Goal: Task Accomplishment & Management: Manage account settings

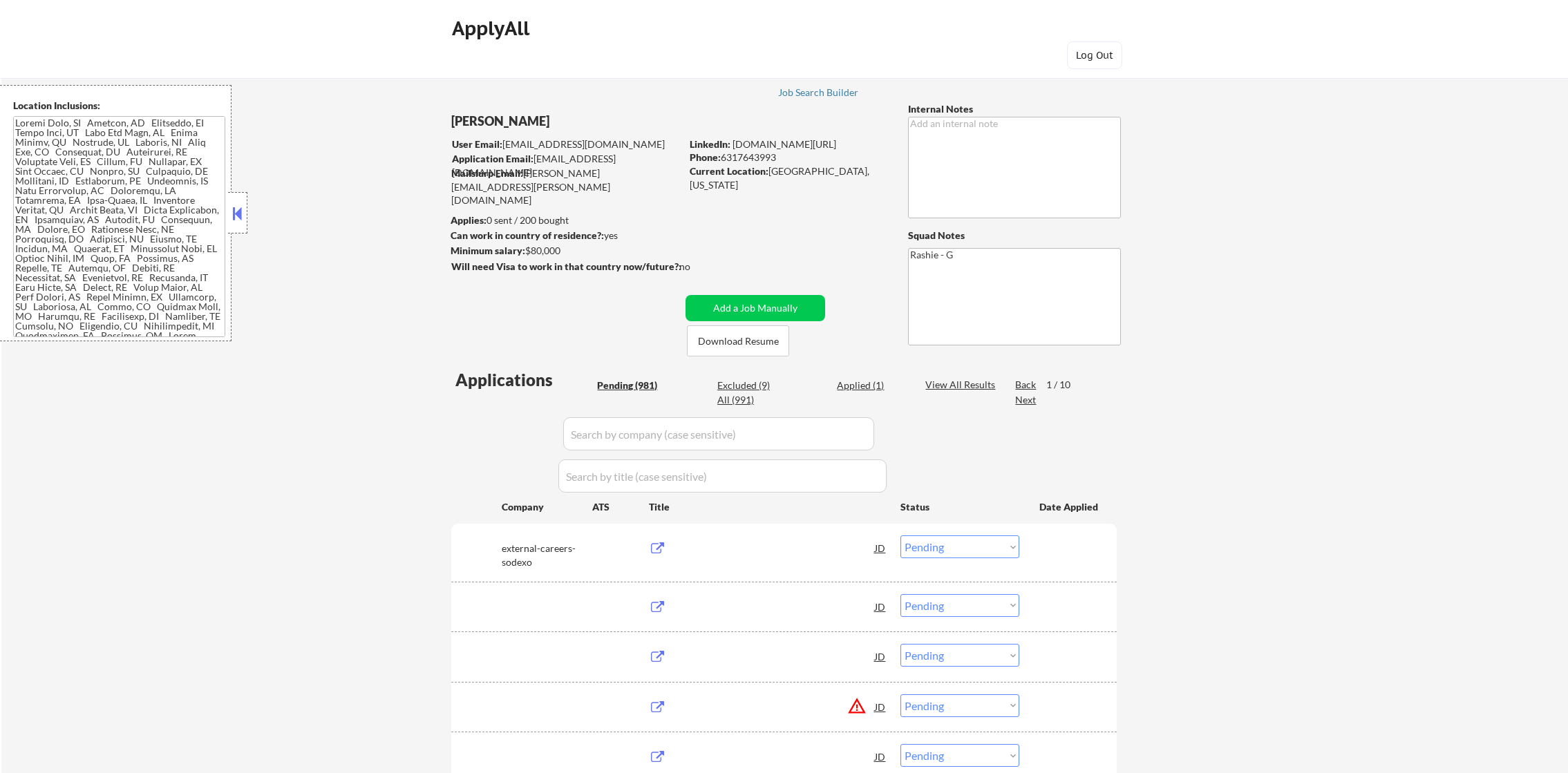
select select ""pending""
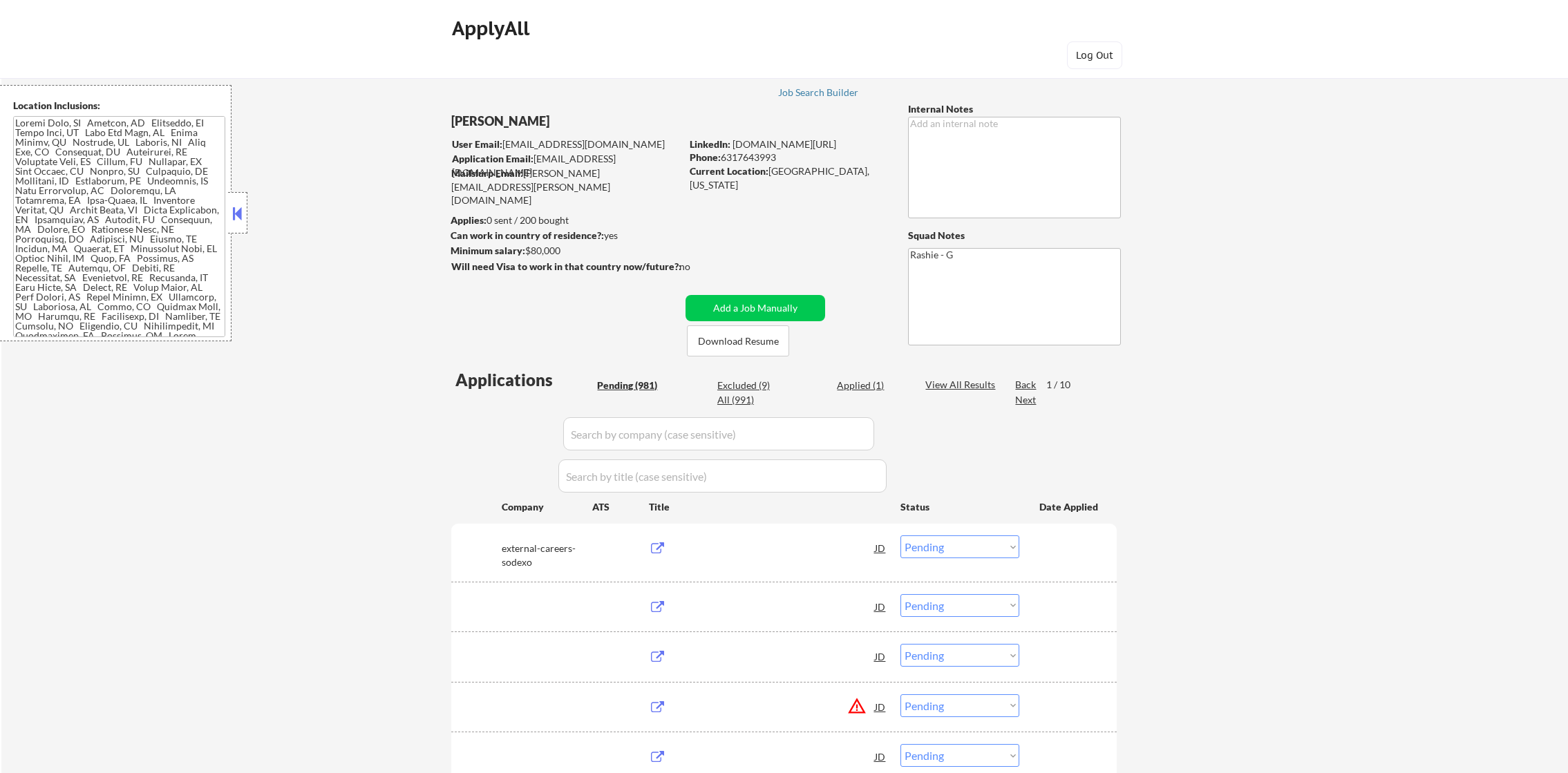
select select ""pending""
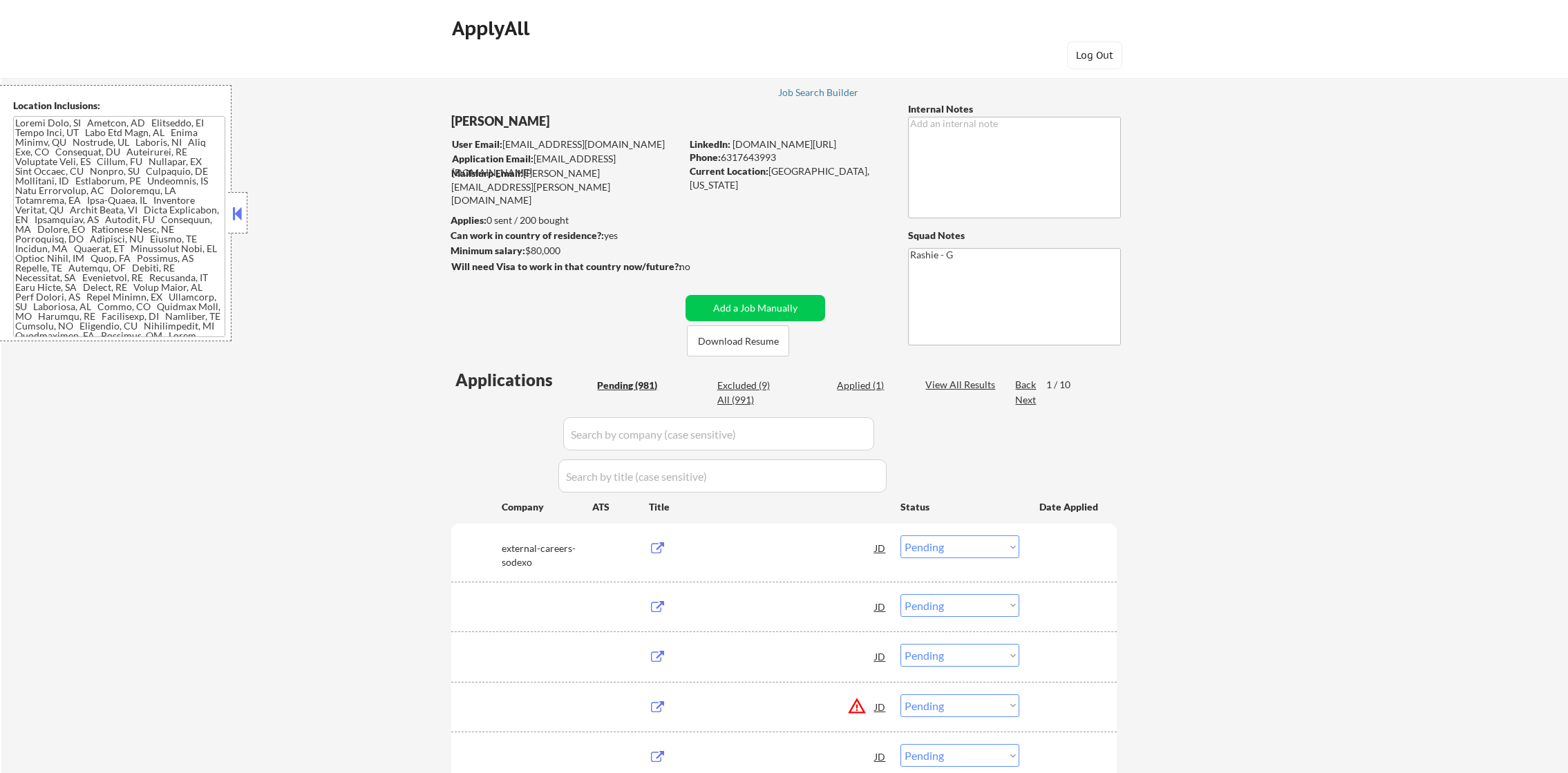
select select ""pending""
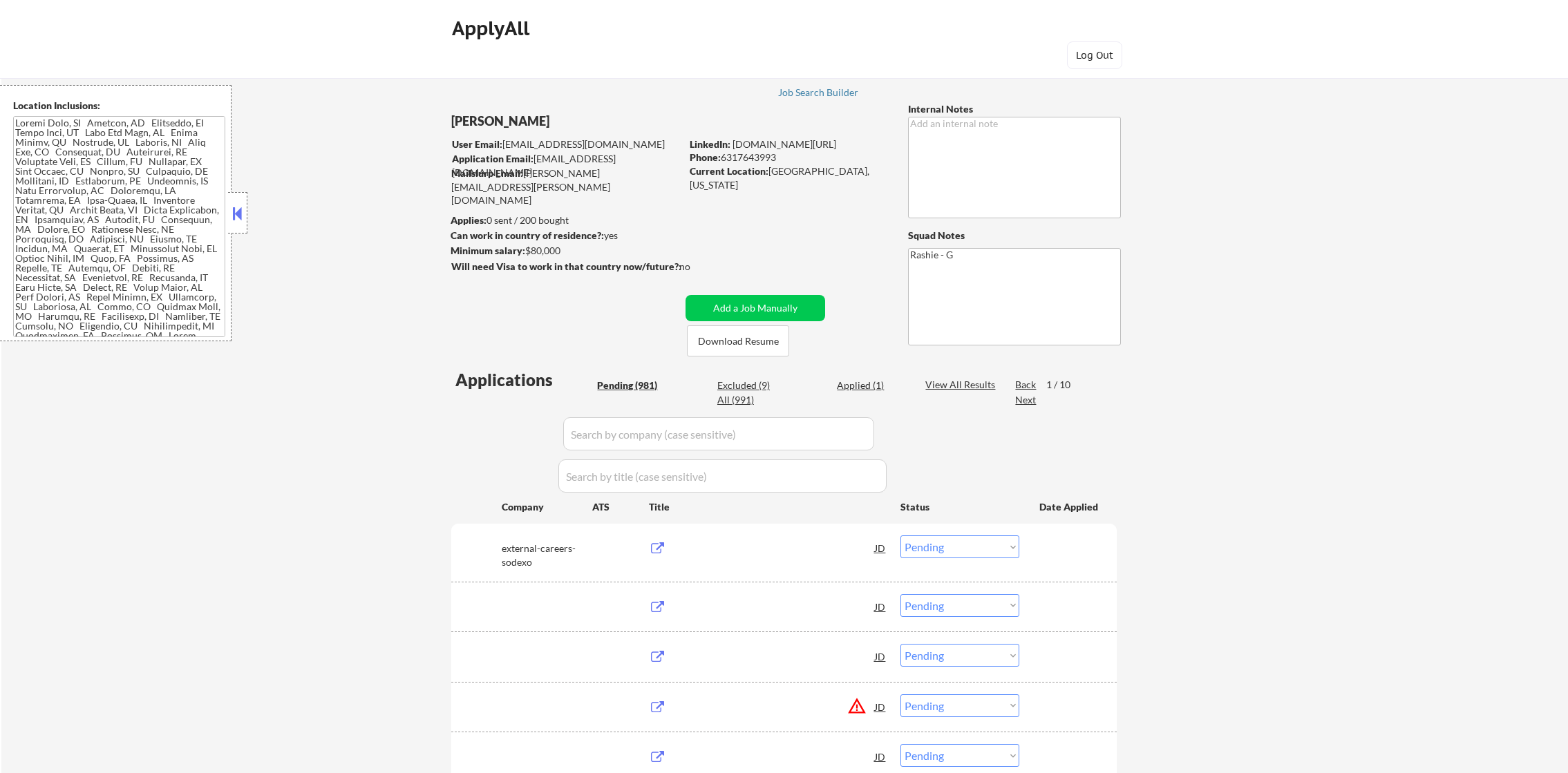
select select ""pending""
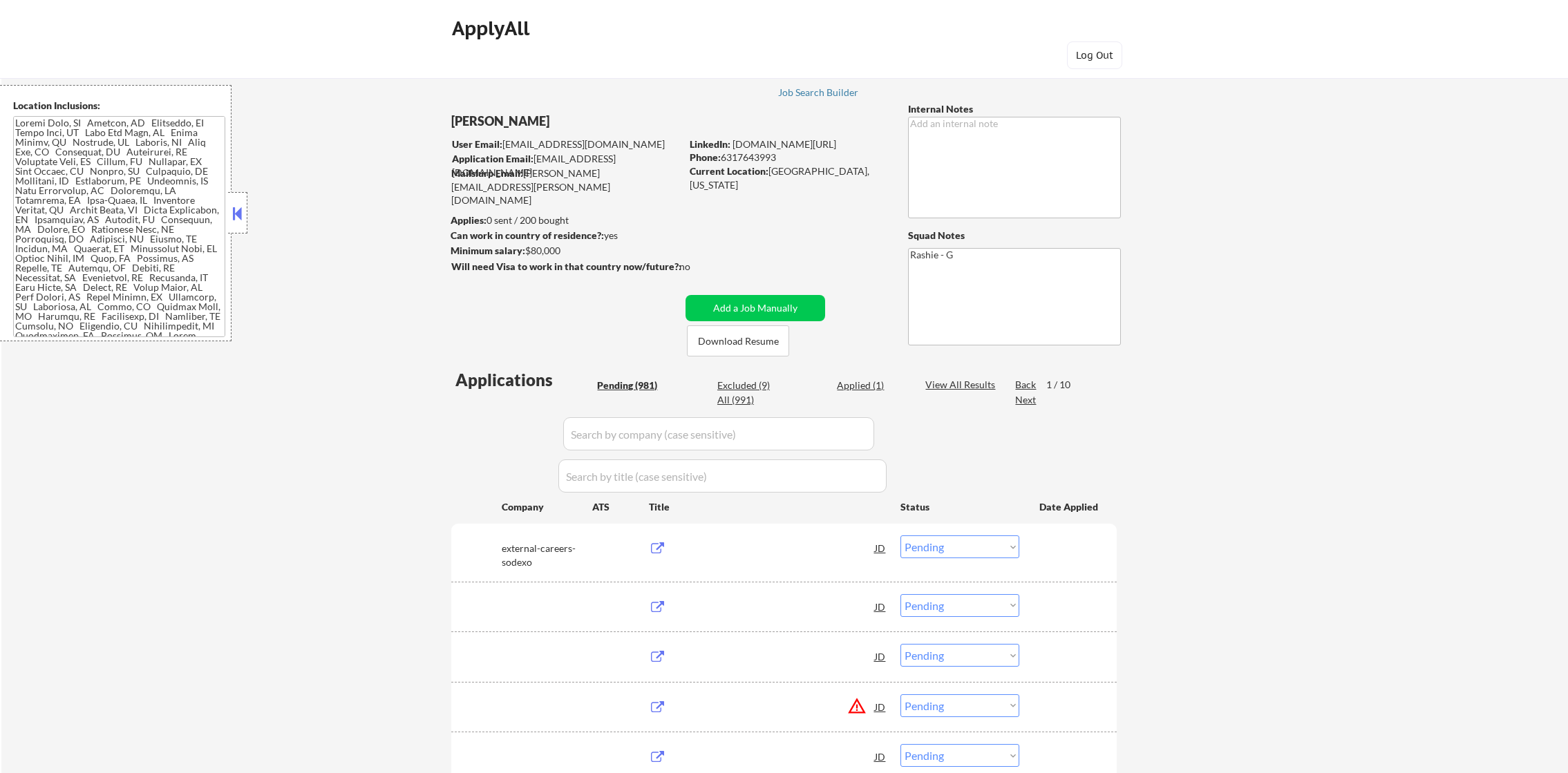
select select ""pending""
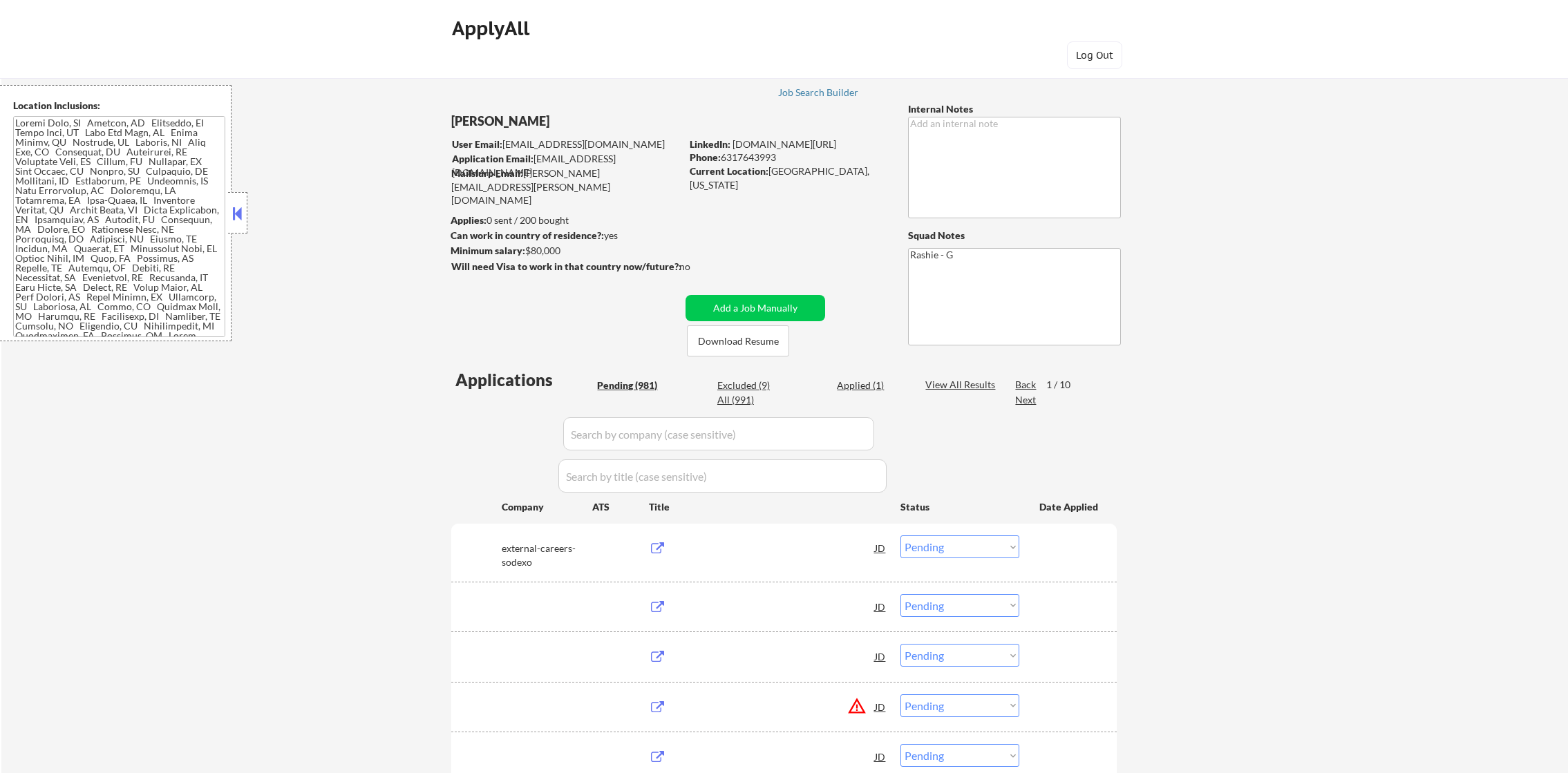
select select ""pending""
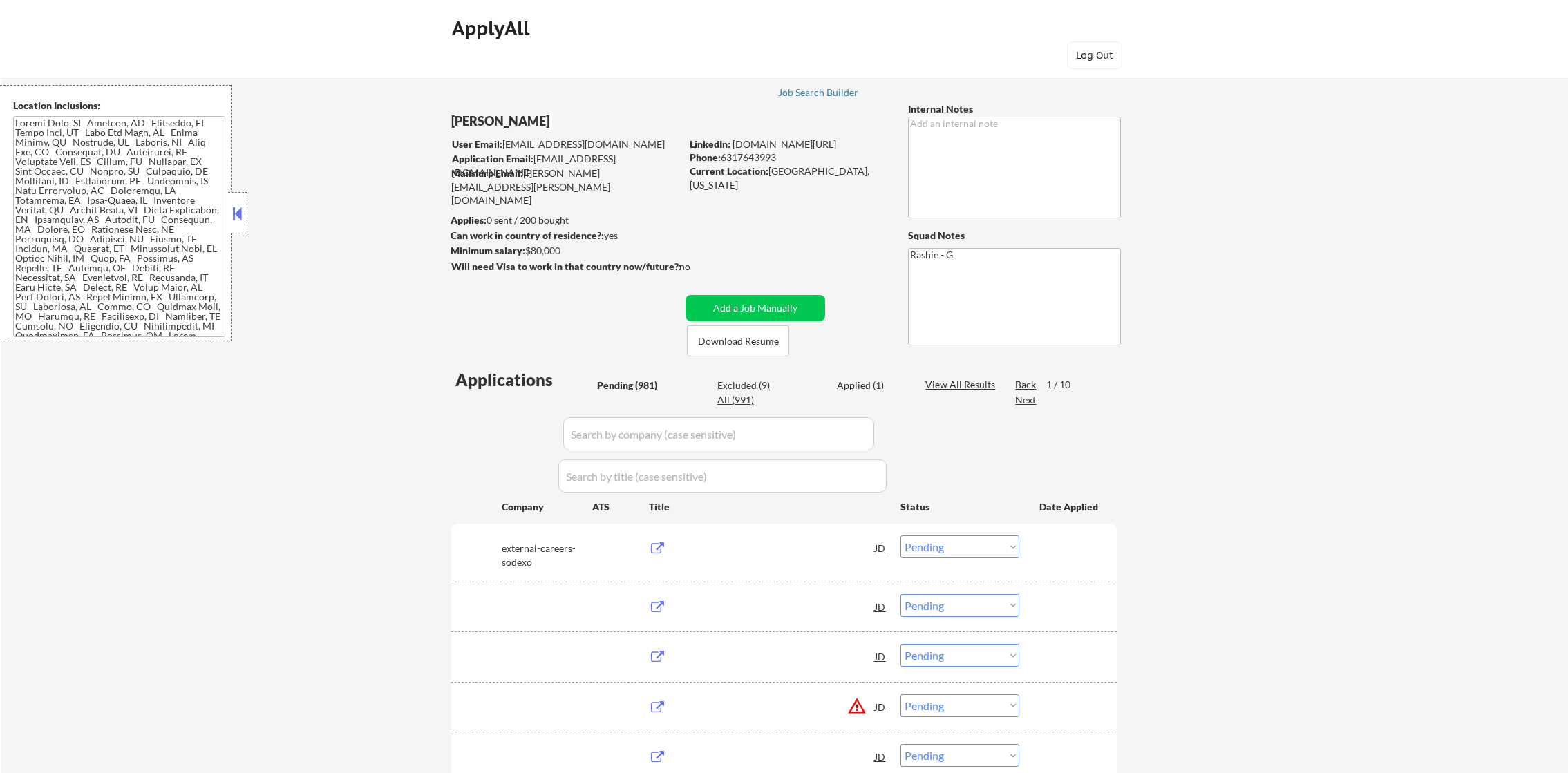
select select ""pending""
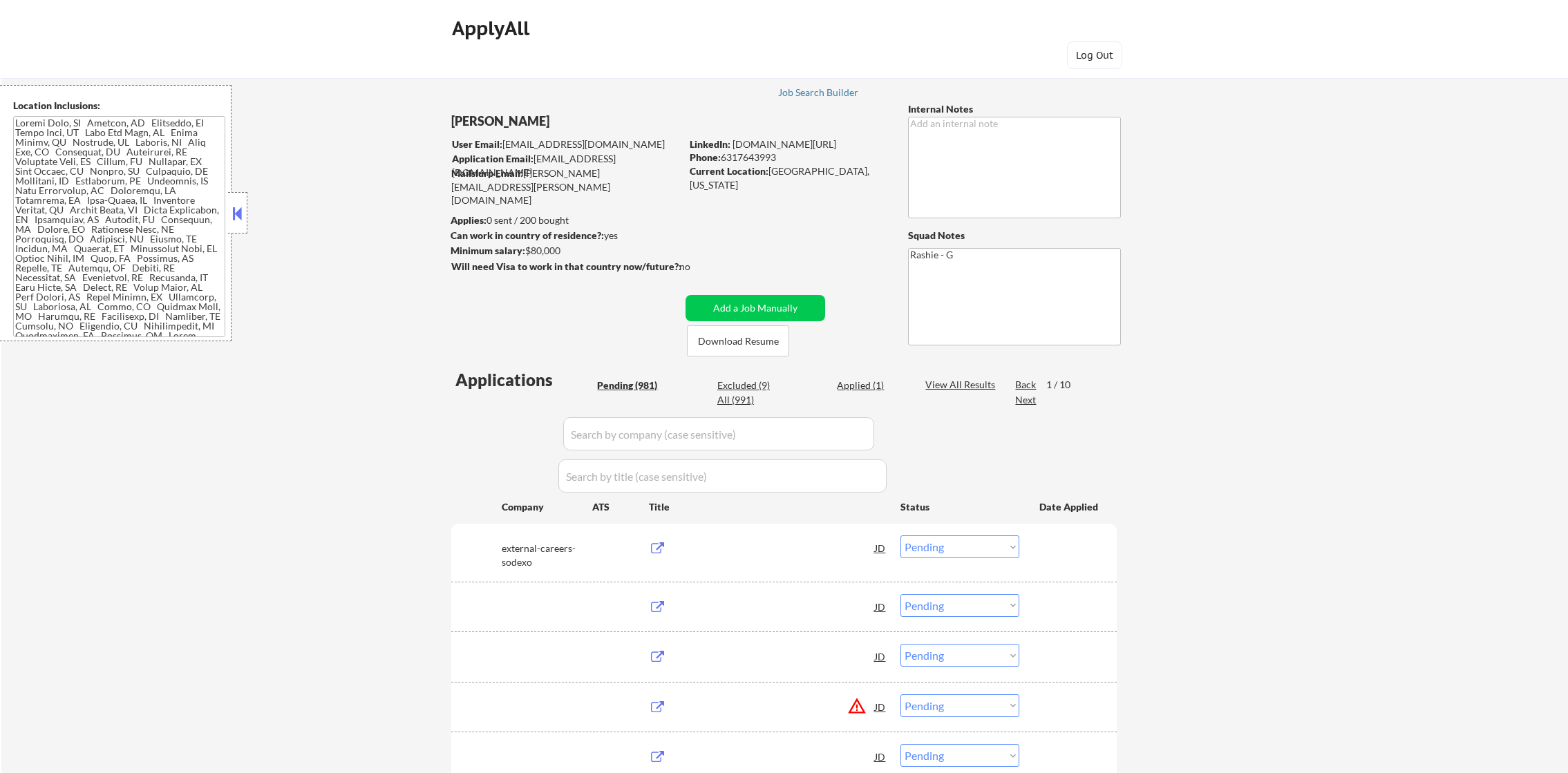
select select ""pending""
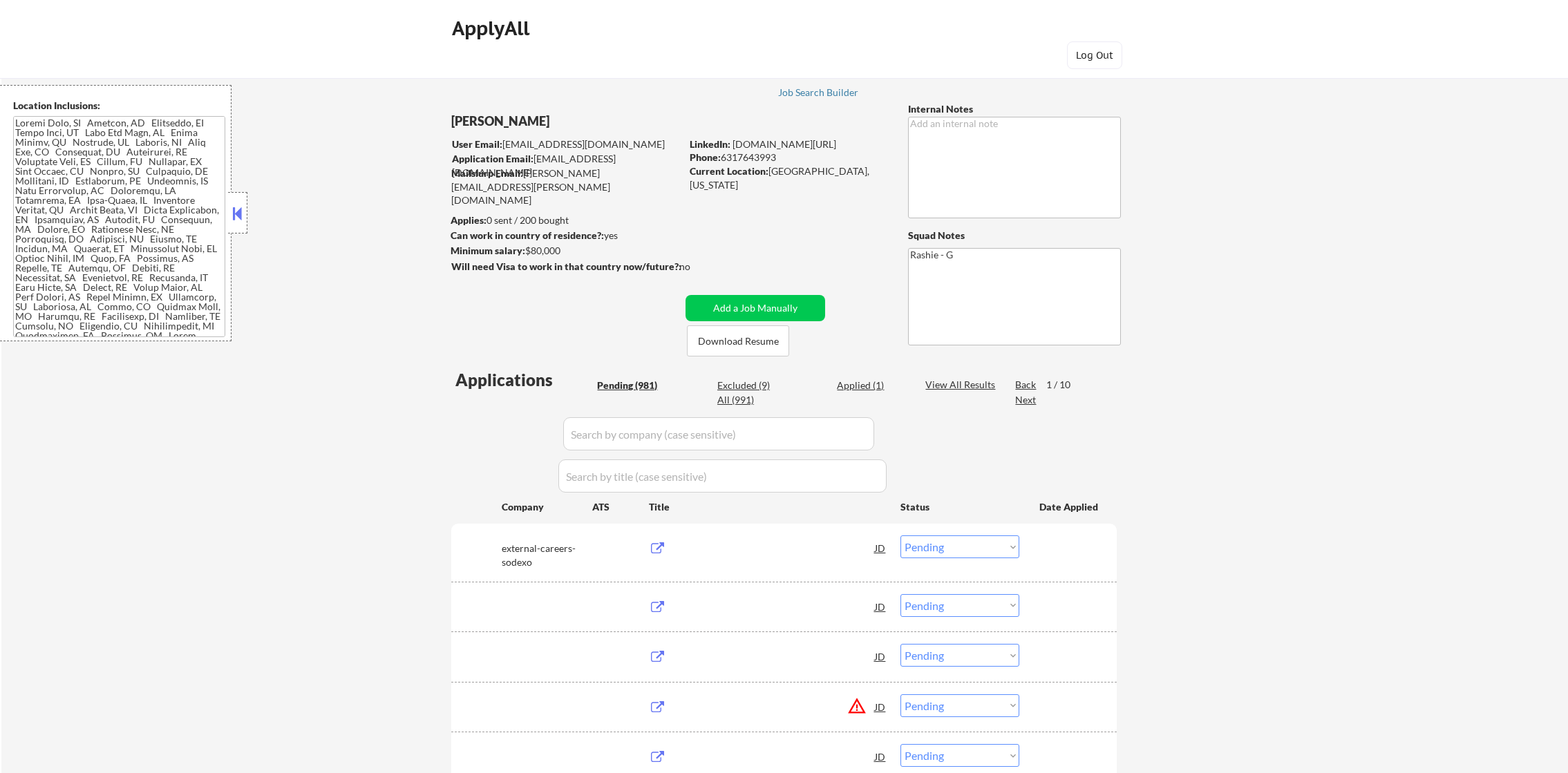
select select ""pending""
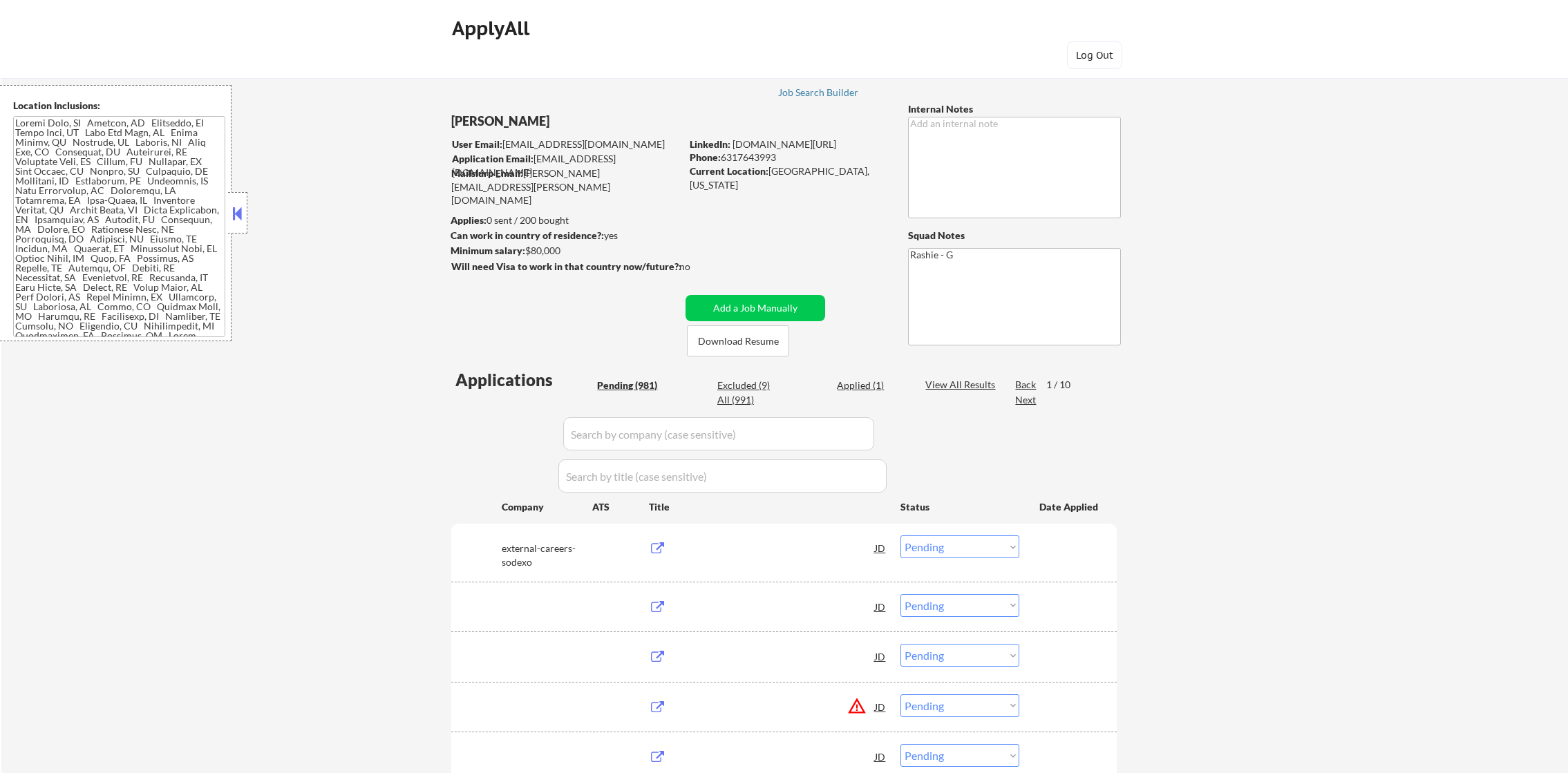
select select ""pending""
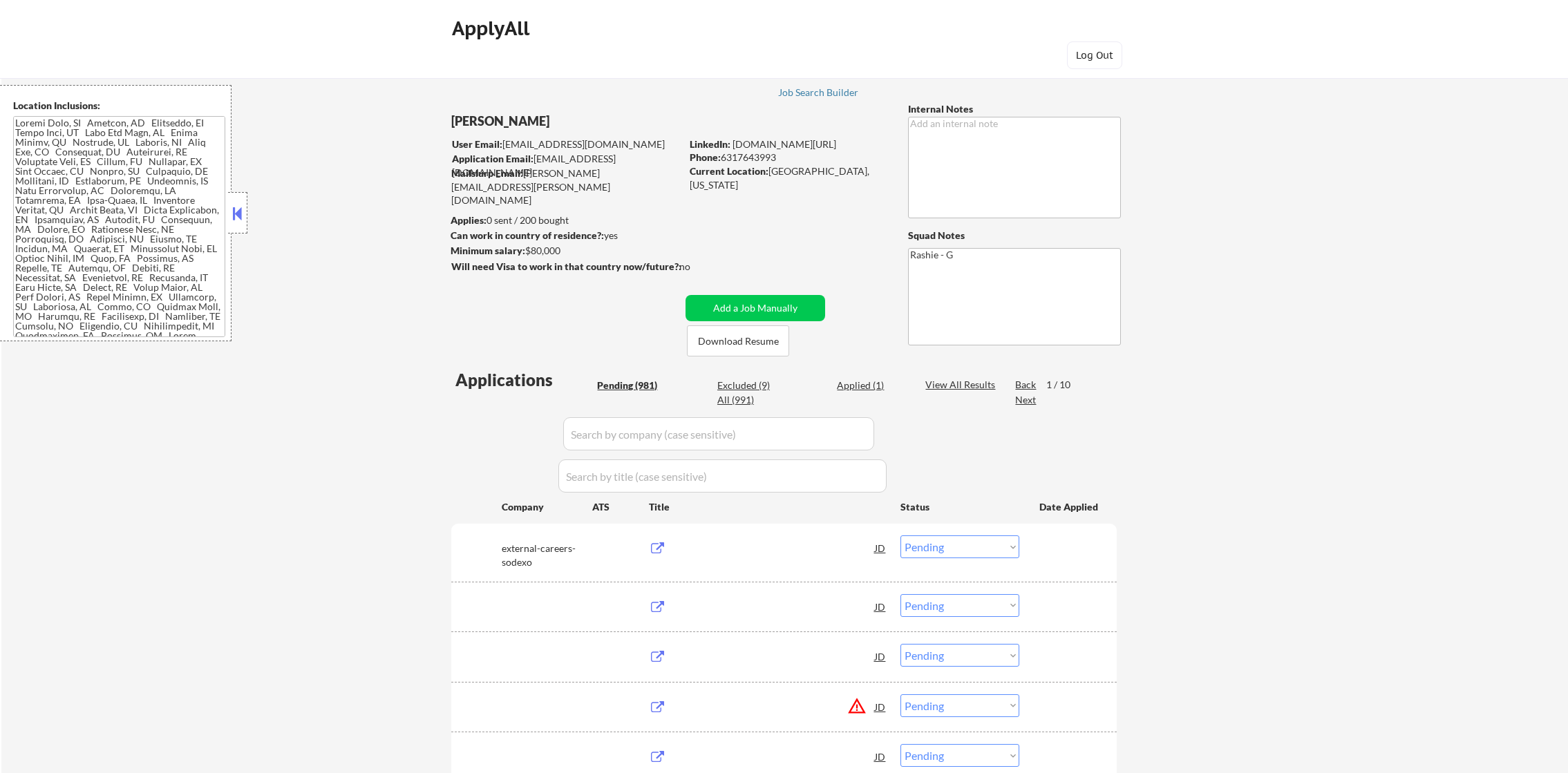
select select ""pending""
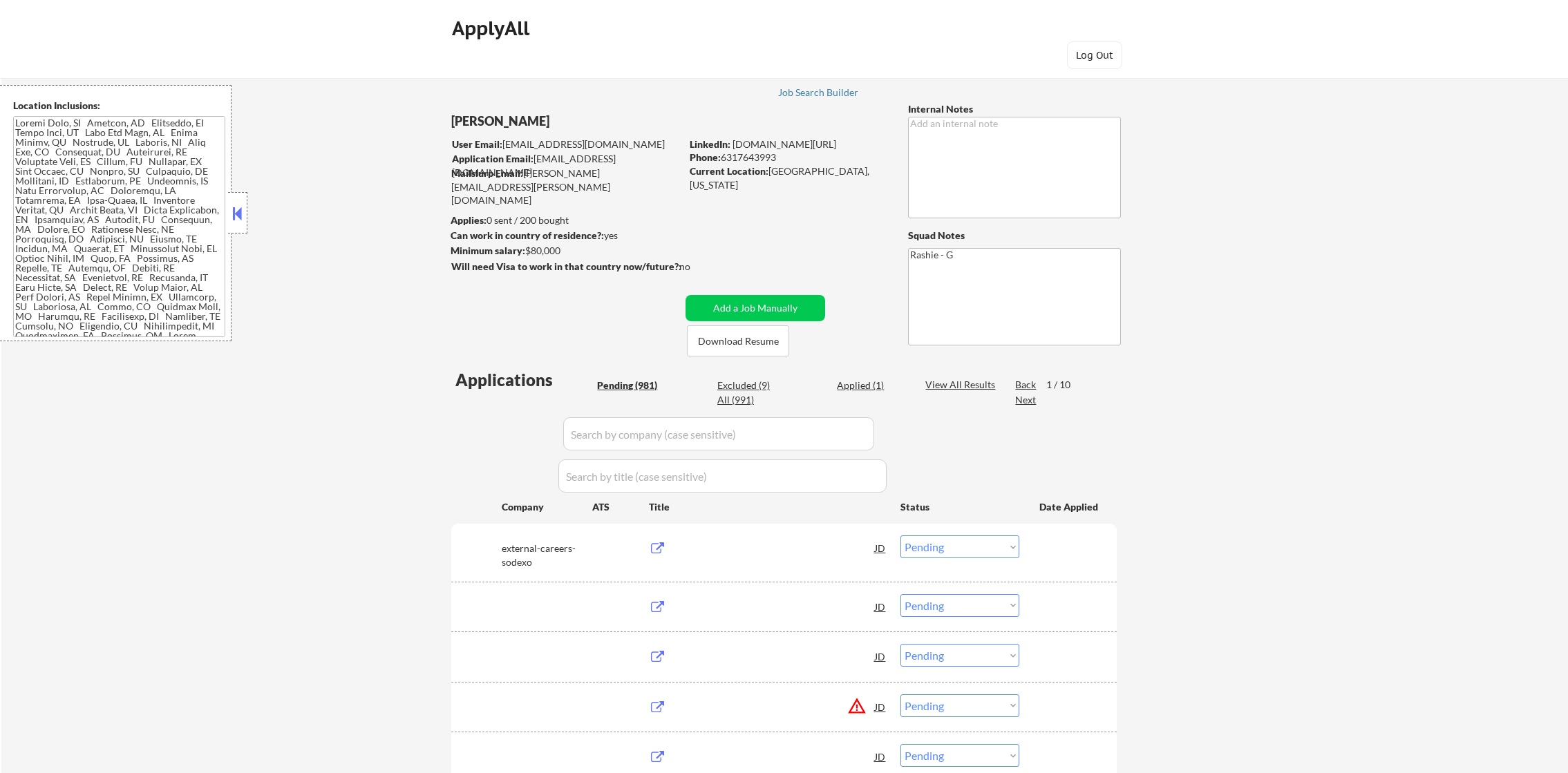
select select ""pending""
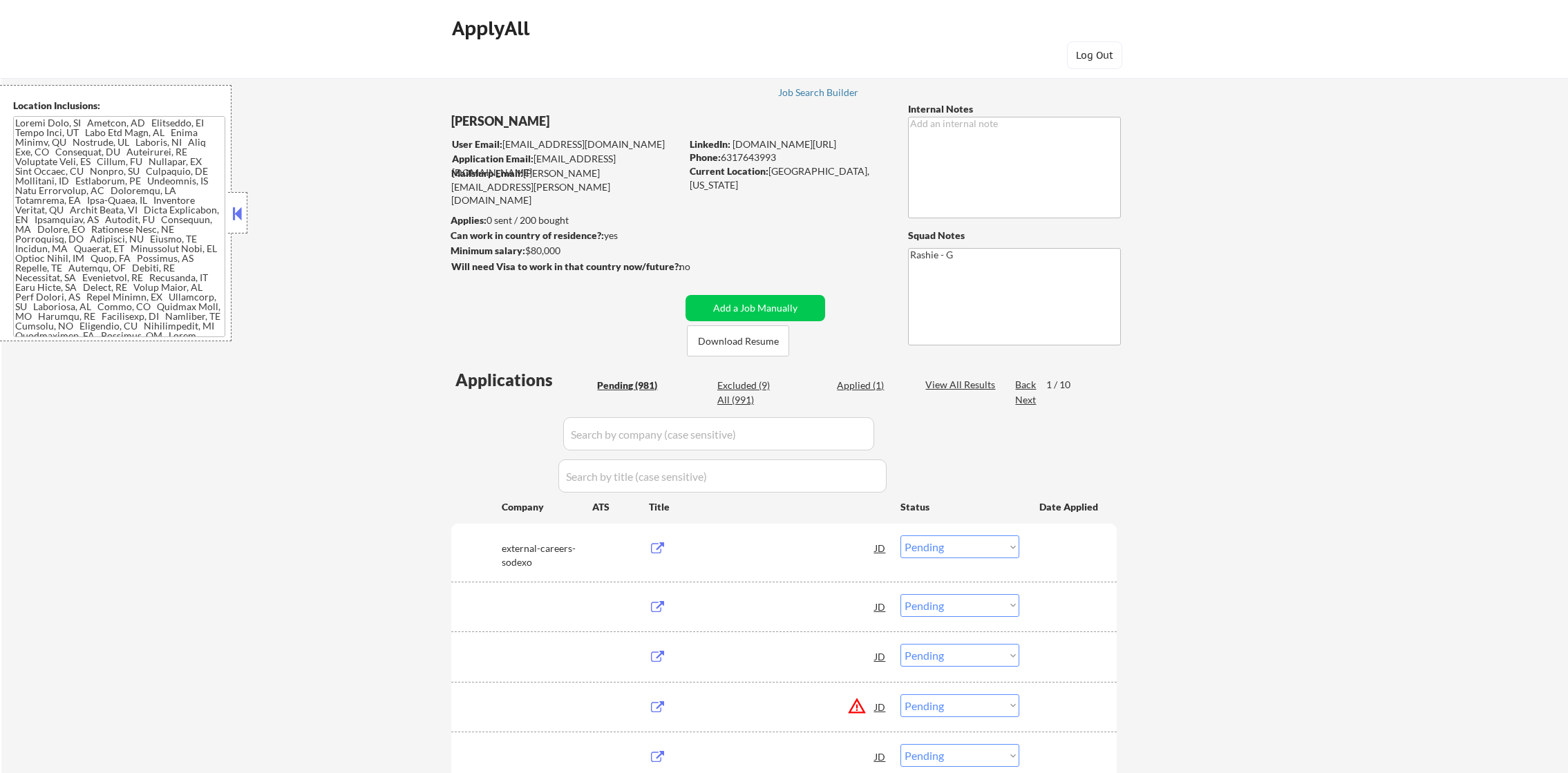
select select ""pending""
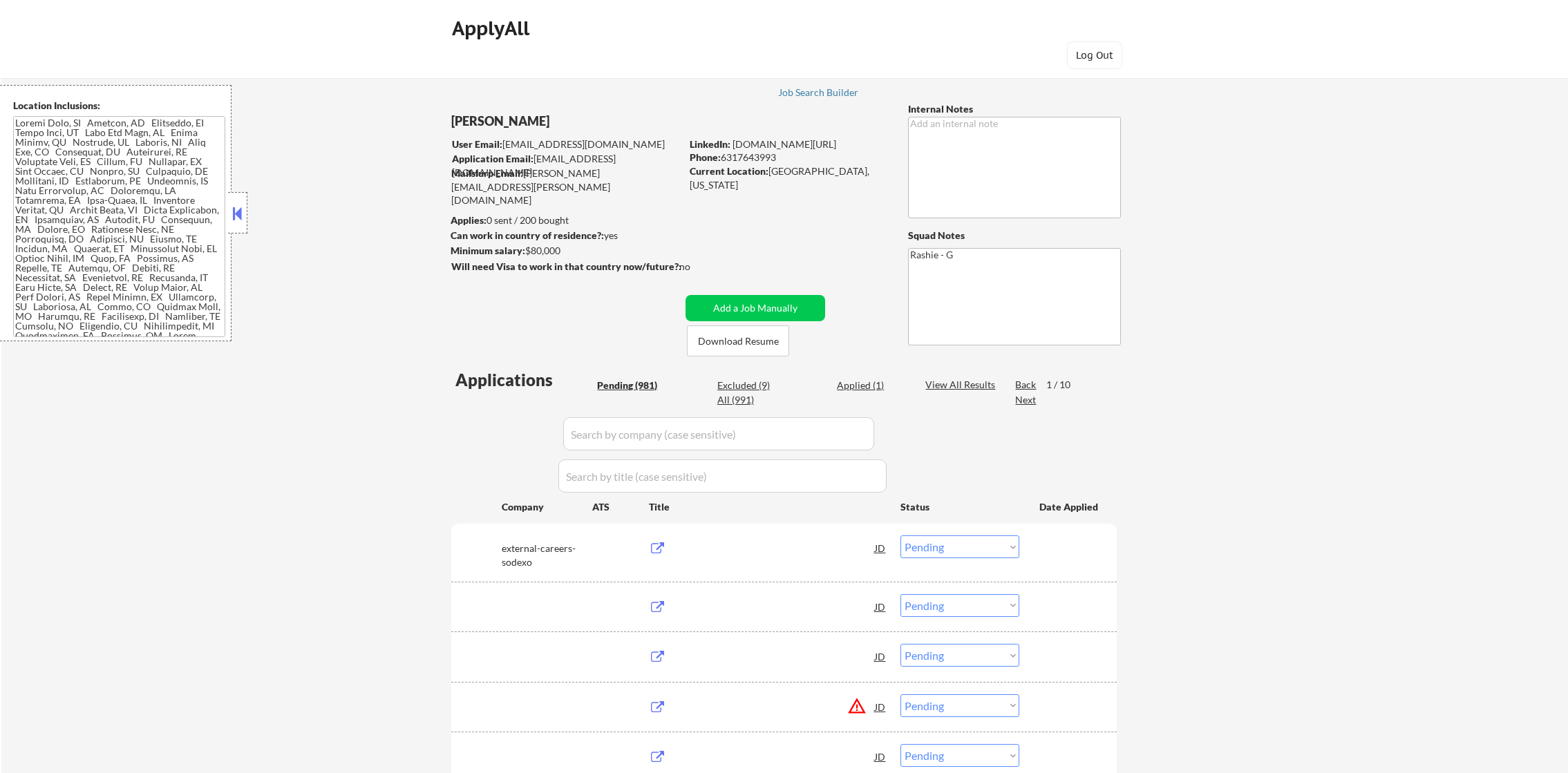
select select ""pending""
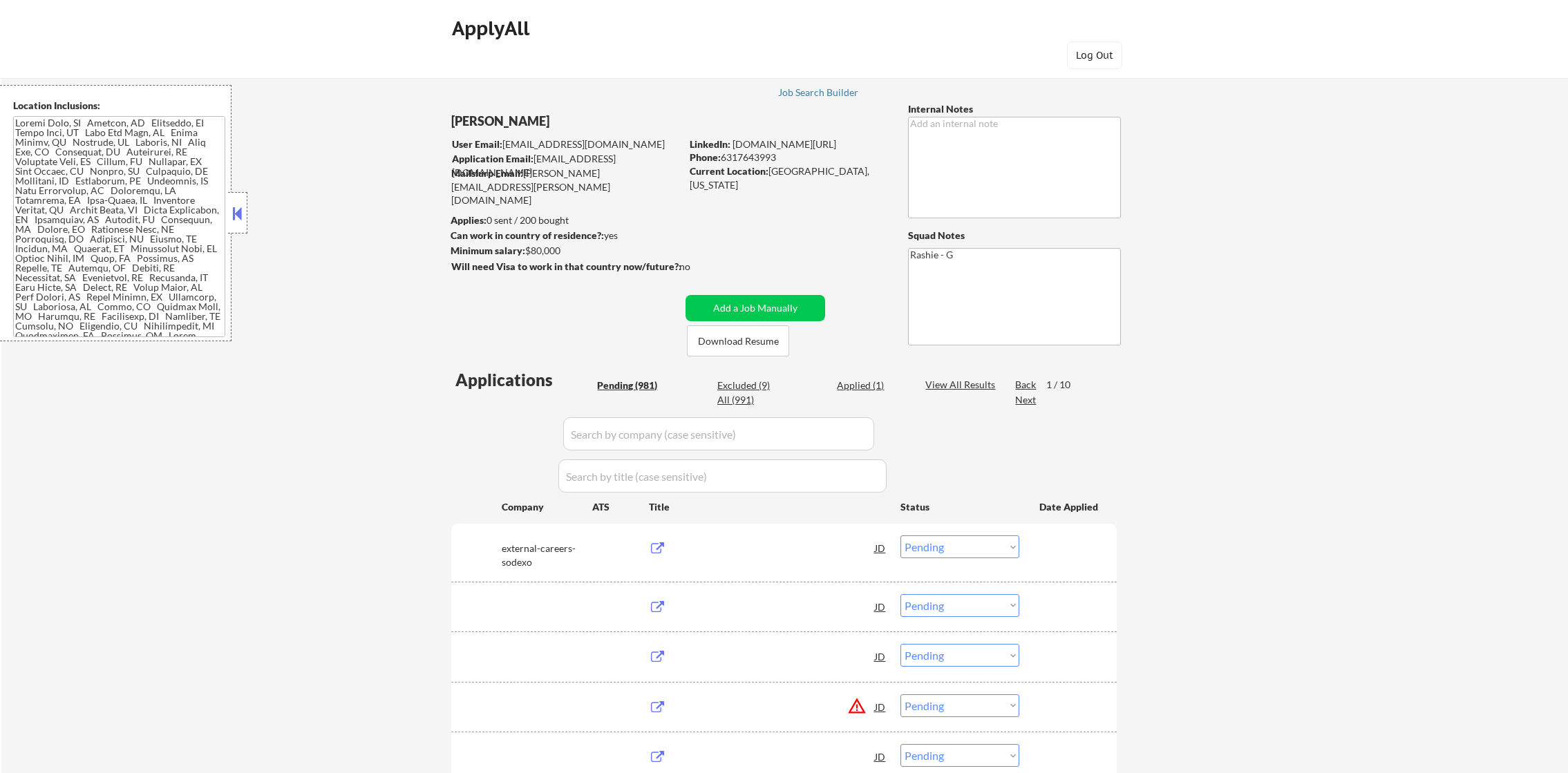
select select ""pending""
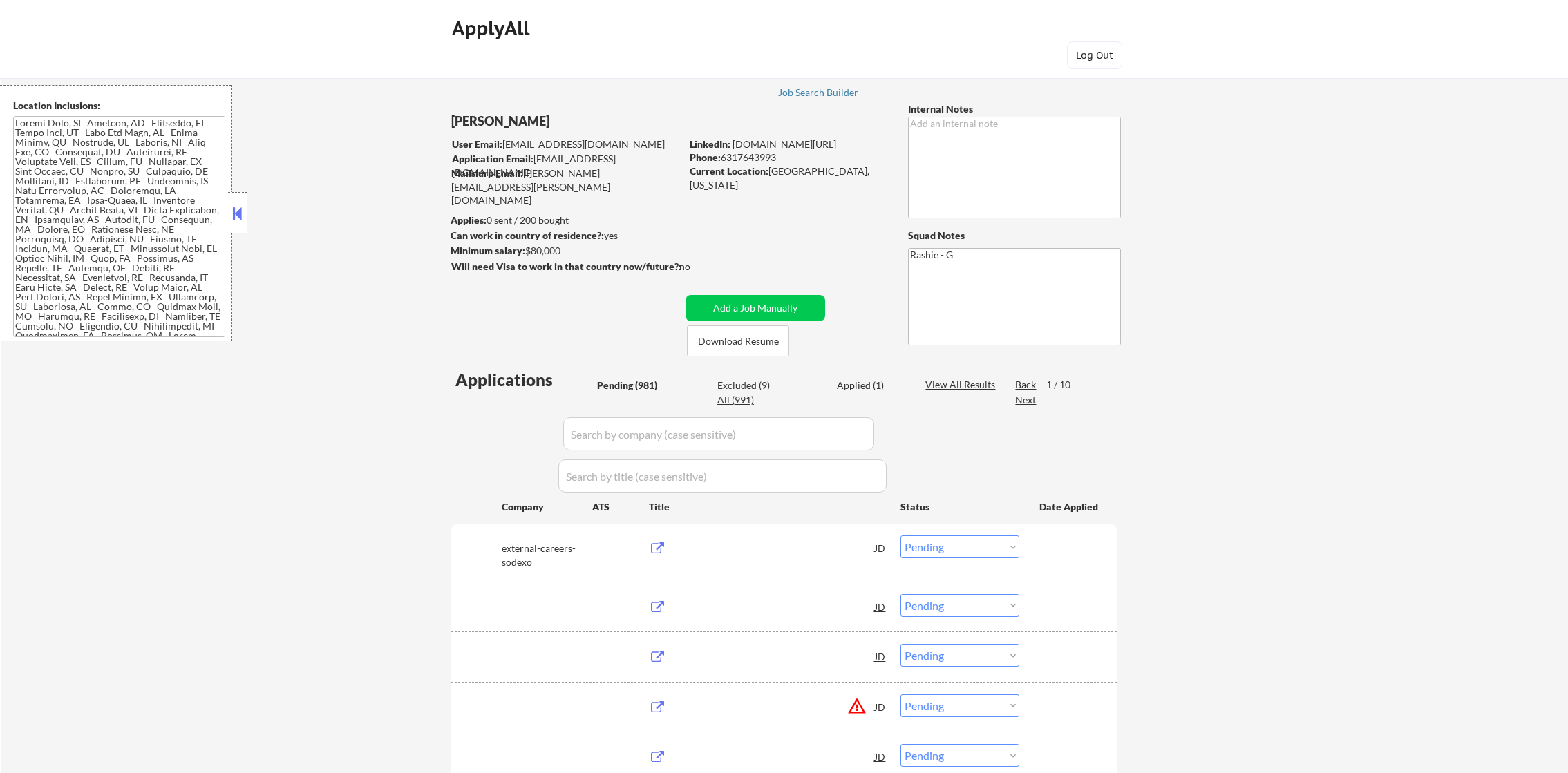
select select ""pending""
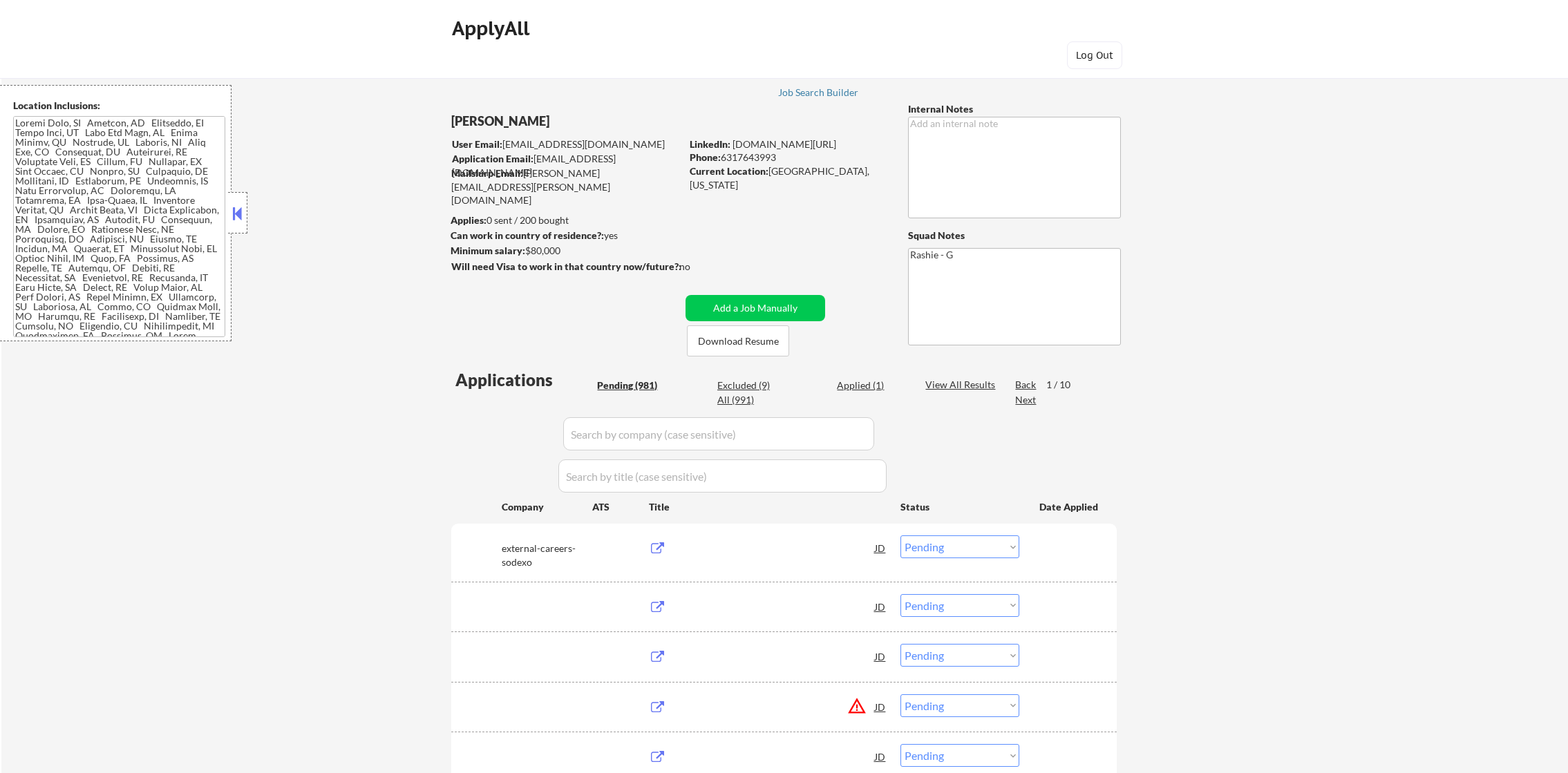
select select ""pending""
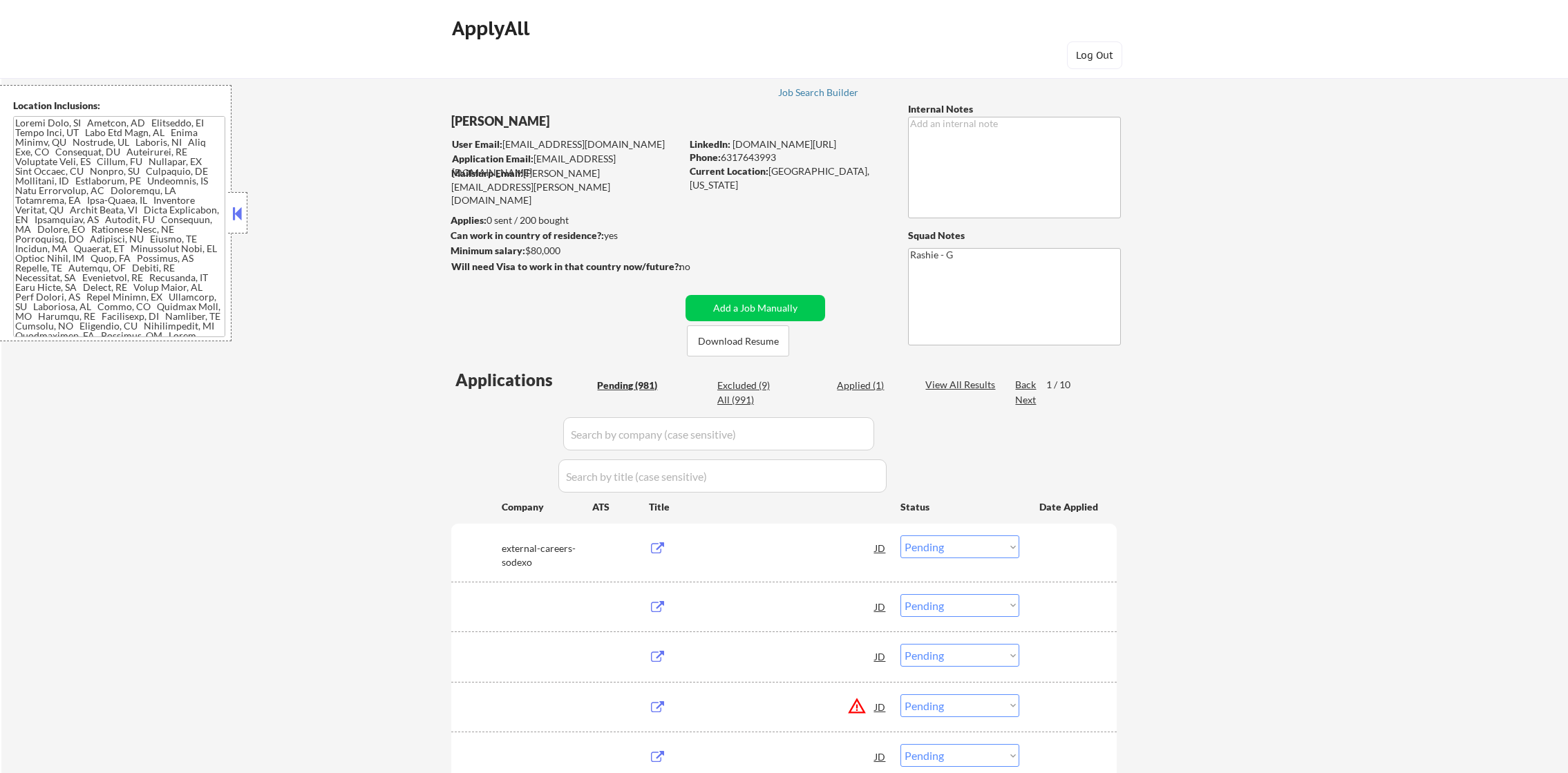
select select ""pending""
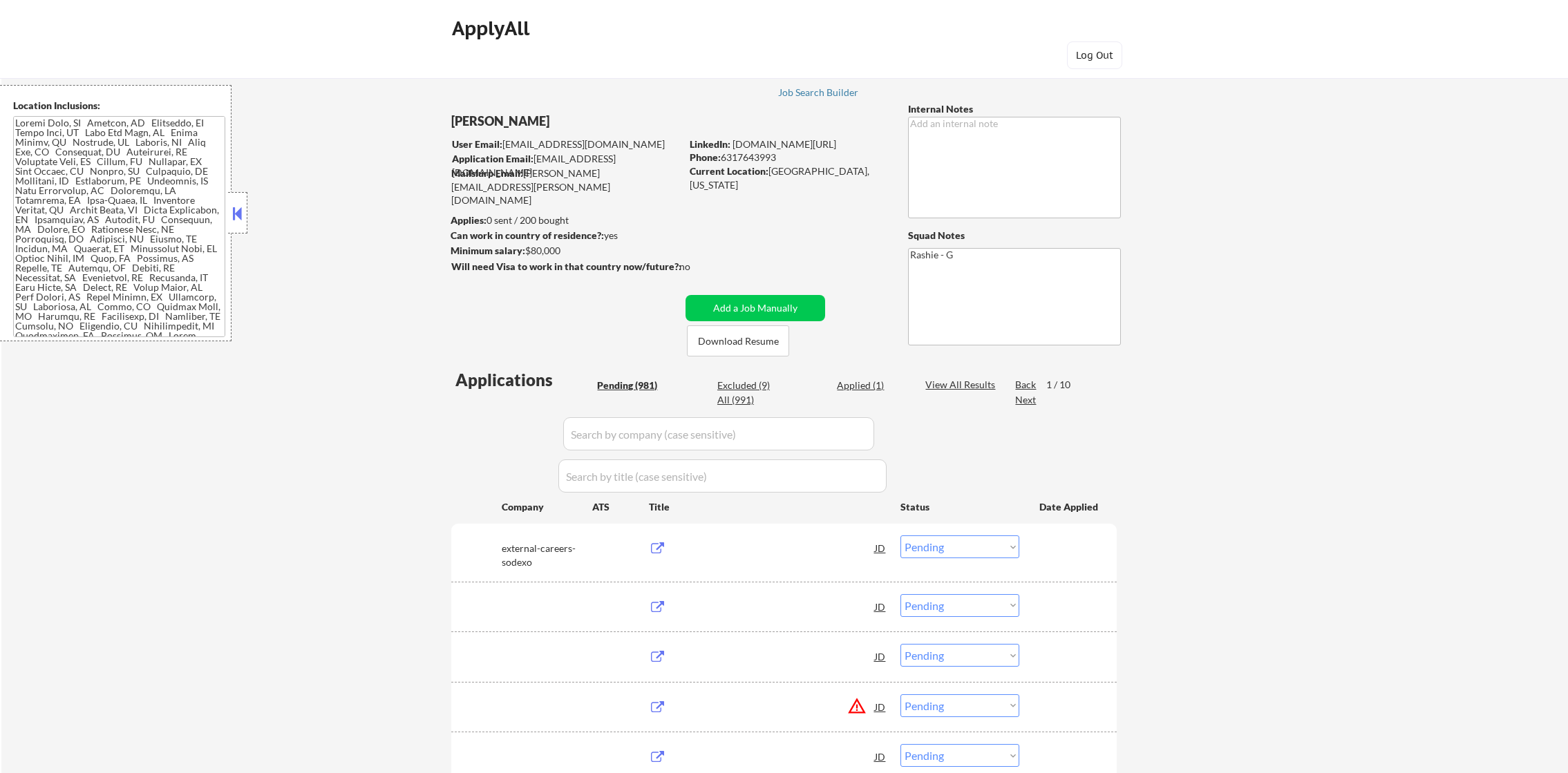
select select ""pending""
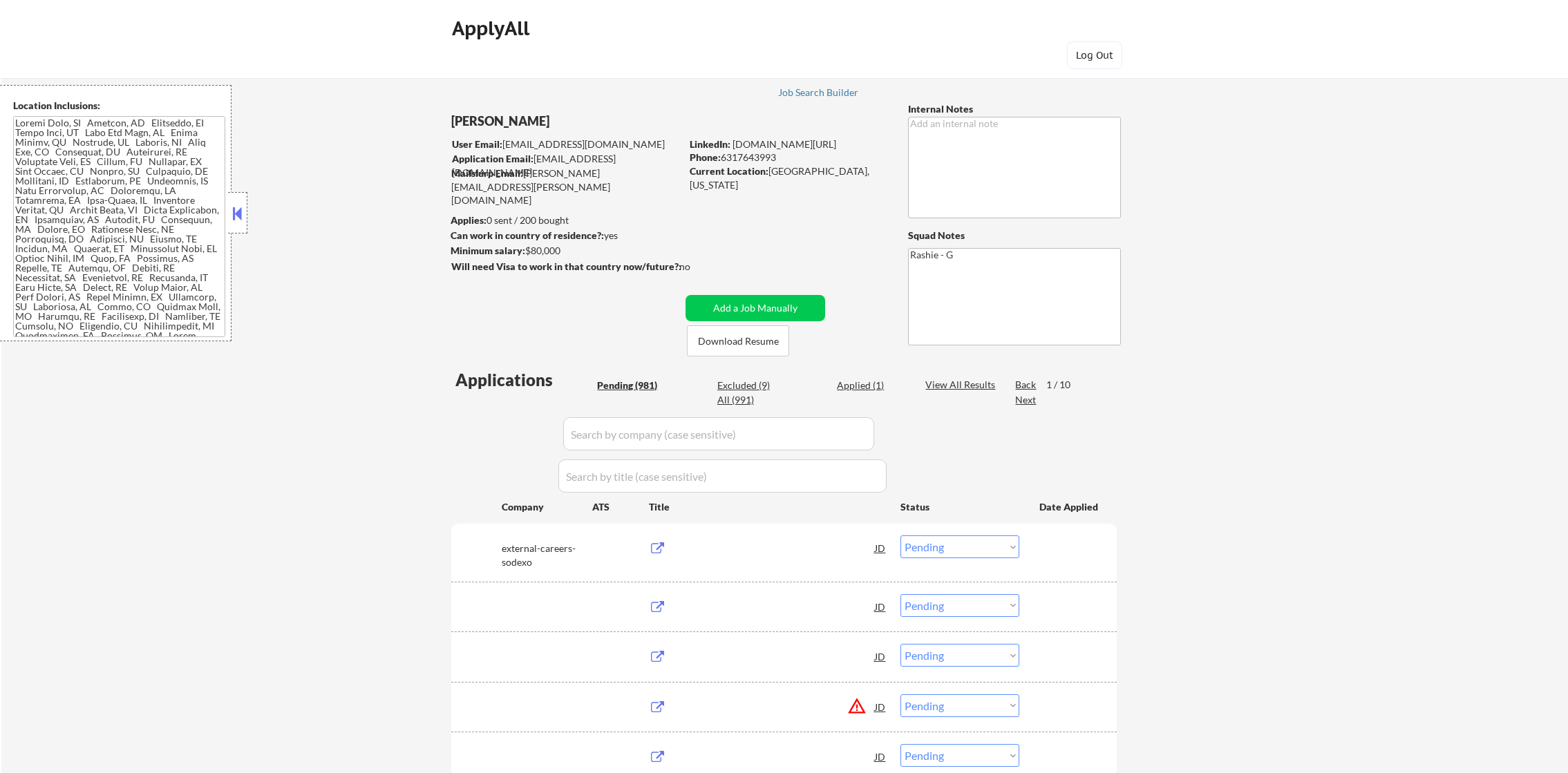
select select ""pending""
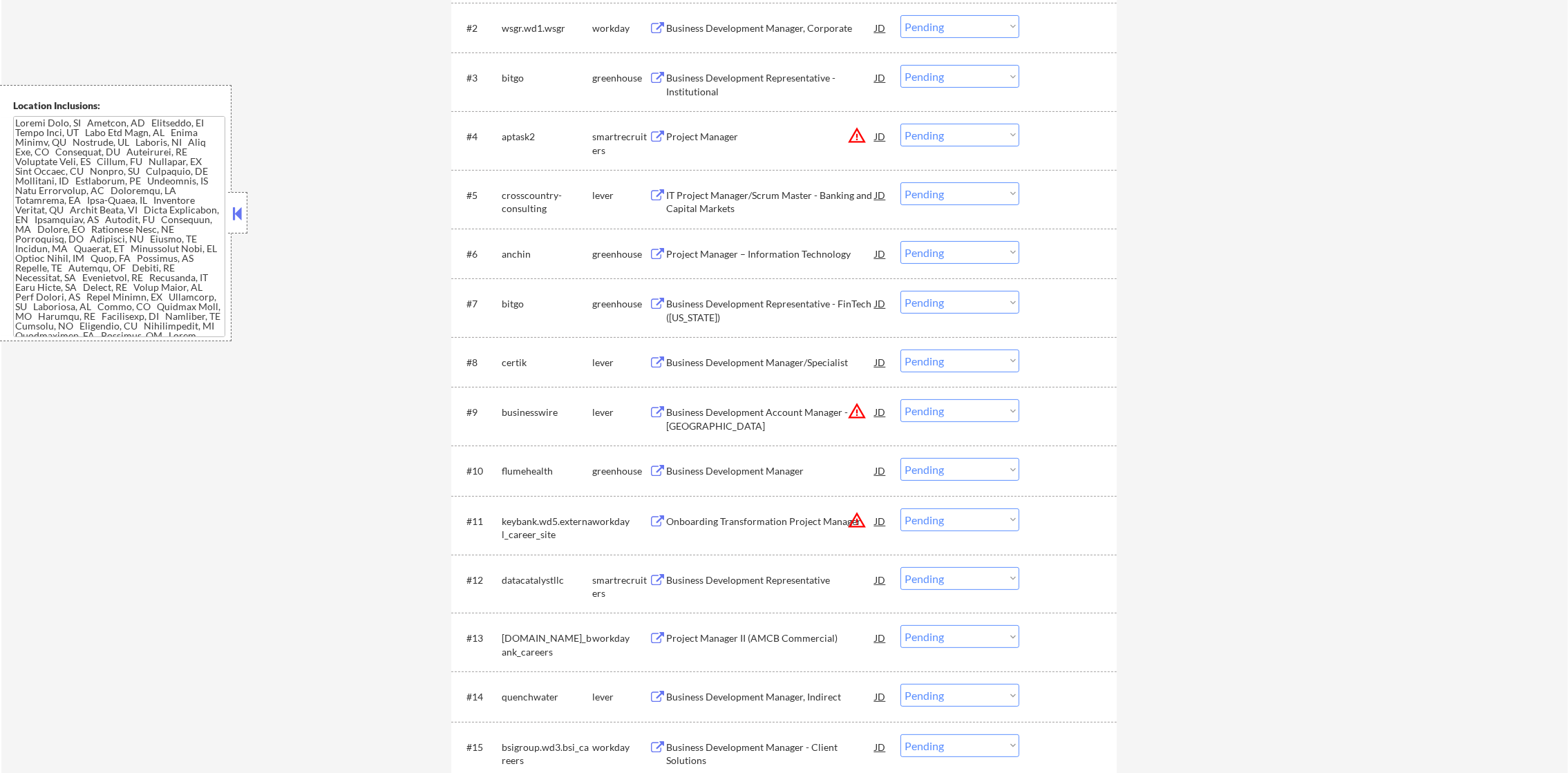
scroll to position [587, 0]
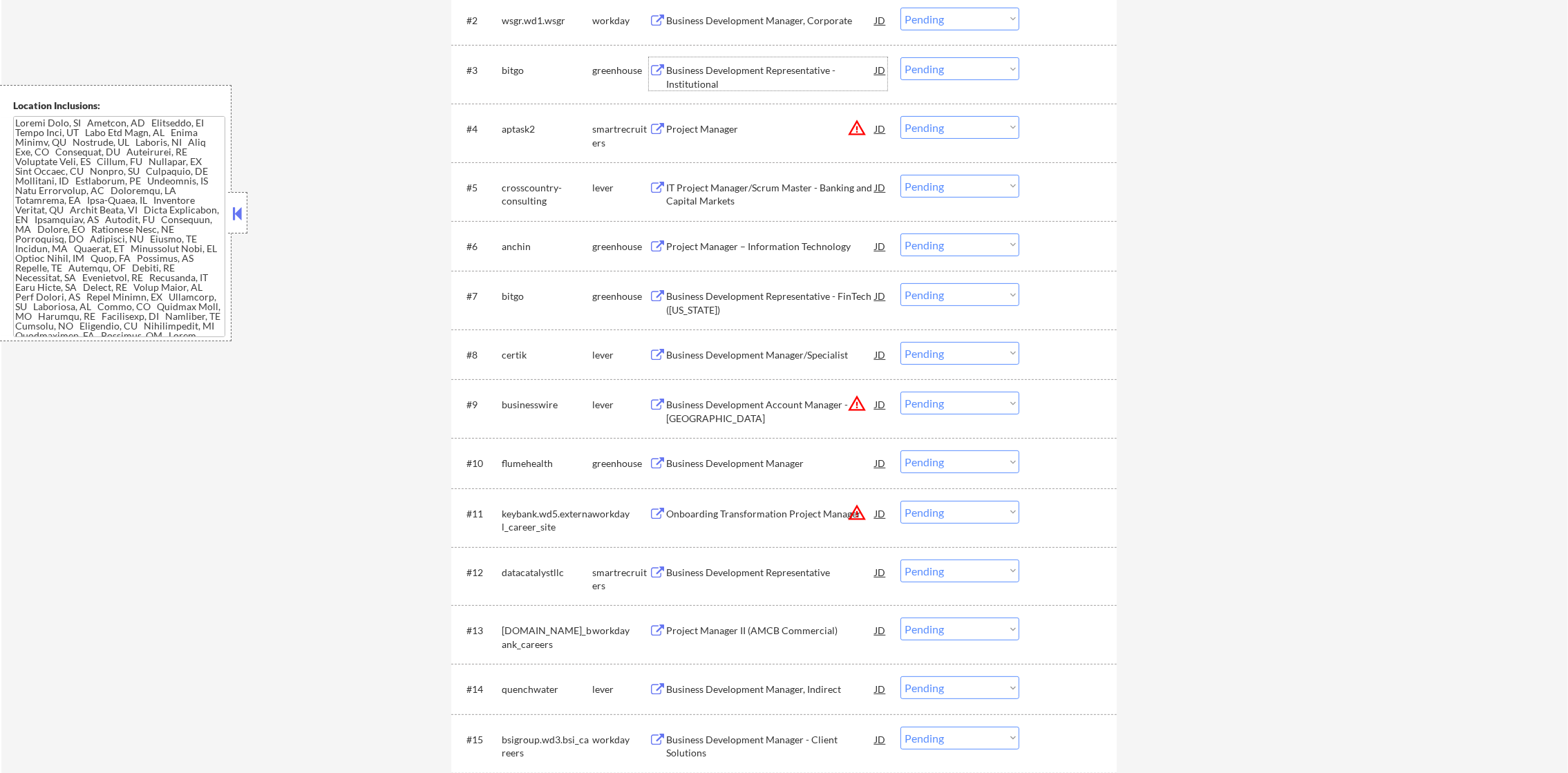
click at [704, 75] on div "Business Development Representative - Institutional" at bounding box center [770, 77] width 209 height 27
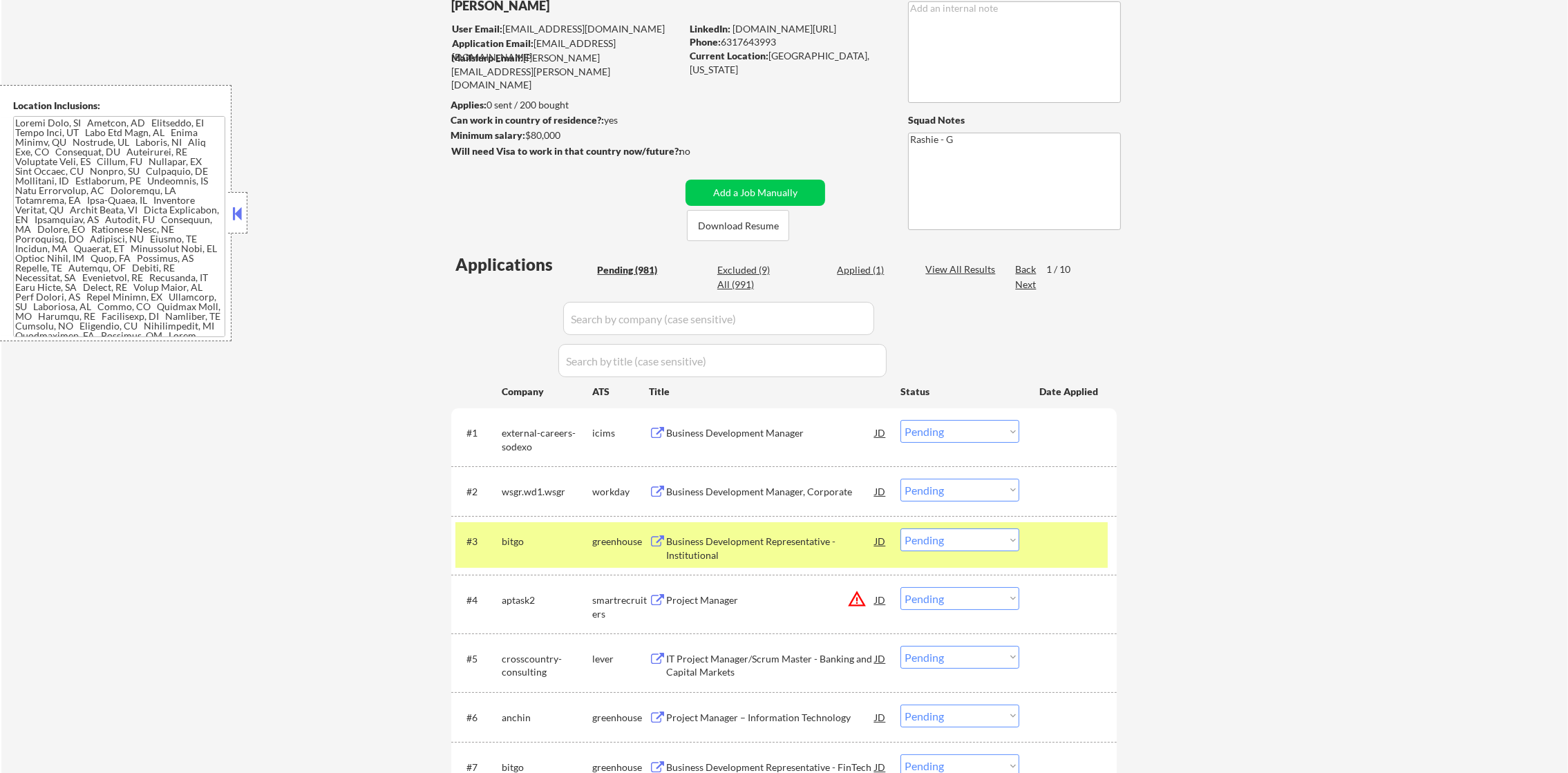
scroll to position [241, 0]
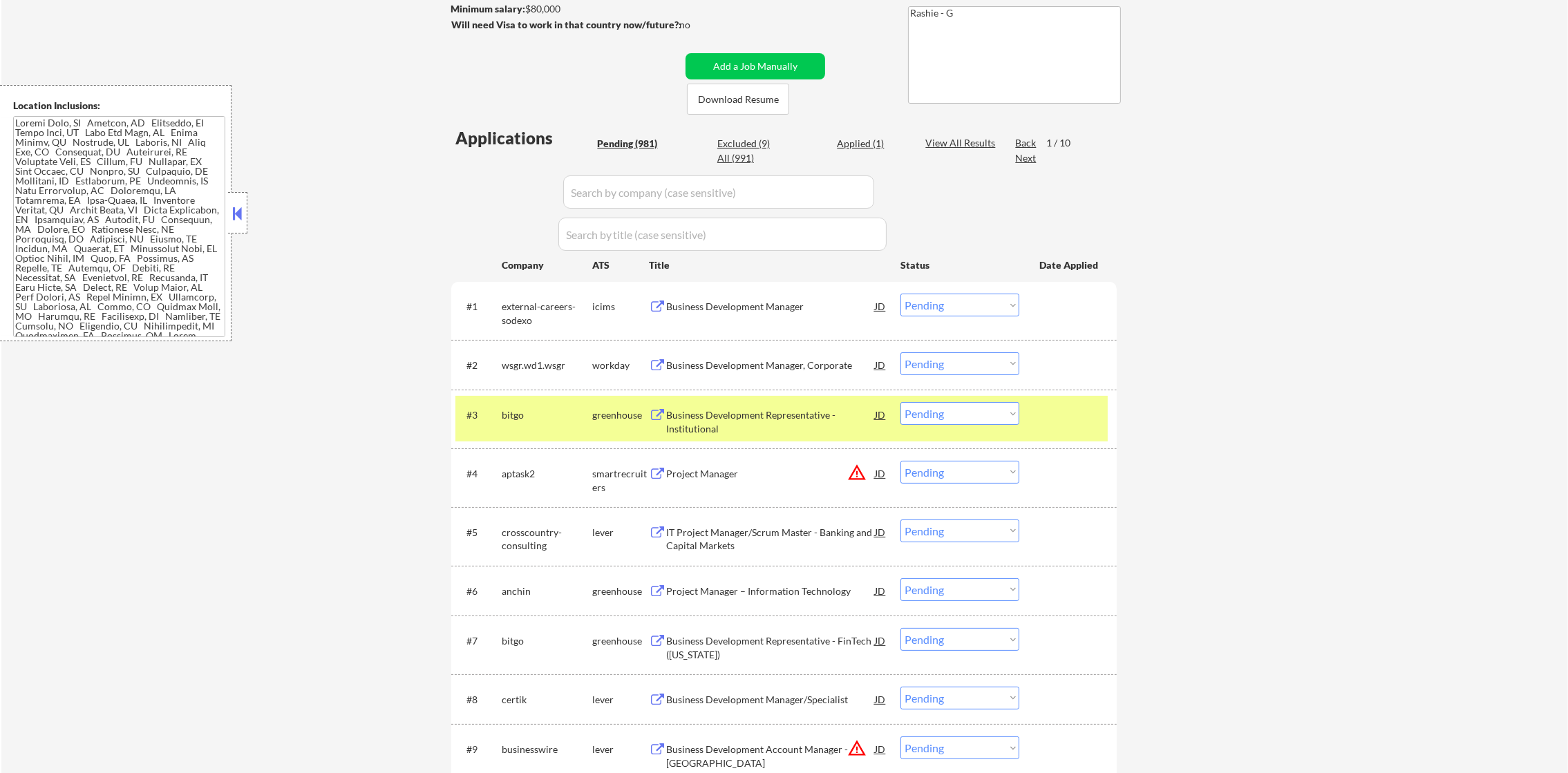
click at [923, 415] on select "Choose an option... Pending Applied Excluded (Questions) Excluded (Expired) Exc…" at bounding box center [959, 413] width 119 height 23
click at [900, 402] on select "Choose an option... Pending Applied Excluded (Questions) Excluded (Expired) Exc…" at bounding box center [959, 413] width 119 height 23
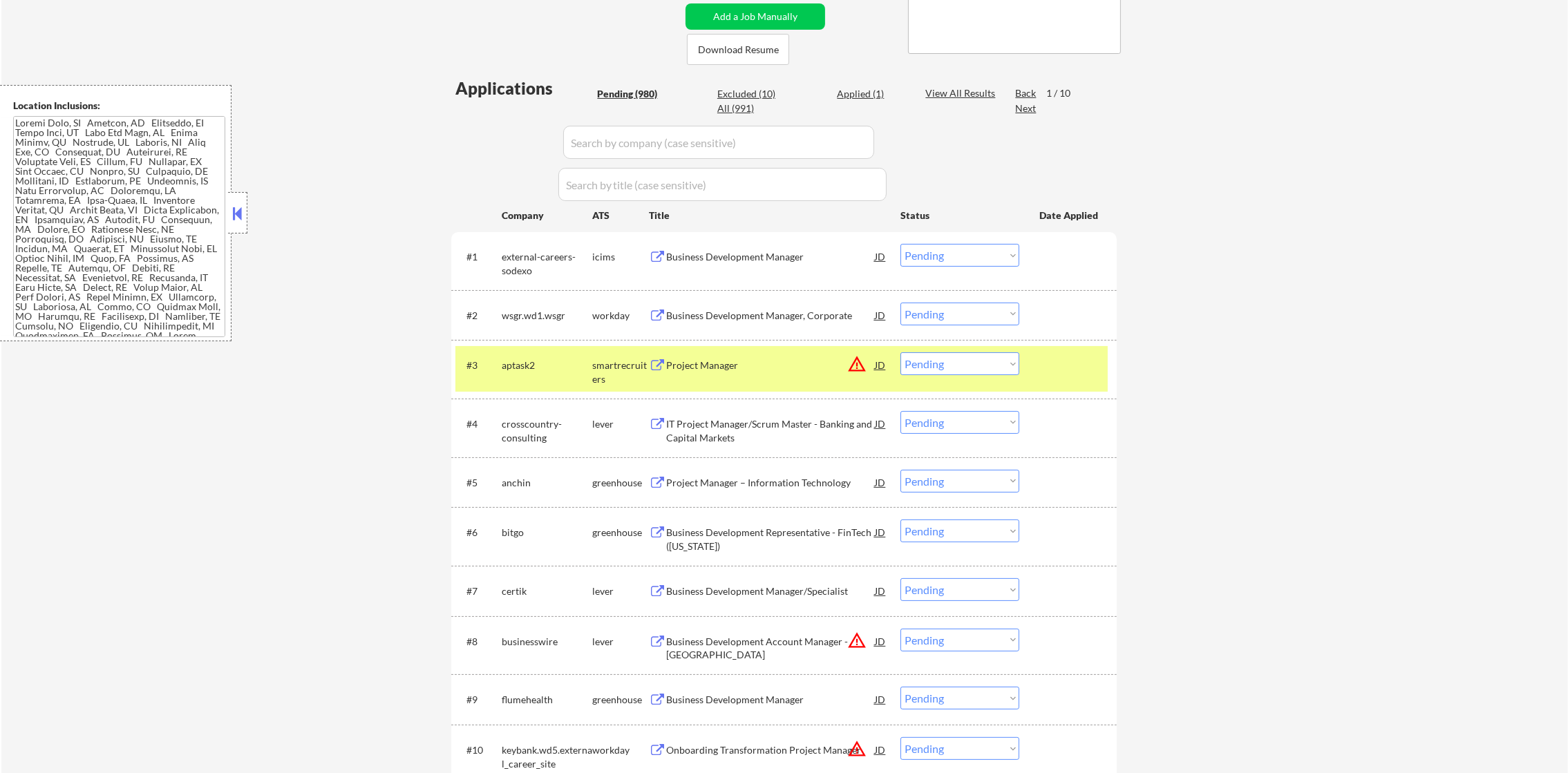
scroll to position [380, 0]
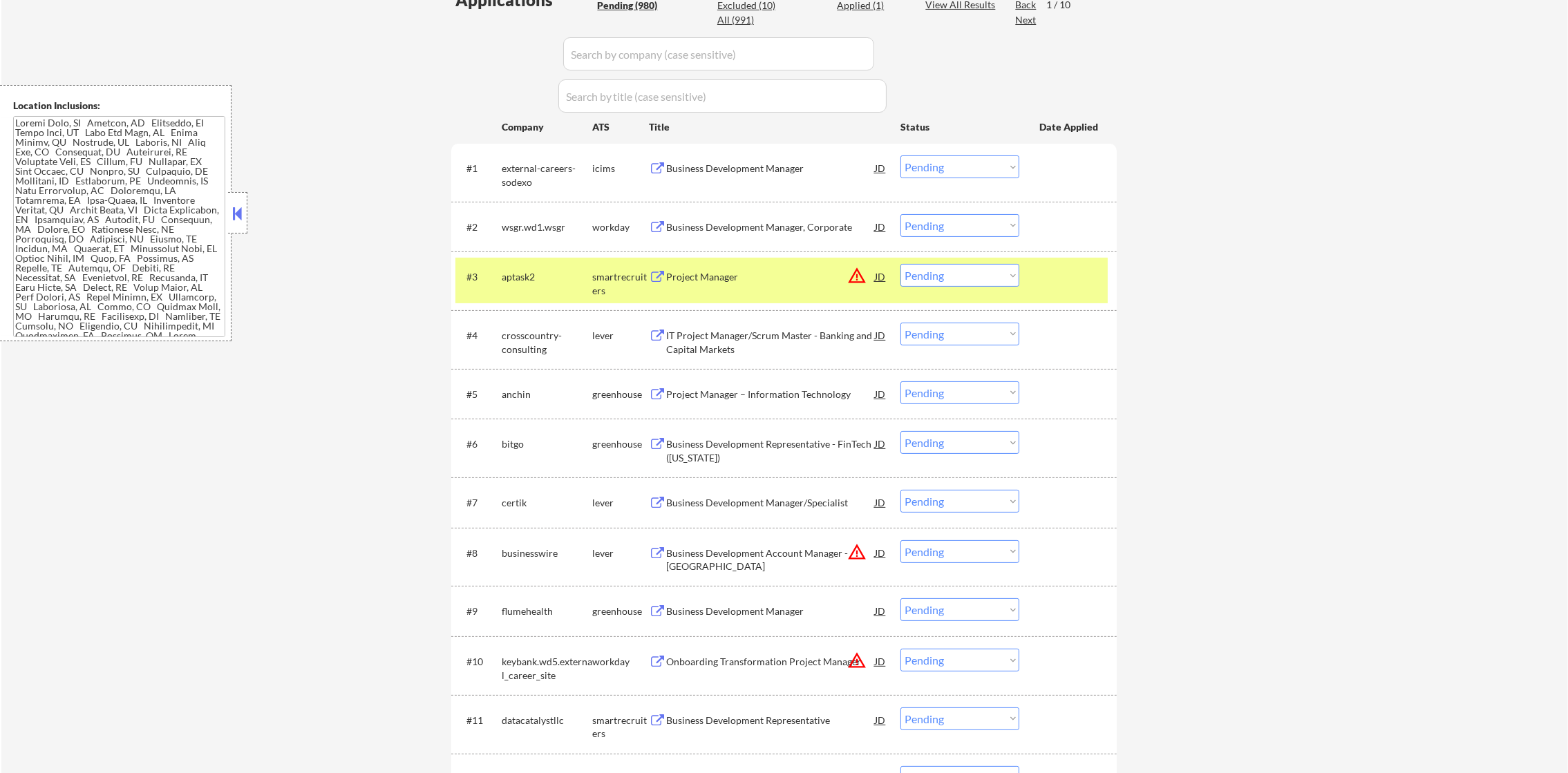
click at [855, 269] on button "warning_amber" at bounding box center [857, 276] width 19 height 19
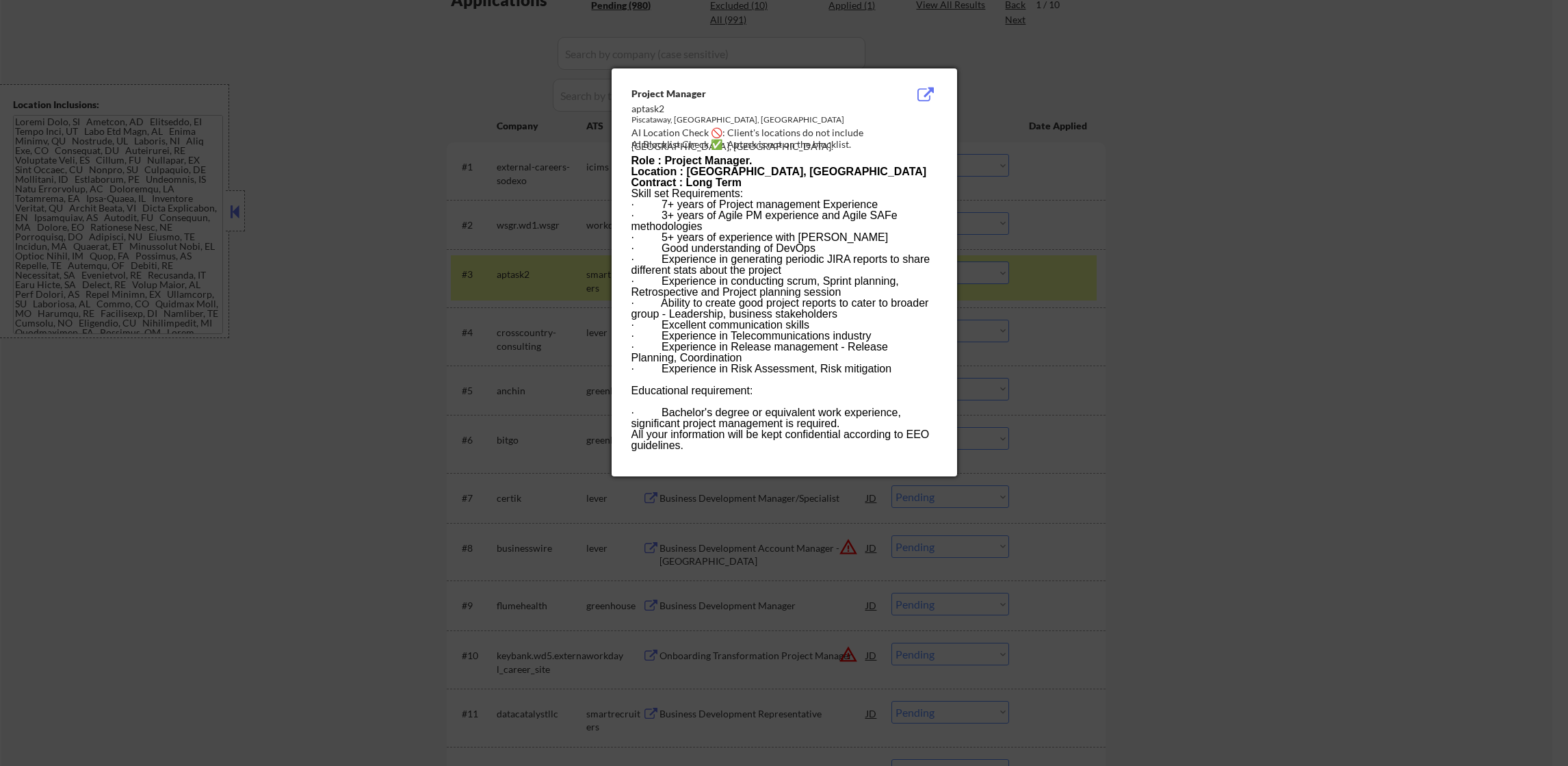
click at [875, 124] on div "Project Manager aptask2 Piscataway, NJ, us AI Location Check 🚫: Client's locati…" at bounding box center [784, 272] width 346 height 408
click at [875, 131] on div "AI Location Check 🚫: Client's locations do not include Piscataway, NJ." at bounding box center [788, 139] width 312 height 27
copy div "iscataway,"
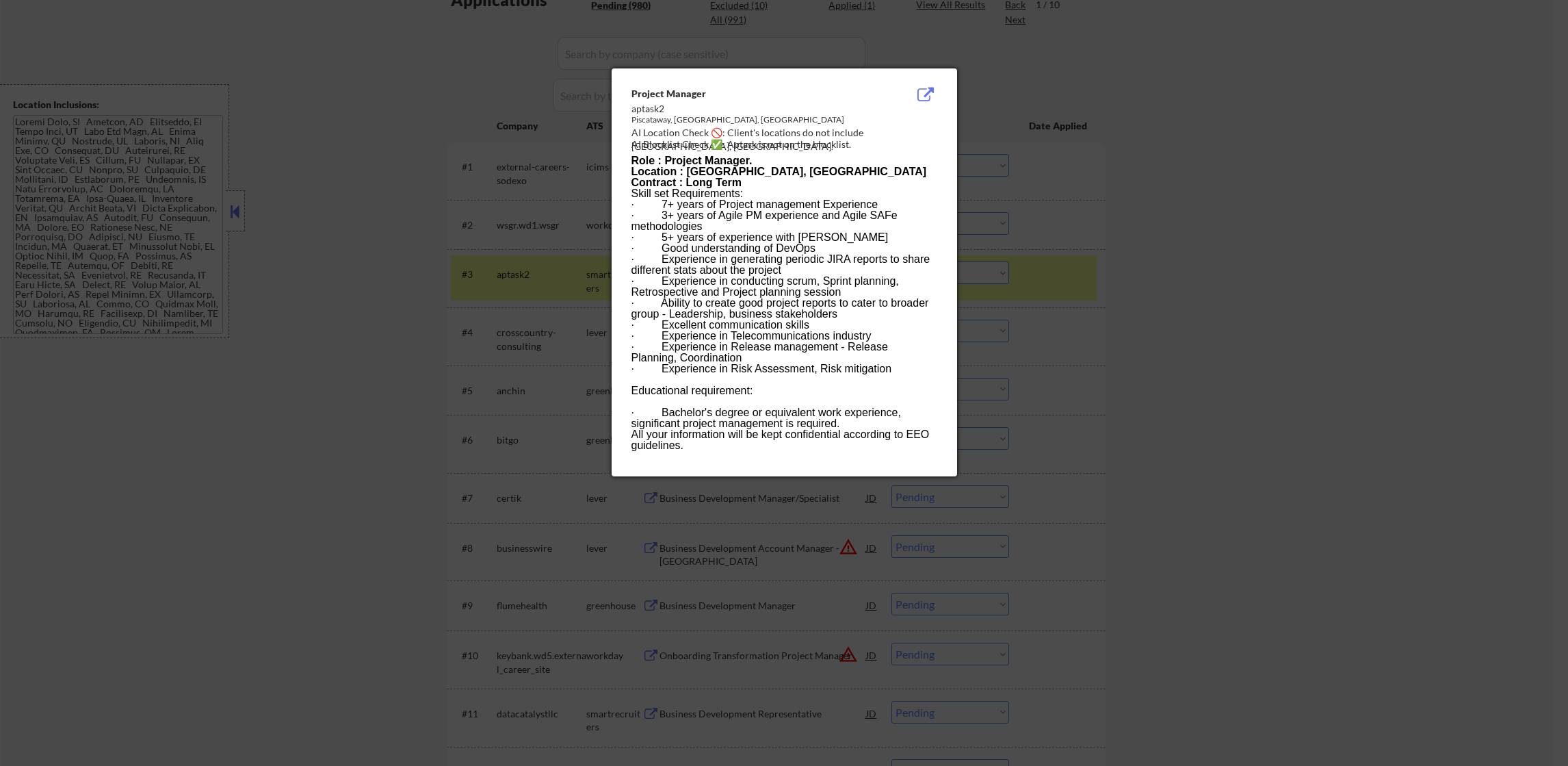
click at [1196, 123] on div at bounding box center [784, 383] width 1568 height 766
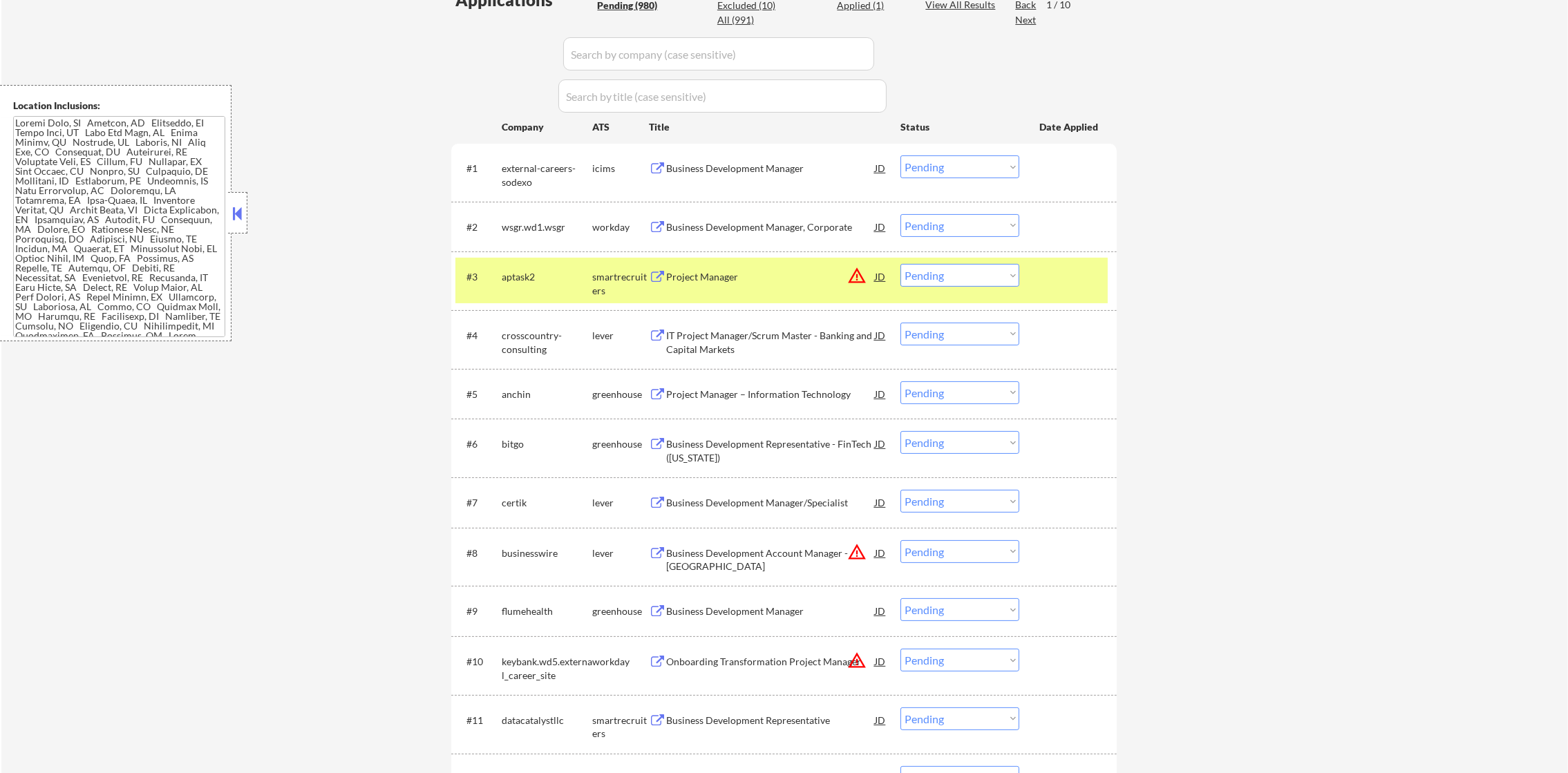
click at [909, 274] on select "Choose an option... Pending Applied Excluded (Questions) Excluded (Expired) Exc…" at bounding box center [959, 275] width 119 height 23
click at [900, 264] on select "Choose an option... Pending Applied Excluded (Questions) Excluded (Expired) Exc…" at bounding box center [959, 275] width 119 height 23
click at [494, 281] on div "#3 aptask2 smartrecruiters Project Manager JD warning_amber Choose an option...…" at bounding box center [781, 280] width 652 height 45
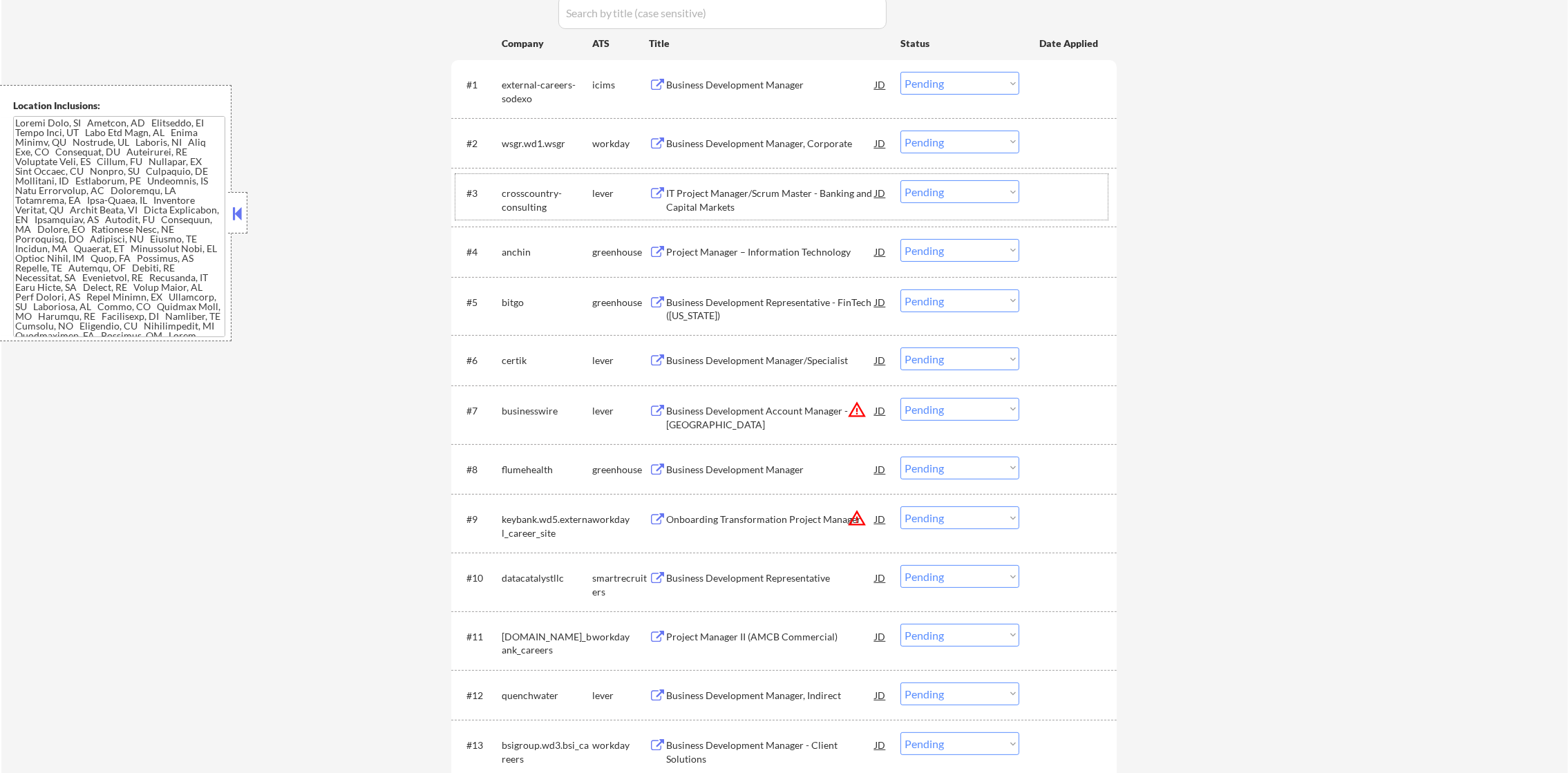
scroll to position [483, 0]
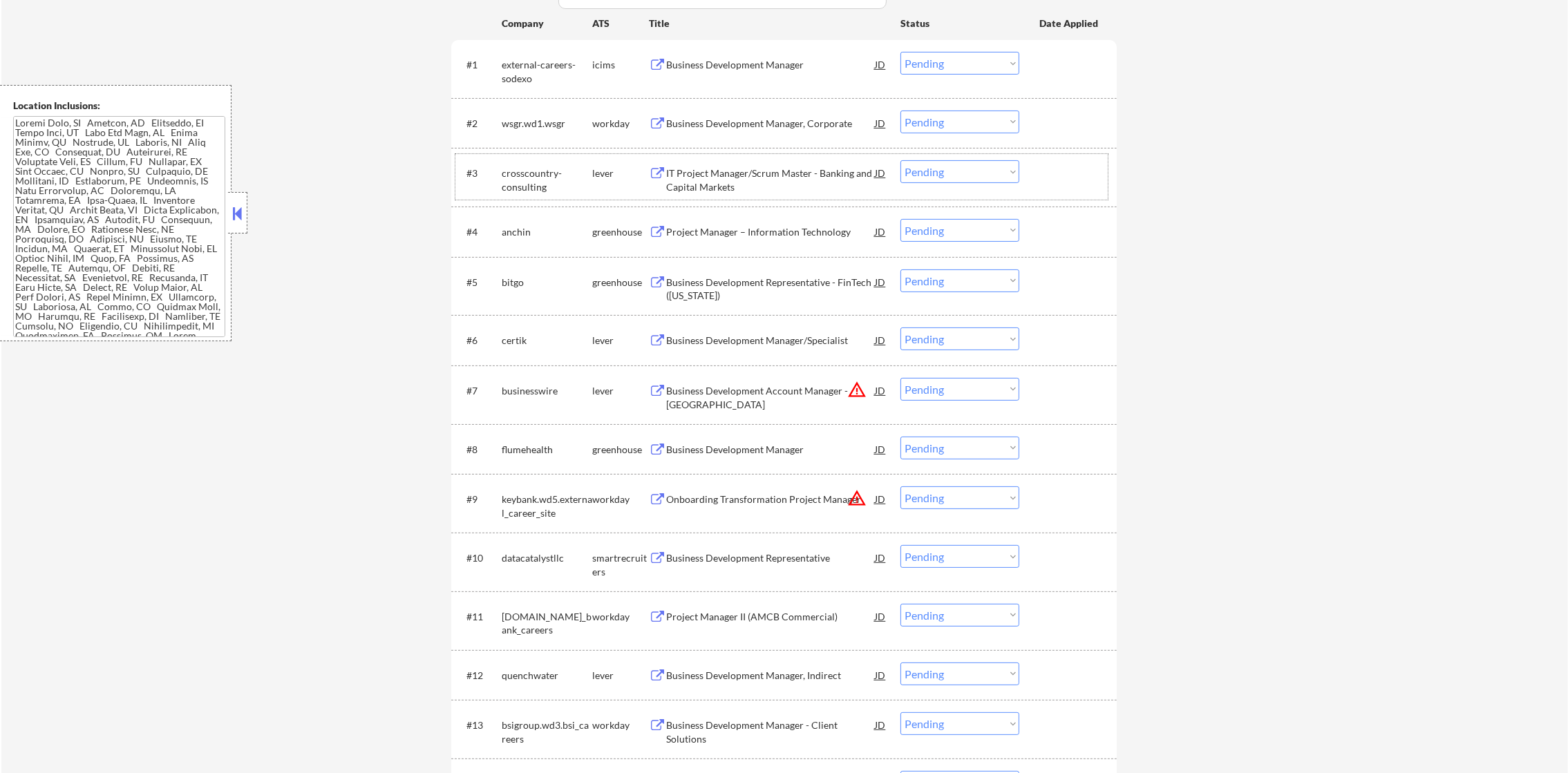
click at [747, 176] on div "IT Project Manager/Scrum Master - Banking and Capital Markets" at bounding box center [770, 180] width 209 height 27
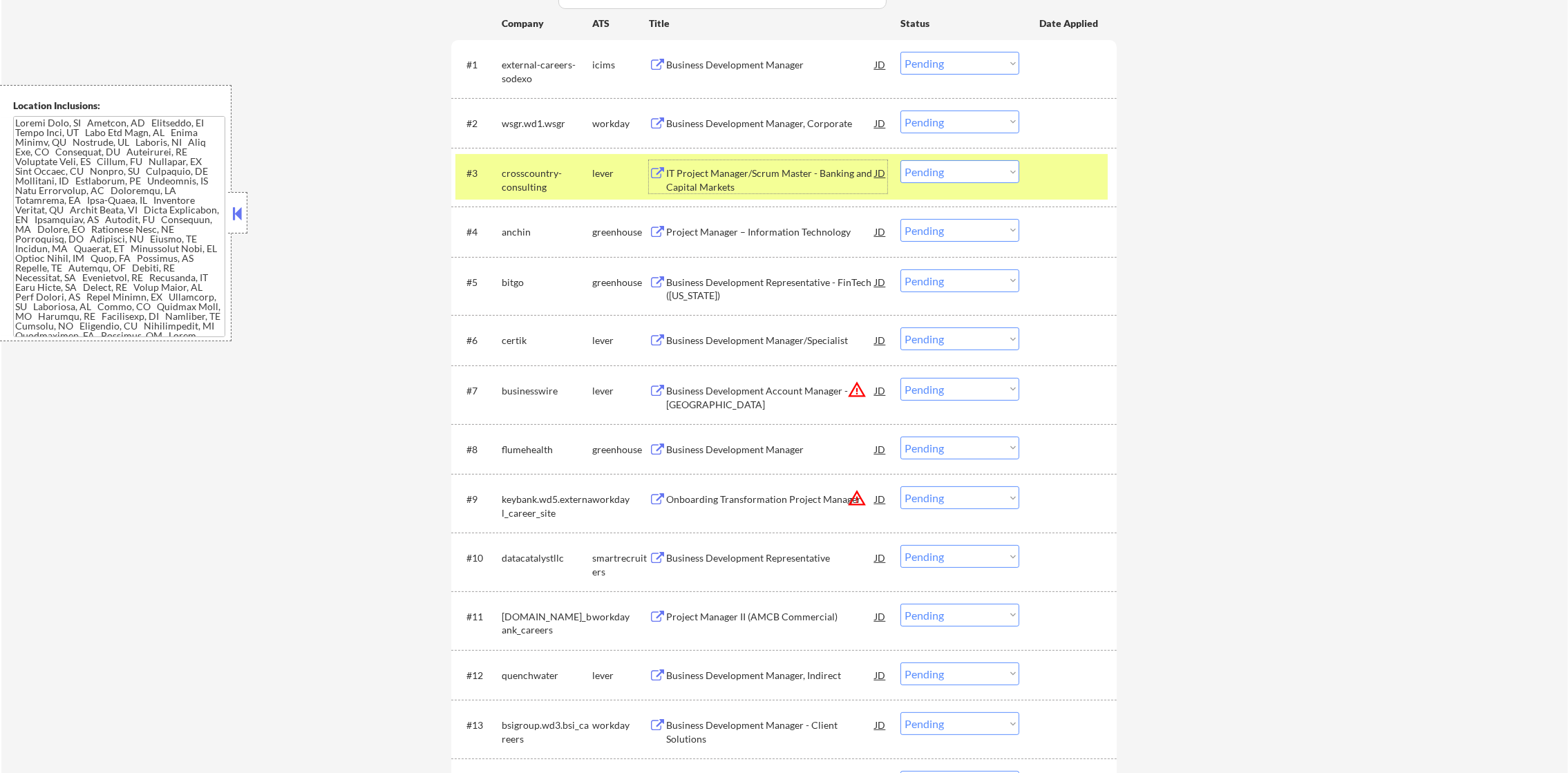
click at [920, 171] on select "Choose an option... Pending Applied Excluded (Questions) Excluded (Expired) Exc…" at bounding box center [959, 171] width 119 height 23
click at [900, 160] on select "Choose an option... Pending Applied Excluded (Questions) Excluded (Expired) Exc…" at bounding box center [959, 171] width 119 height 23
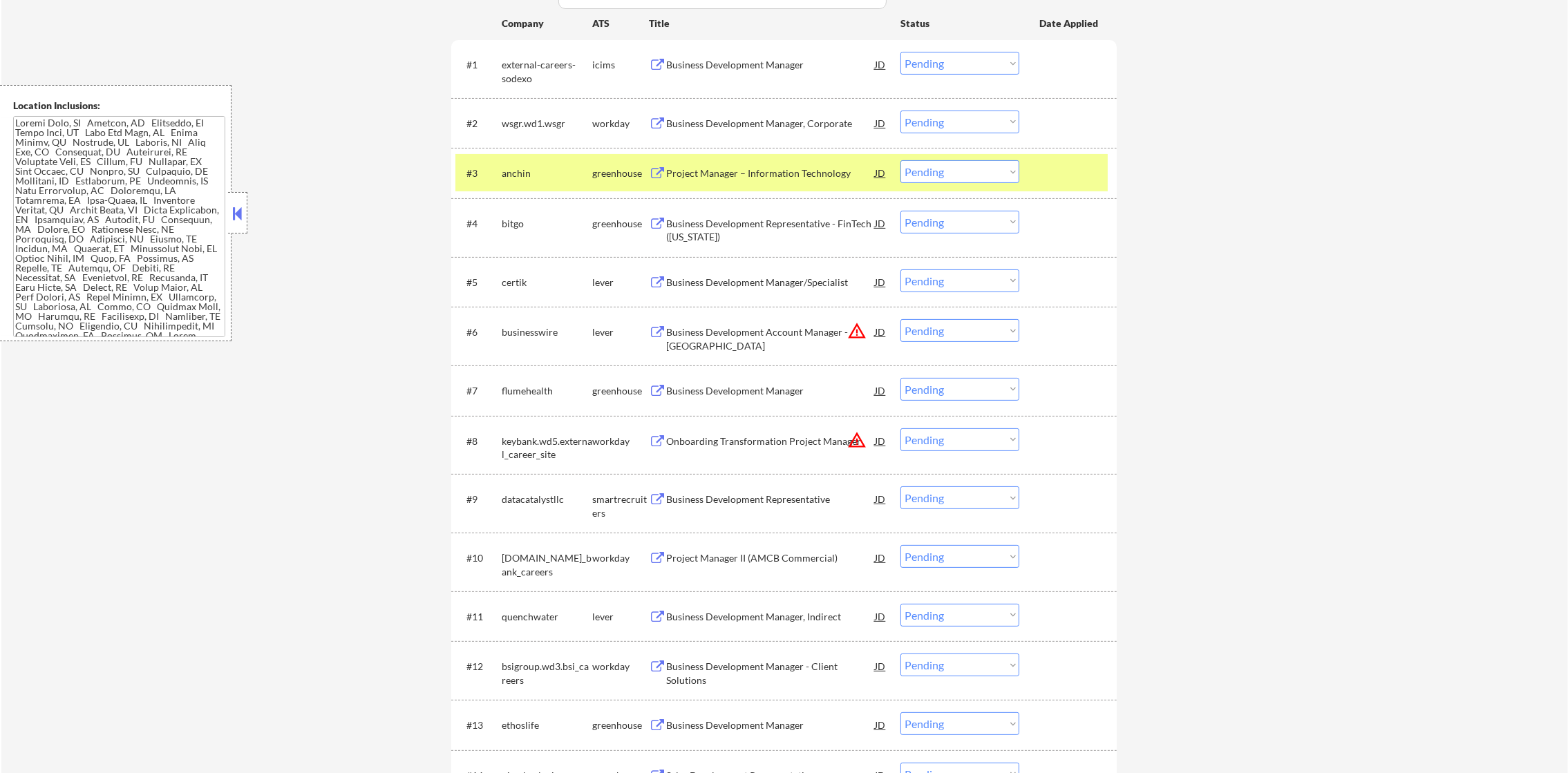
click at [757, 174] on div "Project Manager – Information Technology" at bounding box center [770, 173] width 209 height 14
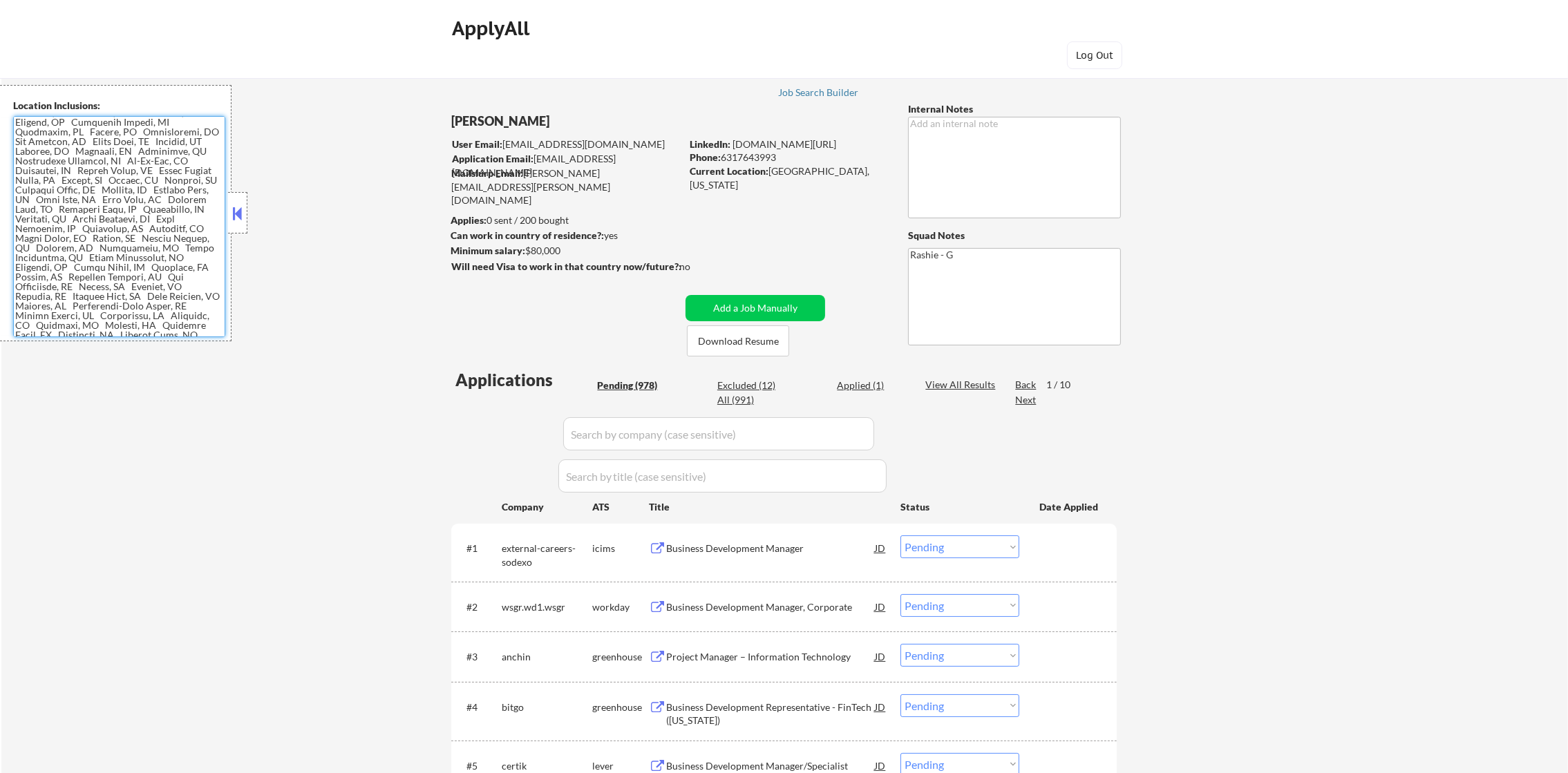
scroll to position [1650, 0]
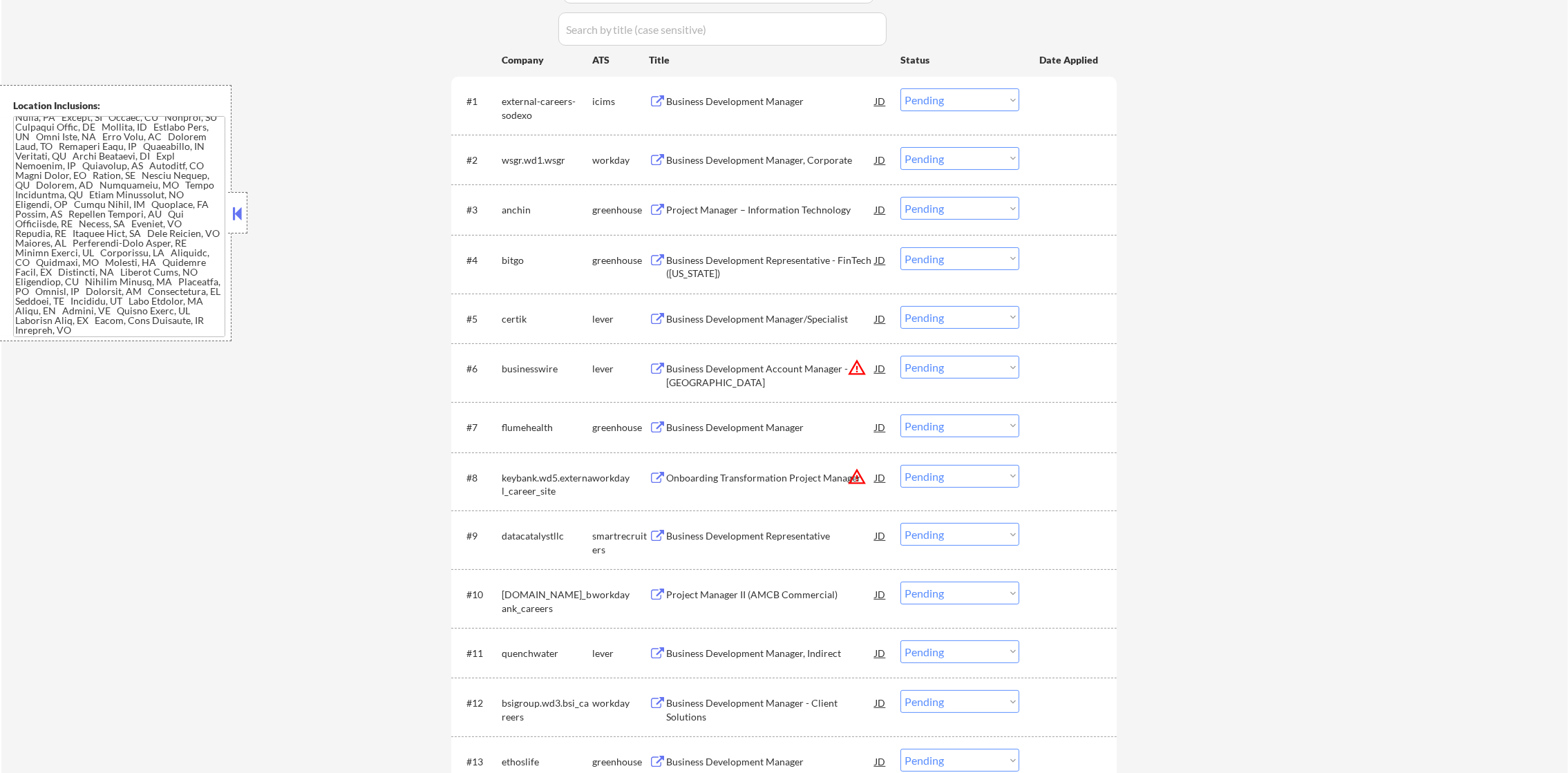
scroll to position [449, 0]
click at [936, 210] on select "Choose an option... Pending Applied Excluded (Questions) Excluded (Expired) Exc…" at bounding box center [959, 205] width 119 height 23
click at [900, 195] on select "Choose an option... Pending Applied Excluded (Questions) Excluded (Expired) Exc…" at bounding box center [959, 205] width 119 height 23
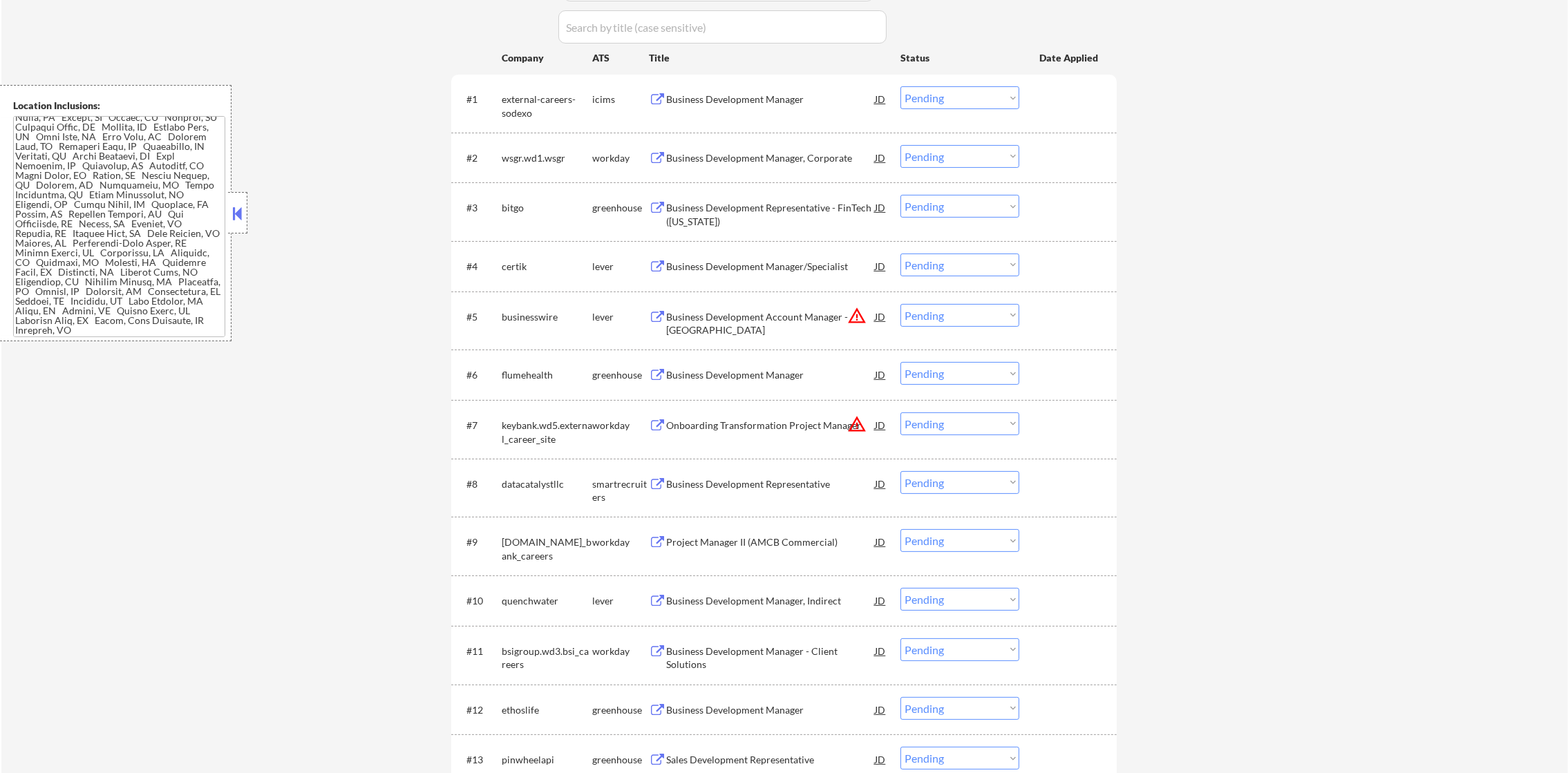
click at [730, 211] on div "Business Development Representative - FinTech (New York)" at bounding box center [770, 214] width 209 height 27
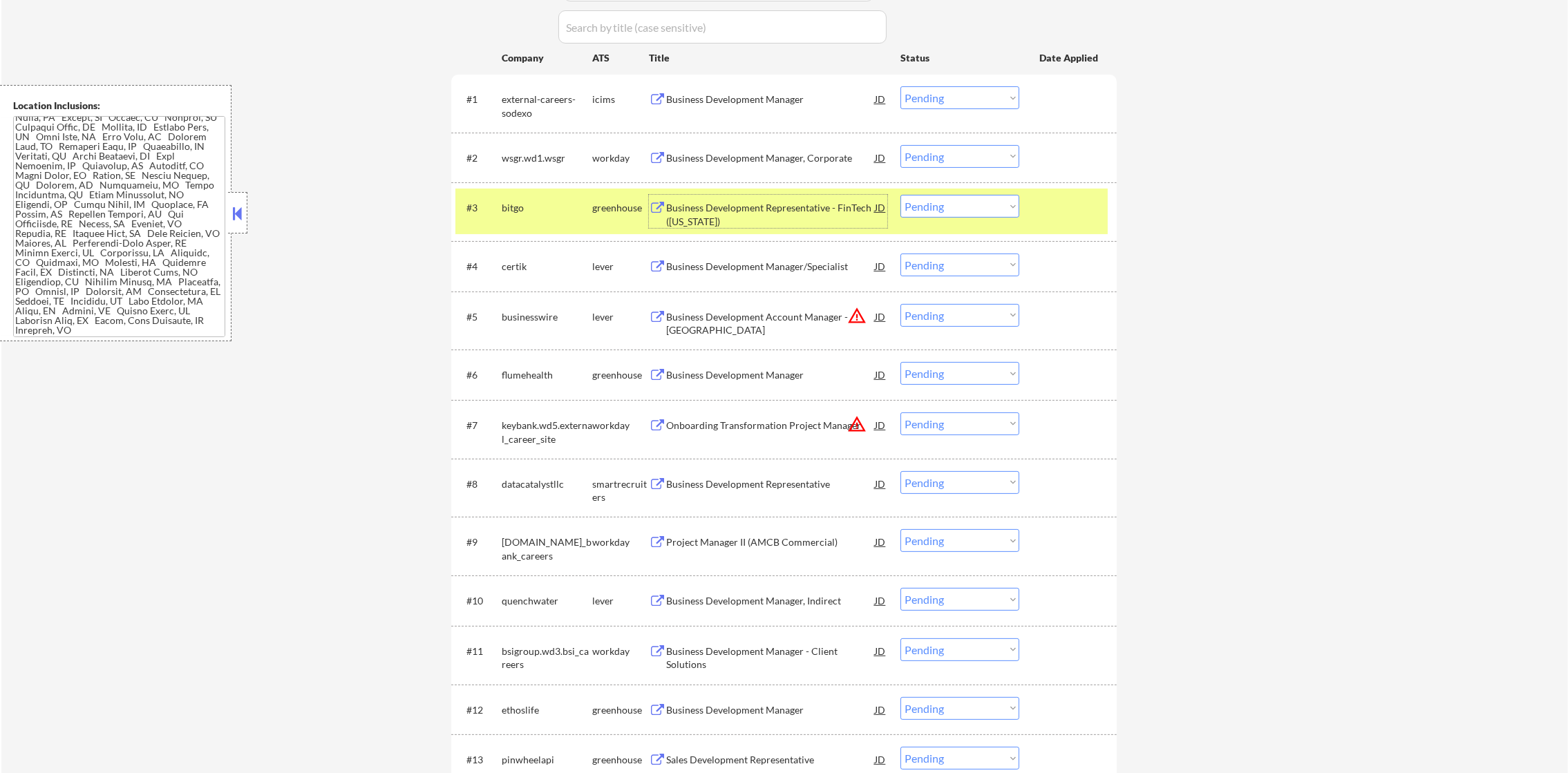
click at [979, 204] on select "Choose an option... Pending Applied Excluded (Questions) Excluded (Expired) Exc…" at bounding box center [959, 205] width 119 height 23
click at [900, 195] on select "Choose an option... Pending Applied Excluded (Questions) Excluded (Expired) Exc…" at bounding box center [959, 205] width 119 height 23
click at [552, 221] on div "#3 bitgo greenhouse Business Development Representative - FinTech (New York) JD…" at bounding box center [781, 211] width 652 height 45
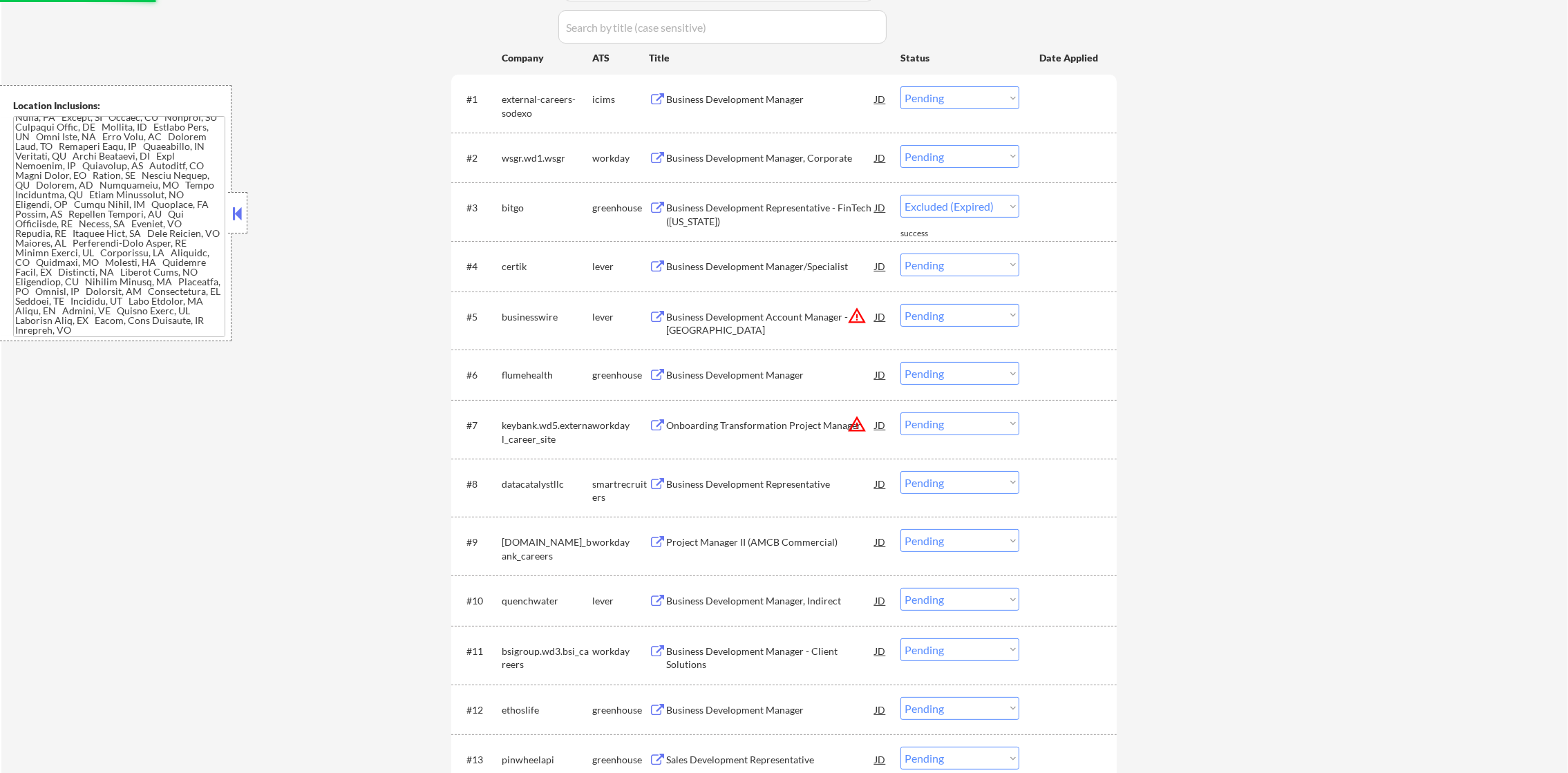
select select ""pending""
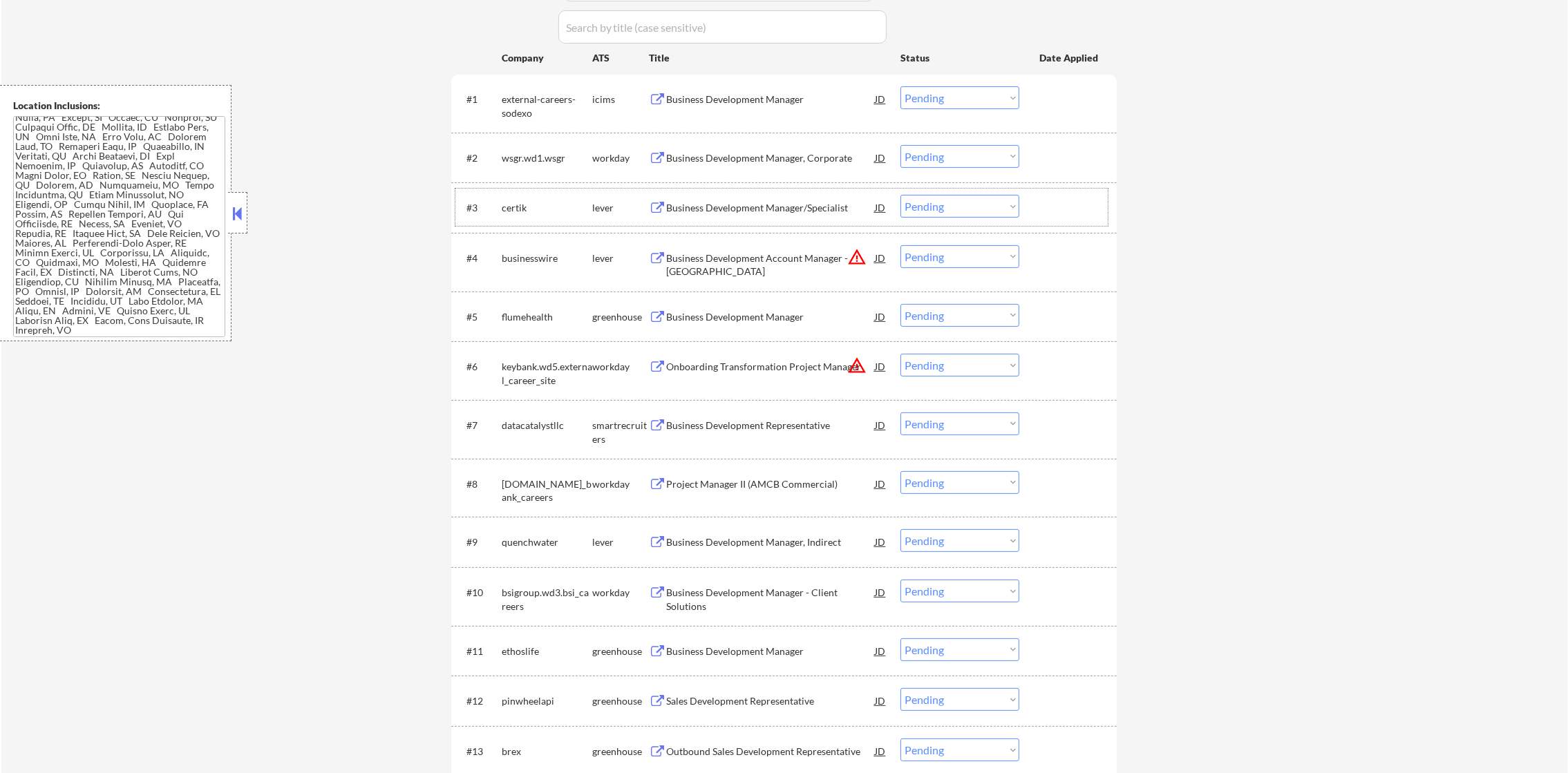
drag, startPoint x: 926, startPoint y: 248, endPoint x: 931, endPoint y: 254, distance: 7.8
click at [926, 249] on select "Choose an option... Pending Applied Excluded (Questions) Excluded (Expired) Exc…" at bounding box center [959, 256] width 119 height 23
click at [900, 245] on select "Choose an option... Pending Applied Excluded (Questions) Excluded (Expired) Exc…" at bounding box center [959, 256] width 119 height 23
click at [784, 203] on div "Business Development Manager/Specialist" at bounding box center [770, 208] width 209 height 14
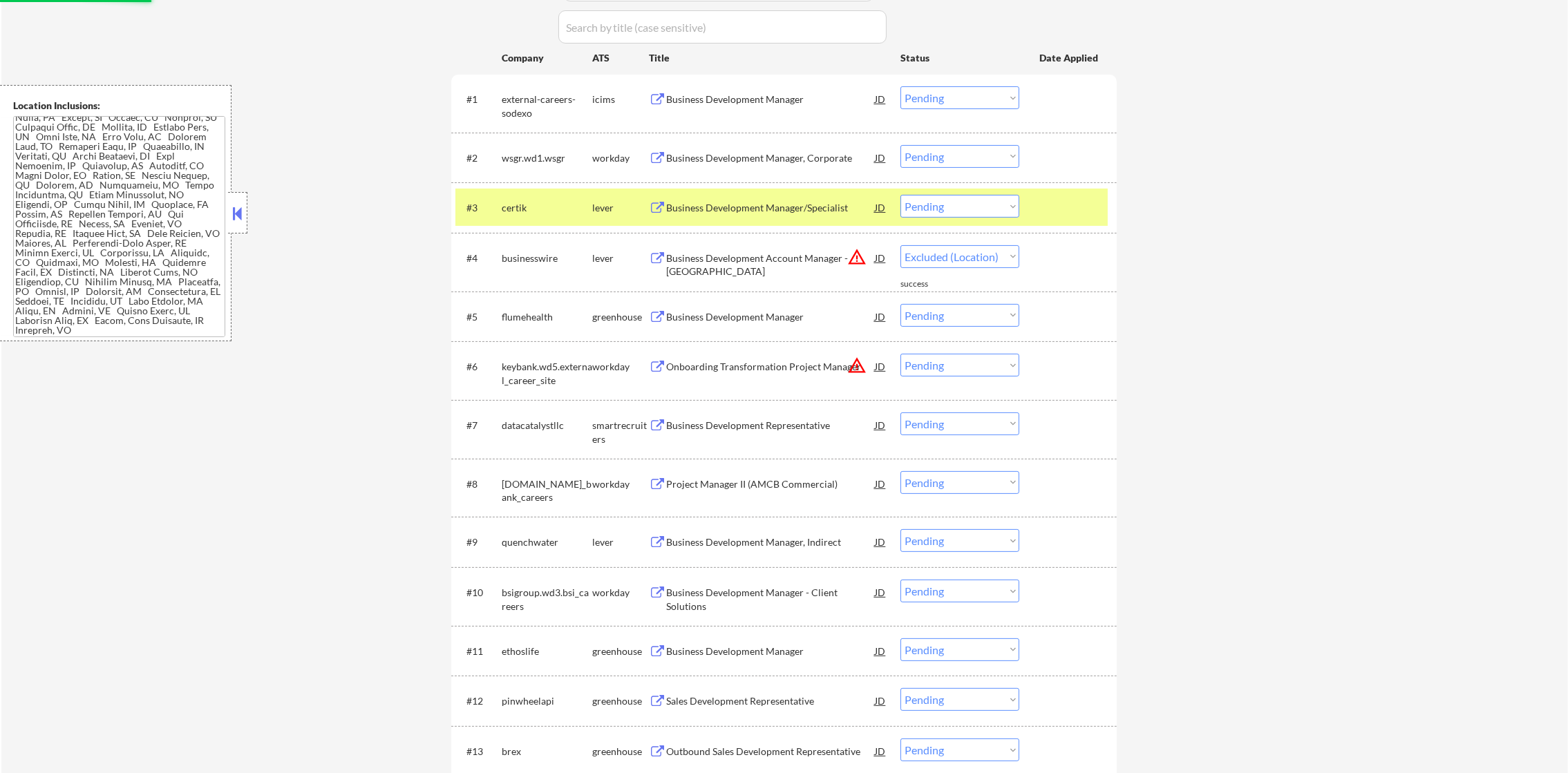
select select ""pending""
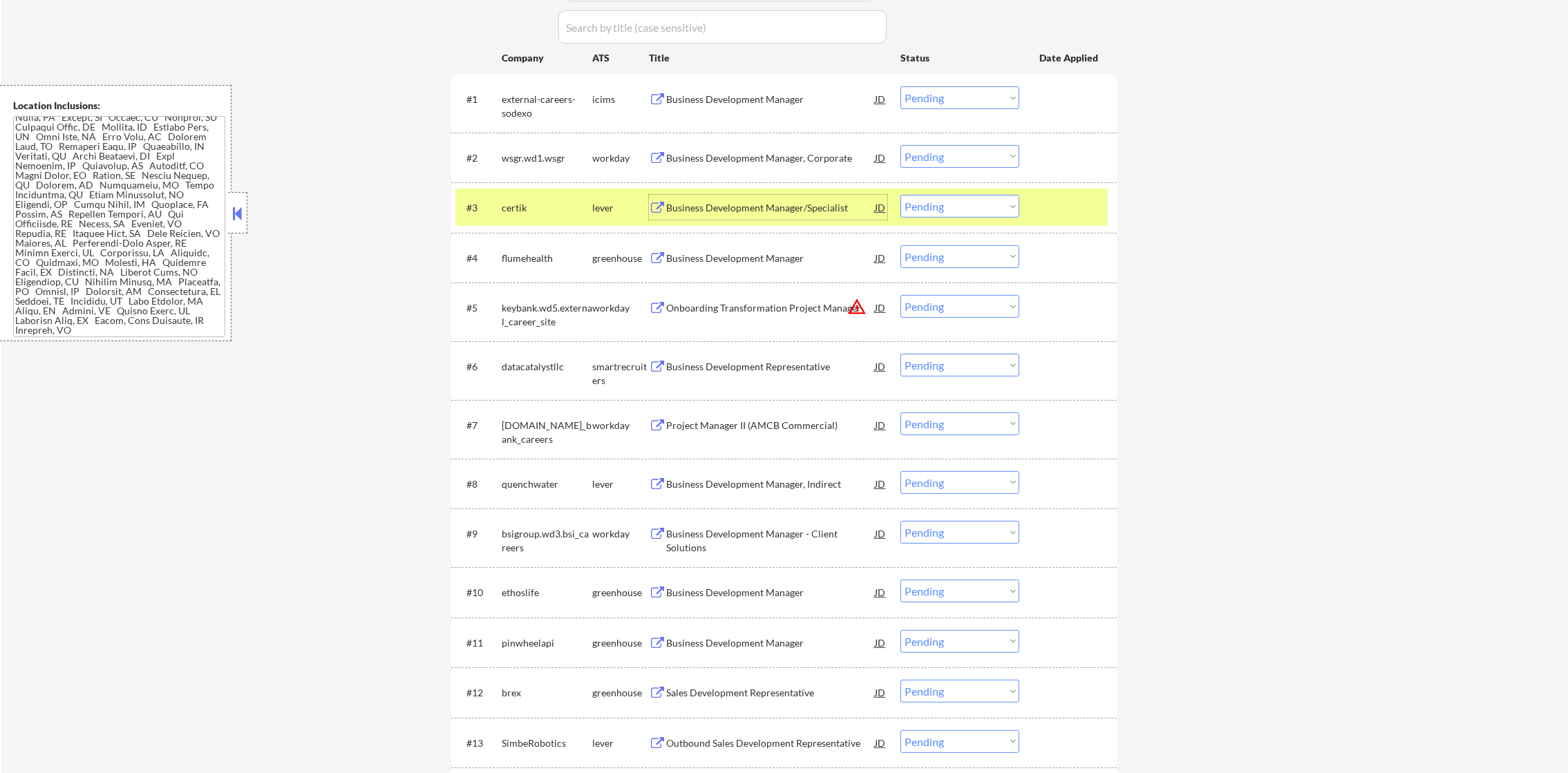
click at [935, 210] on select "Choose an option... Pending Applied Excluded (Questions) Excluded (Expired) Exc…" at bounding box center [959, 205] width 119 height 23
click at [900, 195] on select "Choose an option... Pending Applied Excluded (Questions) Excluded (Expired) Exc…" at bounding box center [959, 205] width 119 height 23
click at [538, 199] on div "certik" at bounding box center [547, 207] width 91 height 25
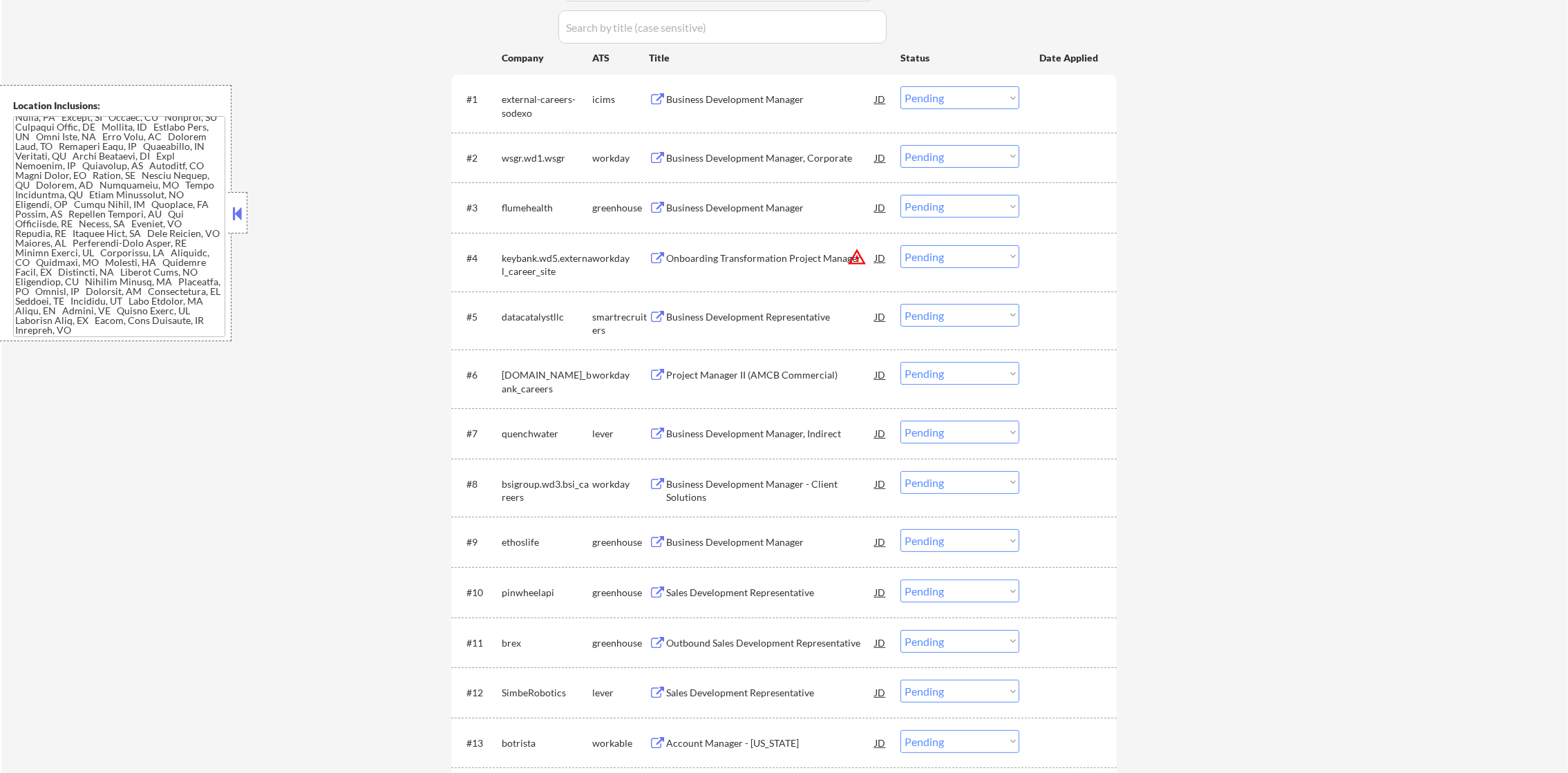
click at [762, 203] on div "Business Development Manager" at bounding box center [770, 208] width 209 height 14
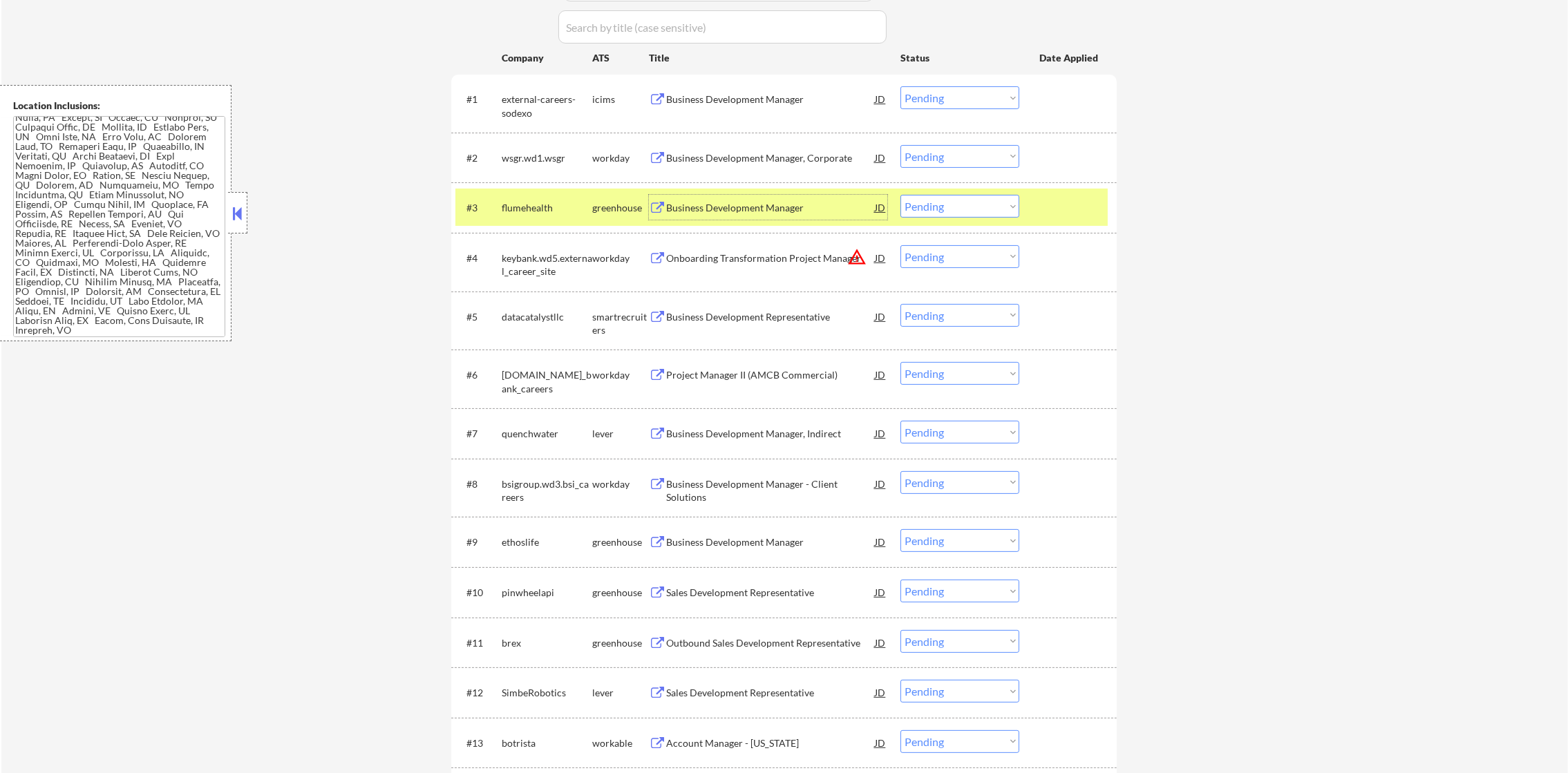
click at [928, 206] on select "Choose an option... Pending Applied Excluded (Questions) Excluded (Expired) Exc…" at bounding box center [959, 205] width 119 height 23
click at [900, 195] on select "Choose an option... Pending Applied Excluded (Questions) Excluded (Expired) Exc…" at bounding box center [959, 205] width 119 height 23
drag, startPoint x: 519, startPoint y: 202, endPoint x: 552, endPoint y: 252, distance: 59.9
click at [519, 202] on div "flumehealth" at bounding box center [547, 208] width 91 height 14
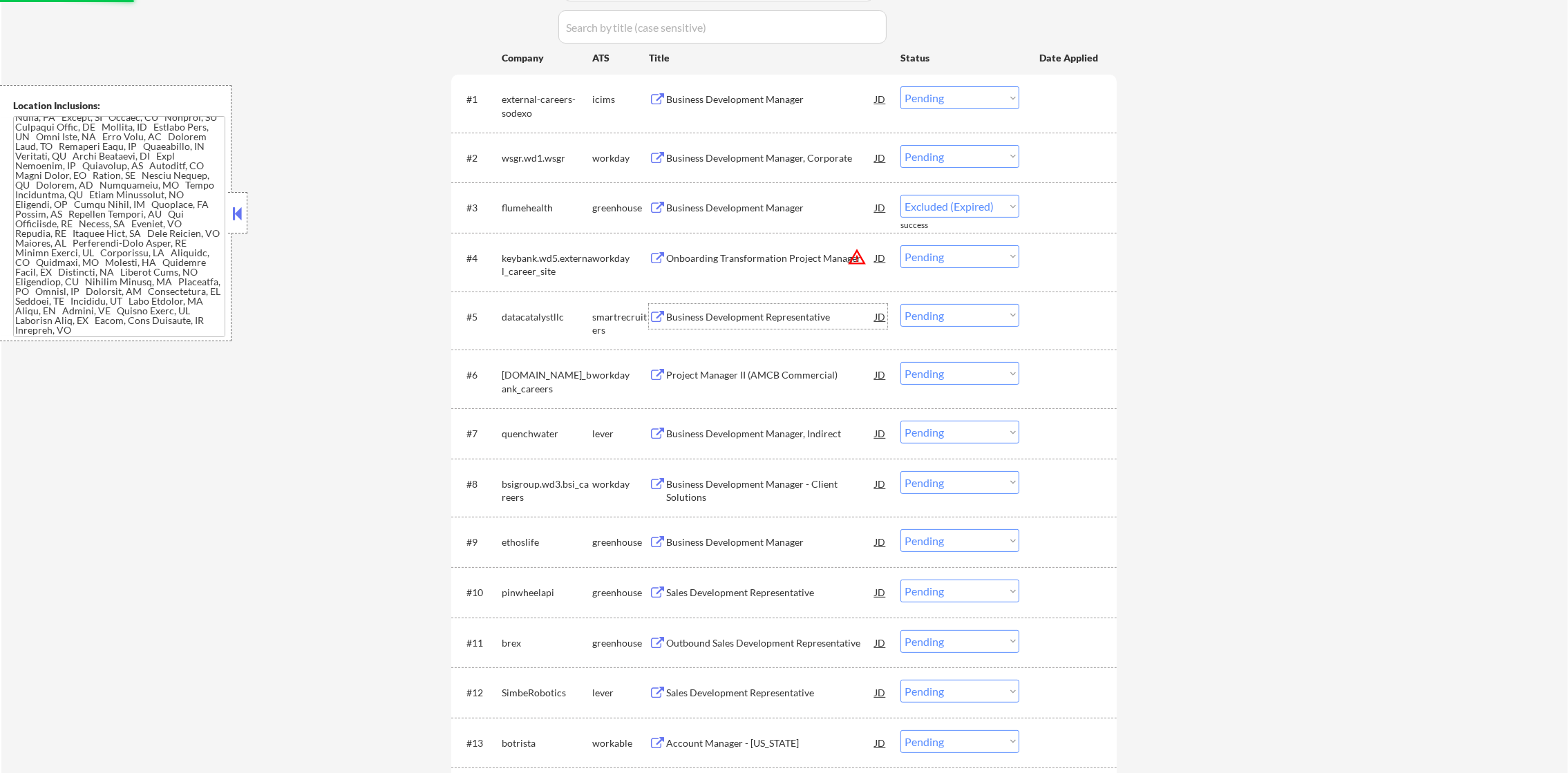
click at [712, 311] on div "Business Development Representative" at bounding box center [770, 317] width 209 height 14
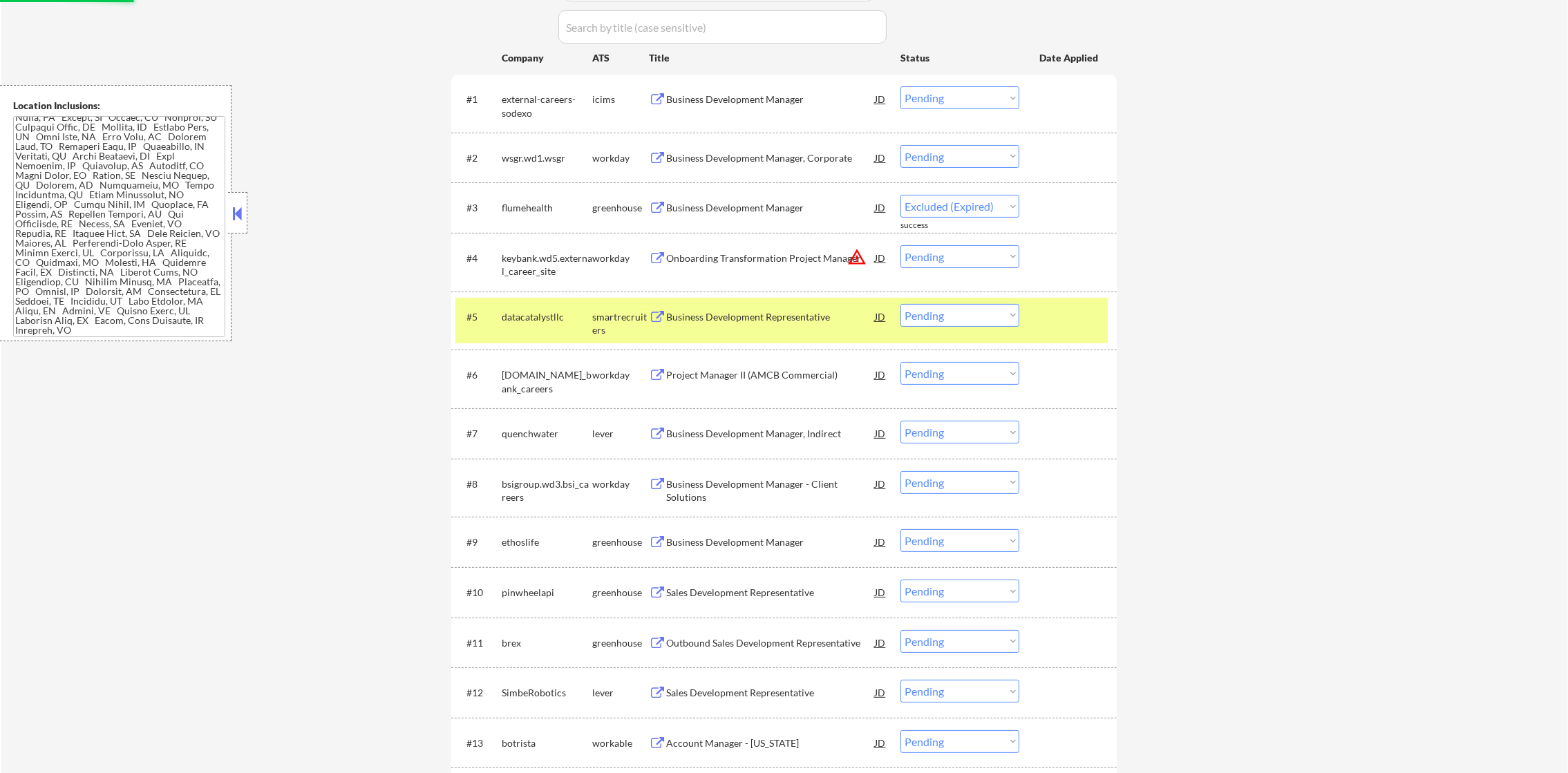
select select ""pending""
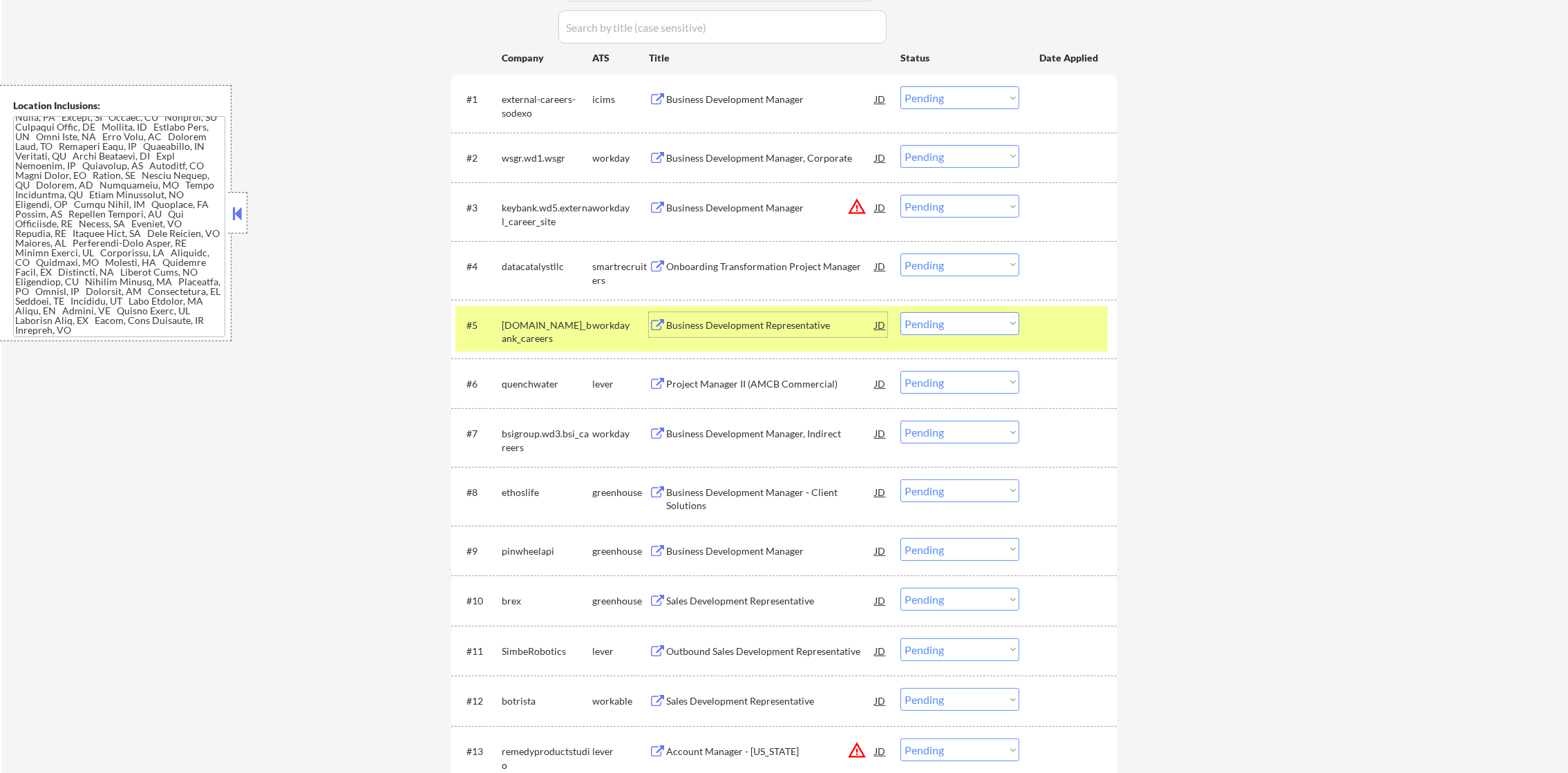
click at [921, 320] on select "Choose an option... Pending Applied Excluded (Questions) Excluded (Expired) Exc…" at bounding box center [959, 323] width 119 height 23
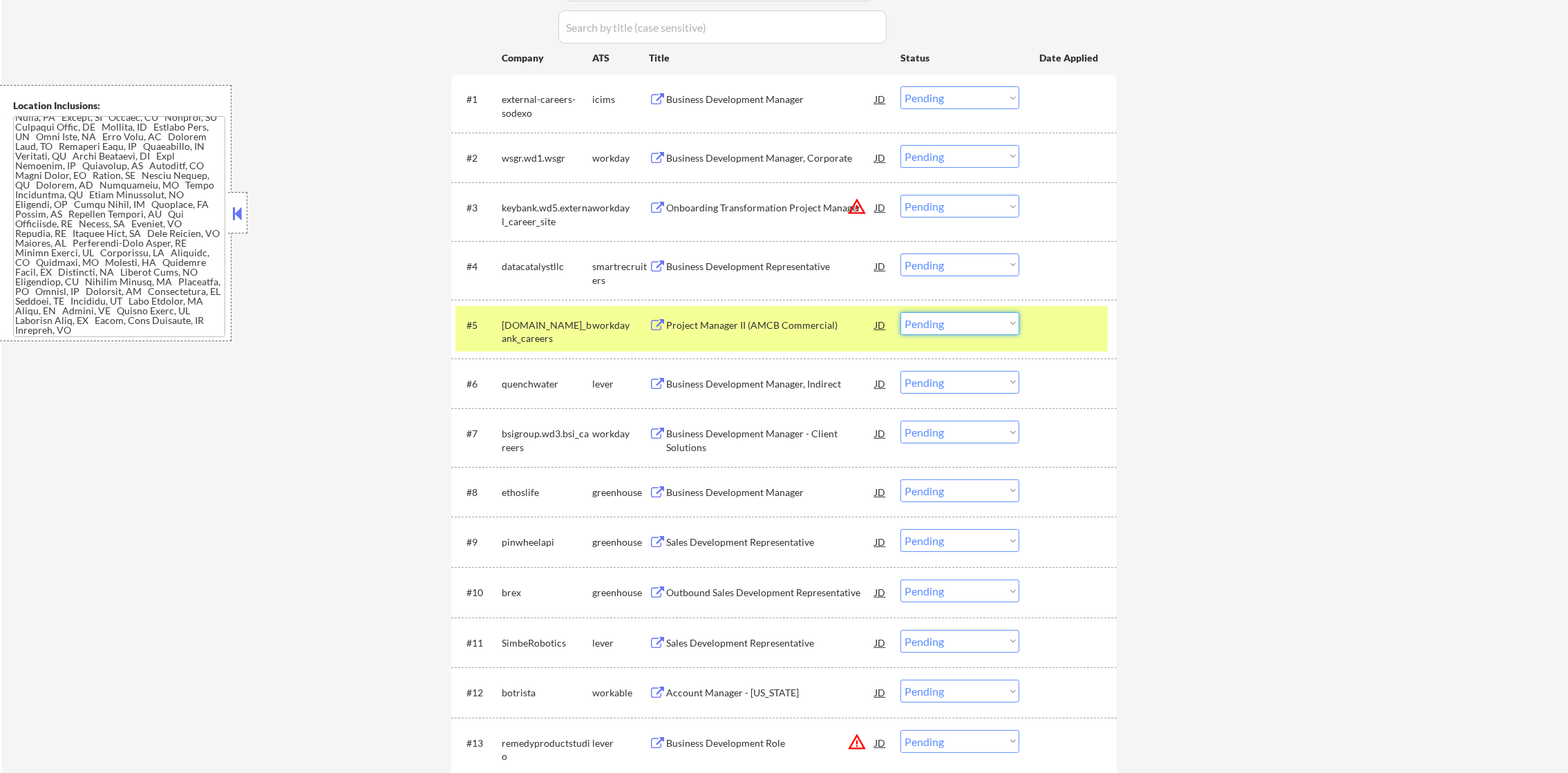
click at [931, 270] on select "Choose an option... Pending Applied Excluded (Questions) Excluded (Expired) Exc…" at bounding box center [959, 265] width 119 height 23
click at [900, 254] on select "Choose an option... Pending Applied Excluded (Questions) Excluded (Expired) Exc…" at bounding box center [959, 265] width 119 height 23
click at [549, 343] on div "td.wd3.td_bank_careers" at bounding box center [547, 331] width 91 height 27
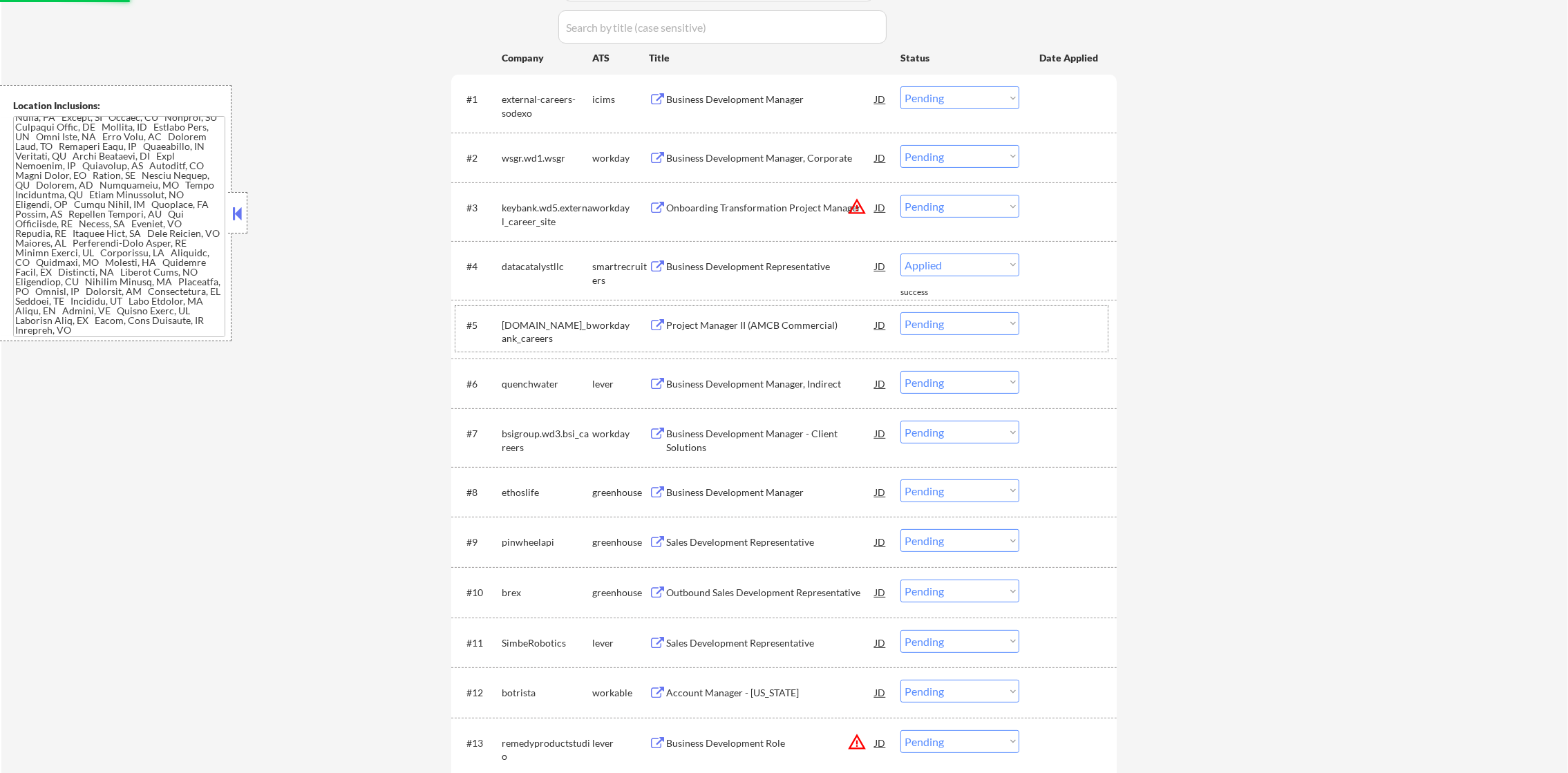
select select ""pending""
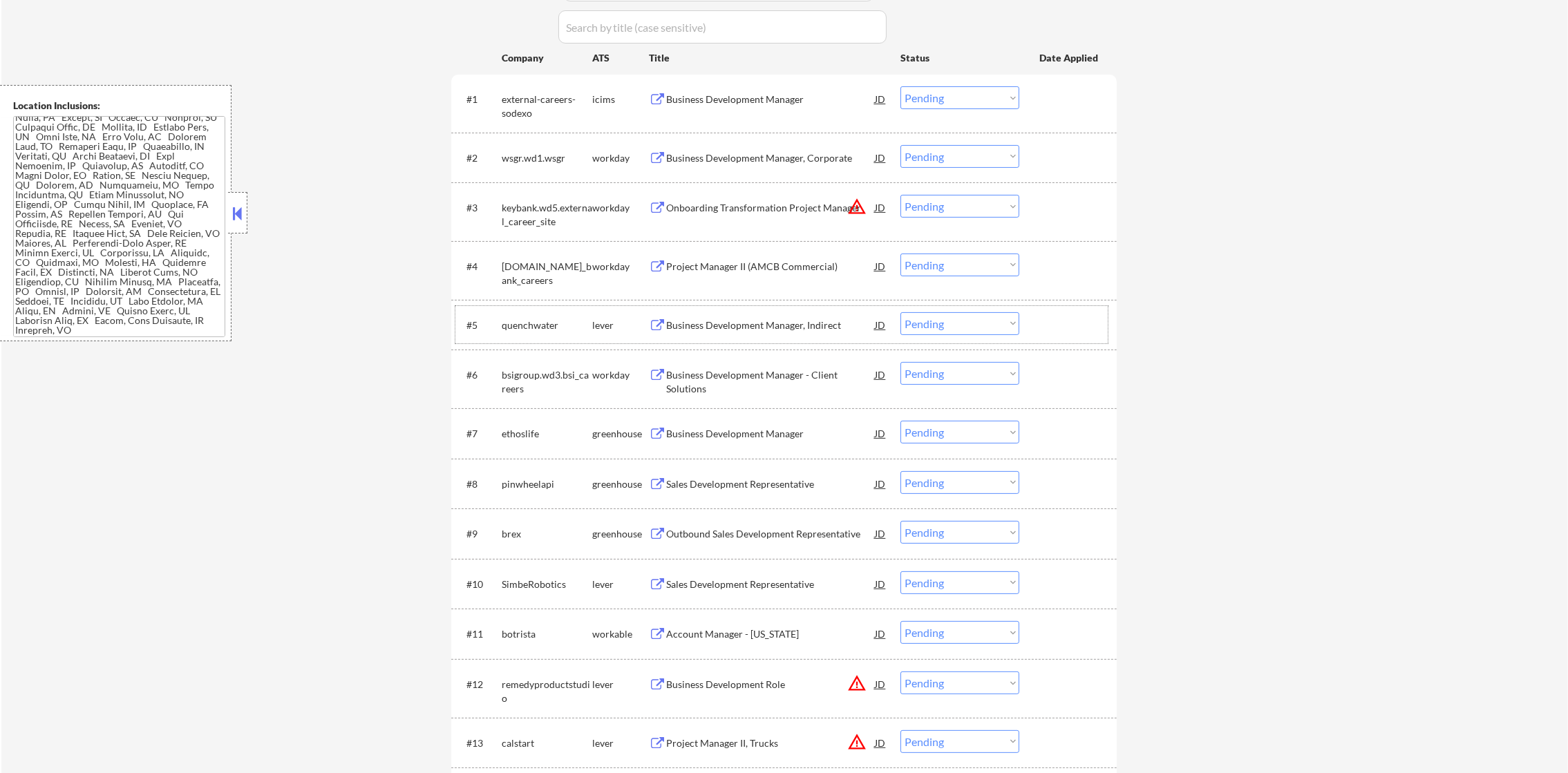
scroll to position [656, 0]
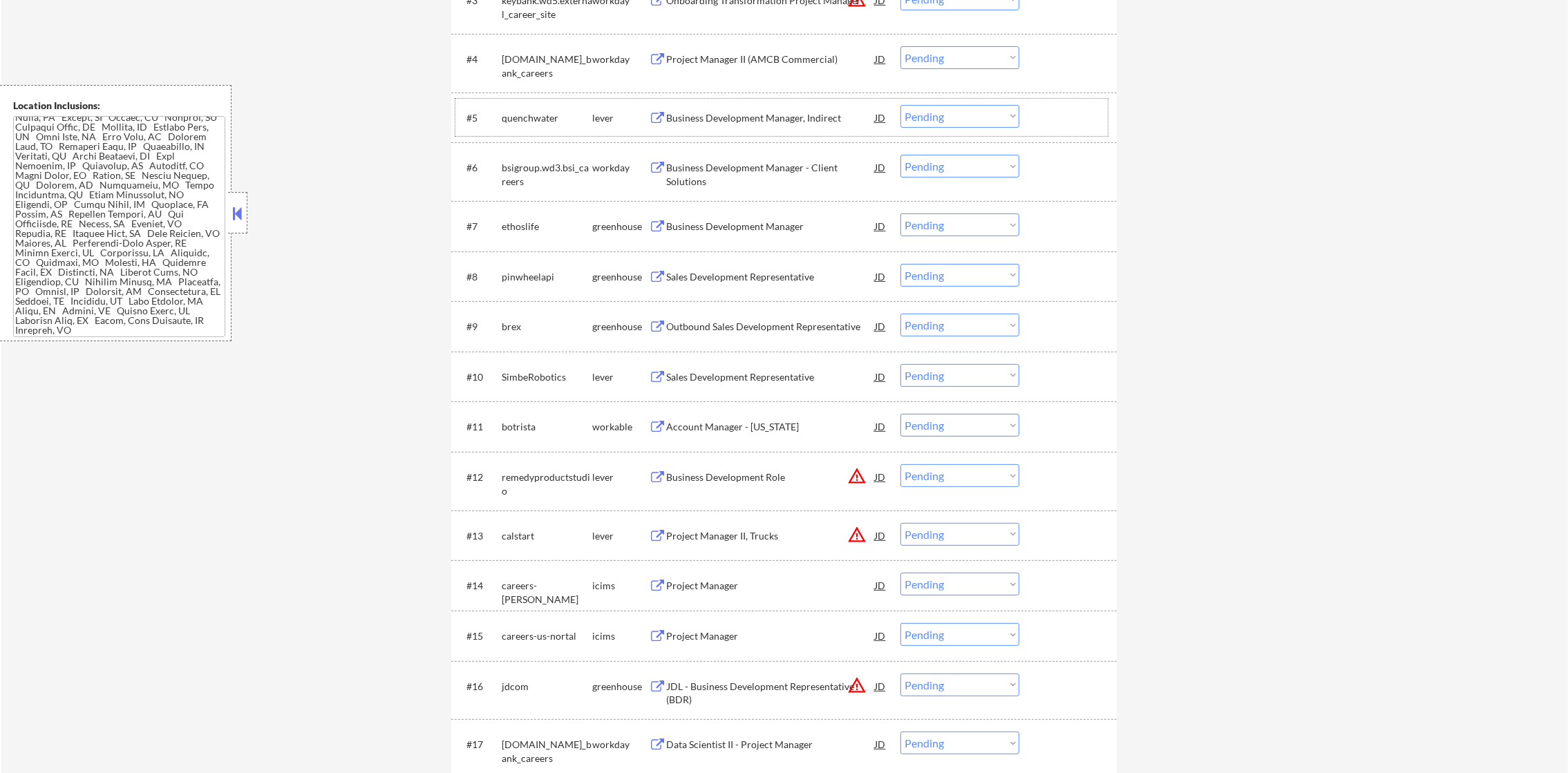
click at [799, 121] on div "Business Development Manager, Indirect" at bounding box center [770, 118] width 209 height 14
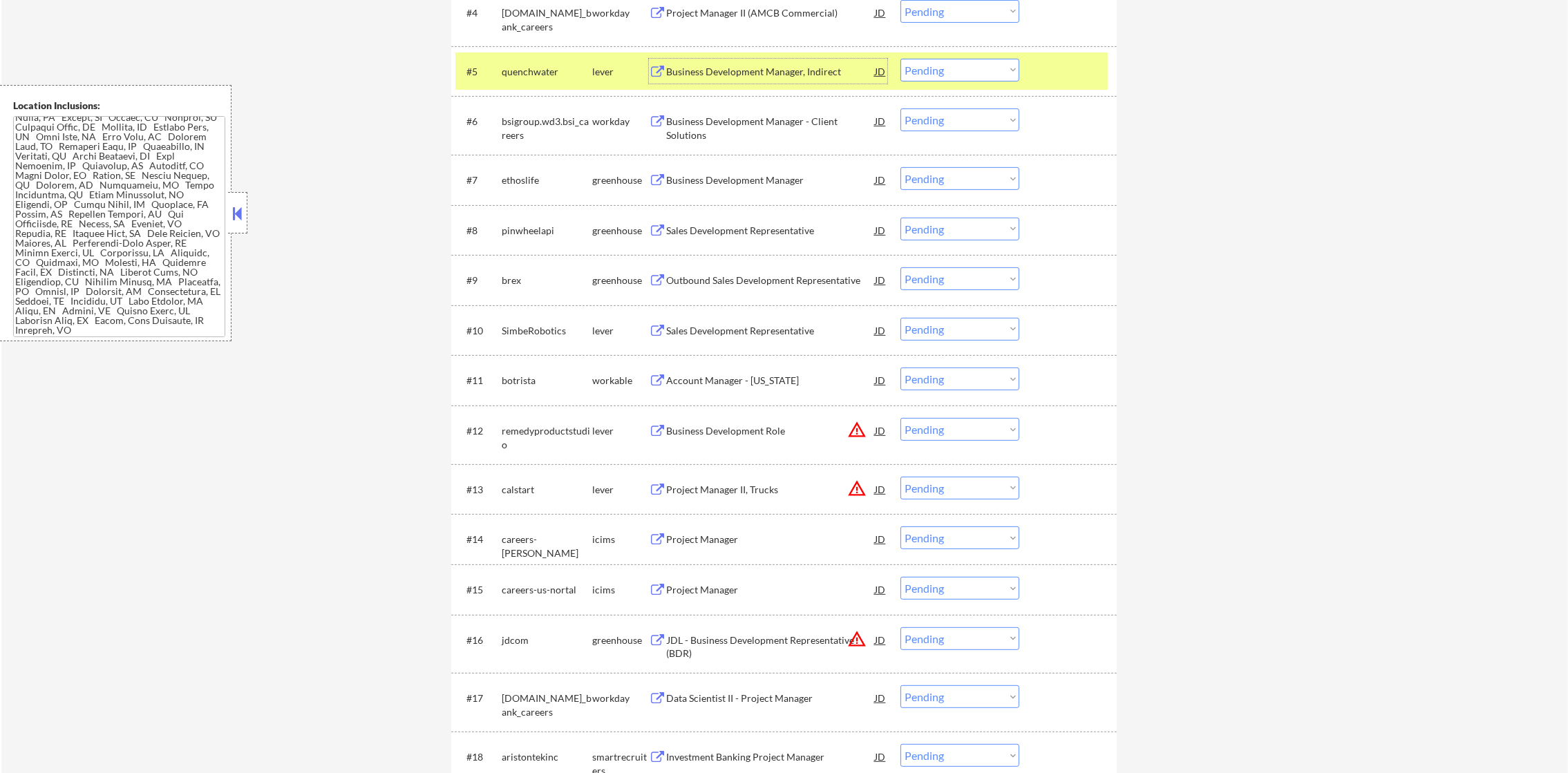
scroll to position [690, 0]
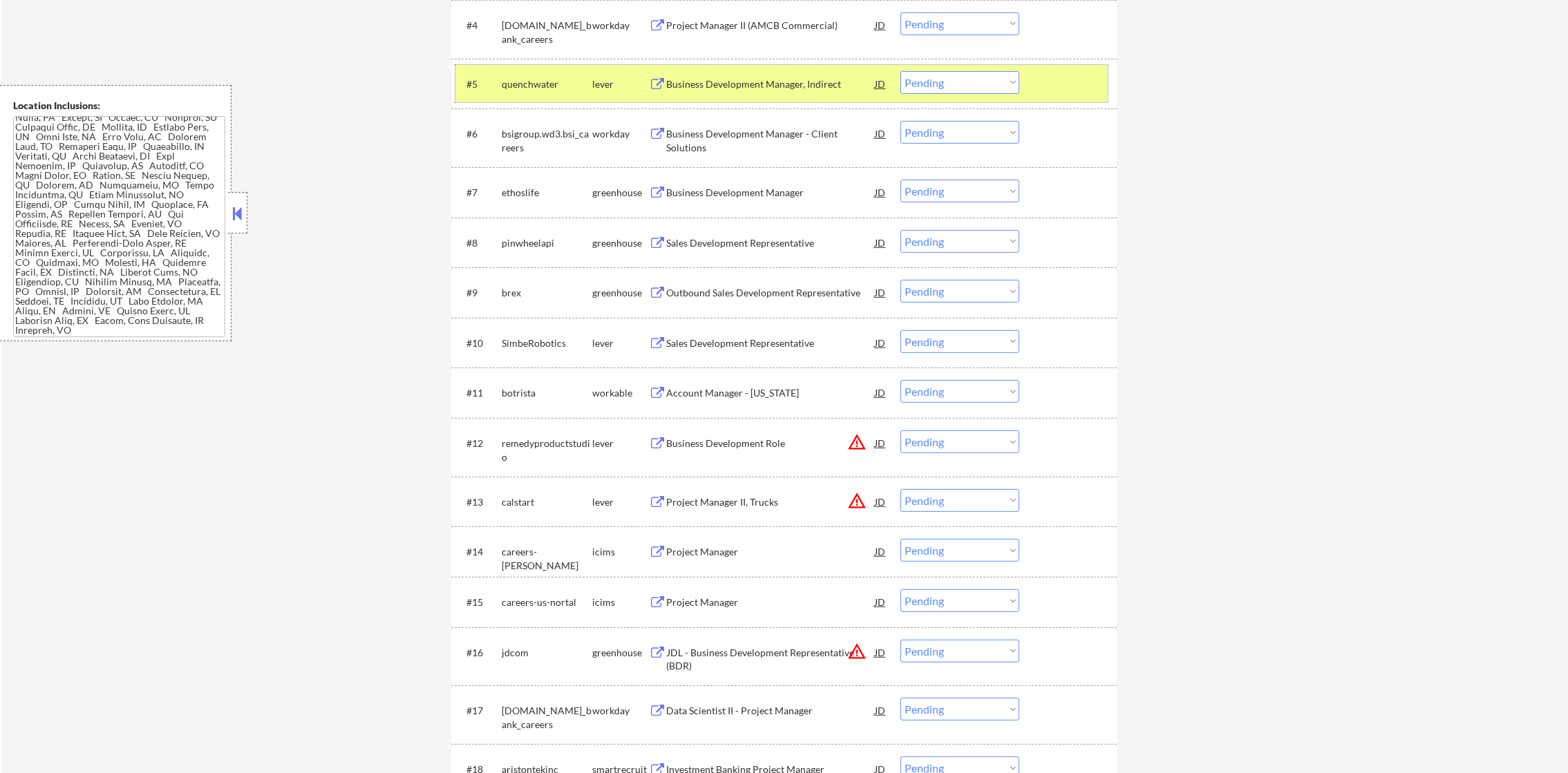
click at [511, 93] on div "quenchwater" at bounding box center [547, 83] width 91 height 25
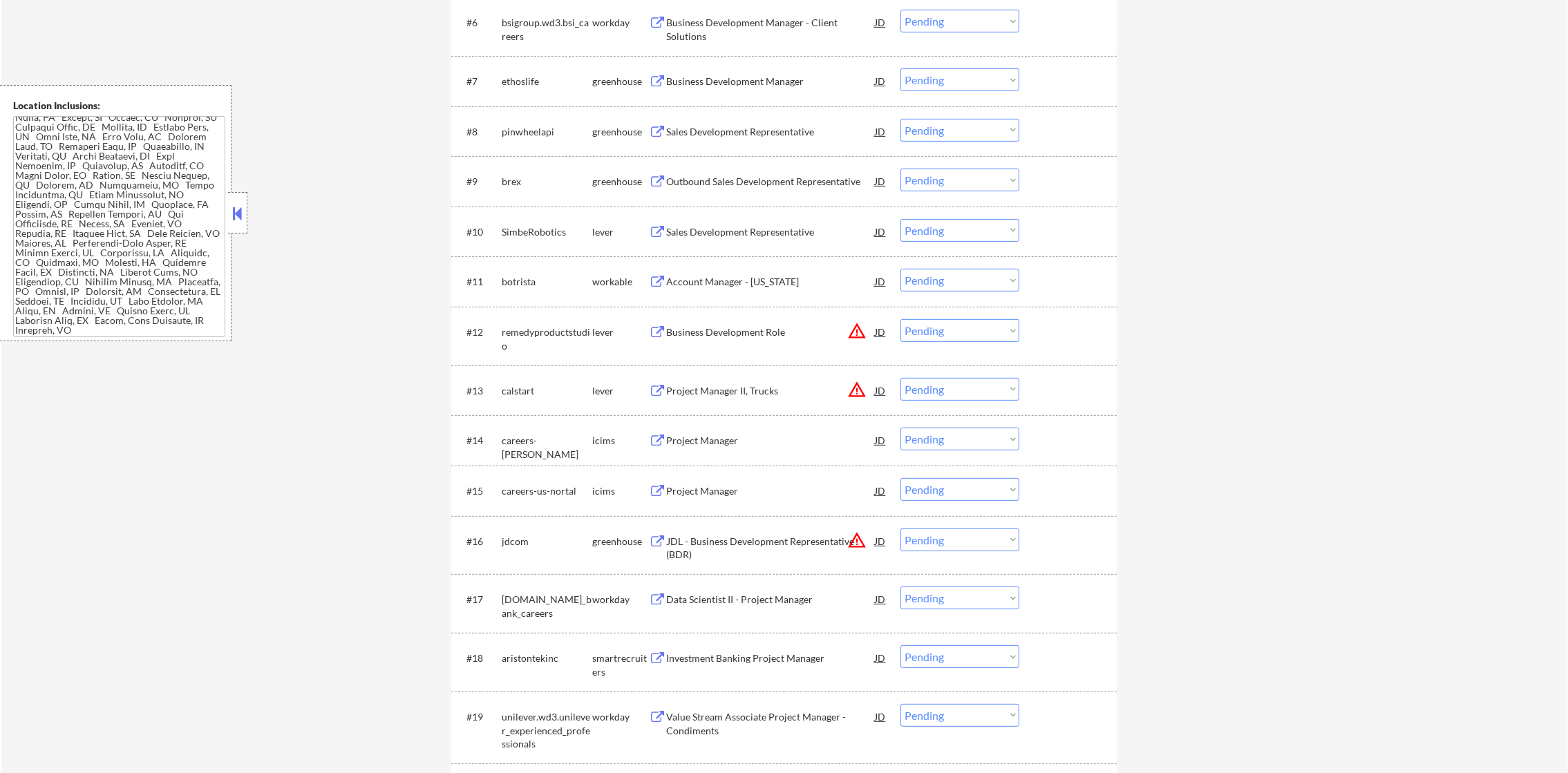
scroll to position [863, 0]
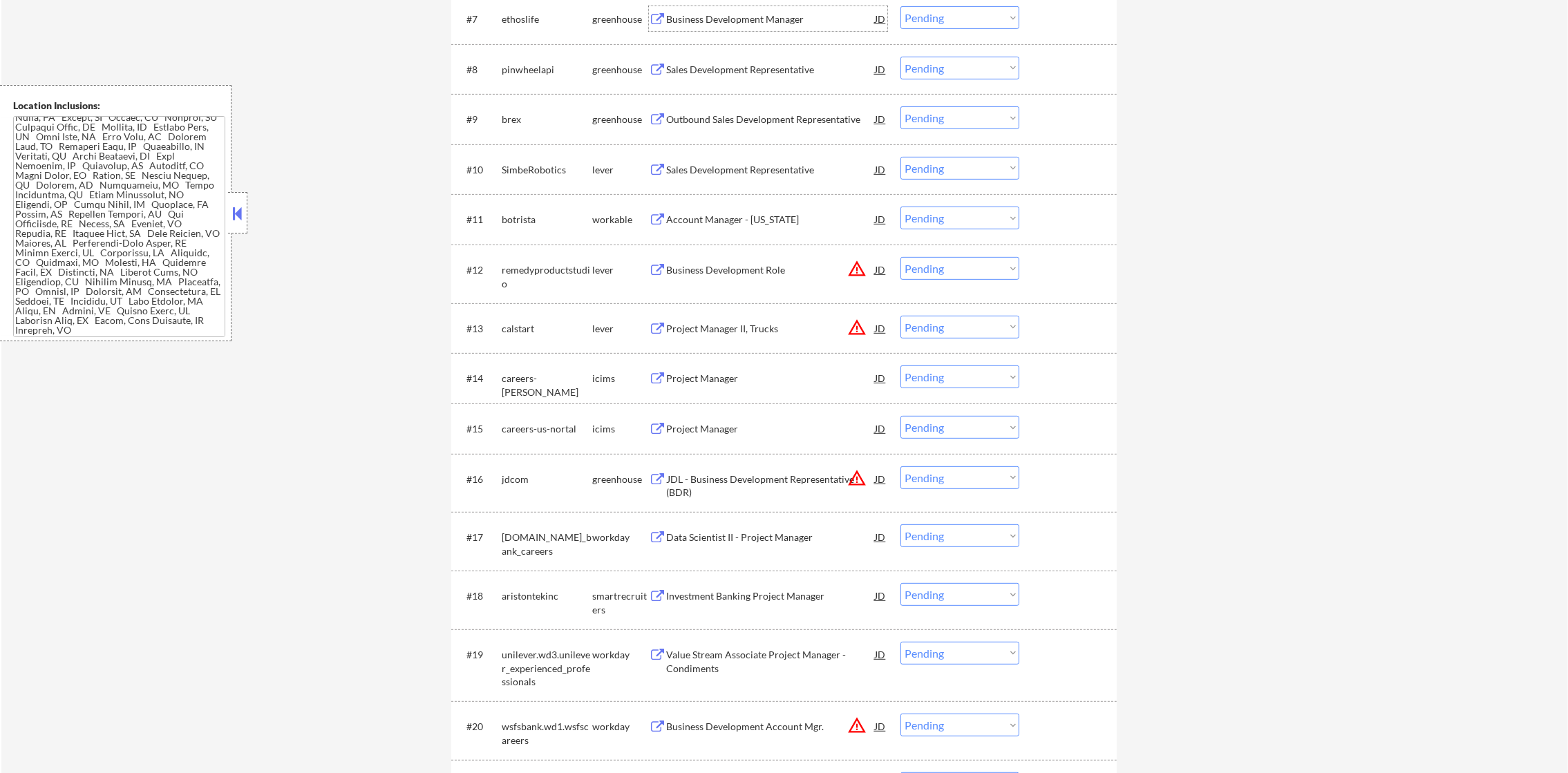
click at [735, 16] on div "Business Development Manager" at bounding box center [770, 19] width 209 height 14
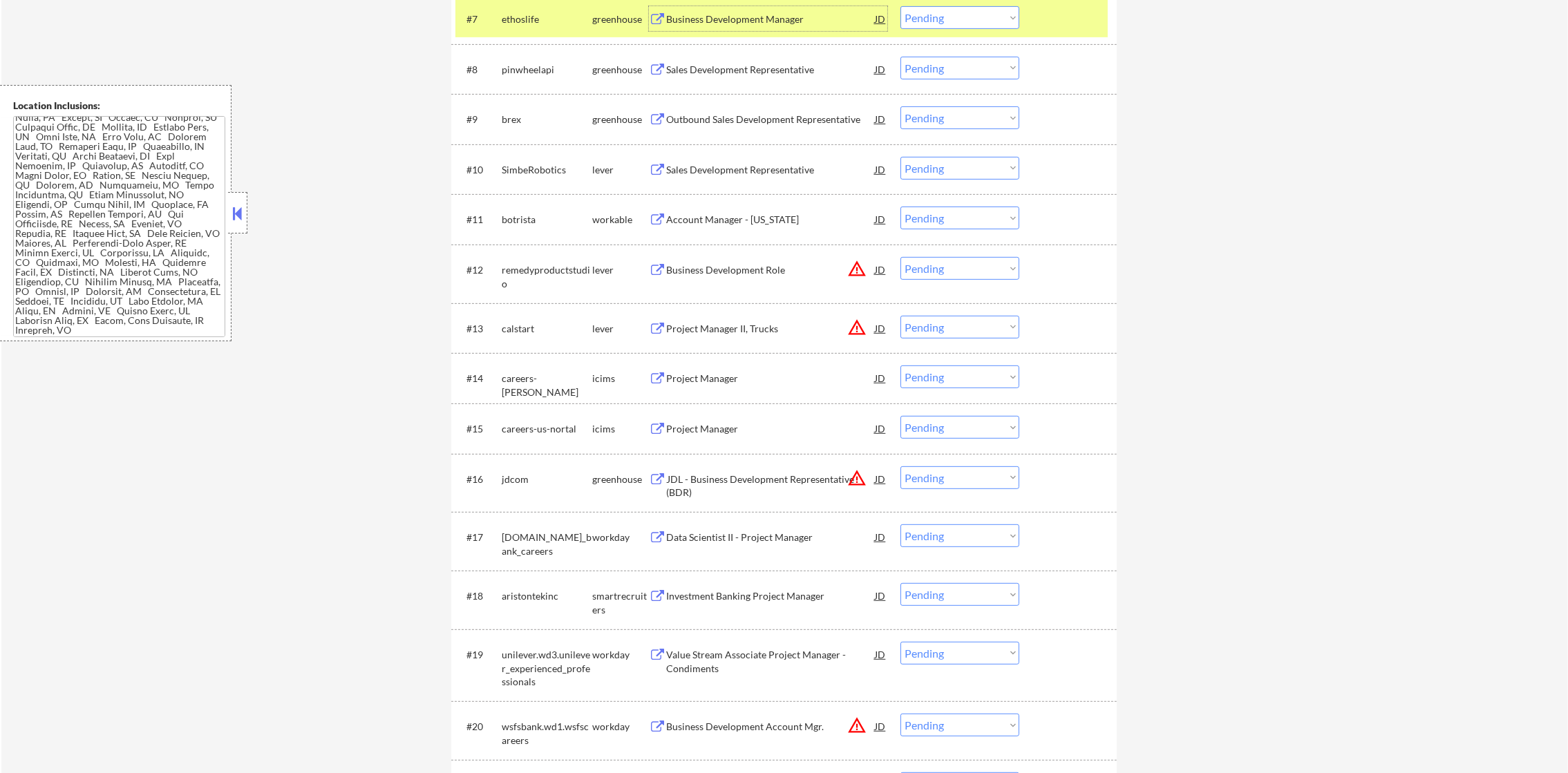
click at [923, 26] on select "Choose an option... Pending Applied Excluded (Questions) Excluded (Expired) Exc…" at bounding box center [959, 17] width 119 height 23
click at [900, 6] on select "Choose an option... Pending Applied Excluded (Questions) Excluded (Expired) Exc…" at bounding box center [959, 17] width 119 height 23
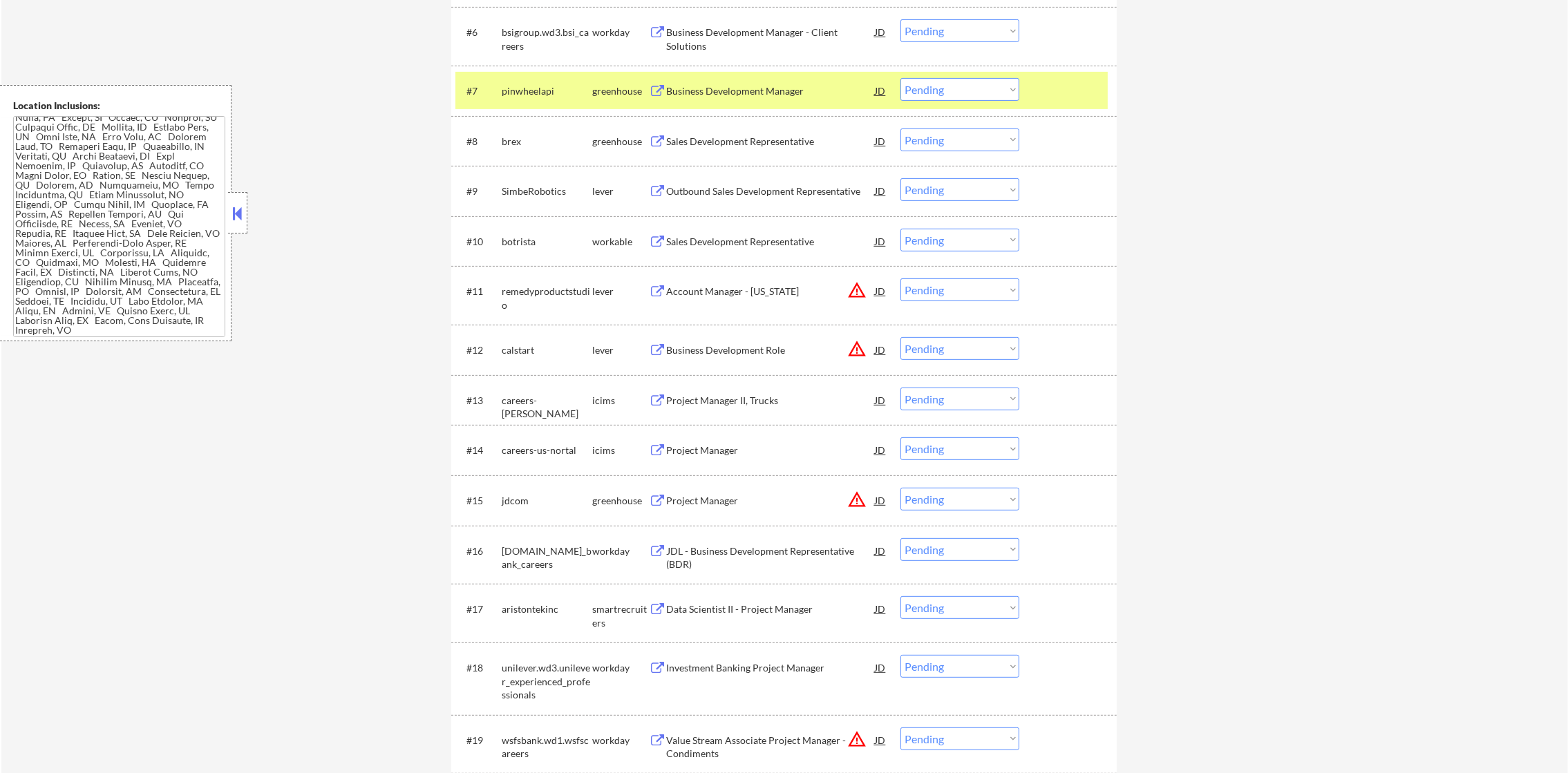
scroll to position [760, 0]
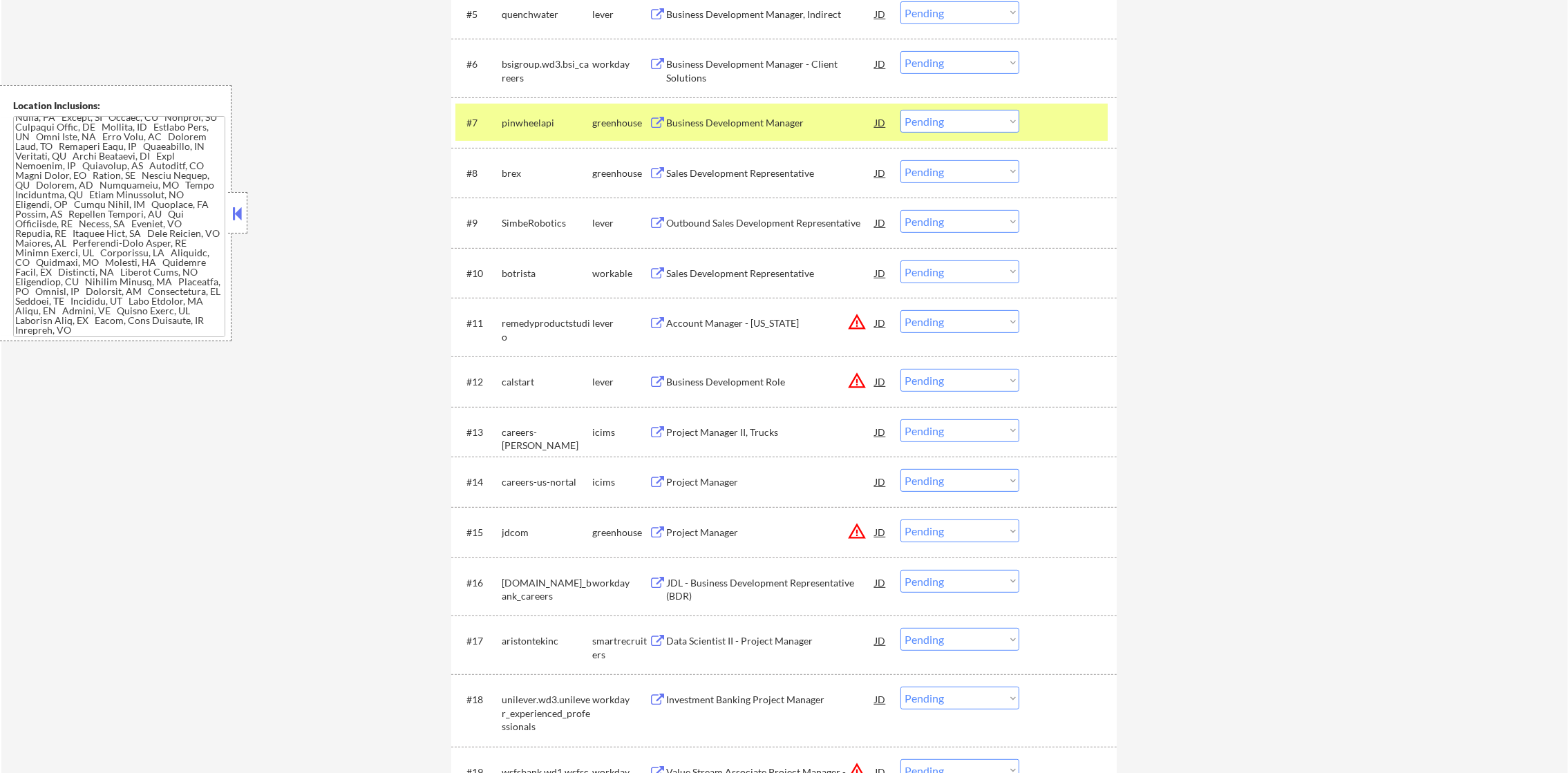
click at [539, 129] on div "pinwheelapi" at bounding box center [547, 122] width 91 height 25
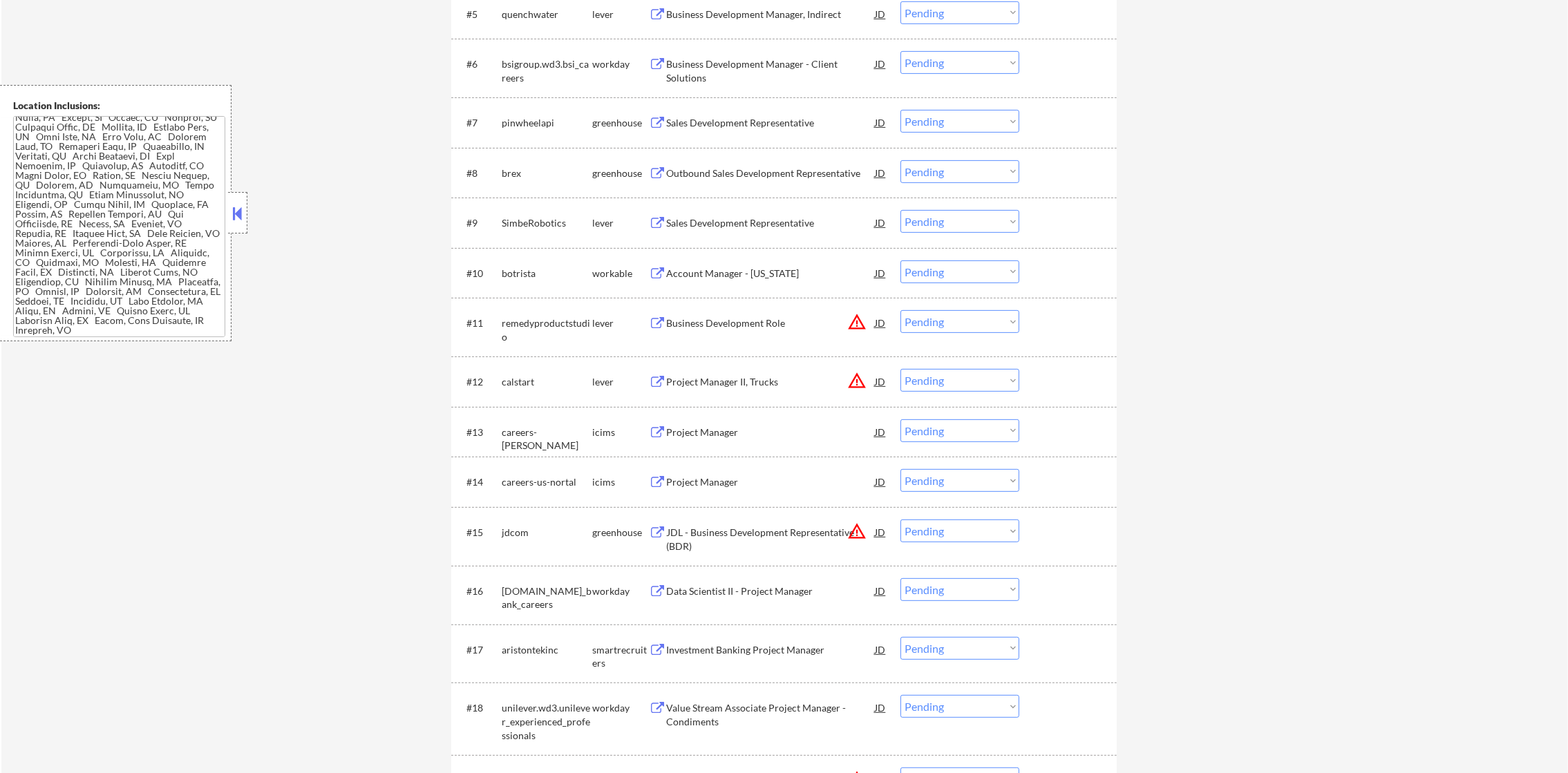
scroll to position [829, 0]
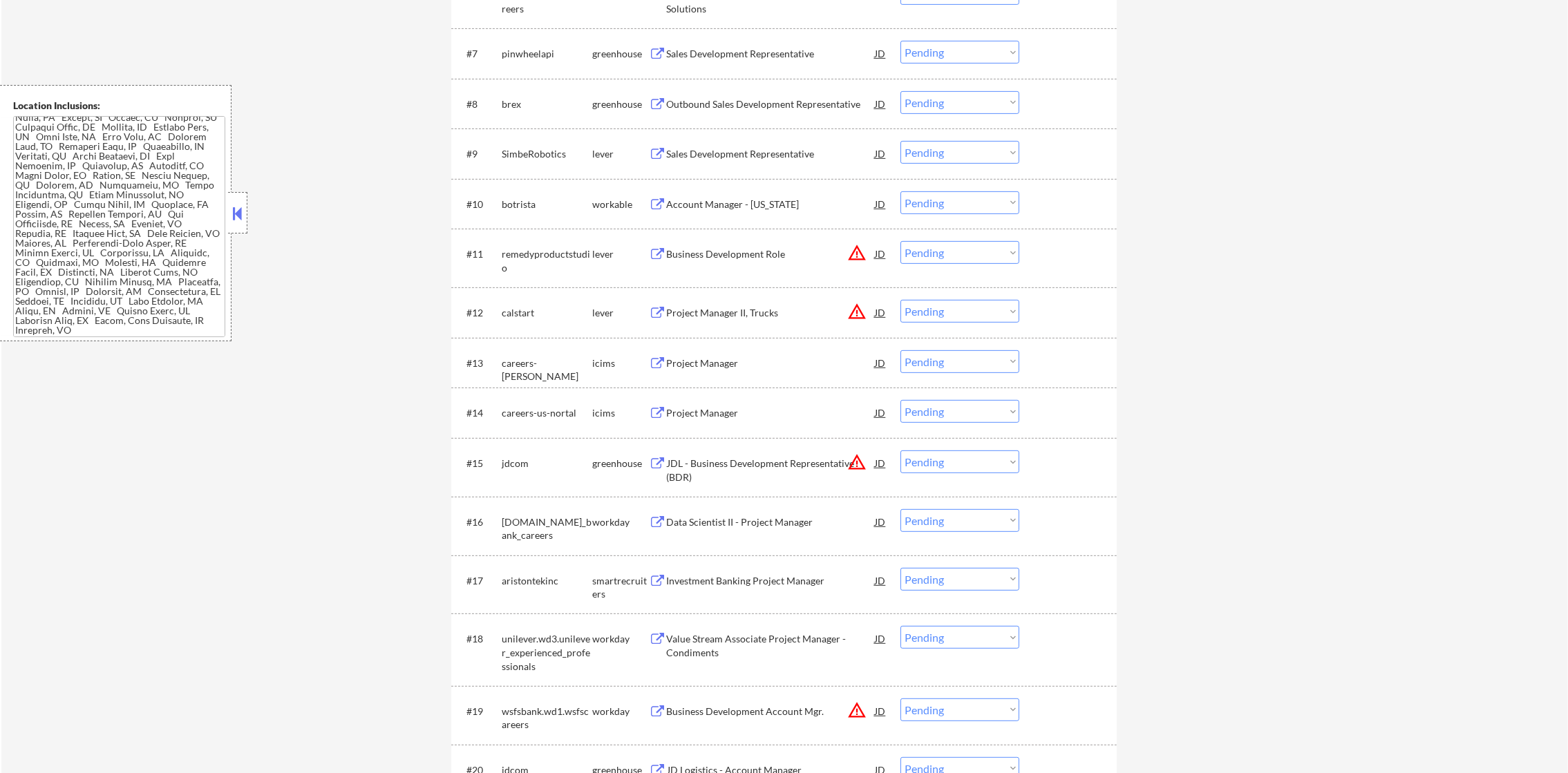
click at [756, 42] on div "Sales Development Representative" at bounding box center [770, 53] width 209 height 25
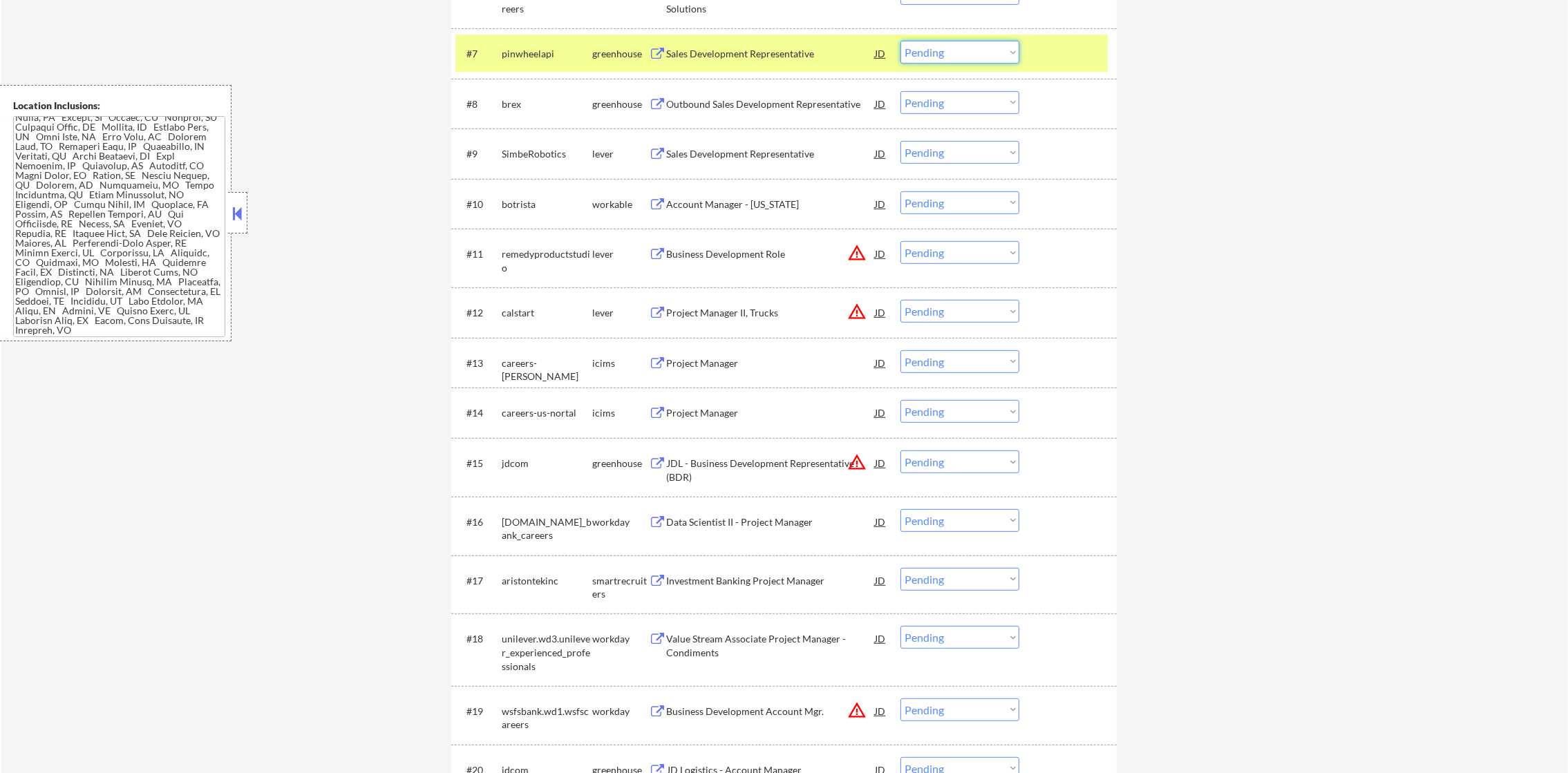
click at [929, 48] on select "Choose an option... Pending Applied Excluded (Questions) Excluded (Expired) Exc…" at bounding box center [959, 52] width 119 height 23
click at [900, 41] on select "Choose an option... Pending Applied Excluded (Questions) Excluded (Expired) Exc…" at bounding box center [959, 52] width 119 height 23
click at [514, 55] on div "pinwheelapi" at bounding box center [547, 53] width 91 height 14
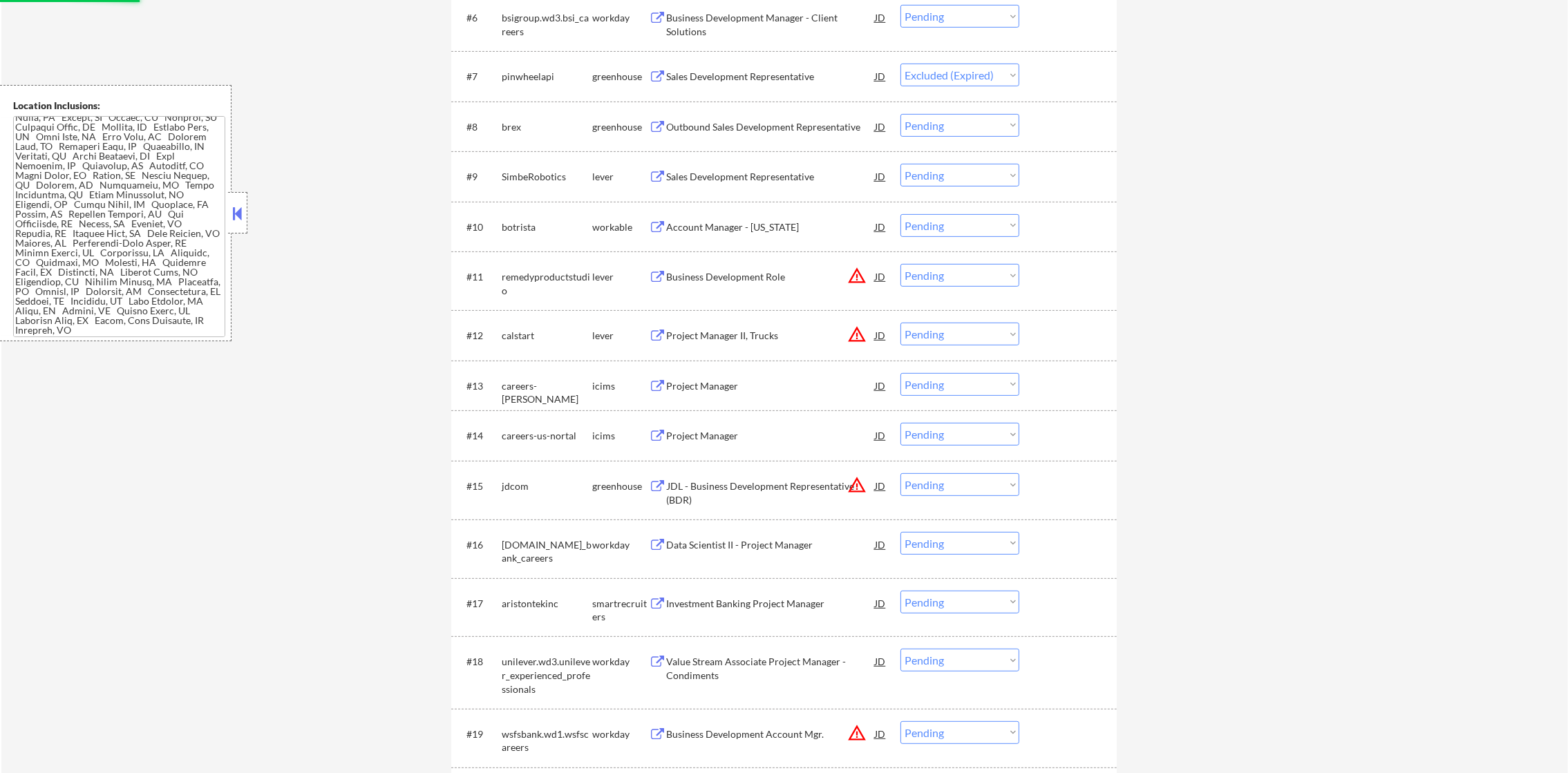
scroll to position [793, 0]
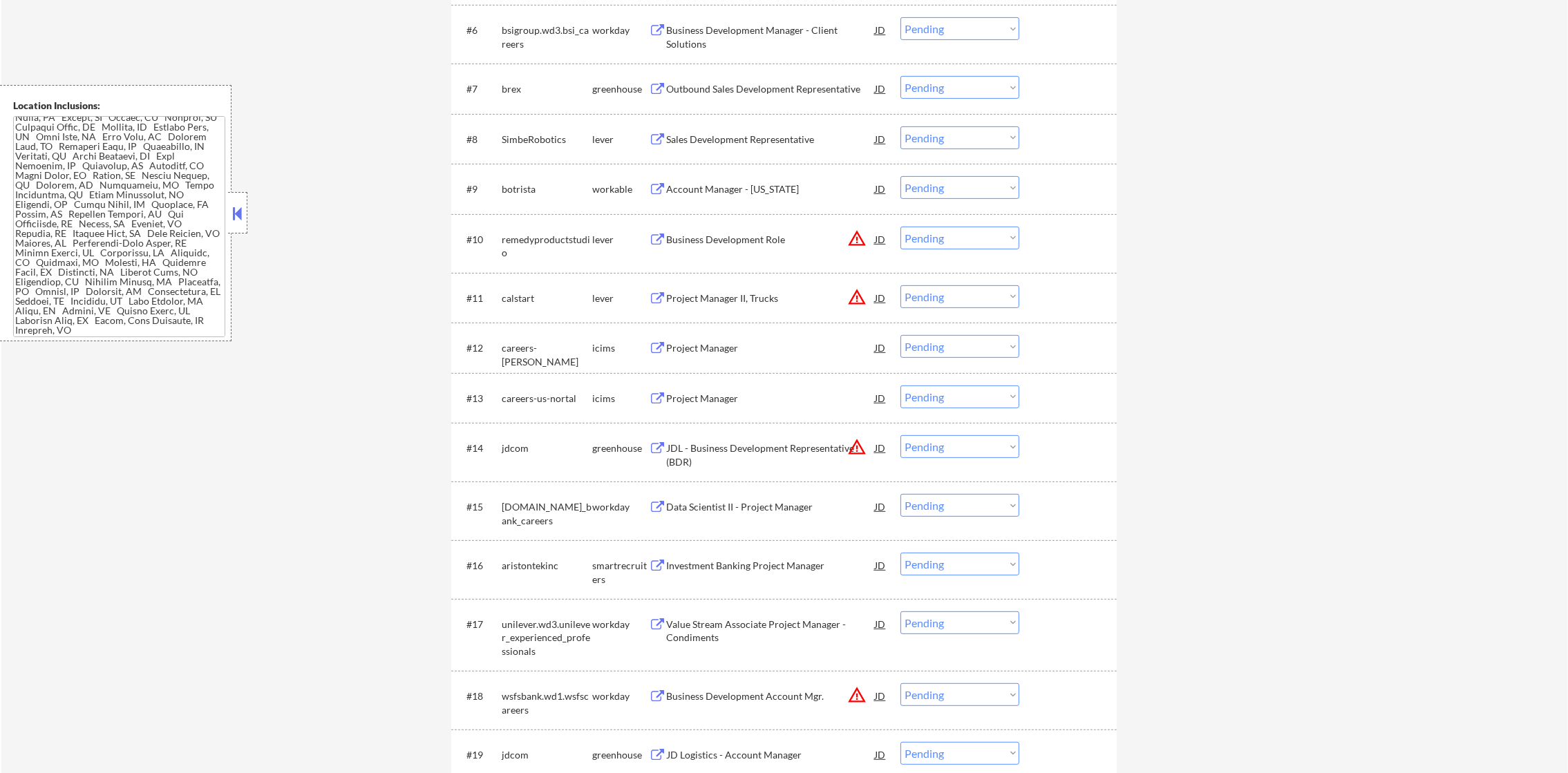
click at [747, 82] on div "Outbound Sales Development Representative" at bounding box center [770, 88] width 209 height 14
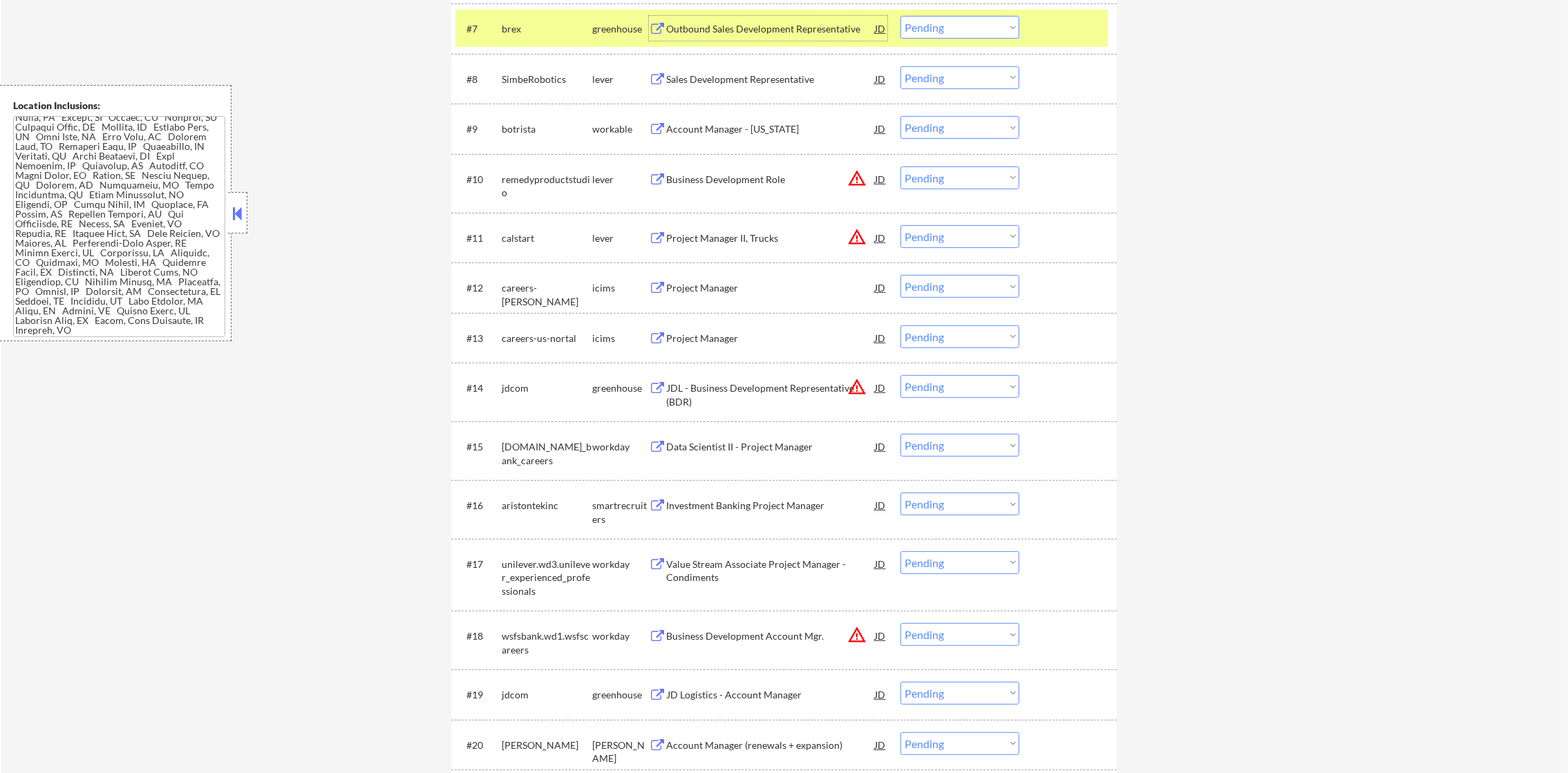
scroll to position [863, 0]
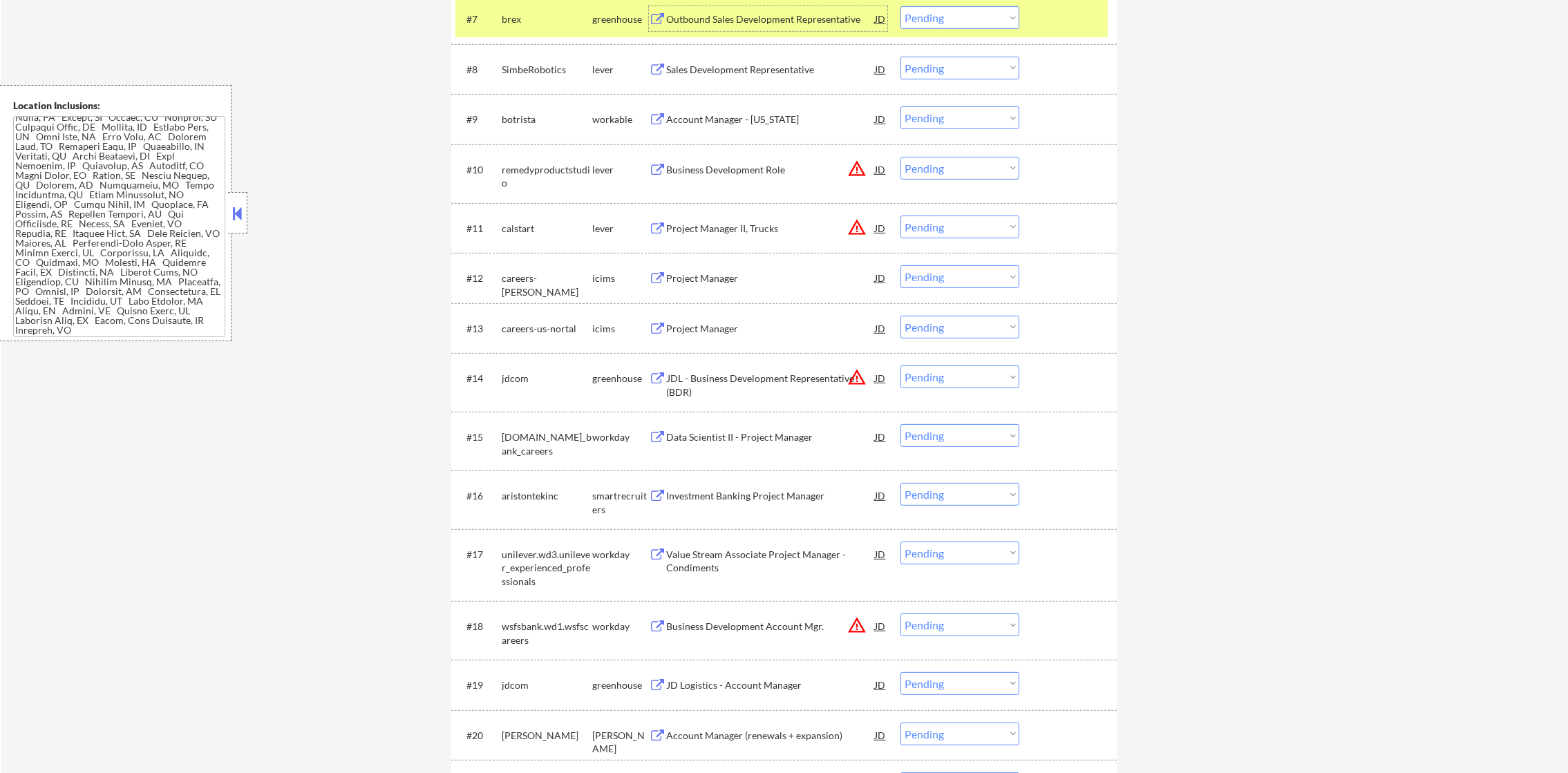
click at [936, 13] on select "Choose an option... Pending Applied Excluded (Questions) Excluded (Expired) Exc…" at bounding box center [959, 17] width 119 height 23
click at [900, 6] on select "Choose an option... Pending Applied Excluded (Questions) Excluded (Expired) Exc…" at bounding box center [959, 17] width 119 height 23
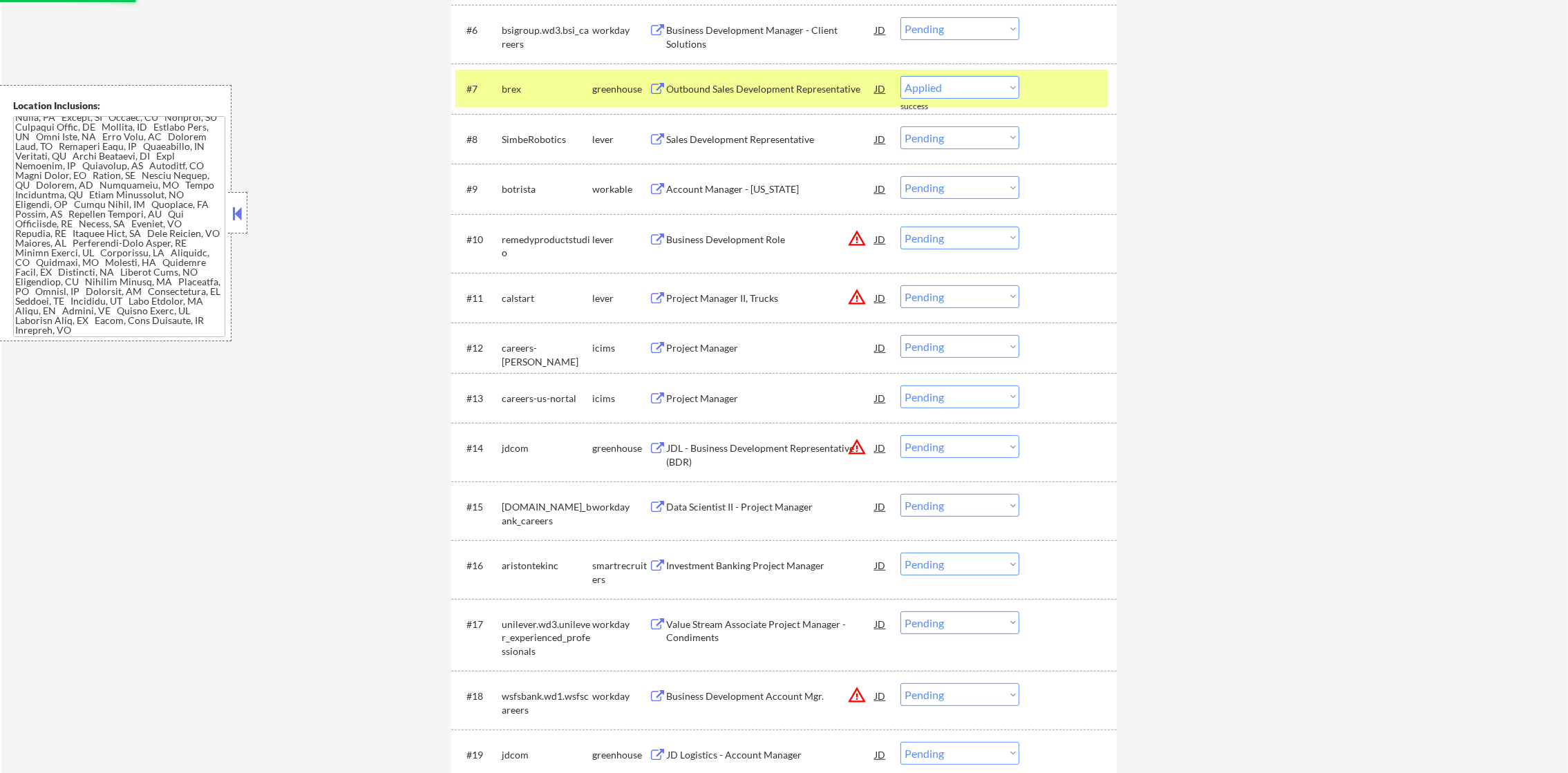
select select ""pending""
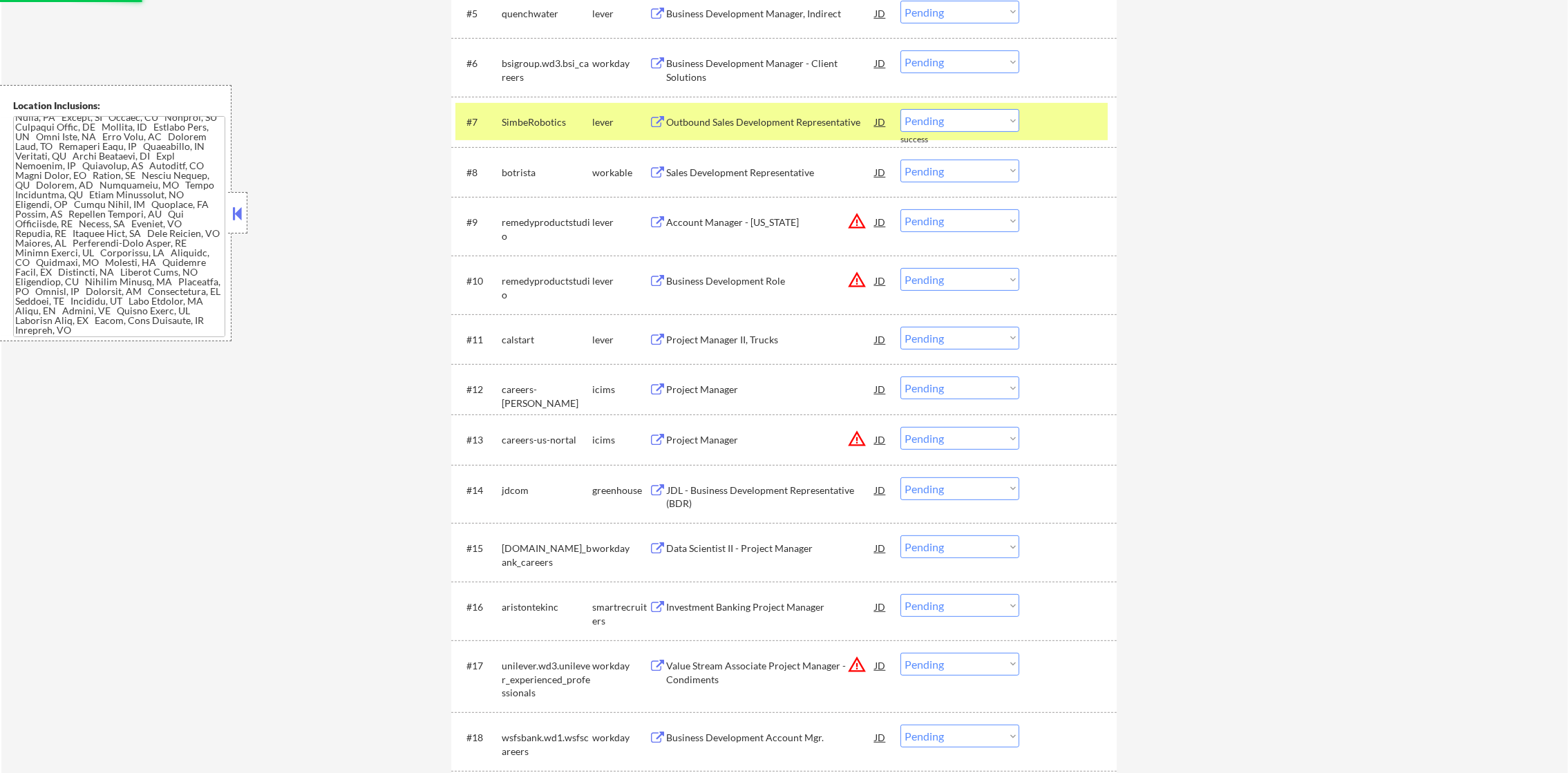
scroll to position [760, 0]
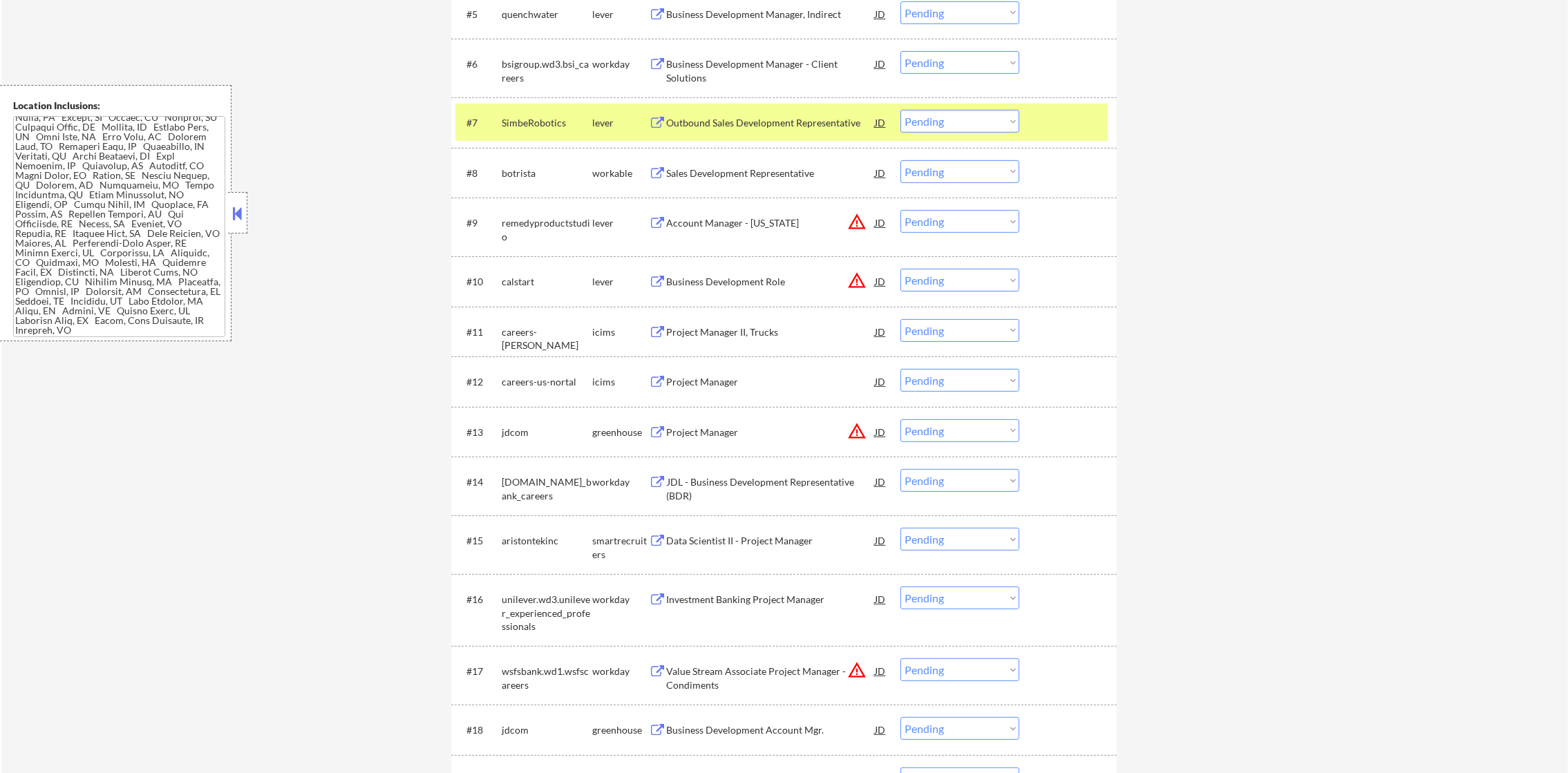
click at [550, 118] on div "SimbeRobotics" at bounding box center [547, 123] width 91 height 14
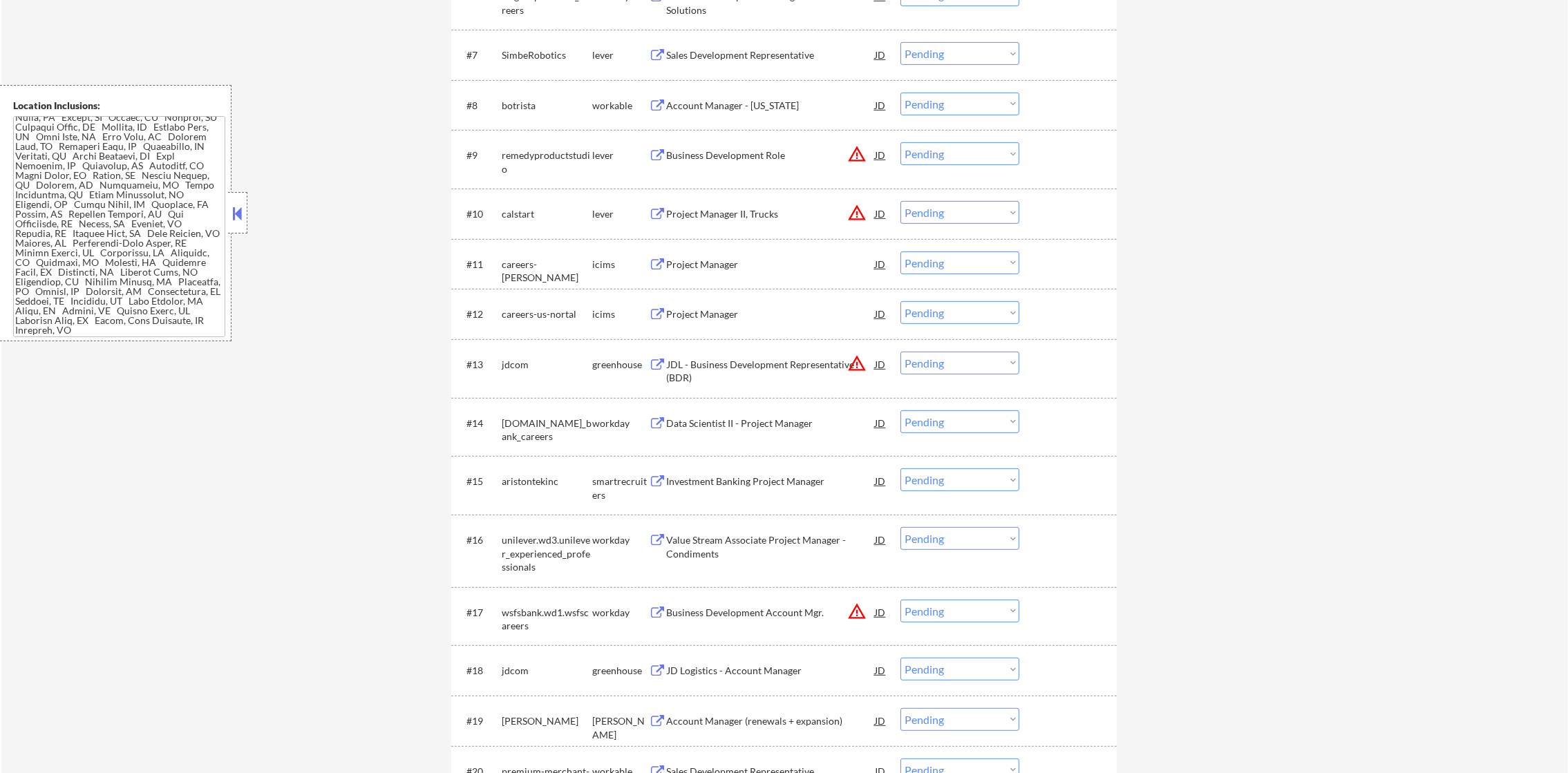
scroll to position [829, 0]
click at [763, 58] on div "Sales Development Representative" at bounding box center [770, 53] width 209 height 14
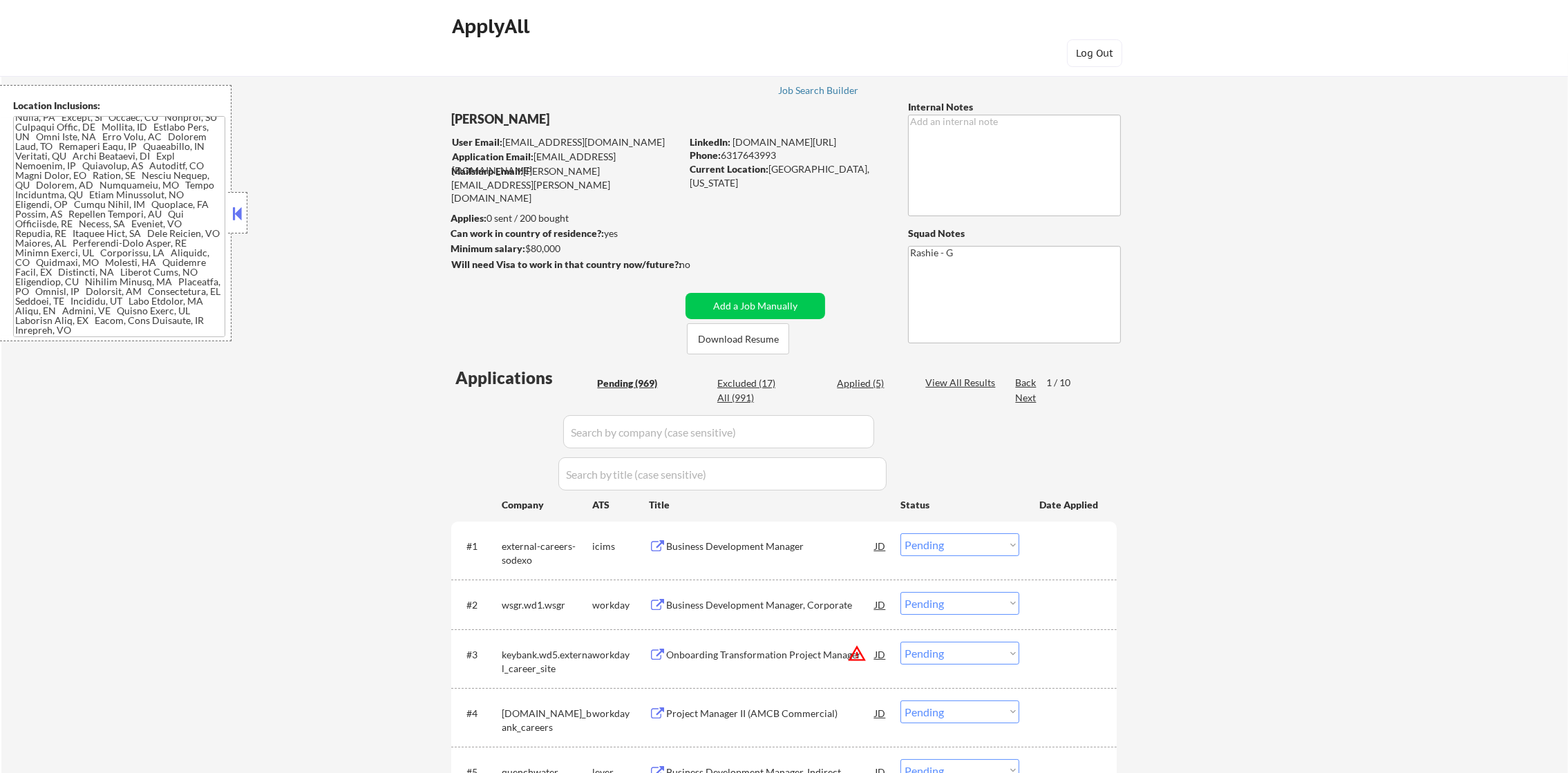
scroll to position [0, 0]
click at [864, 386] on div "Applied (5)" at bounding box center [871, 385] width 69 height 14
select select ""applied""
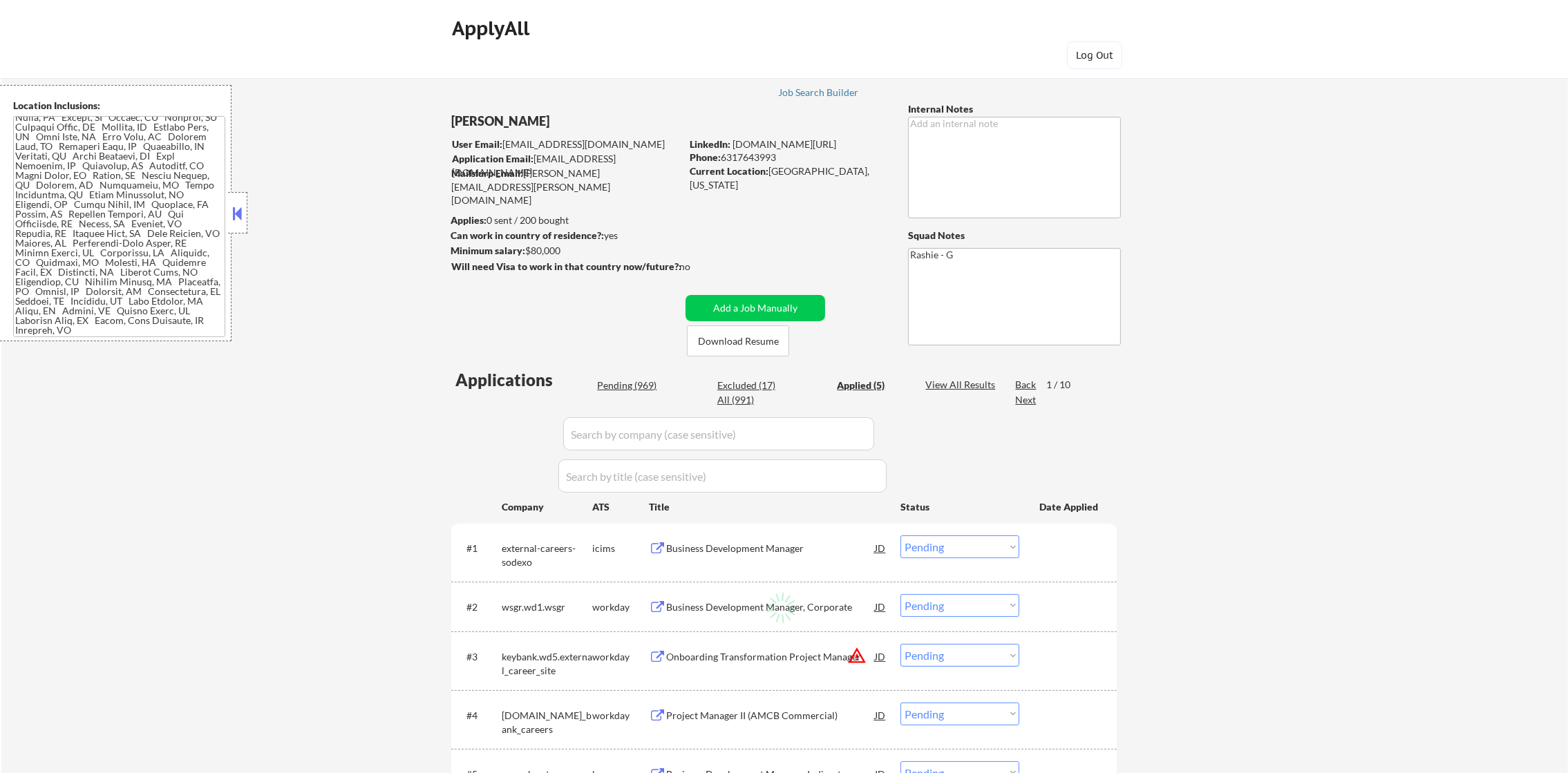
select select ""applied""
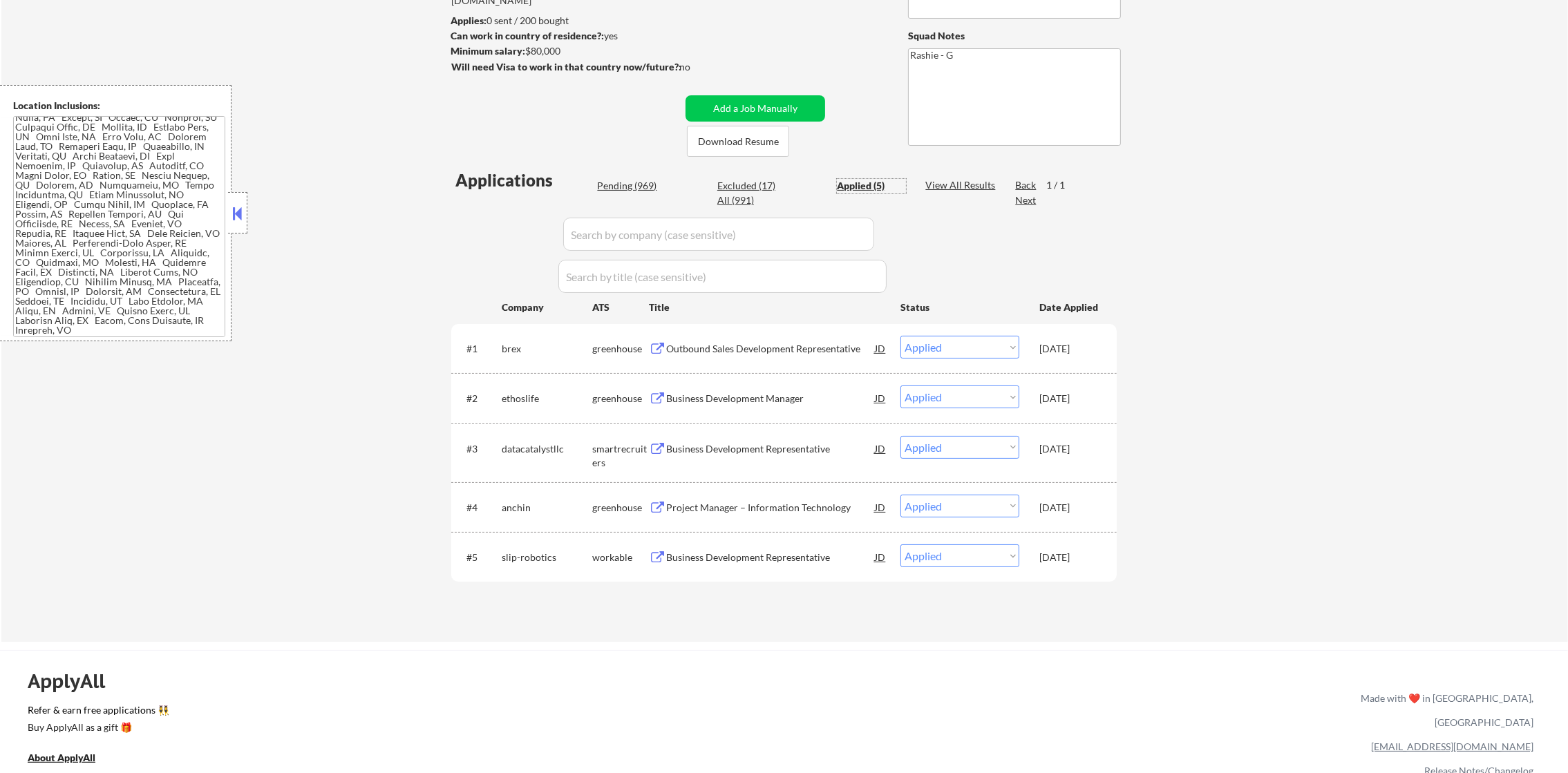
scroll to position [207, 0]
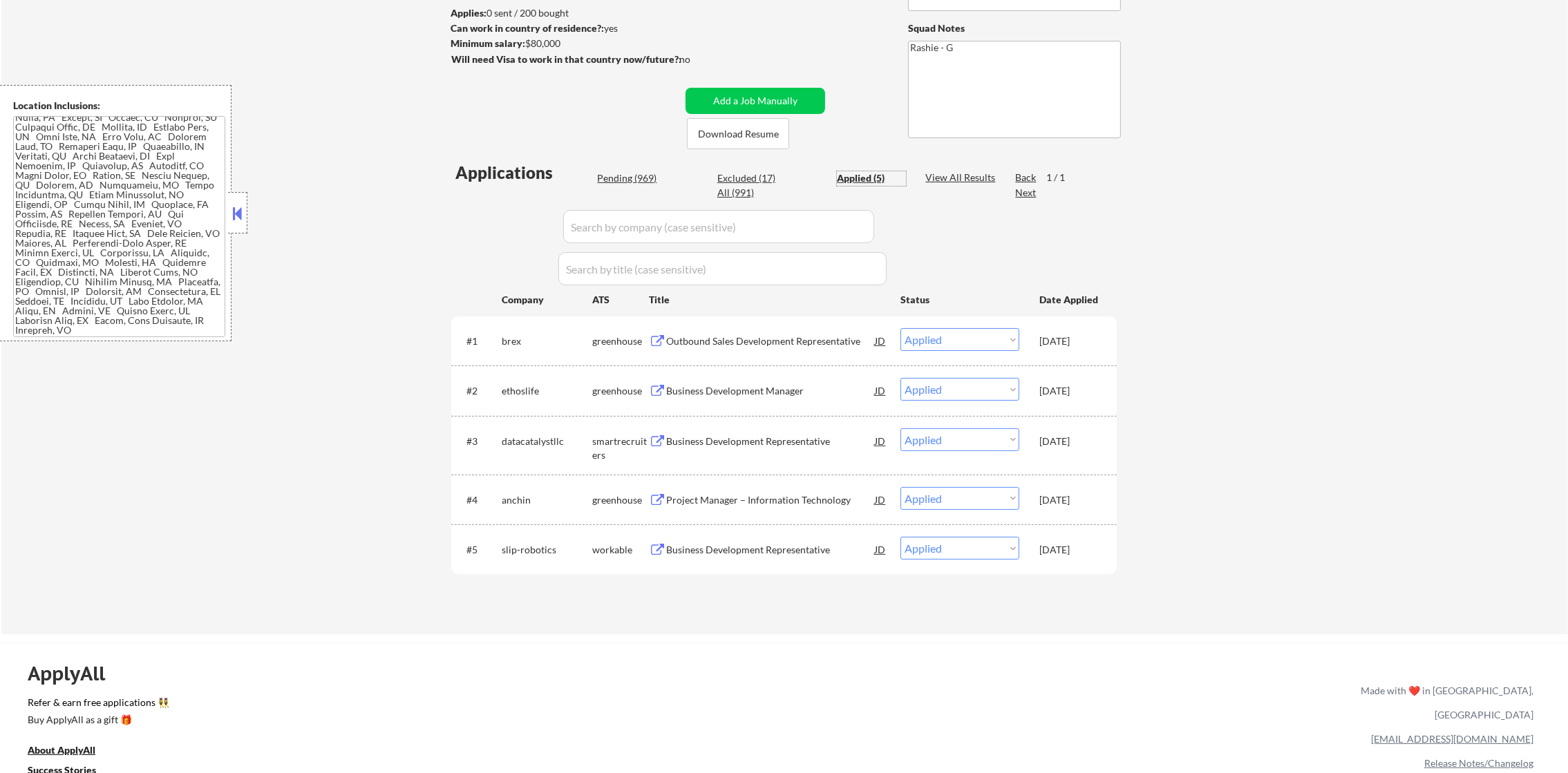
click at [788, 345] on div "Outbound Sales Development Representative" at bounding box center [770, 341] width 209 height 14
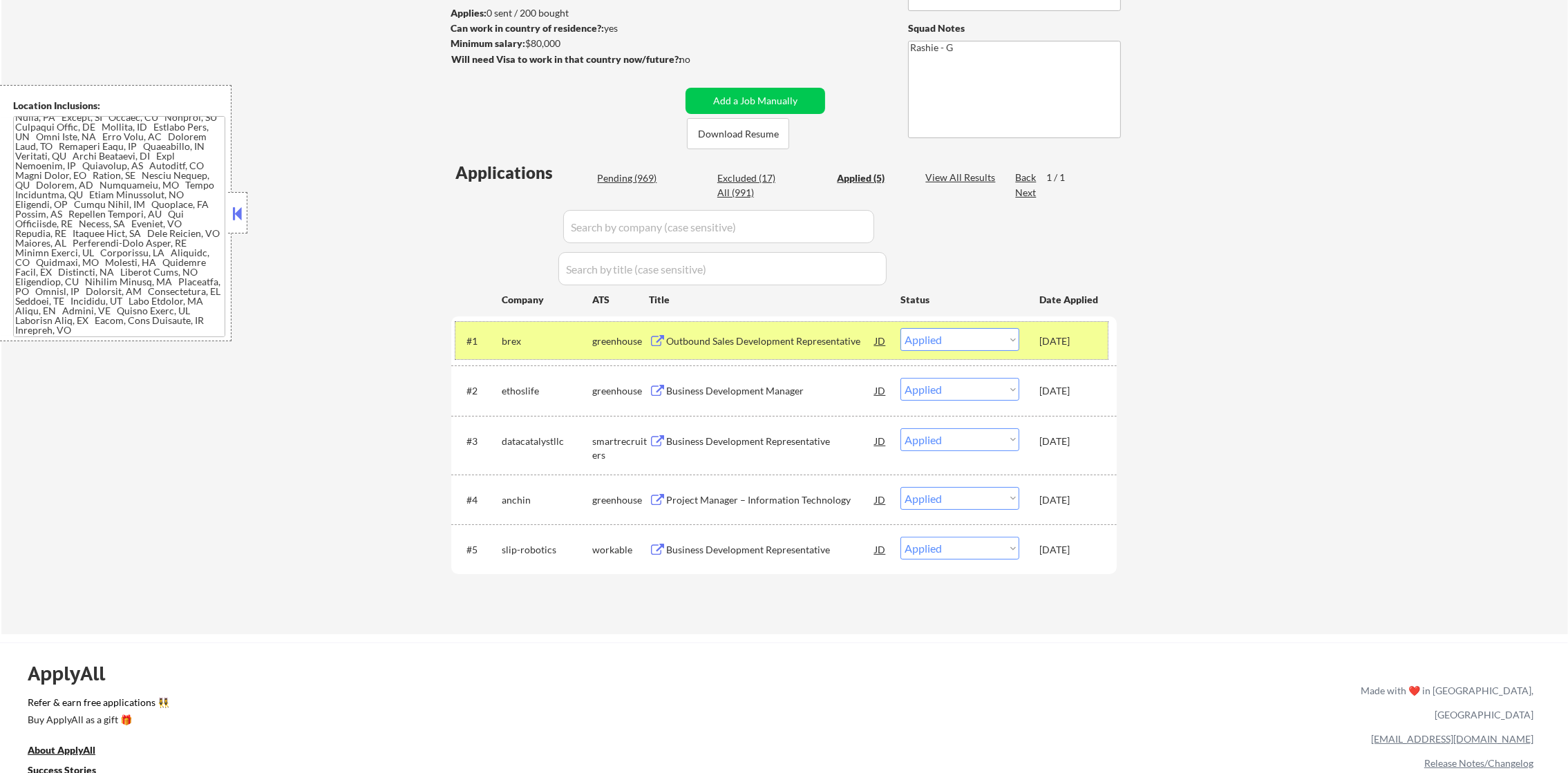
click at [539, 339] on div "brex" at bounding box center [547, 341] width 91 height 14
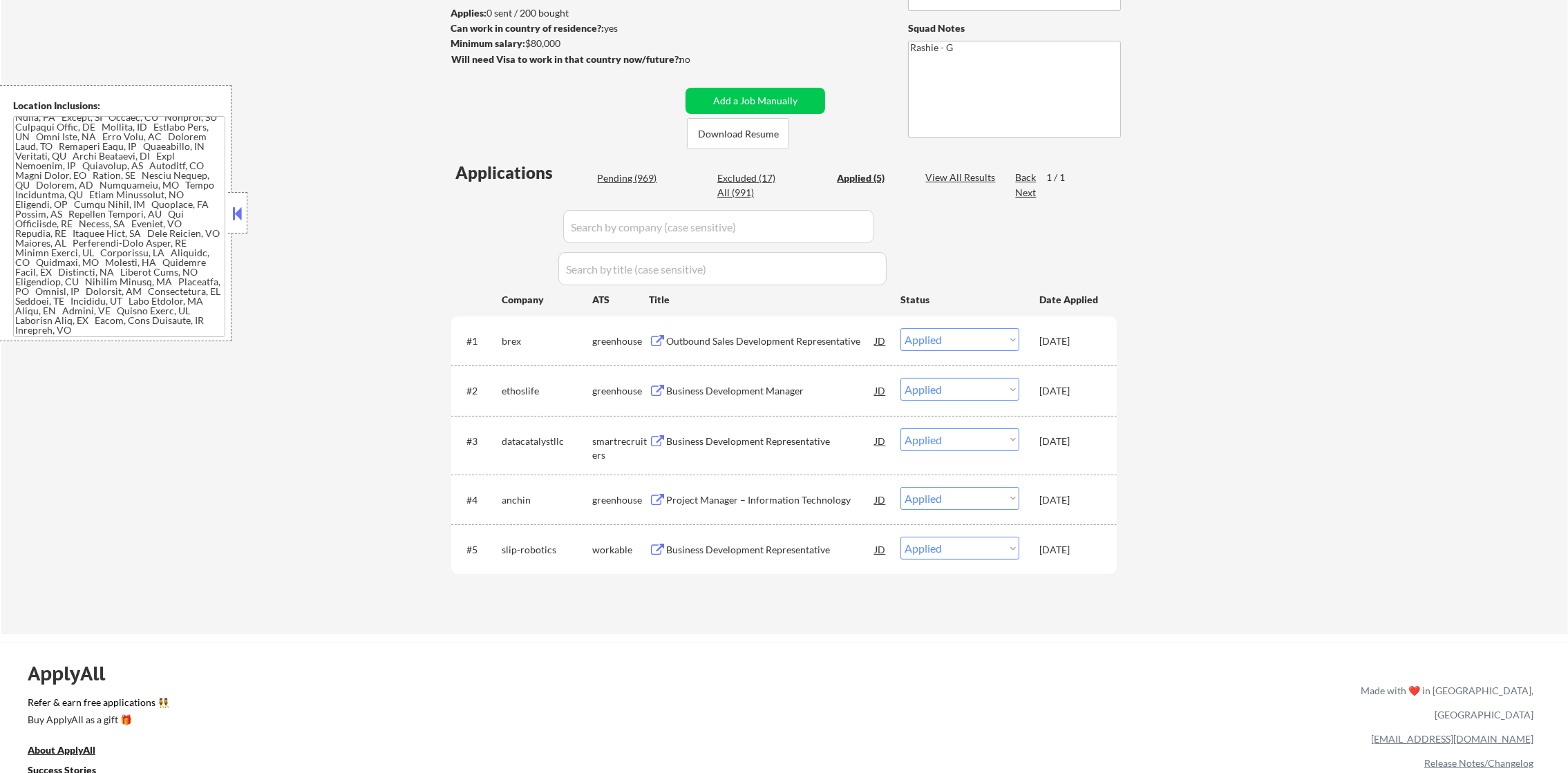
click at [757, 385] on div "Business Development Manager" at bounding box center [770, 391] width 209 height 14
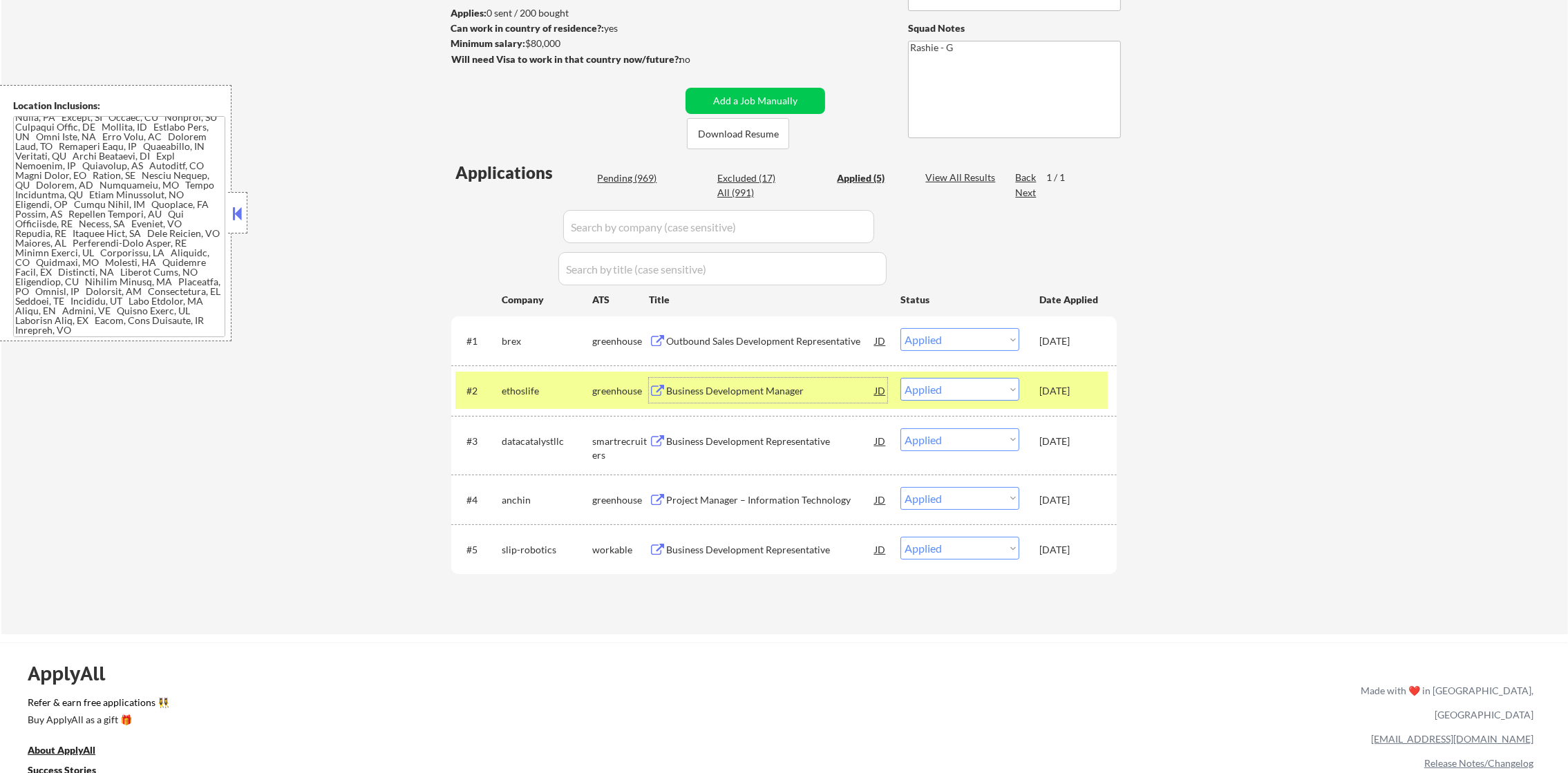
click at [502, 382] on div "ethoslife" at bounding box center [547, 391] width 91 height 25
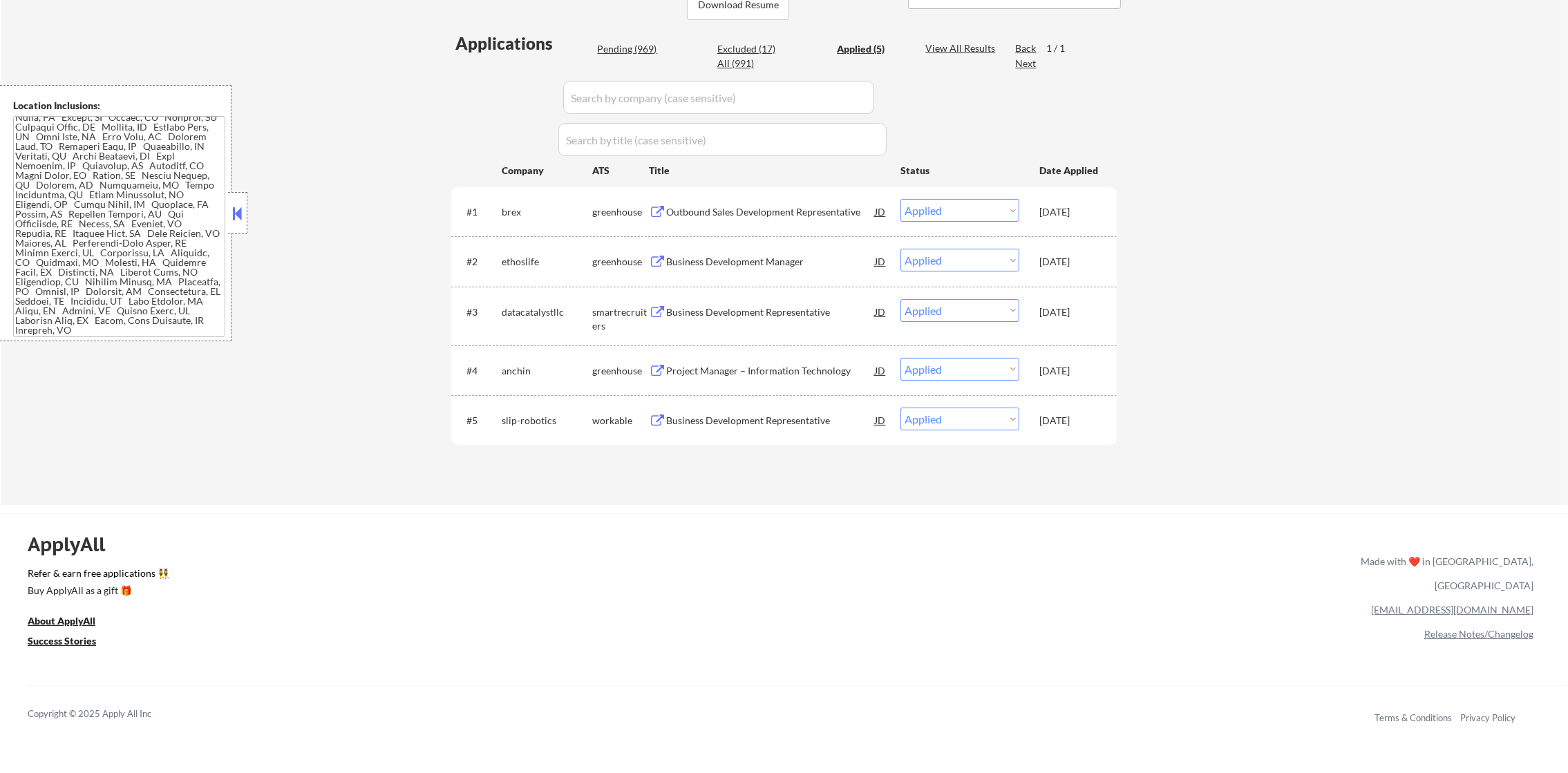
scroll to position [345, 0]
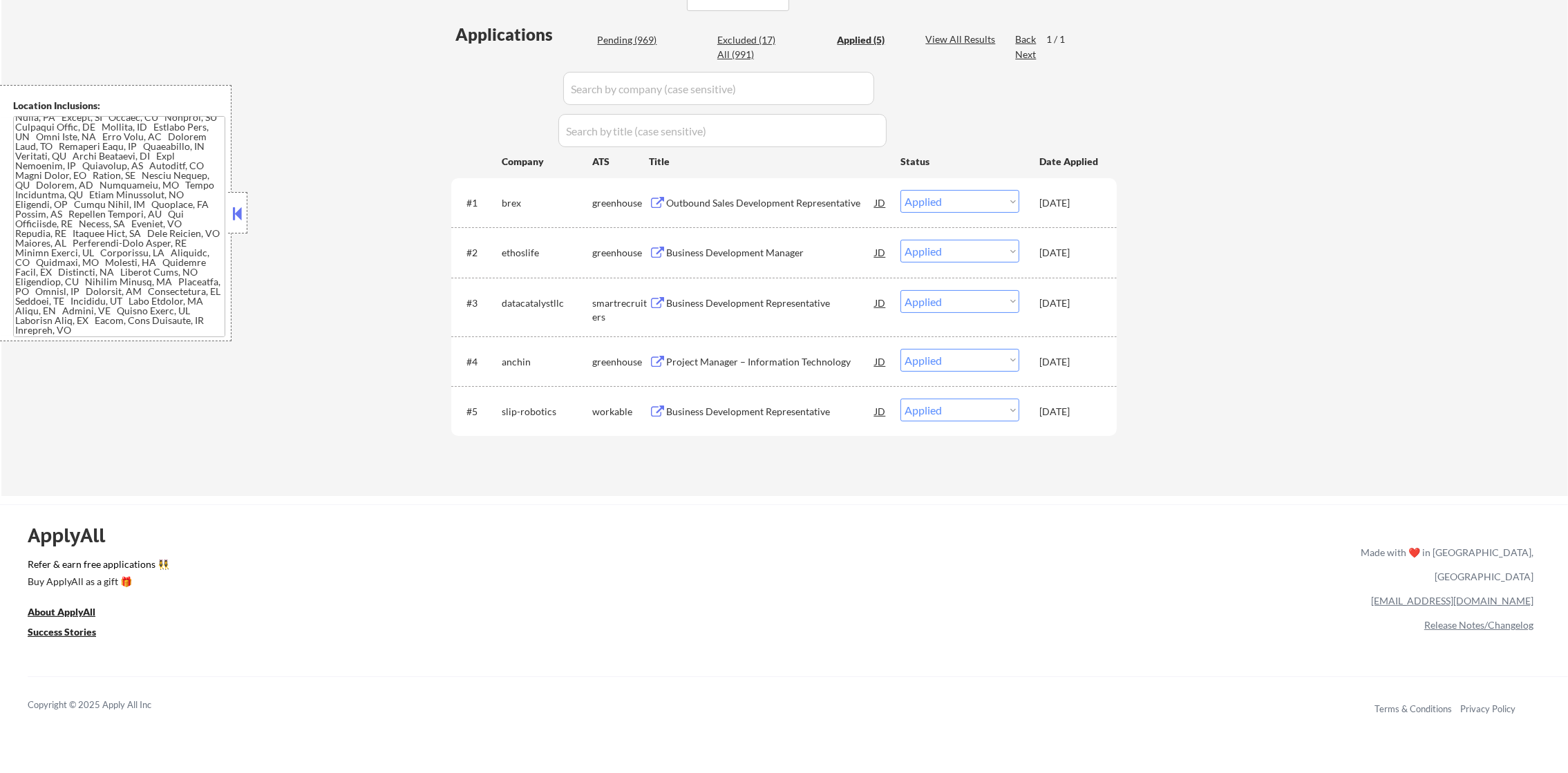
click at [741, 360] on div "Project Manager – Information Technology" at bounding box center [770, 361] width 209 height 14
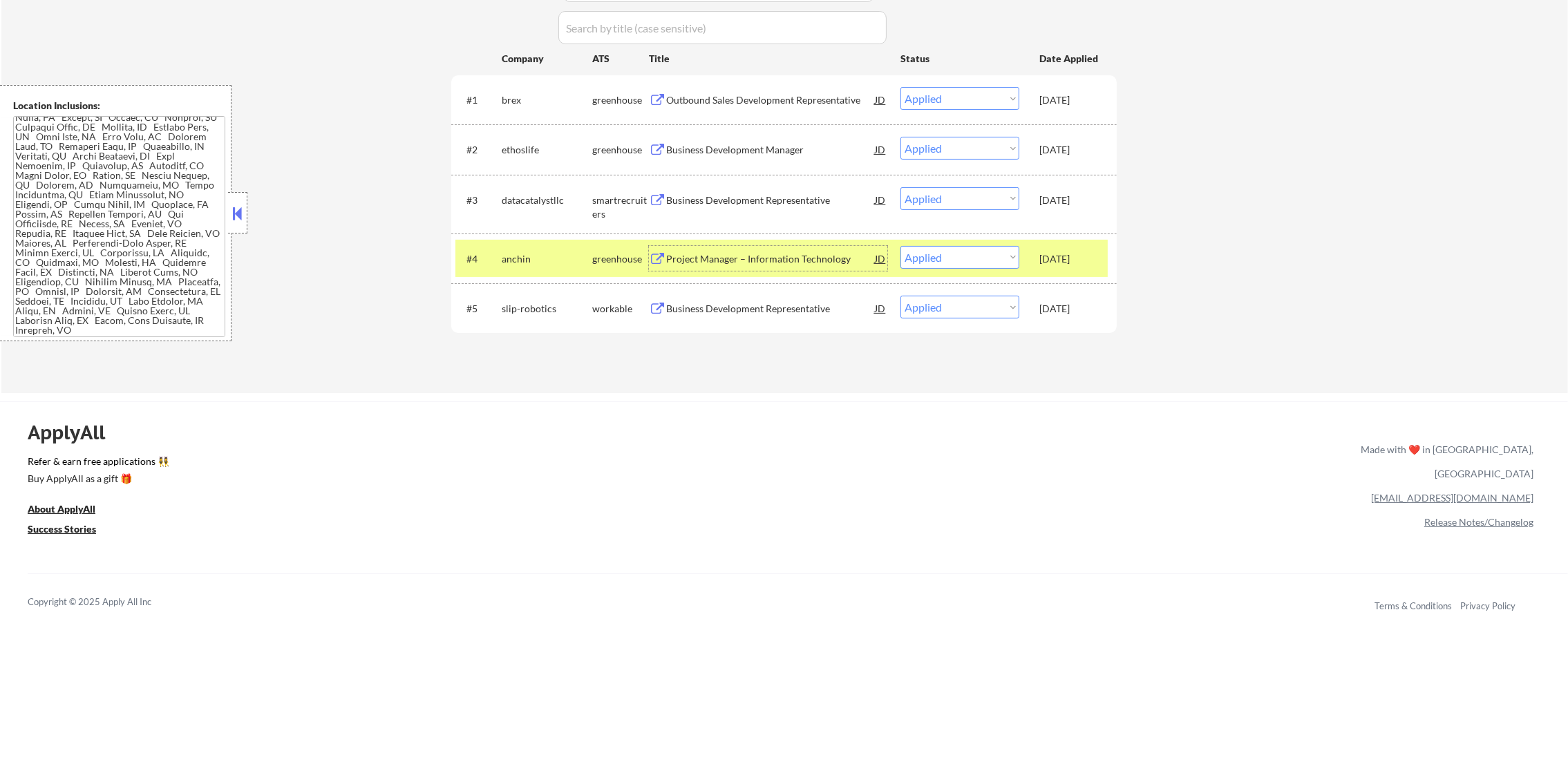
scroll to position [449, 0]
click at [533, 253] on div "anchin" at bounding box center [547, 258] width 91 height 14
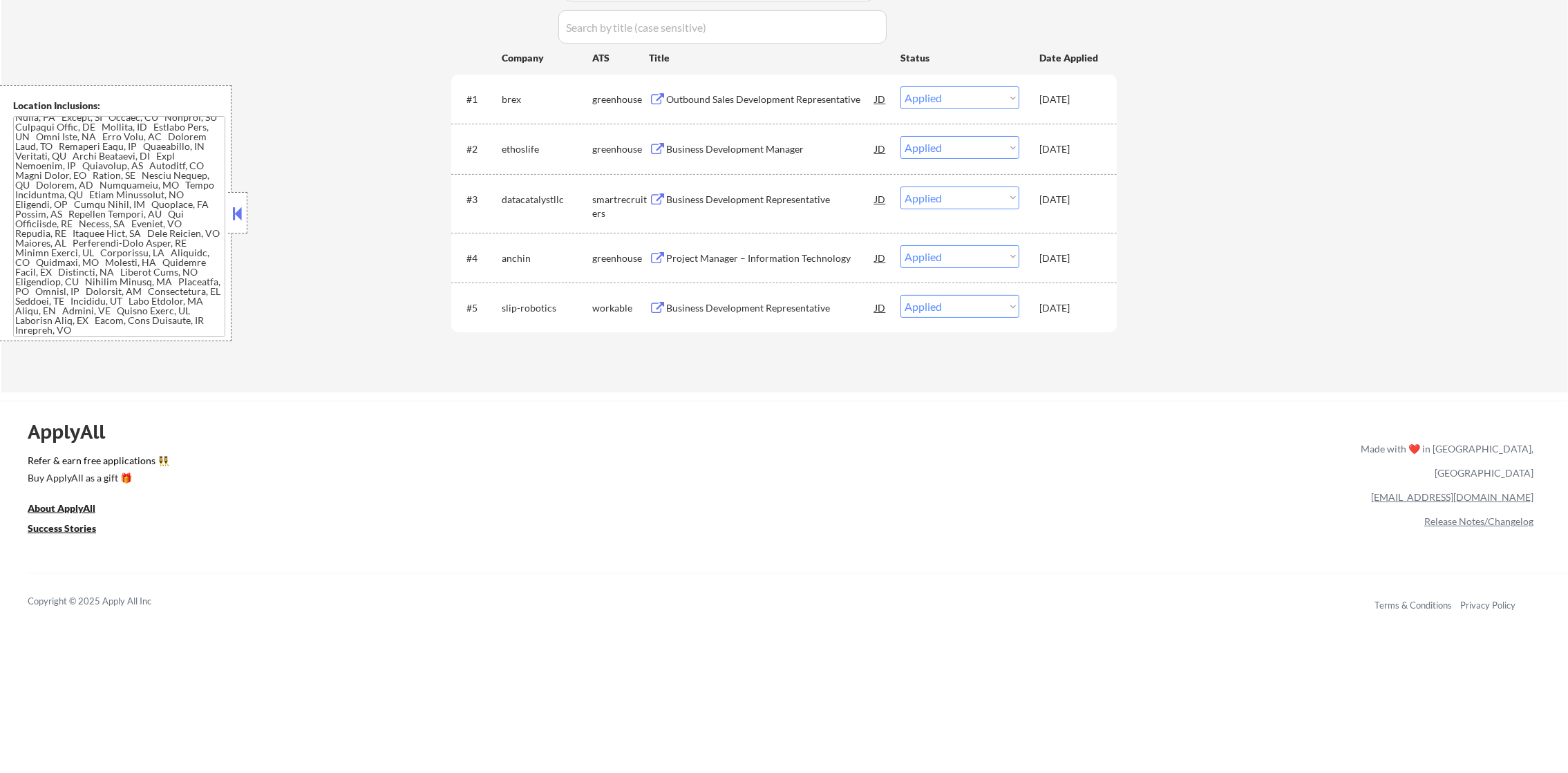
click at [762, 301] on div "Business Development Representative" at bounding box center [770, 308] width 209 height 14
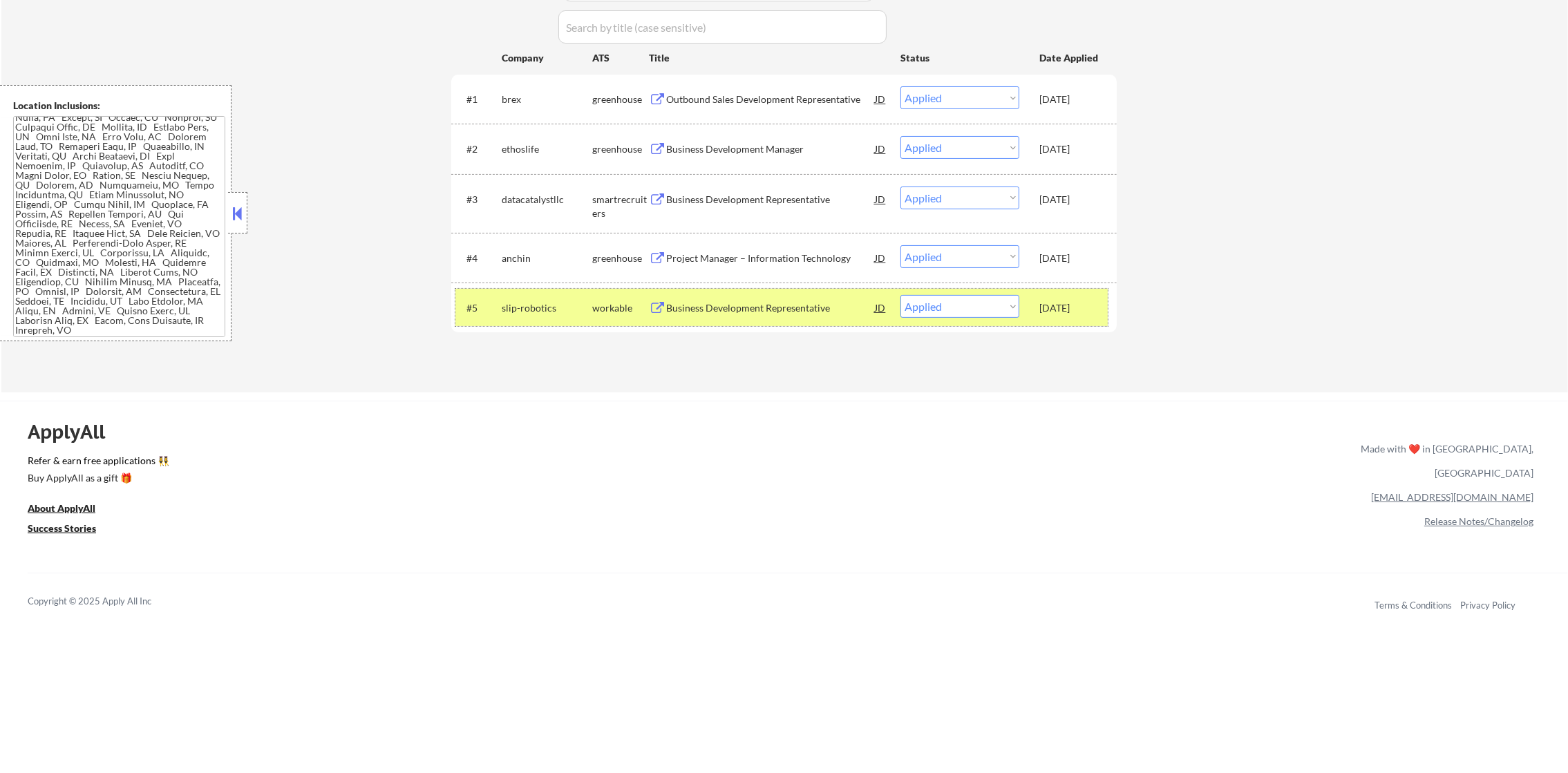
click at [520, 307] on div "slip-robotics" at bounding box center [547, 308] width 91 height 14
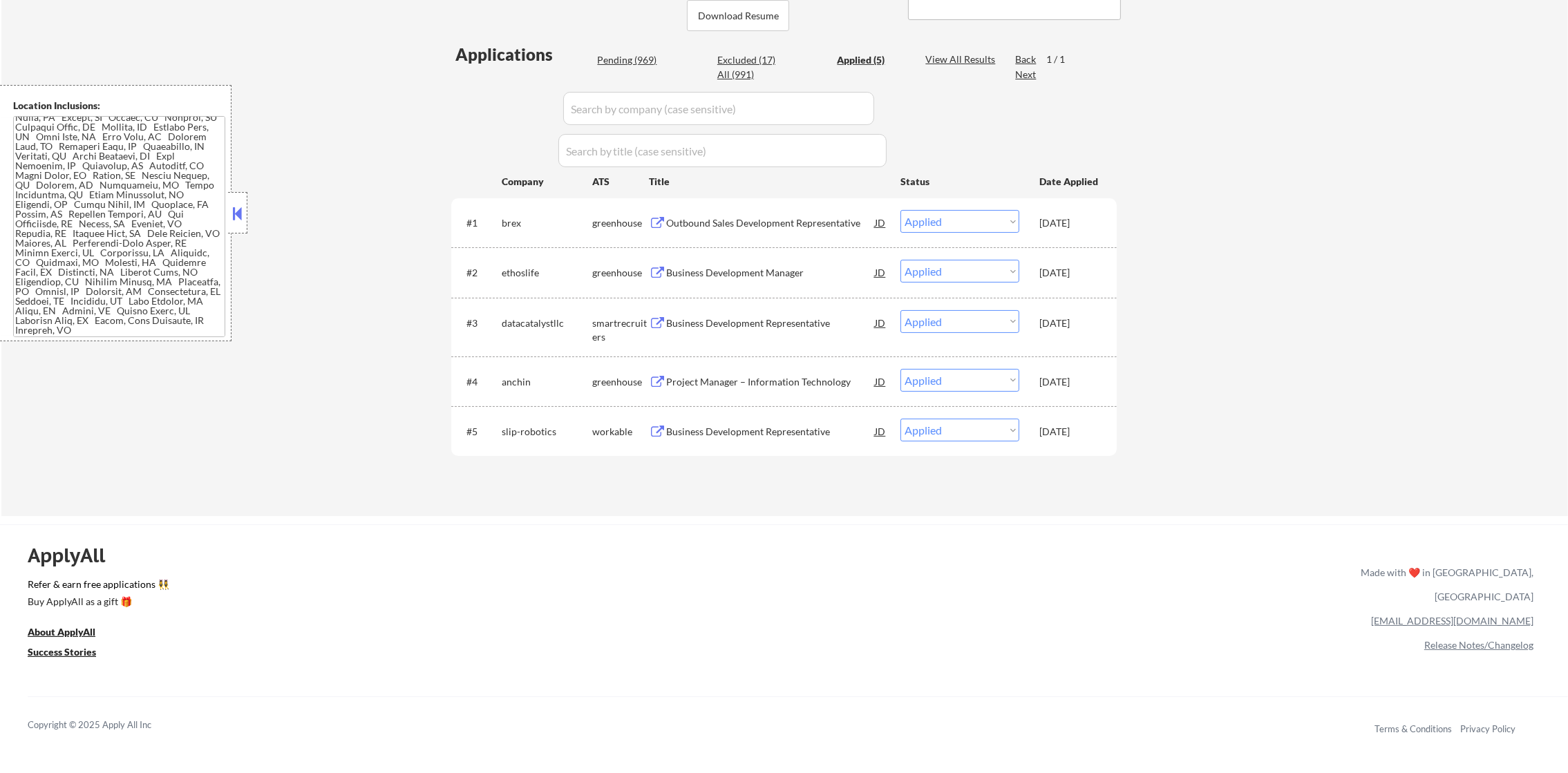
scroll to position [310, 0]
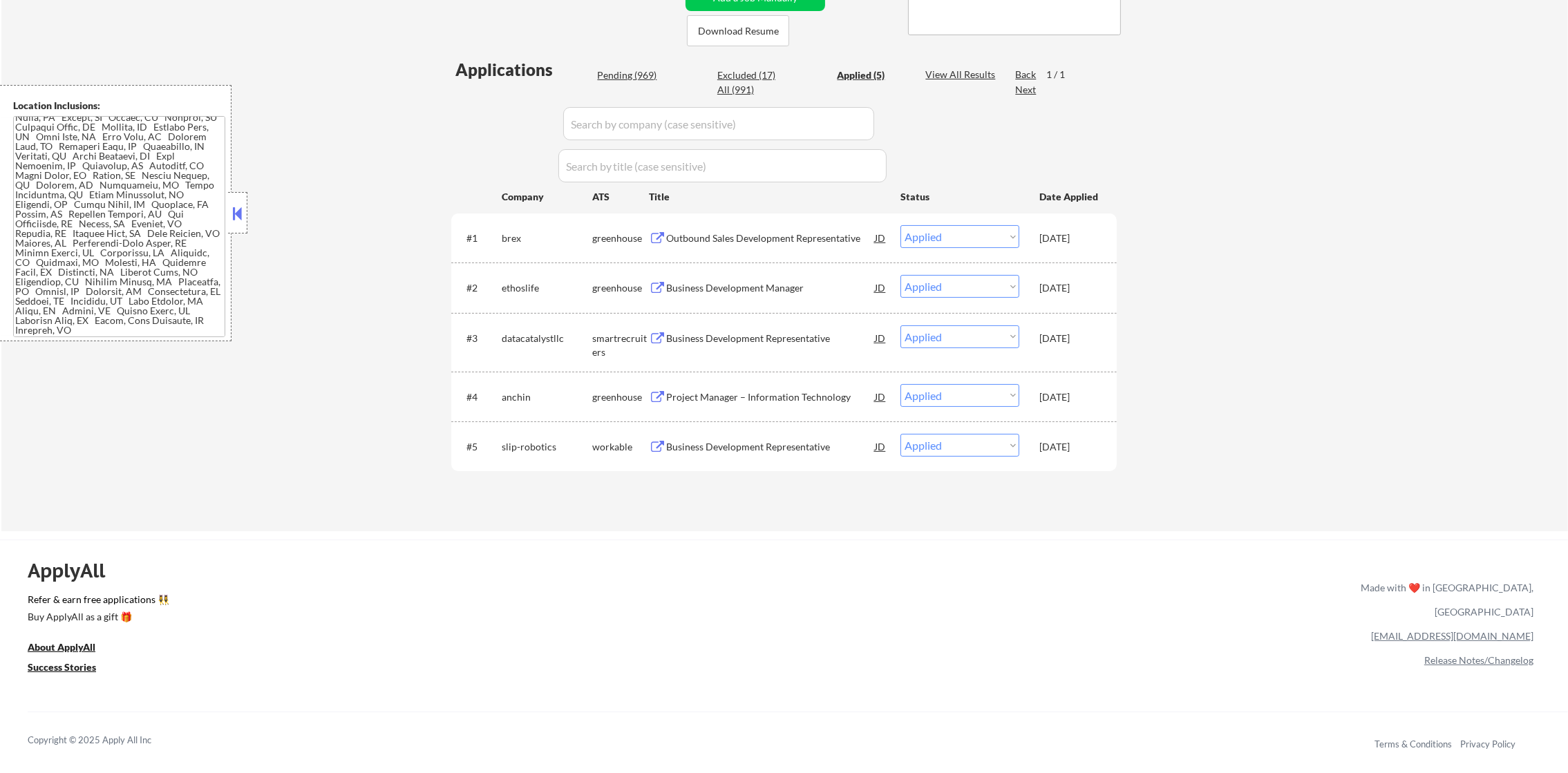
click at [614, 66] on div "Applications Pending (969) Excluded (17) Applied (5) All (991) View All Results…" at bounding box center [784, 281] width 665 height 447
click at [614, 71] on div "Pending (969)" at bounding box center [631, 75] width 69 height 14
select select ""pending""
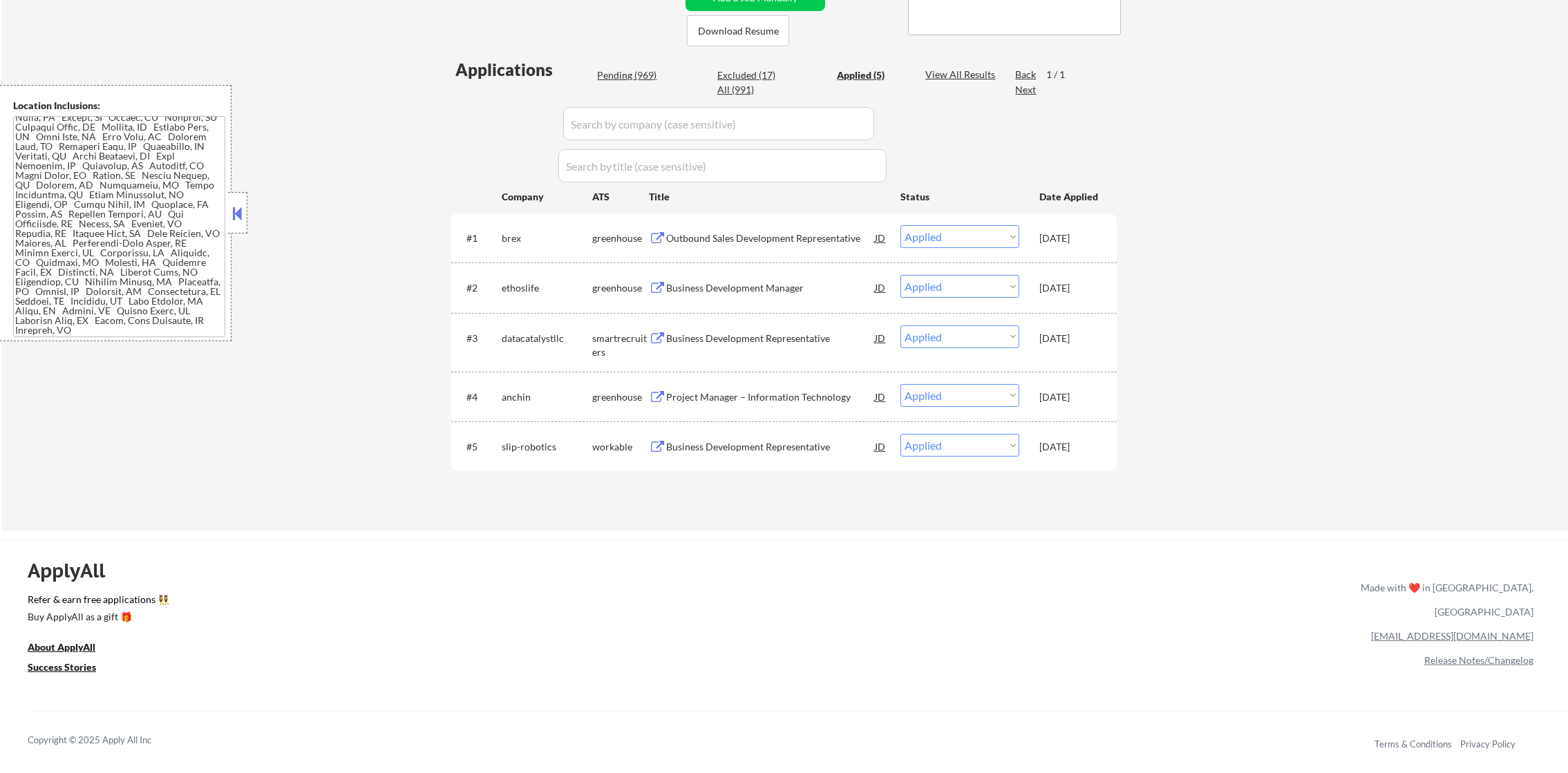
select select ""pending""
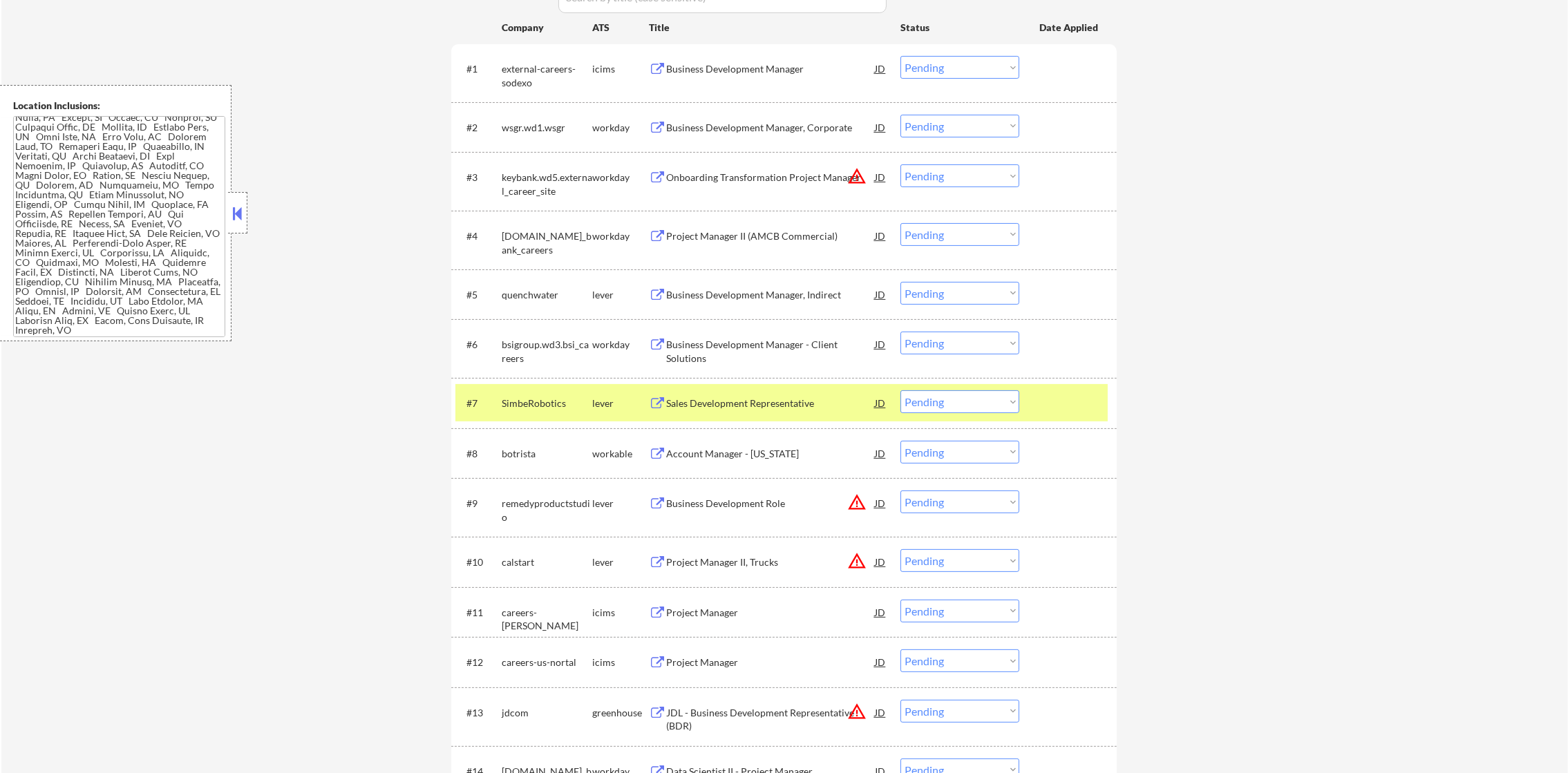
scroll to position [483, 0]
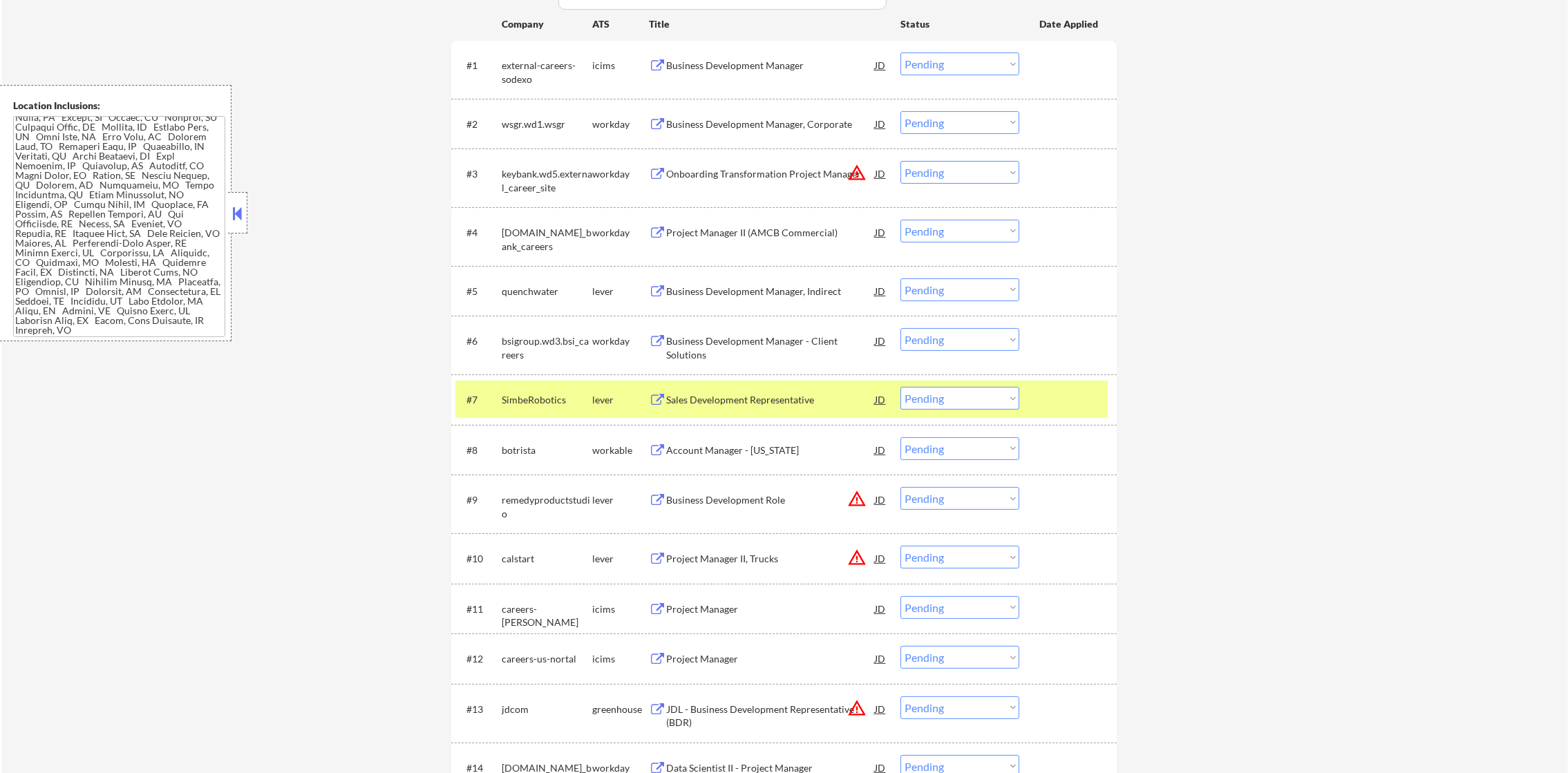
click at [738, 394] on div "Sales Development Representative" at bounding box center [770, 399] width 209 height 14
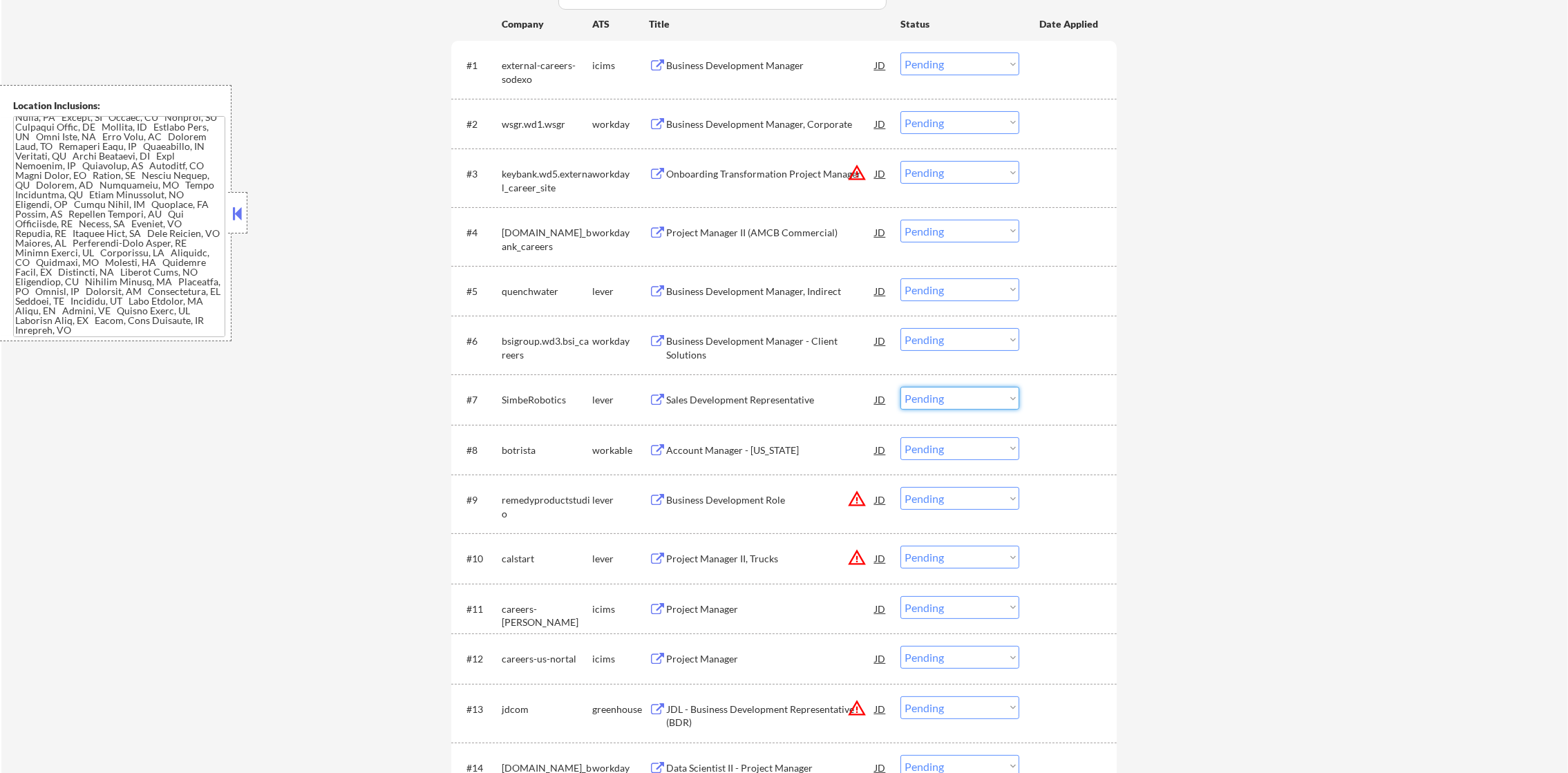
click at [912, 407] on select "Choose an option... Pending Applied Excluded (Questions) Excluded (Expired) Exc…" at bounding box center [959, 398] width 119 height 23
click at [900, 387] on select "Choose an option... Pending Applied Excluded (Questions) Excluded (Expired) Exc…" at bounding box center [959, 398] width 119 height 23
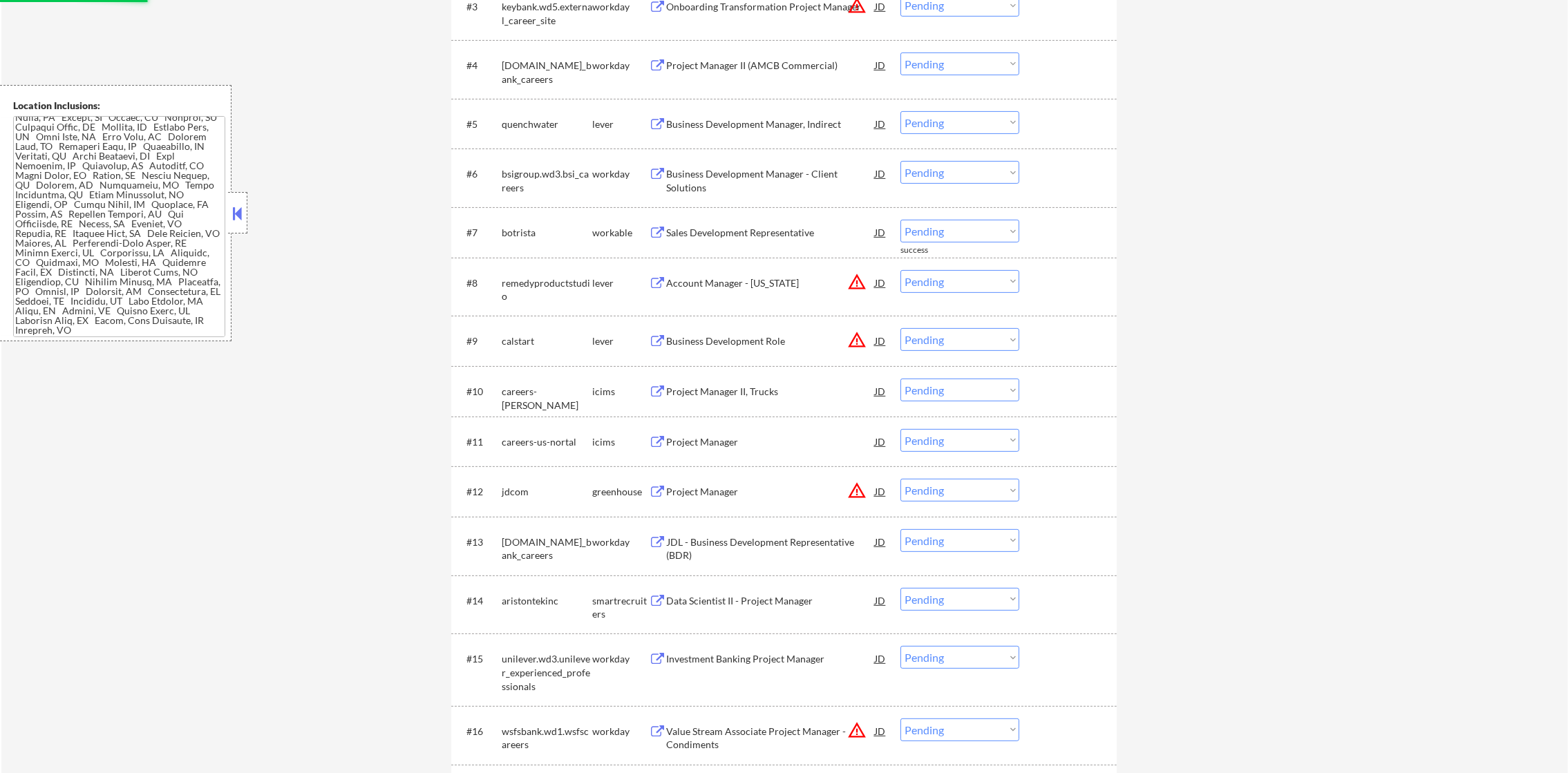
scroll to position [656, 0]
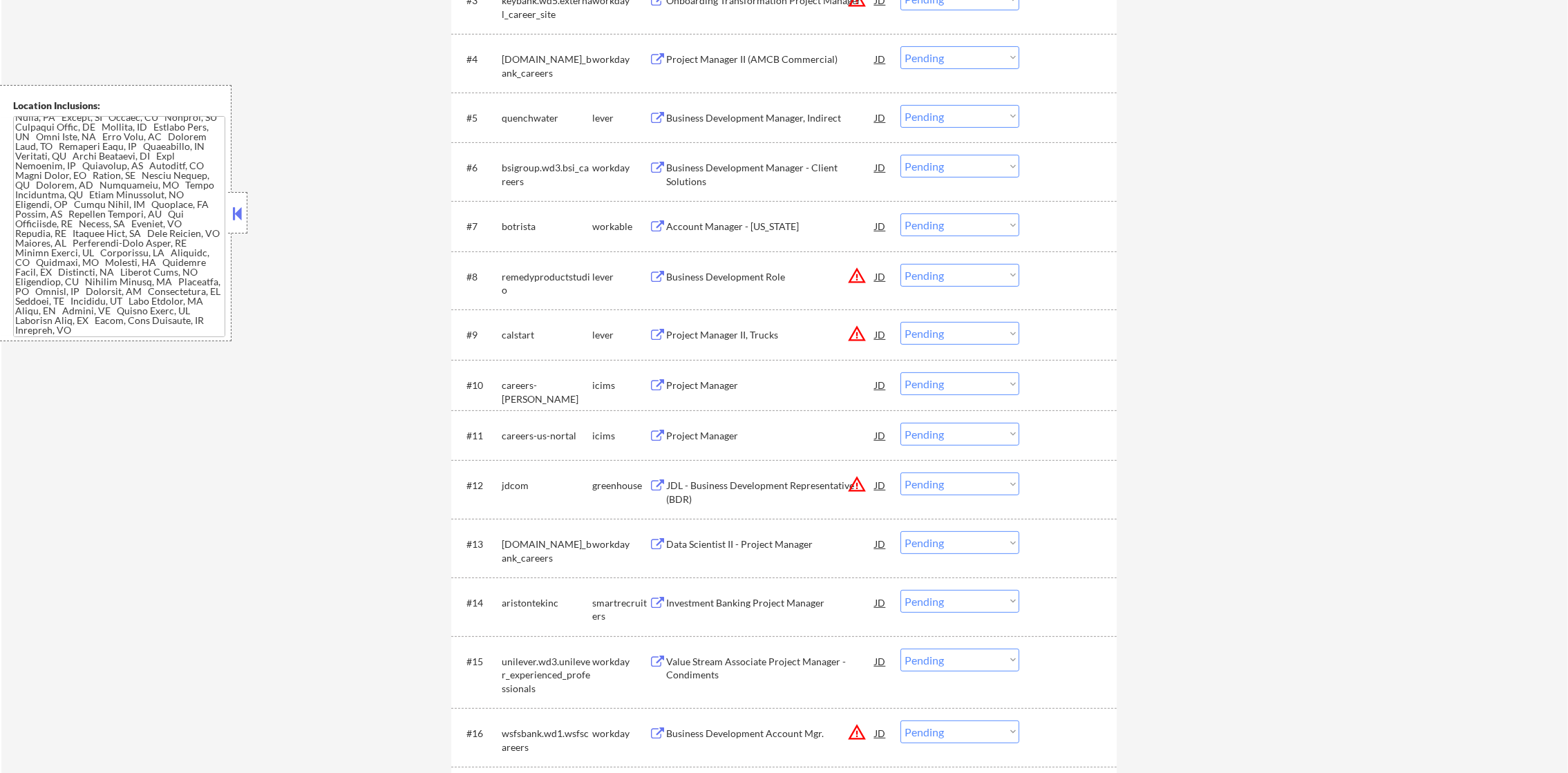
click at [772, 111] on div "Business Development Manager, Indirect" at bounding box center [770, 118] width 209 height 14
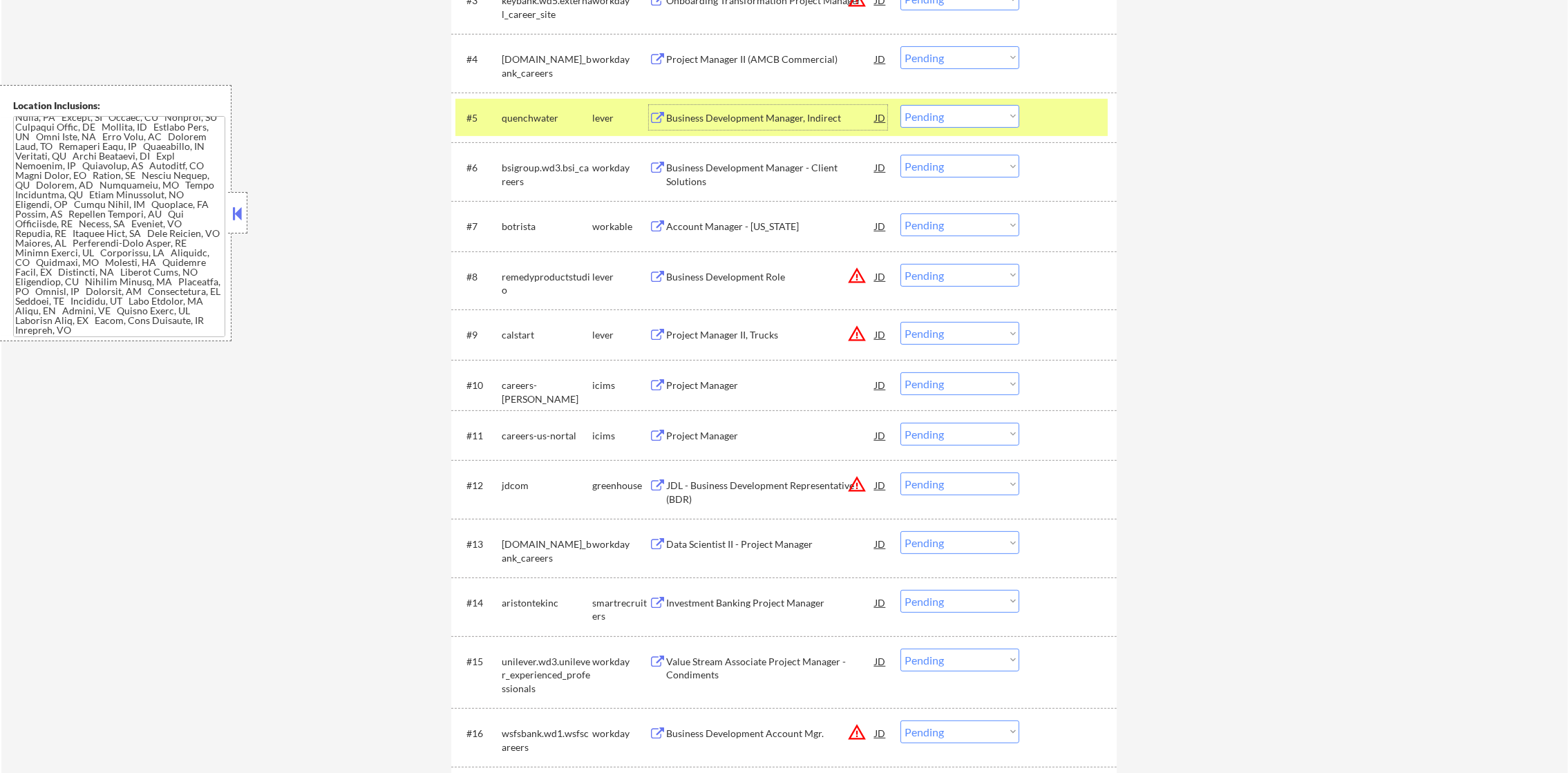
click at [938, 119] on select "Choose an option... Pending Applied Excluded (Questions) Excluded (Expired) Exc…" at bounding box center [959, 116] width 119 height 23
click at [571, 102] on div "#5 quenchwater lever Business Development Manager, Indirect JD warning_amber Ch…" at bounding box center [781, 117] width 652 height 37
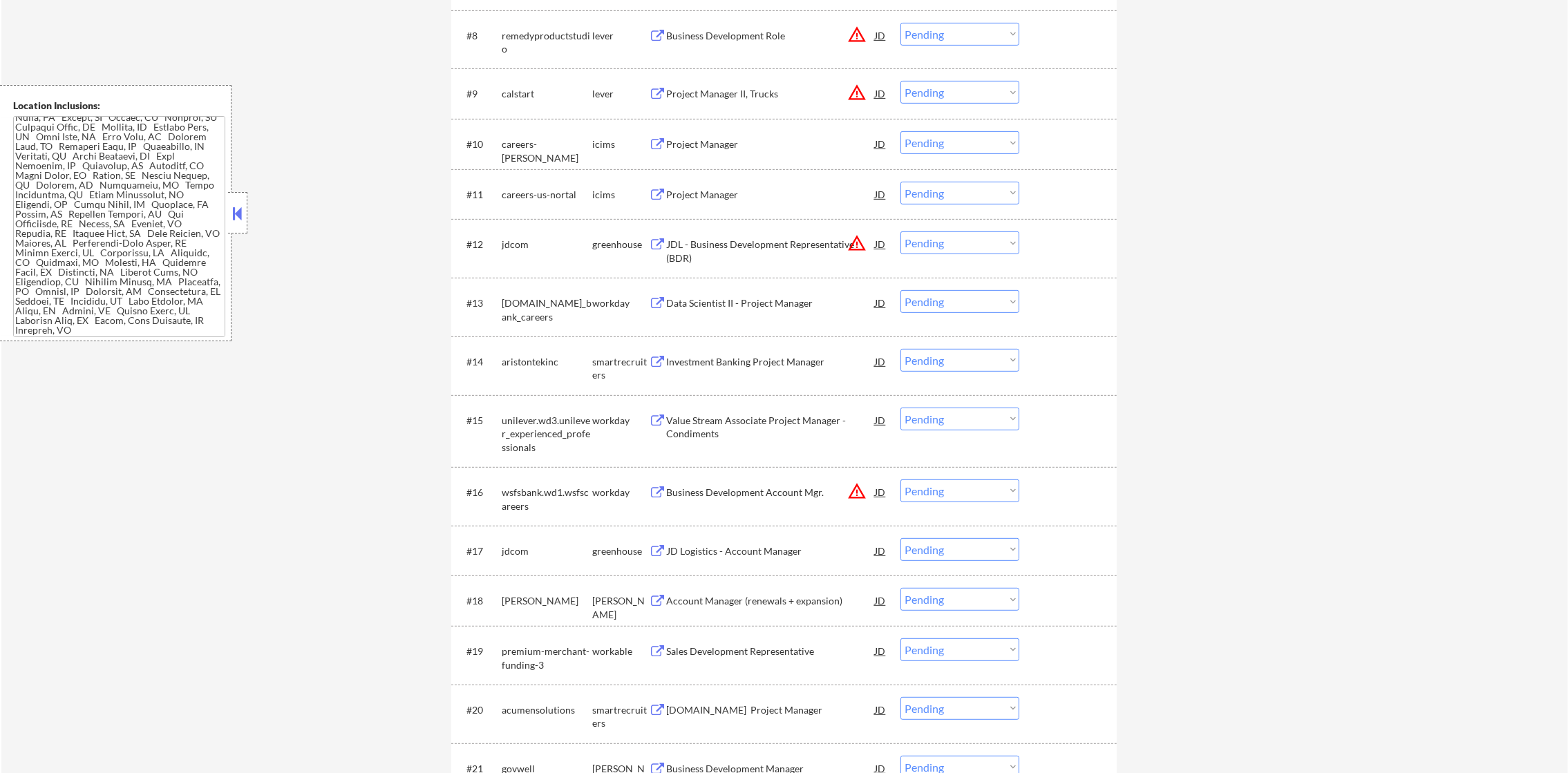
scroll to position [829, 0]
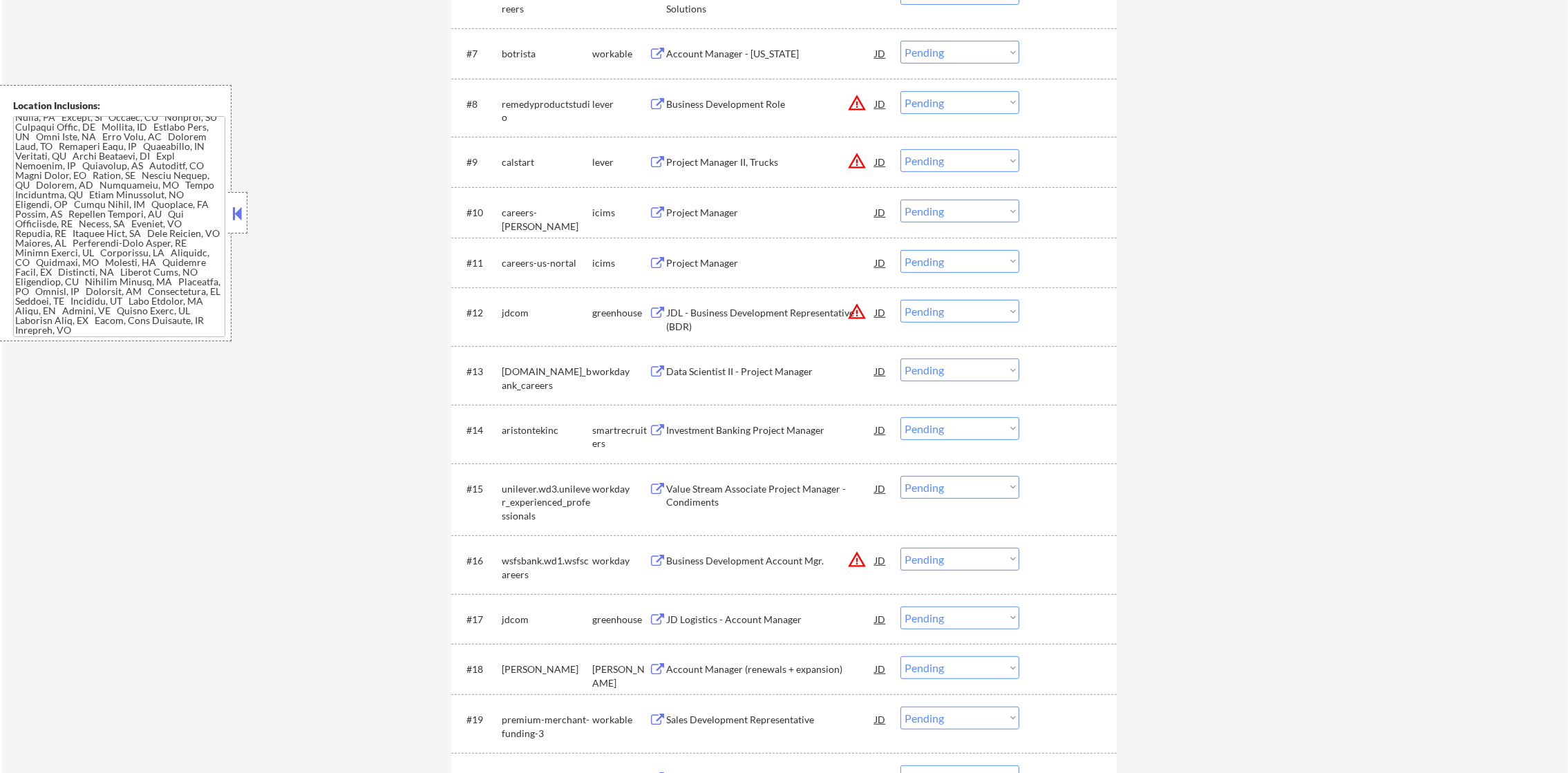
click at [747, 47] on div "Account Manager - New York" at bounding box center [770, 53] width 209 height 14
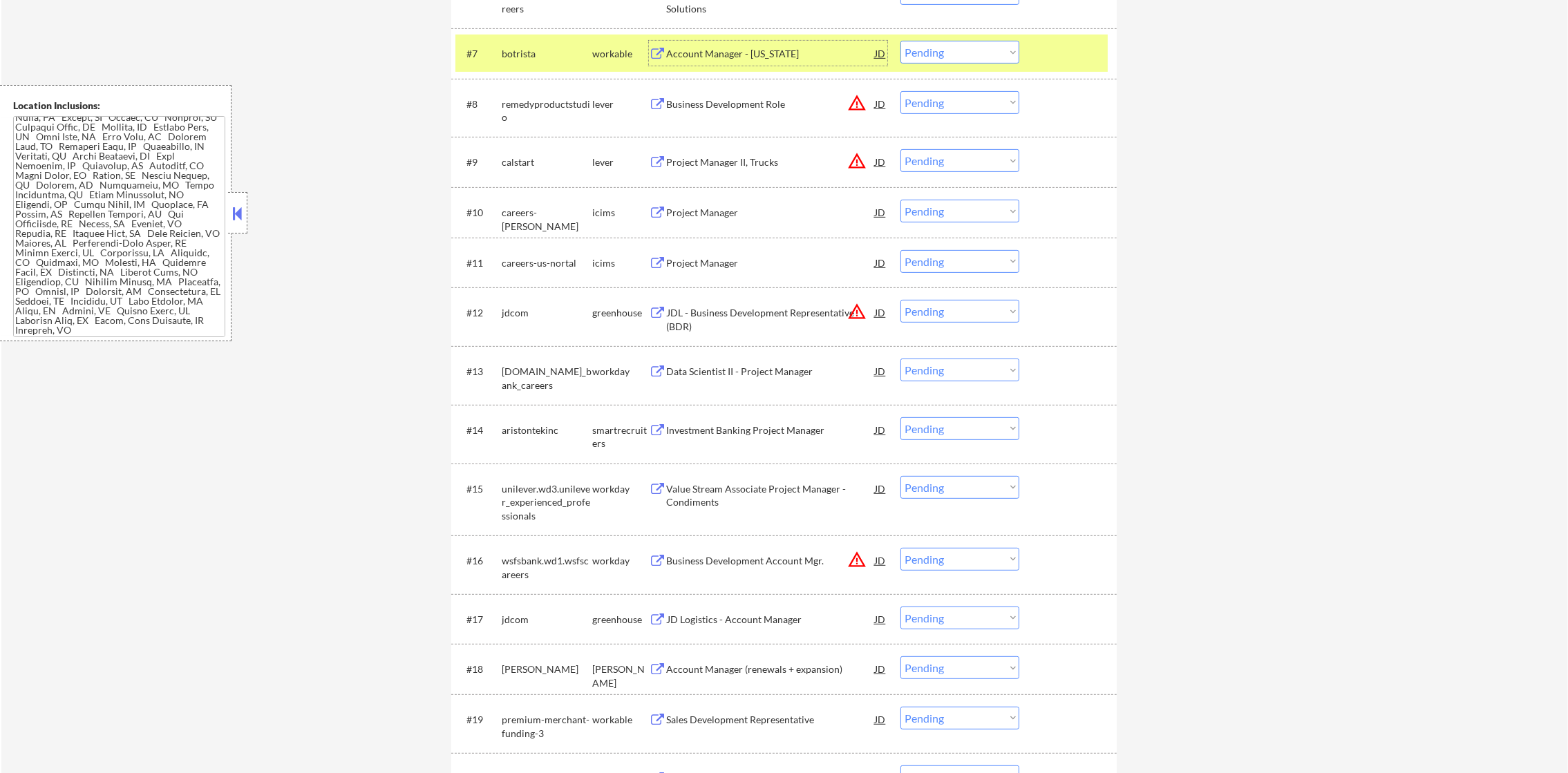
click at [950, 50] on select "Choose an option... Pending Applied Excluded (Questions) Excluded (Expired) Exc…" at bounding box center [959, 52] width 119 height 23
click at [900, 41] on select "Choose an option... Pending Applied Excluded (Questions) Excluded (Expired) Exc…" at bounding box center [959, 52] width 119 height 23
click at [537, 45] on div "botrista" at bounding box center [547, 53] width 91 height 25
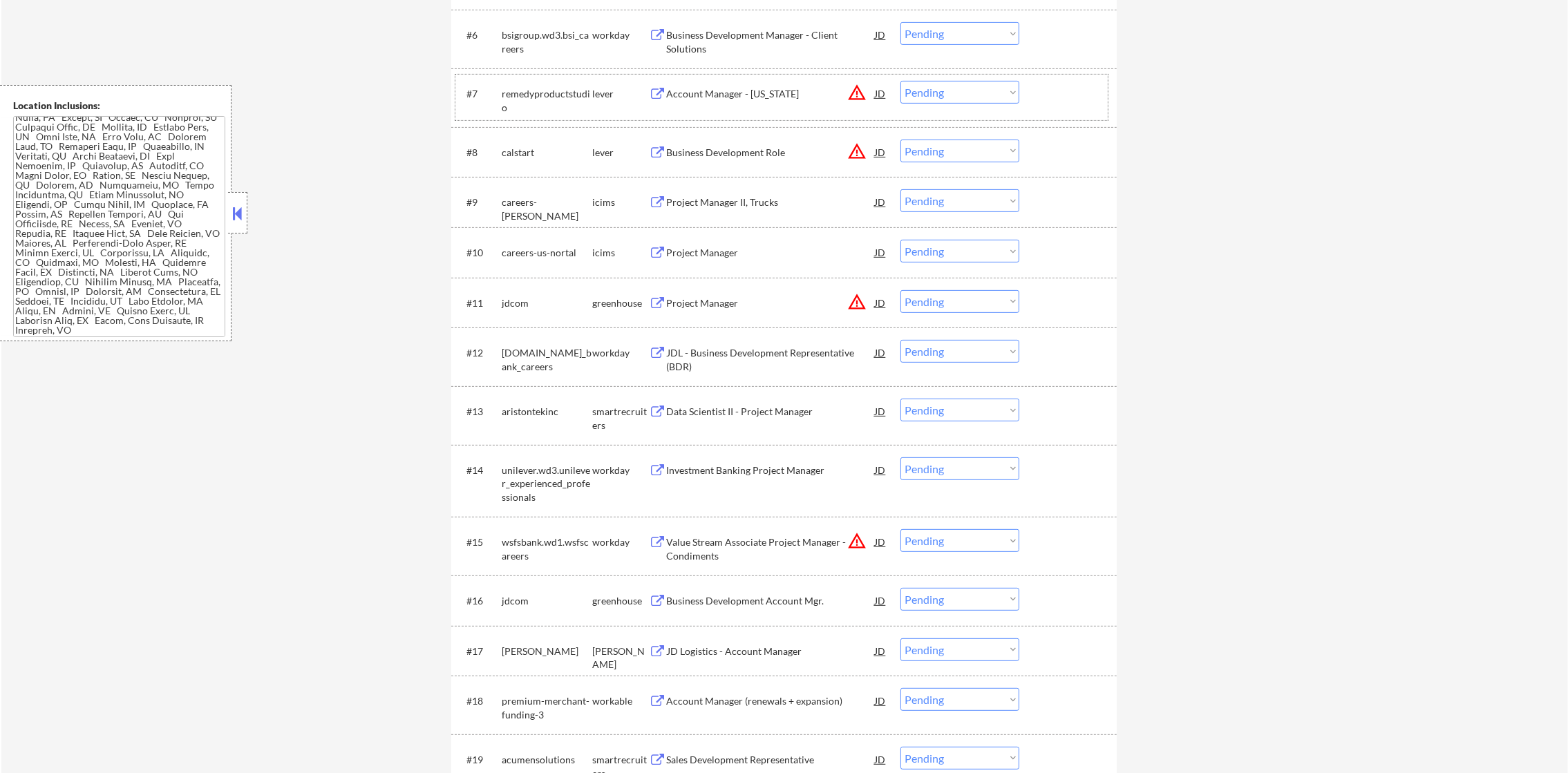
scroll to position [760, 0]
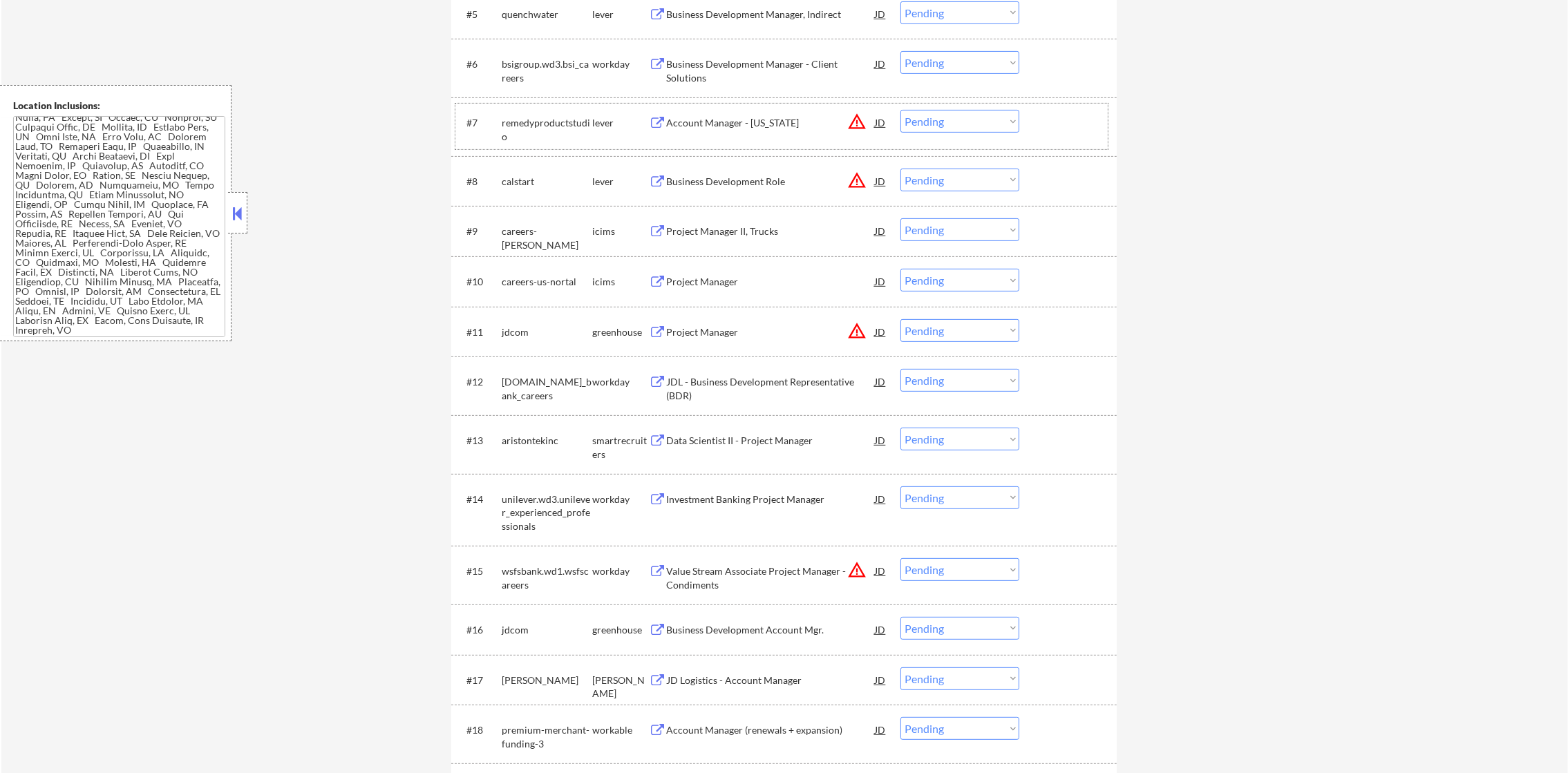
click at [856, 127] on button "warning_amber" at bounding box center [857, 121] width 19 height 19
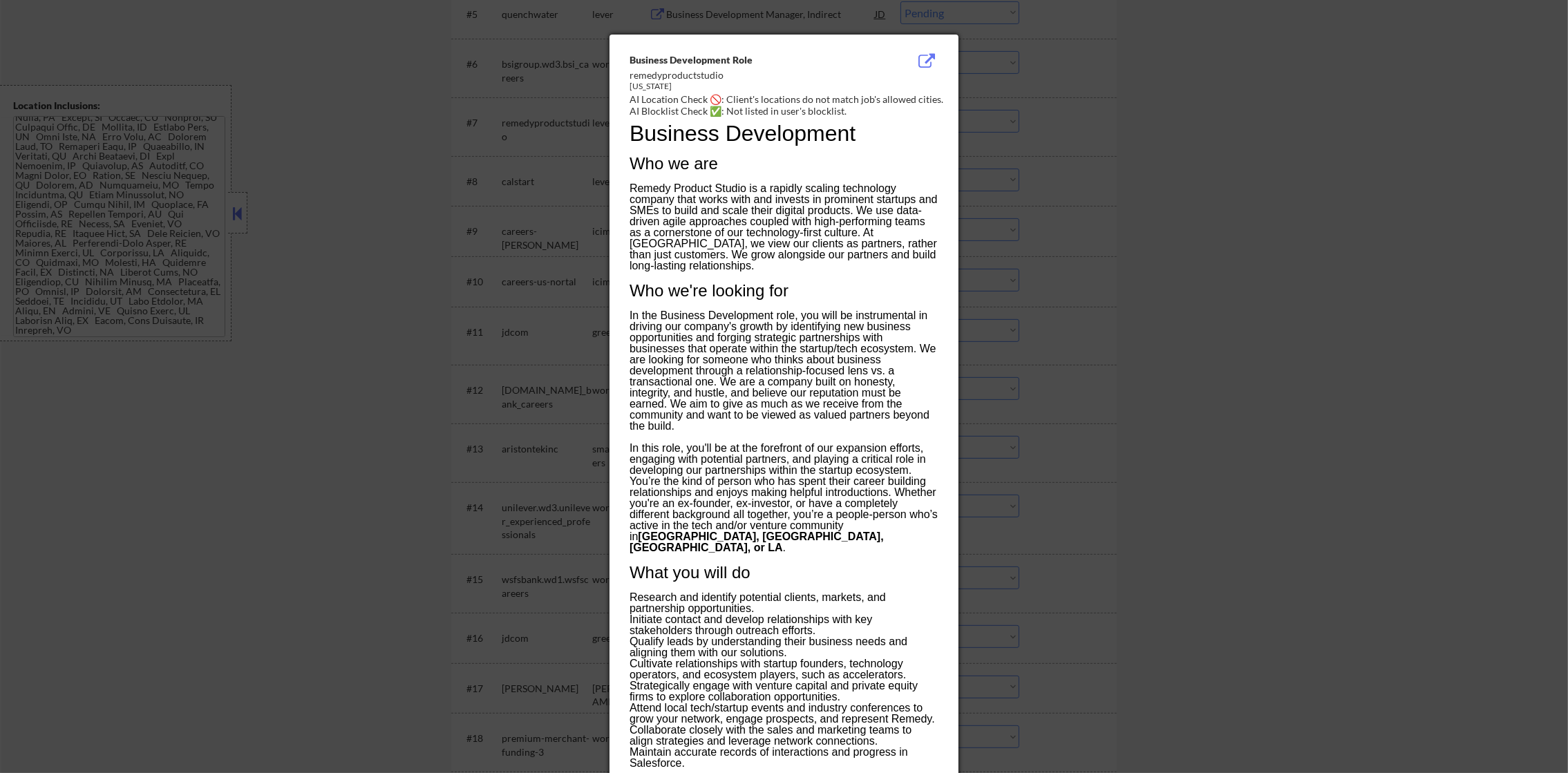
click at [1013, 151] on div at bounding box center [784, 386] width 1568 height 773
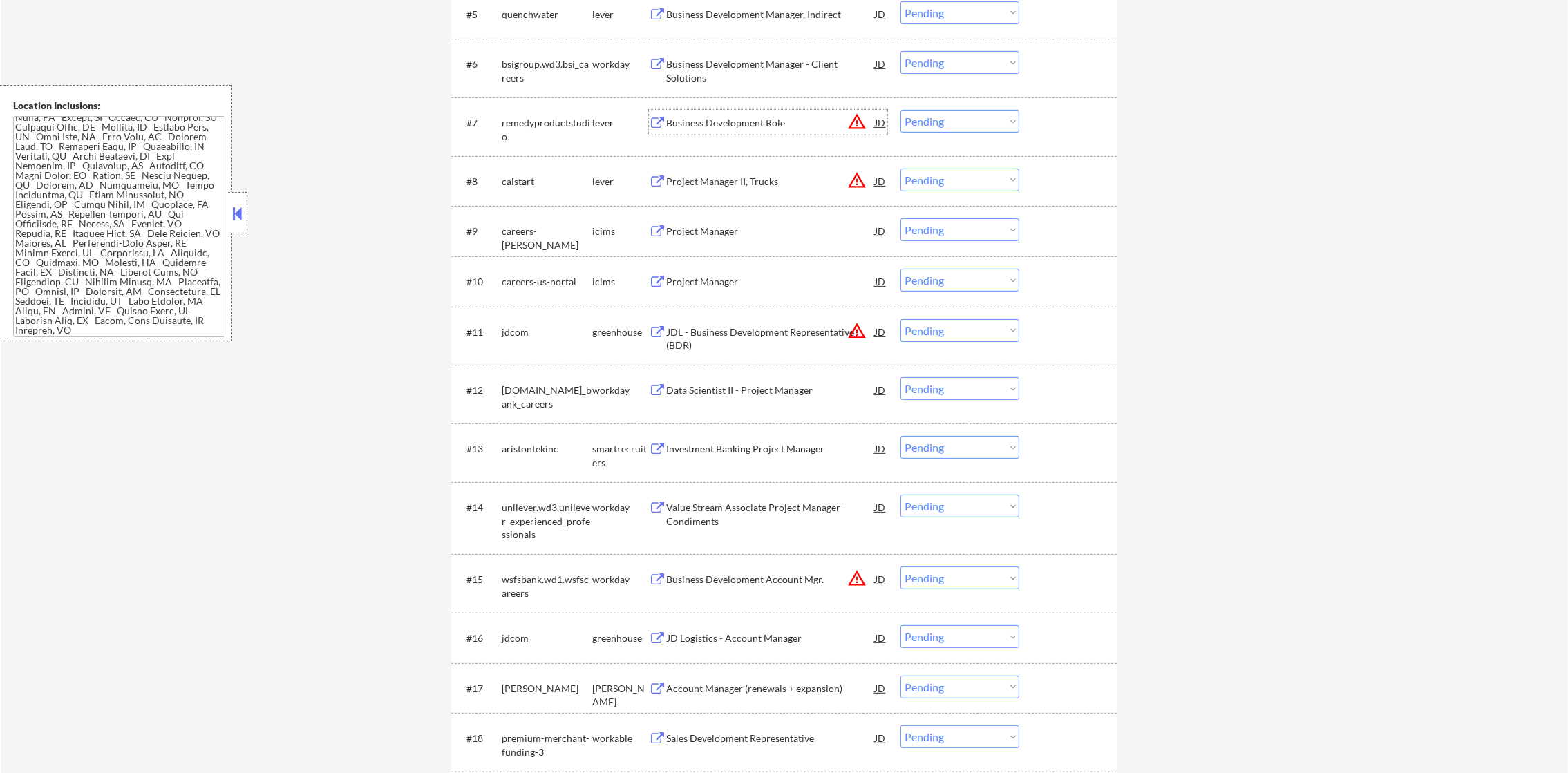
click at [810, 126] on div "Business Development Role" at bounding box center [770, 123] width 209 height 14
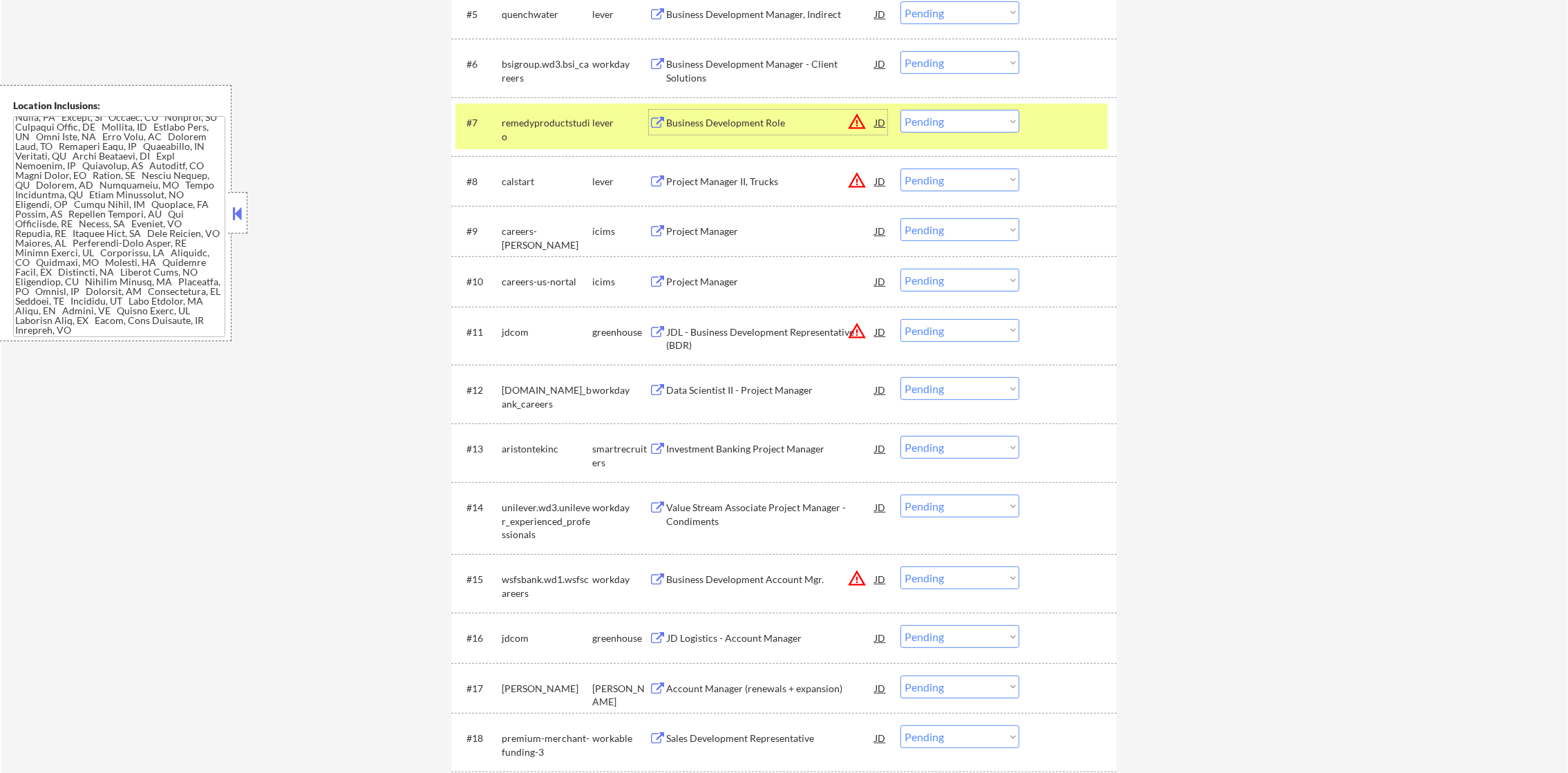
click at [915, 116] on select "Choose an option... Pending Applied Excluded (Questions) Excluded (Expired) Exc…" at bounding box center [959, 121] width 119 height 23
click at [900, 110] on select "Choose an option... Pending Applied Excluded (Questions) Excluded (Expired) Exc…" at bounding box center [959, 121] width 119 height 23
click at [532, 124] on div "remedyproductstudio" at bounding box center [547, 129] width 91 height 27
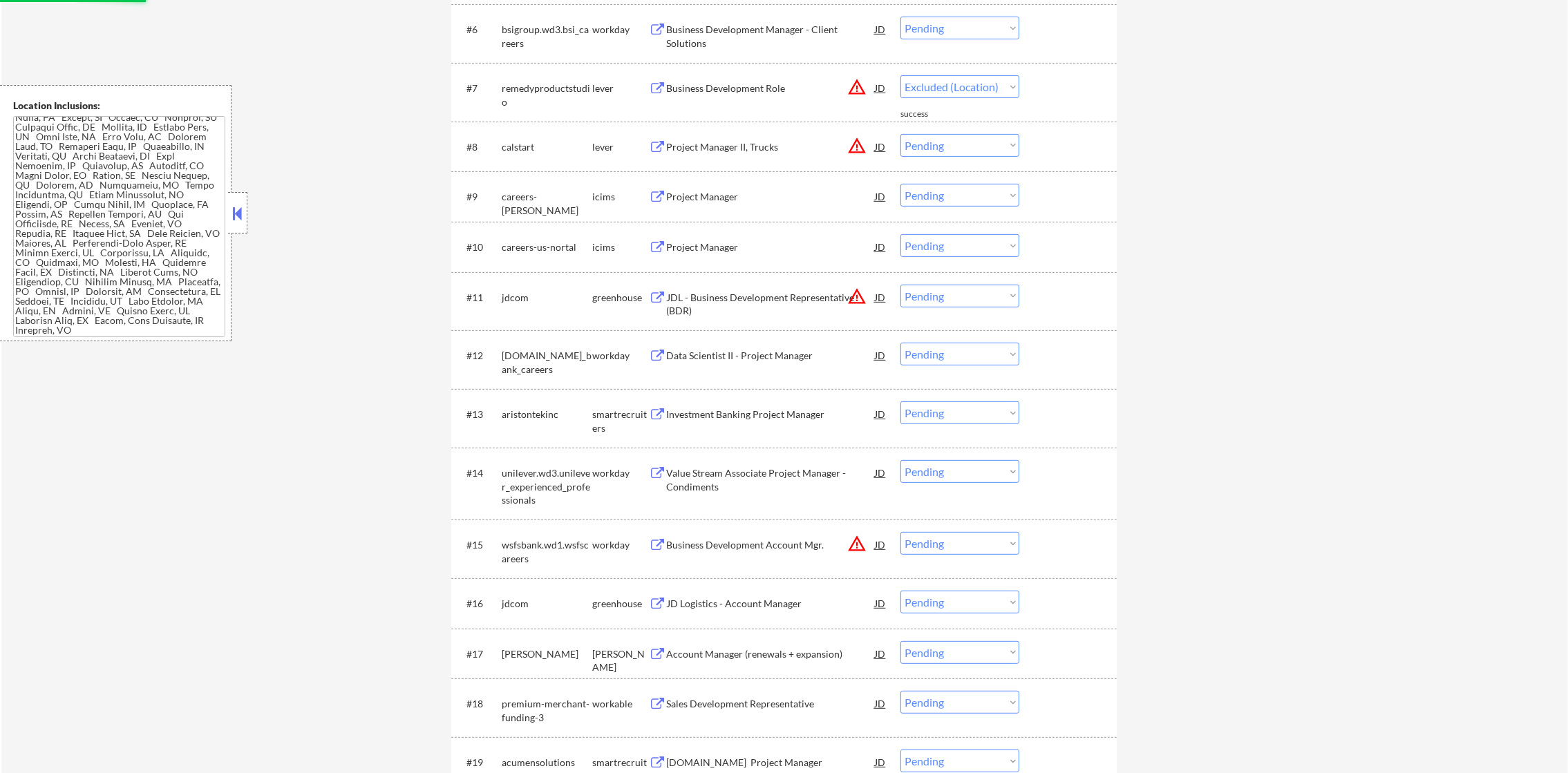
scroll to position [829, 0]
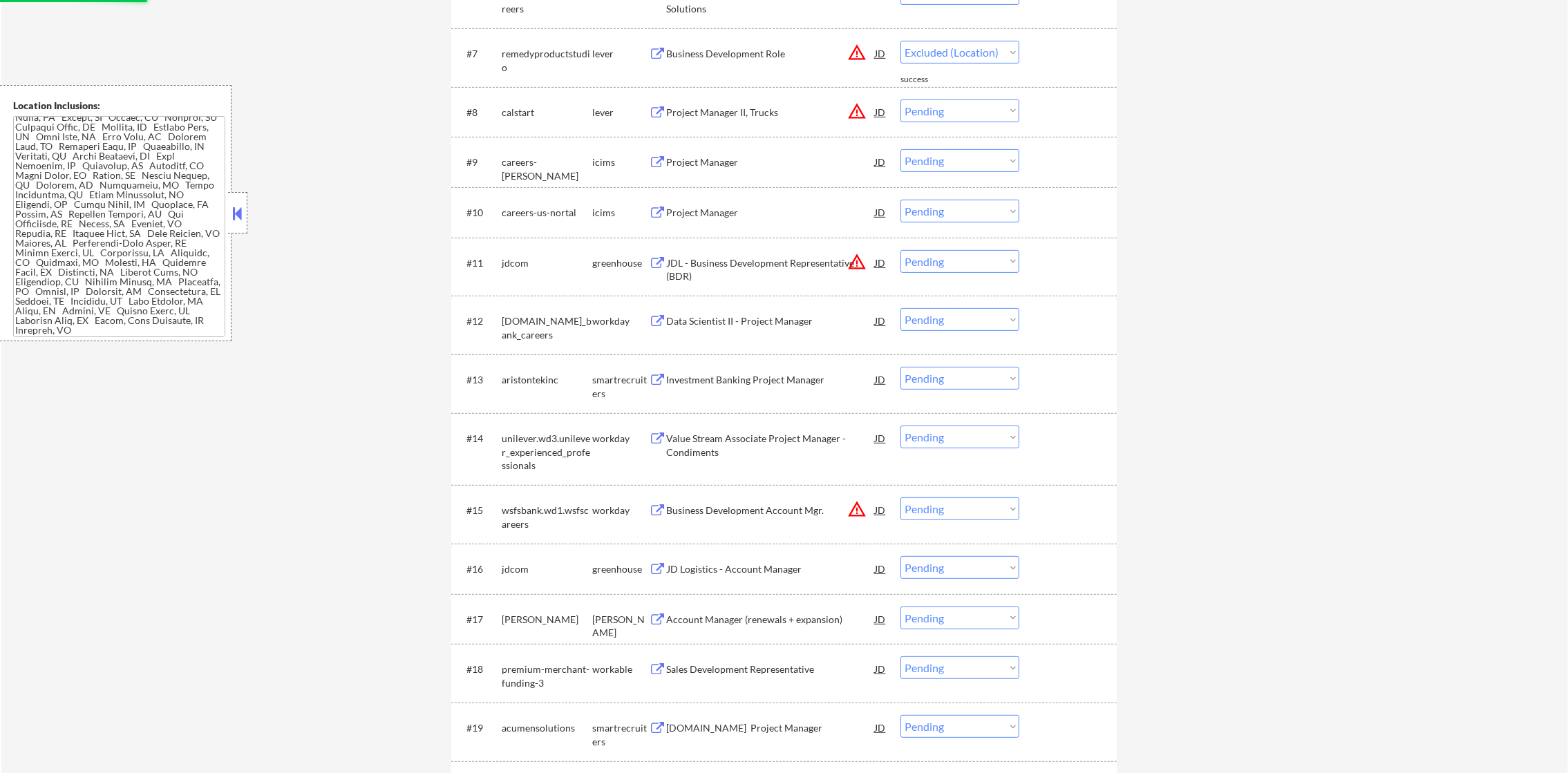
select select ""pending""
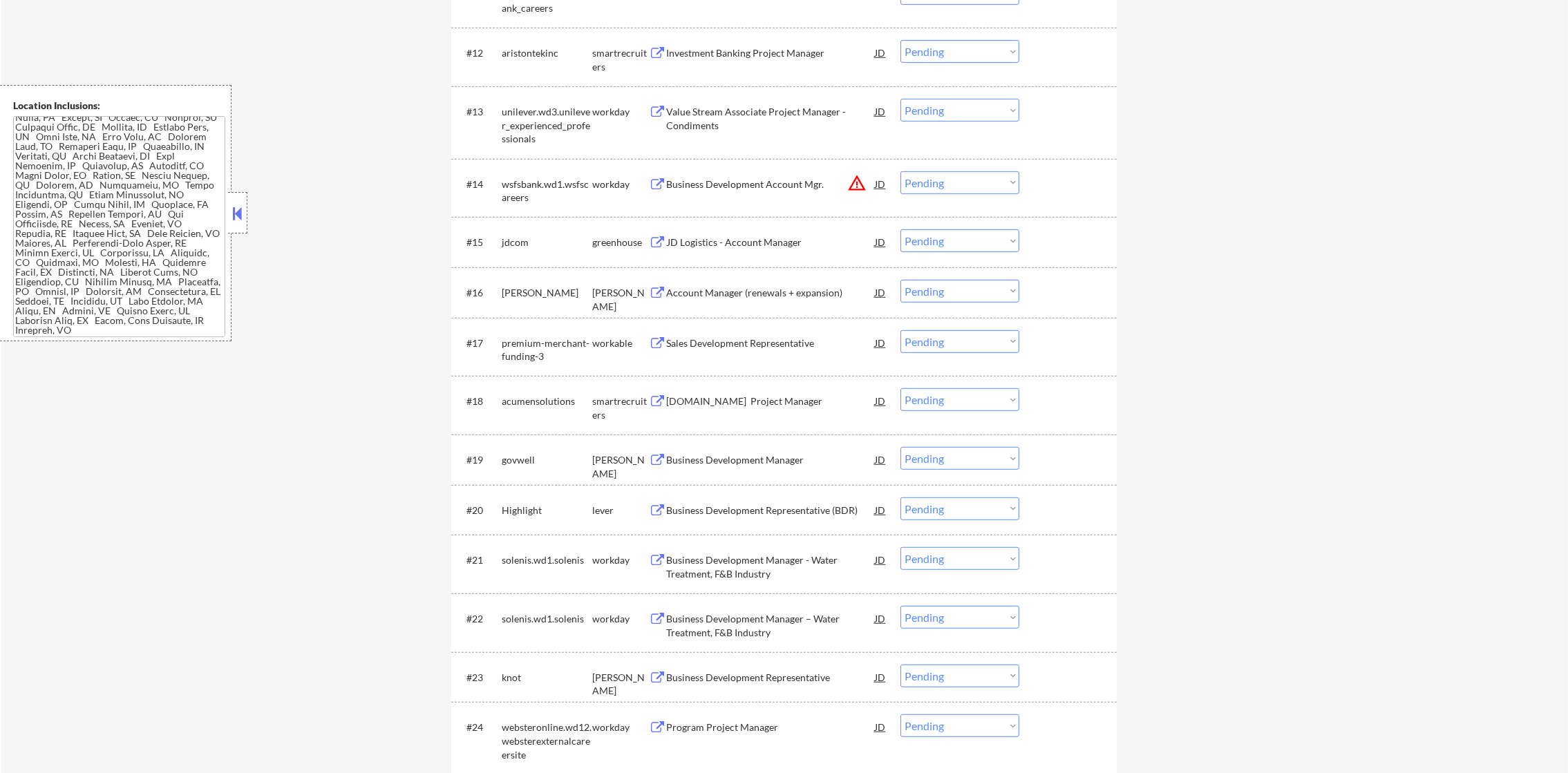
scroll to position [1104, 0]
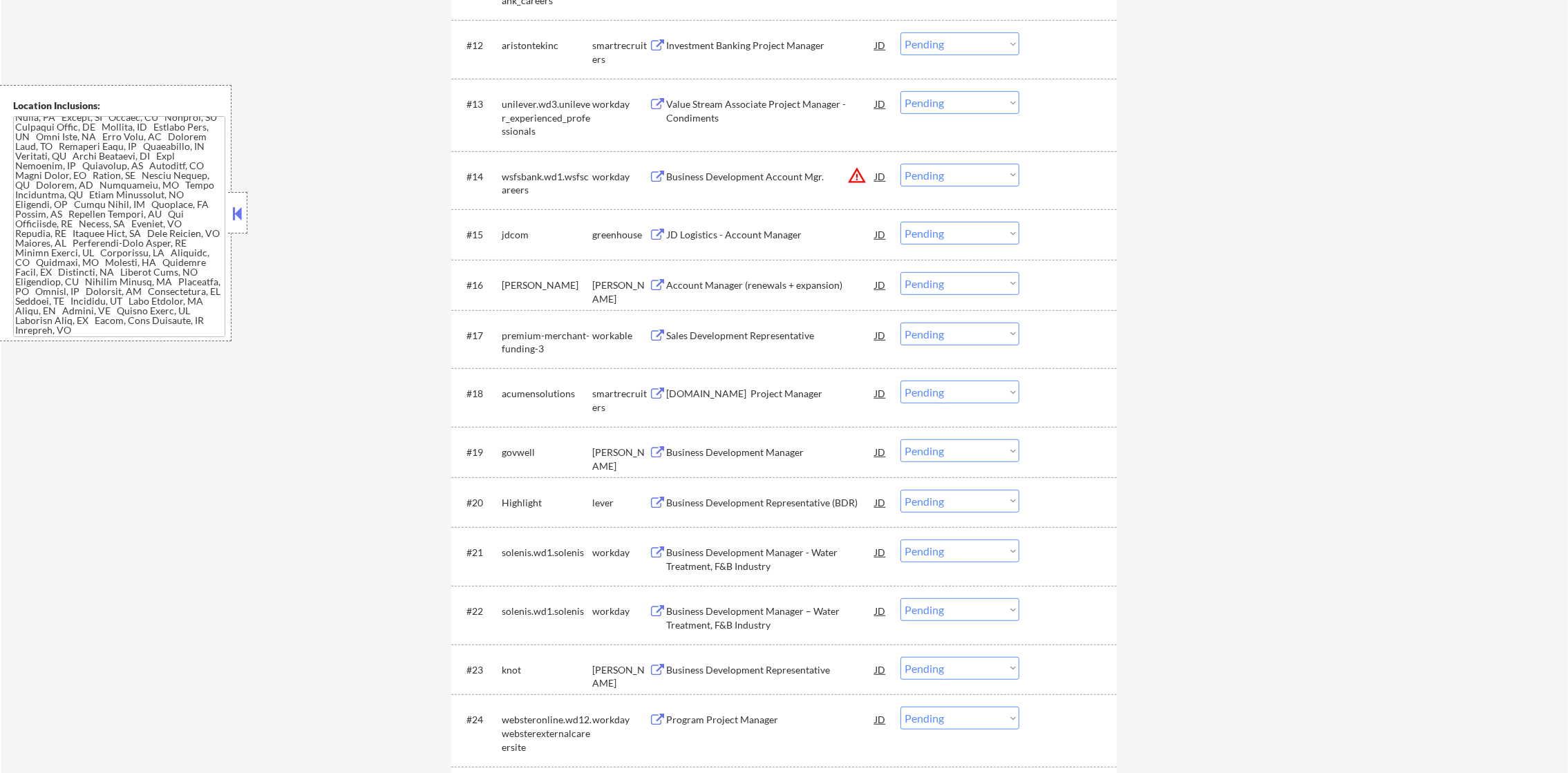
click at [799, 43] on div "Investment Banking Project Manager" at bounding box center [770, 45] width 209 height 14
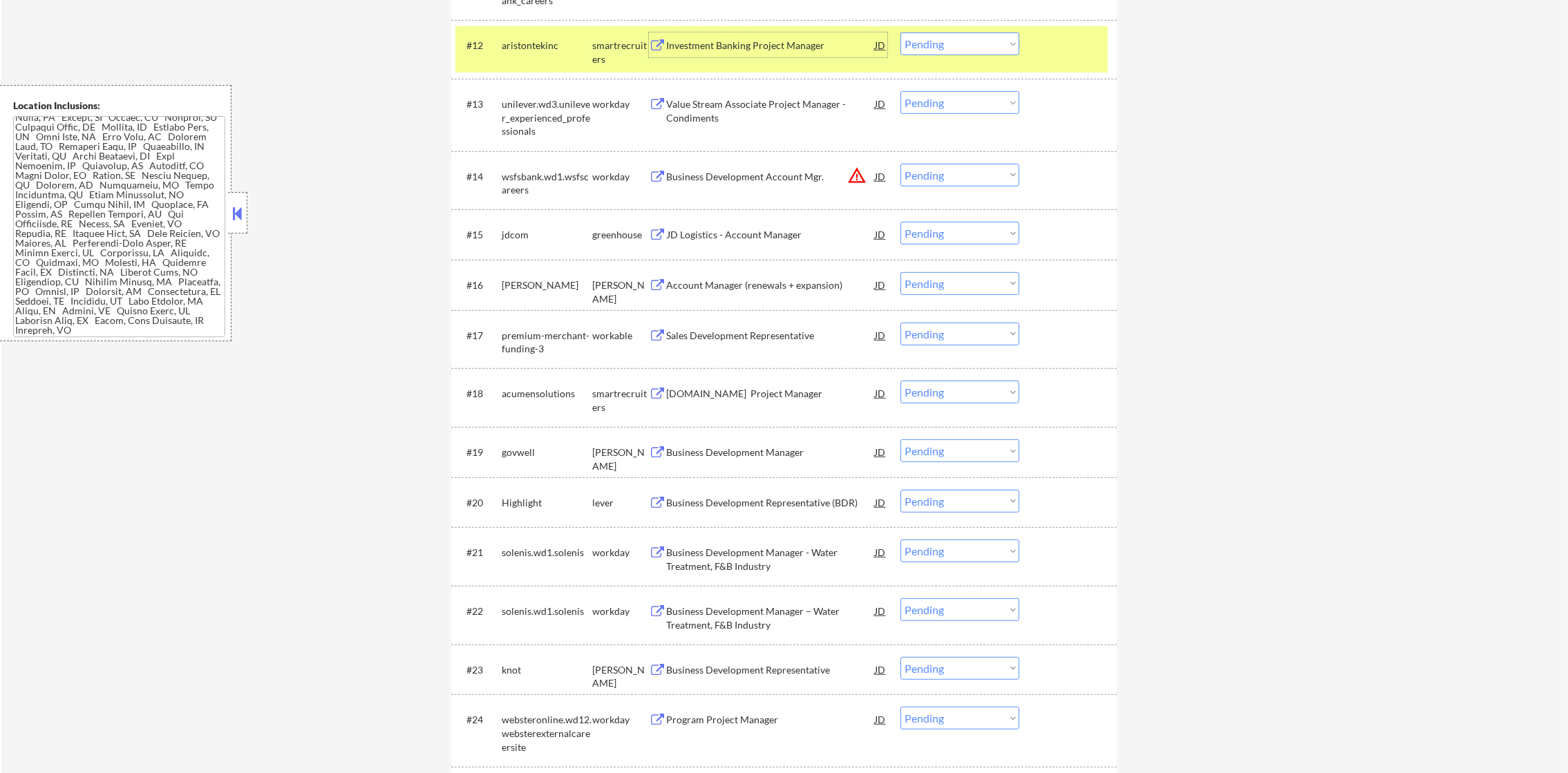
click at [942, 48] on select "Choose an option... Pending Applied Excluded (Questions) Excluded (Expired) Exc…" at bounding box center [959, 43] width 119 height 23
click at [900, 32] on select "Choose an option... Pending Applied Excluded (Questions) Excluded (Expired) Exc…" at bounding box center [959, 43] width 119 height 23
click at [541, 69] on div "#12 aristontekinc smartrecruiters Investment Banking Project Manager JD warning…" at bounding box center [781, 49] width 652 height 45
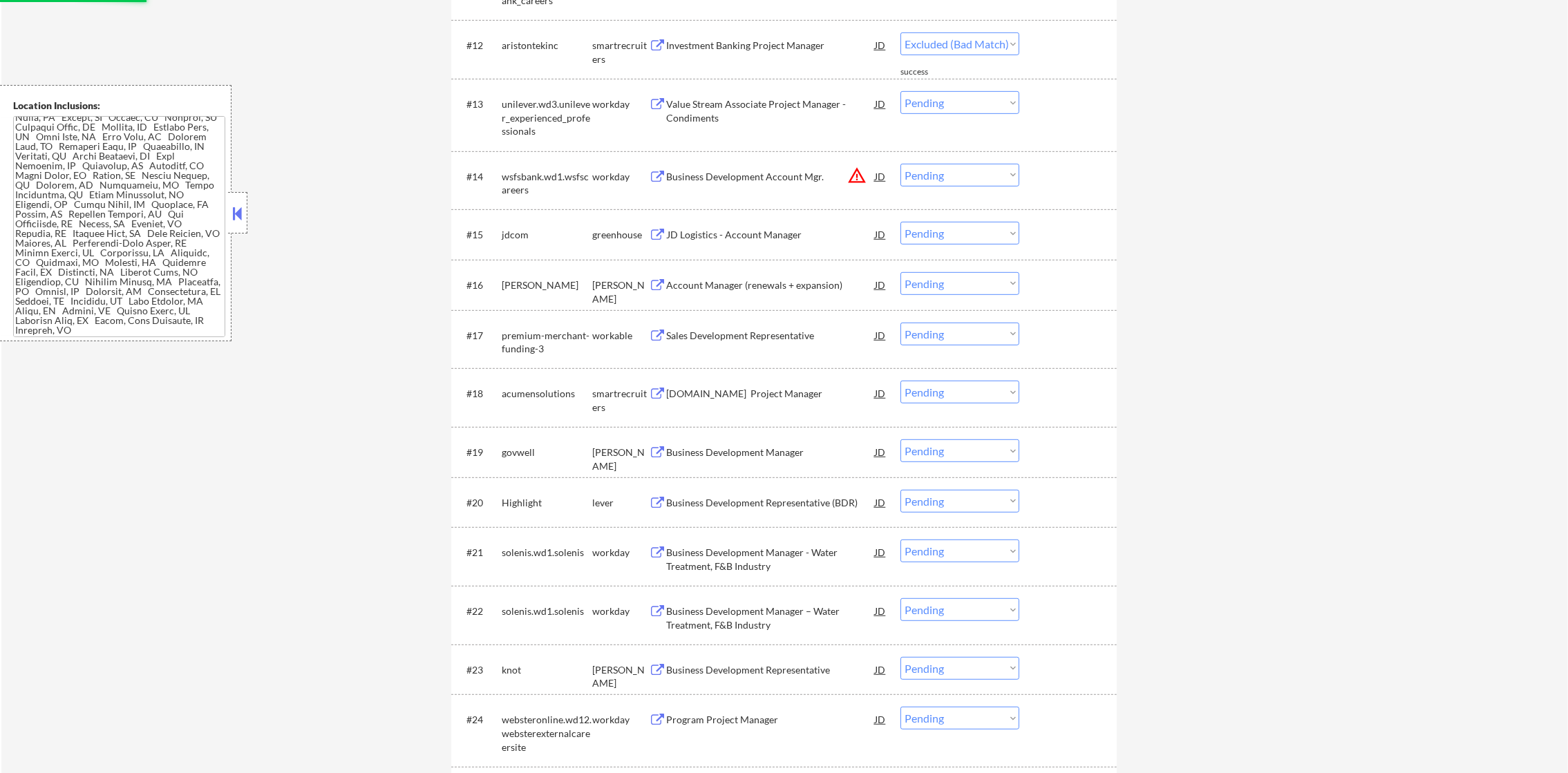
select select ""pending""
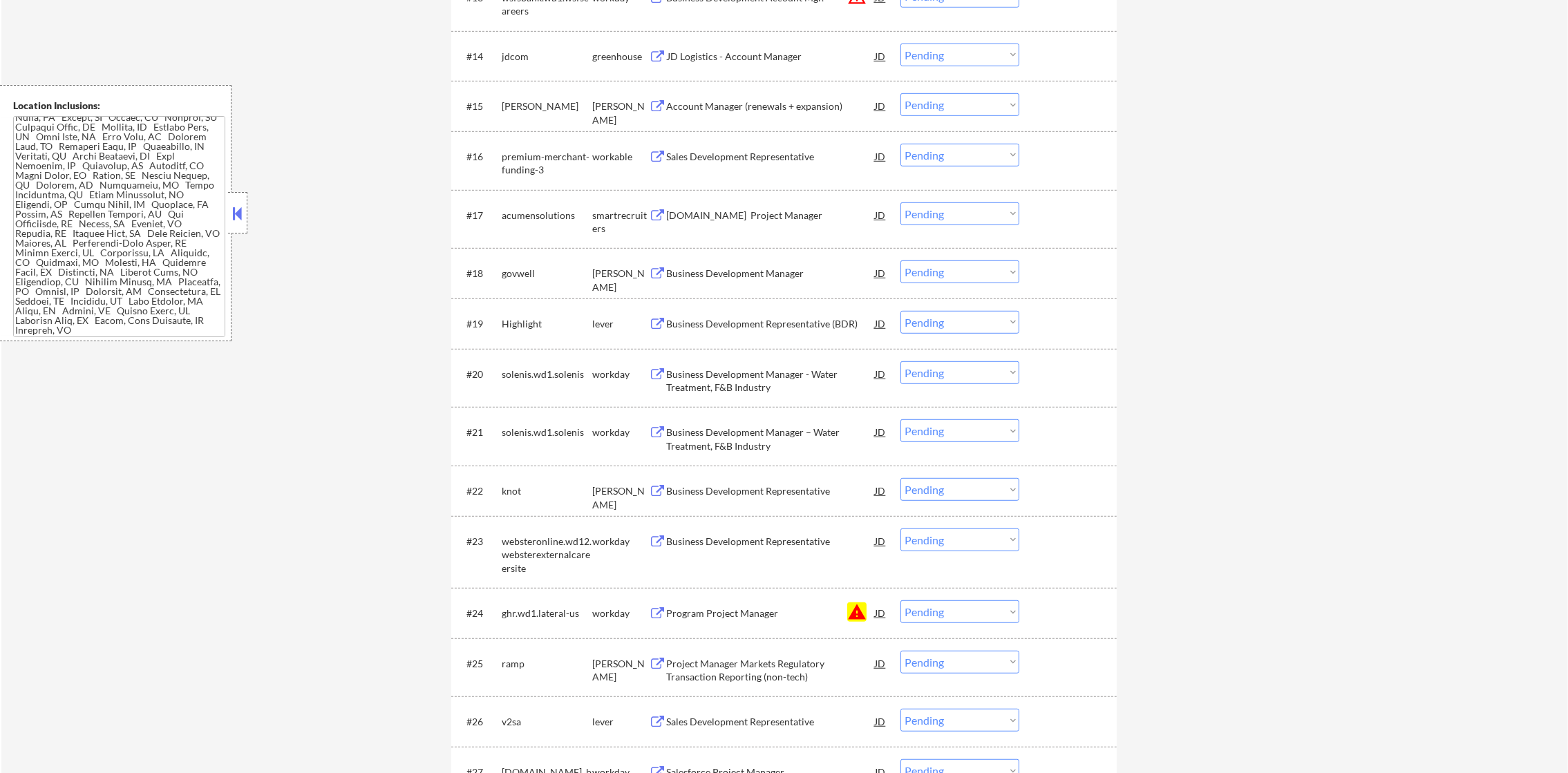
scroll to position [1243, 0]
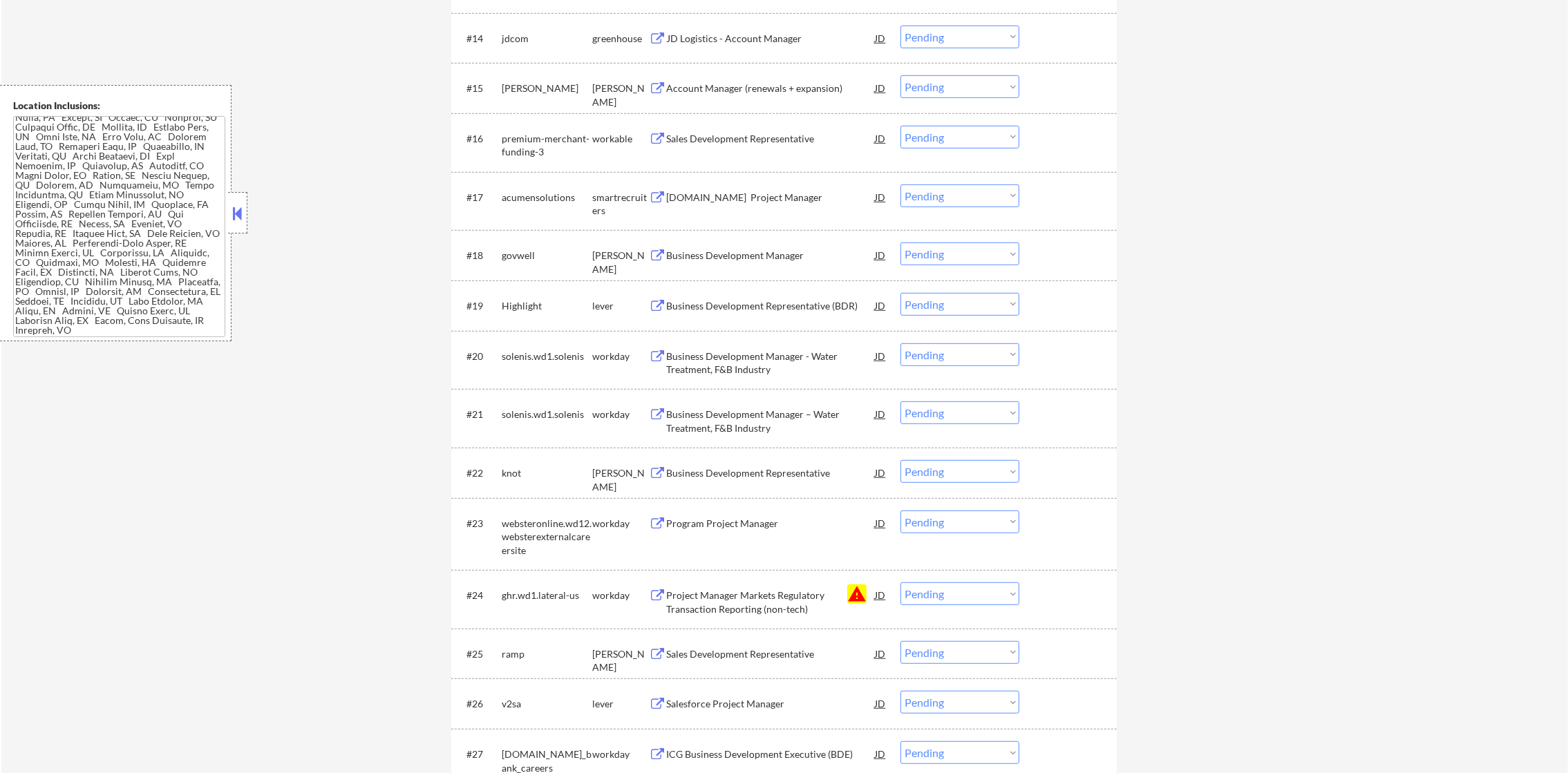
click at [761, 39] on div "JD Logistics - Account Manager" at bounding box center [770, 38] width 209 height 14
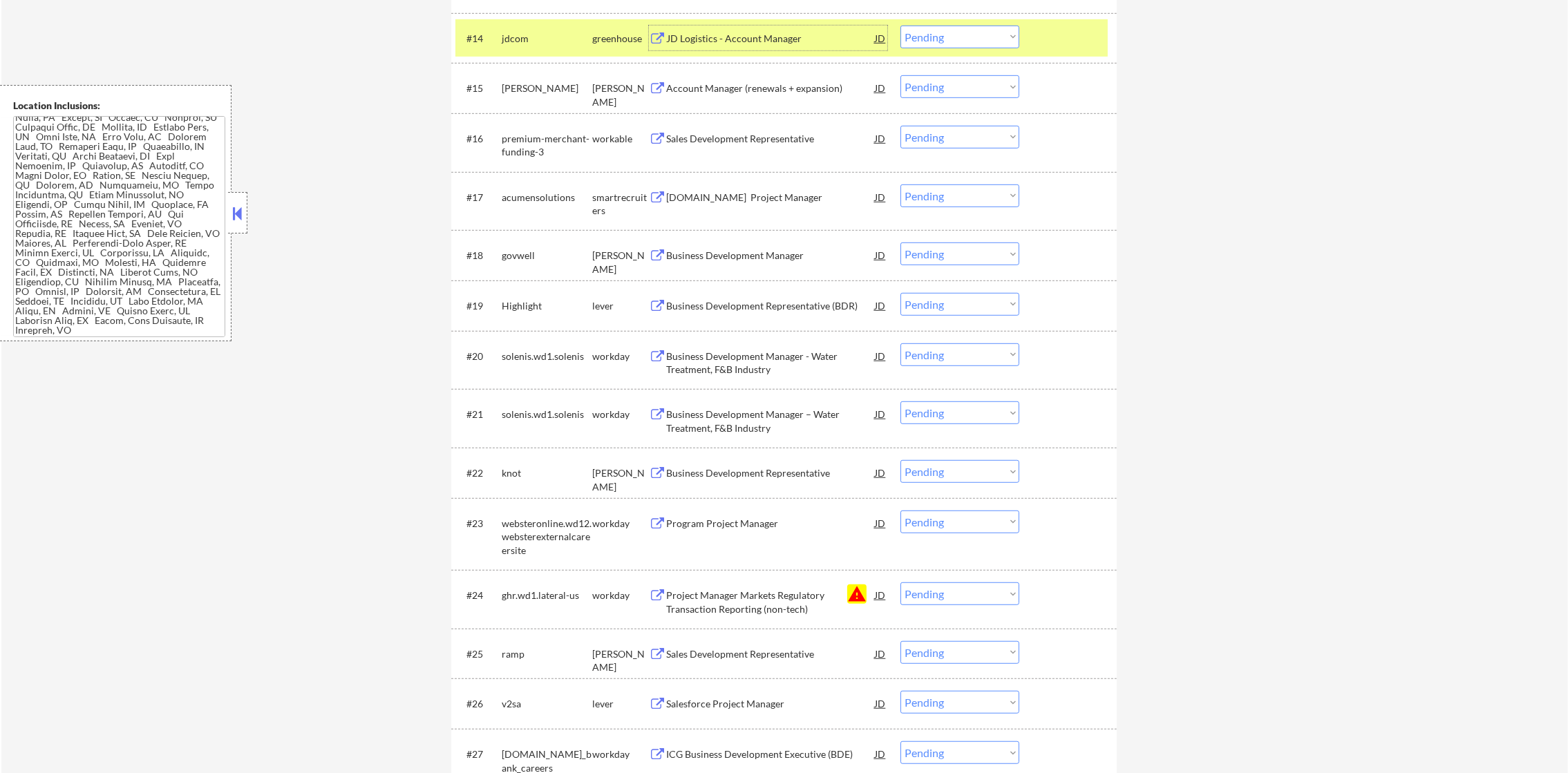
click at [969, 29] on select "Choose an option... Pending Applied Excluded (Questions) Excluded (Expired) Exc…" at bounding box center [959, 37] width 119 height 23
click at [900, 26] on select "Choose an option... Pending Applied Excluded (Questions) Excluded (Expired) Exc…" at bounding box center [959, 37] width 119 height 23
click at [533, 39] on div "jdcom" at bounding box center [547, 38] width 91 height 14
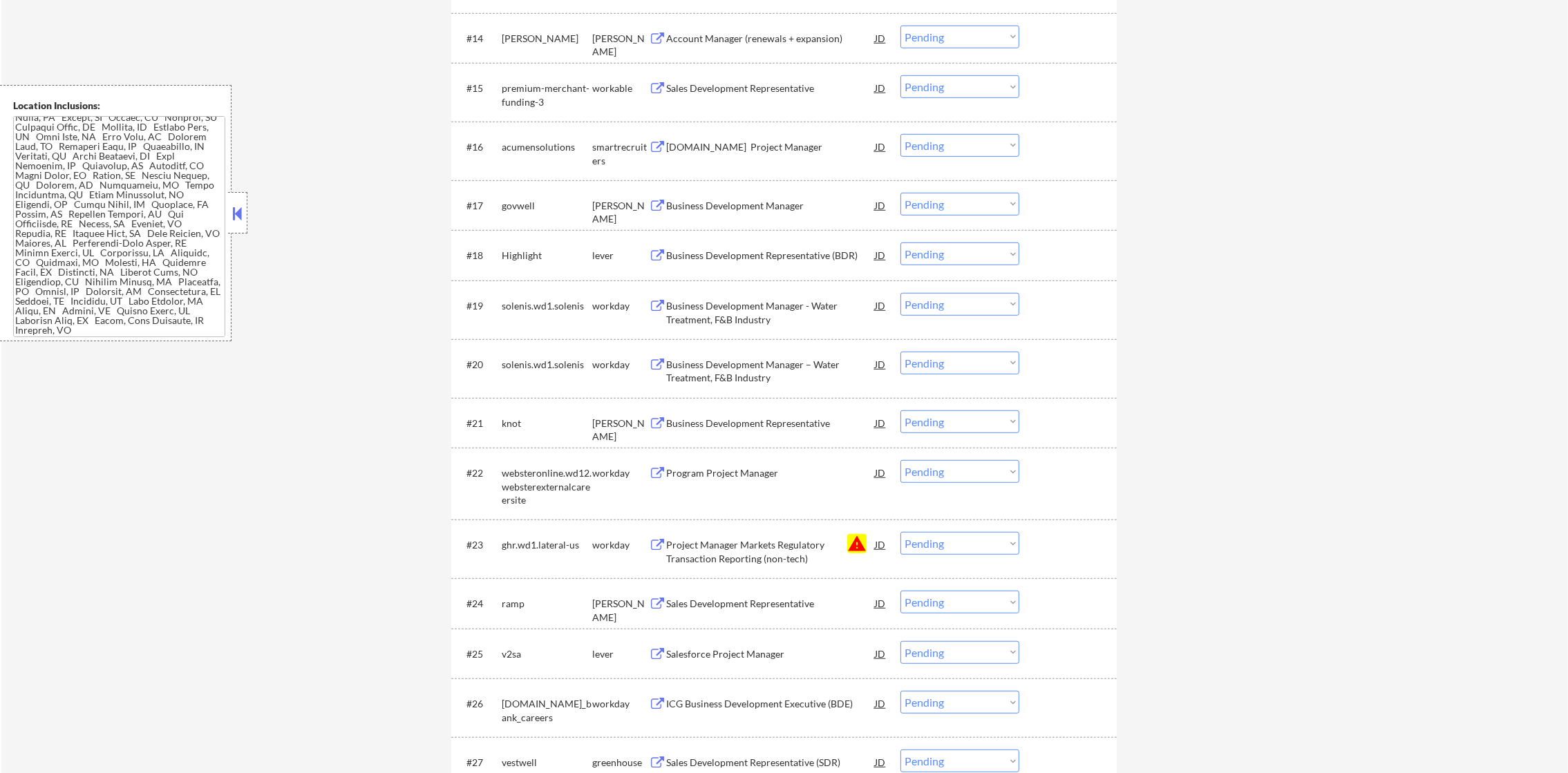
click at [747, 42] on div "Account Manager (renewals + expansion)" at bounding box center [770, 38] width 209 height 14
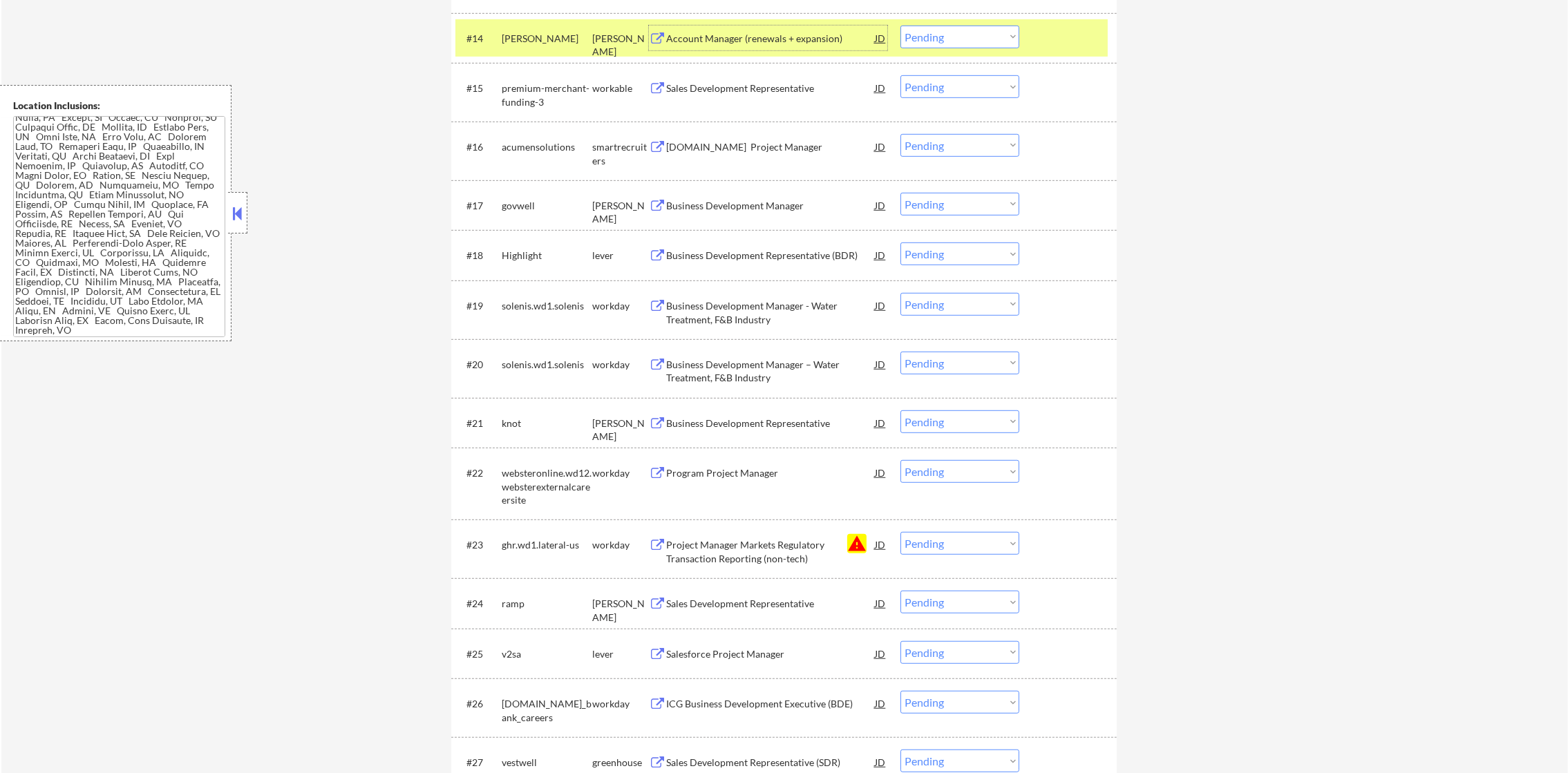
click at [989, 36] on select "Choose an option... Pending Applied Excluded (Questions) Excluded (Expired) Exc…" at bounding box center [959, 37] width 119 height 23
click at [900, 26] on select "Choose an option... Pending Applied Excluded (Questions) Excluded (Expired) Exc…" at bounding box center [959, 37] width 119 height 23
click at [526, 32] on div "rutter" at bounding box center [547, 38] width 91 height 14
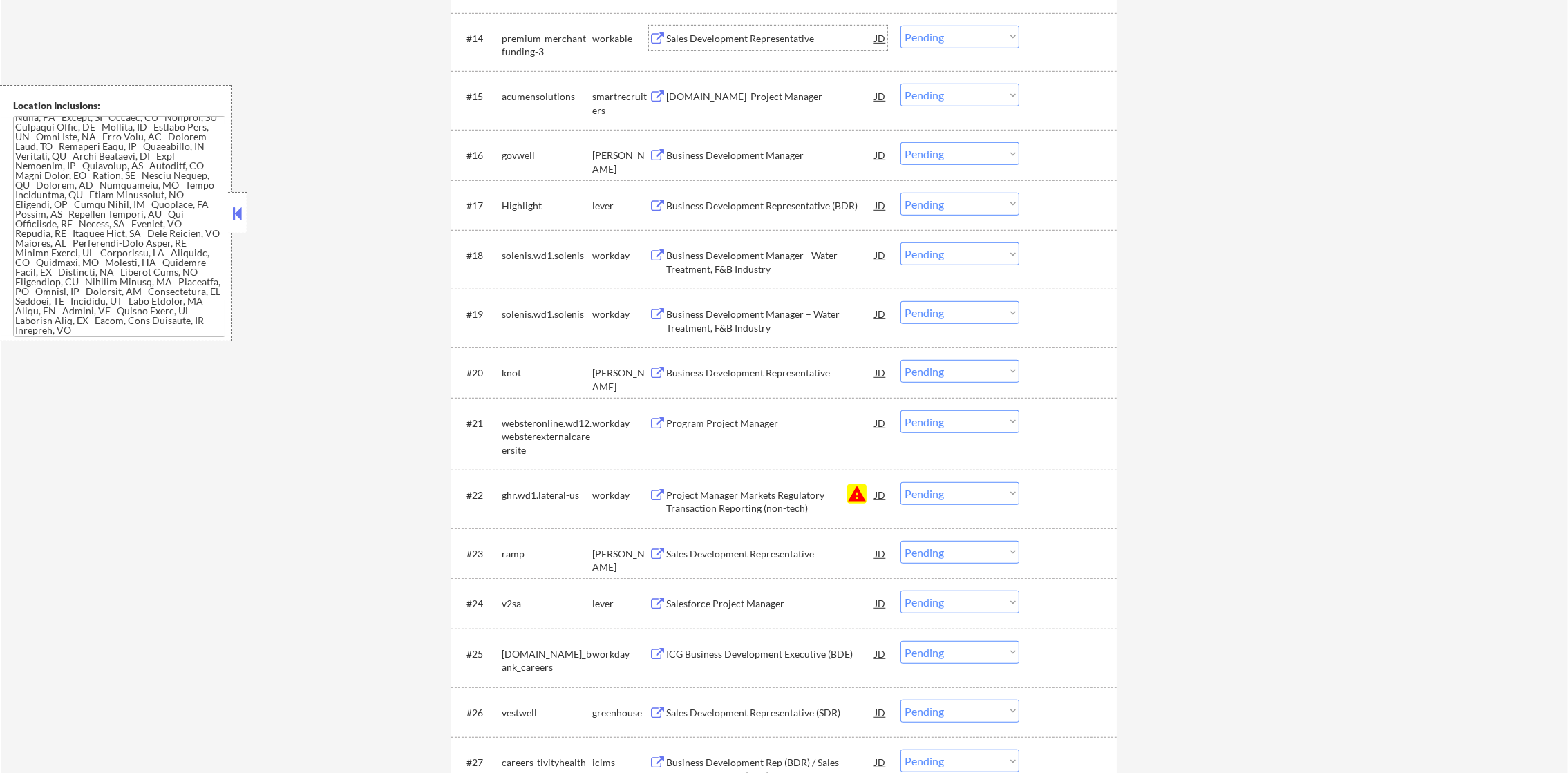
click at [759, 29] on div "Sales Development Representative" at bounding box center [770, 38] width 209 height 25
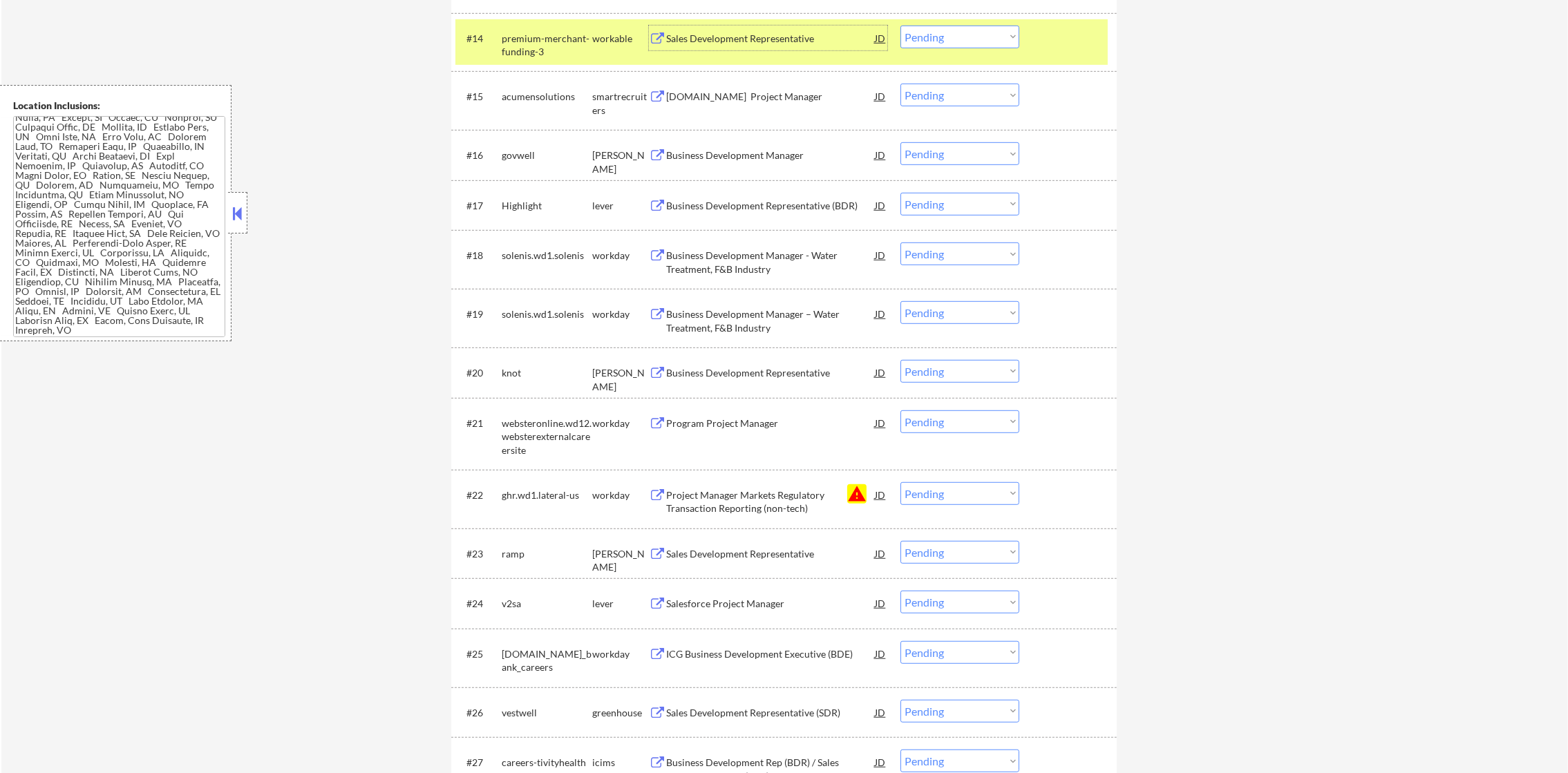
click at [967, 37] on select "Choose an option... Pending Applied Excluded (Questions) Excluded (Expired) Exc…" at bounding box center [959, 37] width 119 height 23
click at [900, 26] on select "Choose an option... Pending Applied Excluded (Questions) Excluded (Expired) Exc…" at bounding box center [959, 37] width 119 height 23
click at [564, 49] on div "premium-merchant-funding-3" at bounding box center [547, 45] width 91 height 27
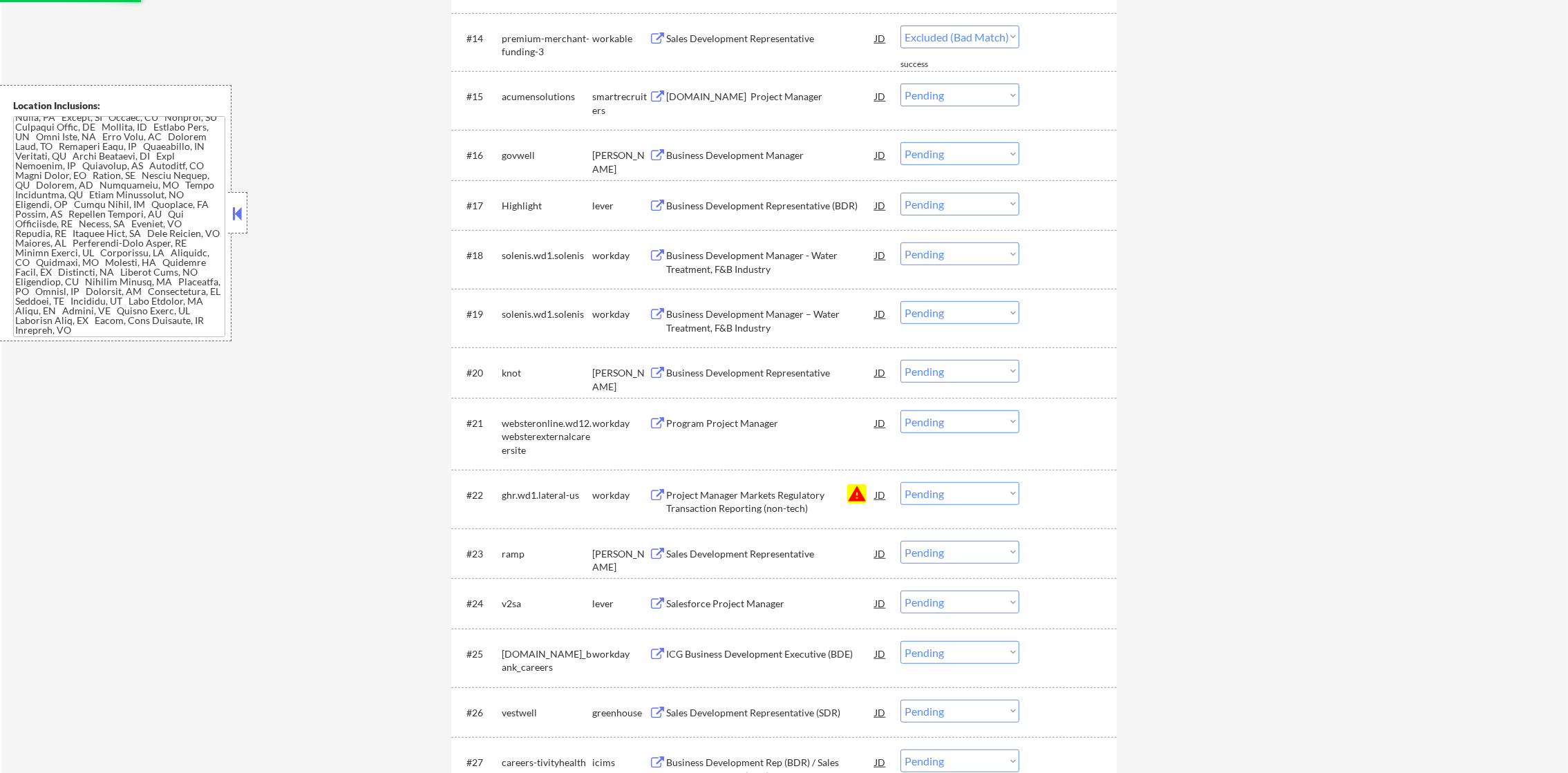
click at [733, 91] on div "Salesforce.com Project Manager" at bounding box center [770, 97] width 209 height 14
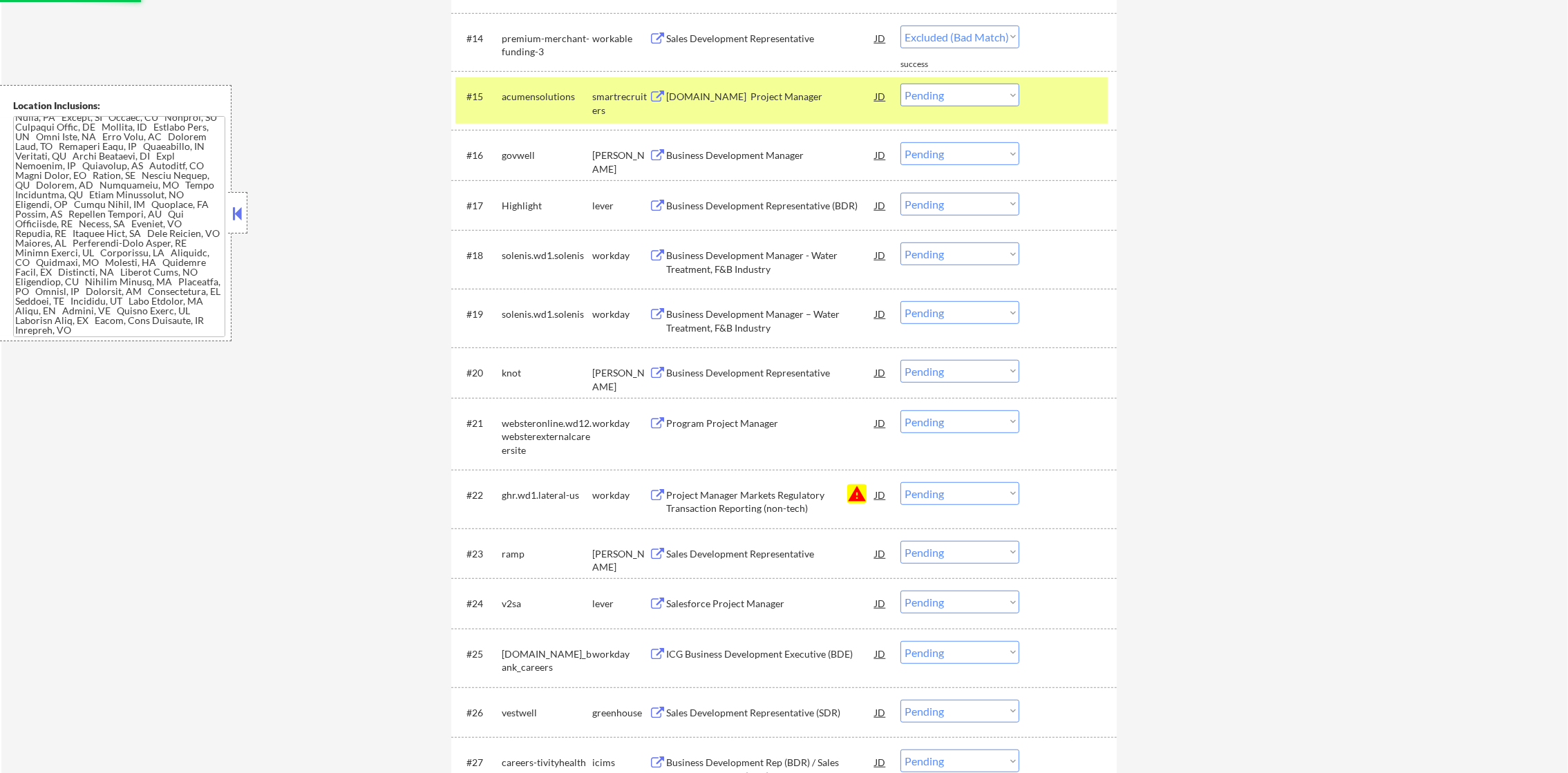
select select ""pending""
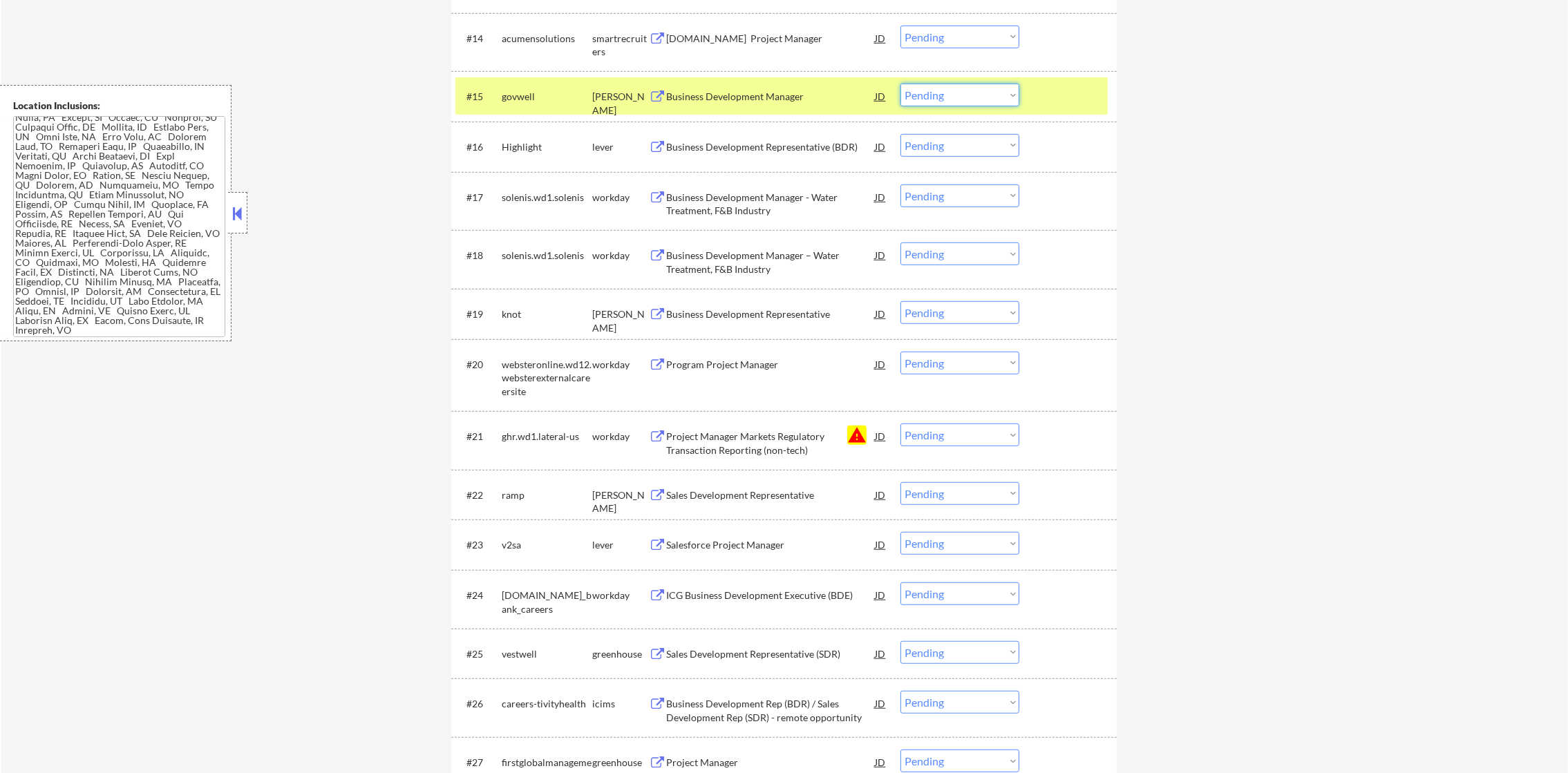
click at [927, 95] on select "Choose an option... Pending Applied Excluded (Questions) Excluded (Expired) Exc…" at bounding box center [959, 94] width 119 height 23
click at [900, 83] on select "Choose an option... Pending Applied Excluded (Questions) Excluded (Expired) Exc…" at bounding box center [959, 94] width 119 height 23
click at [529, 105] on div "govwell" at bounding box center [547, 96] width 91 height 25
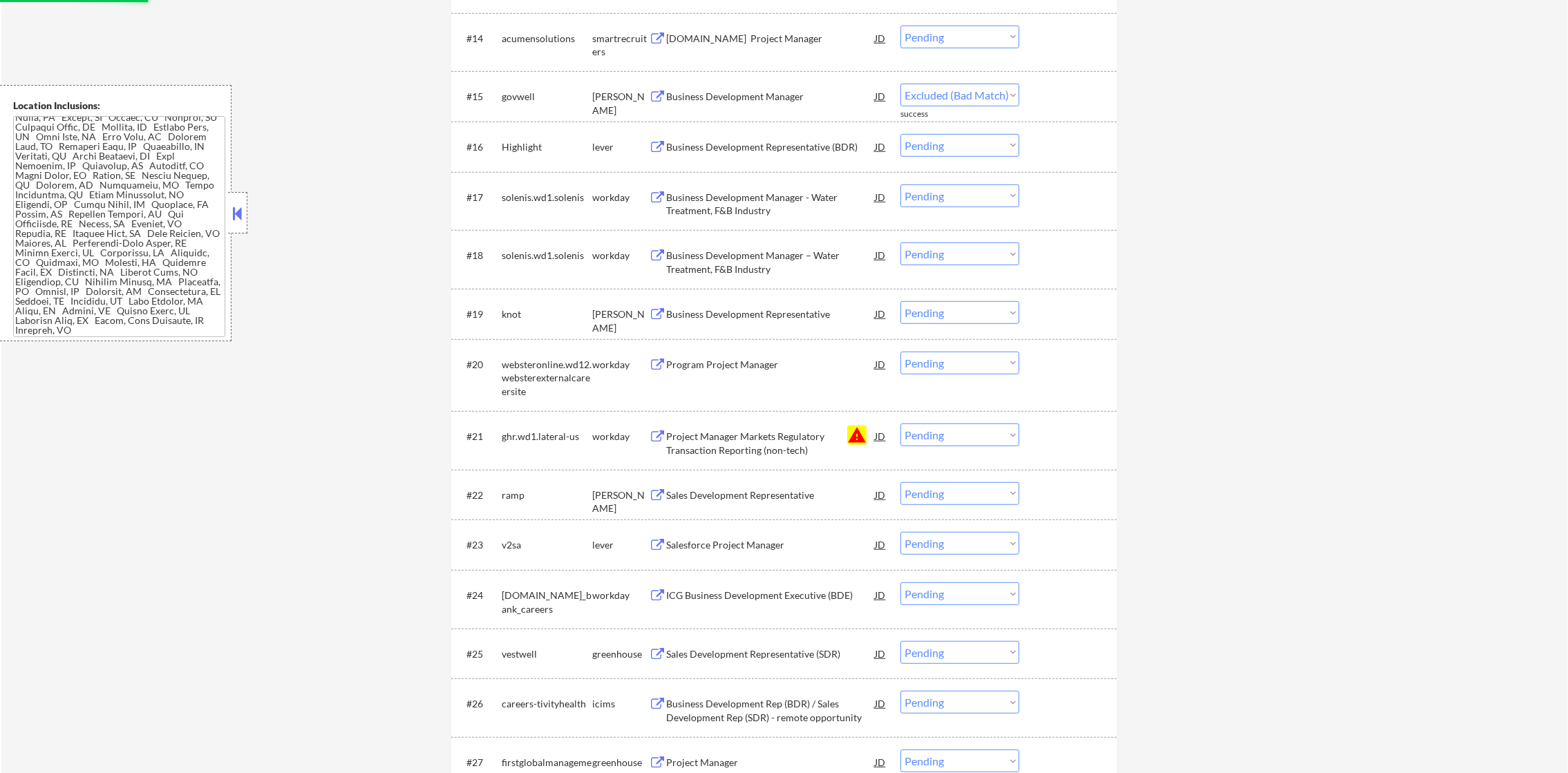
select select ""pending""
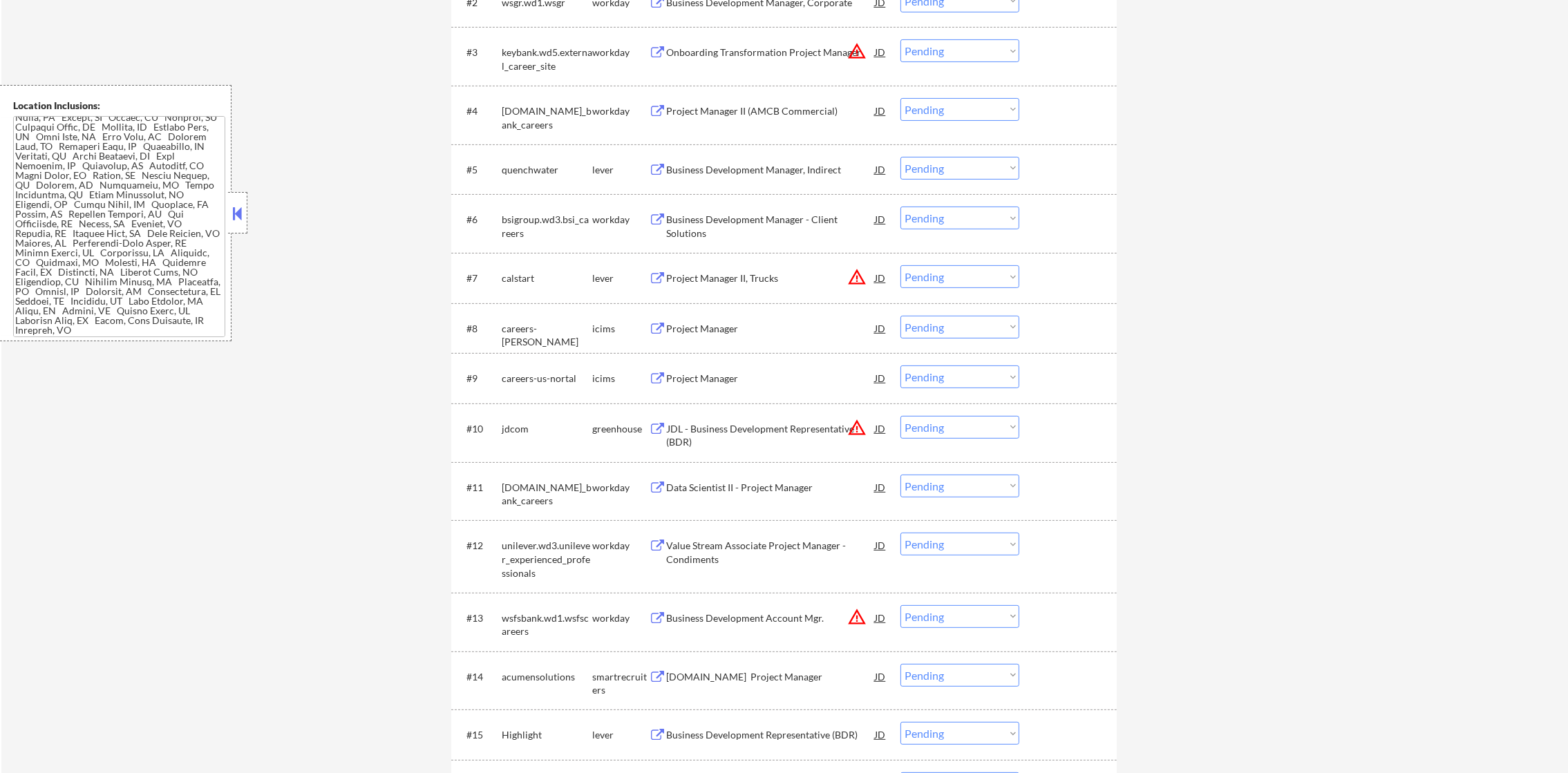
drag, startPoint x: 1582, startPoint y: 180, endPoint x: 1582, endPoint y: 39, distance: 141.0
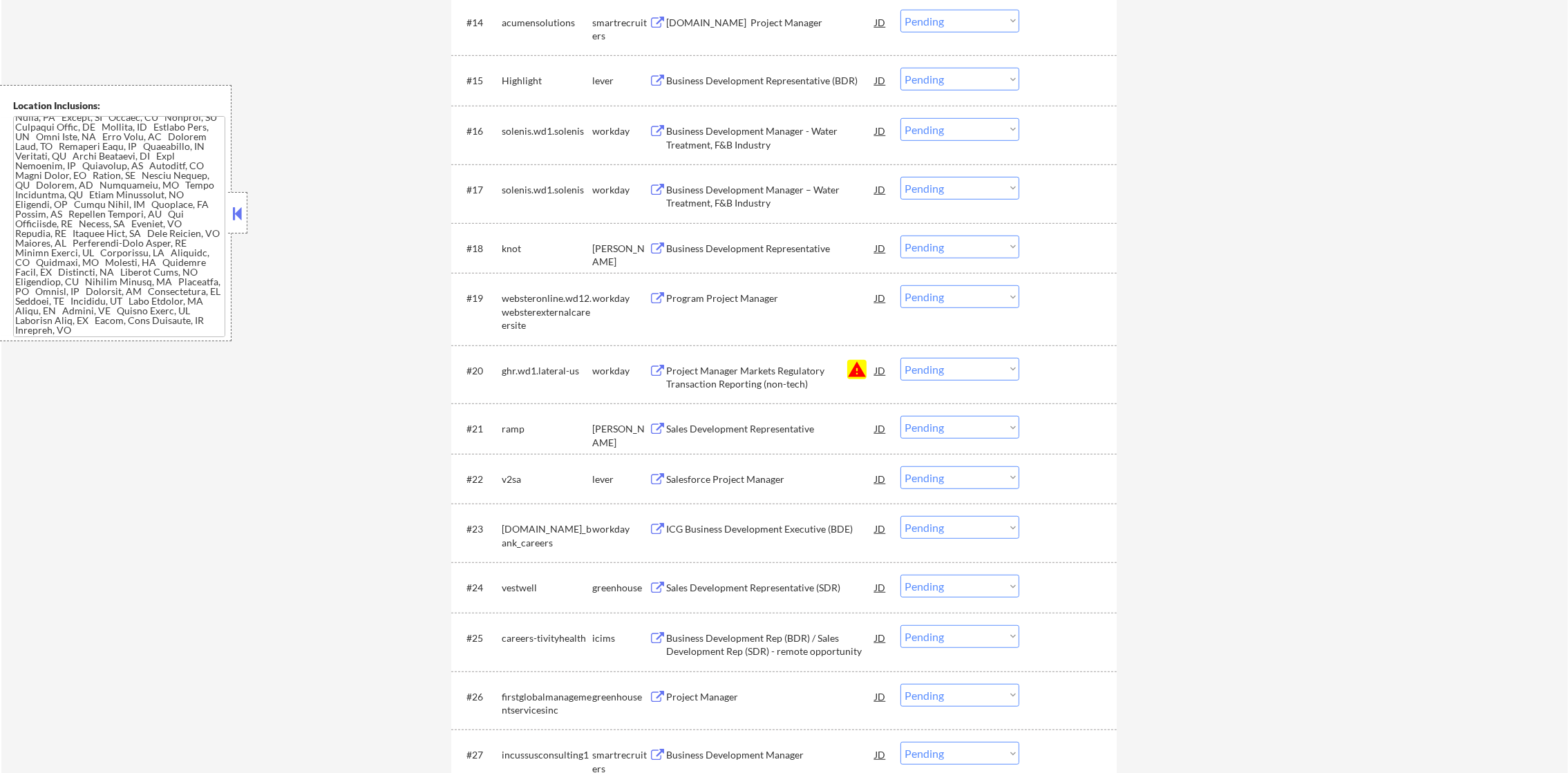
scroll to position [1224, 0]
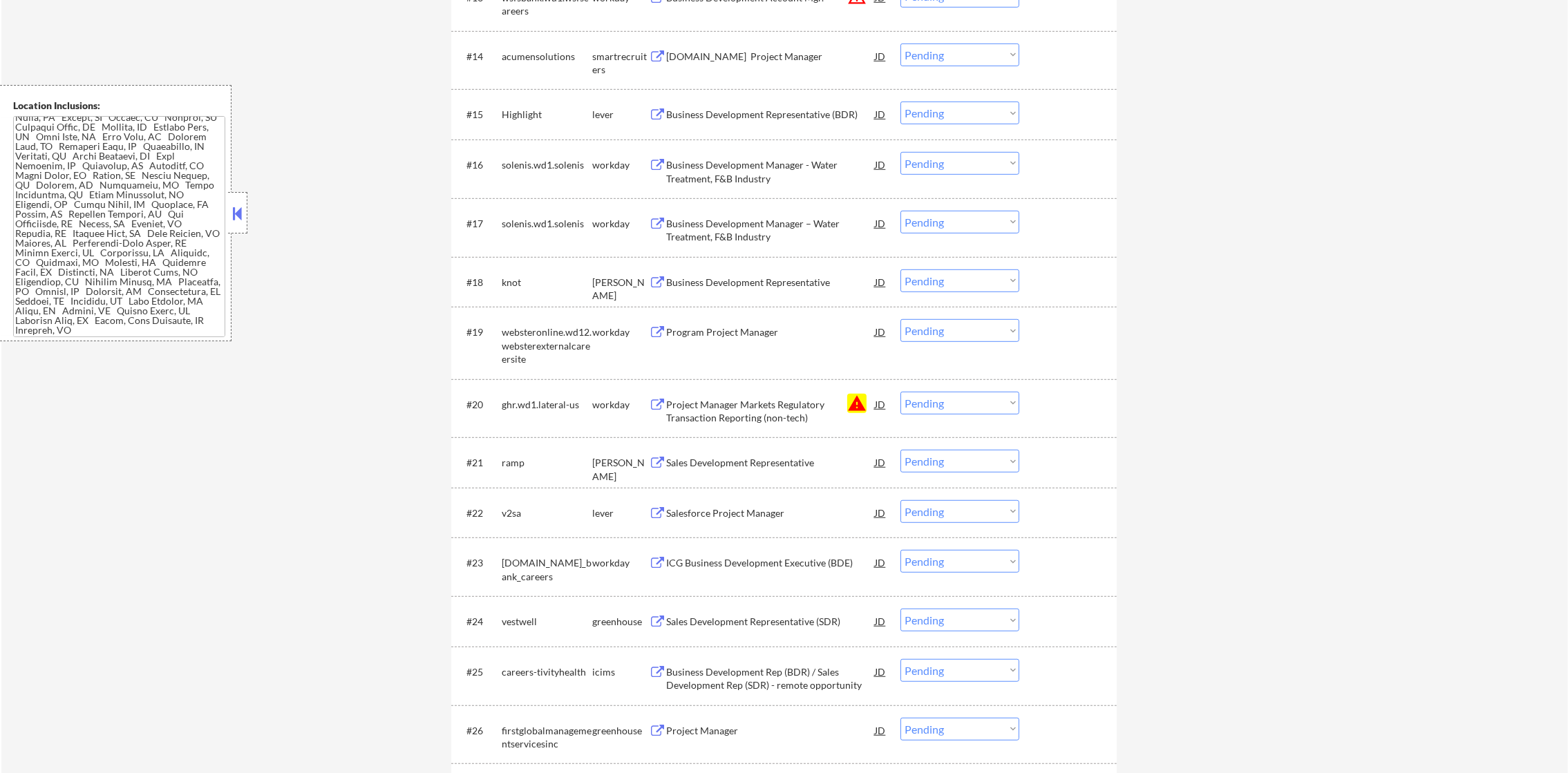
click at [959, 53] on select "Choose an option... Pending Applied Excluded (Questions) Excluded (Expired) Exc…" at bounding box center [959, 54] width 119 height 23
click at [900, 43] on select "Choose an option... Pending Applied Excluded (Questions) Excluded (Expired) Exc…" at bounding box center [959, 54] width 119 height 23
click at [780, 105] on div "Business Development Representative (BDR)" at bounding box center [770, 114] width 209 height 25
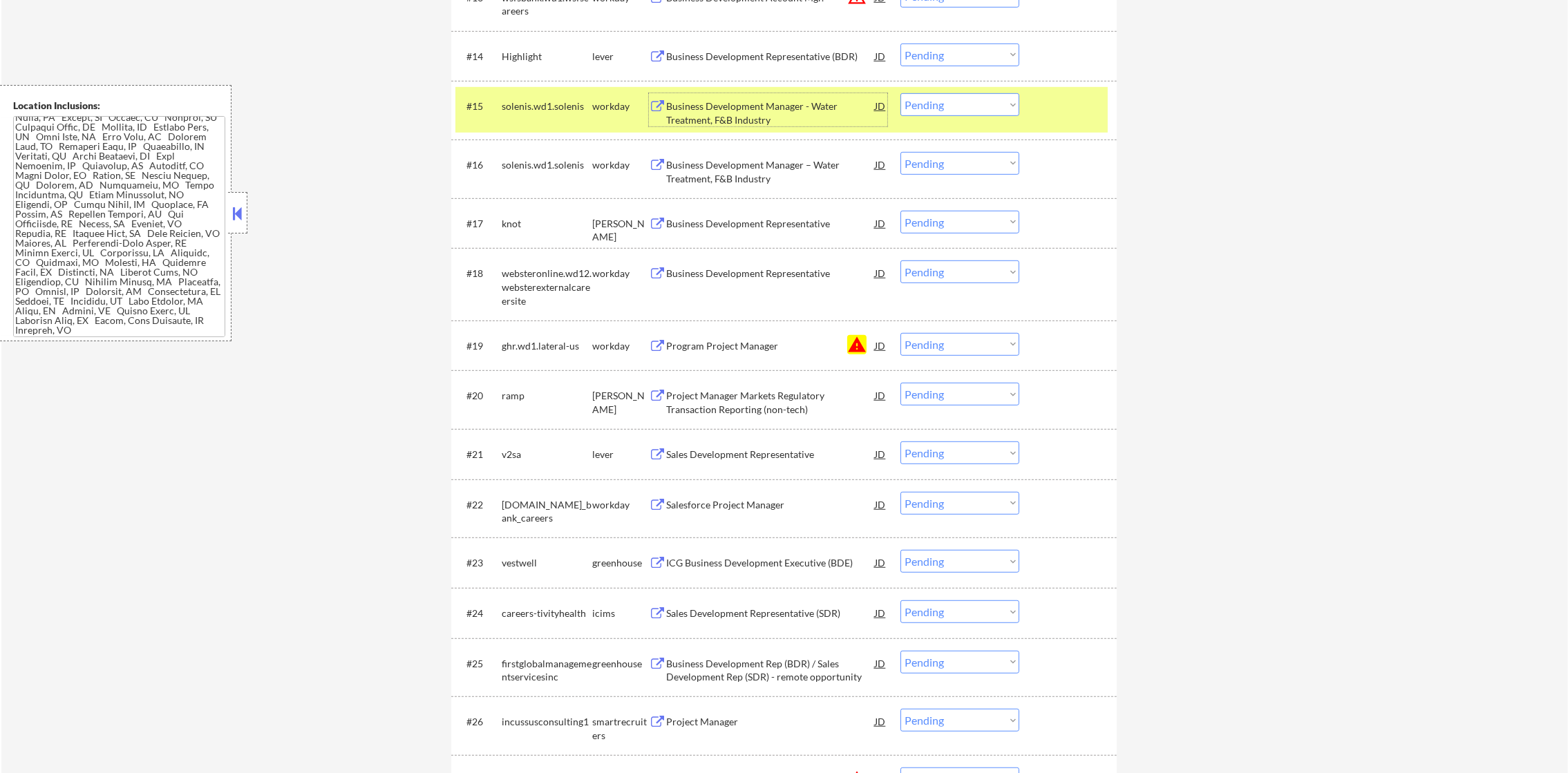
click at [937, 111] on select "Choose an option... Pending Applied Excluded (Questions) Excluded (Expired) Exc…" at bounding box center [959, 104] width 119 height 23
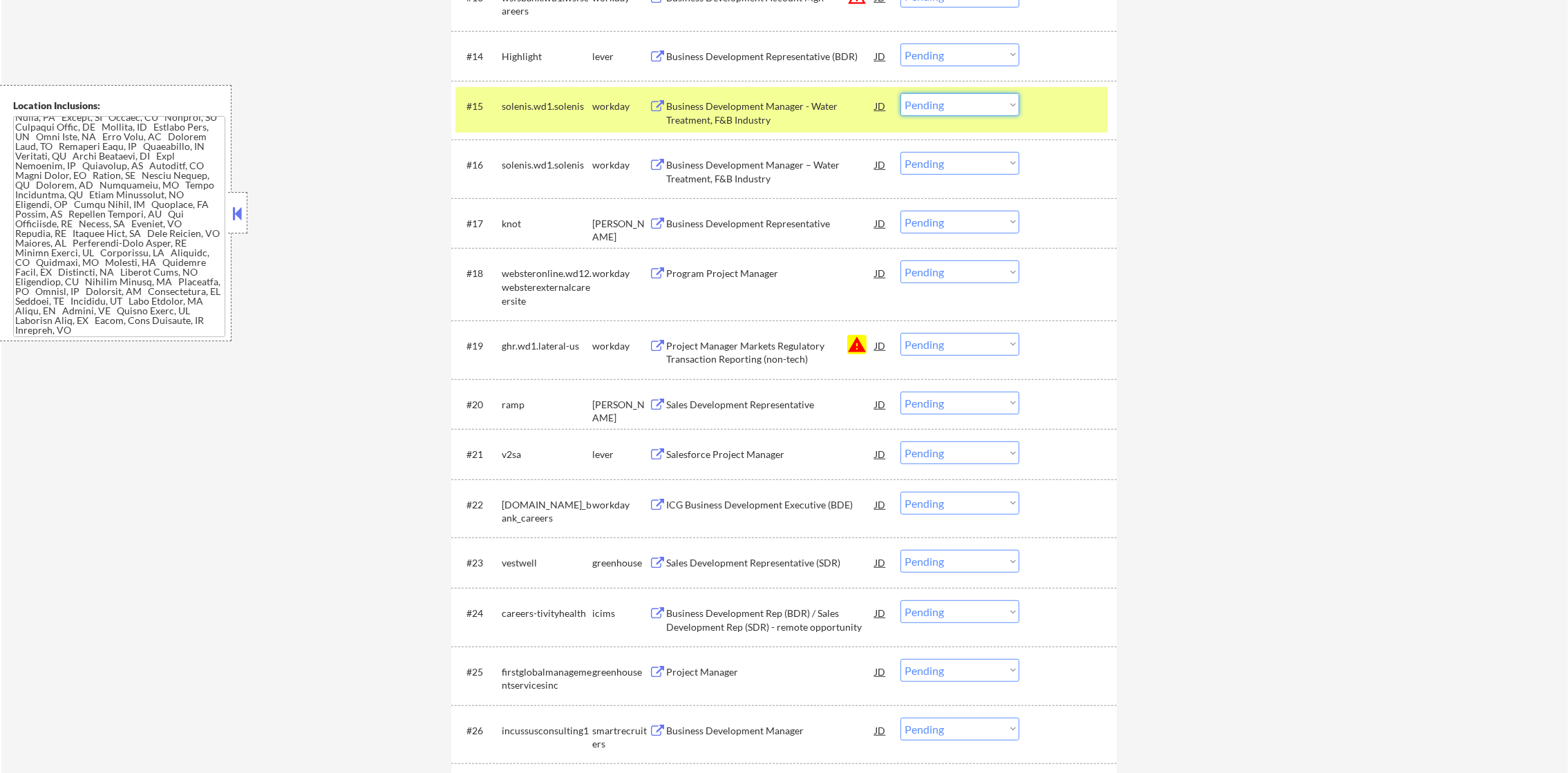
click at [1111, 115] on div "#15 solenis.wd1.solenis workday Business Development Manager - Water Treatment,…" at bounding box center [784, 110] width 665 height 59
click at [963, 50] on select "Choose an option... Pending Applied Excluded (Questions) Excluded (Expired) Exc…" at bounding box center [959, 54] width 119 height 23
click at [915, 102] on select "Choose an option... Pending Applied Excluded (Questions) Excluded (Expired) Exc…" at bounding box center [959, 104] width 119 height 23
click at [950, 56] on select "Choose an option... Pending Applied Excluded (Questions) Excluded (Expired) Exc…" at bounding box center [959, 54] width 119 height 23
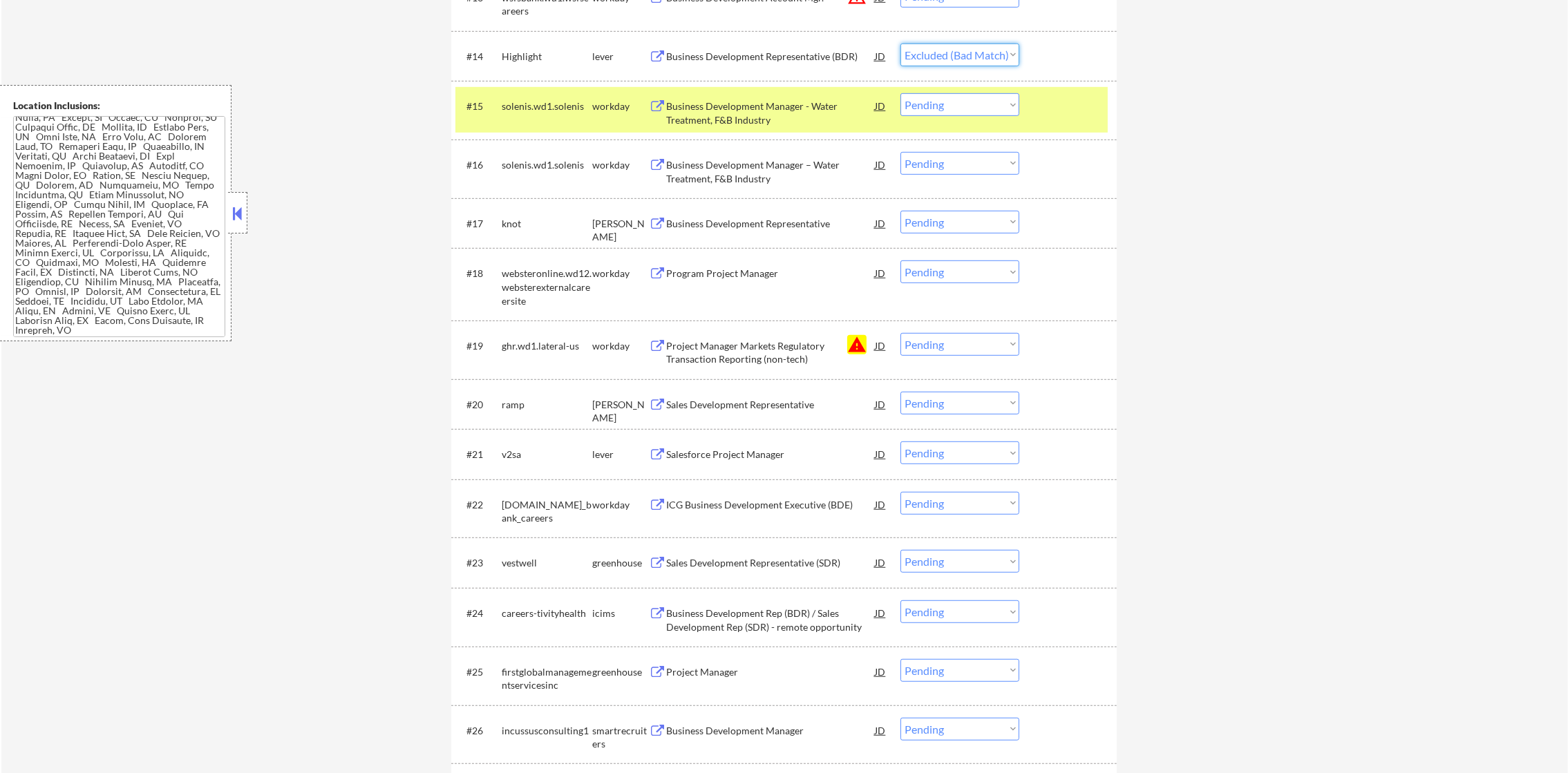
click at [900, 43] on select "Choose an option... Pending Applied Excluded (Questions) Excluded (Expired) Exc…" at bounding box center [959, 54] width 119 height 23
click at [519, 116] on div "solenis.wd1.solenis" at bounding box center [547, 105] width 91 height 25
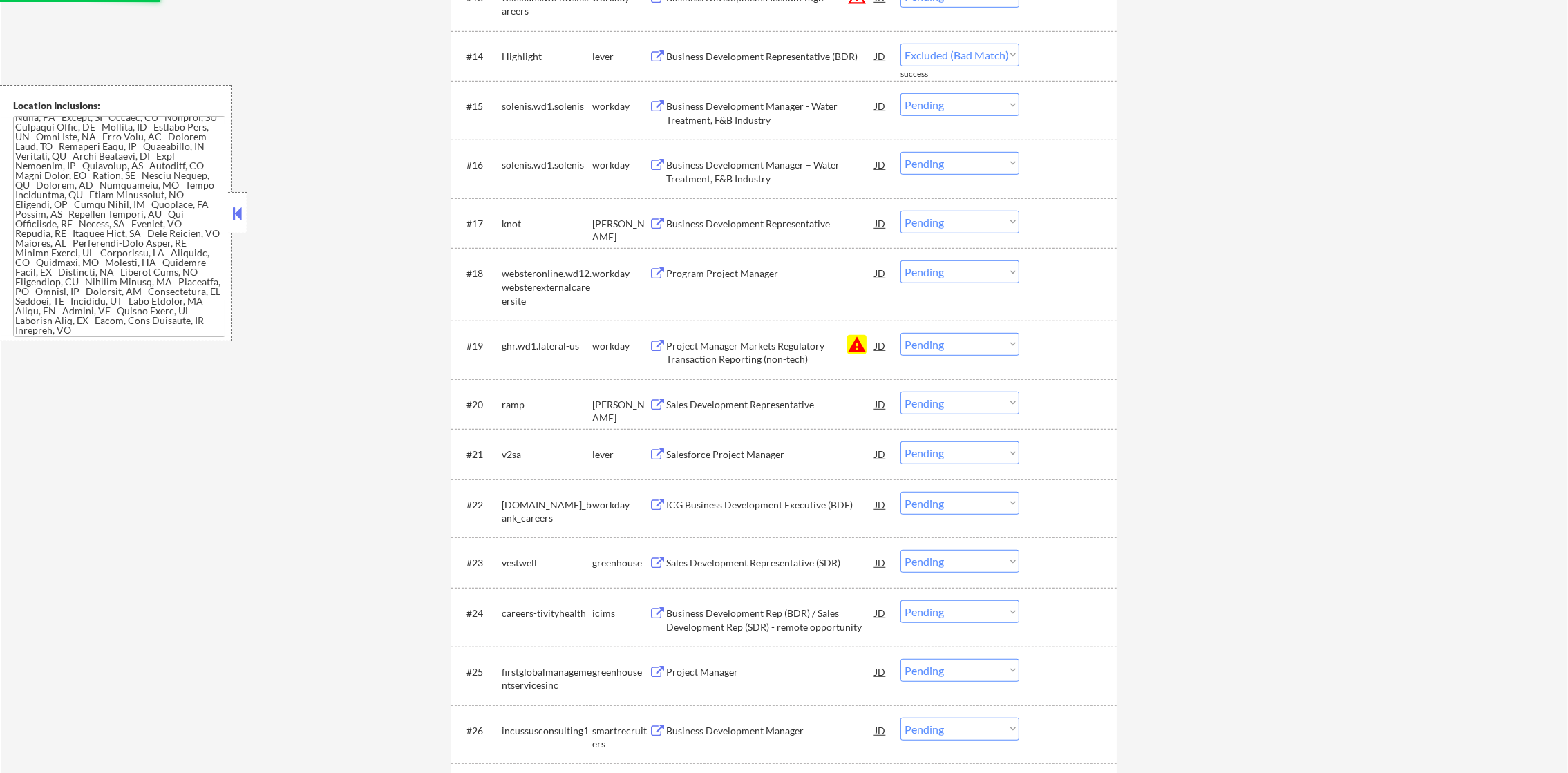
select select ""pending""
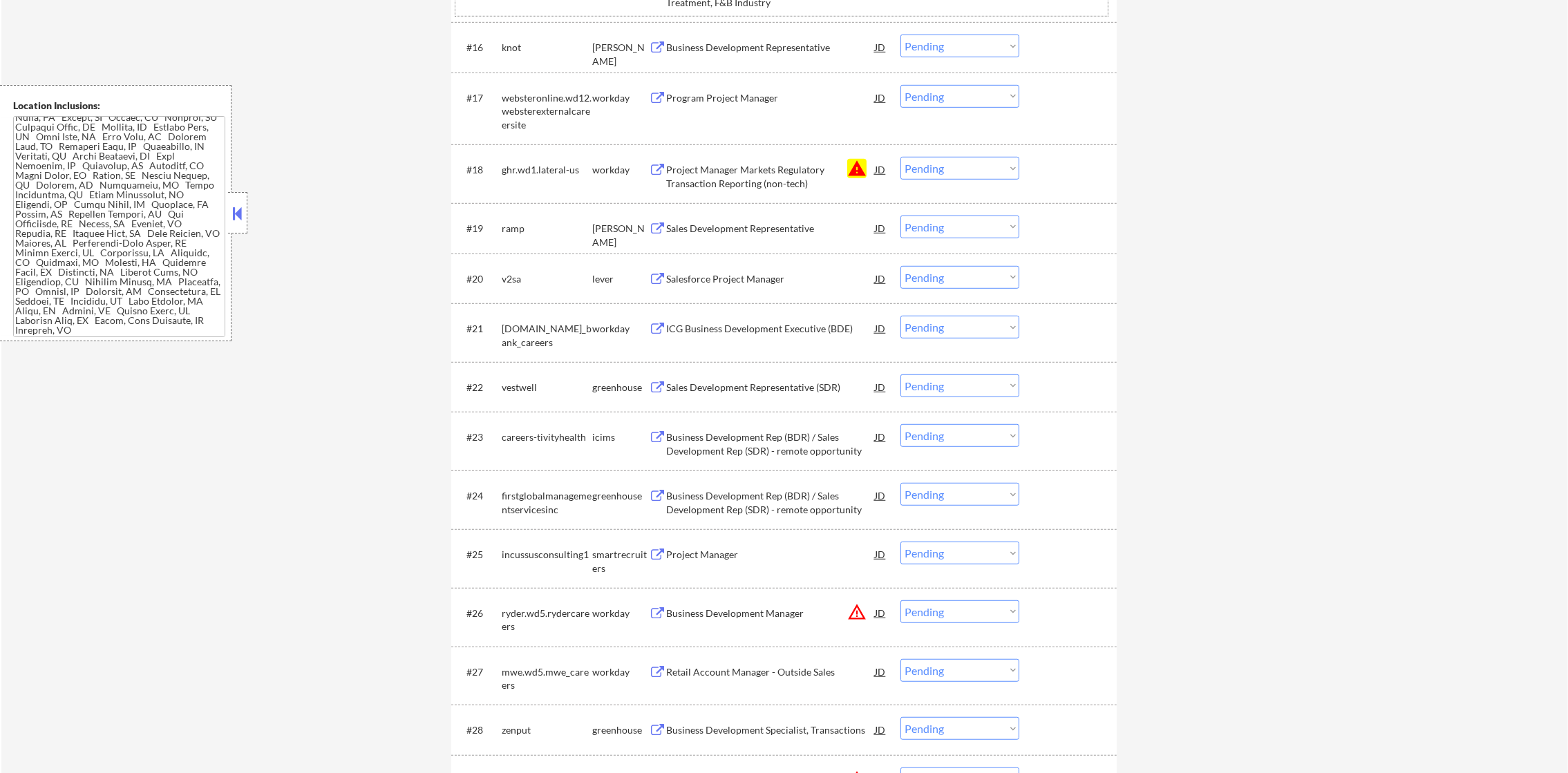
scroll to position [1362, 0]
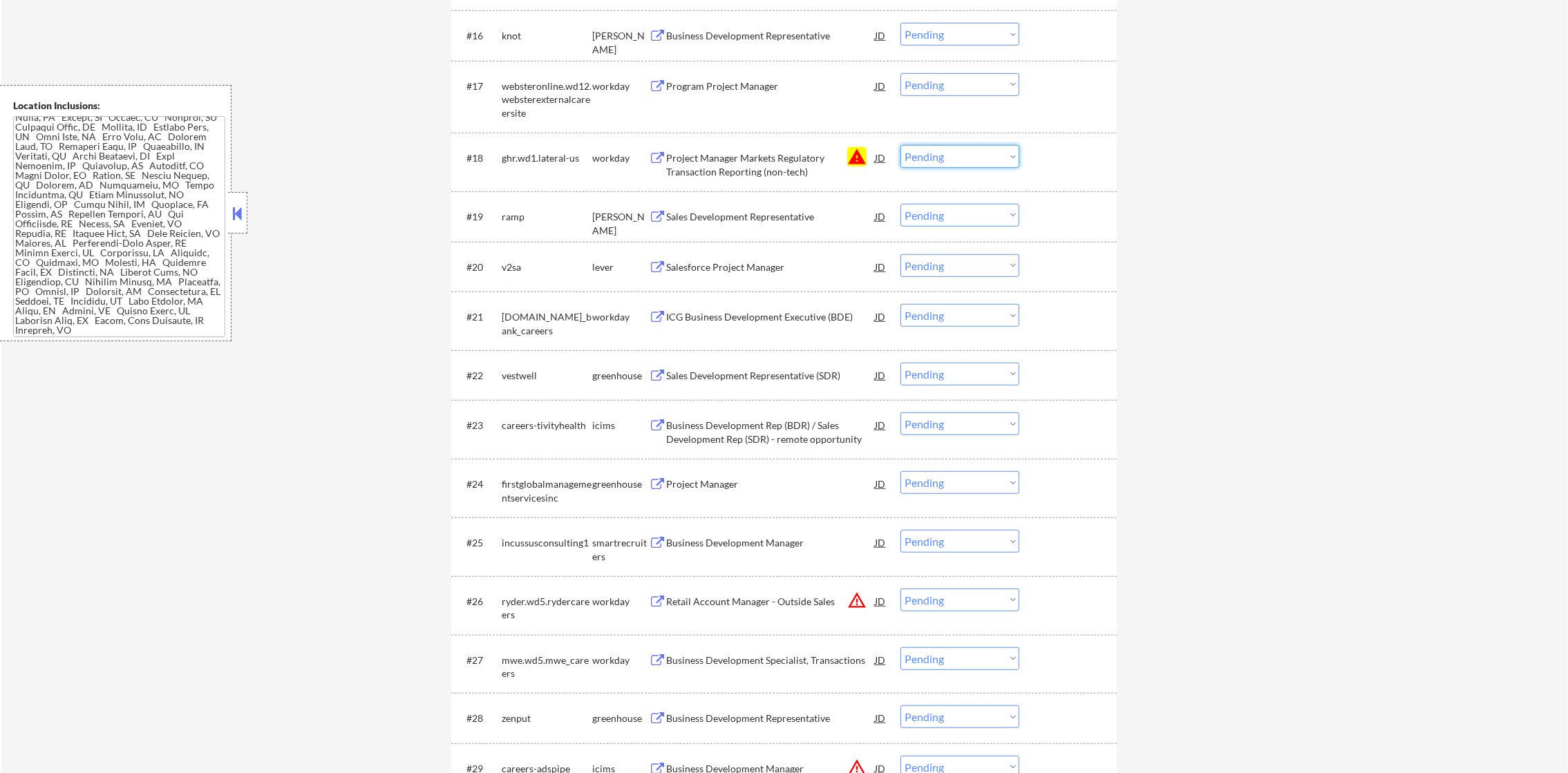
drag, startPoint x: 956, startPoint y: 153, endPoint x: 956, endPoint y: 167, distance: 14.0
click at [956, 153] on select "Choose an option... Pending Applied Excluded (Questions) Excluded (Expired) Exc…" at bounding box center [959, 156] width 119 height 23
click at [900, 145] on select "Choose an option... Pending Applied Excluded (Questions) Excluded (Expired) Exc…" at bounding box center [959, 156] width 119 height 23
click at [942, 323] on select "Choose an option... Pending Applied Excluded (Questions) Excluded (Expired) Exc…" at bounding box center [959, 314] width 119 height 23
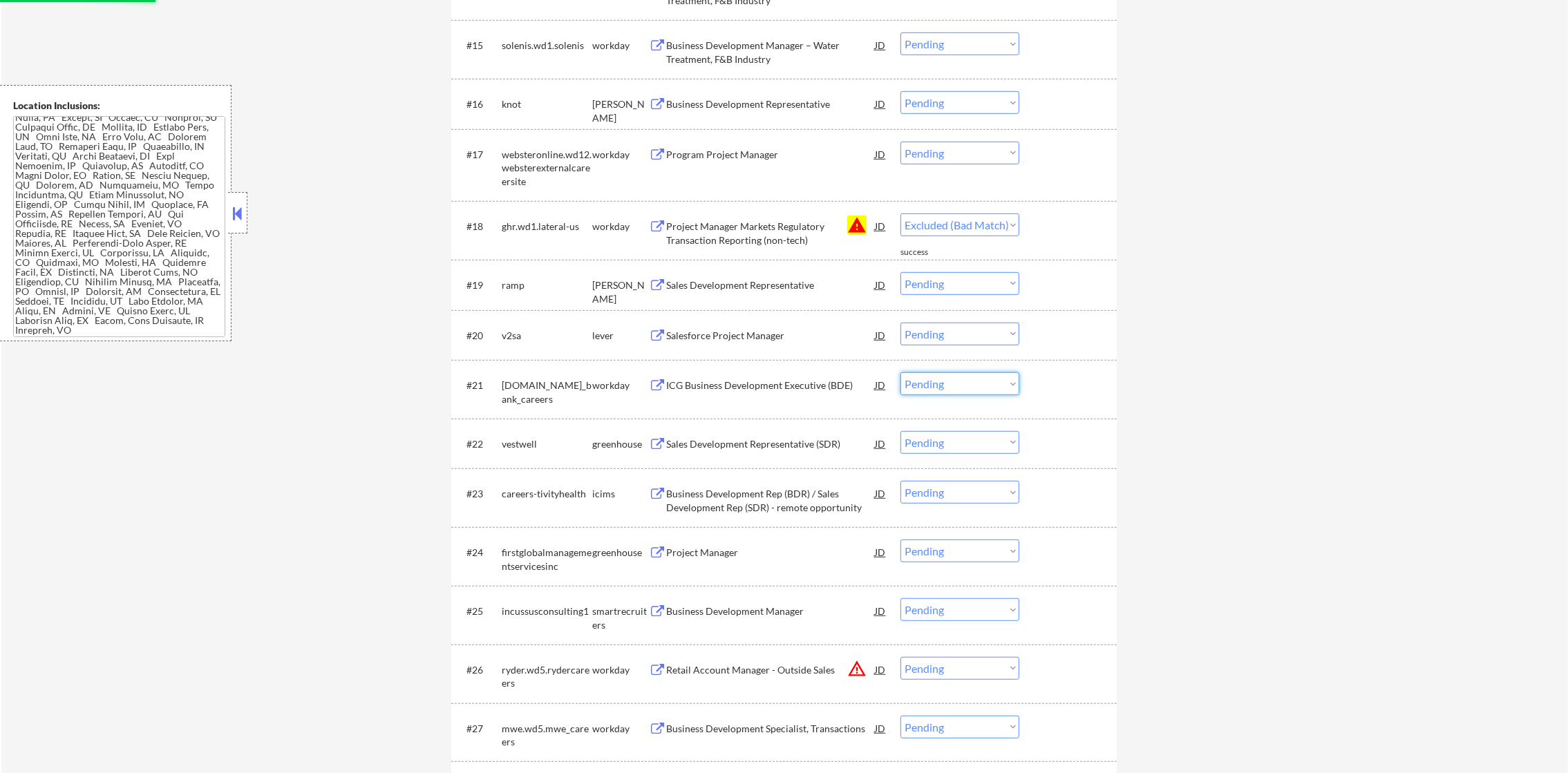
select select ""pending""
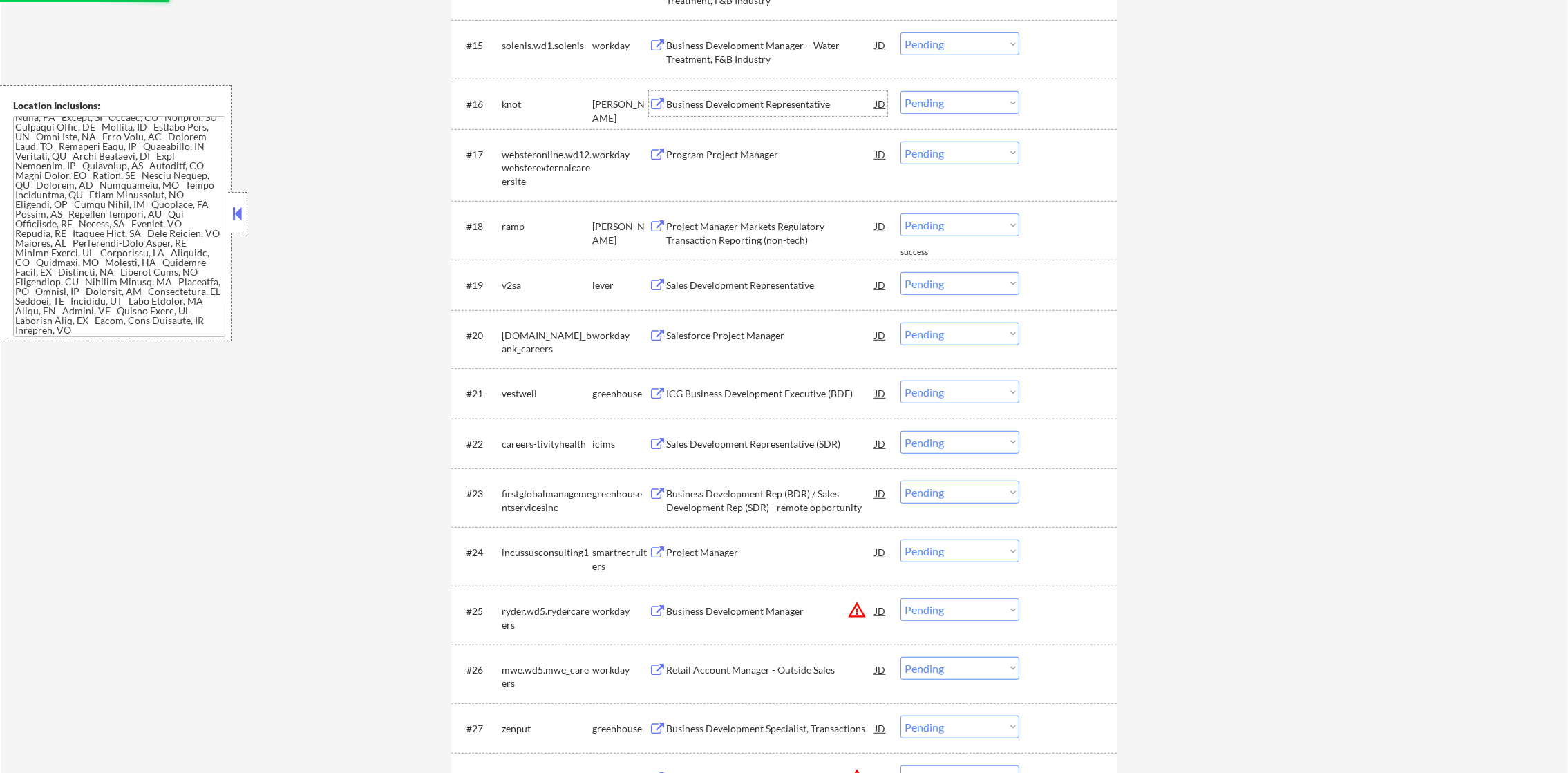
click at [756, 108] on div "Business Development Representative" at bounding box center [770, 104] width 209 height 14
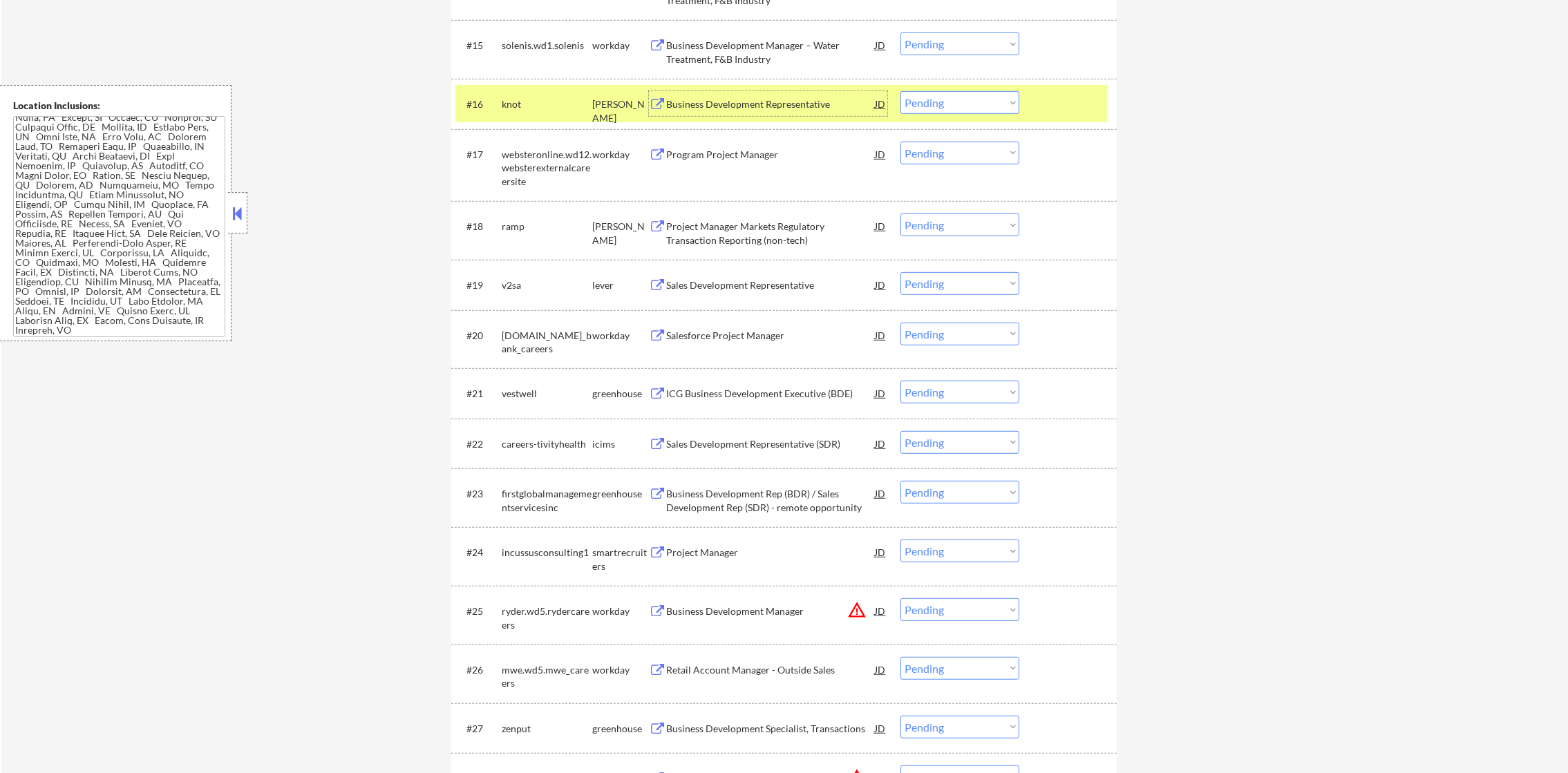
scroll to position [1362, 0]
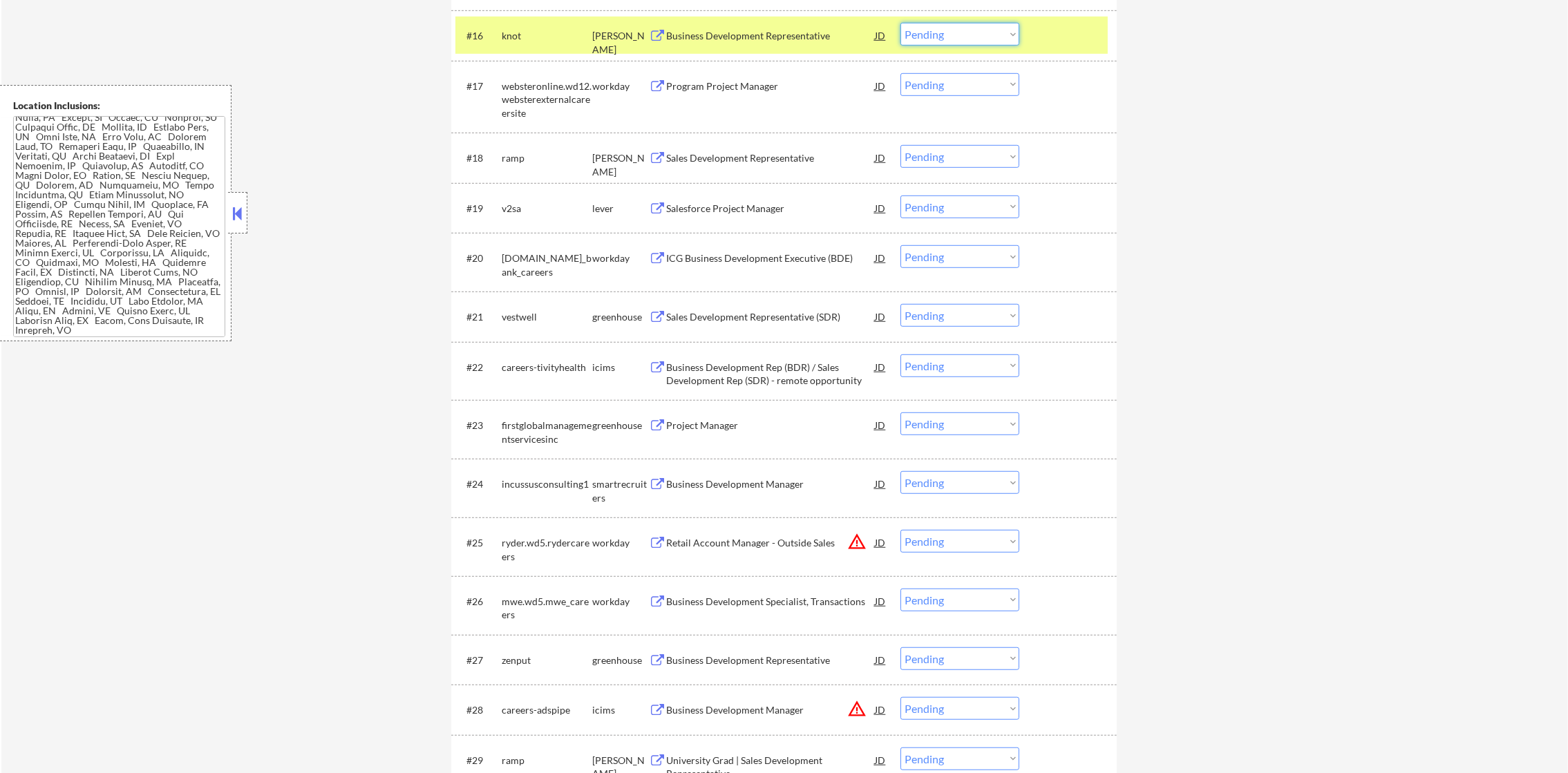
click at [938, 34] on select "Choose an option... Pending Applied Excluded (Questions) Excluded (Expired) Exc…" at bounding box center [959, 34] width 119 height 23
click at [900, 23] on select "Choose an option... Pending Applied Excluded (Questions) Excluded (Expired) Exc…" at bounding box center [959, 34] width 119 height 23
select select ""pending""
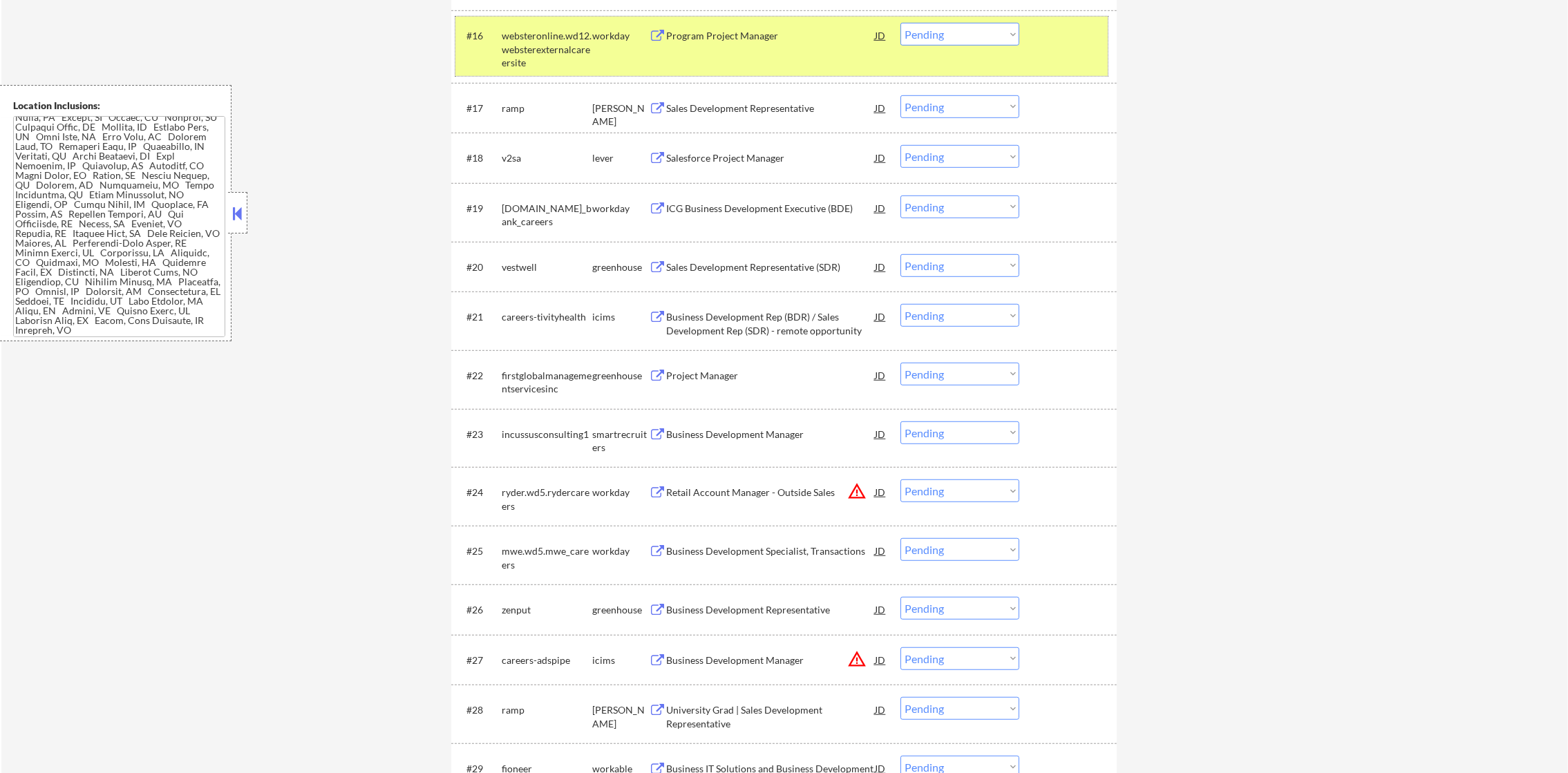
click at [555, 58] on div "websteronline.wd12.websterexternalcareersite" at bounding box center [547, 50] width 91 height 41
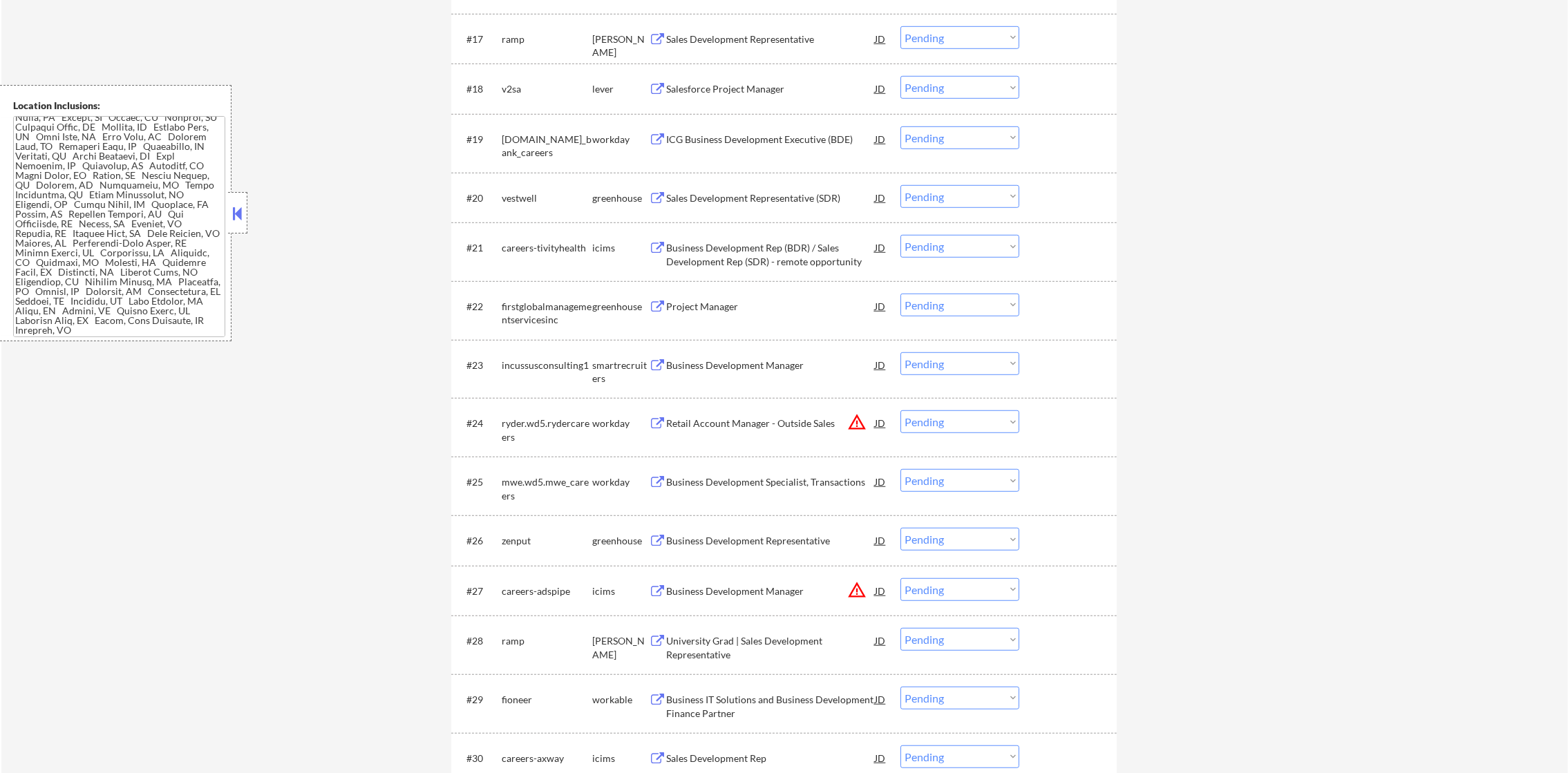
scroll to position [1431, 0]
click at [783, 46] on div "Sales Development Representative" at bounding box center [770, 38] width 209 height 25
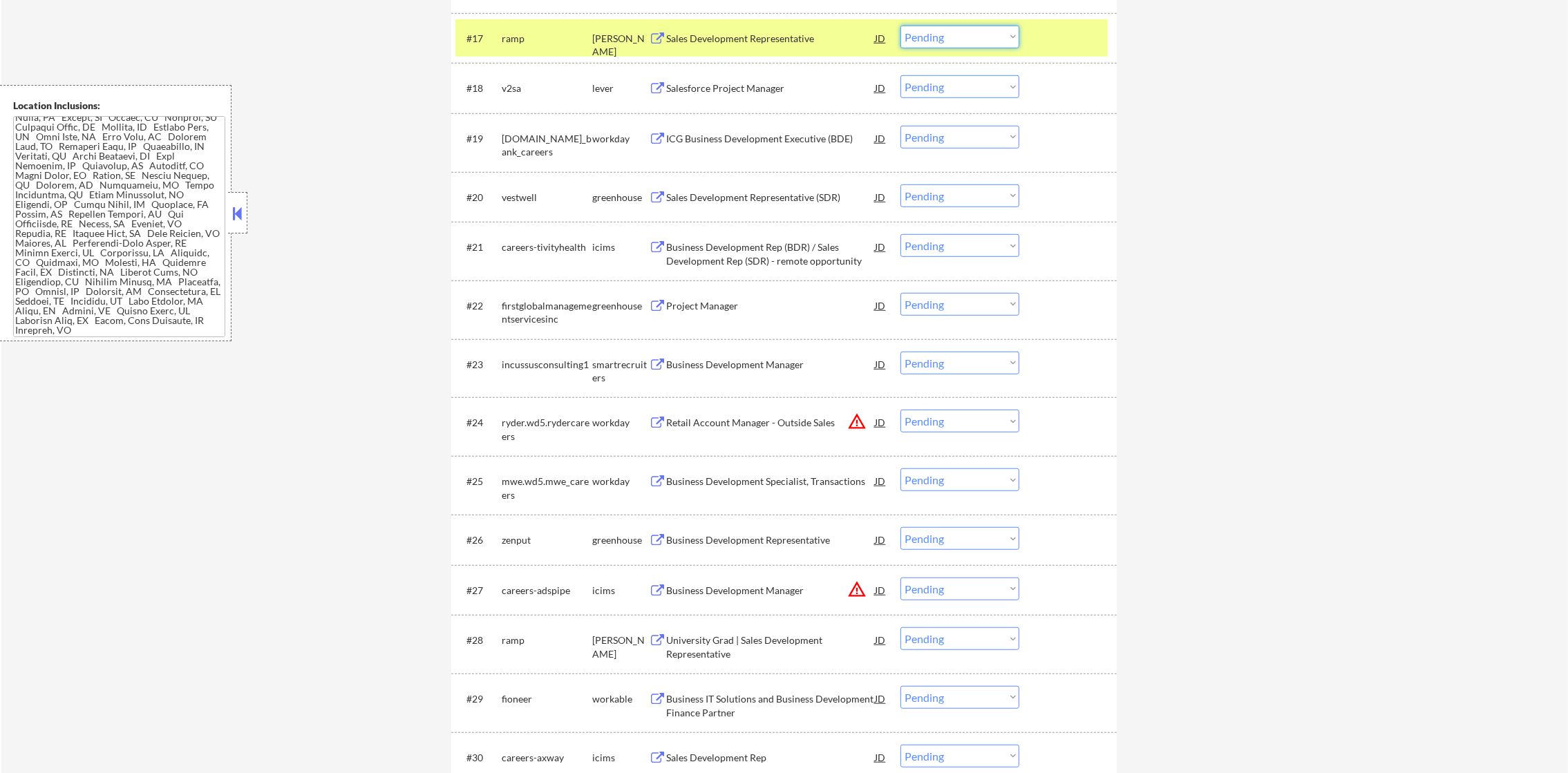
click at [948, 40] on select "Choose an option... Pending Applied Excluded (Questions) Excluded (Expired) Exc…" at bounding box center [959, 37] width 119 height 23
click at [900, 26] on select "Choose an option... Pending Applied Excluded (Questions) Excluded (Expired) Exc…" at bounding box center [959, 37] width 119 height 23
click at [534, 22] on div "#17 ramp ashby Sales Development Representative JD warning_amber Choose an opti…" at bounding box center [781, 37] width 652 height 37
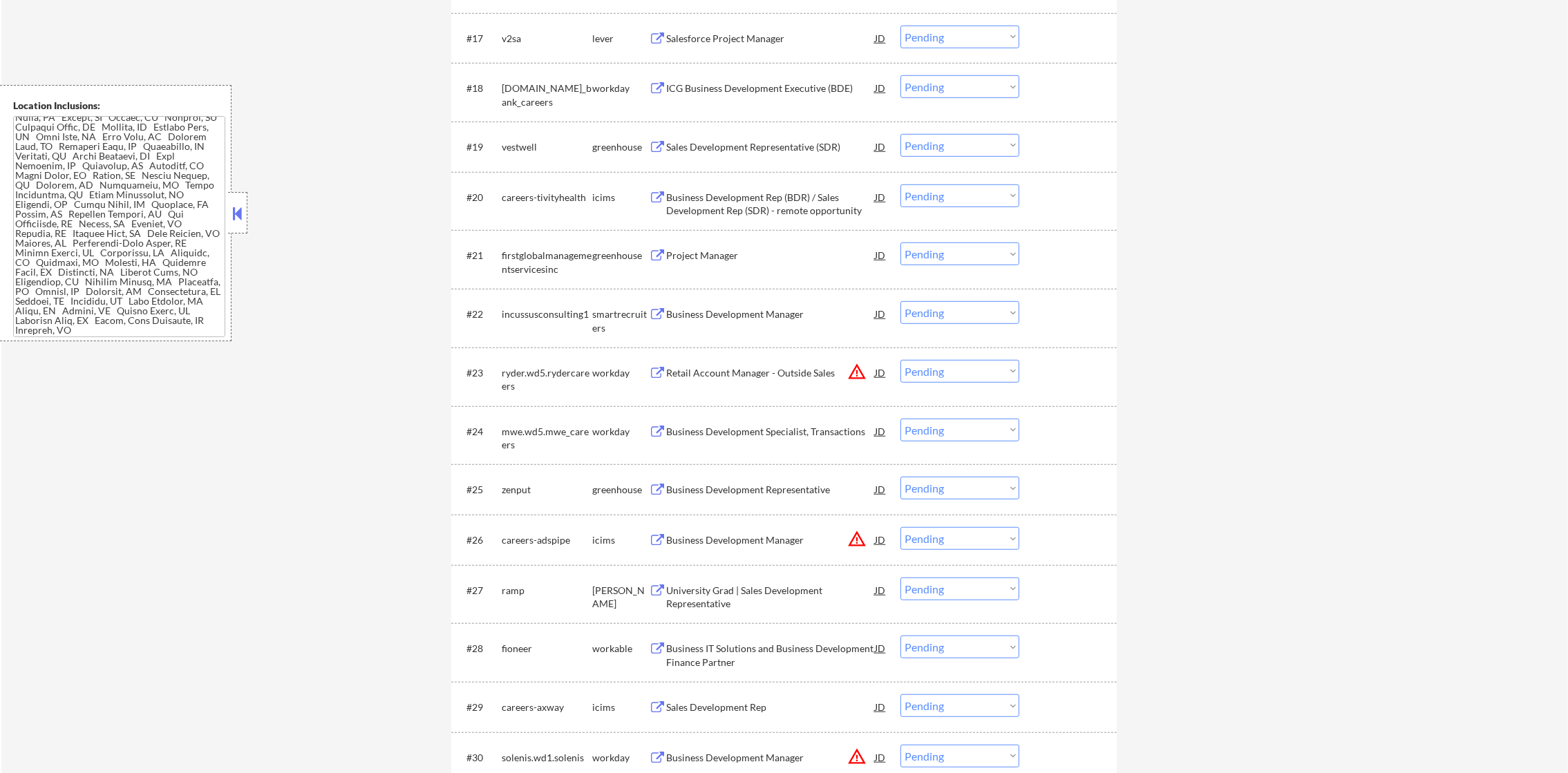
click at [710, 36] on div "Salesforce Project Manager" at bounding box center [770, 38] width 209 height 14
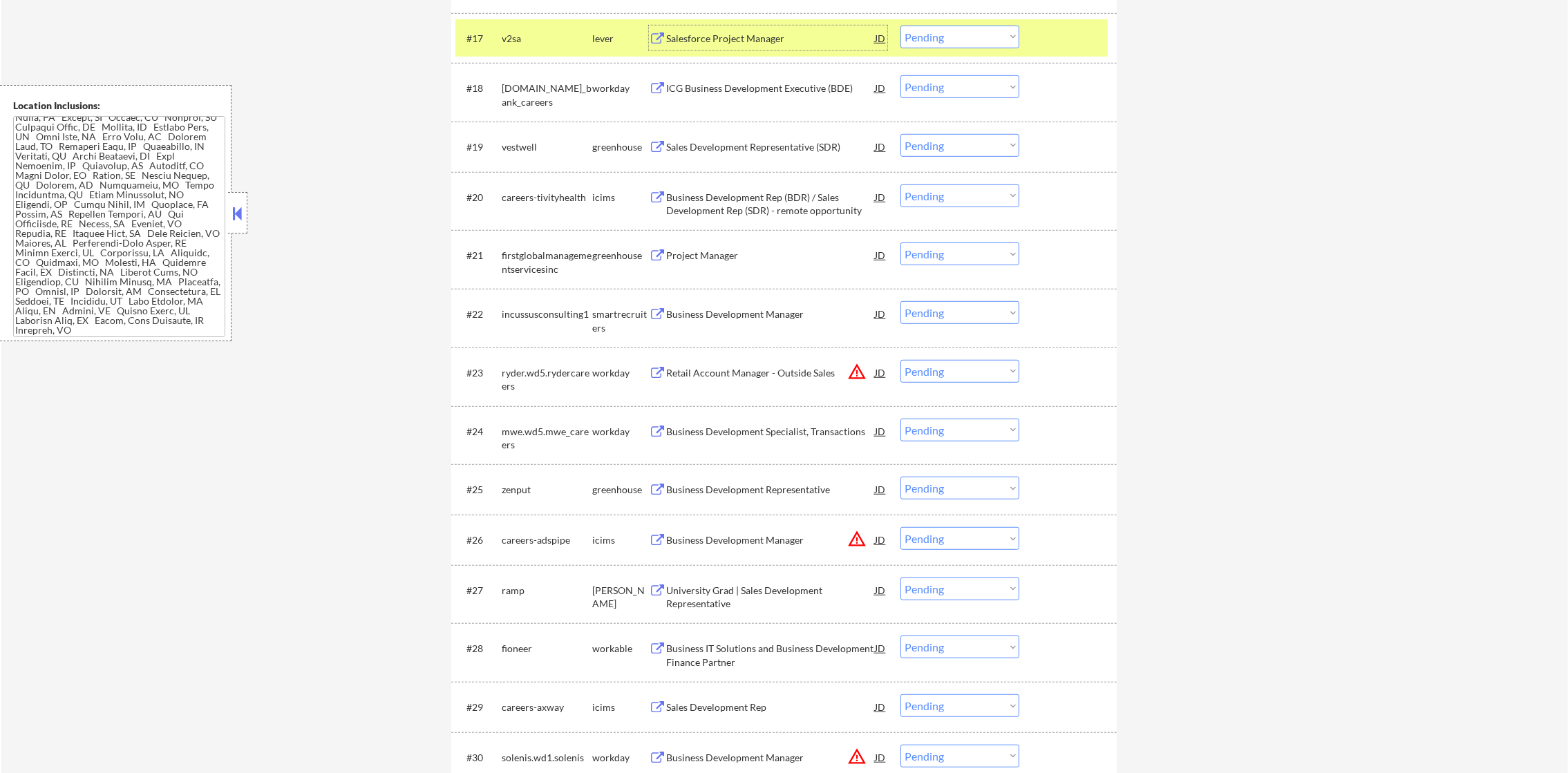
click at [932, 32] on select "Choose an option... Pending Applied Excluded (Questions) Excluded (Expired) Exc…" at bounding box center [959, 37] width 119 height 23
click at [900, 26] on select "Choose an option... Pending Applied Excluded (Questions) Excluded (Expired) Exc…" at bounding box center [959, 37] width 119 height 23
click at [520, 47] on div "v2sa" at bounding box center [547, 38] width 91 height 25
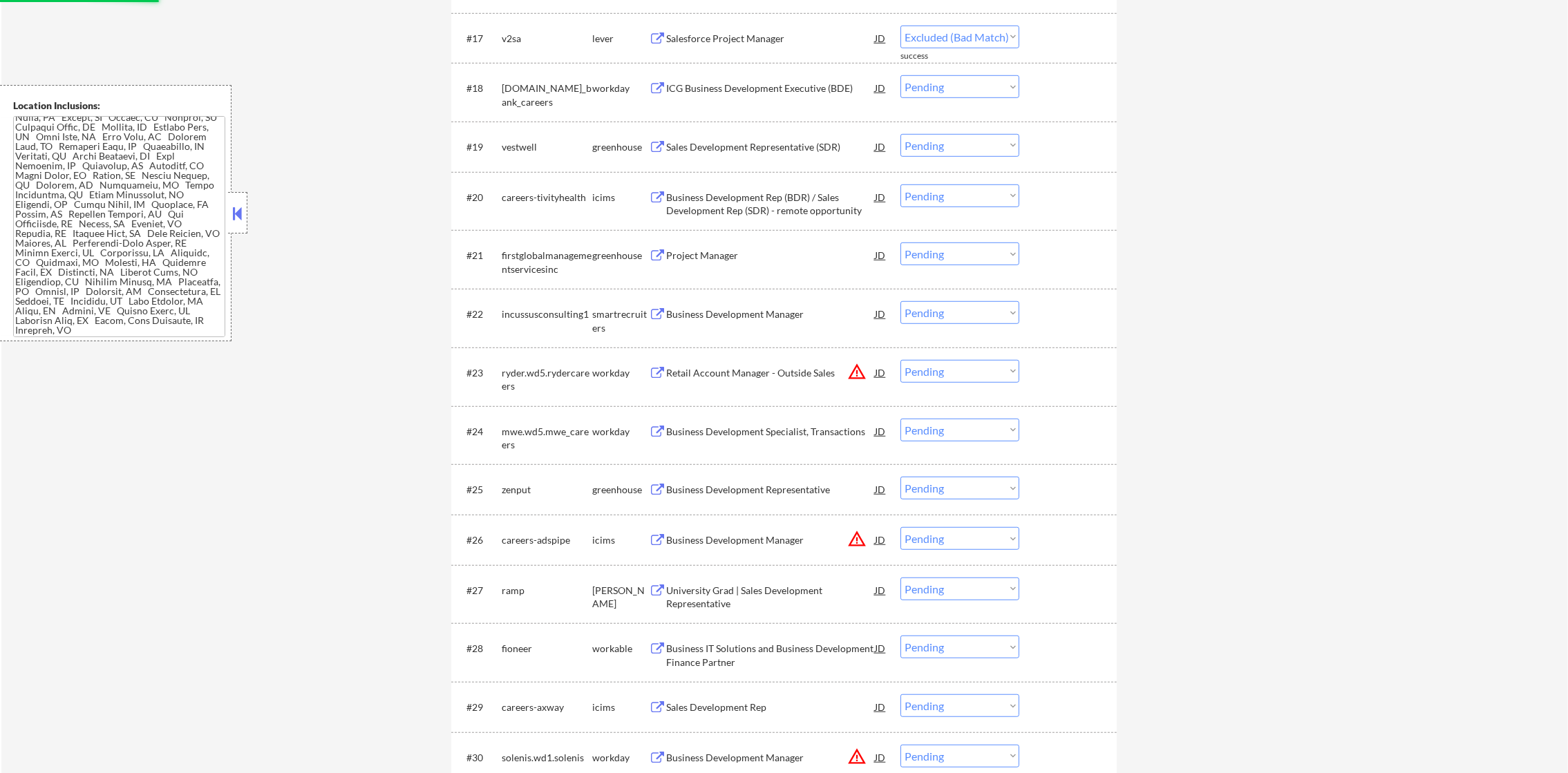
select select ""pending""
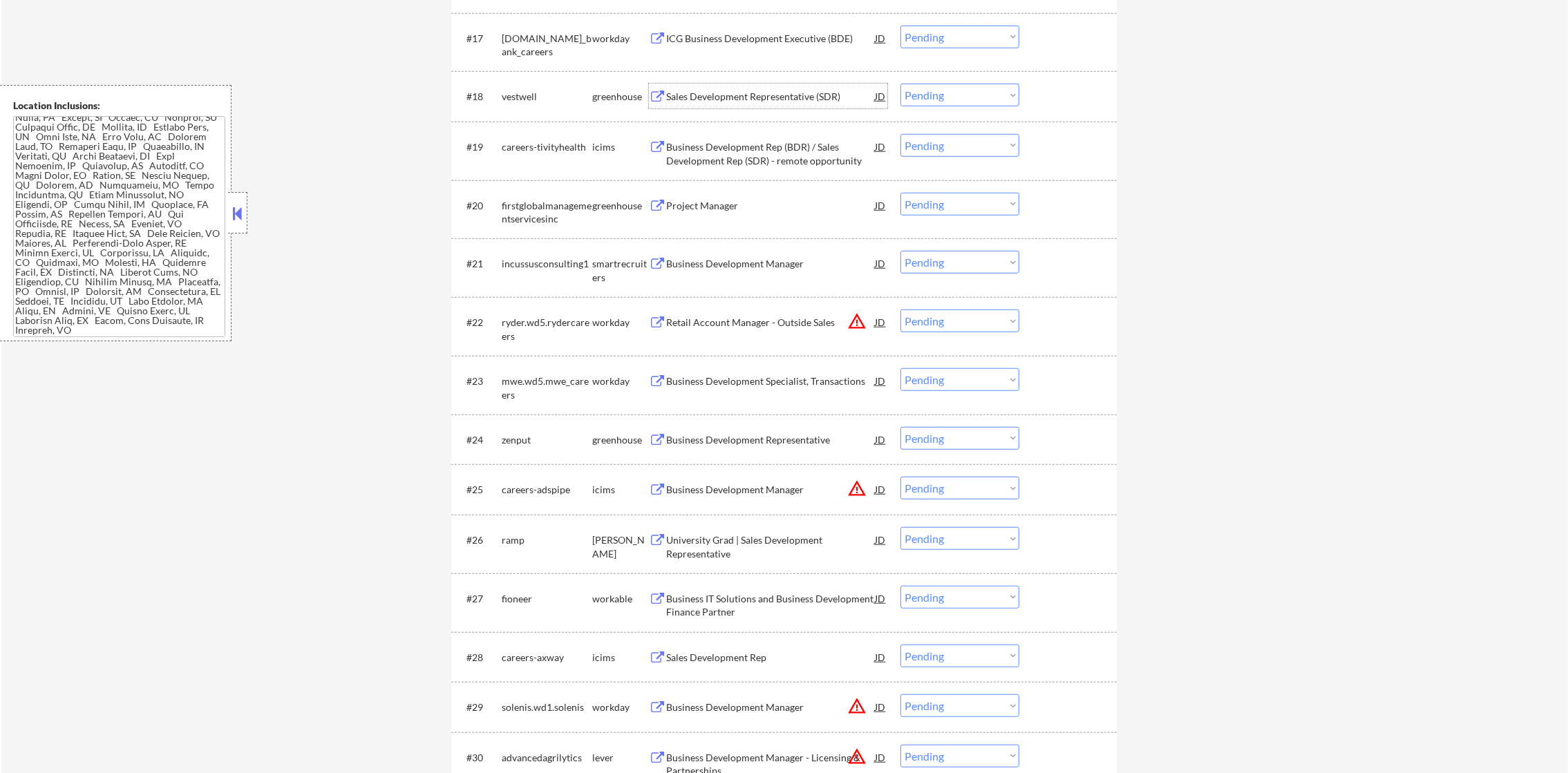
click at [762, 90] on div "Sales Development Representative (SDR)" at bounding box center [770, 97] width 209 height 14
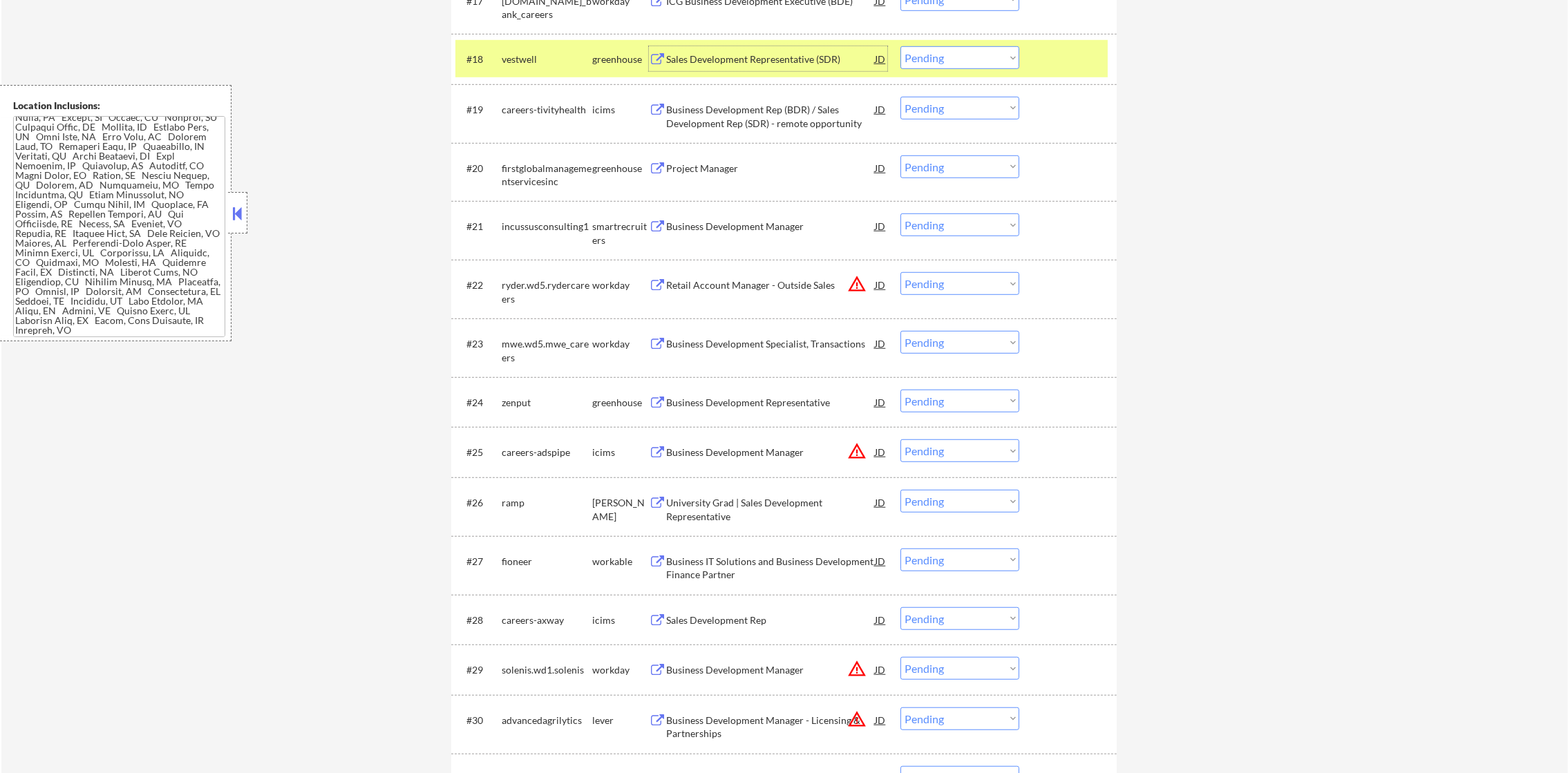
scroll to position [1501, 0]
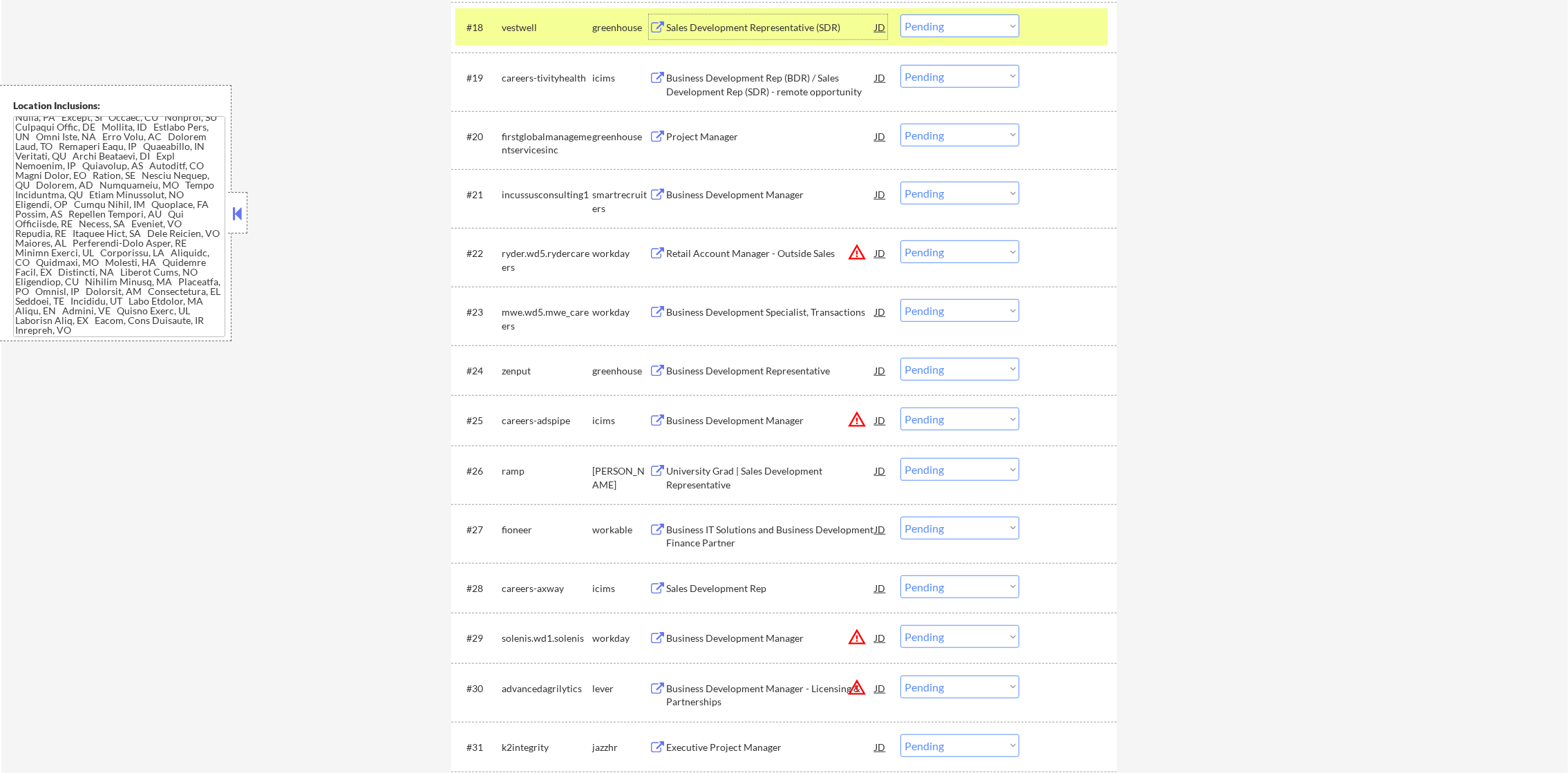
click at [942, 31] on select "Choose an option... Pending Applied Excluded (Questions) Excluded (Expired) Exc…" at bounding box center [959, 26] width 119 height 23
click at [900, 15] on select "Choose an option... Pending Applied Excluded (Questions) Excluded (Expired) Exc…" at bounding box center [959, 26] width 119 height 23
click at [503, 34] on div "vestwell" at bounding box center [547, 27] width 91 height 14
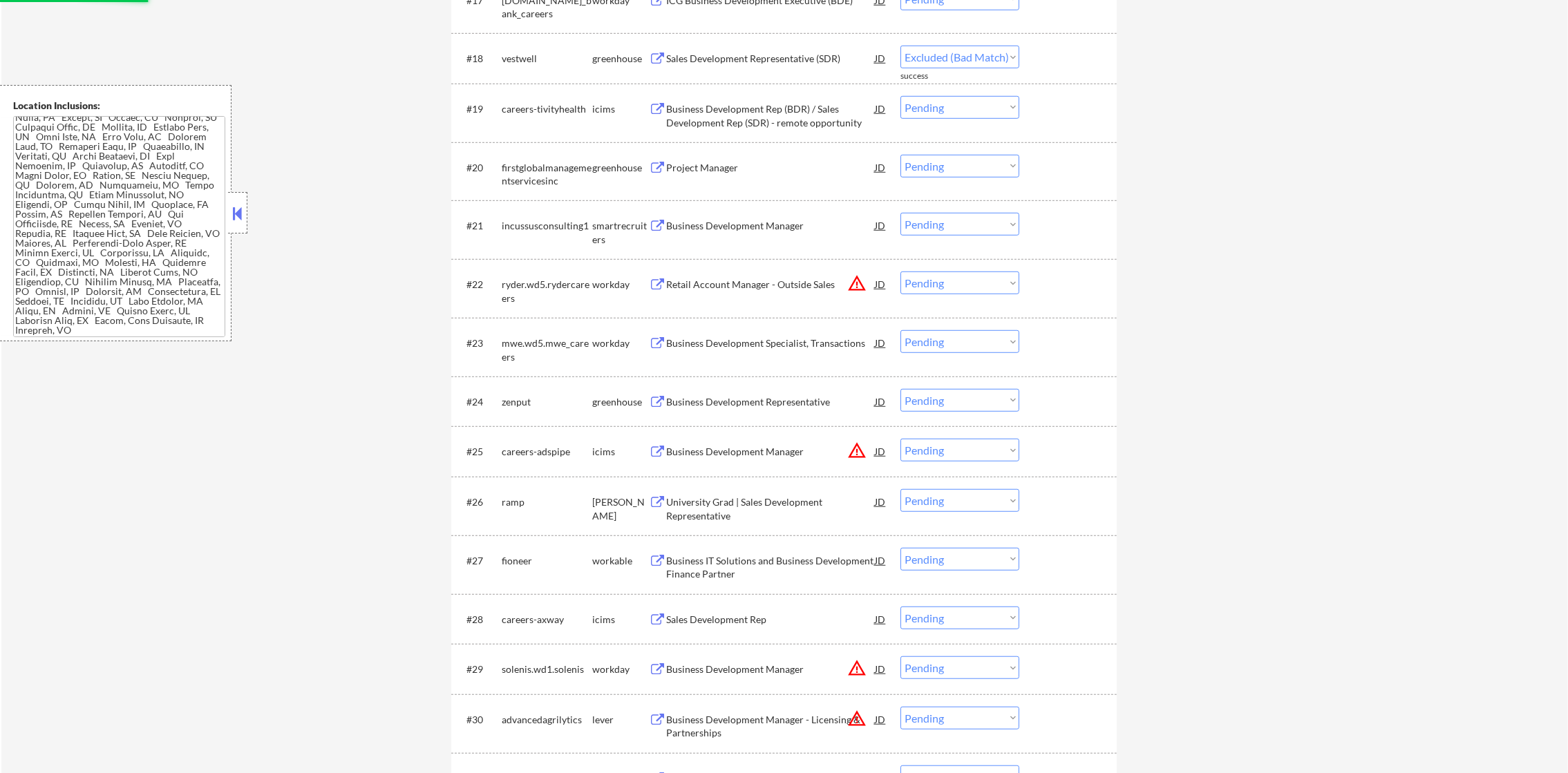
select select ""pending""
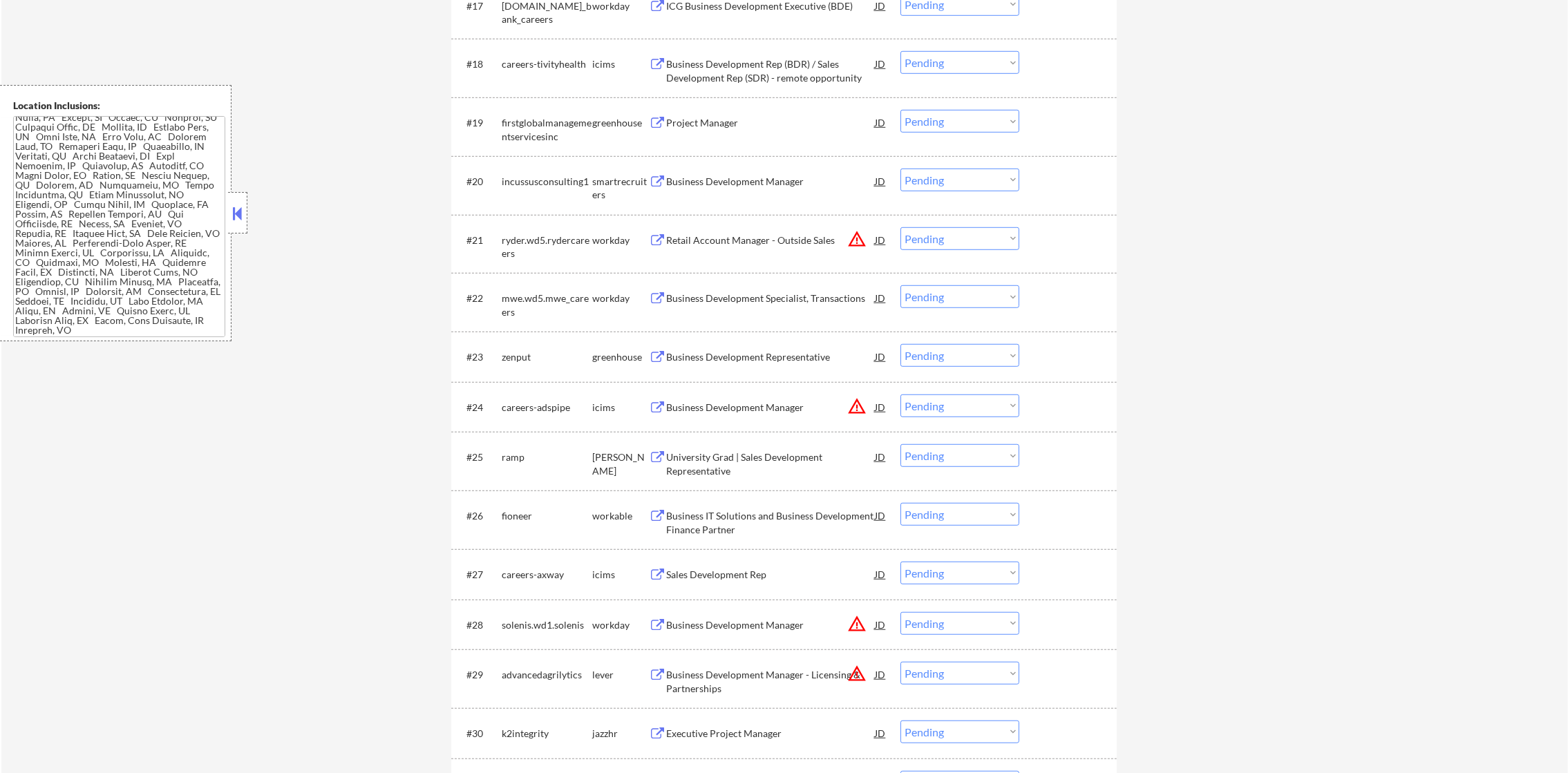
scroll to position [1575, 0]
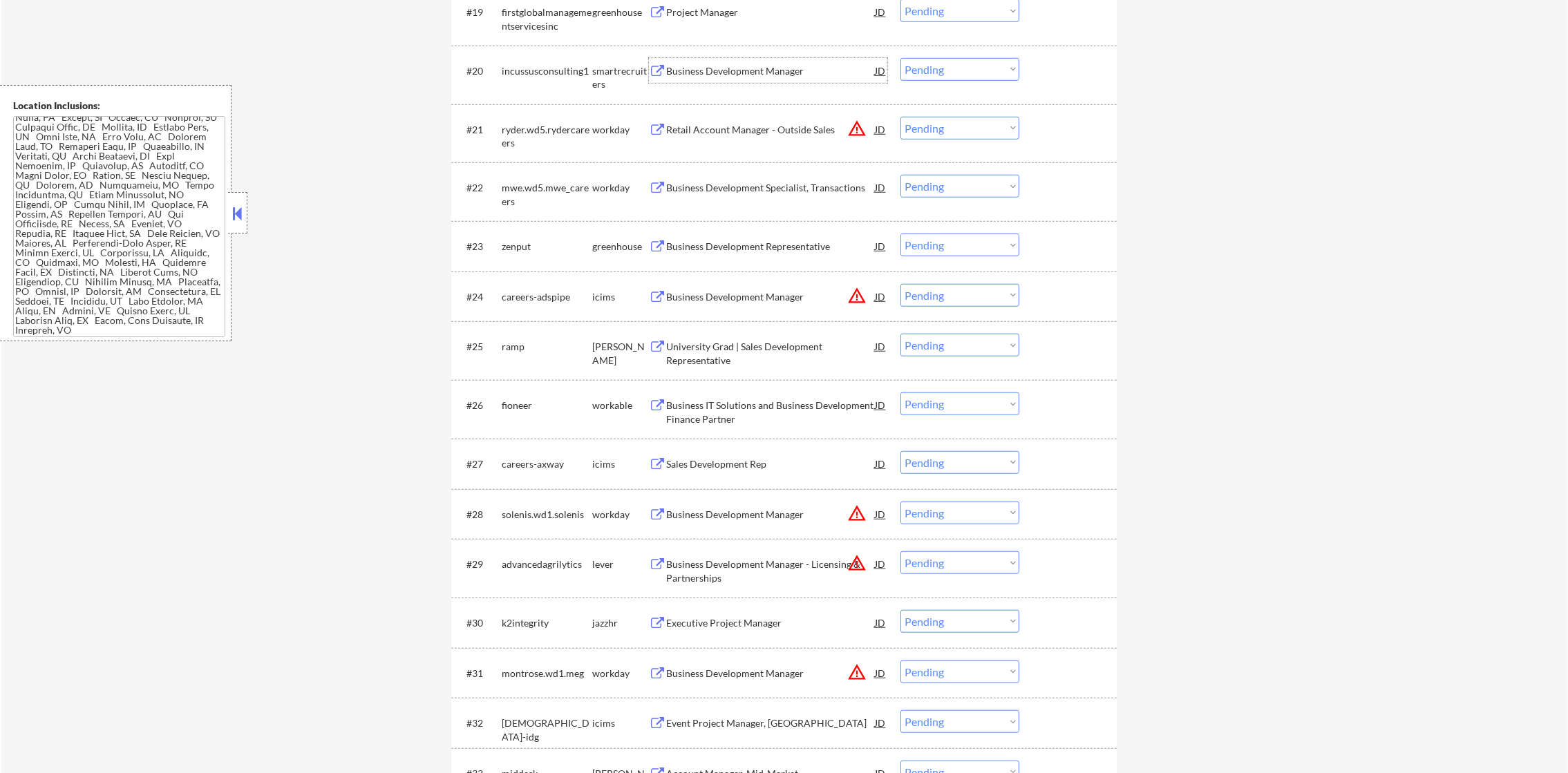
click at [748, 78] on div "Business Development Manager" at bounding box center [770, 71] width 209 height 14
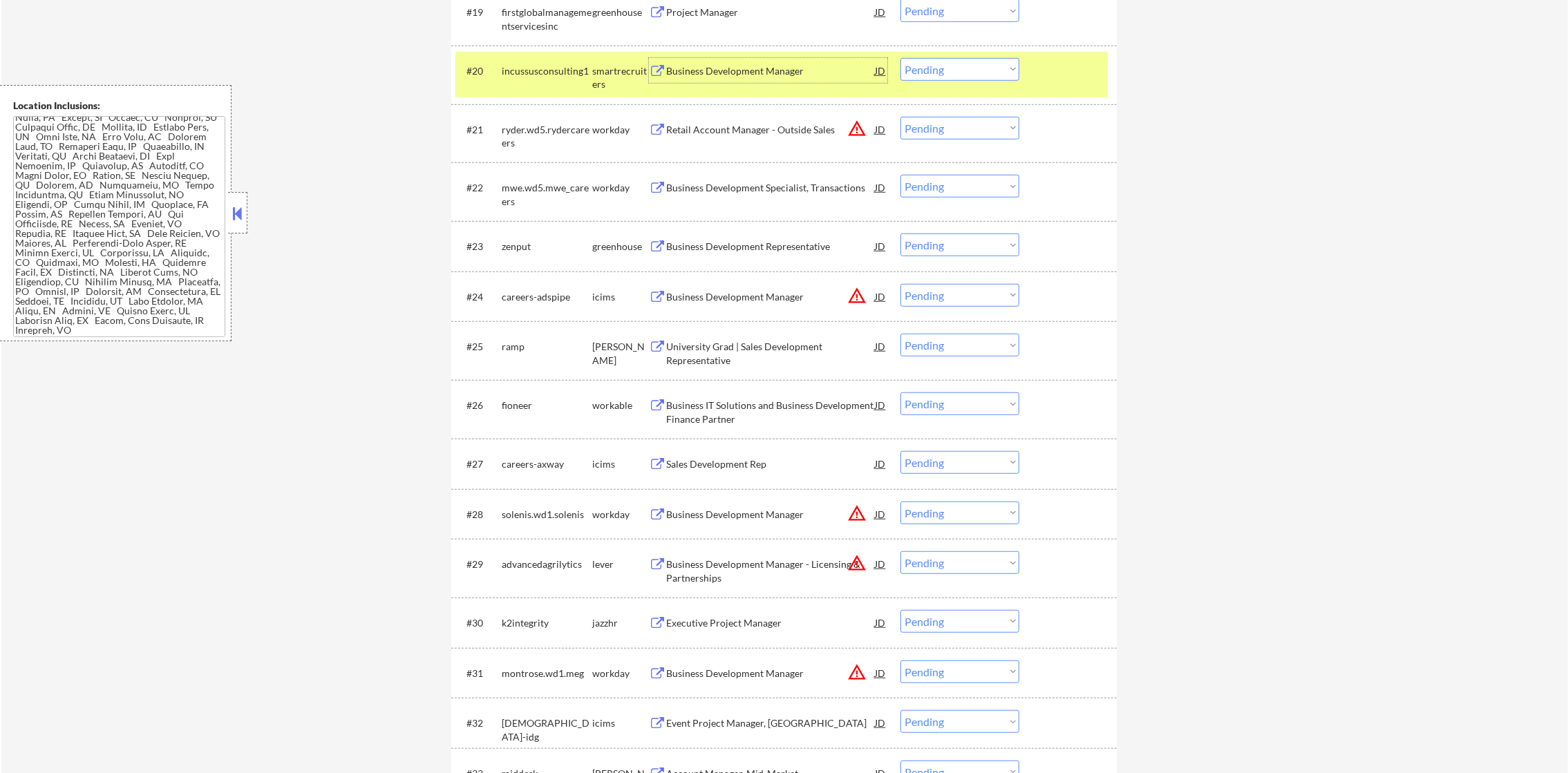
click at [975, 69] on select "Choose an option... Pending Applied Excluded (Questions) Excluded (Expired) Exc…" at bounding box center [959, 69] width 119 height 23
click at [900, 58] on select "Choose an option... Pending Applied Excluded (Questions) Excluded (Expired) Exc…" at bounding box center [959, 69] width 119 height 23
click at [520, 80] on div "incussusconsulting1" at bounding box center [547, 70] width 91 height 25
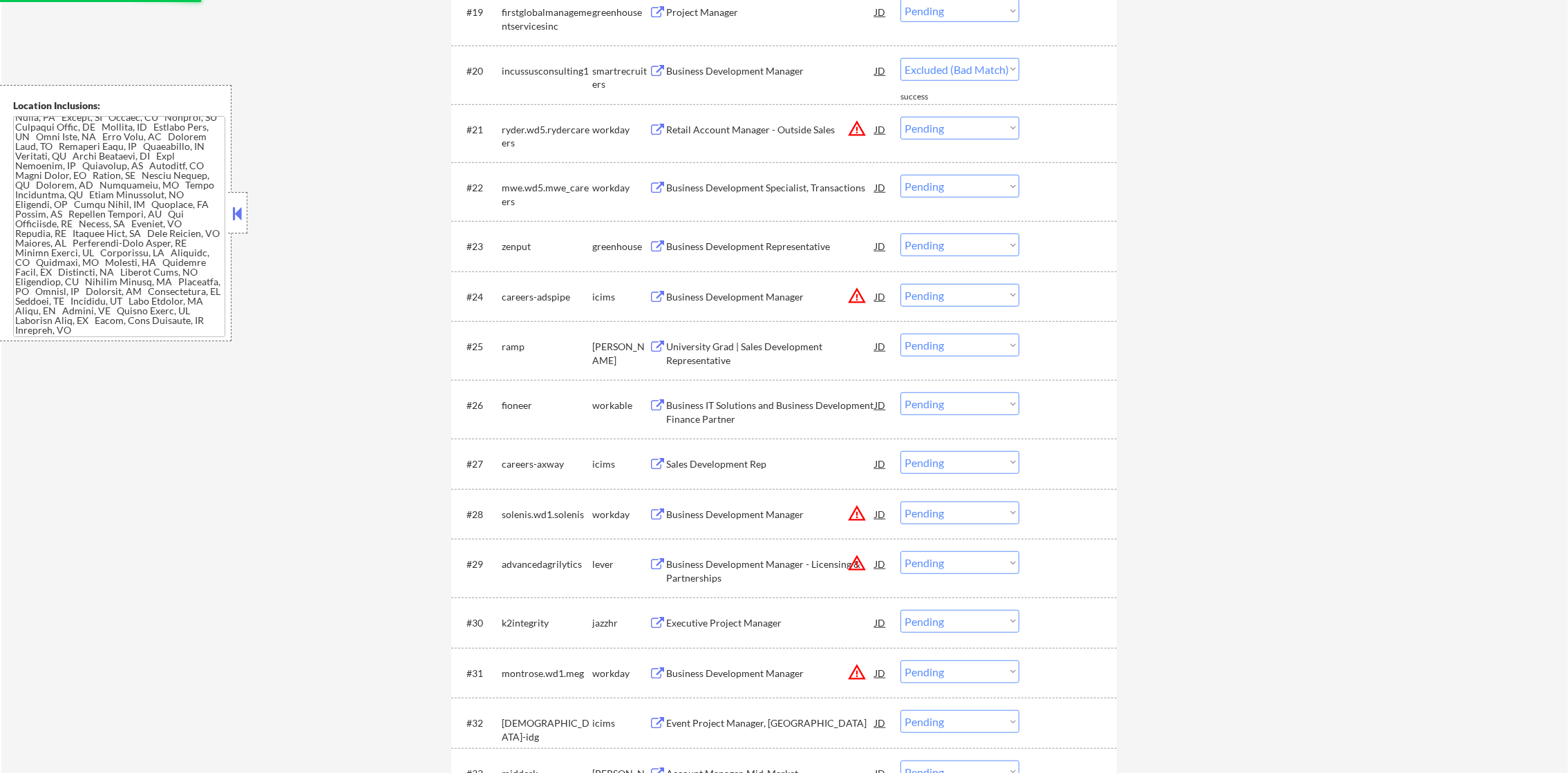
select select ""pending""
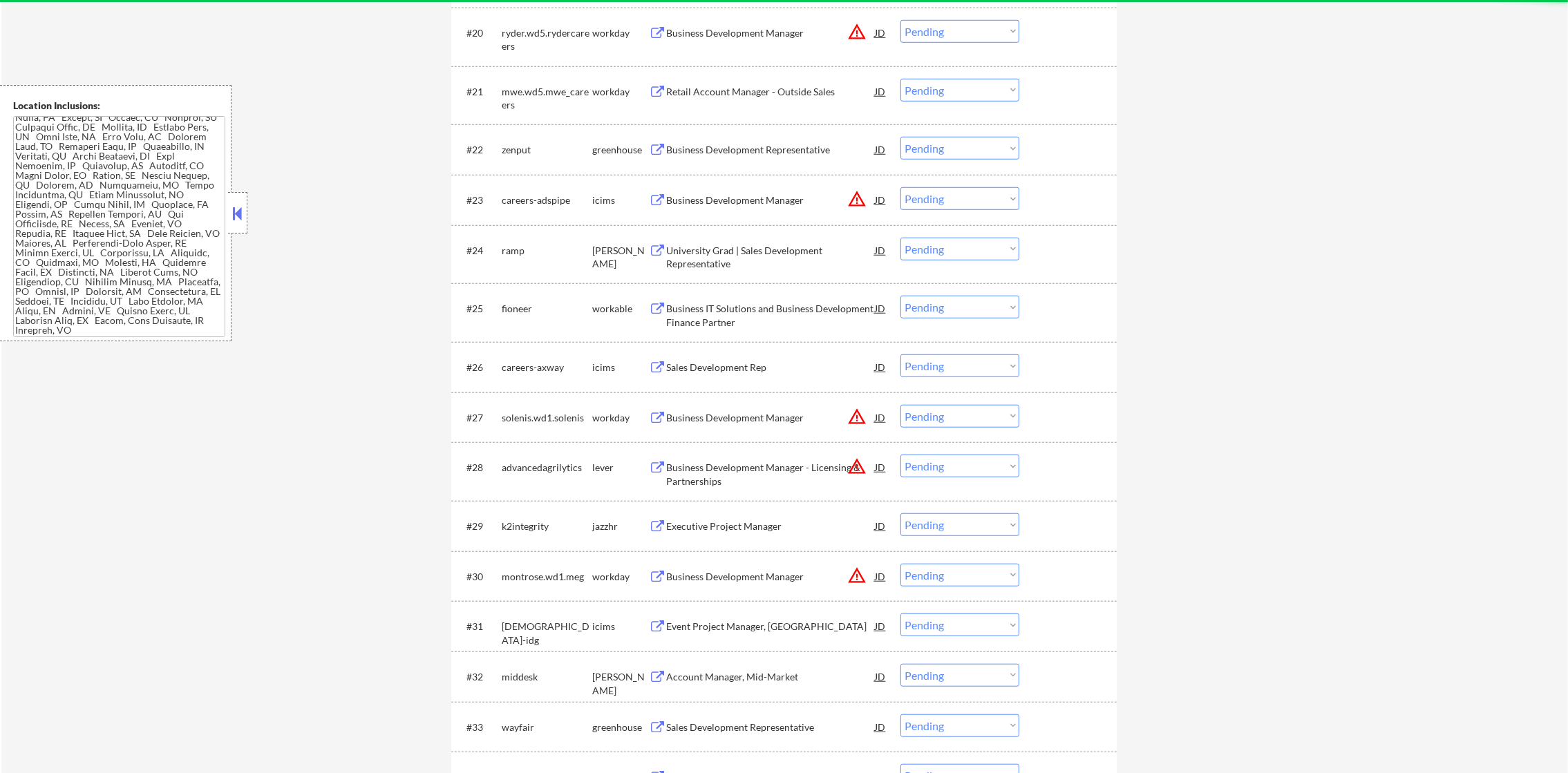
scroll to position [1678, 0]
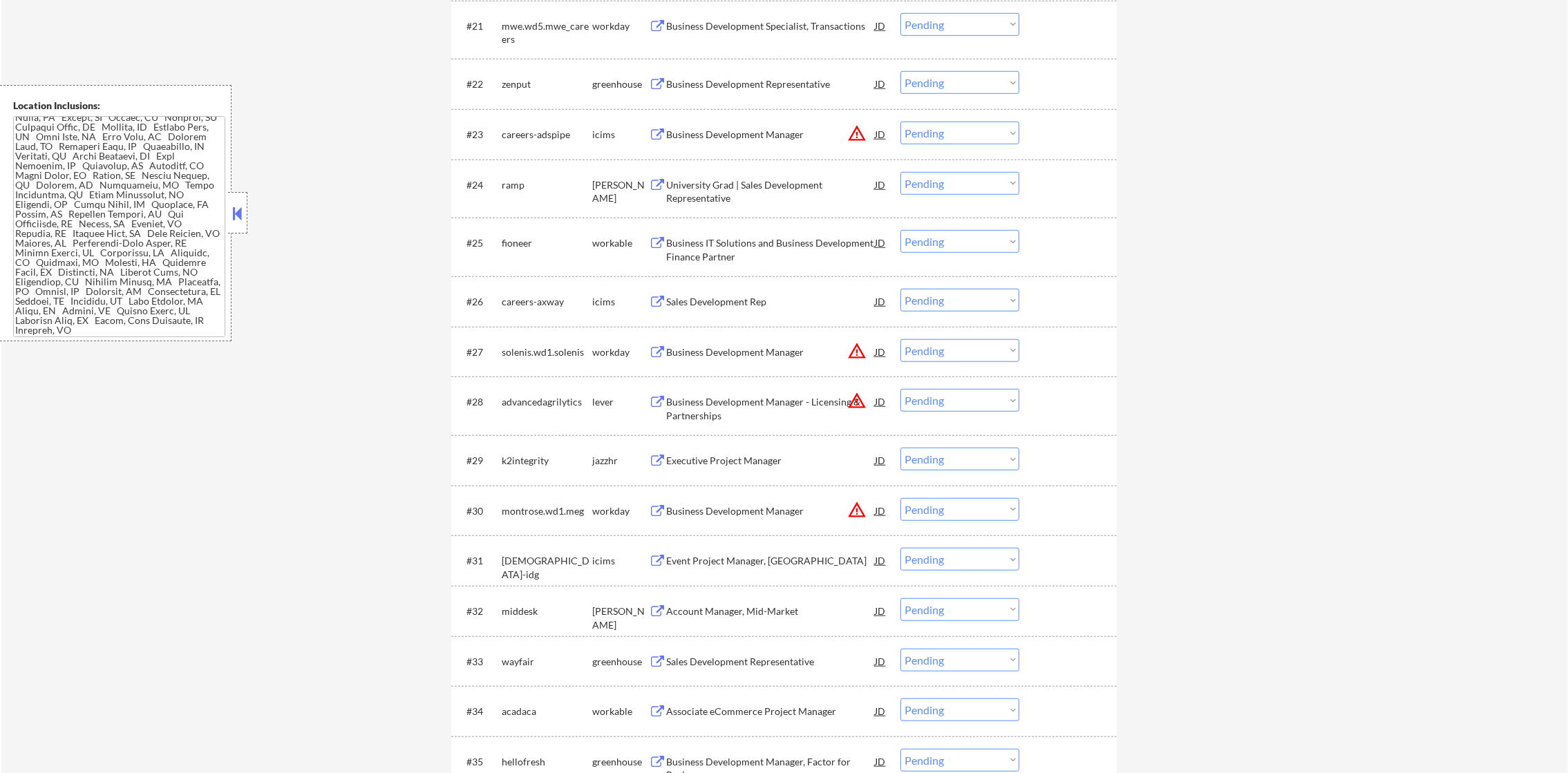
click at [727, 81] on div "Business Development Representative" at bounding box center [770, 84] width 209 height 14
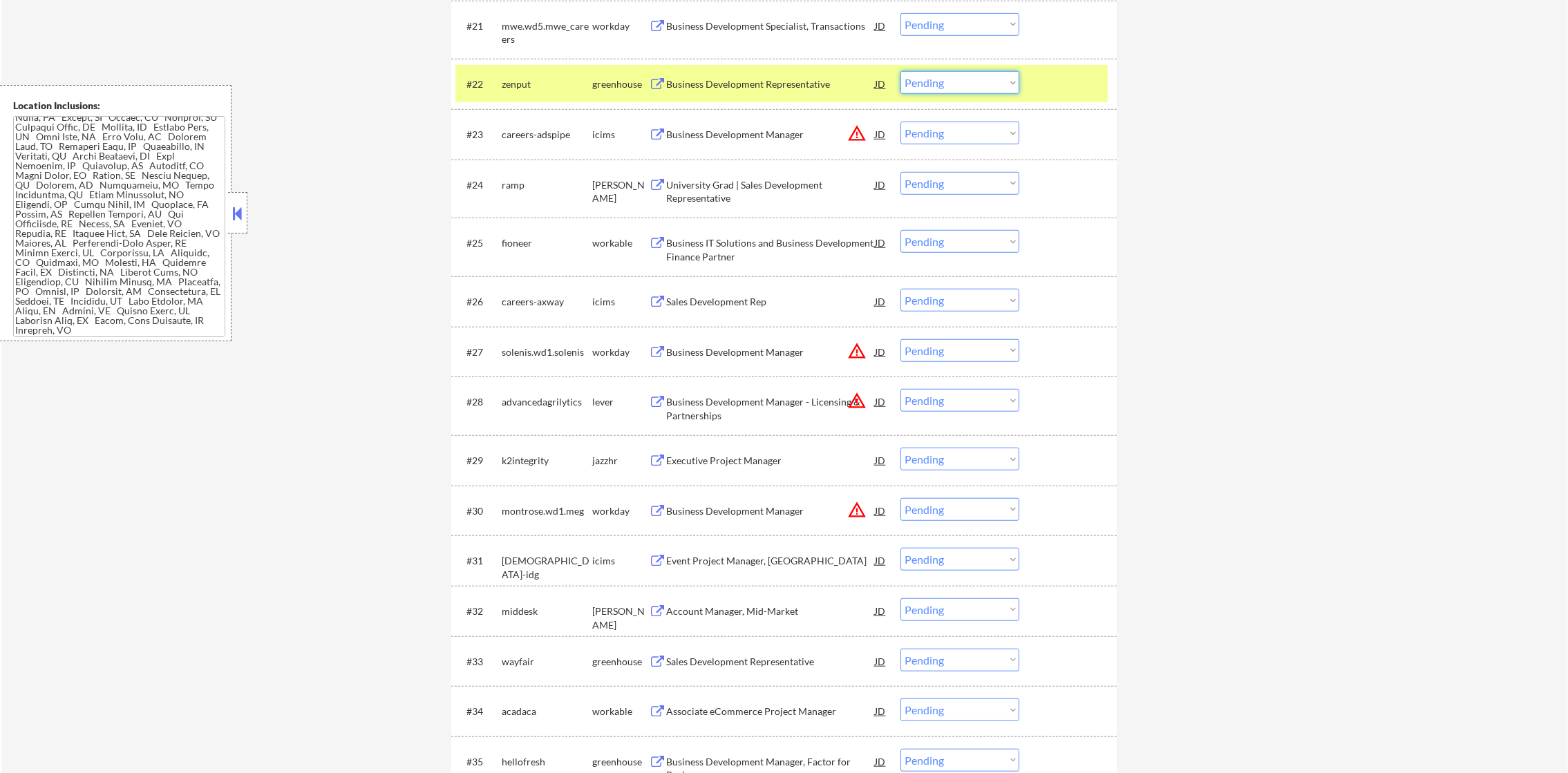
click at [935, 90] on select "Choose an option... Pending Applied Excluded (Questions) Excluded (Expired) Exc…" at bounding box center [959, 82] width 119 height 23
click at [900, 71] on select "Choose an option... Pending Applied Excluded (Questions) Excluded (Expired) Exc…" at bounding box center [959, 82] width 119 height 23
select select ""pending""
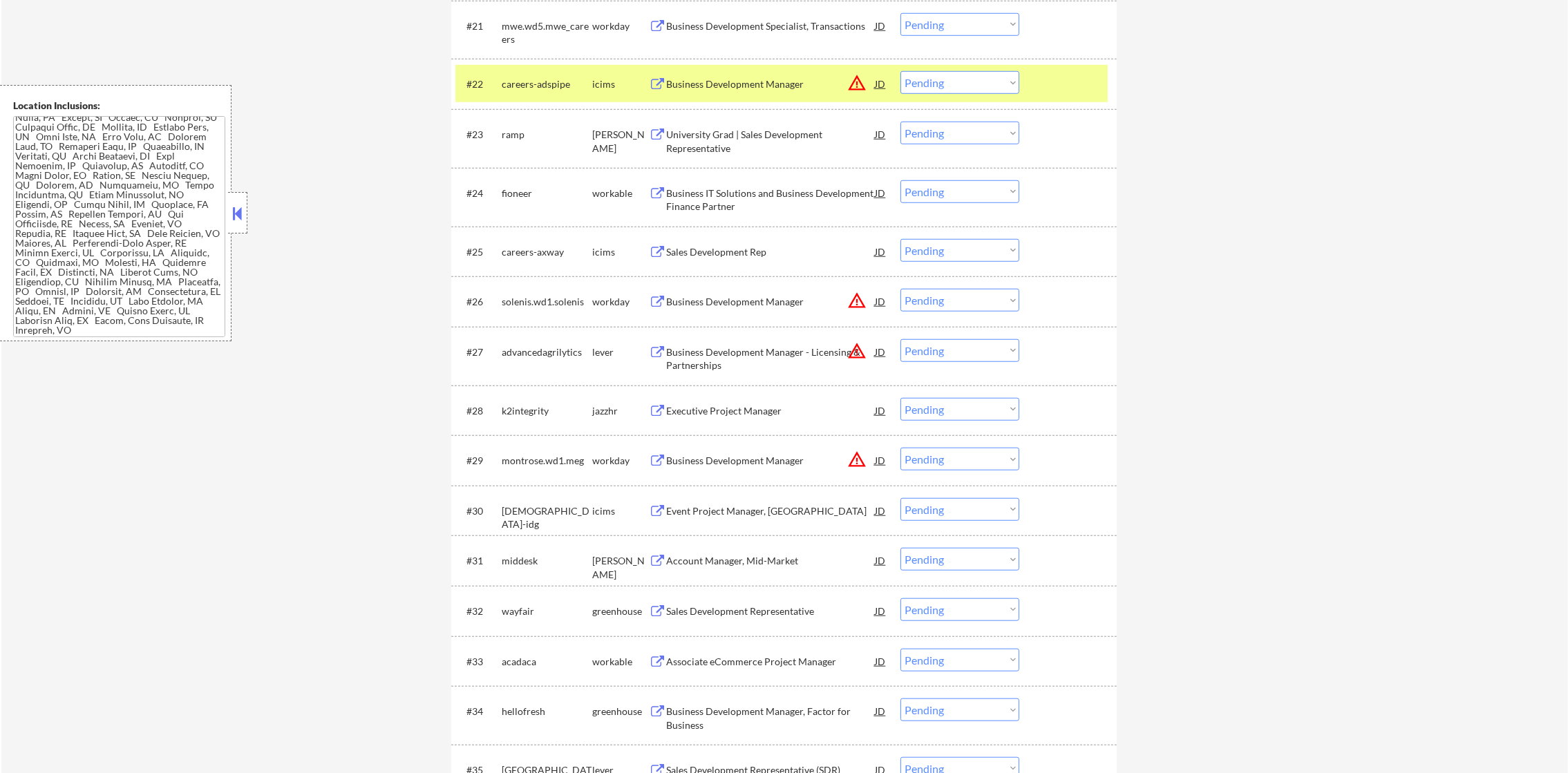
click at [546, 87] on div "careers-adspipe" at bounding box center [547, 84] width 91 height 14
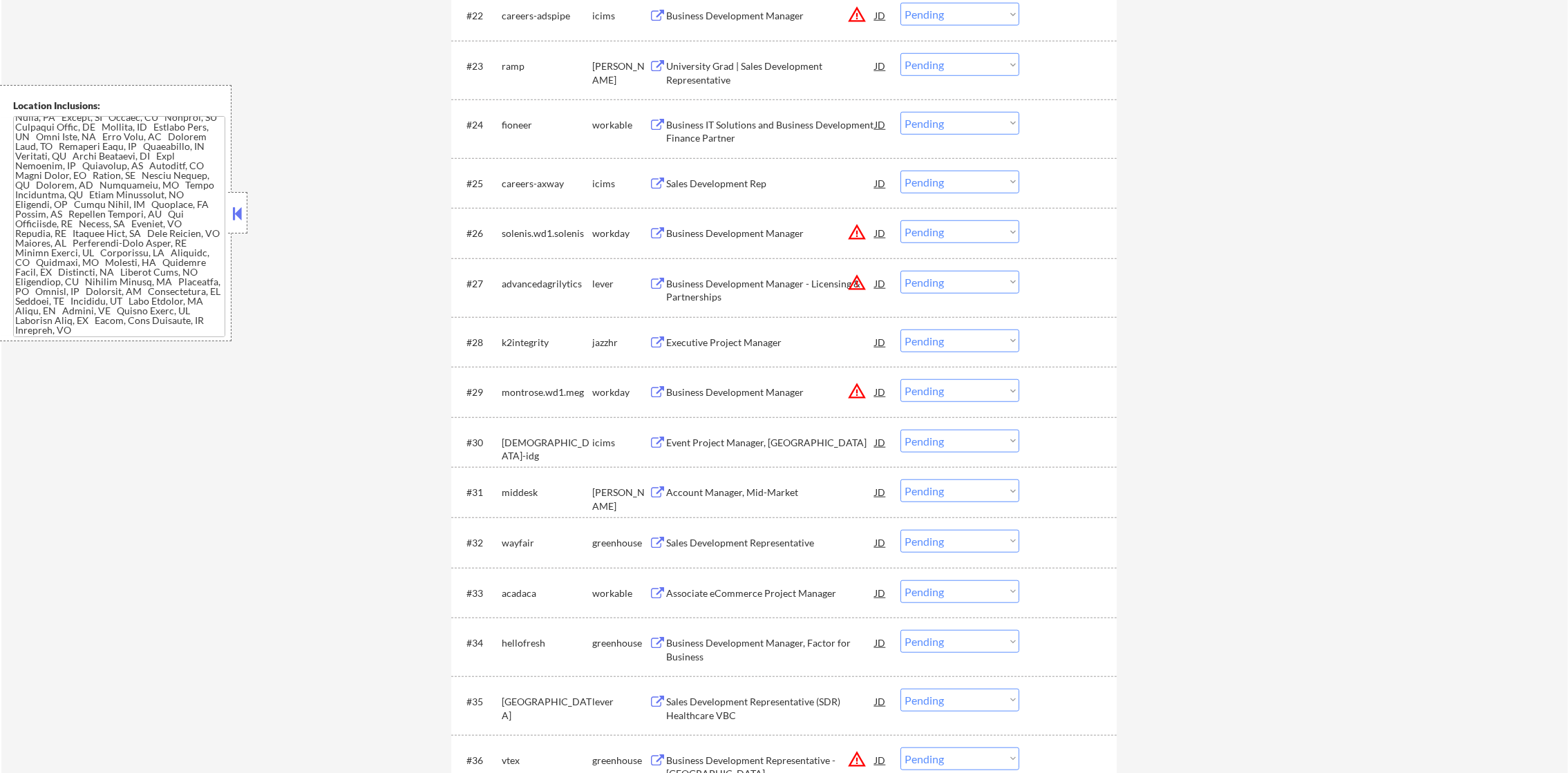
scroll to position [1781, 0]
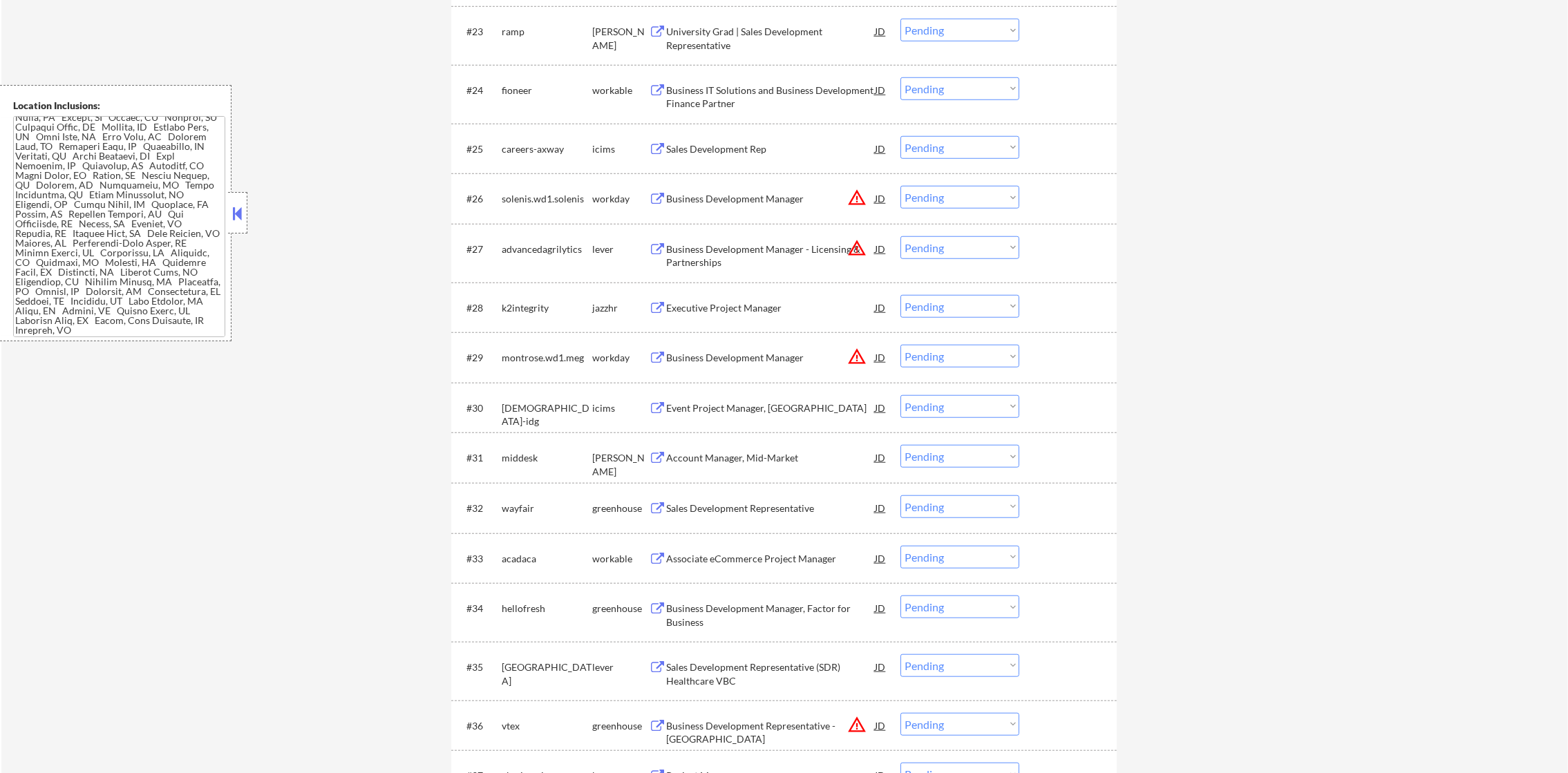
click at [763, 42] on div "University Grad | Sales Development Representative" at bounding box center [770, 38] width 209 height 27
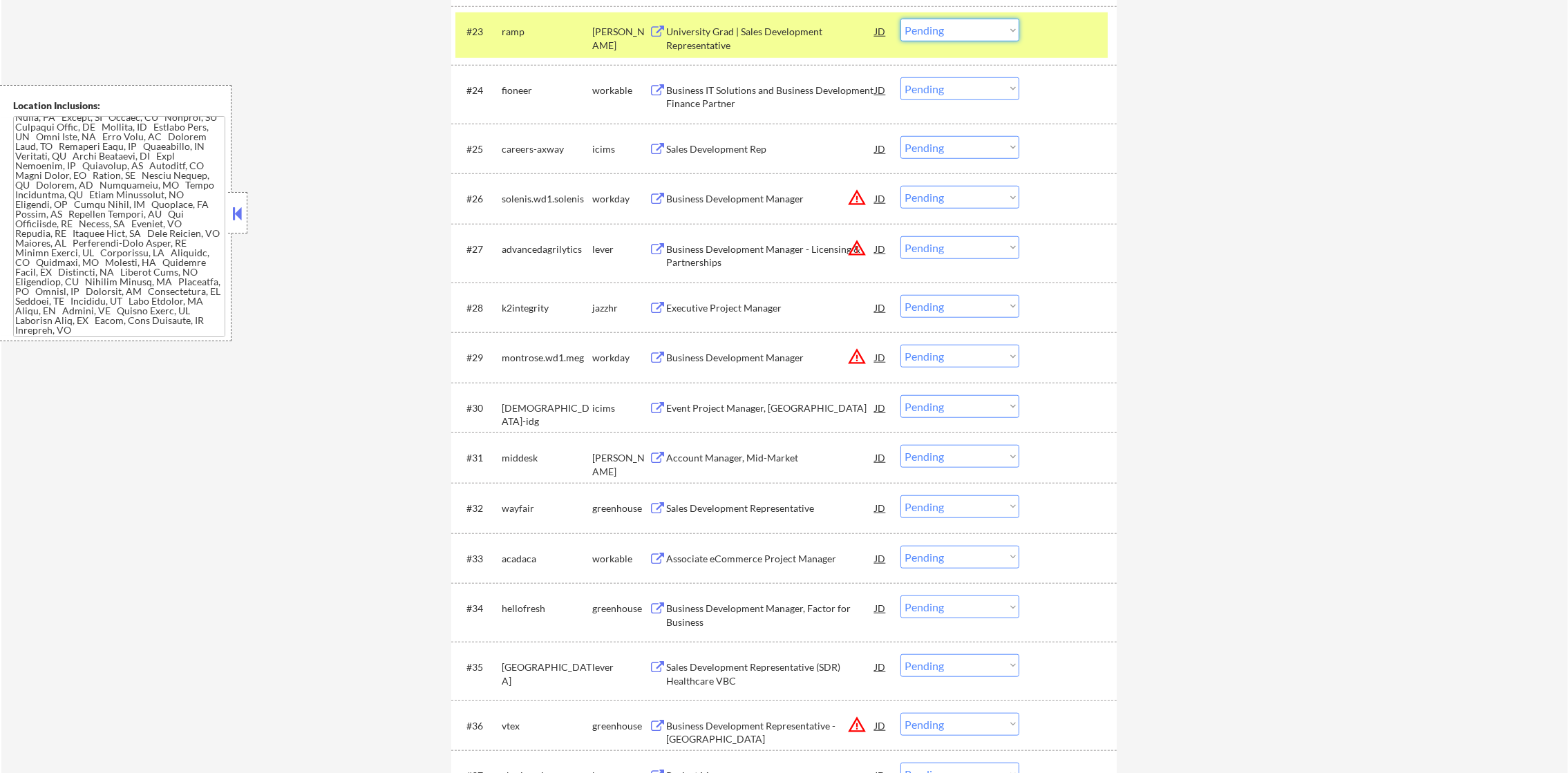
click at [952, 20] on select "Choose an option... Pending Applied Excluded (Questions) Excluded (Expired) Exc…" at bounding box center [959, 29] width 119 height 23
click at [931, 20] on select "Choose an option... Pending Applied Excluded (Questions) Excluded (Expired) Exc…" at bounding box center [959, 29] width 119 height 23
click at [900, 18] on select "Choose an option... Pending Applied Excluded (Questions) Excluded (Expired) Exc…" at bounding box center [959, 29] width 119 height 23
select select ""pending""
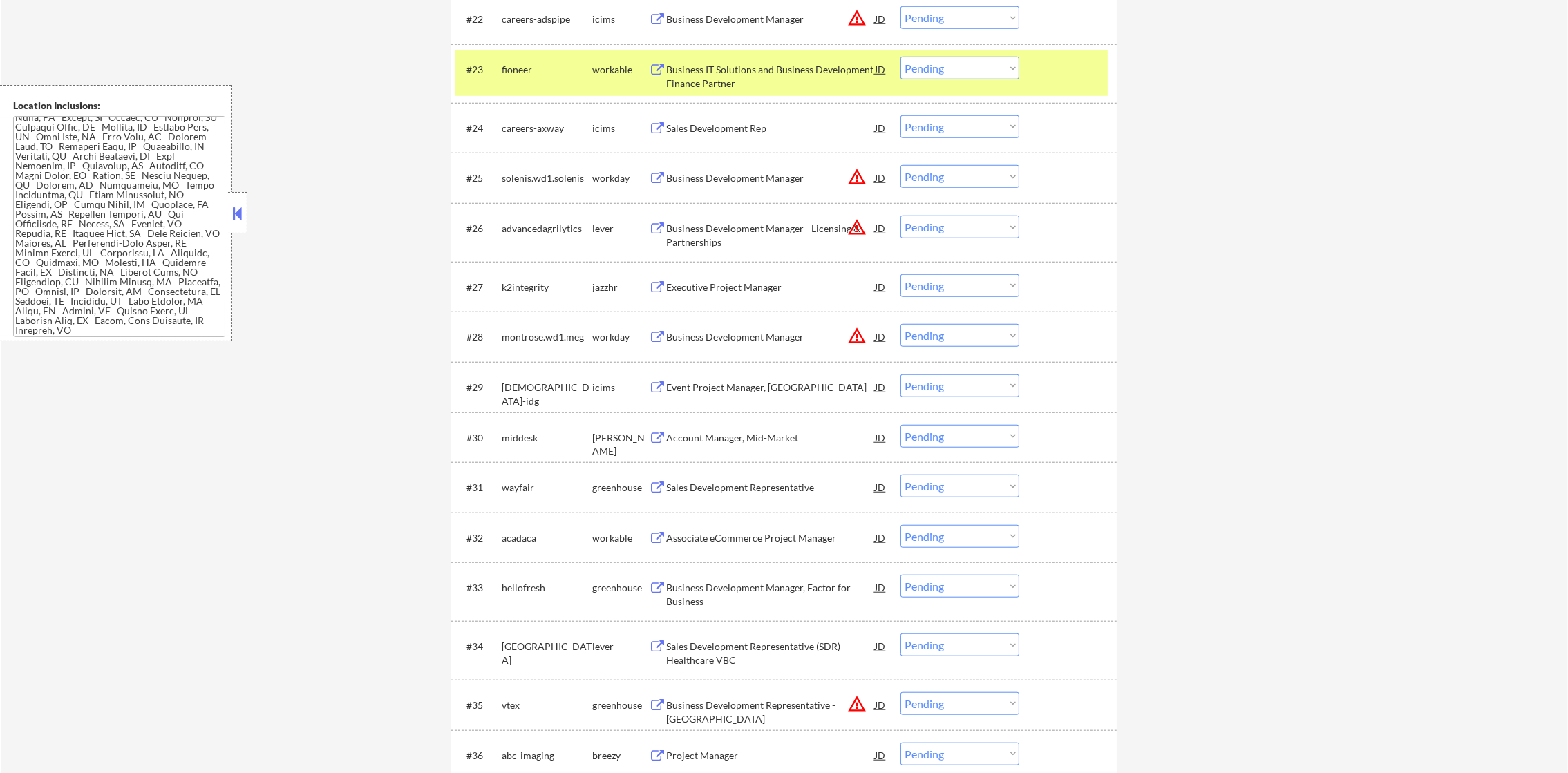
scroll to position [1712, 0]
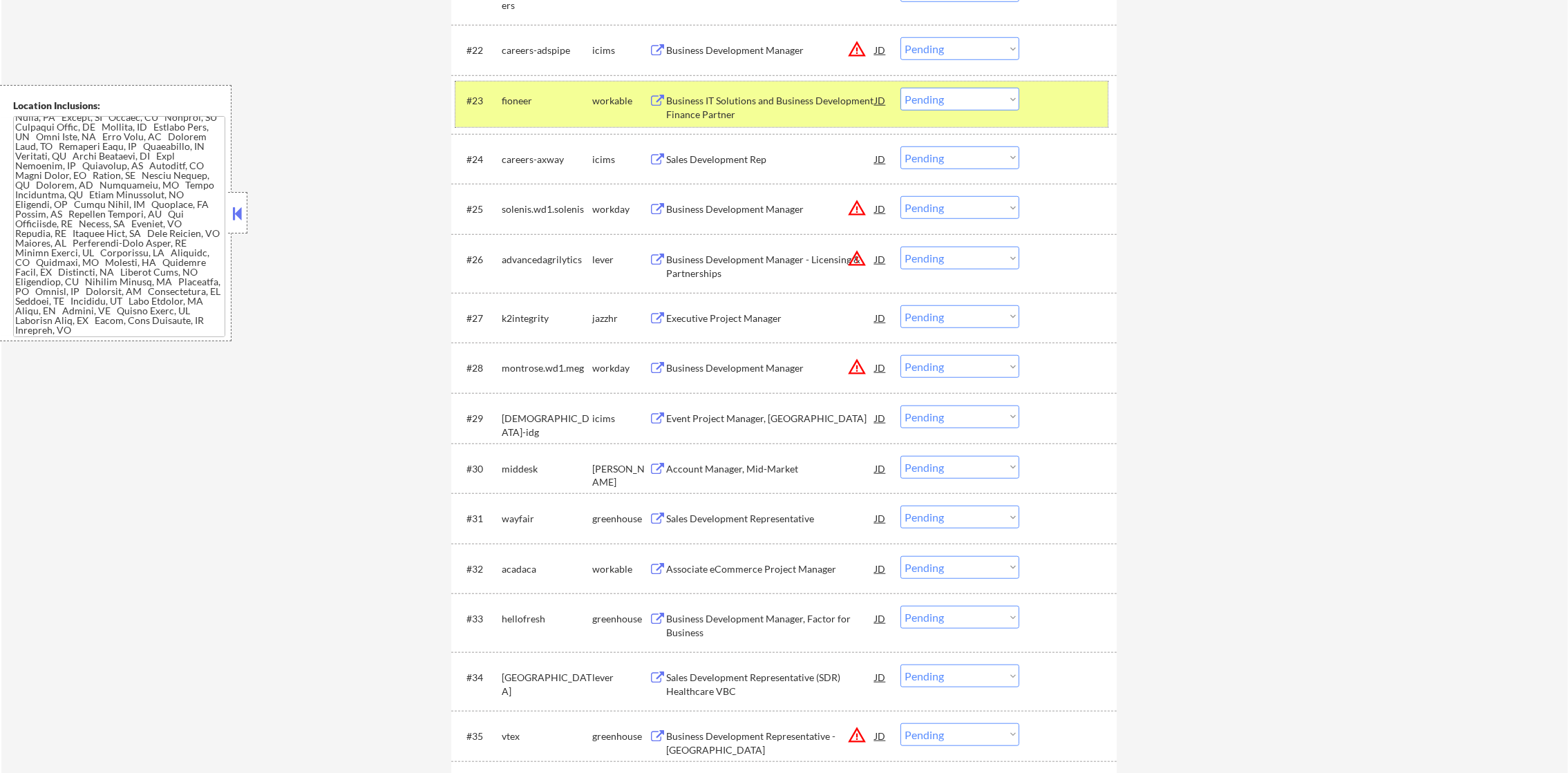
click at [515, 113] on div "#23 fioneer workable Business IT Solutions and Business Development Finance Par…" at bounding box center [781, 104] width 652 height 45
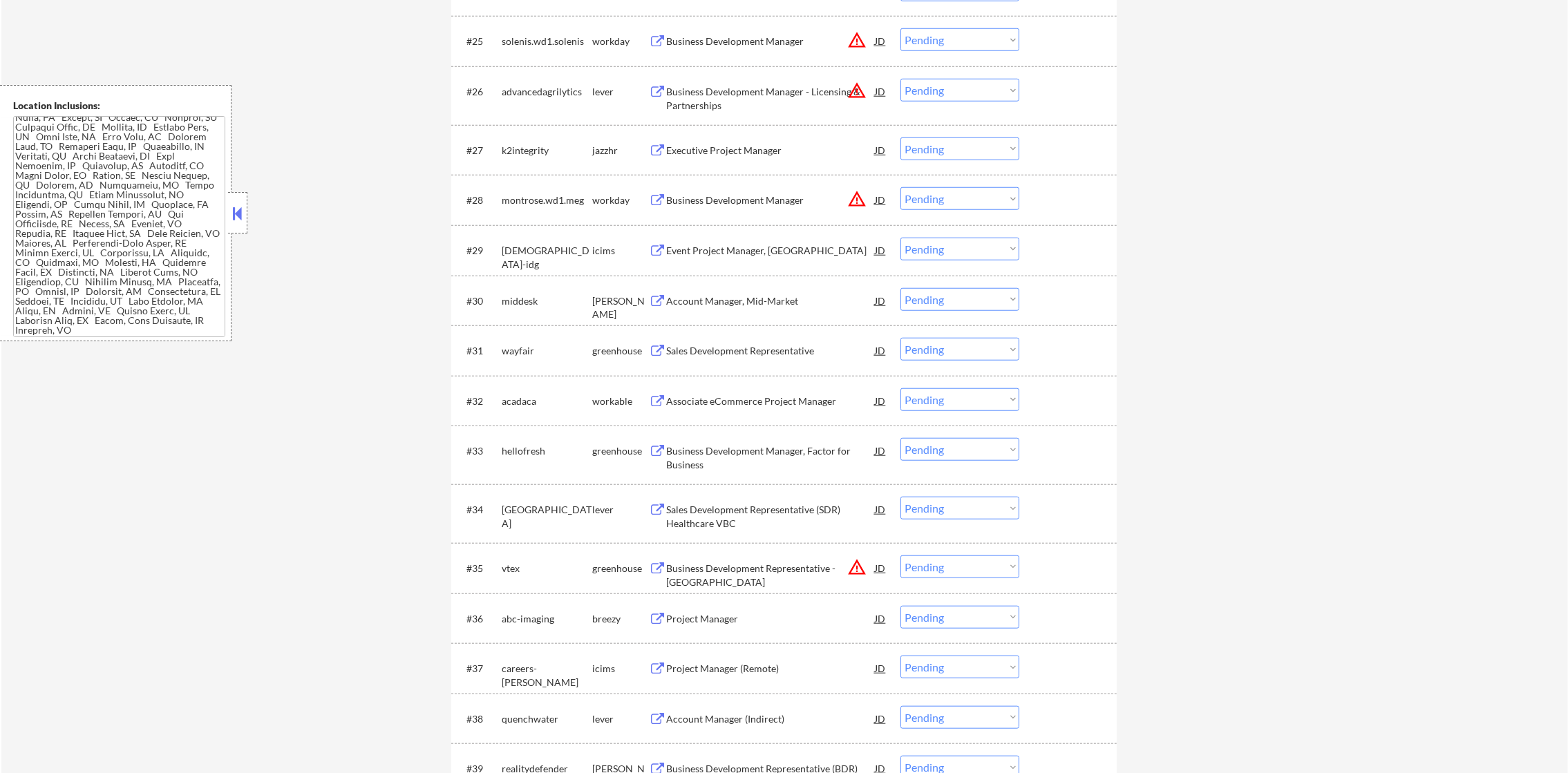
scroll to position [1885, 0]
click at [859, 36] on button "warning_amber" at bounding box center [857, 35] width 19 height 19
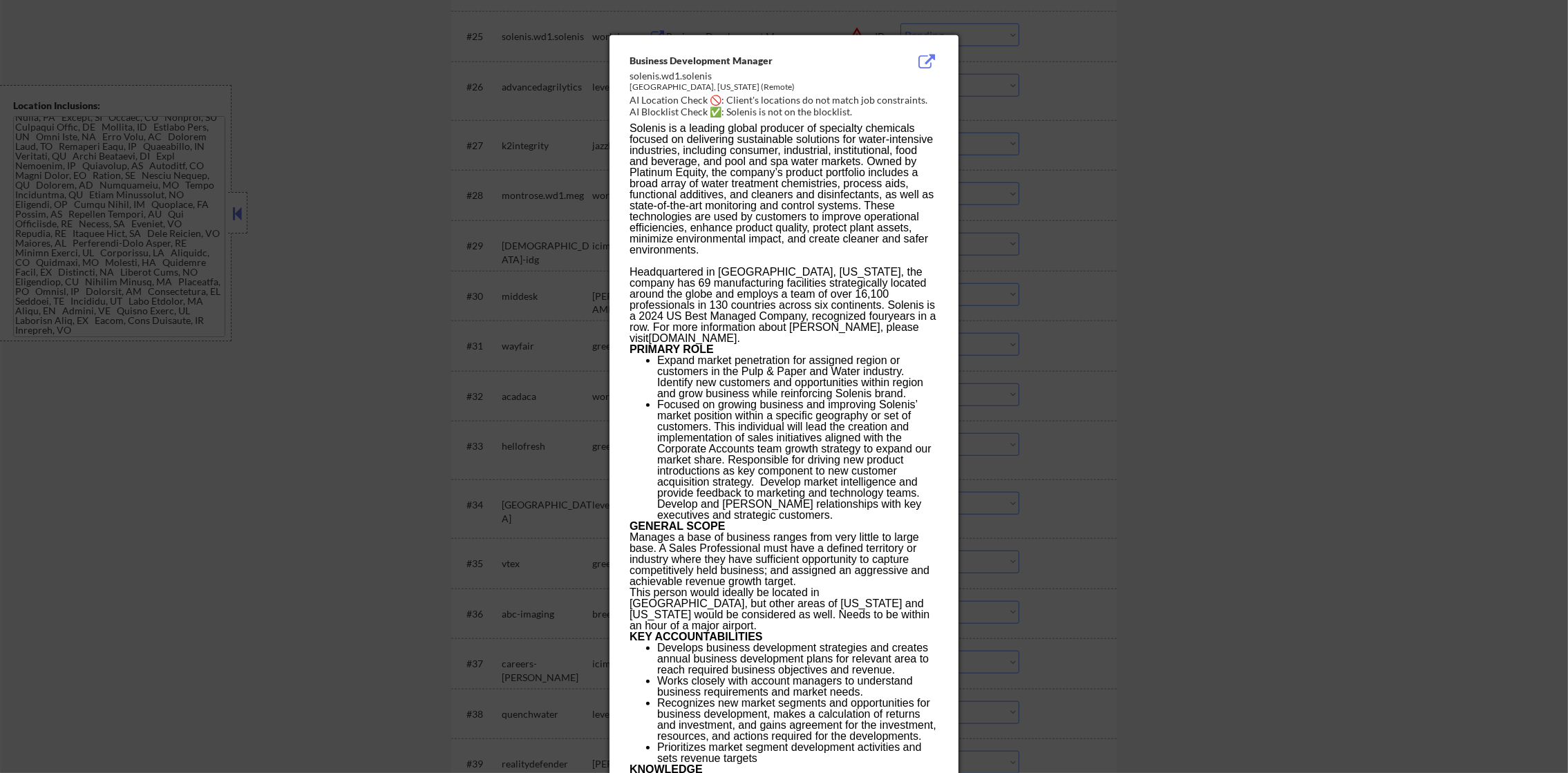
click at [1039, 41] on div at bounding box center [784, 386] width 1568 height 773
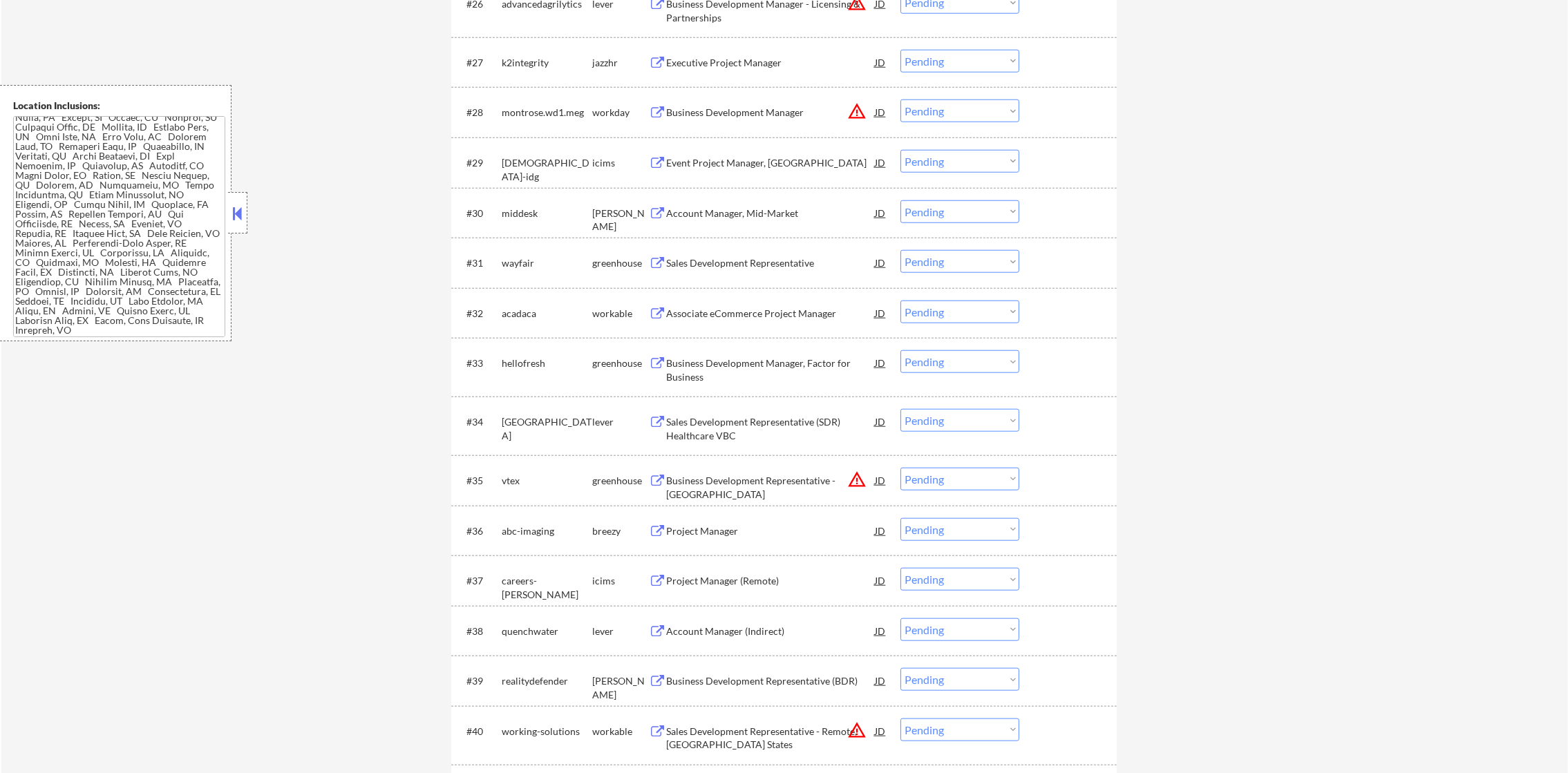
scroll to position [1988, 0]
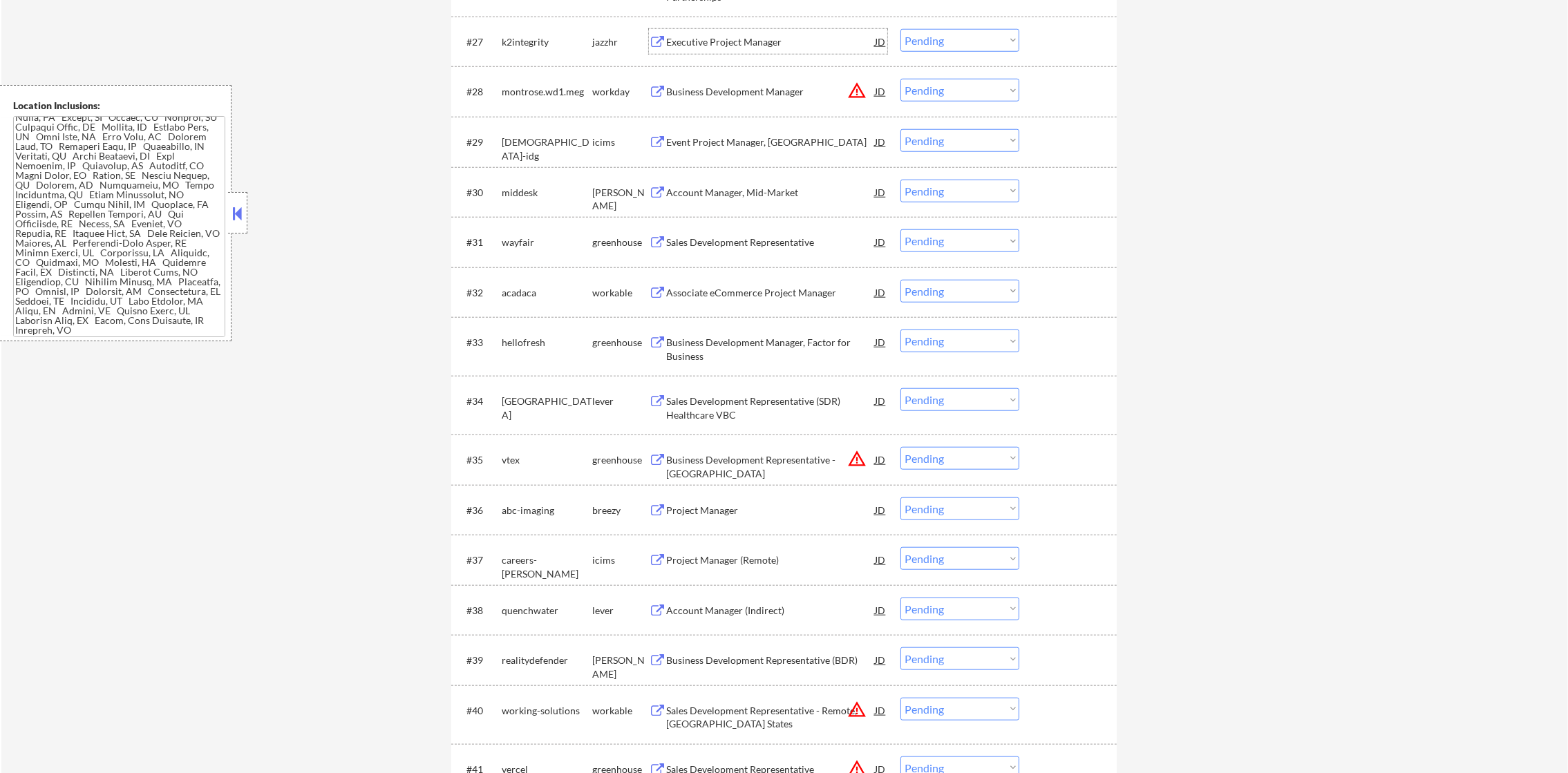
click at [776, 39] on div "Executive Project Manager" at bounding box center [770, 42] width 209 height 14
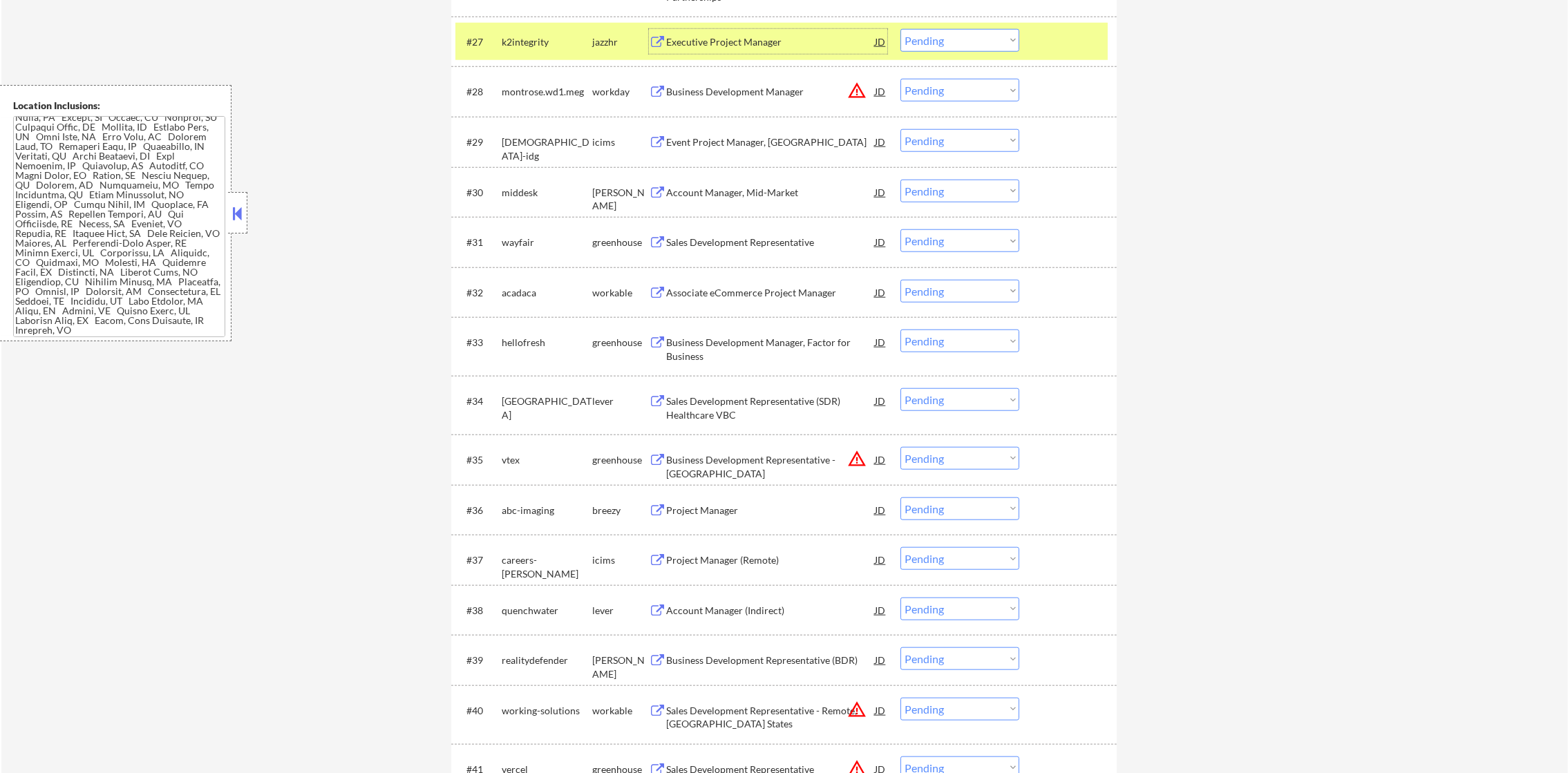
click at [926, 38] on select "Choose an option... Pending Applied Excluded (Questions) Excluded (Expired) Exc…" at bounding box center [959, 40] width 119 height 23
click at [900, 29] on select "Choose an option... Pending Applied Excluded (Questions) Excluded (Expired) Exc…" at bounding box center [959, 40] width 119 height 23
click at [521, 37] on div "k2integrity" at bounding box center [547, 42] width 91 height 14
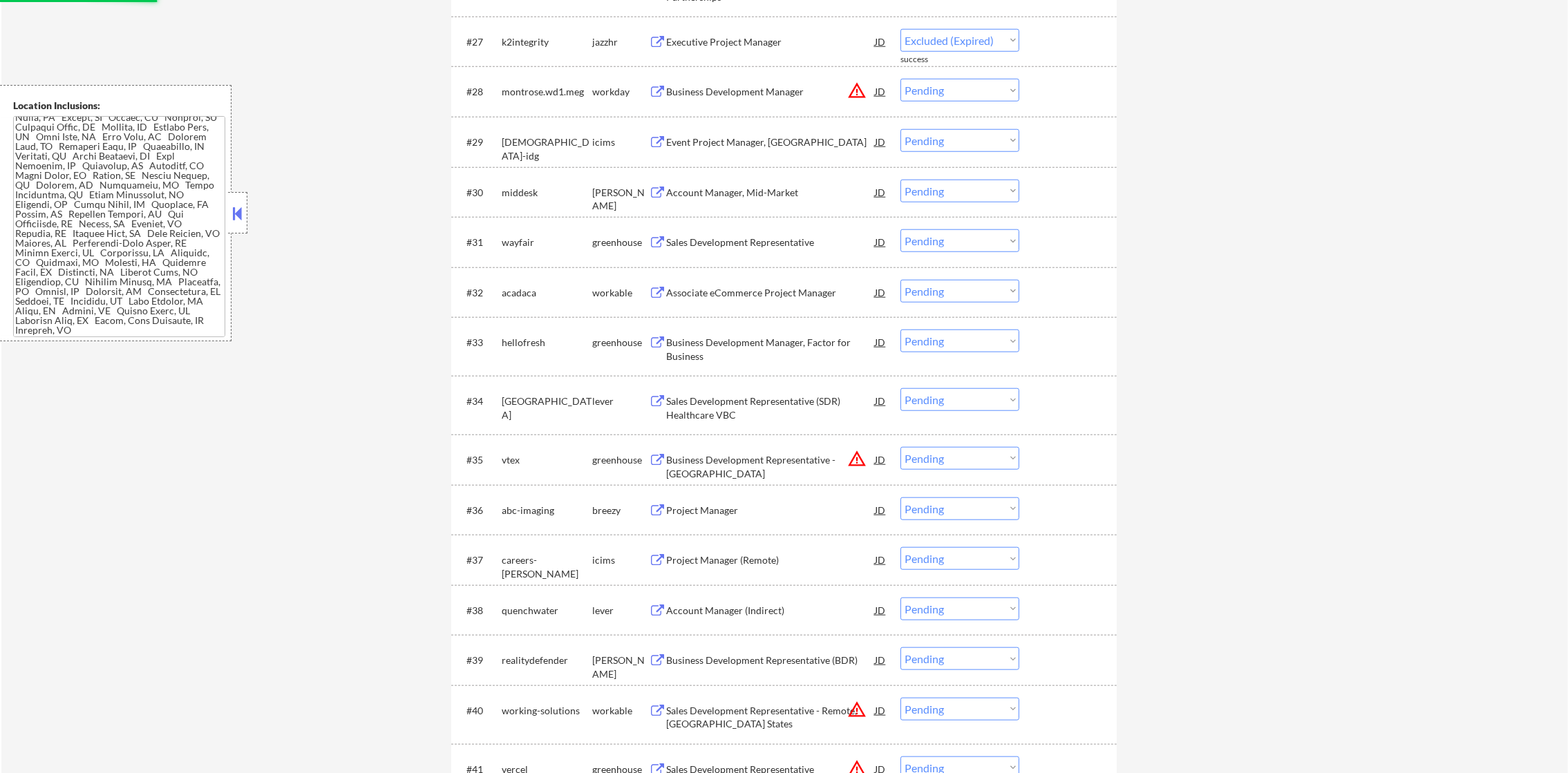
select select ""pending""
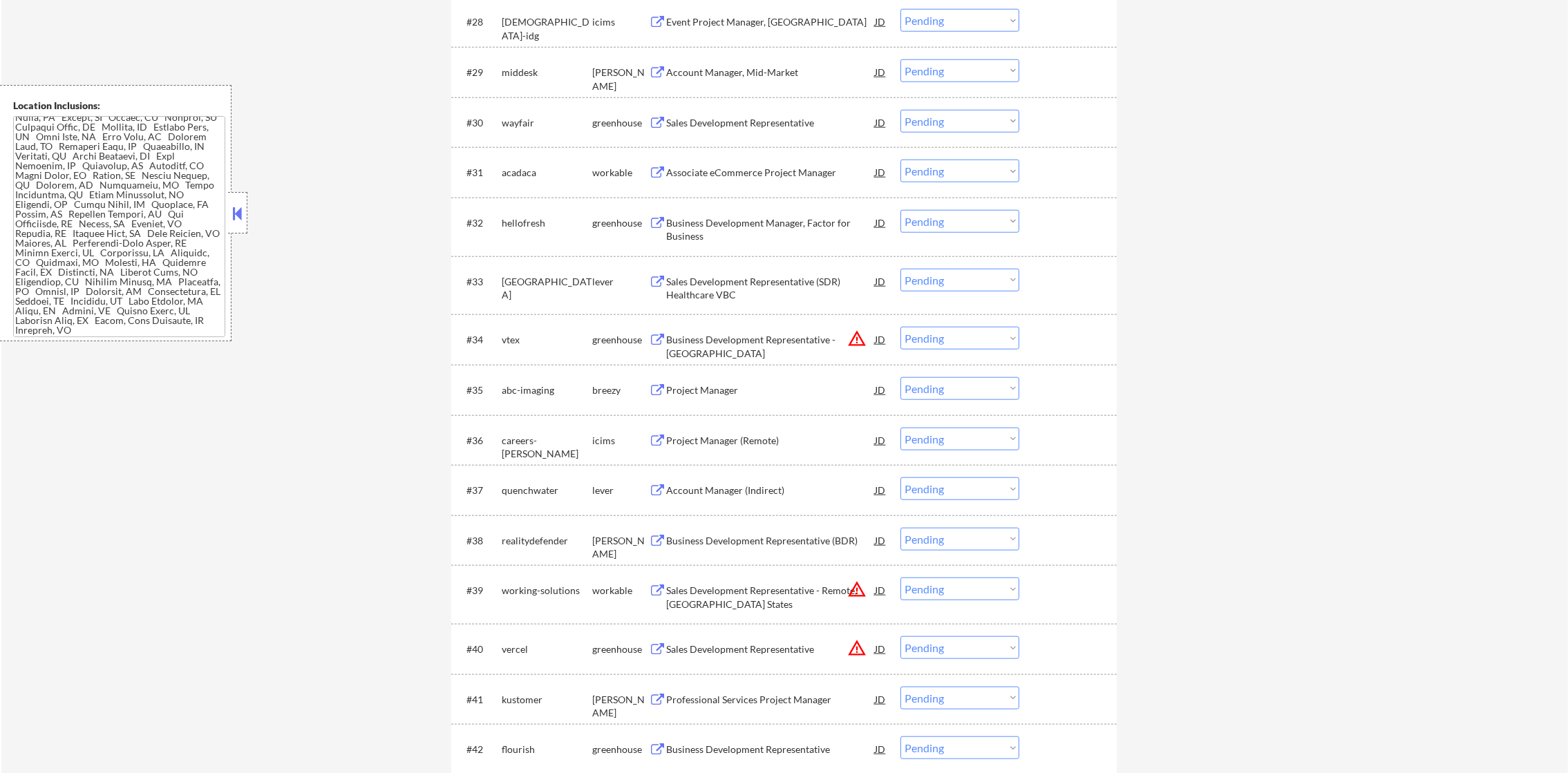
scroll to position [2092, 0]
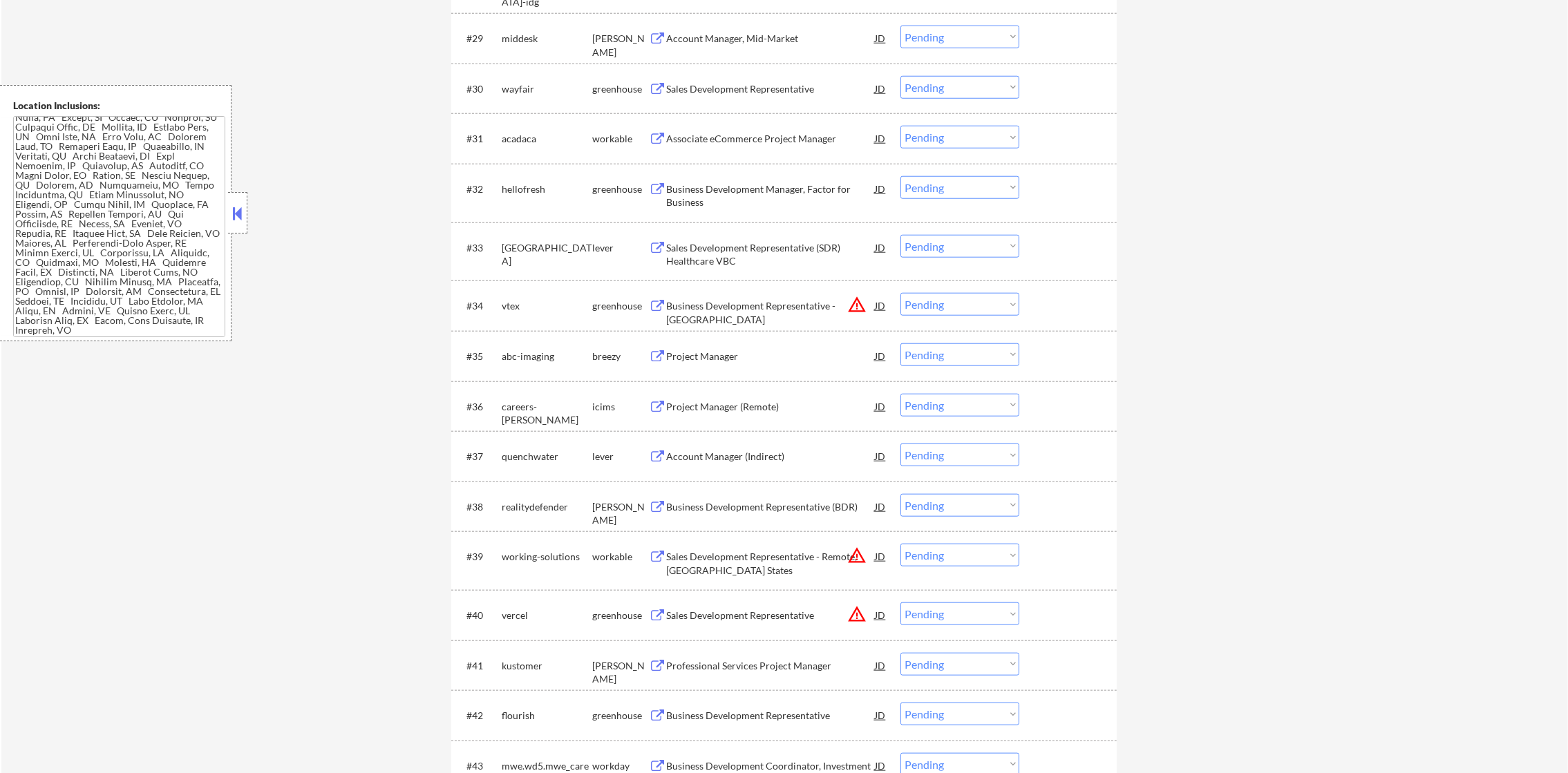
click at [770, 28] on div "Account Manager, Mid-Market" at bounding box center [770, 38] width 209 height 25
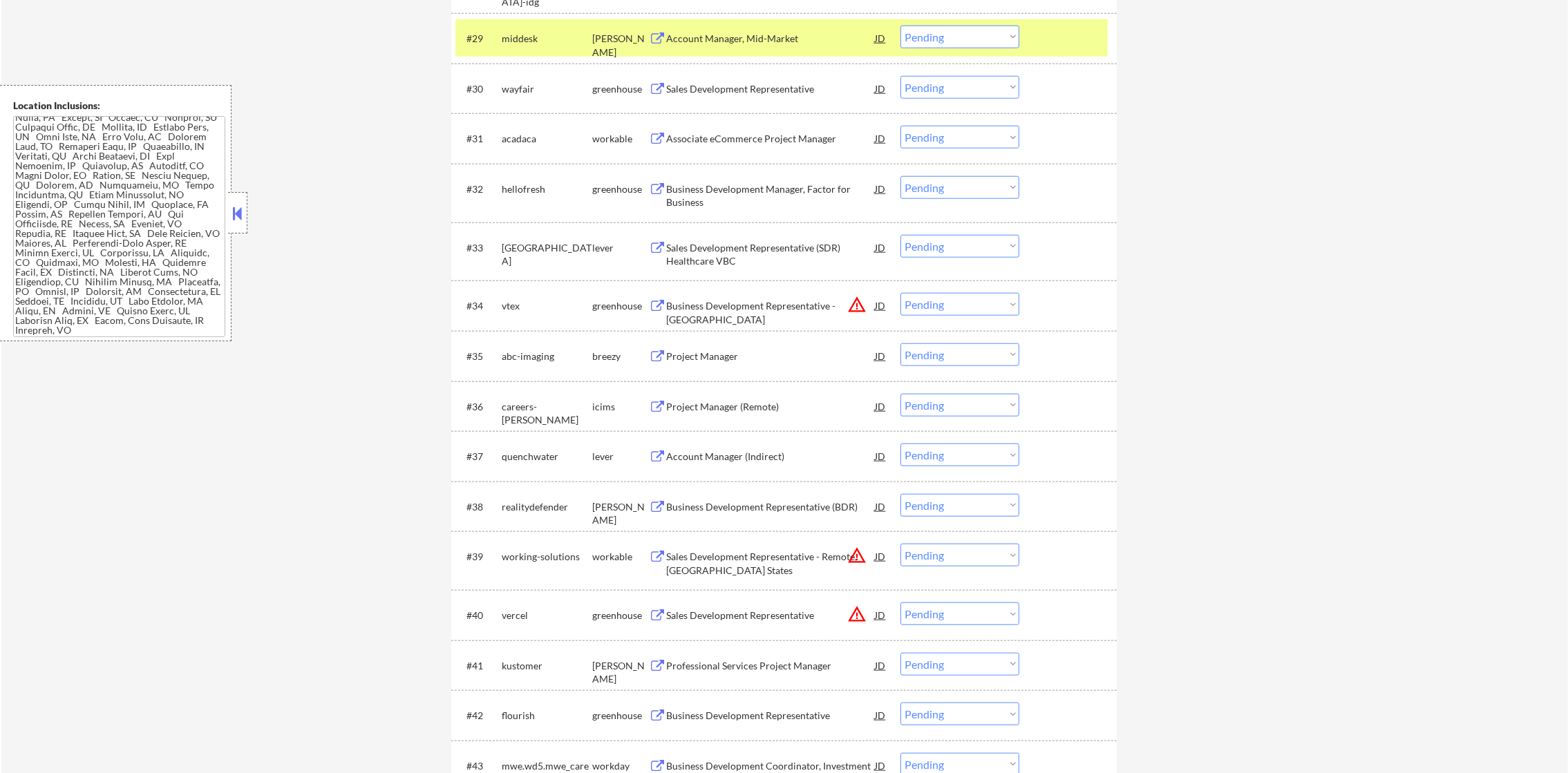
click at [930, 18] on div "#29 middesk ashby Account Manager, Mid-Market JD warning_amber Choose an option…" at bounding box center [784, 38] width 665 height 50
click at [931, 28] on select "Choose an option... Pending Applied Excluded (Questions) Excluded (Expired) Exc…" at bounding box center [959, 37] width 119 height 23
click at [900, 26] on select "Choose an option... Pending Applied Excluded (Questions) Excluded (Expired) Exc…" at bounding box center [959, 37] width 119 height 23
click at [516, 37] on div "middesk" at bounding box center [547, 38] width 91 height 14
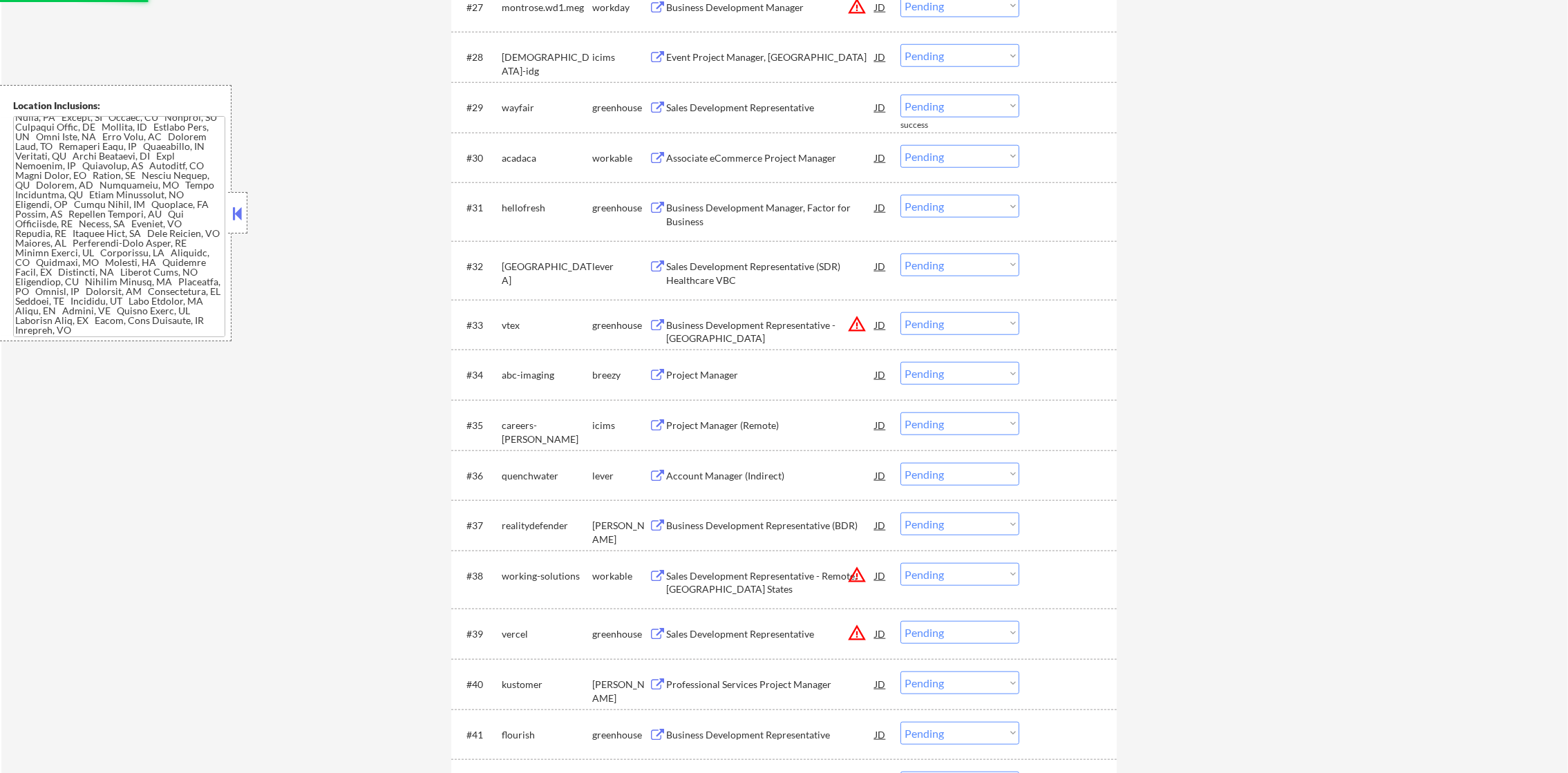
scroll to position [2057, 0]
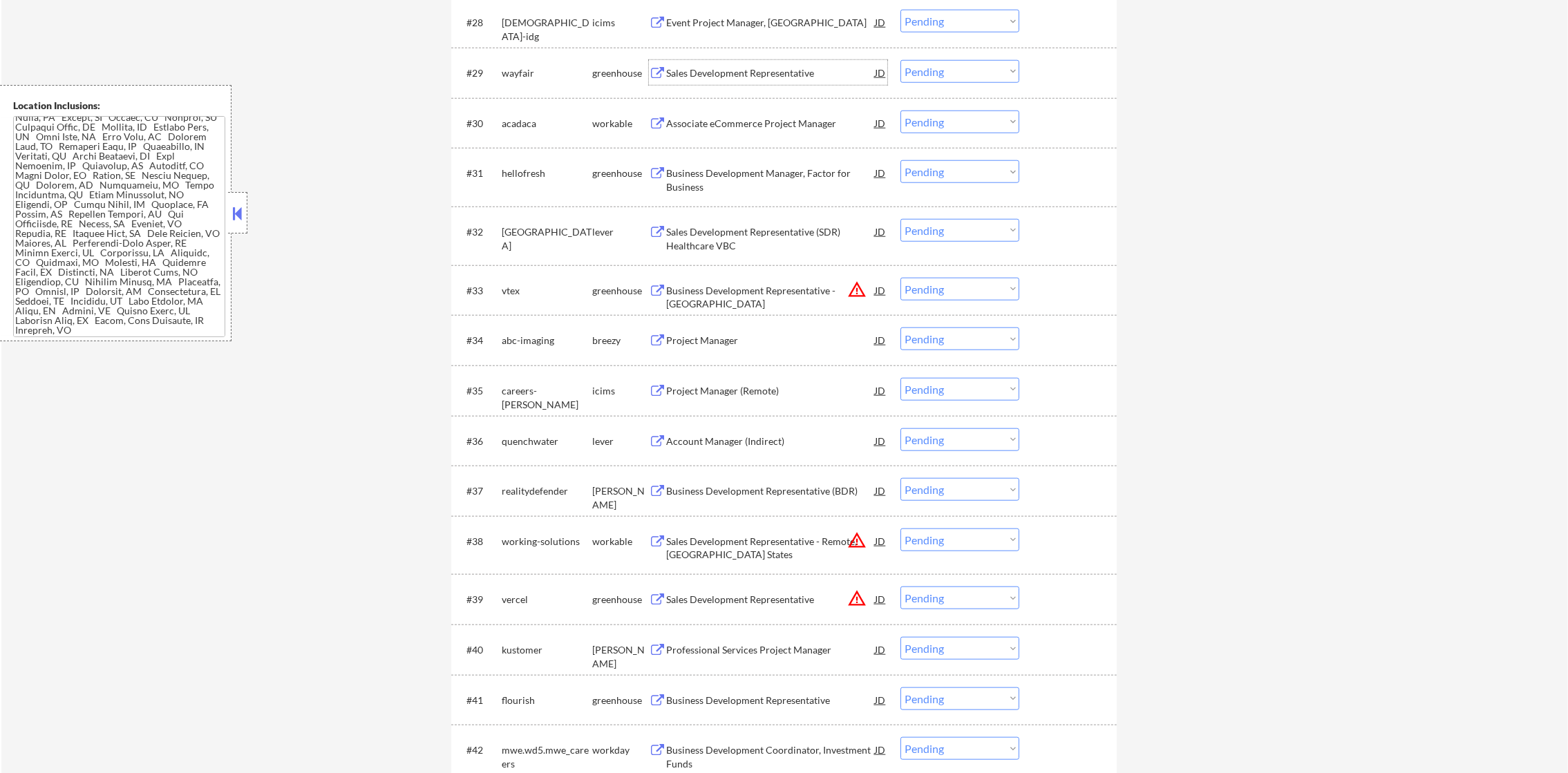
click at [764, 64] on div "Sales Development Representative" at bounding box center [770, 72] width 209 height 25
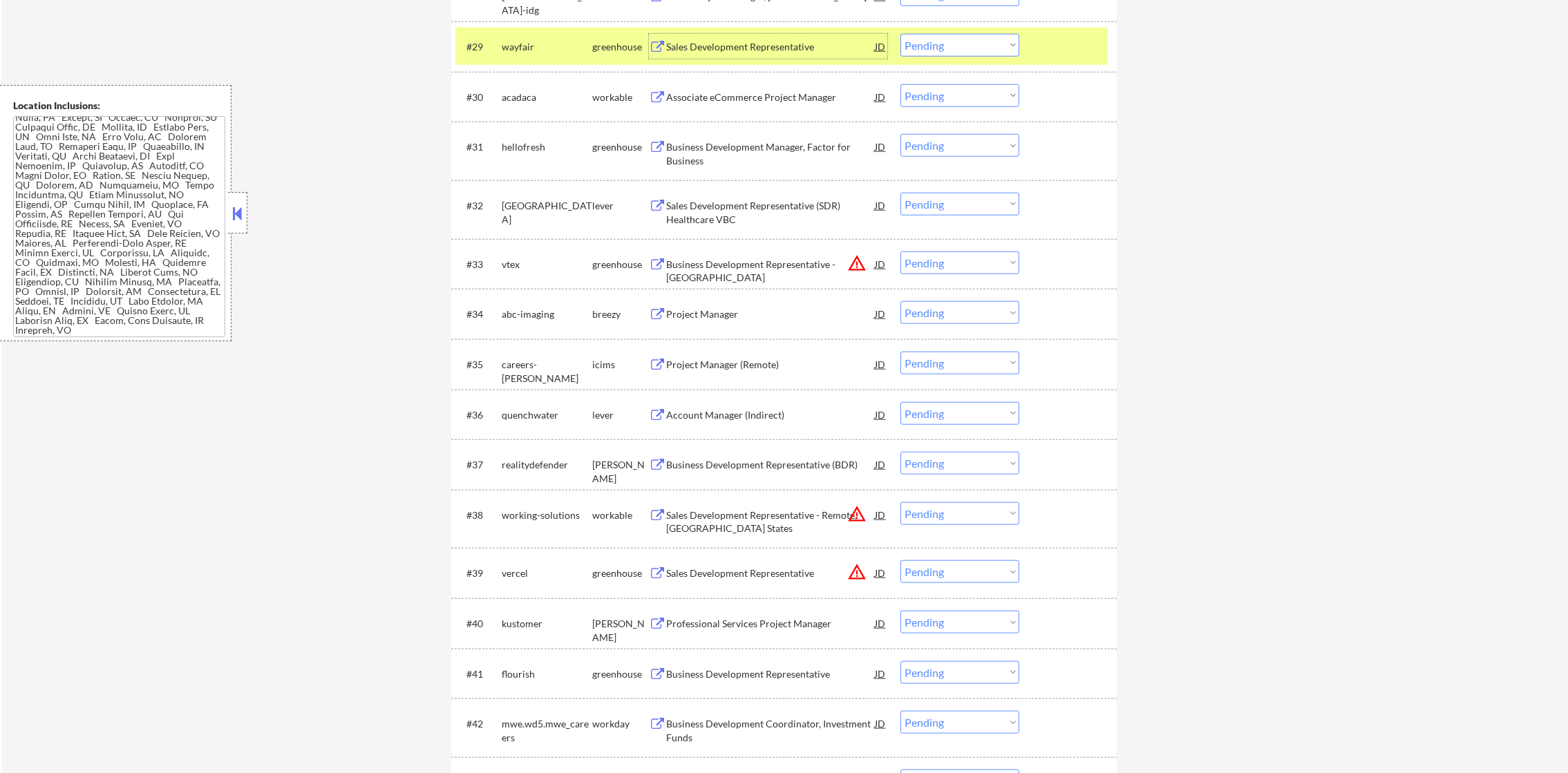
scroll to position [2092, 0]
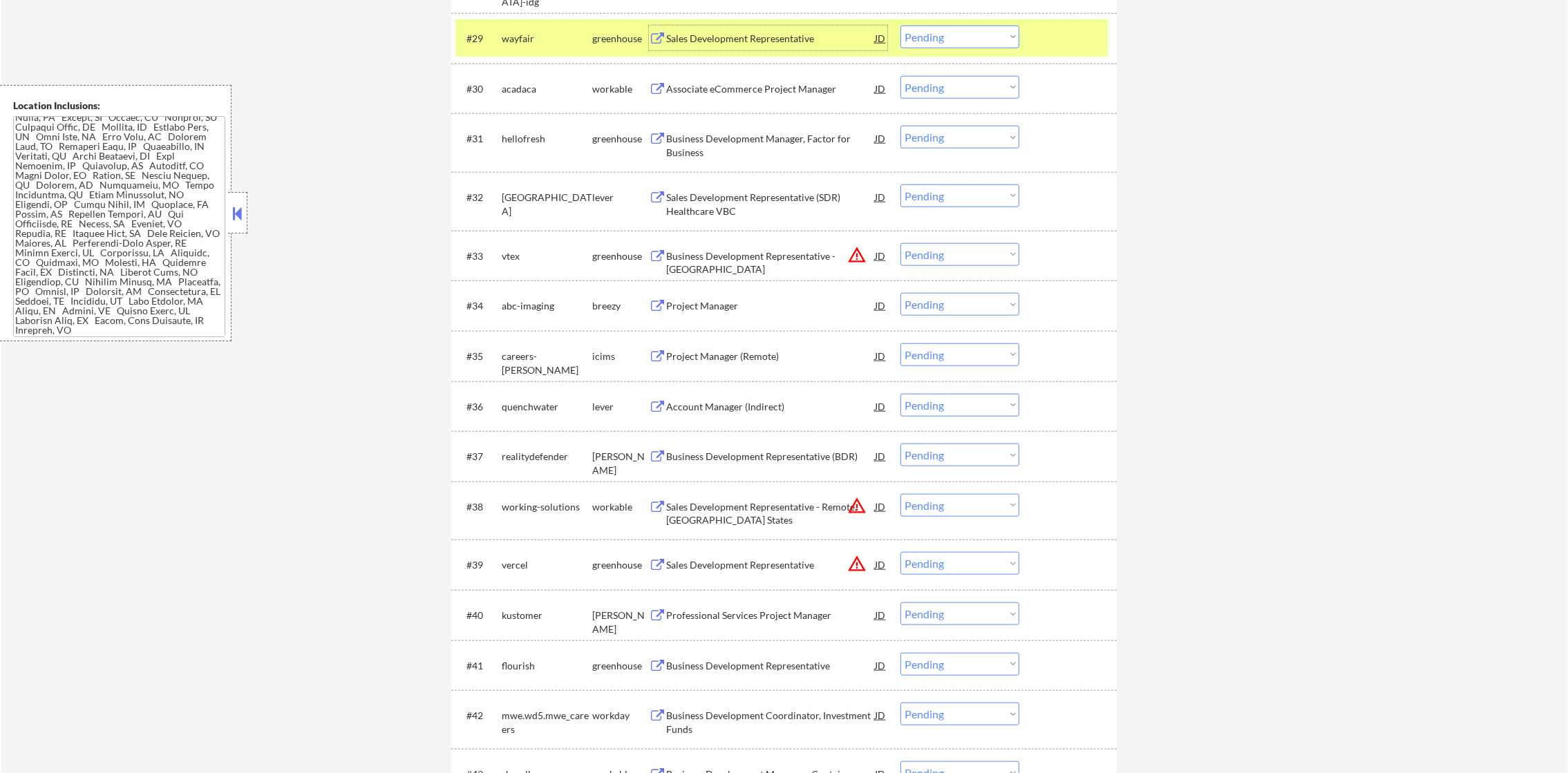
drag, startPoint x: 928, startPoint y: 37, endPoint x: 936, endPoint y: 47, distance: 12.8
click at [928, 37] on select "Choose an option... Pending Applied Excluded (Questions) Excluded (Expired) Exc…" at bounding box center [959, 37] width 119 height 23
click at [900, 26] on select "Choose an option... Pending Applied Excluded (Questions) Excluded (Expired) Exc…" at bounding box center [959, 37] width 119 height 23
click at [533, 23] on div "#29 wayfair greenhouse Sales Development Representative JD warning_amber Choose…" at bounding box center [781, 37] width 652 height 37
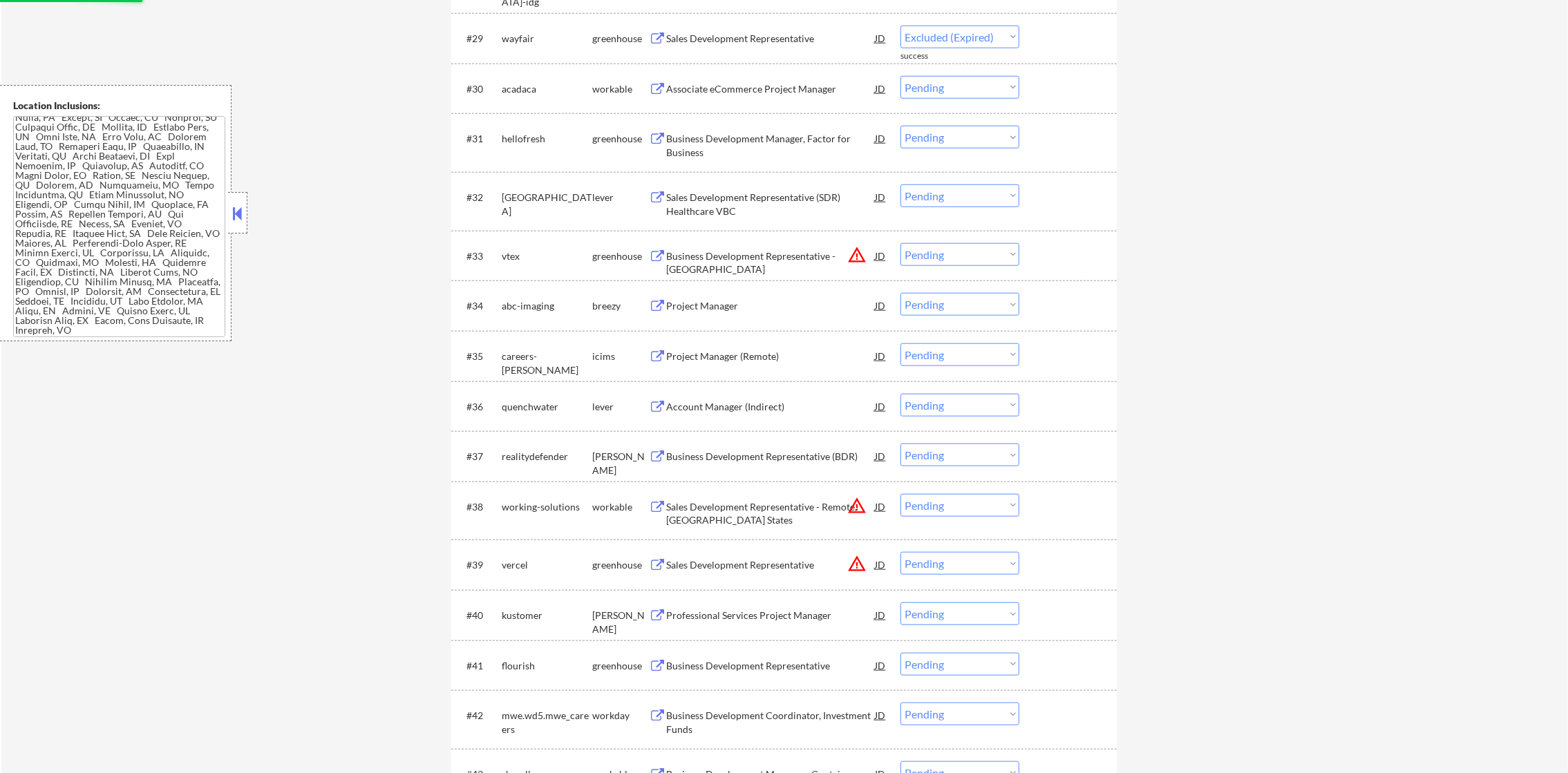
click at [745, 79] on div "Associate eCommerce Project Manager" at bounding box center [770, 88] width 209 height 25
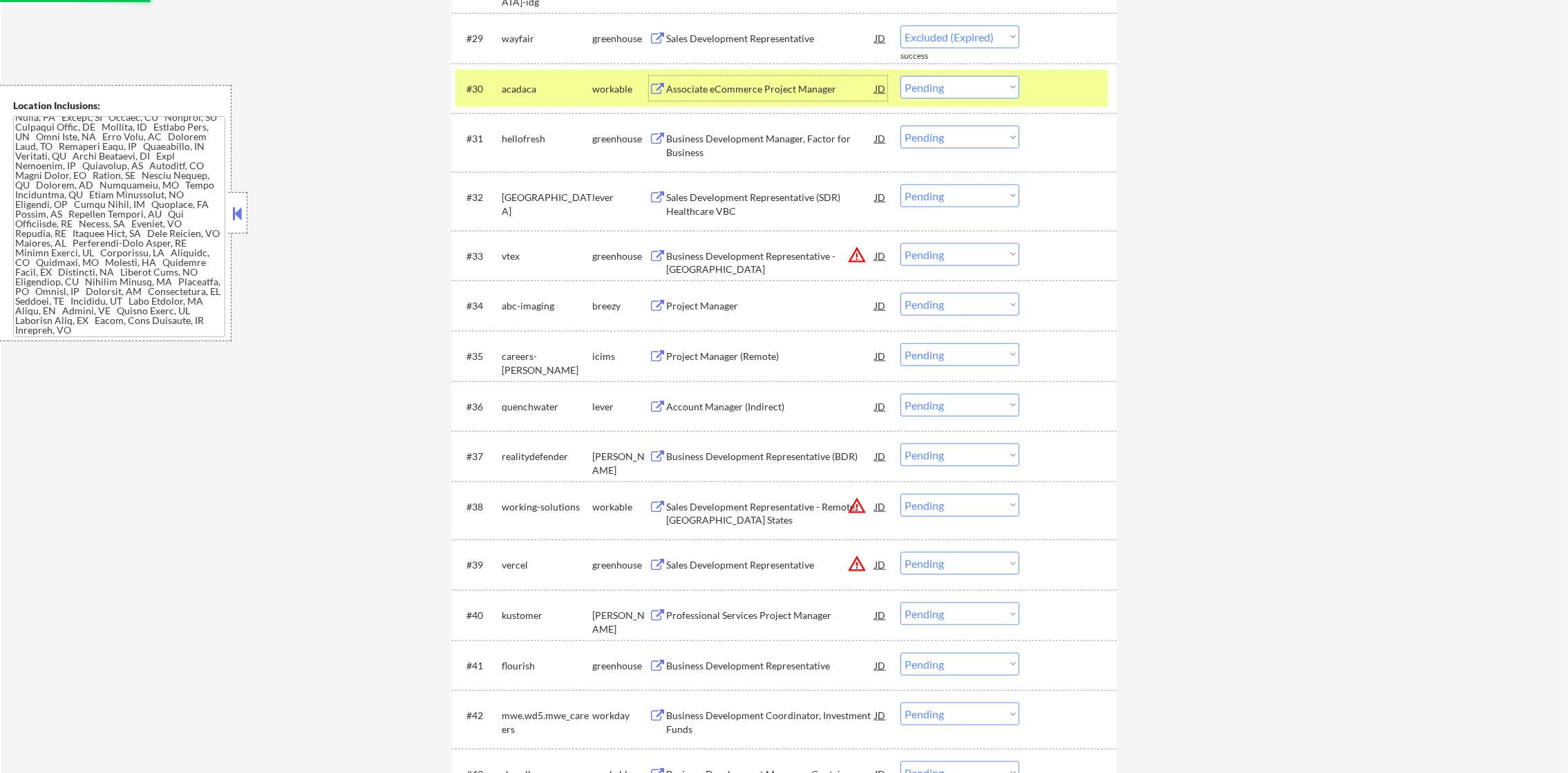
click at [530, 26] on div "wayfair" at bounding box center [547, 38] width 91 height 25
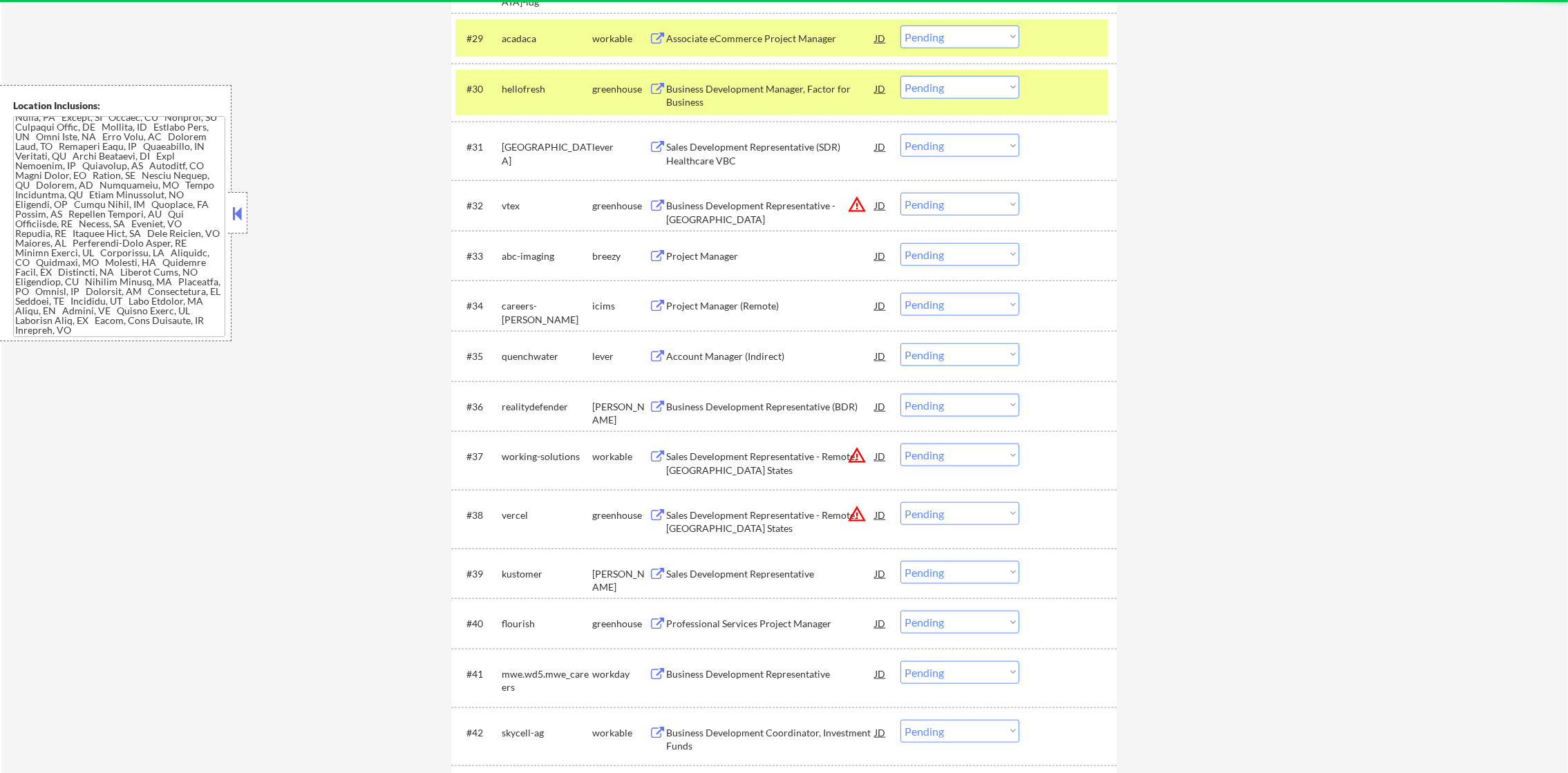
click at [524, 83] on div "hellofresh" at bounding box center [547, 88] width 91 height 14
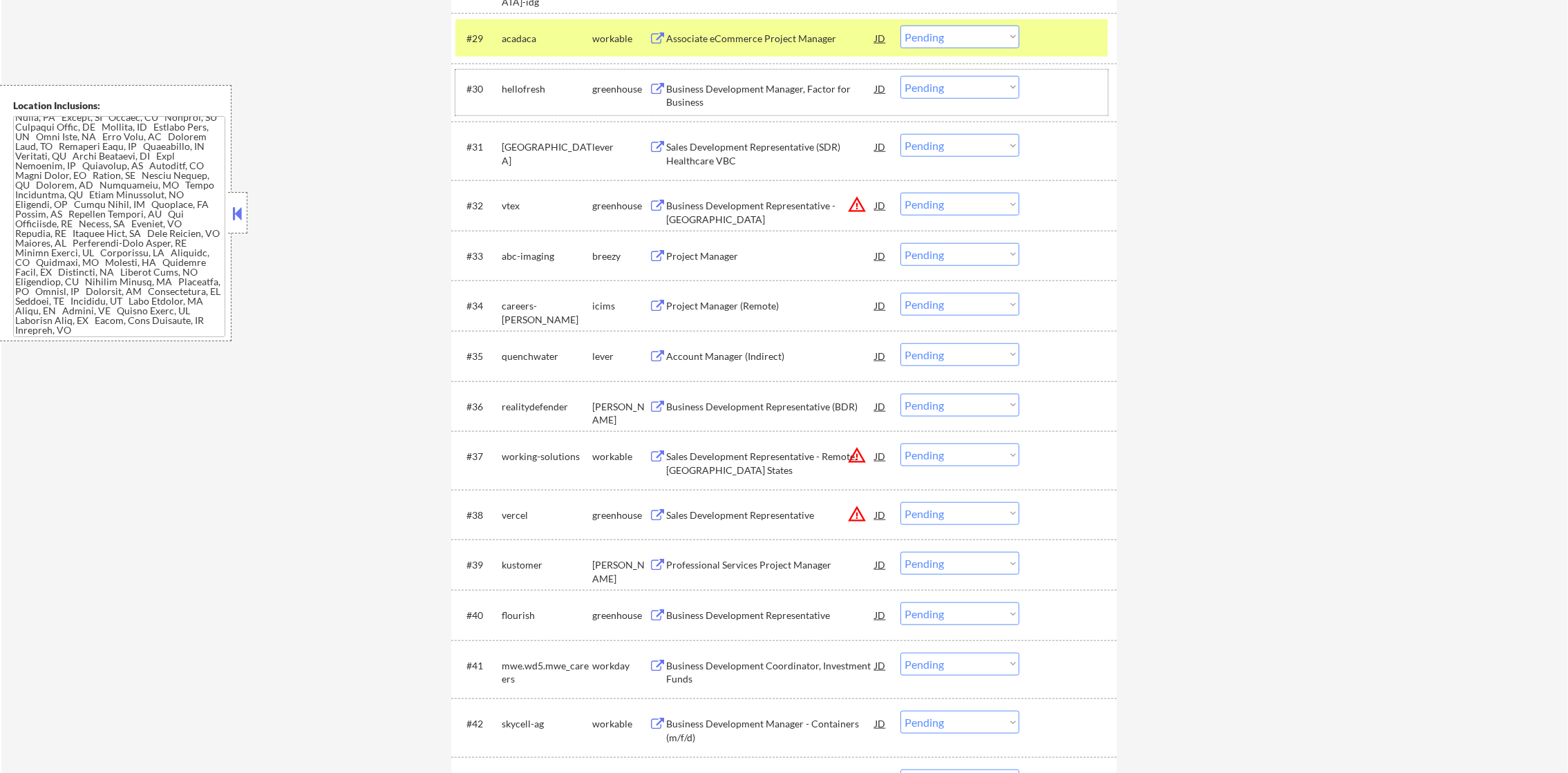
click at [927, 37] on select "Choose an option... Pending Applied Excluded (Questions) Excluded (Expired) Exc…" at bounding box center [959, 37] width 119 height 23
click at [900, 26] on select "Choose an option... Pending Applied Excluded (Questions) Excluded (Expired) Exc…" at bounding box center [959, 37] width 119 height 23
click at [541, 39] on div "acadaca" at bounding box center [547, 38] width 91 height 14
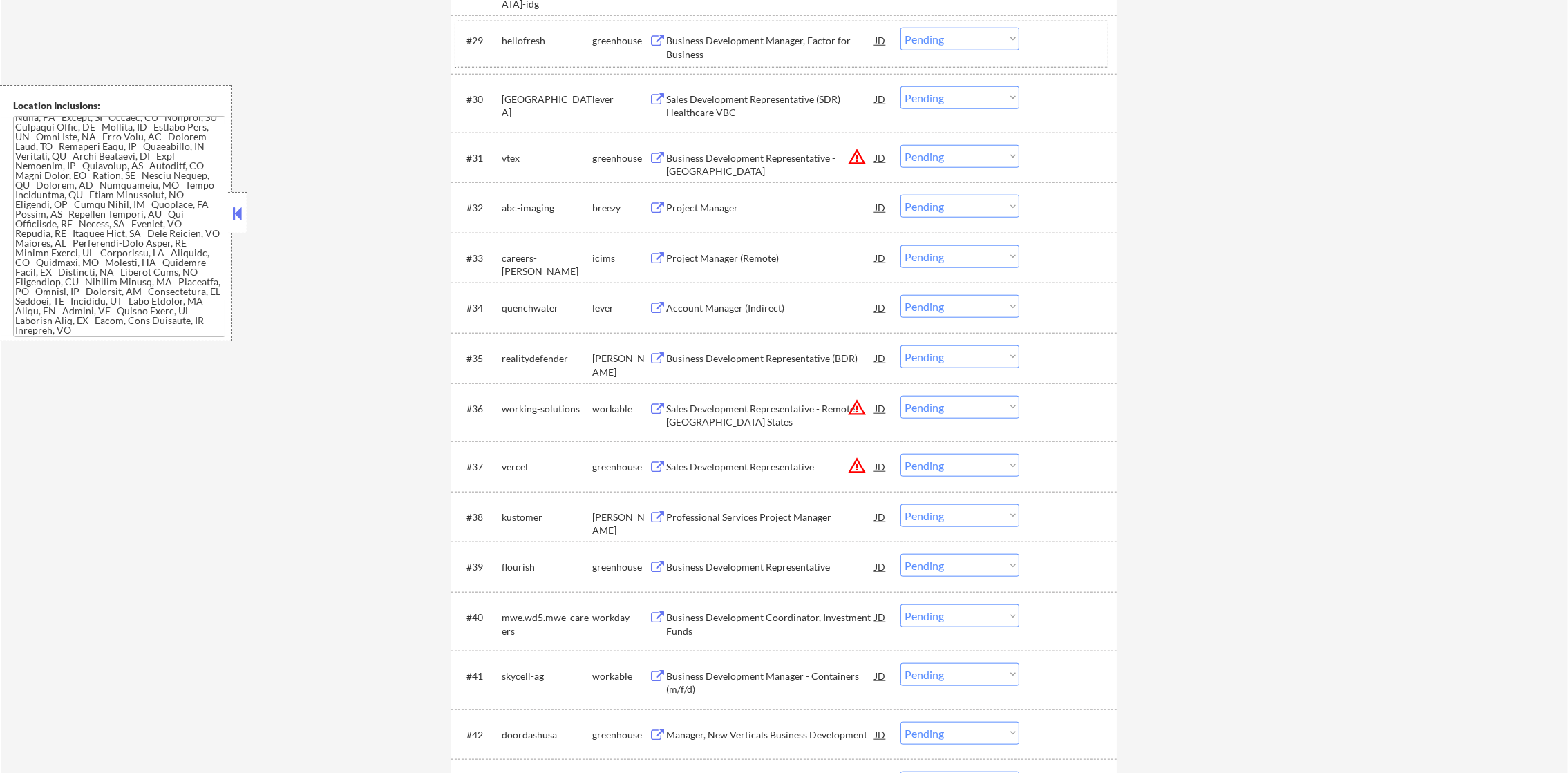
scroll to position [2081, 0]
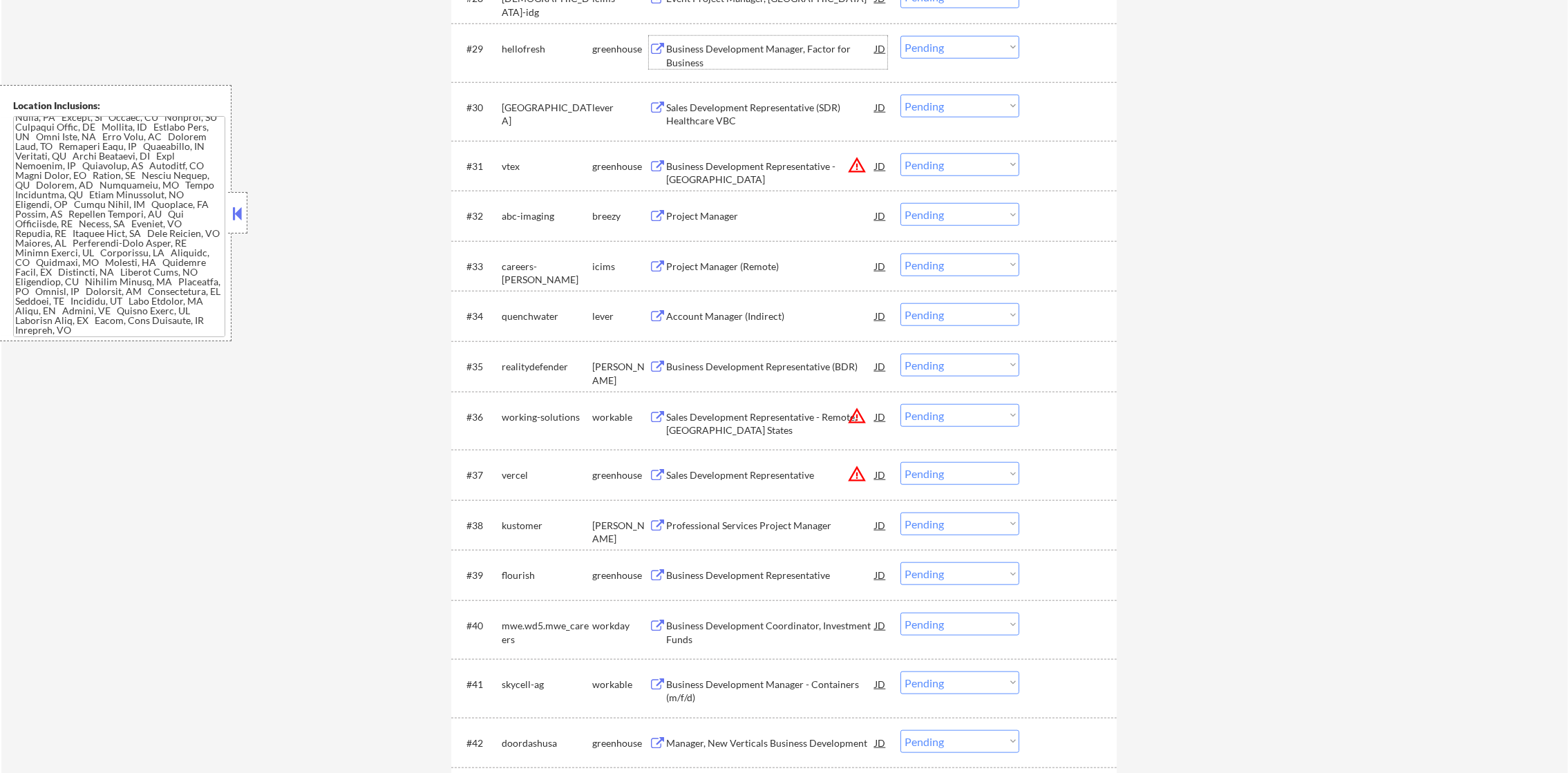
click at [779, 50] on div "Business Development Manager, Factor for Business" at bounding box center [770, 56] width 209 height 27
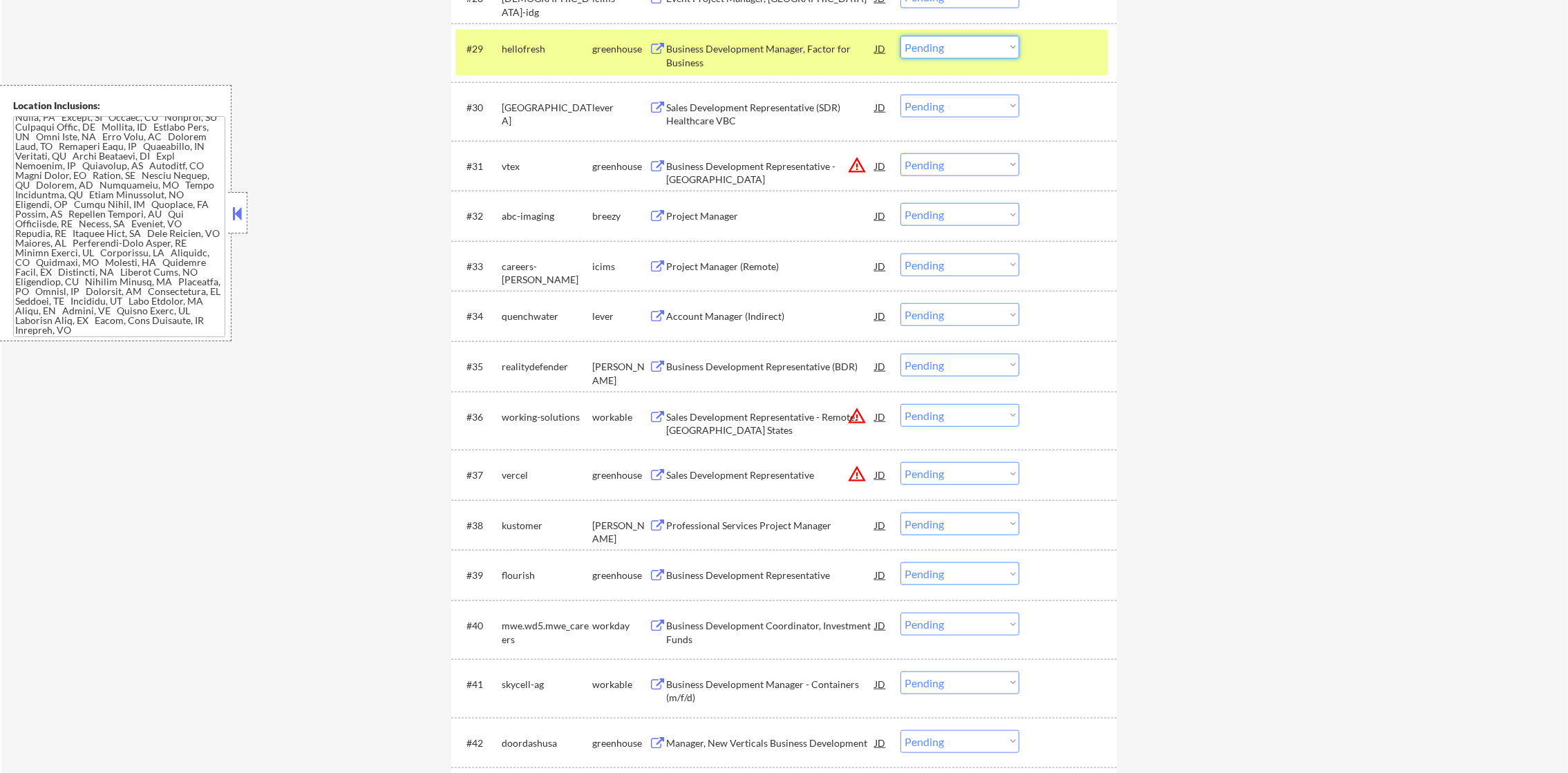
click at [943, 48] on select "Choose an option... Pending Applied Excluded (Questions) Excluded (Expired) Exc…" at bounding box center [959, 47] width 119 height 23
click at [900, 36] on select "Choose an option... Pending Applied Excluded (Questions) Excluded (Expired) Exc…" at bounding box center [959, 47] width 119 height 23
click at [526, 59] on div "hellofresh" at bounding box center [547, 48] width 91 height 25
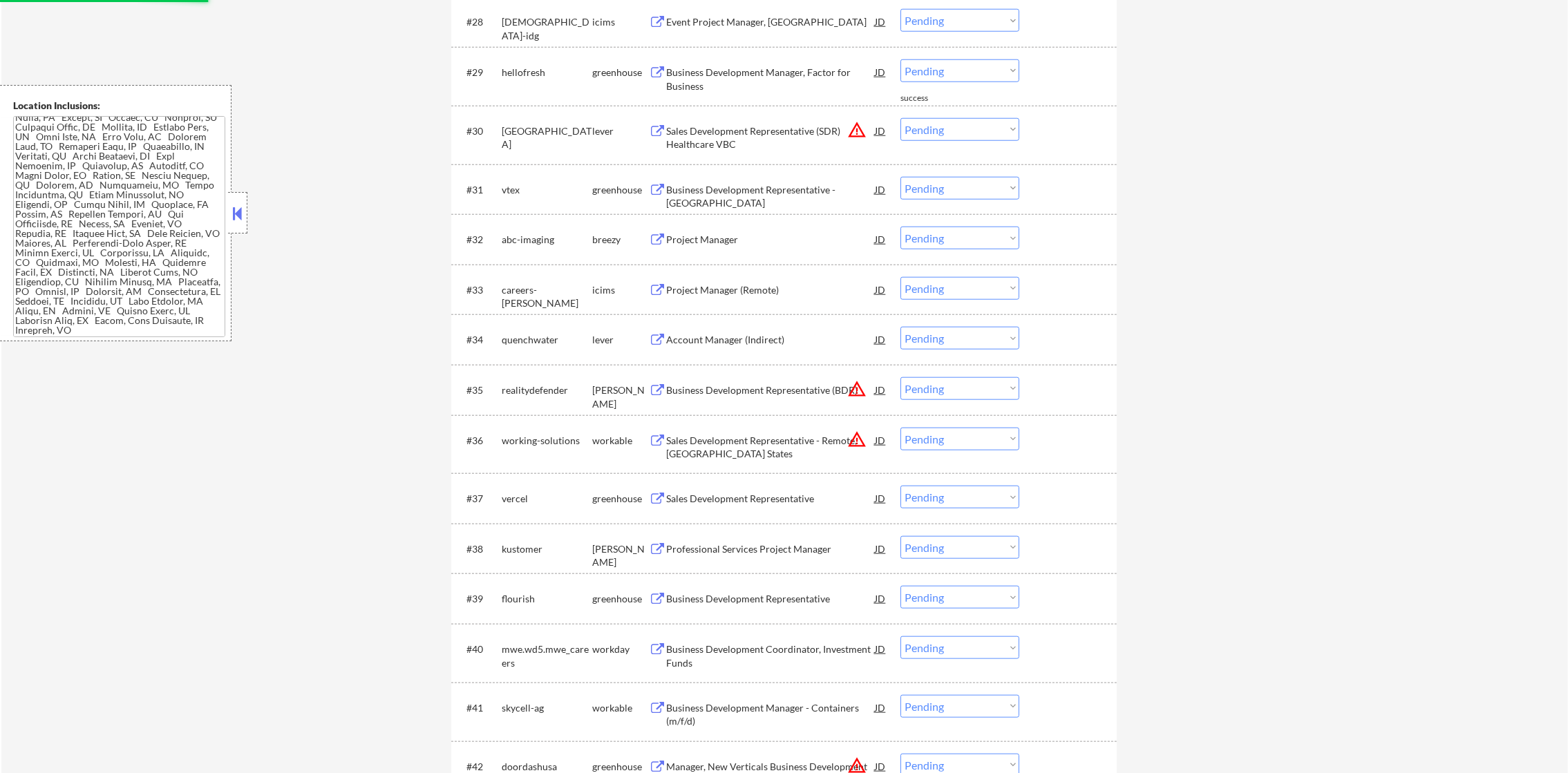
scroll to position [2048, 0]
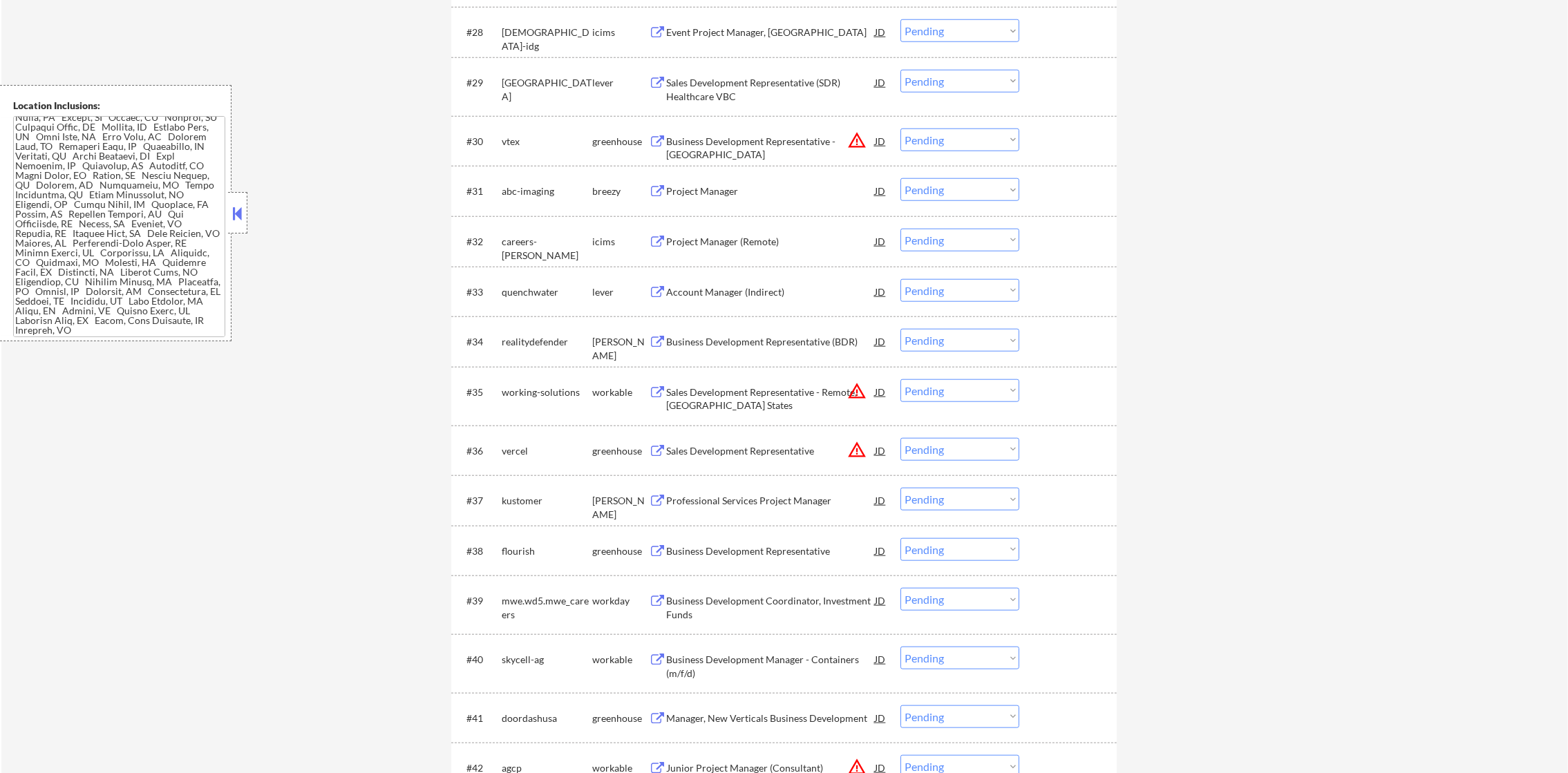
click at [756, 90] on div "Sales Development Representative (SDR) Healthcare VBC" at bounding box center [770, 89] width 209 height 27
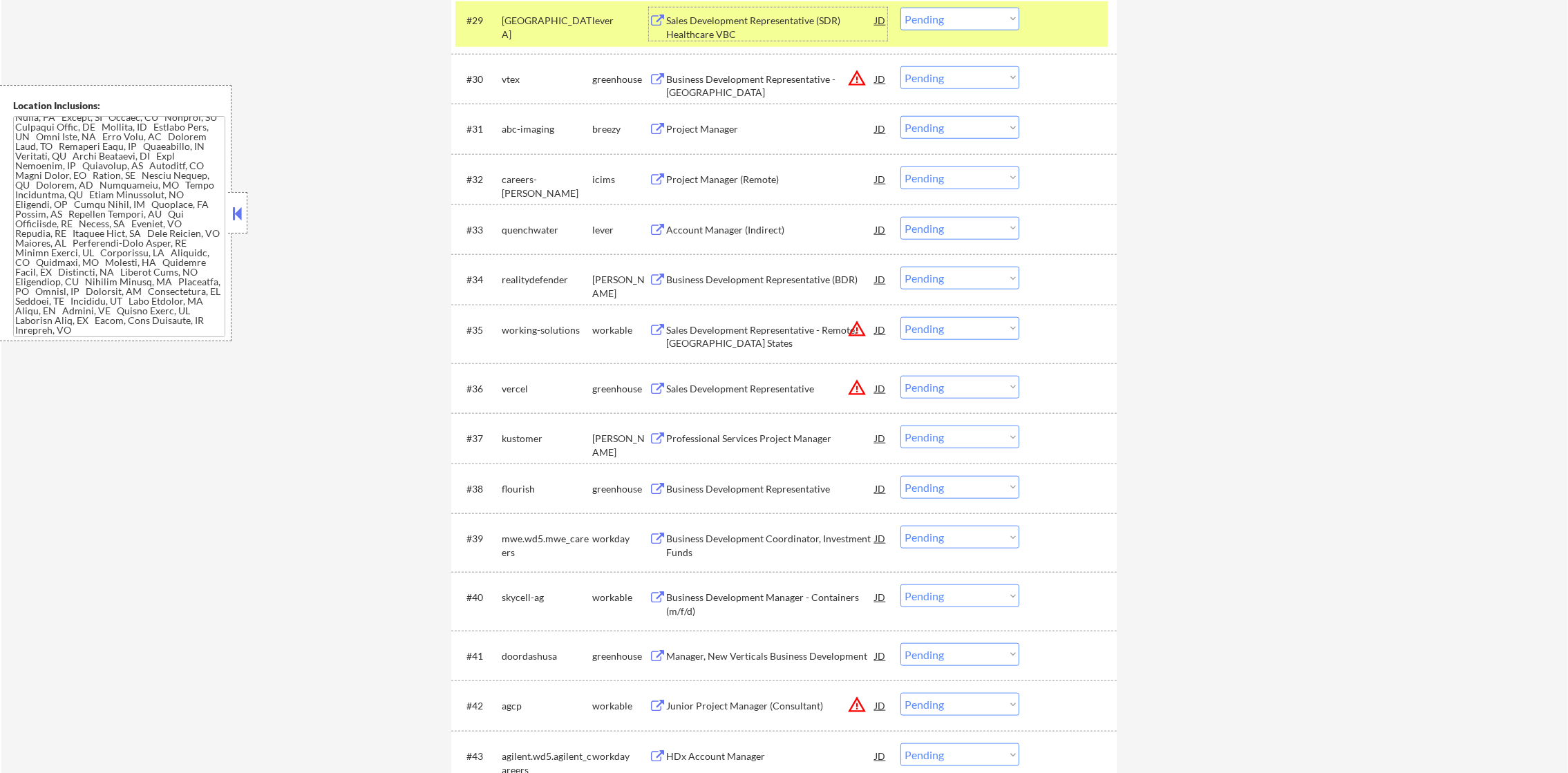
scroll to position [2116, 0]
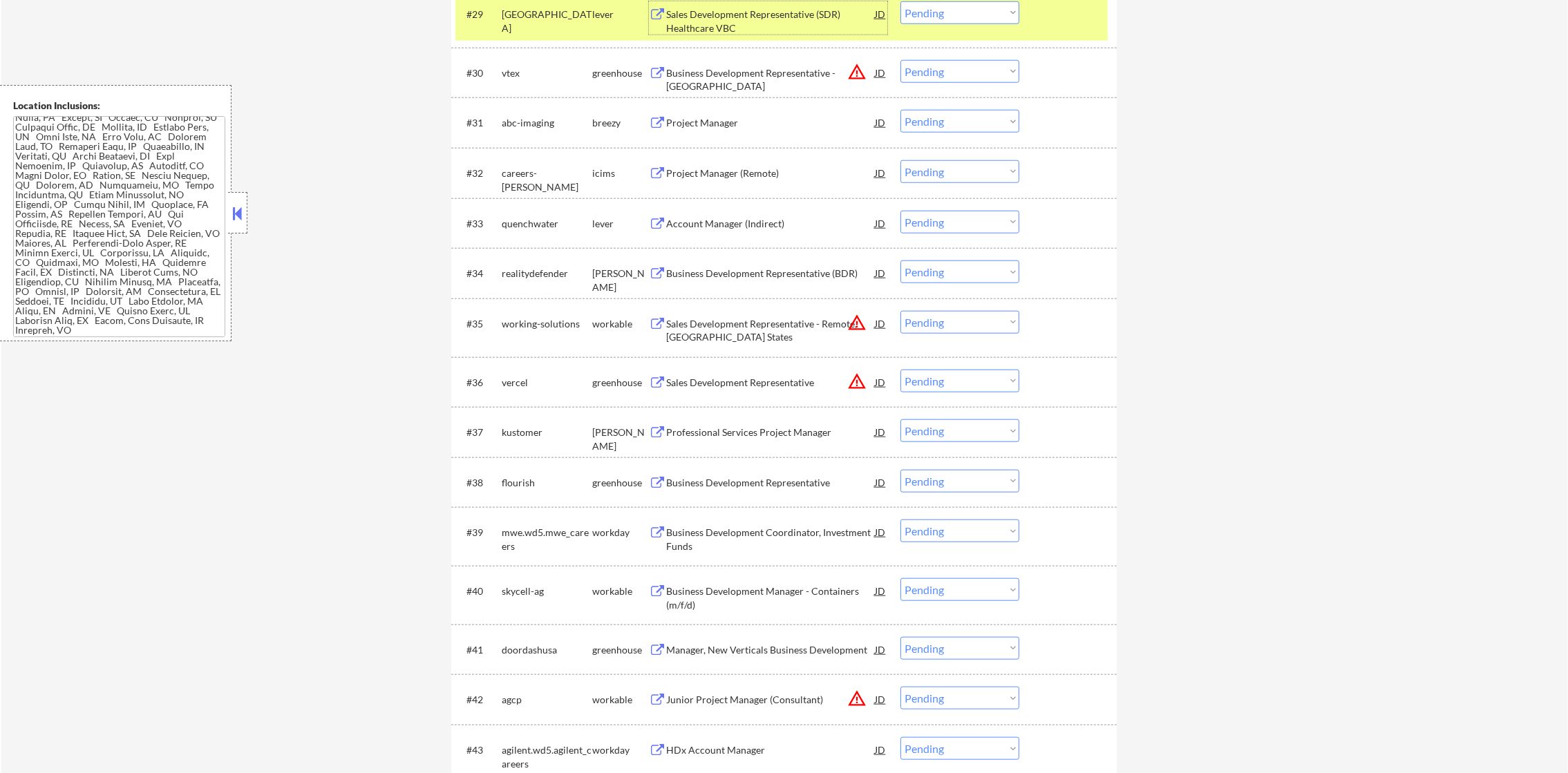
click at [939, 12] on select "Choose an option... Pending Applied Excluded (Questions) Excluded (Expired) Exc…" at bounding box center [959, 12] width 119 height 23
click at [900, 1] on select "Choose an option... Pending Applied Excluded (Questions) Excluded (Expired) Exc…" at bounding box center [959, 12] width 119 height 23
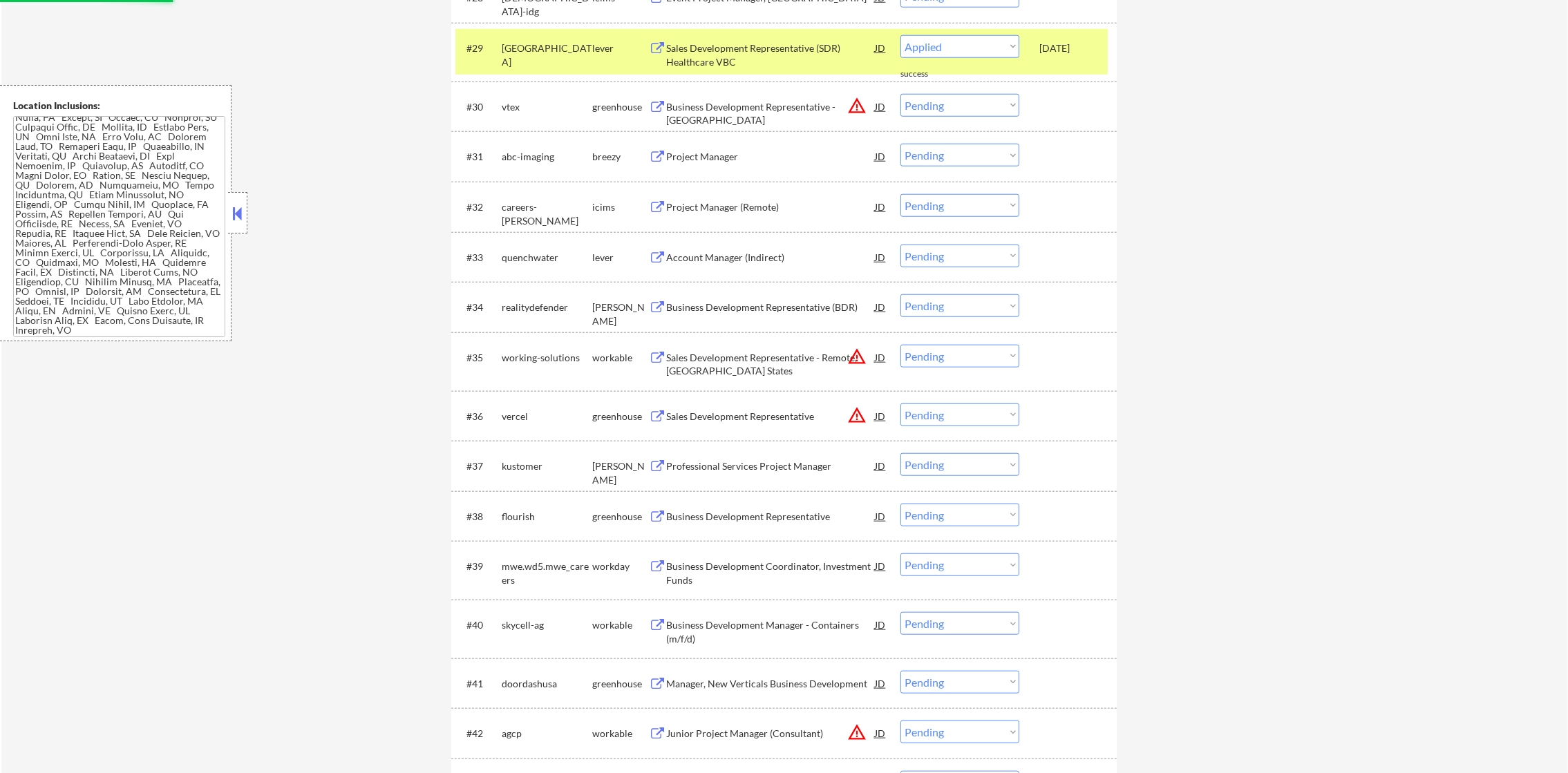
scroll to position [2081, 0]
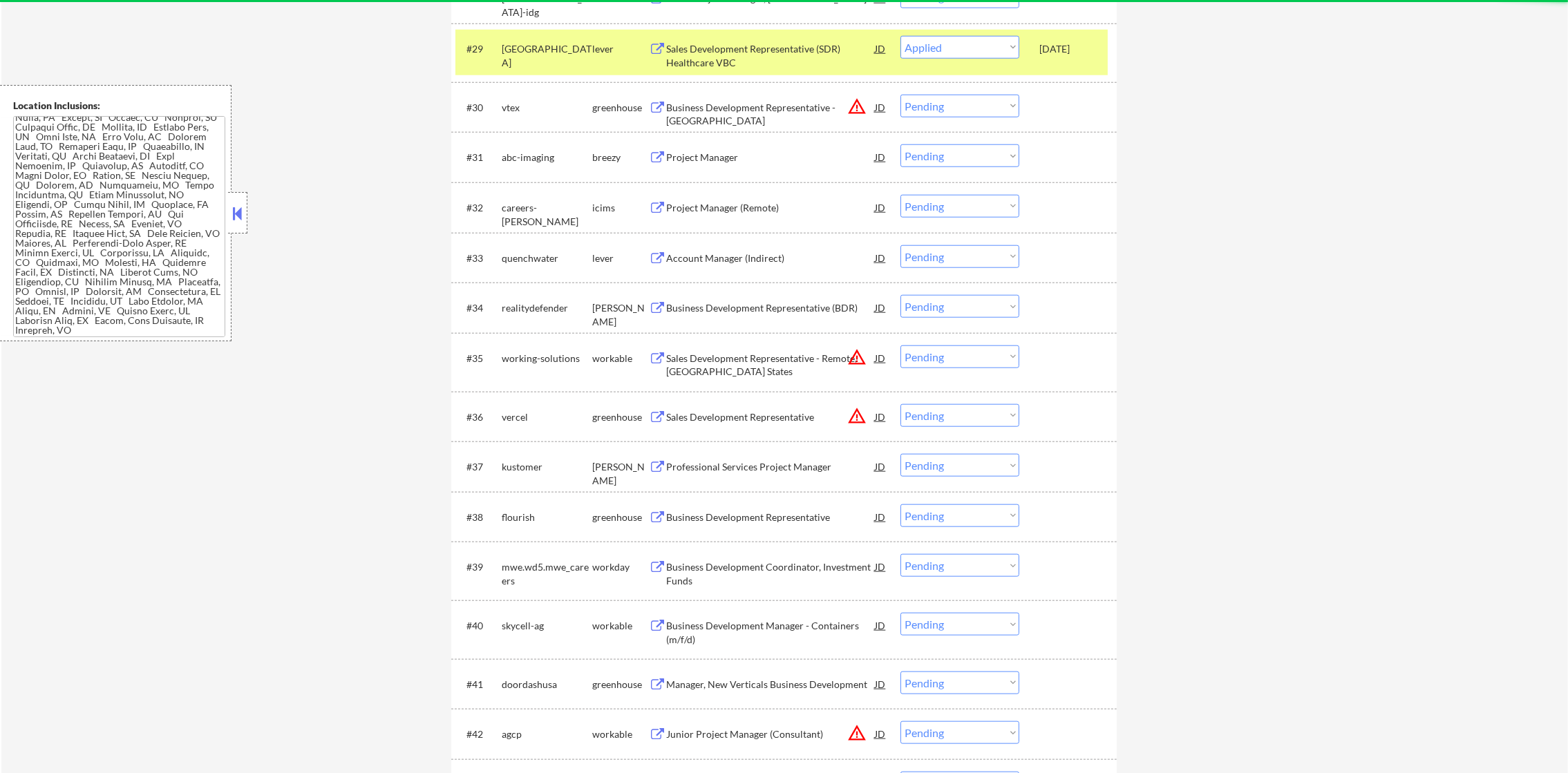
select select ""pending""
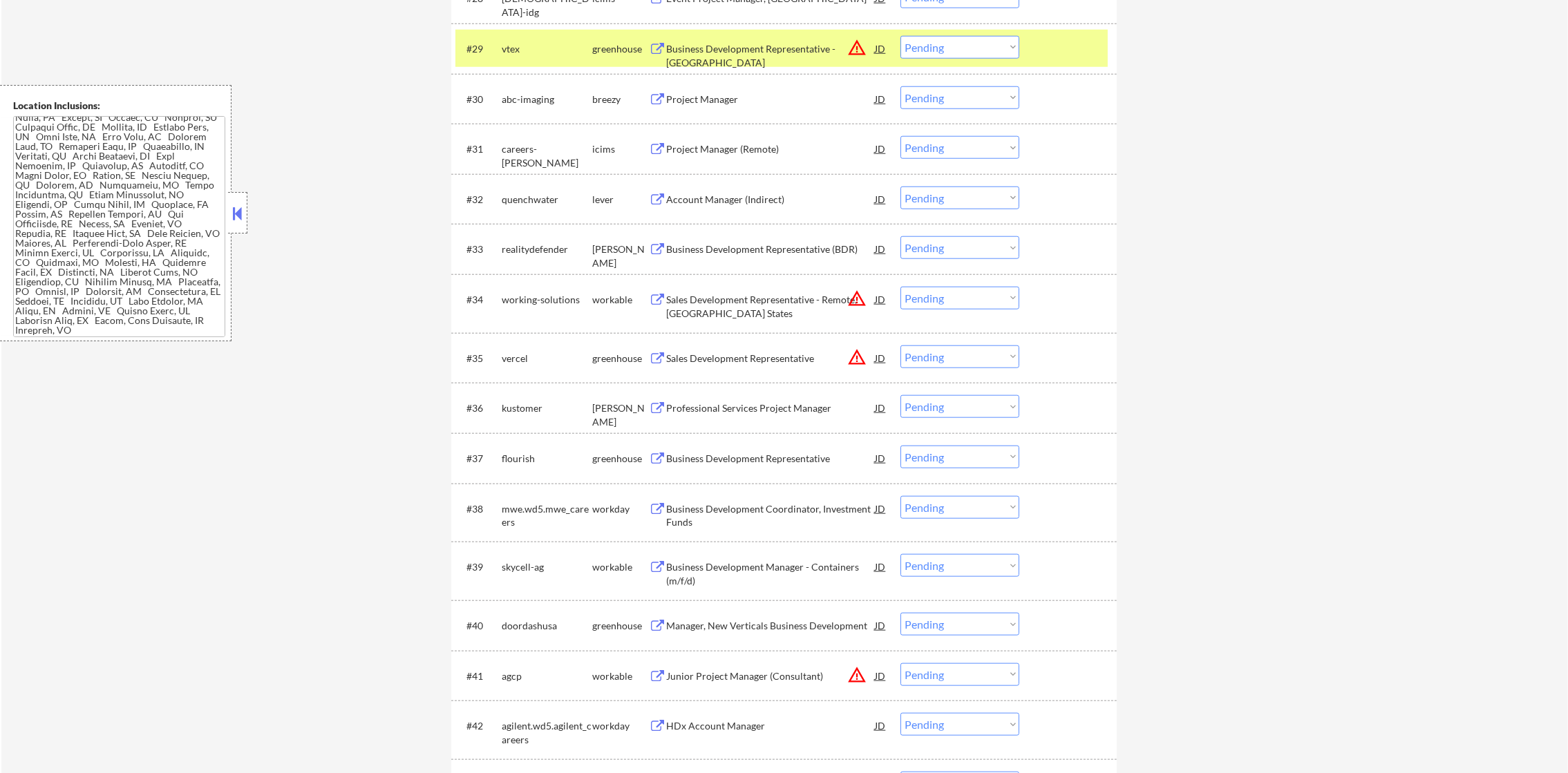
click at [519, 56] on div "vtex" at bounding box center [547, 48] width 91 height 25
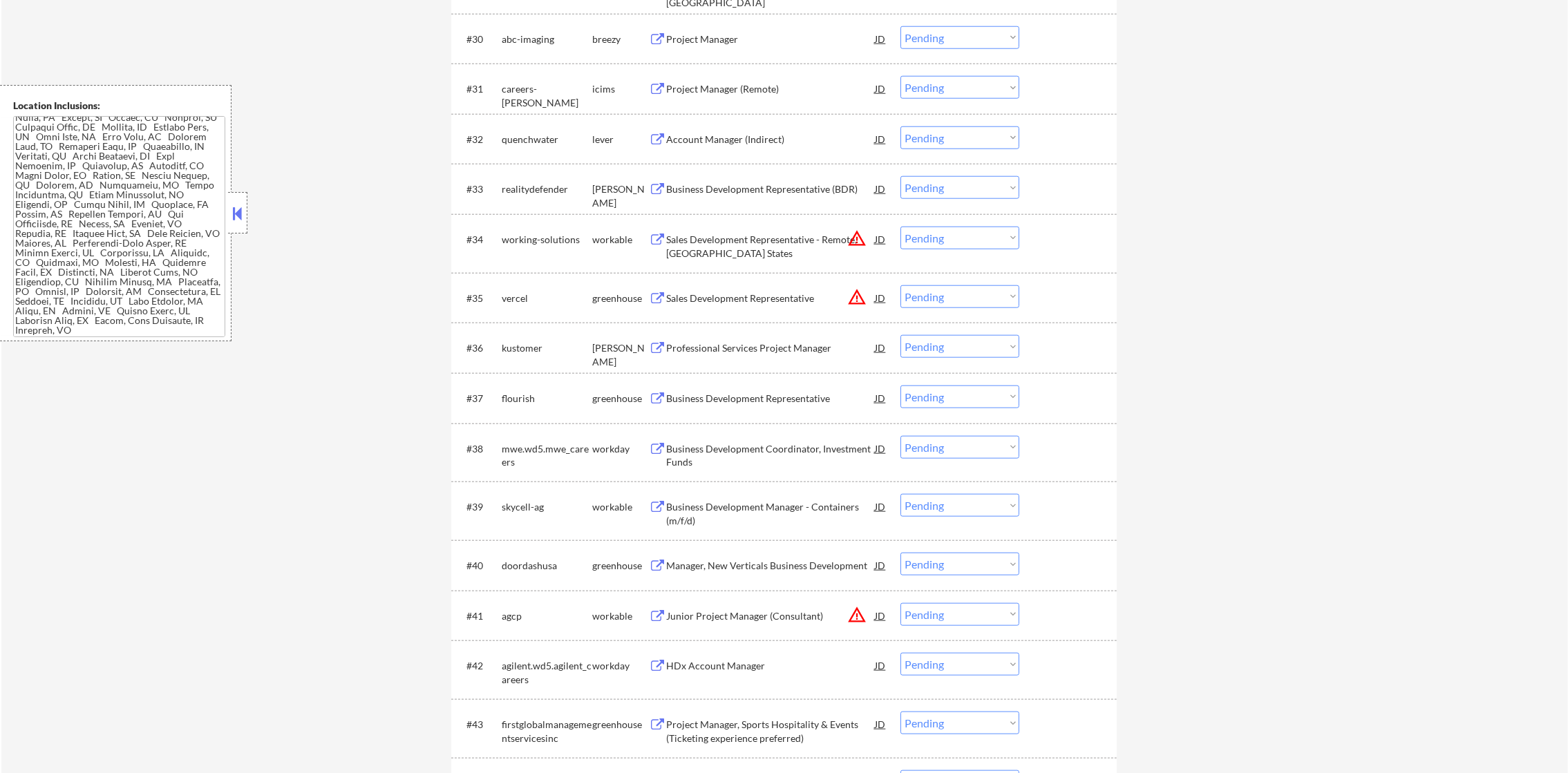
scroll to position [2151, 0]
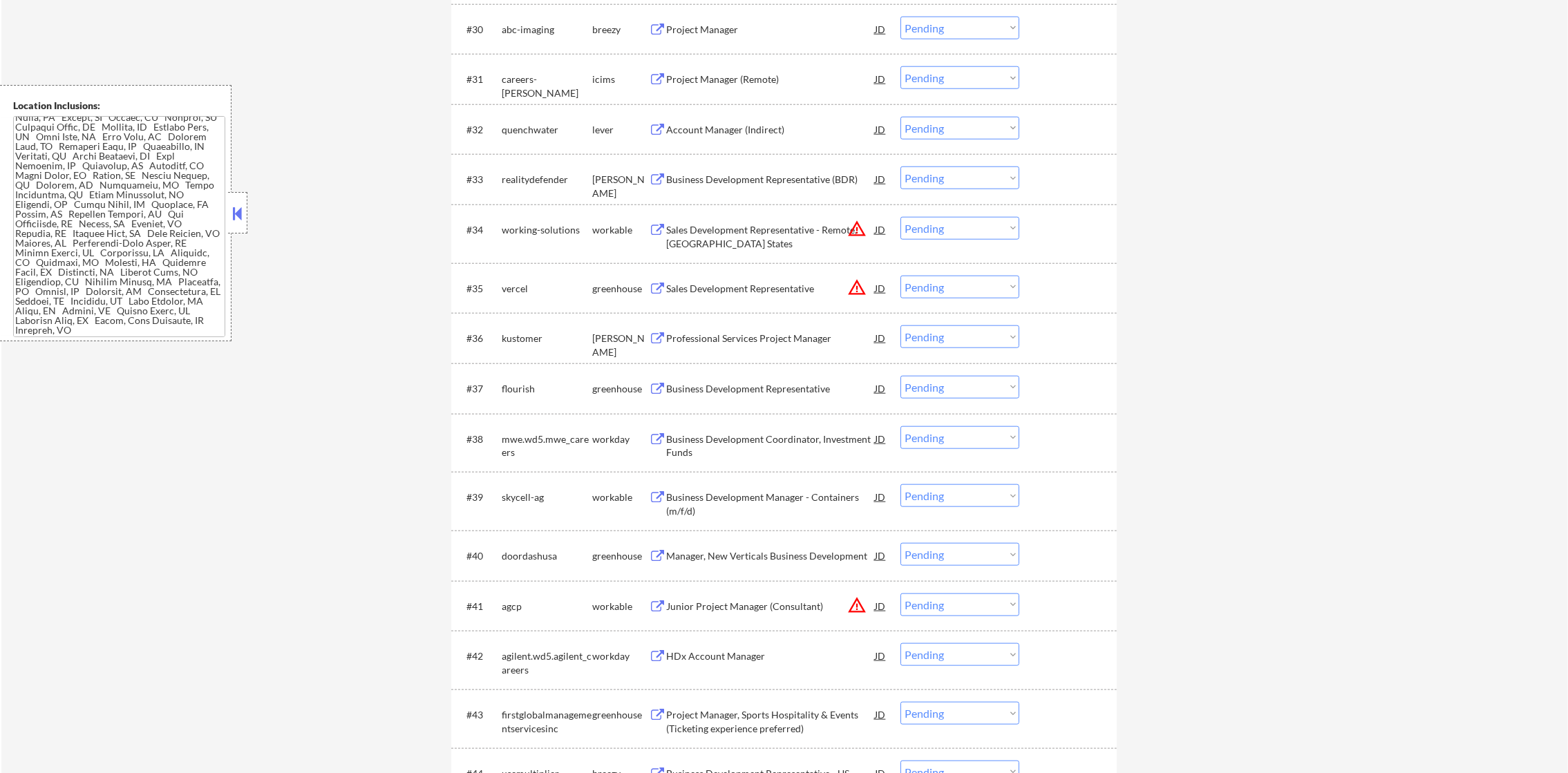
click at [740, 20] on div "Project Manager" at bounding box center [770, 29] width 209 height 25
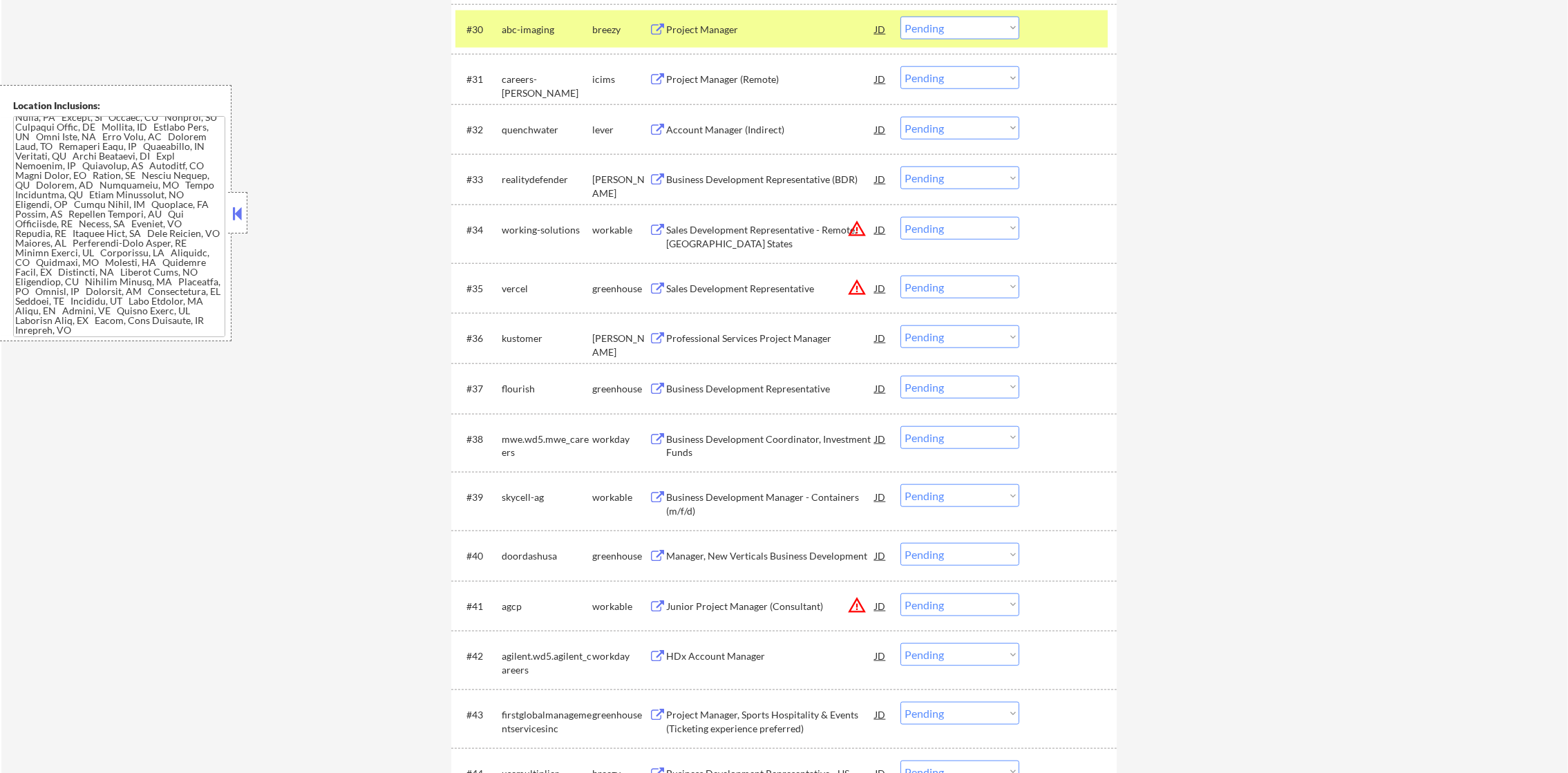
scroll to position [0, 0]
click at [925, 29] on select "Choose an option... Pending Applied Excluded (Questions) Excluded (Expired) Exc…" at bounding box center [959, 28] width 119 height 23
click at [900, 17] on select "Choose an option... Pending Applied Excluded (Questions) Excluded (Expired) Exc…" at bounding box center [959, 28] width 119 height 23
click at [527, 31] on div "abc-imaging" at bounding box center [547, 29] width 91 height 14
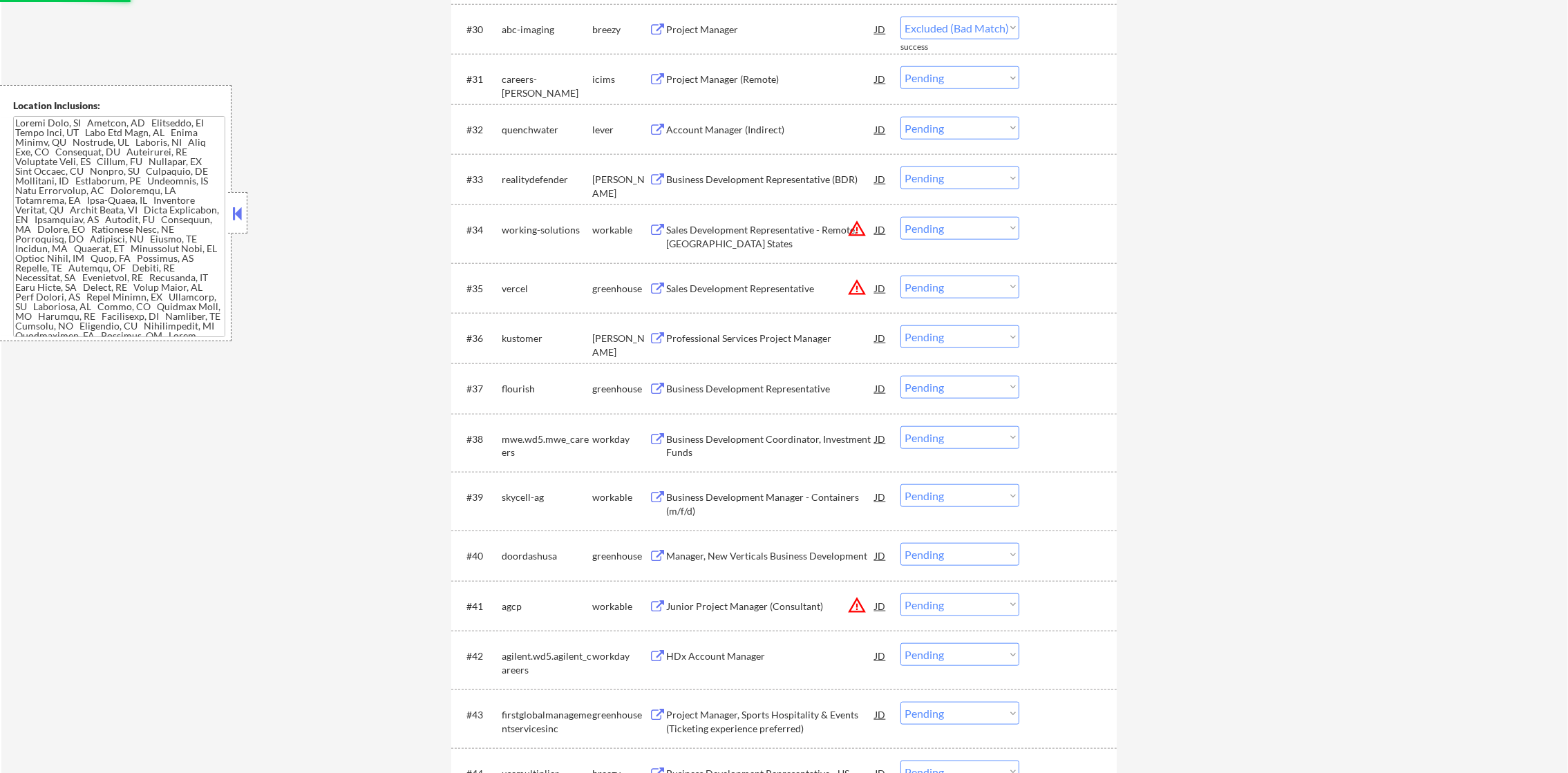
select select ""pending""
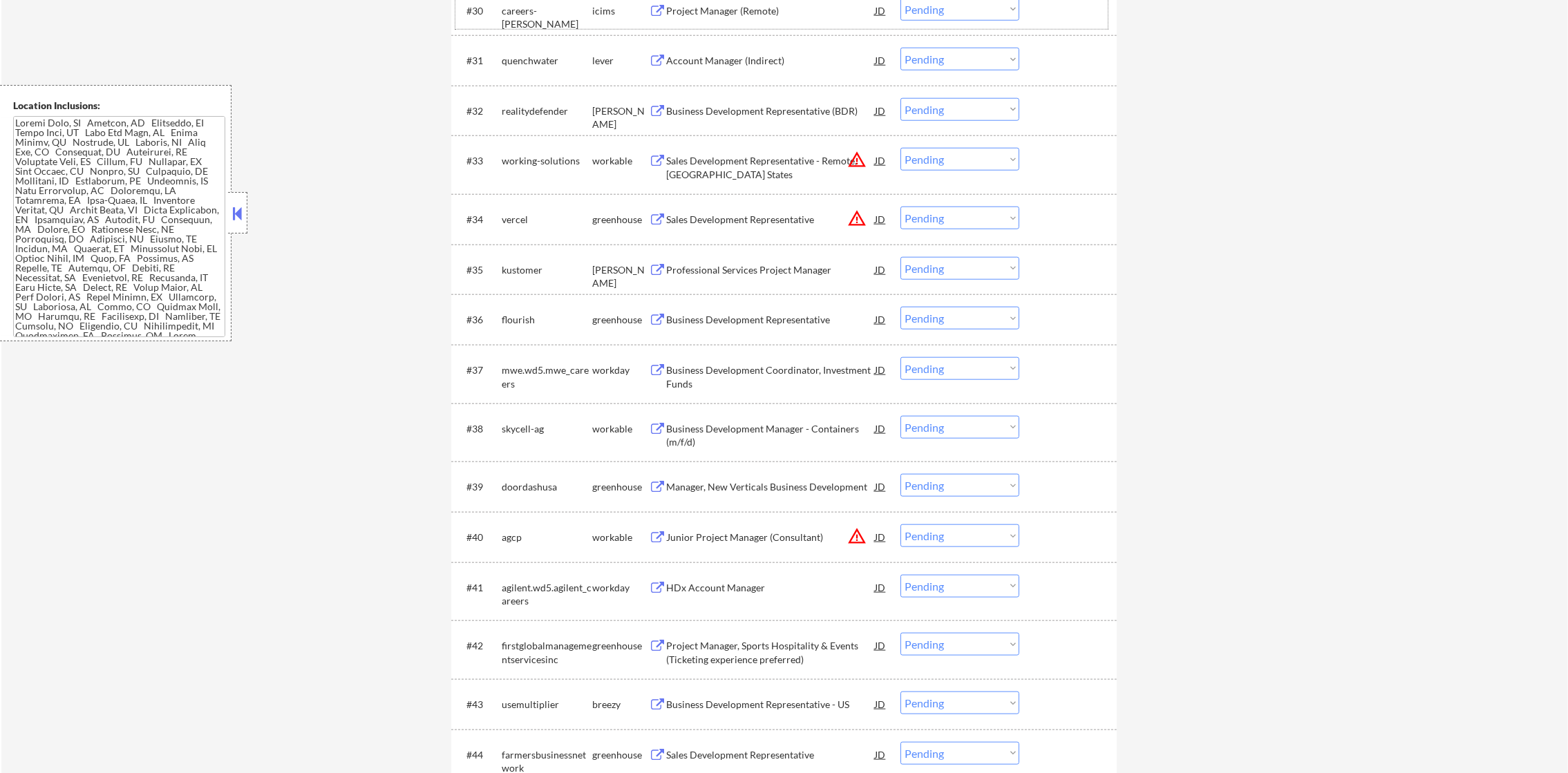
scroll to position [2185, 0]
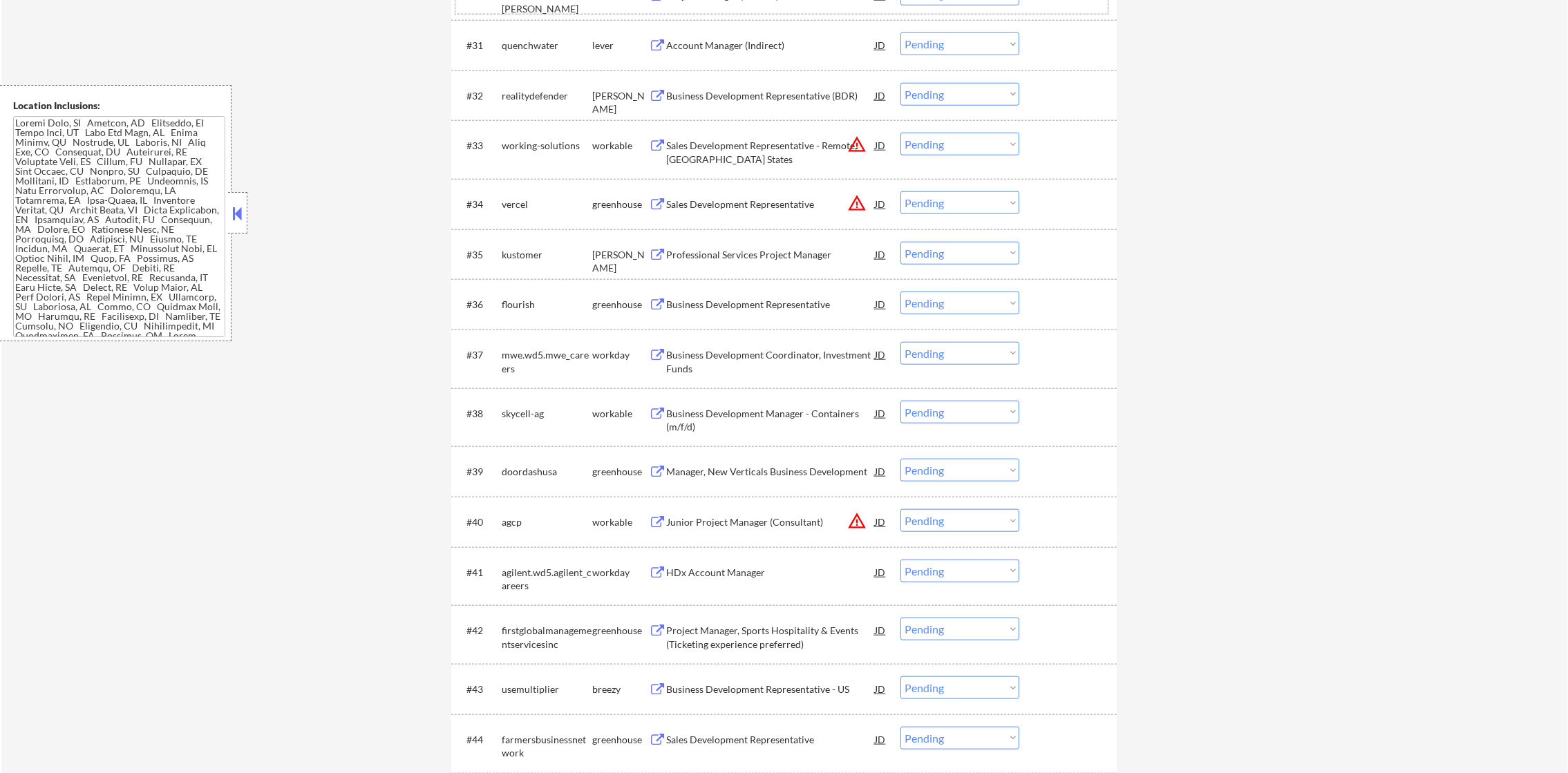
click at [768, 50] on div "Account Manager (Indirect)" at bounding box center [770, 45] width 209 height 14
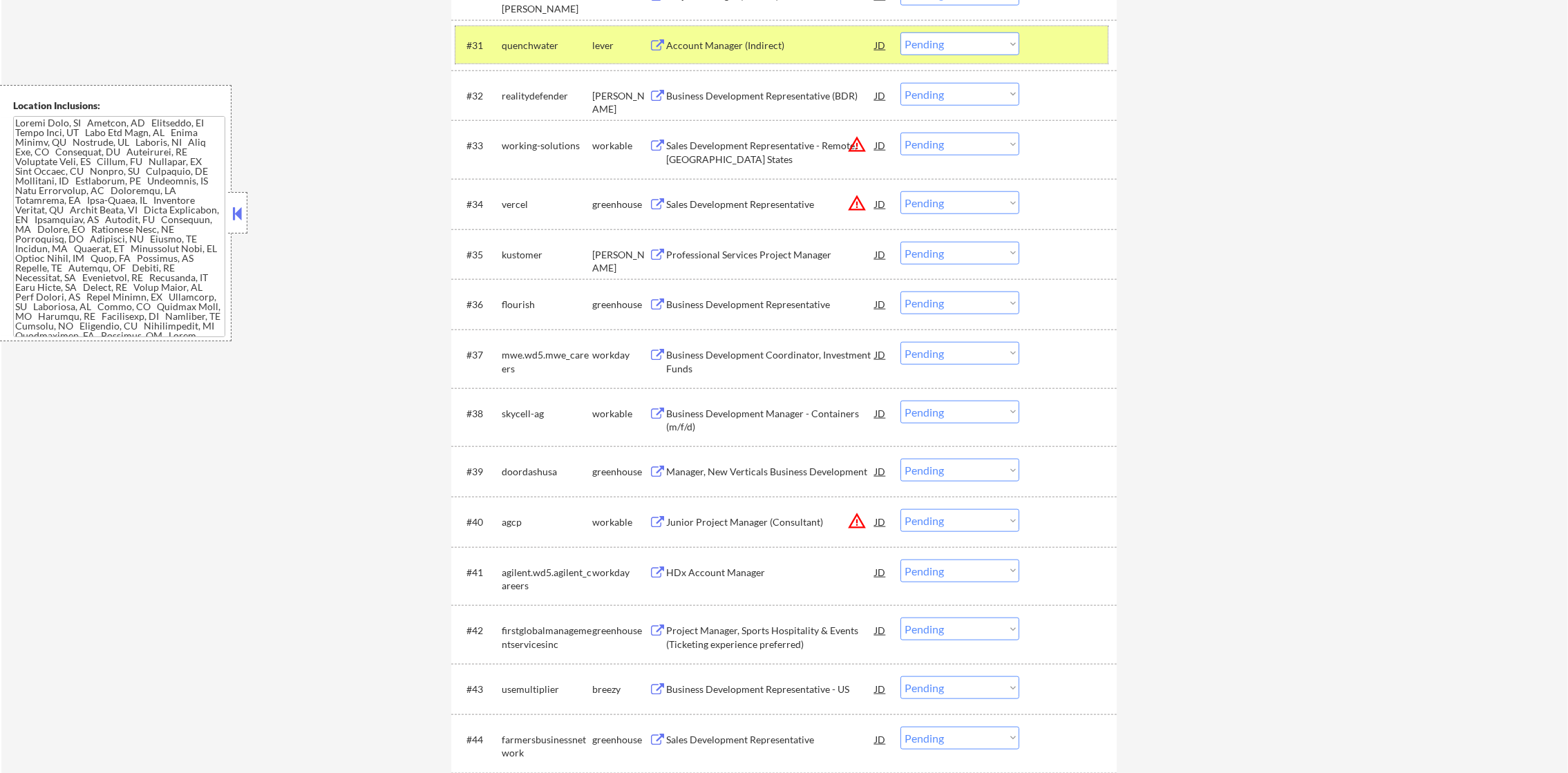
click at [555, 54] on div "quenchwater" at bounding box center [547, 45] width 91 height 25
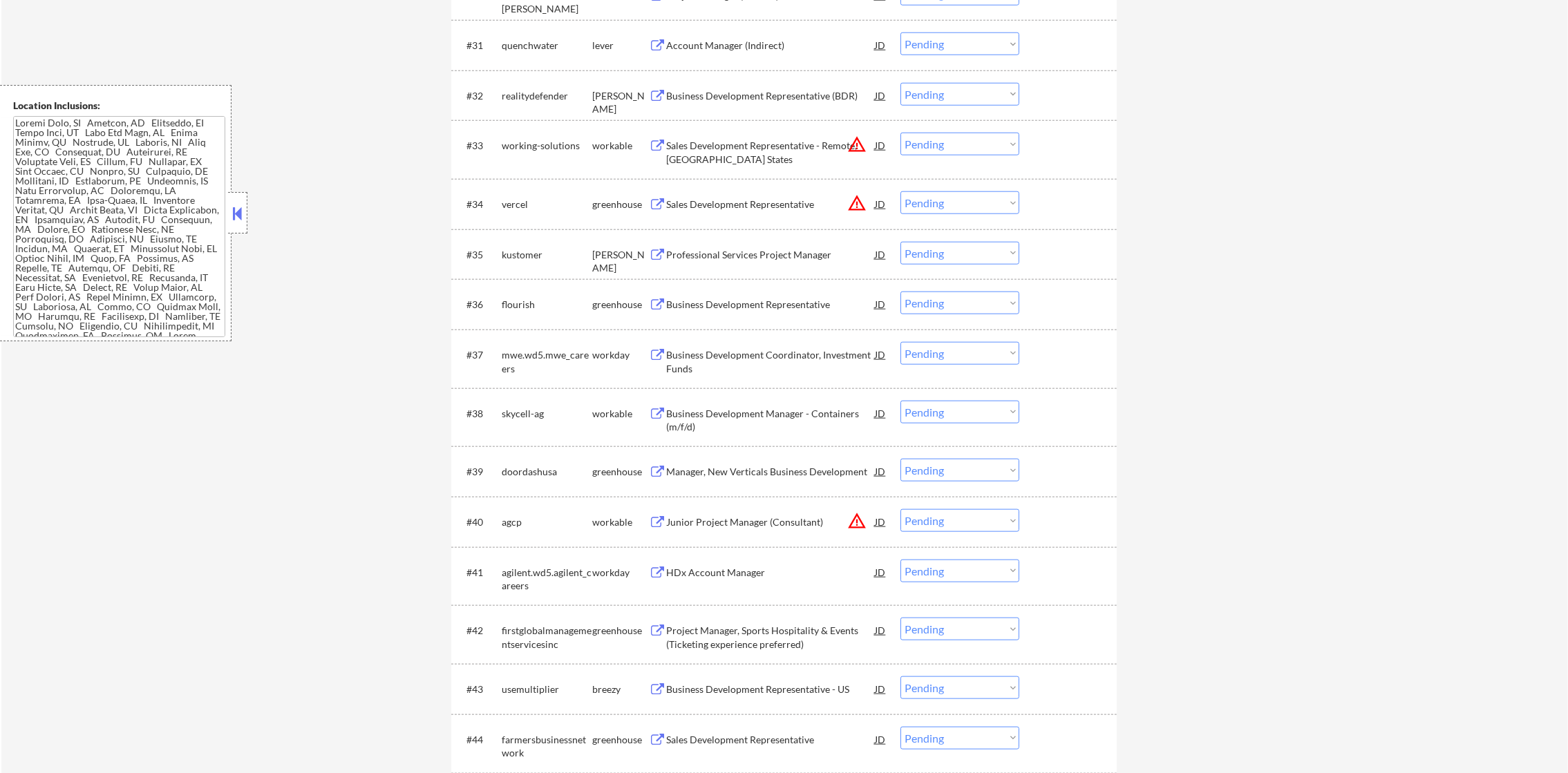
click at [746, 98] on div "Business Development Representative (BDR)" at bounding box center [770, 96] width 209 height 14
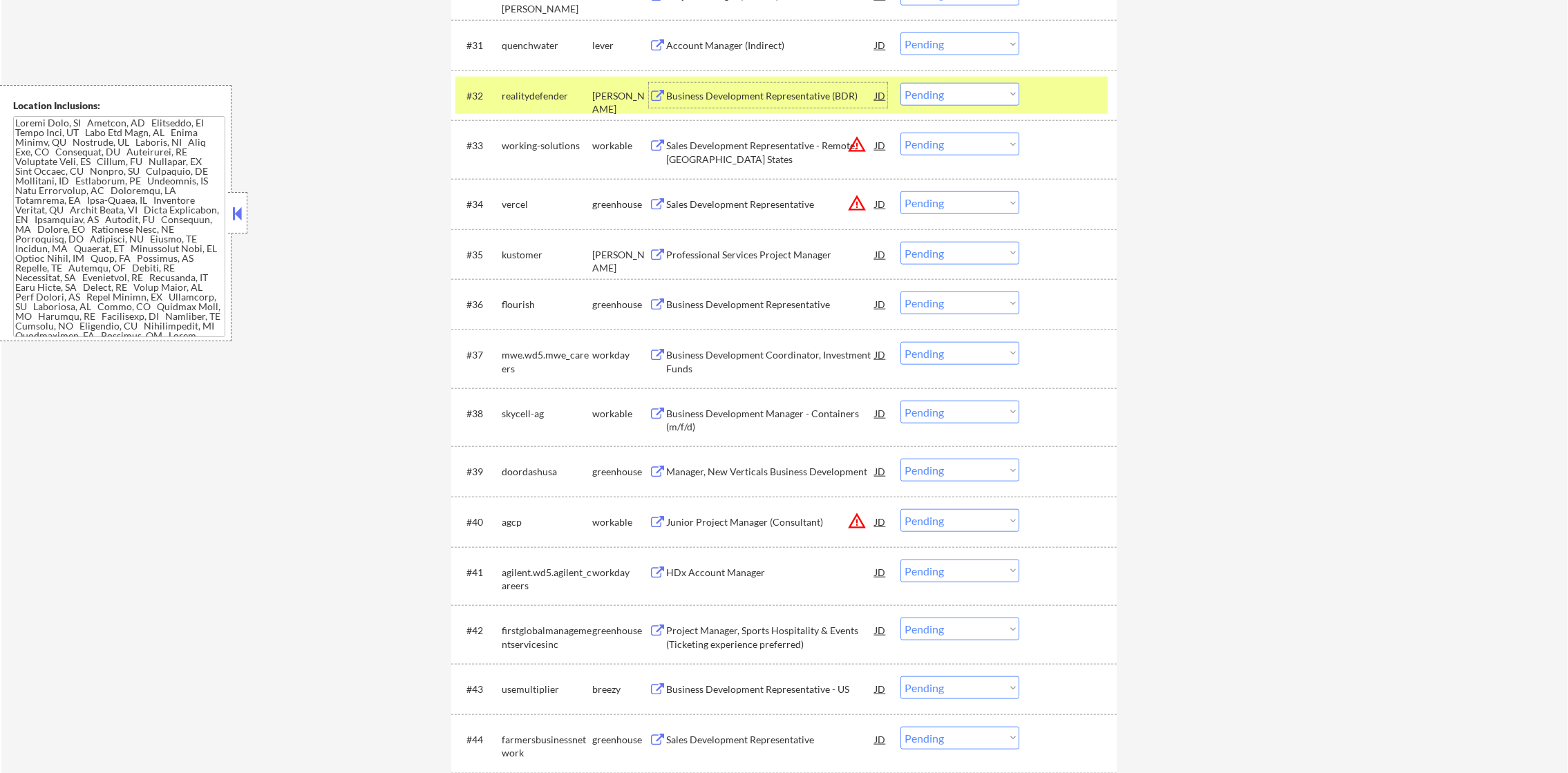
click at [942, 96] on select "Choose an option... Pending Applied Excluded (Questions) Excluded (Expired) Exc…" at bounding box center [959, 94] width 119 height 23
click at [900, 83] on select "Choose an option... Pending Applied Excluded (Questions) Excluded (Expired) Exc…" at bounding box center [959, 94] width 119 height 23
click at [500, 77] on div "#32 realitydefender ashby Business Development Representative (BDR) JD warning_…" at bounding box center [781, 95] width 652 height 37
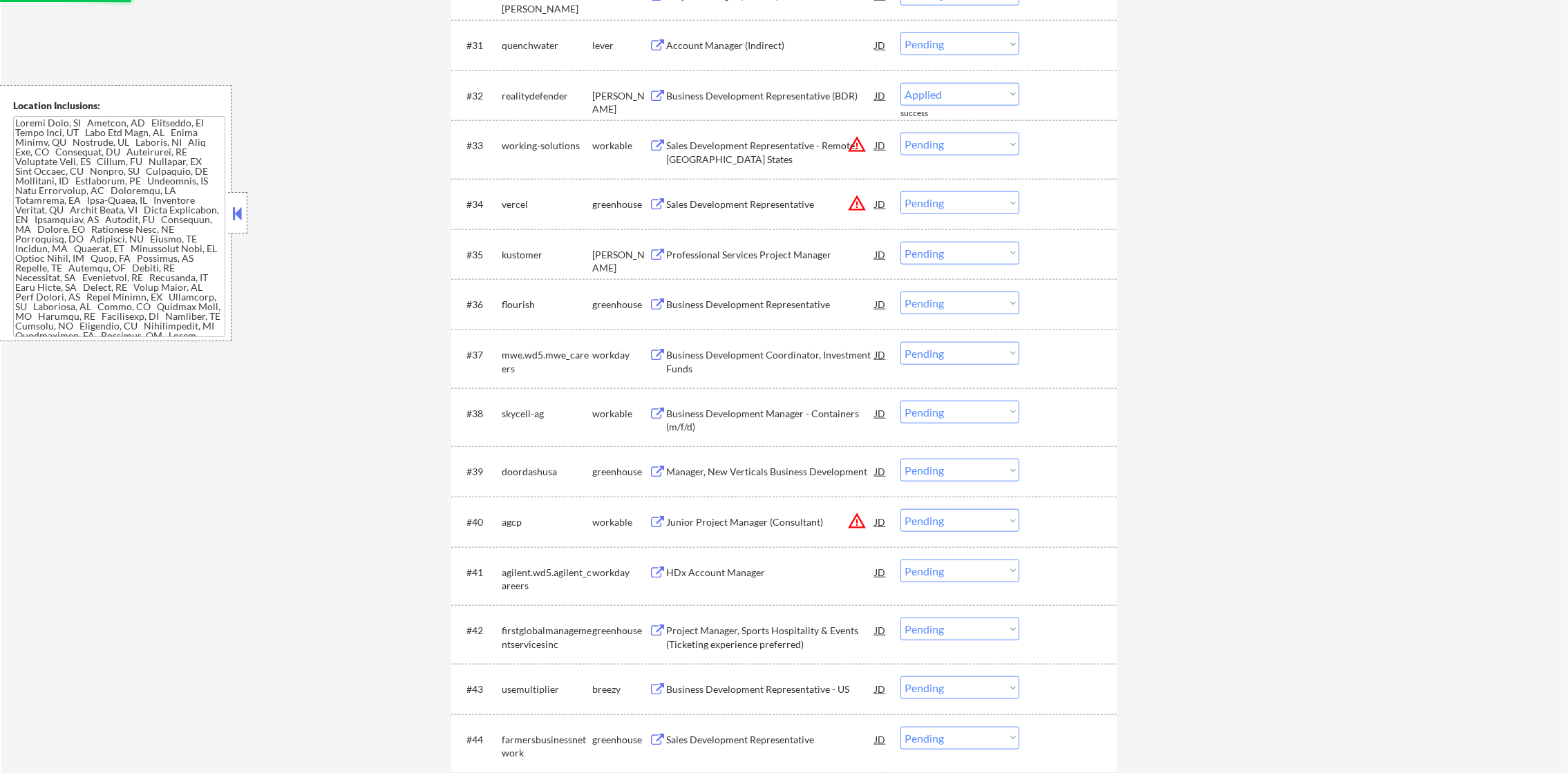
select select ""pending""
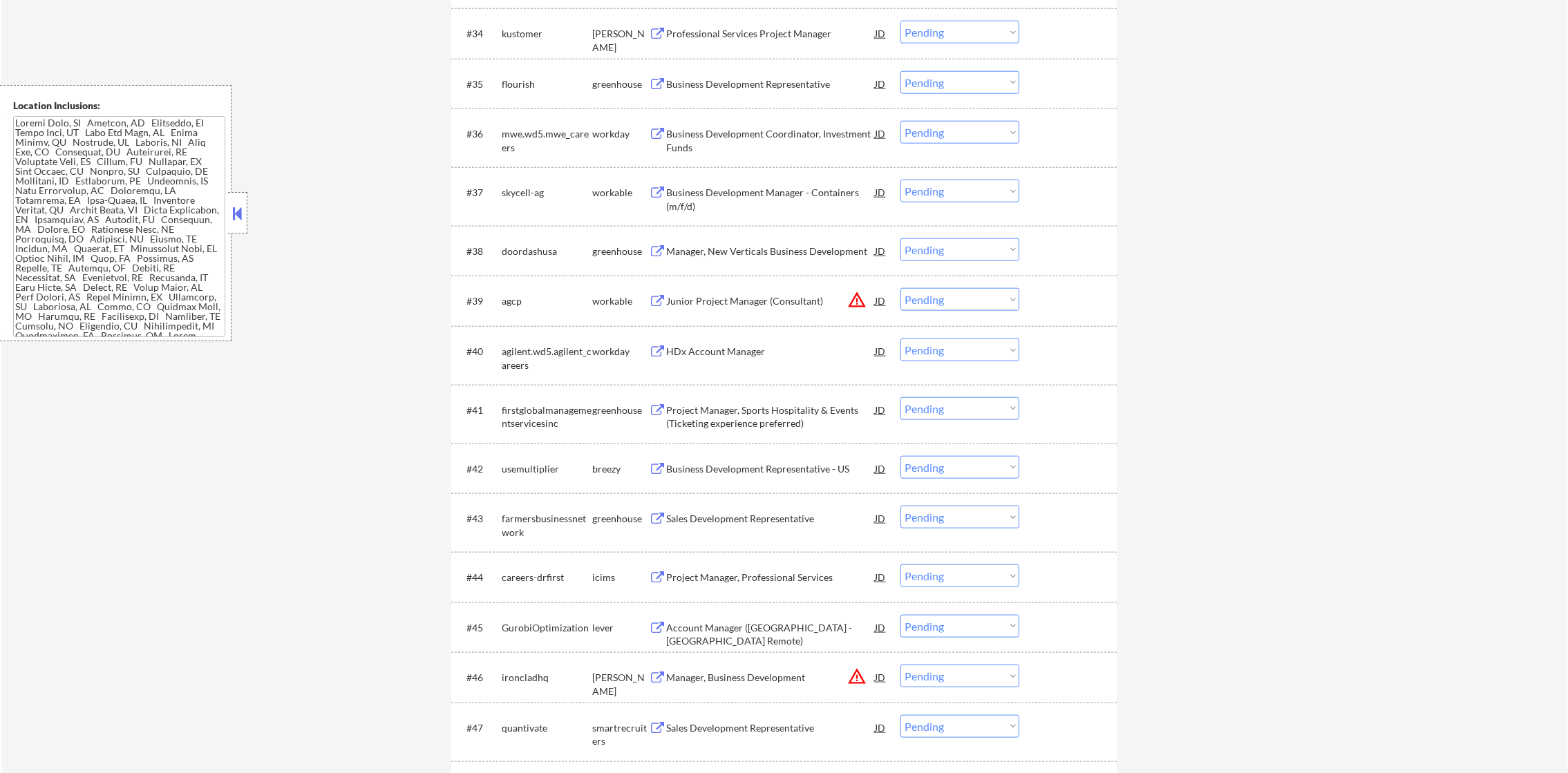
scroll to position [2358, 0]
click at [798, 31] on div "Professional Services Project Manager" at bounding box center [770, 31] width 209 height 14
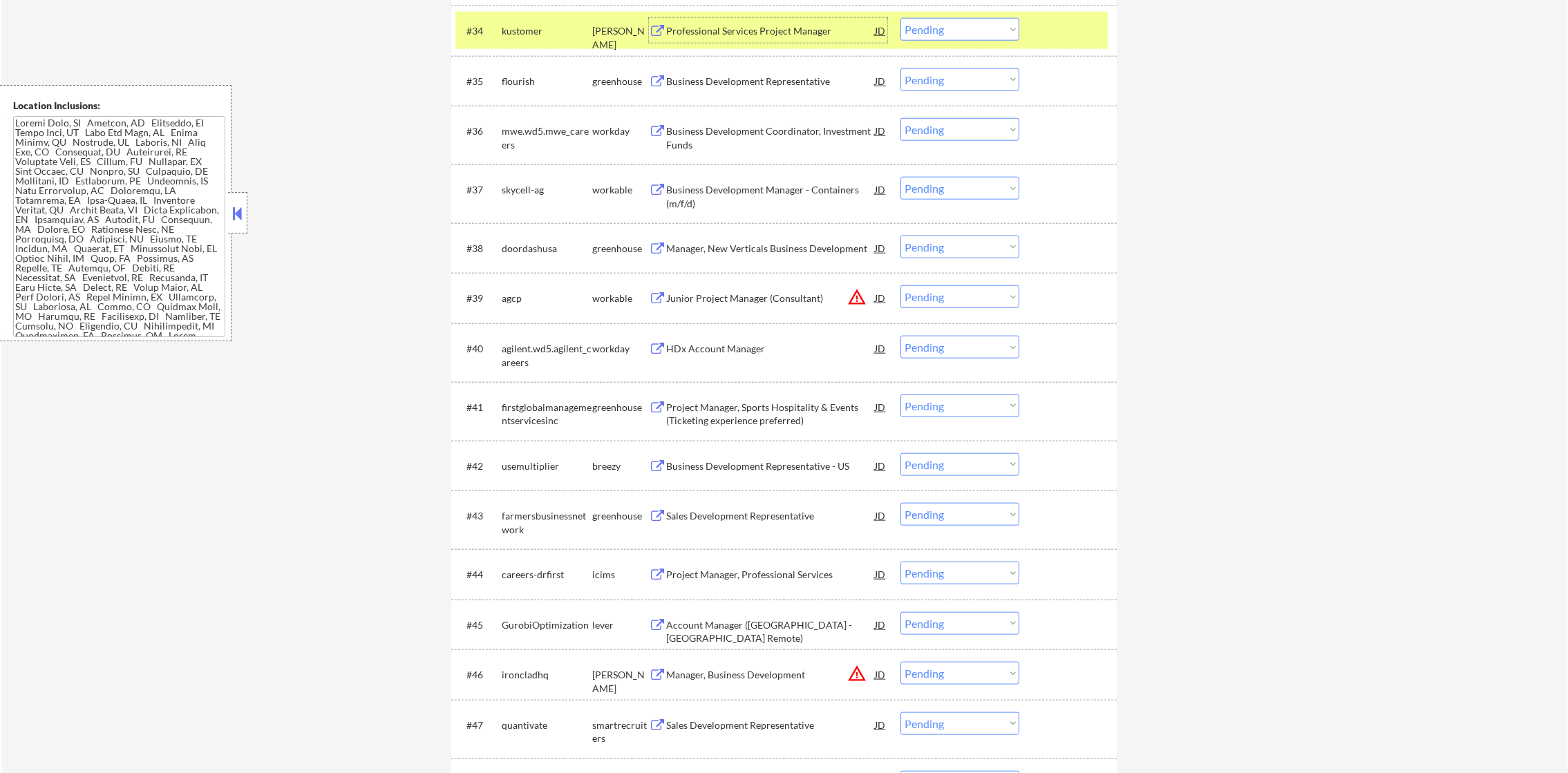
click at [960, 23] on select "Choose an option... Pending Applied Excluded (Questions) Excluded (Expired) Exc…" at bounding box center [959, 29] width 119 height 23
click at [900, 18] on select "Choose an option... Pending Applied Excluded (Questions) Excluded (Expired) Exc…" at bounding box center [959, 29] width 119 height 23
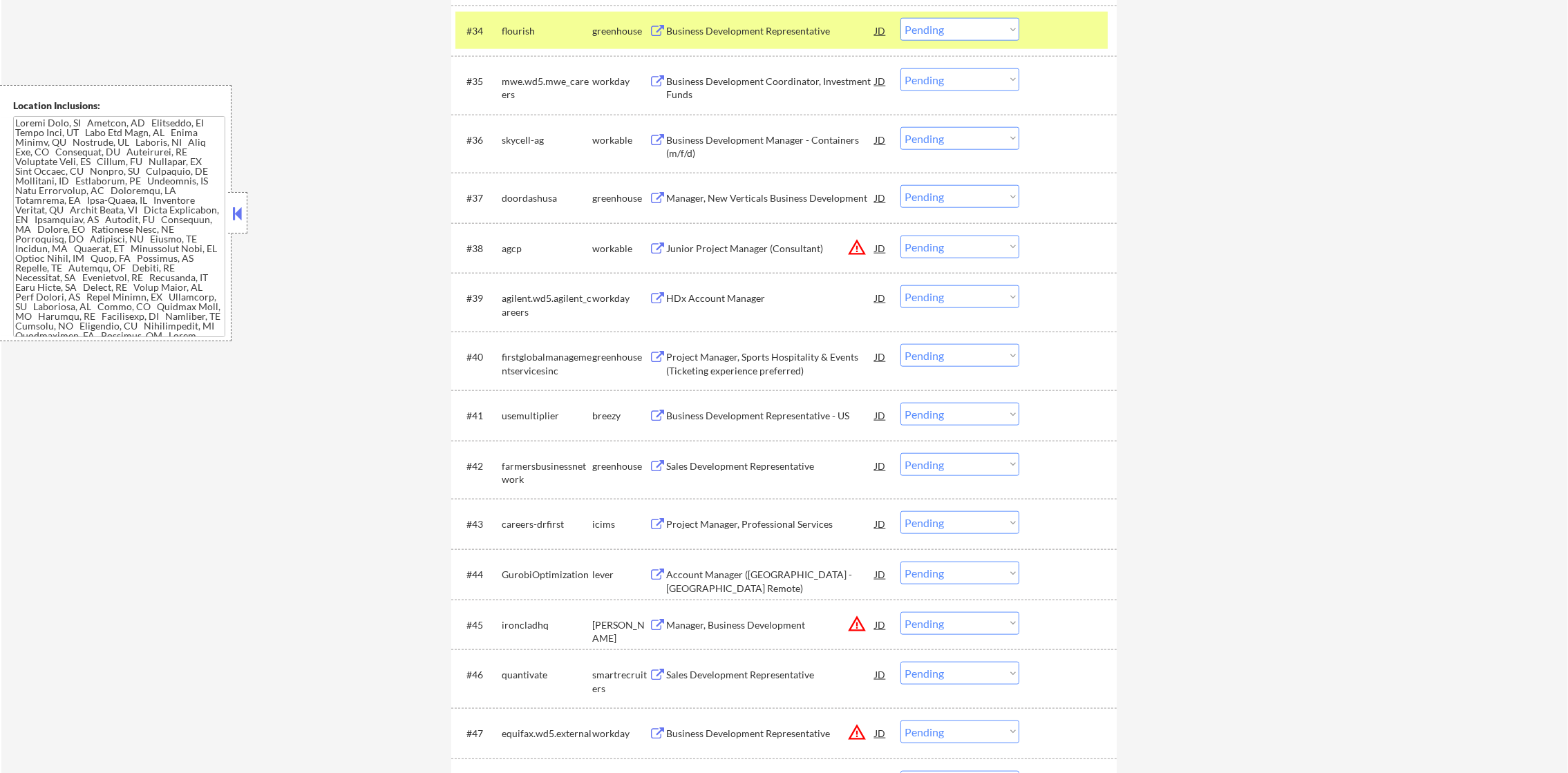
click at [813, 31] on div "Business Development Representative" at bounding box center [770, 31] width 209 height 14
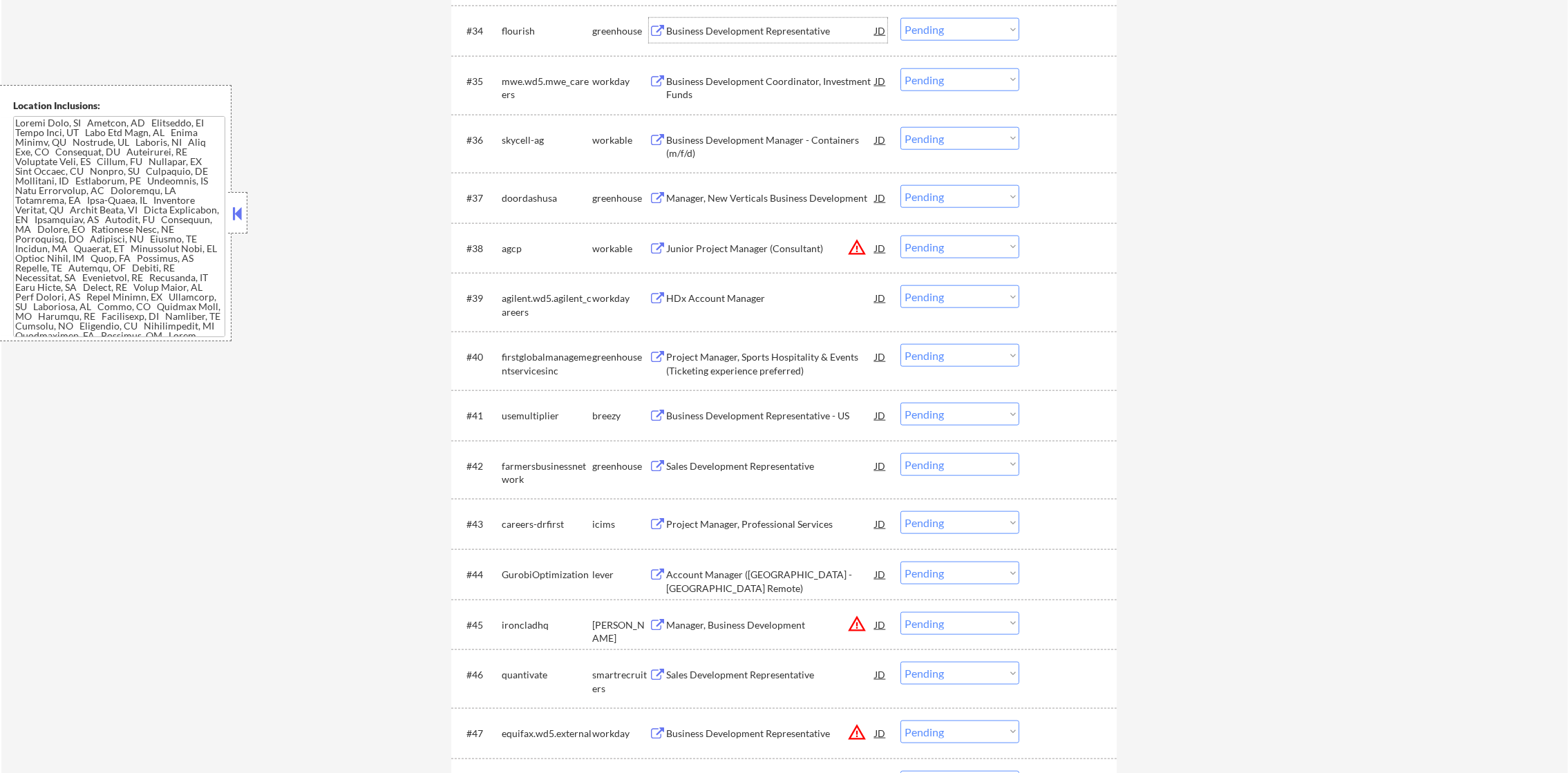
click at [923, 22] on select "Choose an option... Pending Applied Excluded (Questions) Excluded (Expired) Exc…" at bounding box center [959, 29] width 119 height 23
click at [900, 18] on select "Choose an option... Pending Applied Excluded (Questions) Excluded (Expired) Exc…" at bounding box center [959, 29] width 119 height 23
select select ""pending""
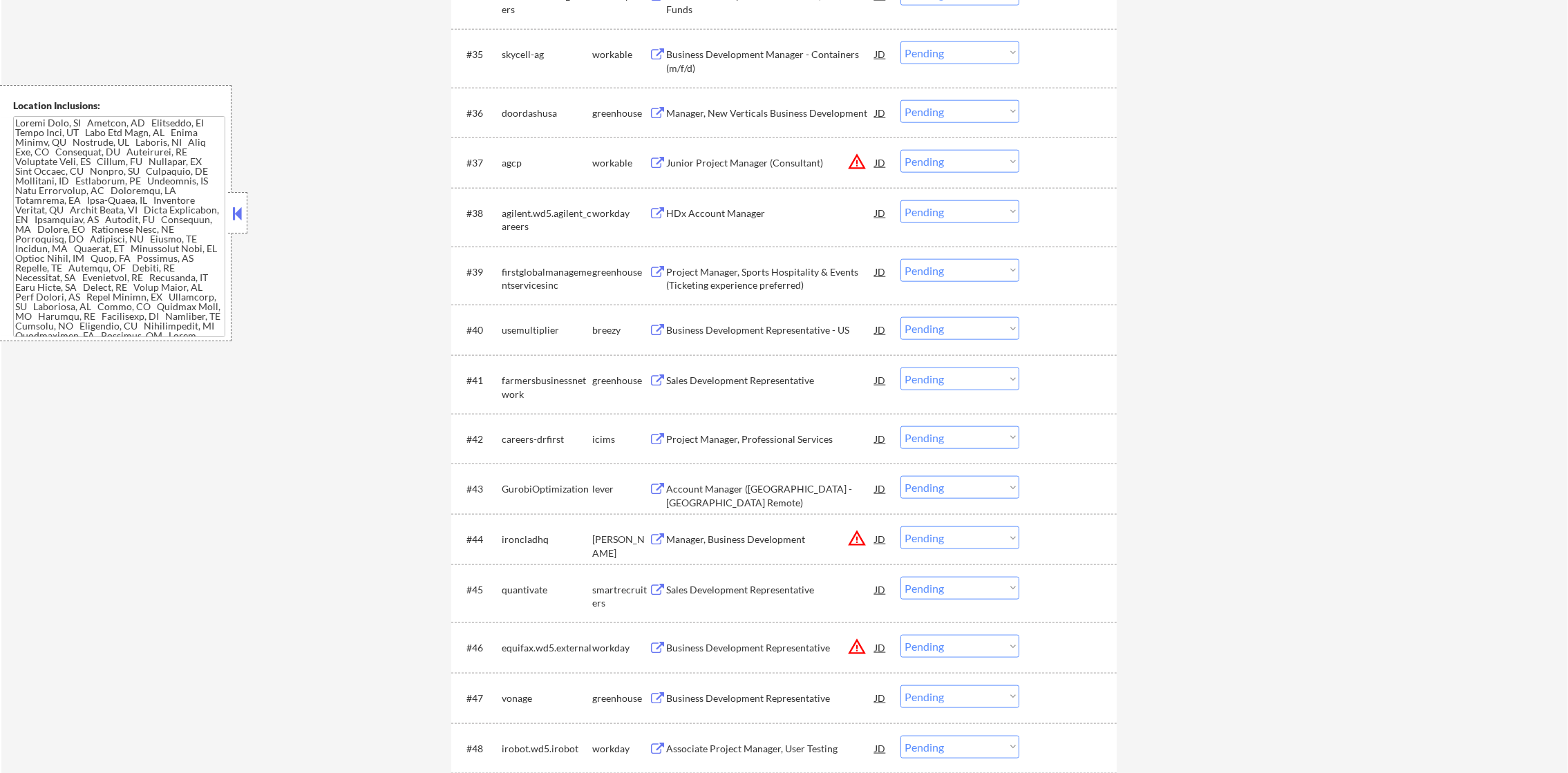
scroll to position [2427, 0]
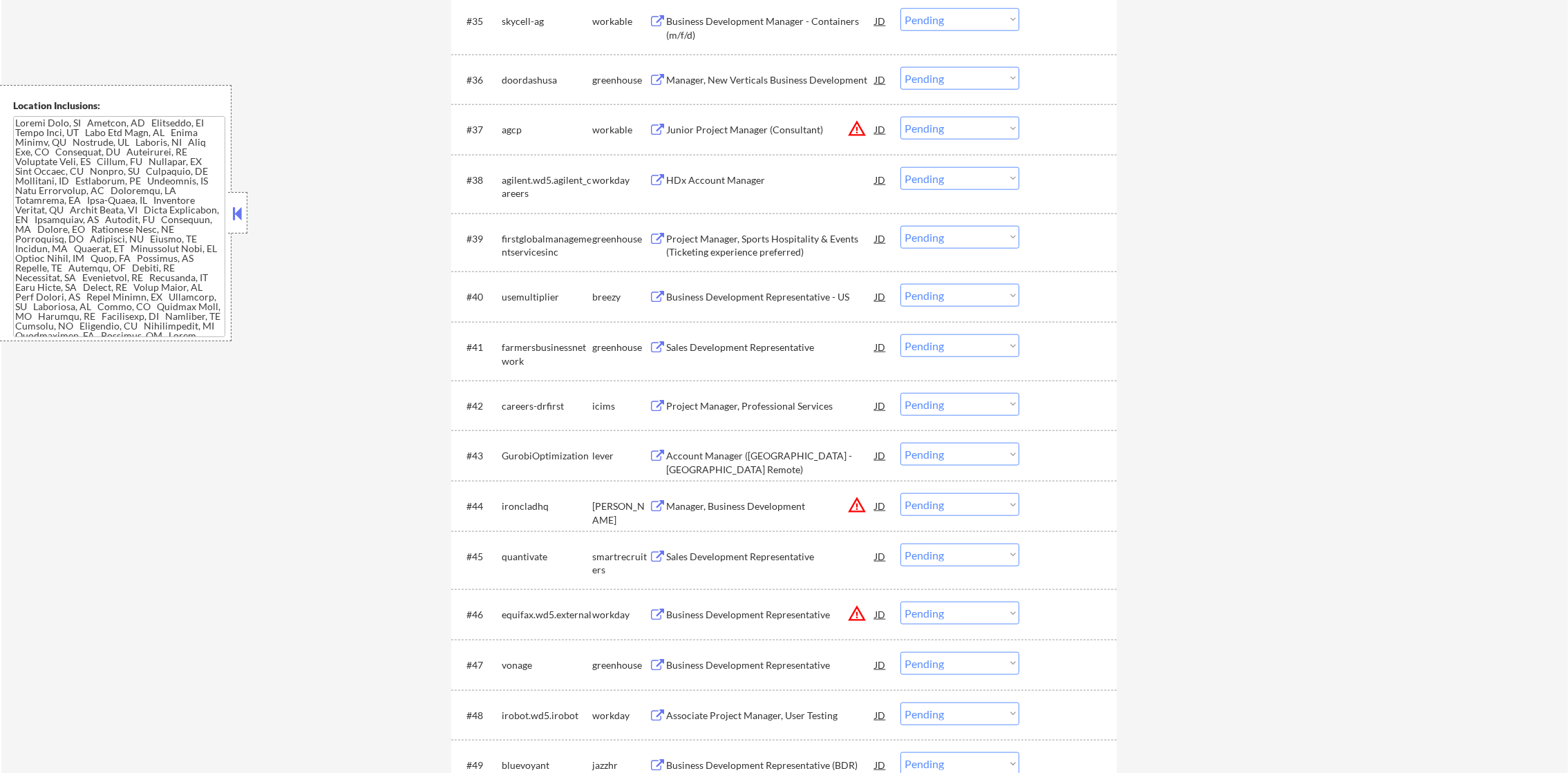
click at [776, 28] on div "Business Development Manager - Containers (m/f/d)" at bounding box center [770, 28] width 209 height 27
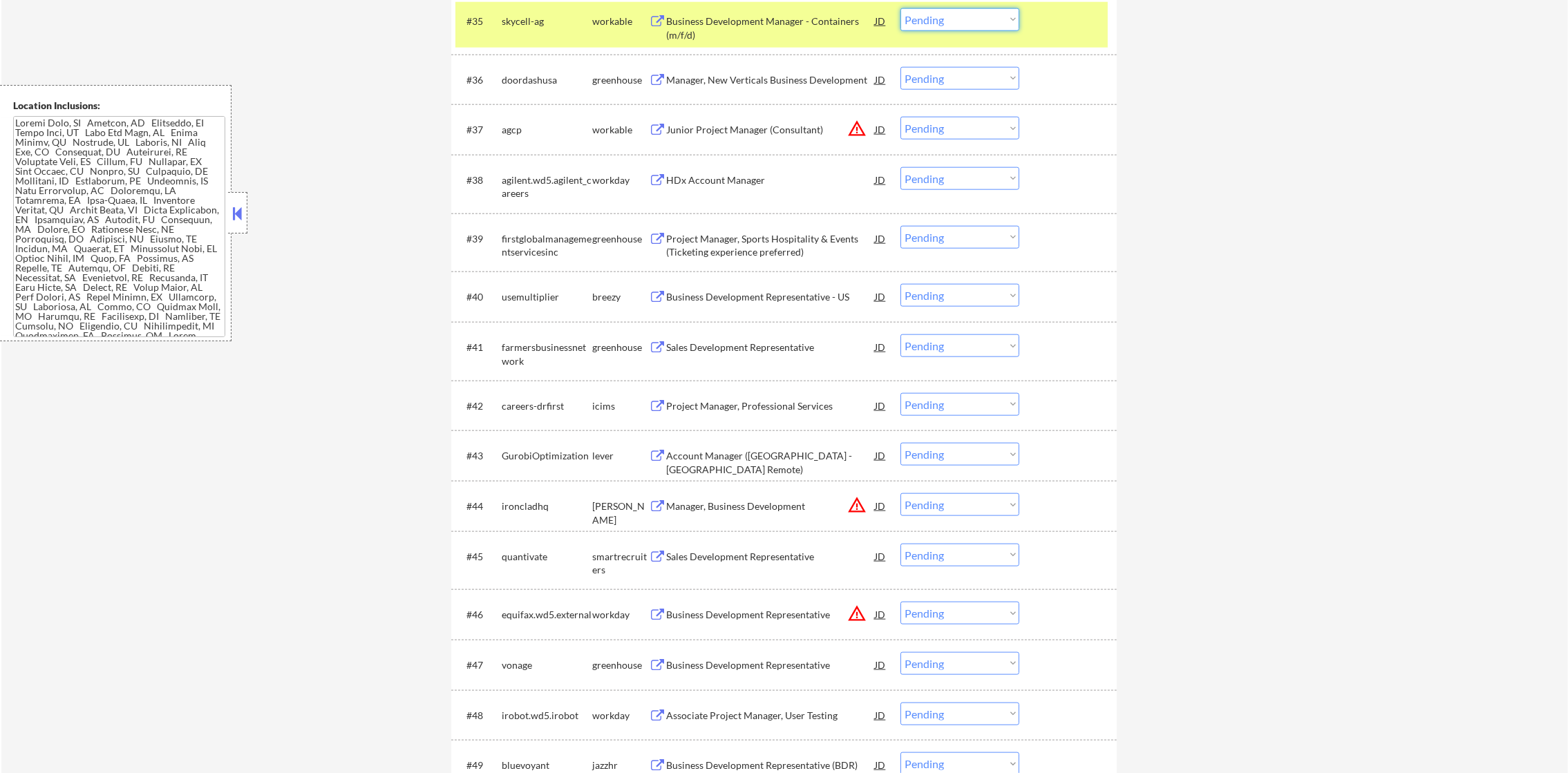
click at [940, 15] on select "Choose an option... Pending Applied Excluded (Questions) Excluded (Expired) Exc…" at bounding box center [959, 19] width 119 height 23
click at [900, 8] on select "Choose an option... Pending Applied Excluded (Questions) Excluded (Expired) Exc…" at bounding box center [959, 19] width 119 height 23
click at [509, 24] on div "skycell-ag" at bounding box center [547, 21] width 91 height 14
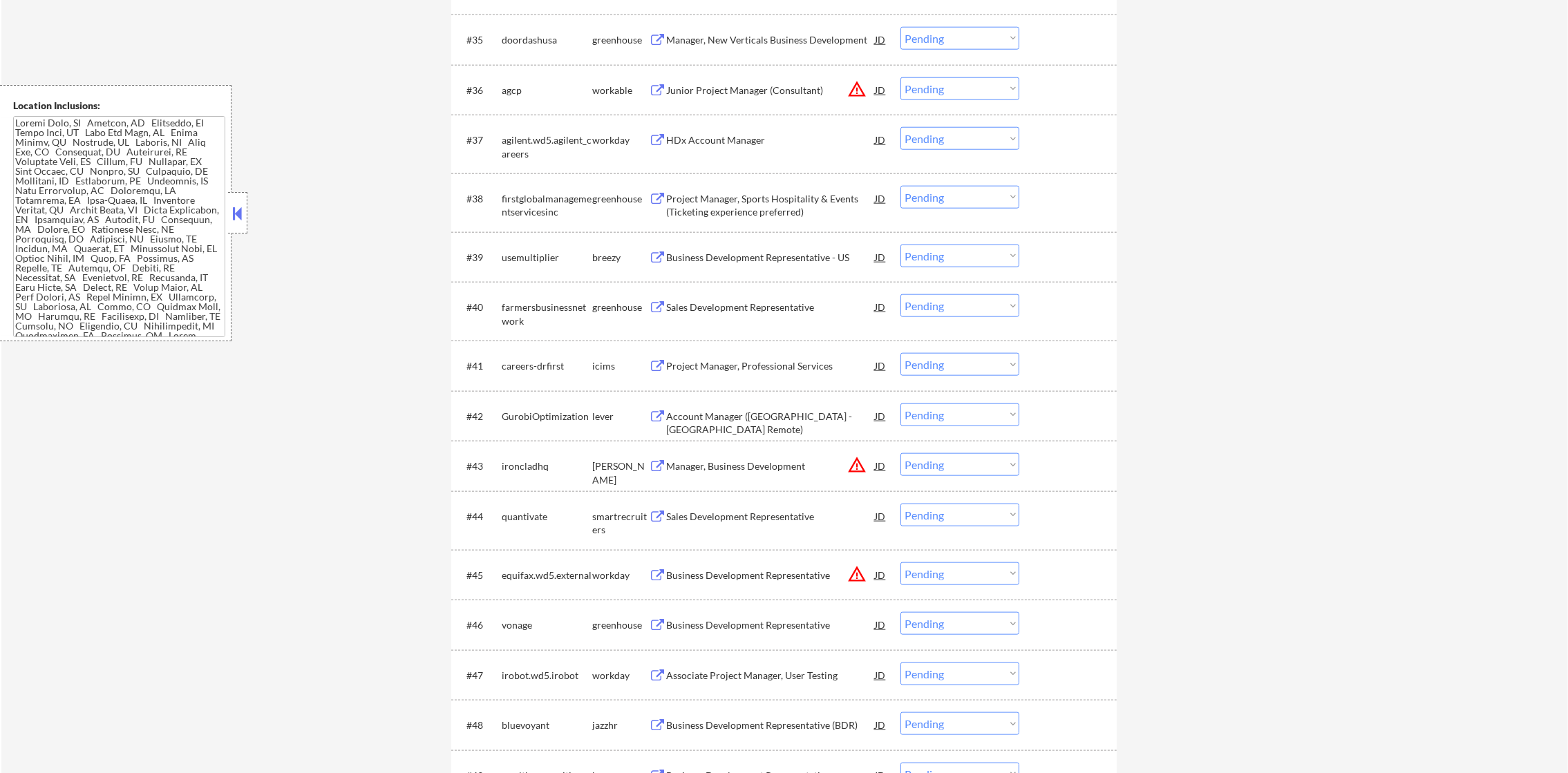
scroll to position [2392, 0]
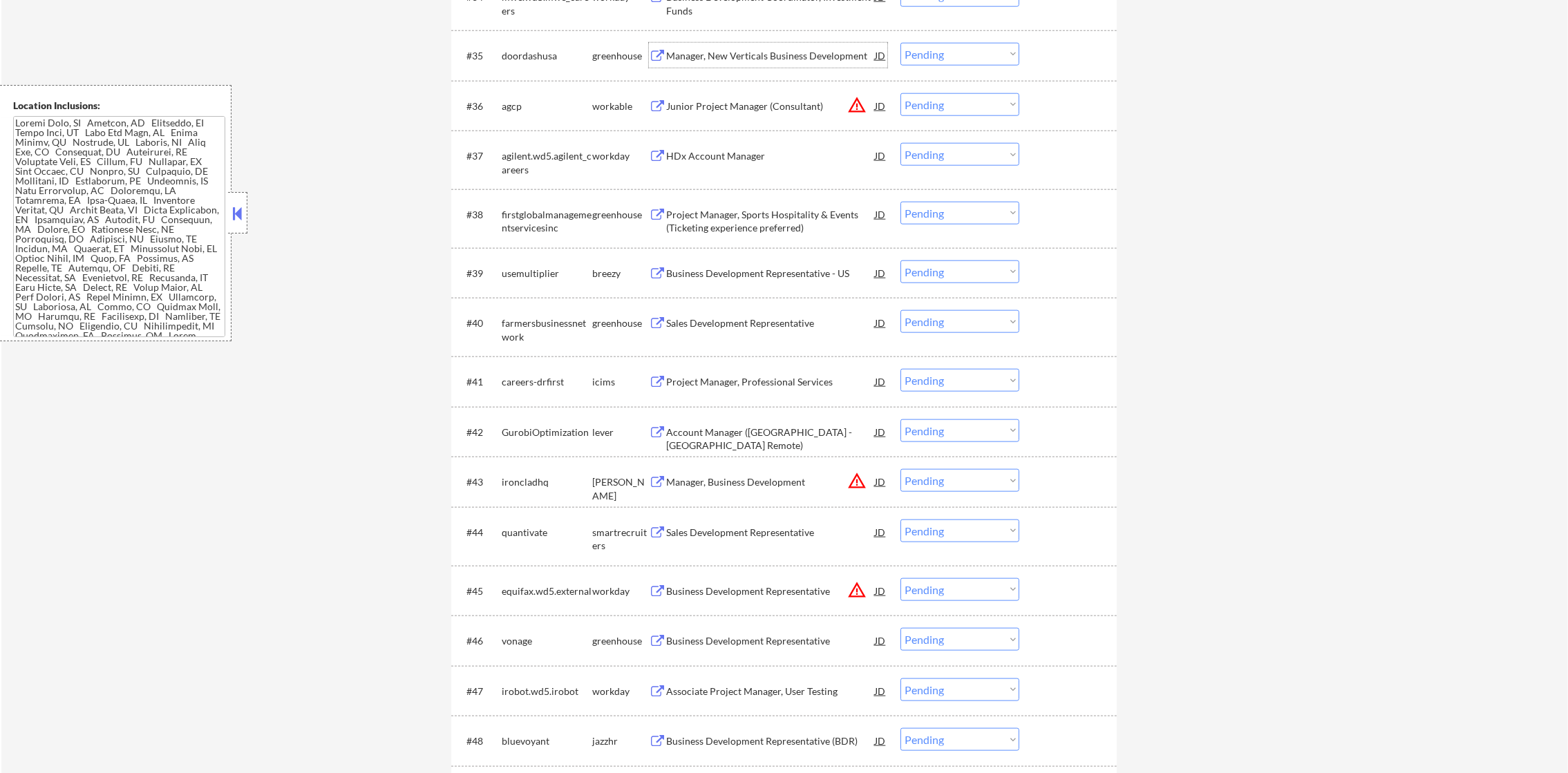
click at [779, 61] on div "Manager, New Verticals Business Development" at bounding box center [770, 56] width 209 height 14
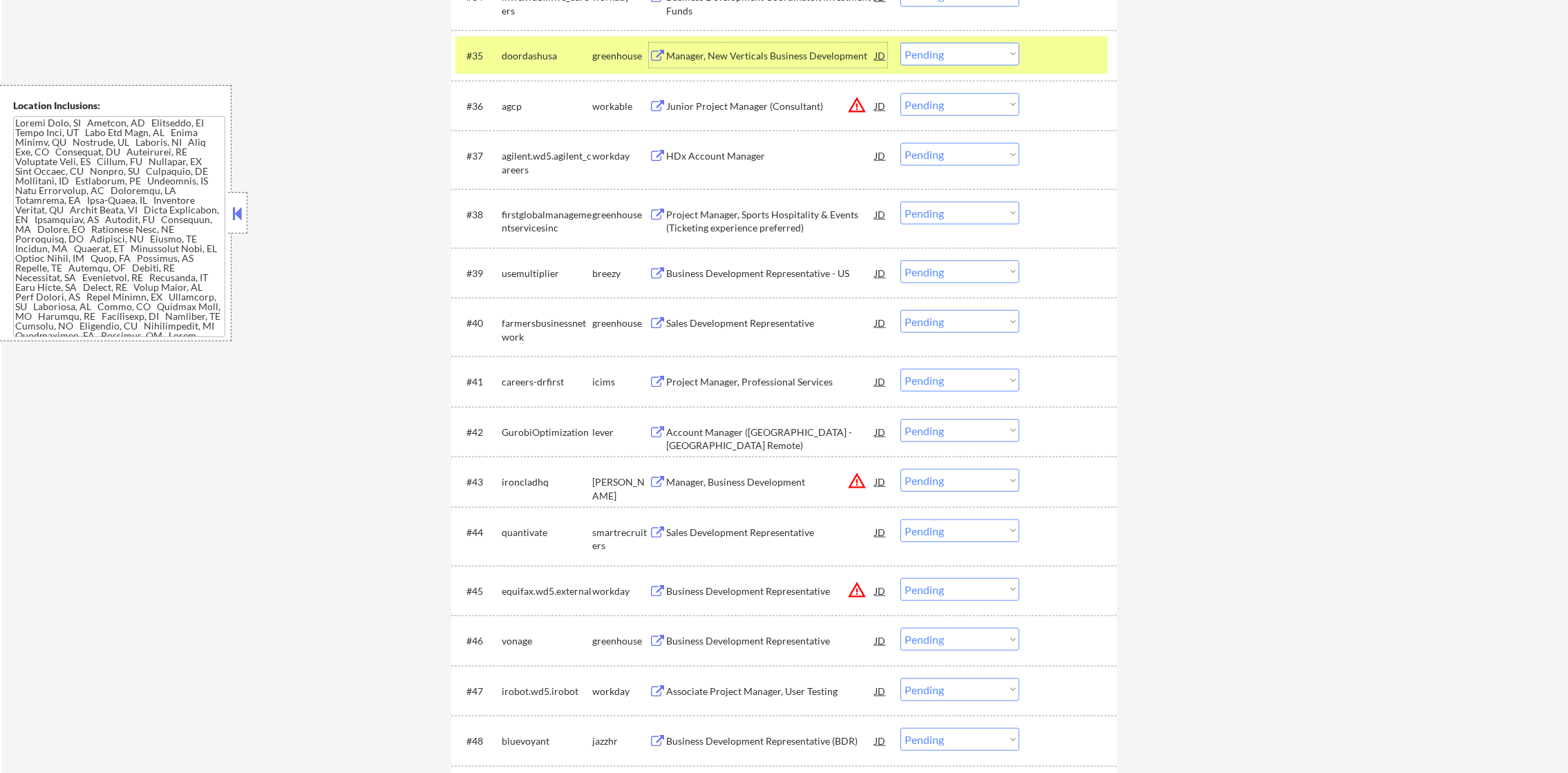
click at [948, 62] on select "Choose an option... Pending Applied Excluded (Questions) Excluded (Expired) Exc…" at bounding box center [959, 54] width 119 height 23
click at [900, 43] on select "Choose an option... Pending Applied Excluded (Questions) Excluded (Expired) Exc…" at bounding box center [959, 54] width 119 height 23
click at [512, 59] on div "doordashusa" at bounding box center [547, 56] width 91 height 14
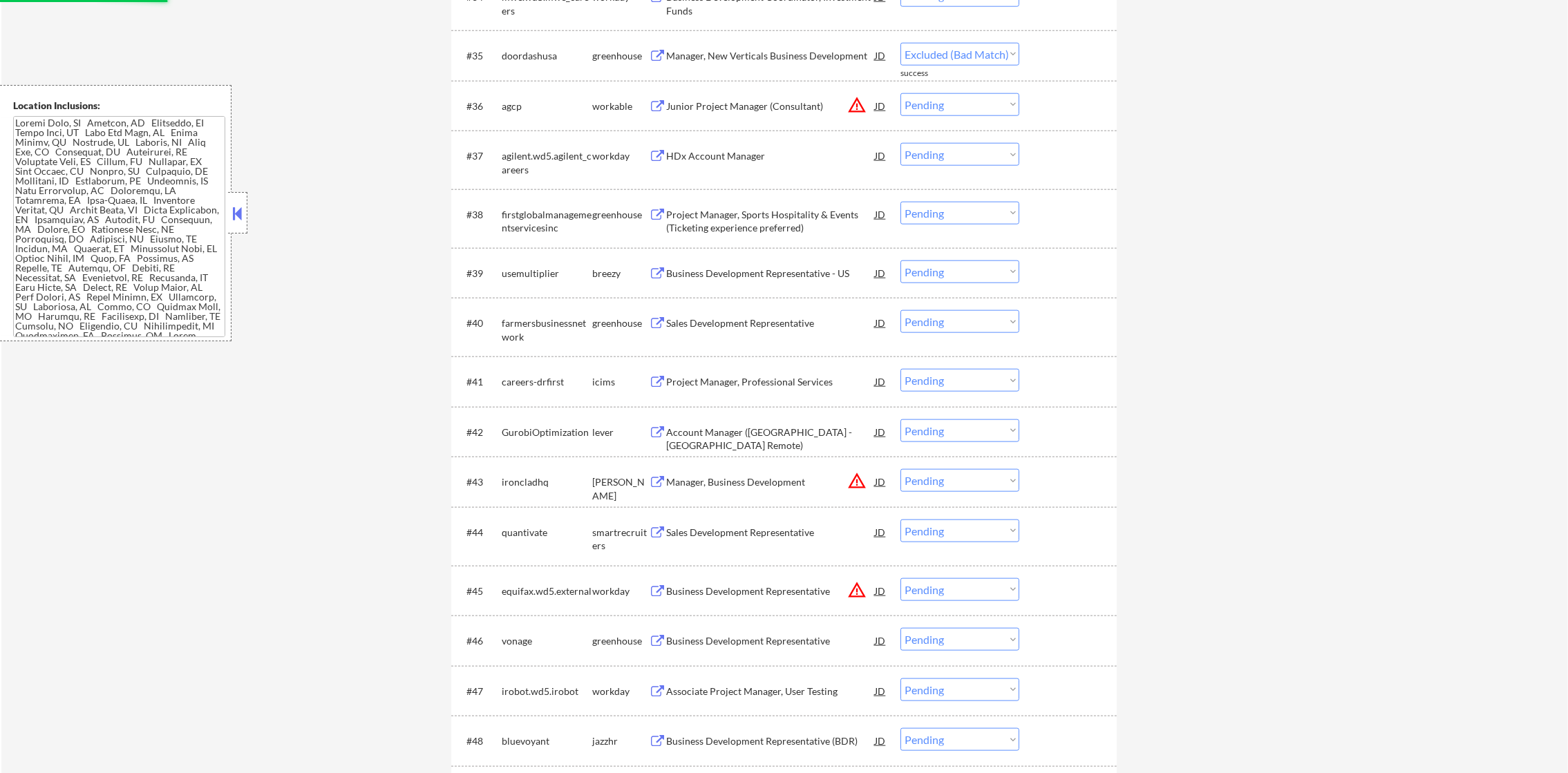
select select ""pending""
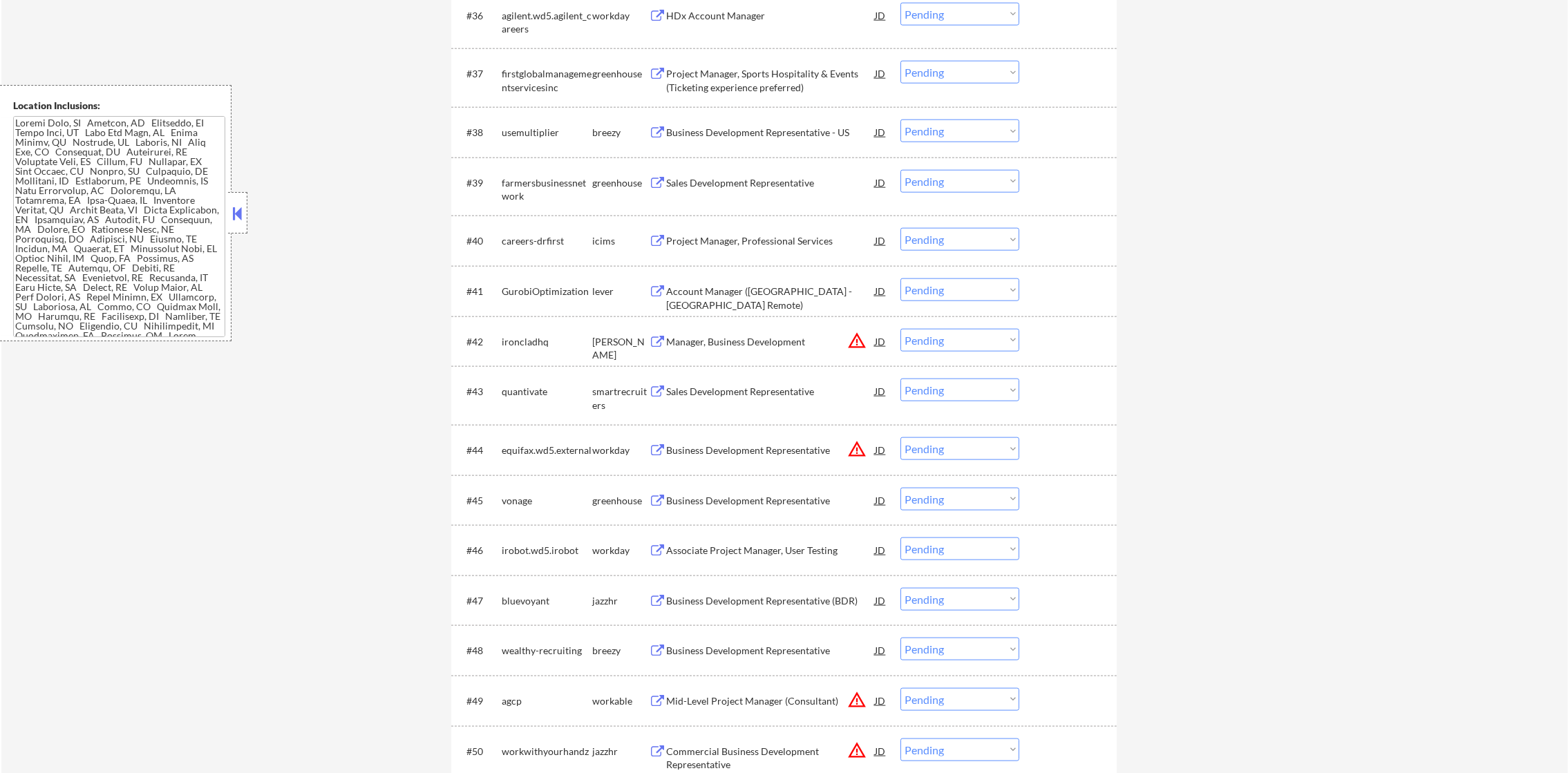
scroll to position [2530, 0]
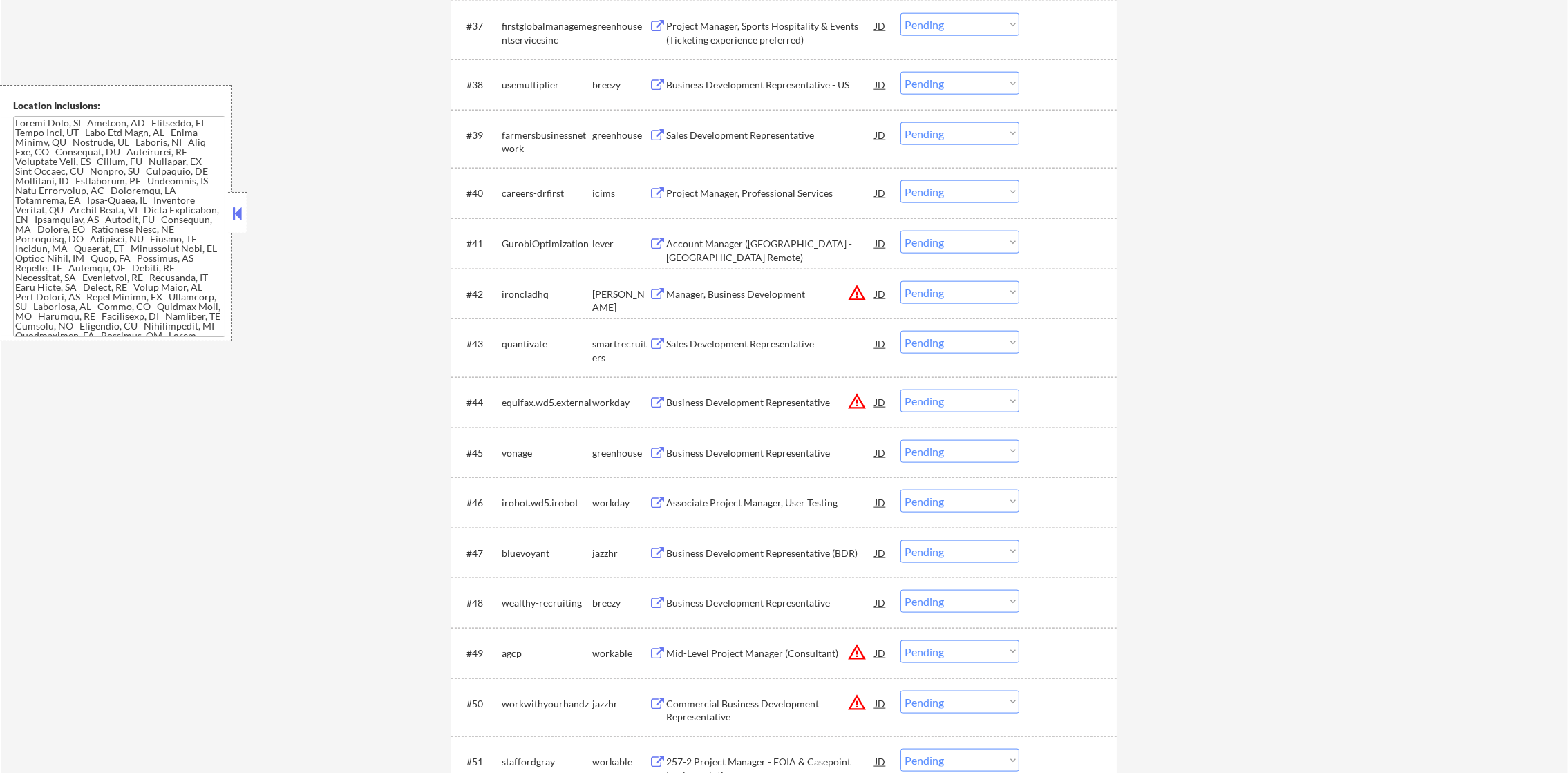
click at [794, 88] on div "Business Development Representative - US" at bounding box center [770, 85] width 209 height 14
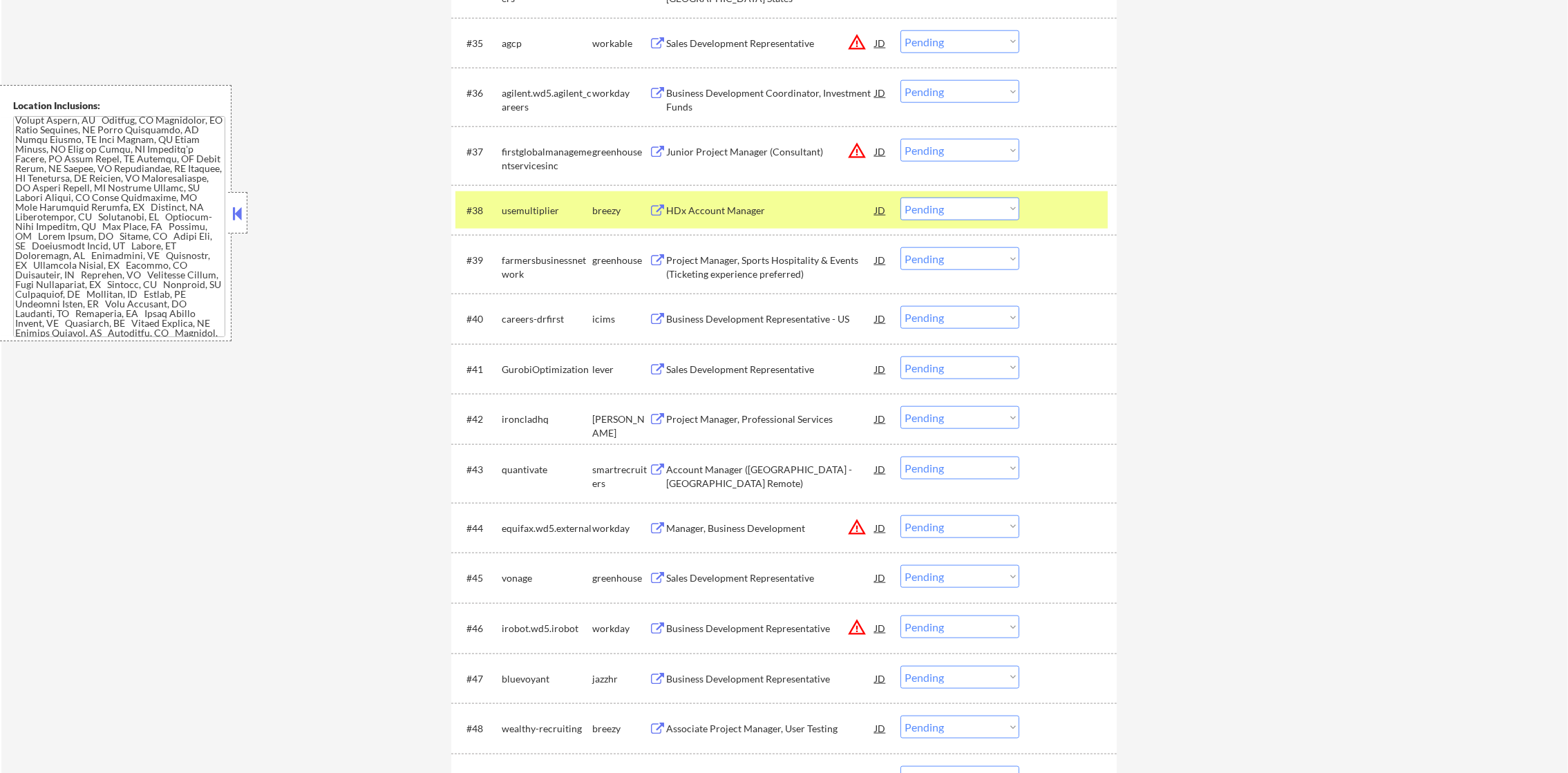
scroll to position [2392, 0]
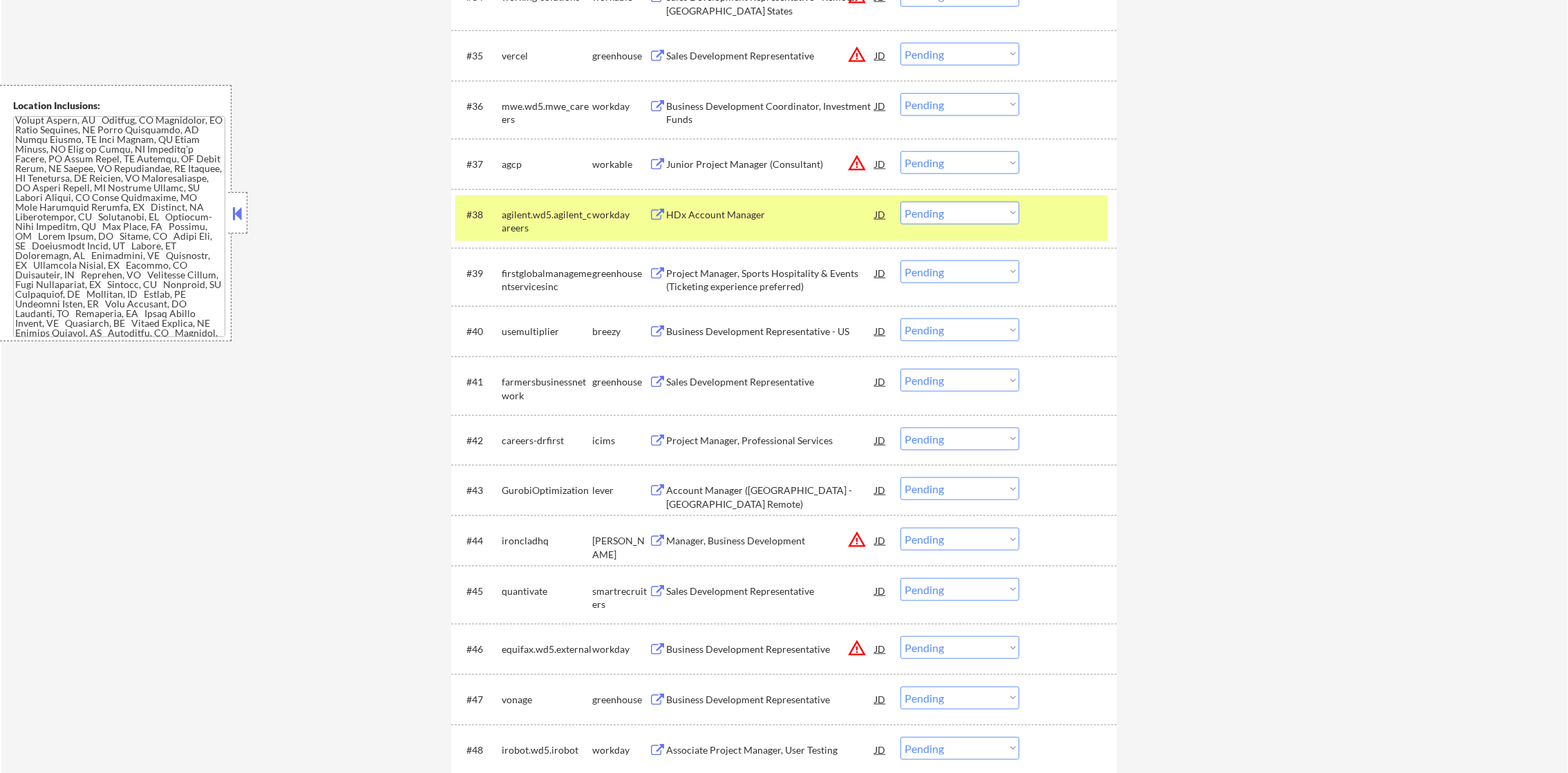
click at [923, 218] on select "Choose an option... Pending Applied Excluded (Questions) Excluded (Expired) Exc…" at bounding box center [959, 213] width 119 height 23
click at [900, 202] on select "Choose an option... Pending Applied Excluded (Questions) Excluded (Expired) Exc…" at bounding box center [959, 213] width 119 height 23
select select ""pending""
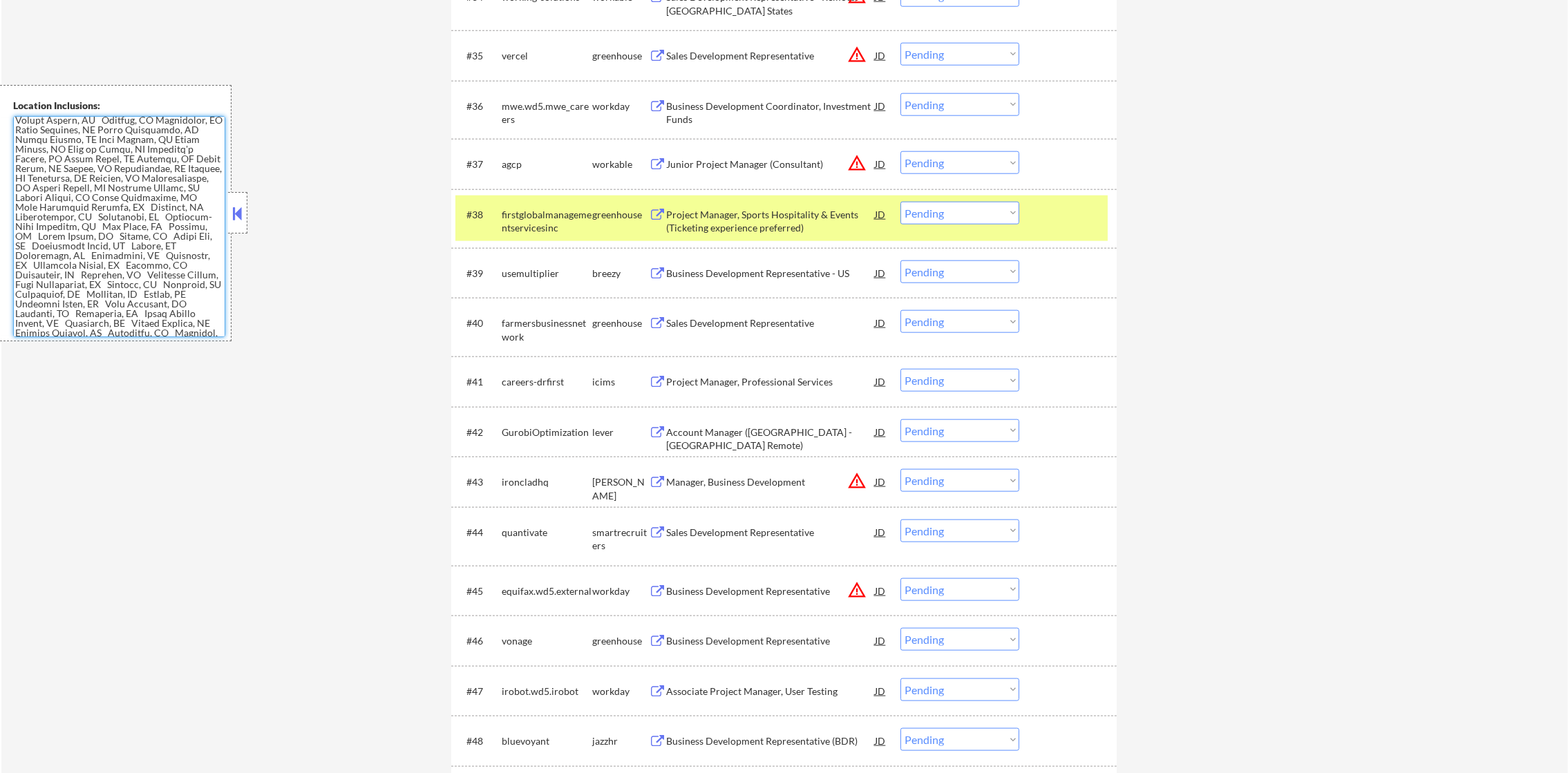
click at [710, 219] on div "Project Manager, Sports Hospitality & Events (Ticketing experience preferred)" at bounding box center [770, 221] width 209 height 27
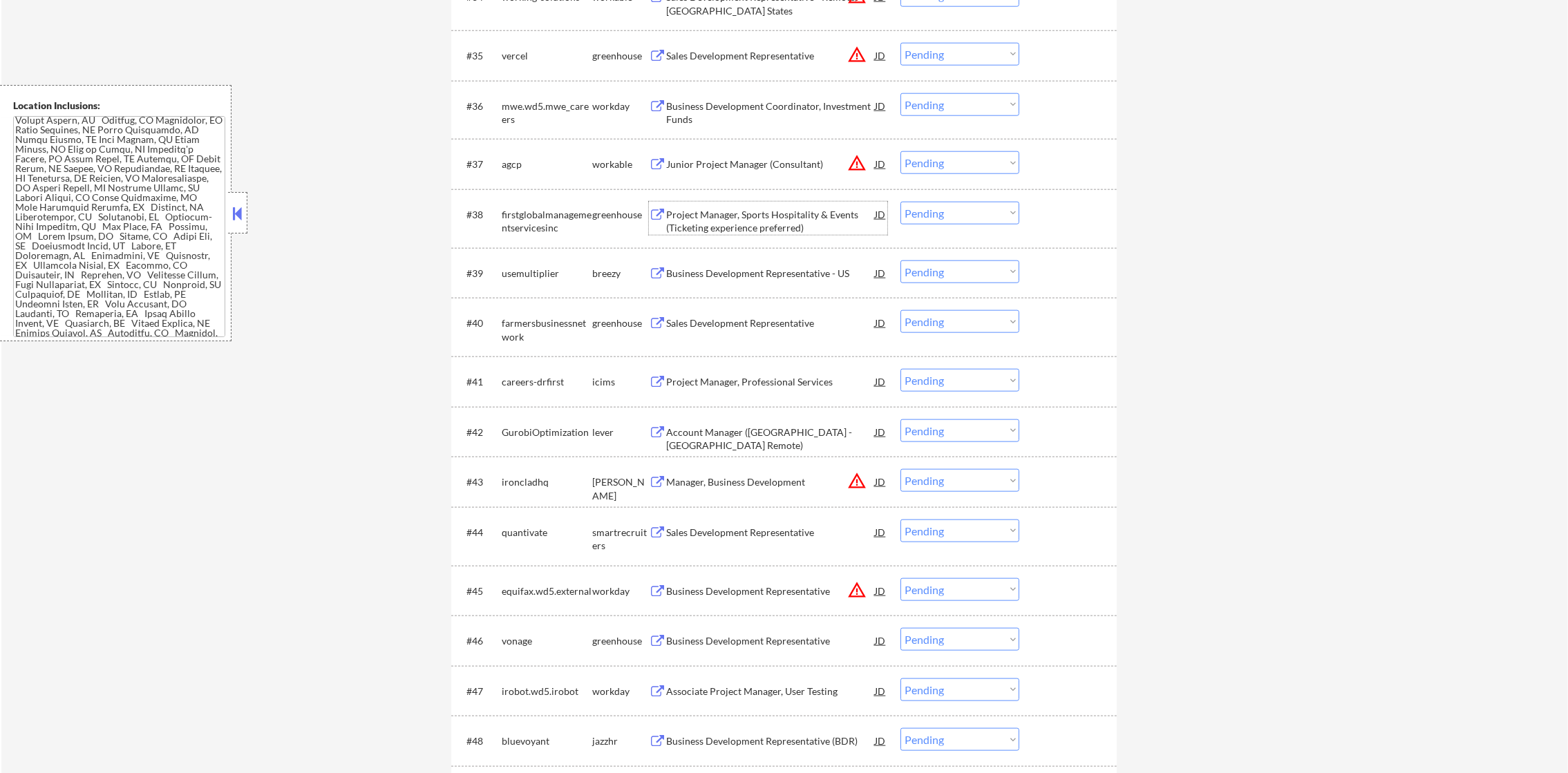
drag, startPoint x: 538, startPoint y: 229, endPoint x: 744, endPoint y: 691, distance: 505.8
click at [554, 232] on div "firstglobalmanagementservicesinc" at bounding box center [547, 221] width 91 height 27
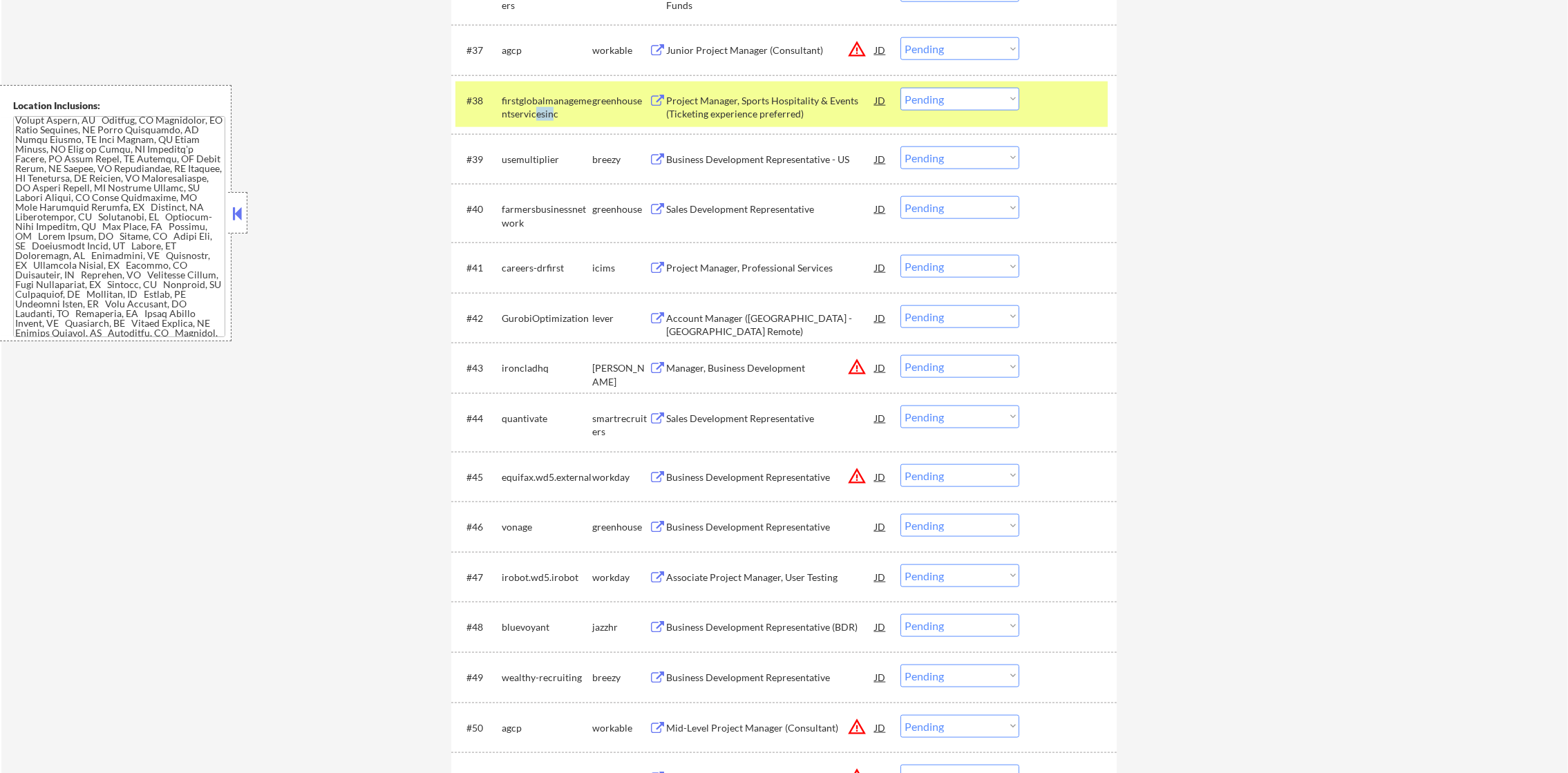
scroll to position [2530, 0]
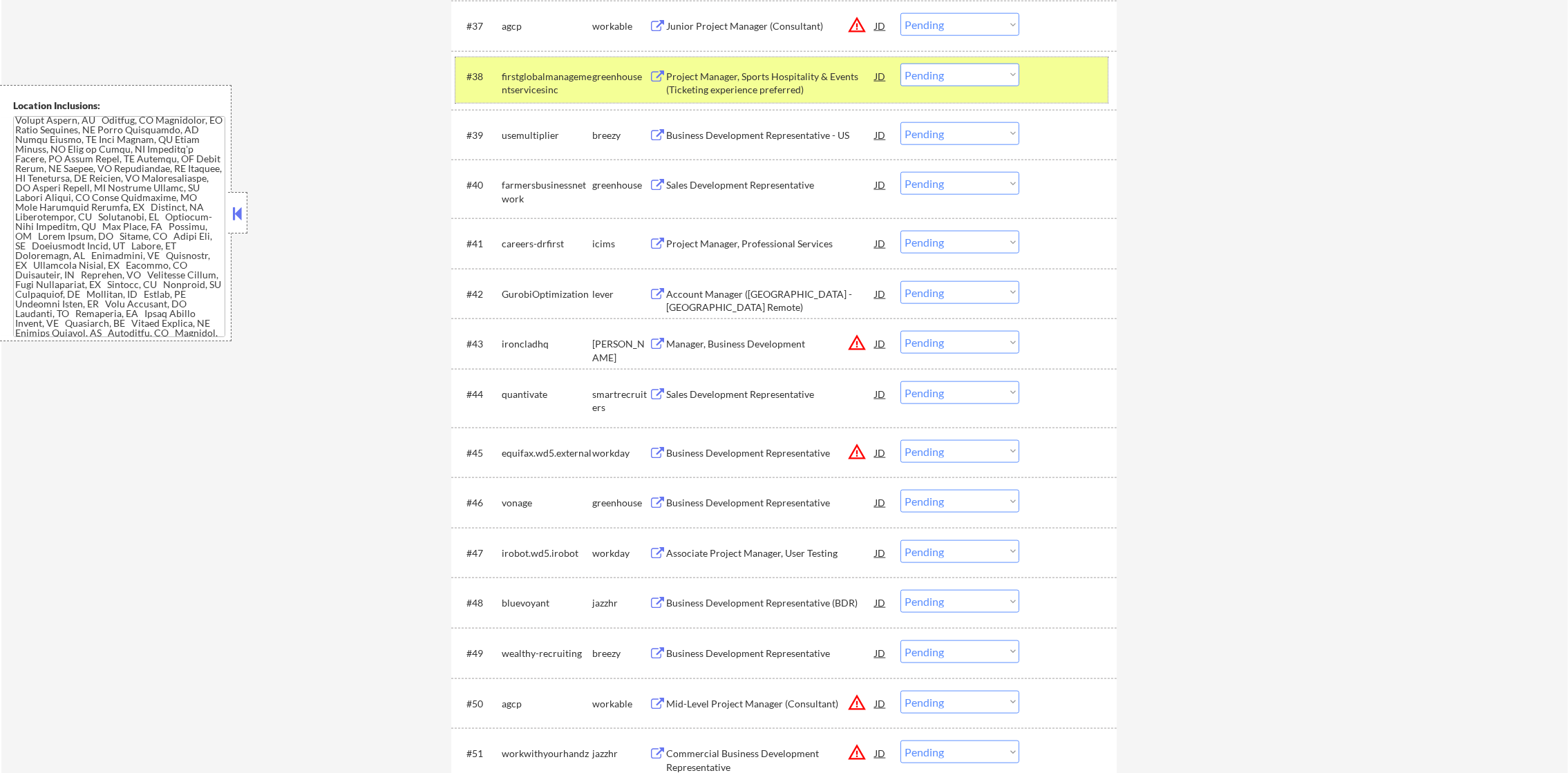
click at [528, 83] on div "firstglobalmanagementservicesinc" at bounding box center [547, 83] width 91 height 27
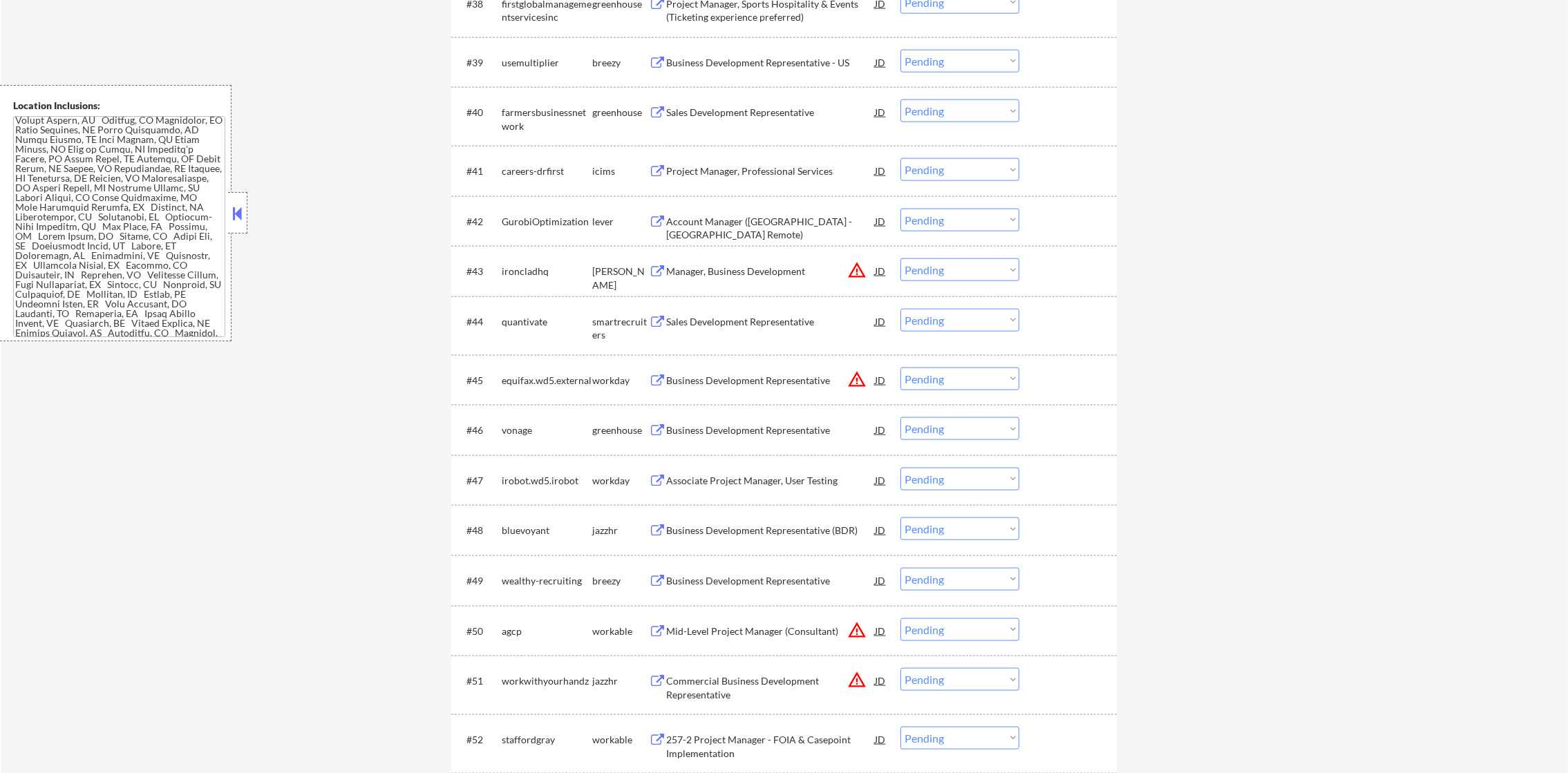
scroll to position [2633, 0]
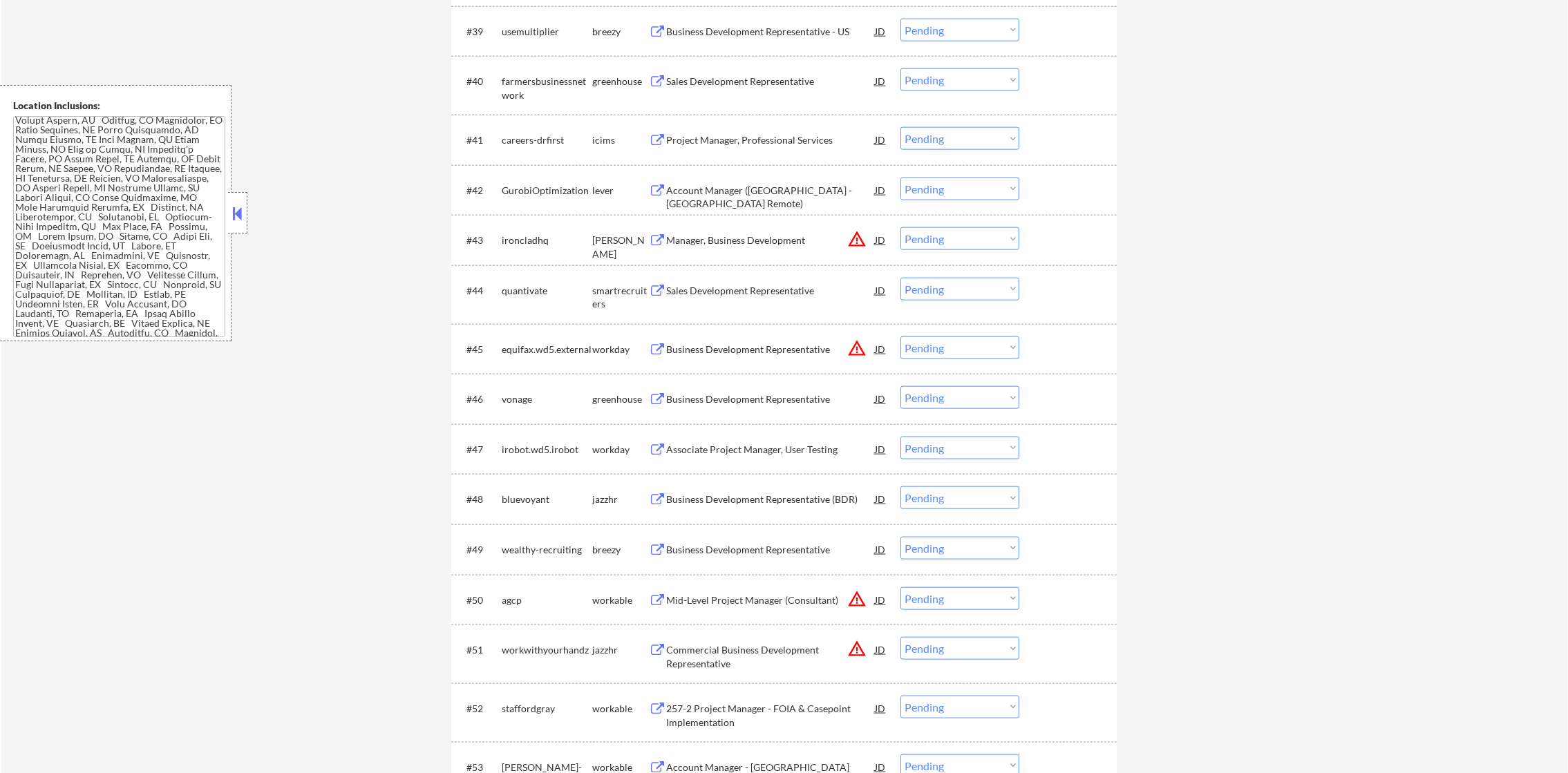
click at [789, 25] on div "Business Development Representative - US" at bounding box center [770, 31] width 209 height 14
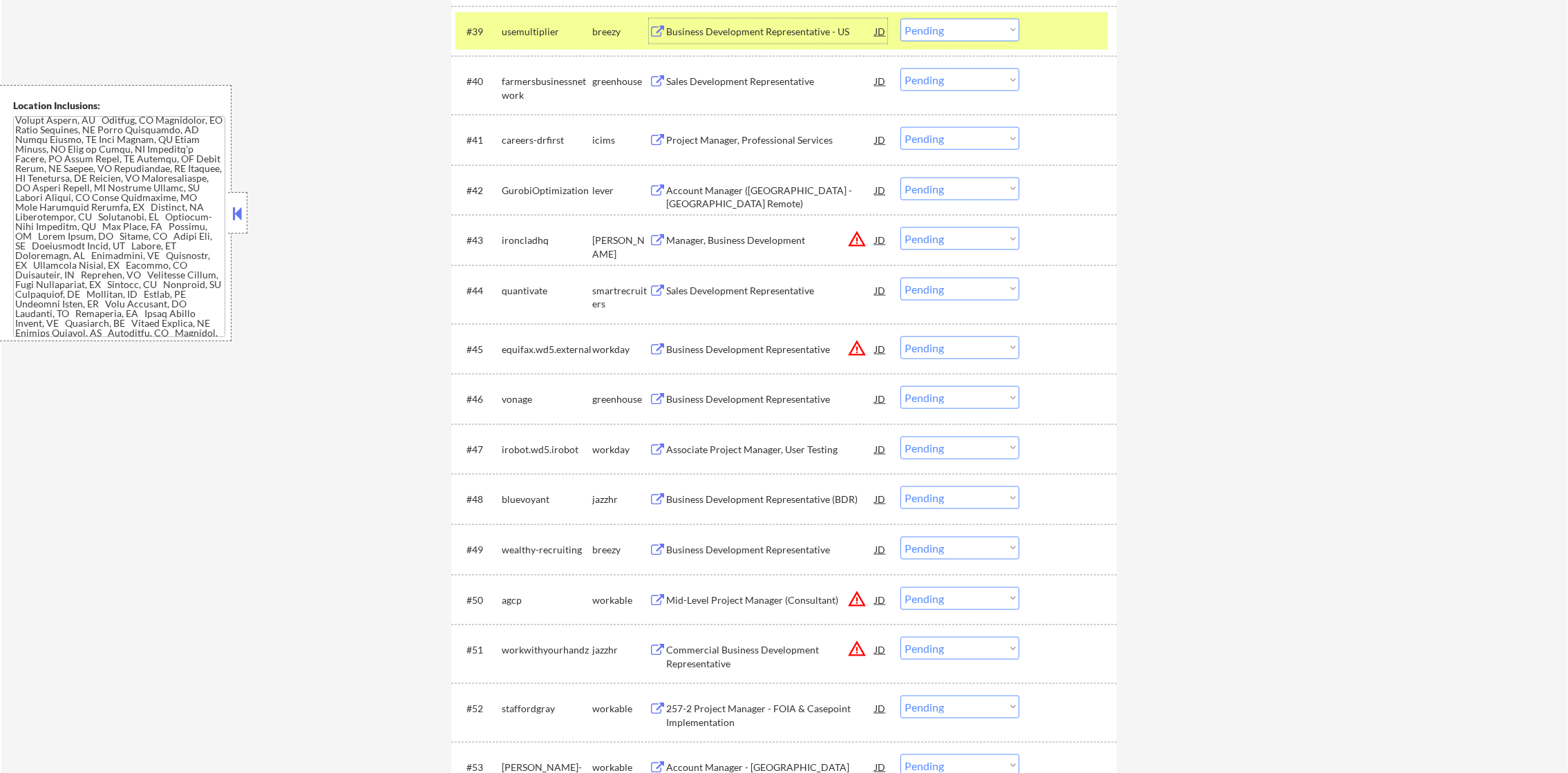
click at [937, 30] on select "Choose an option... Pending Applied Excluded (Questions) Excluded (Expired) Exc…" at bounding box center [959, 29] width 119 height 23
click at [900, 18] on select "Choose an option... Pending Applied Excluded (Questions) Excluded (Expired) Exc…" at bounding box center [959, 29] width 119 height 23
select select ""pending""
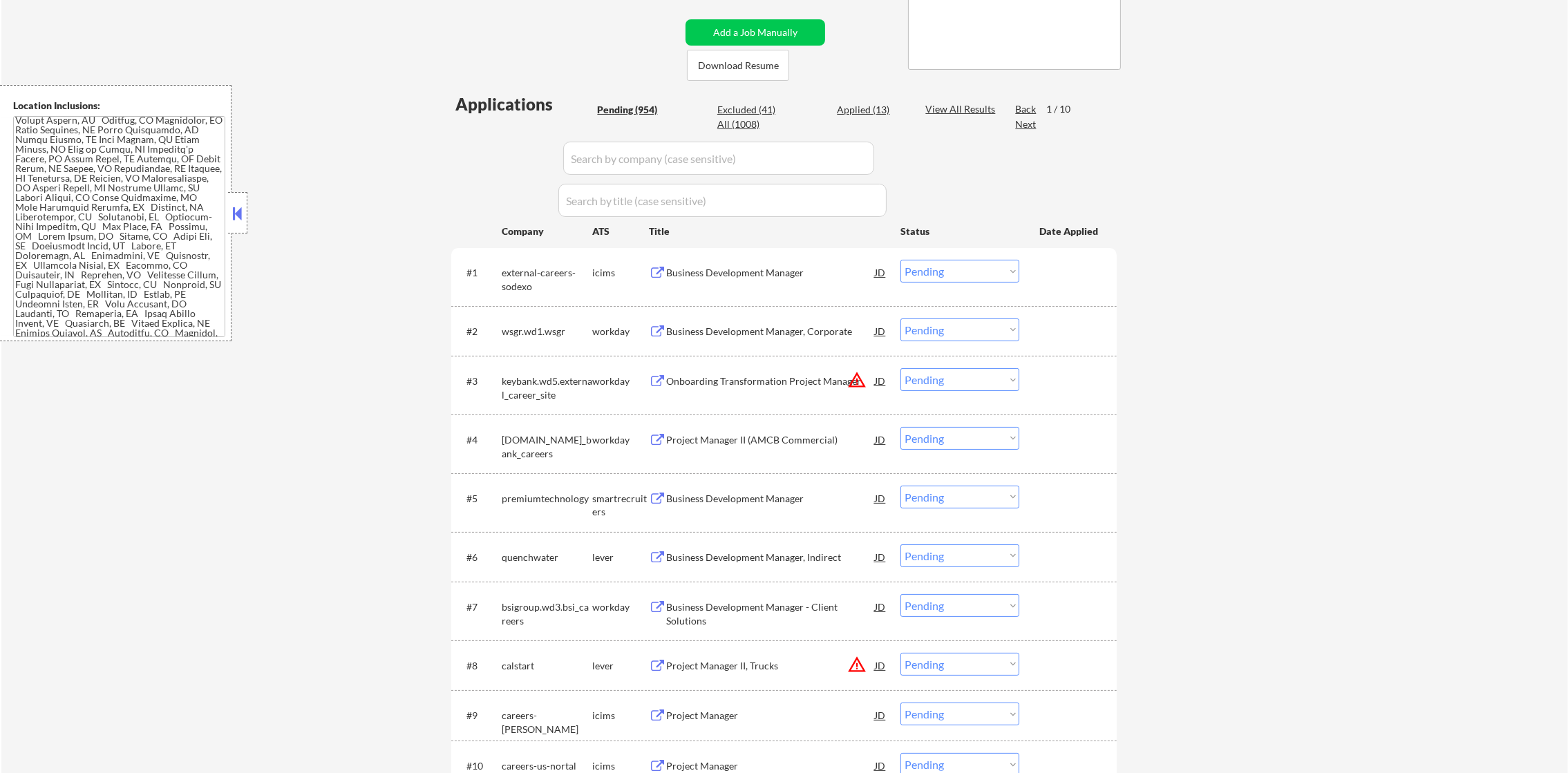
scroll to position [187, 0]
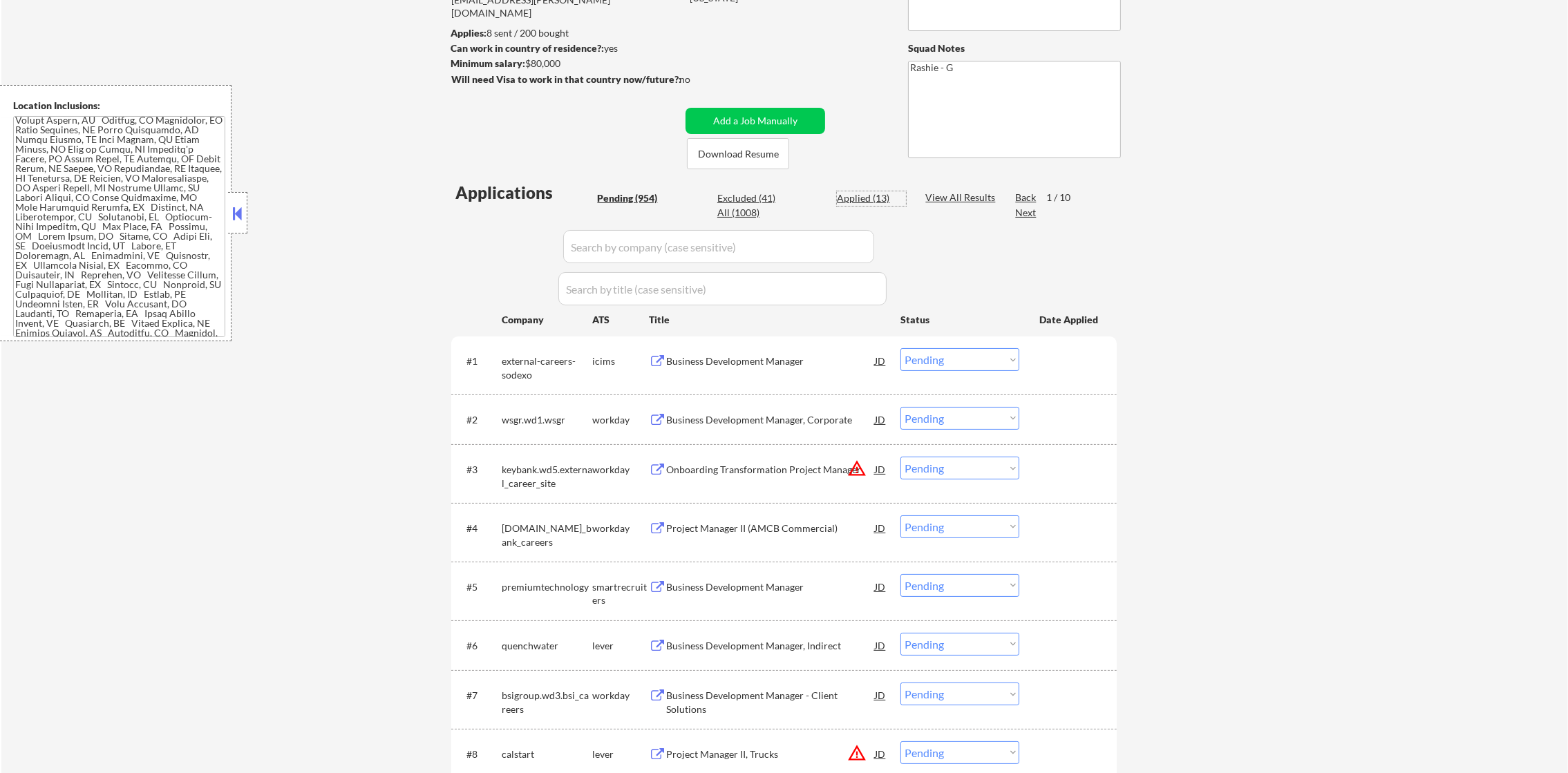
click at [863, 193] on div "Applied (13)" at bounding box center [871, 198] width 69 height 14
select select ""applied""
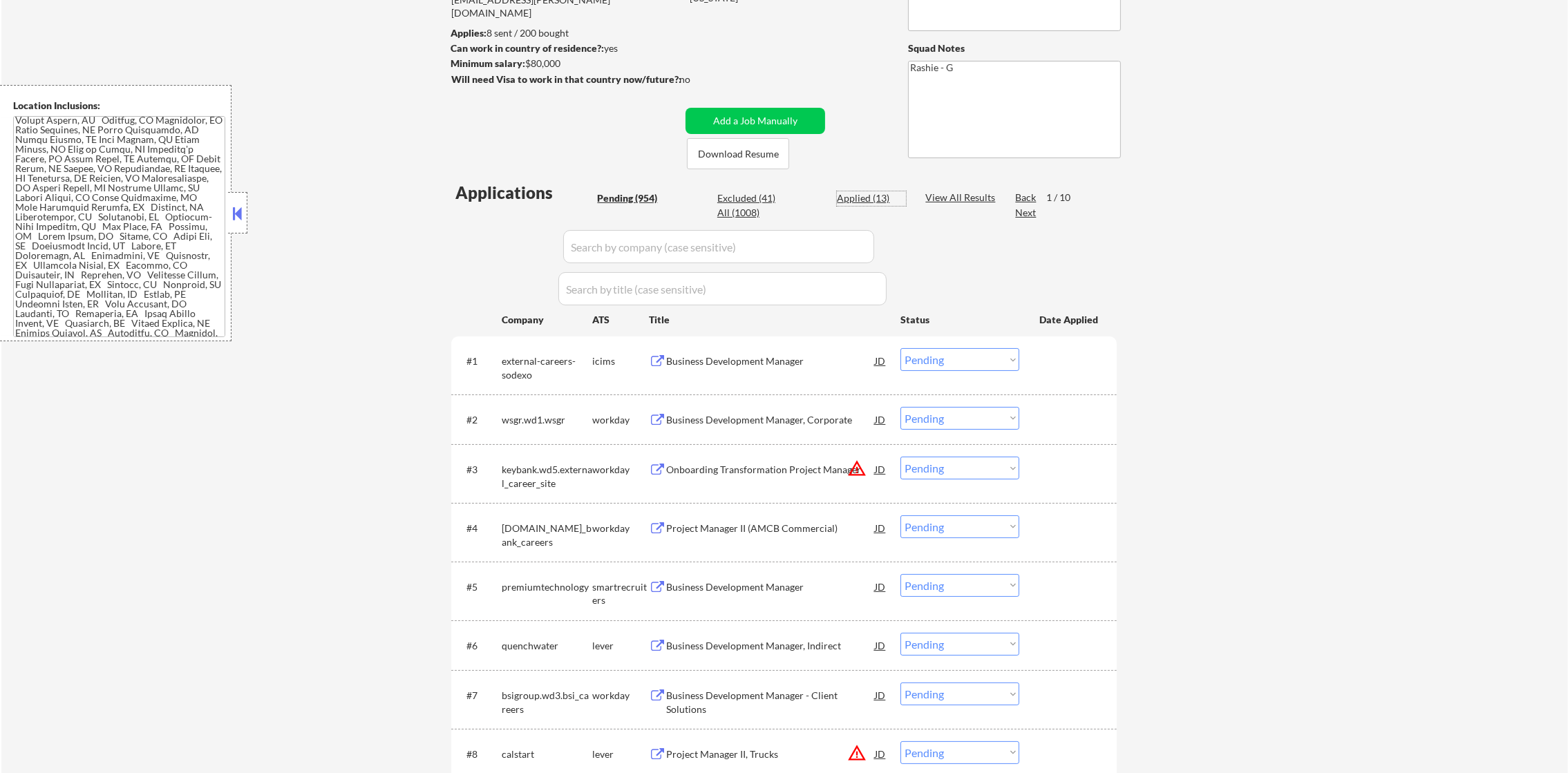
select select ""applied""
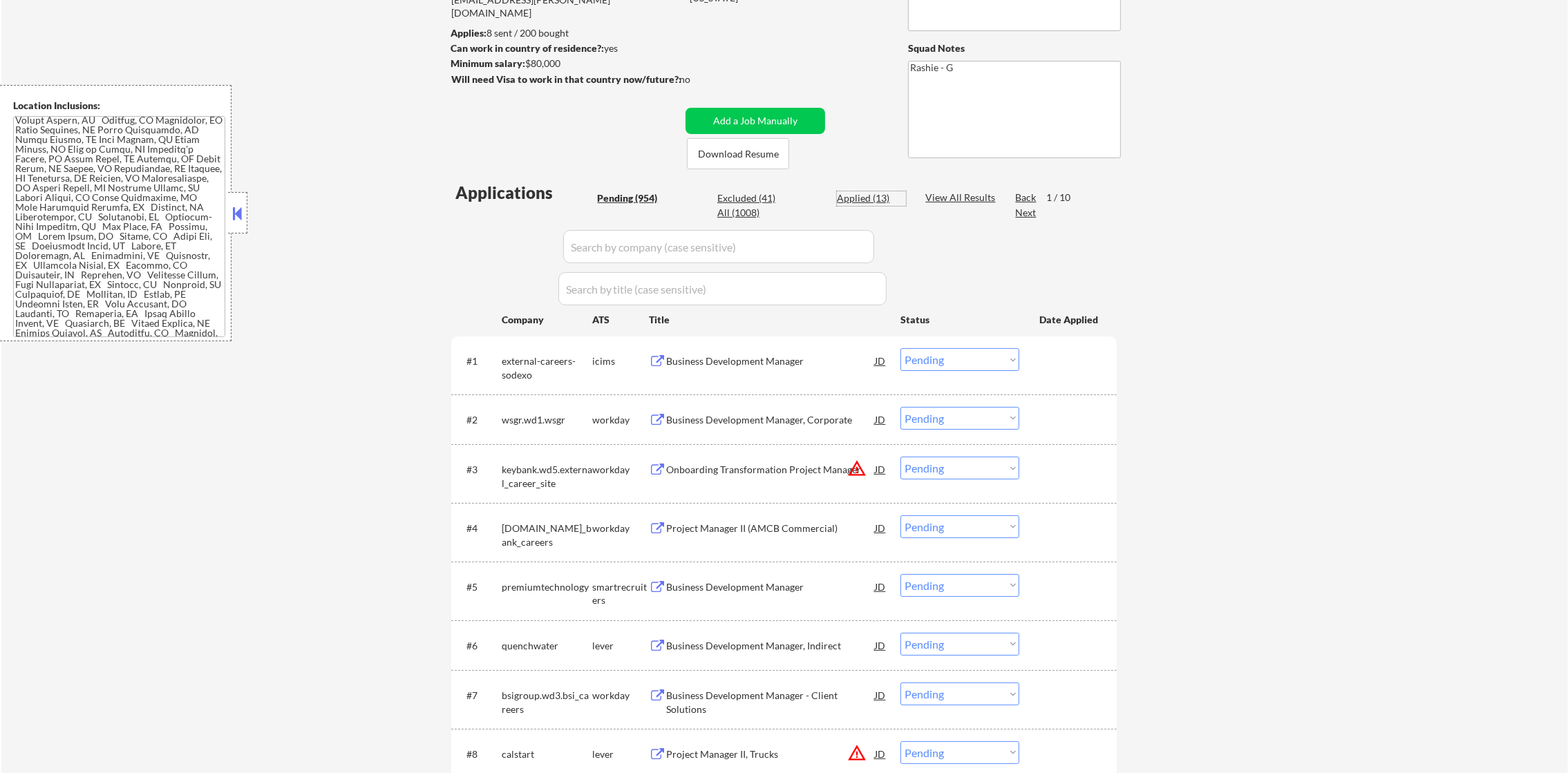
select select ""applied""
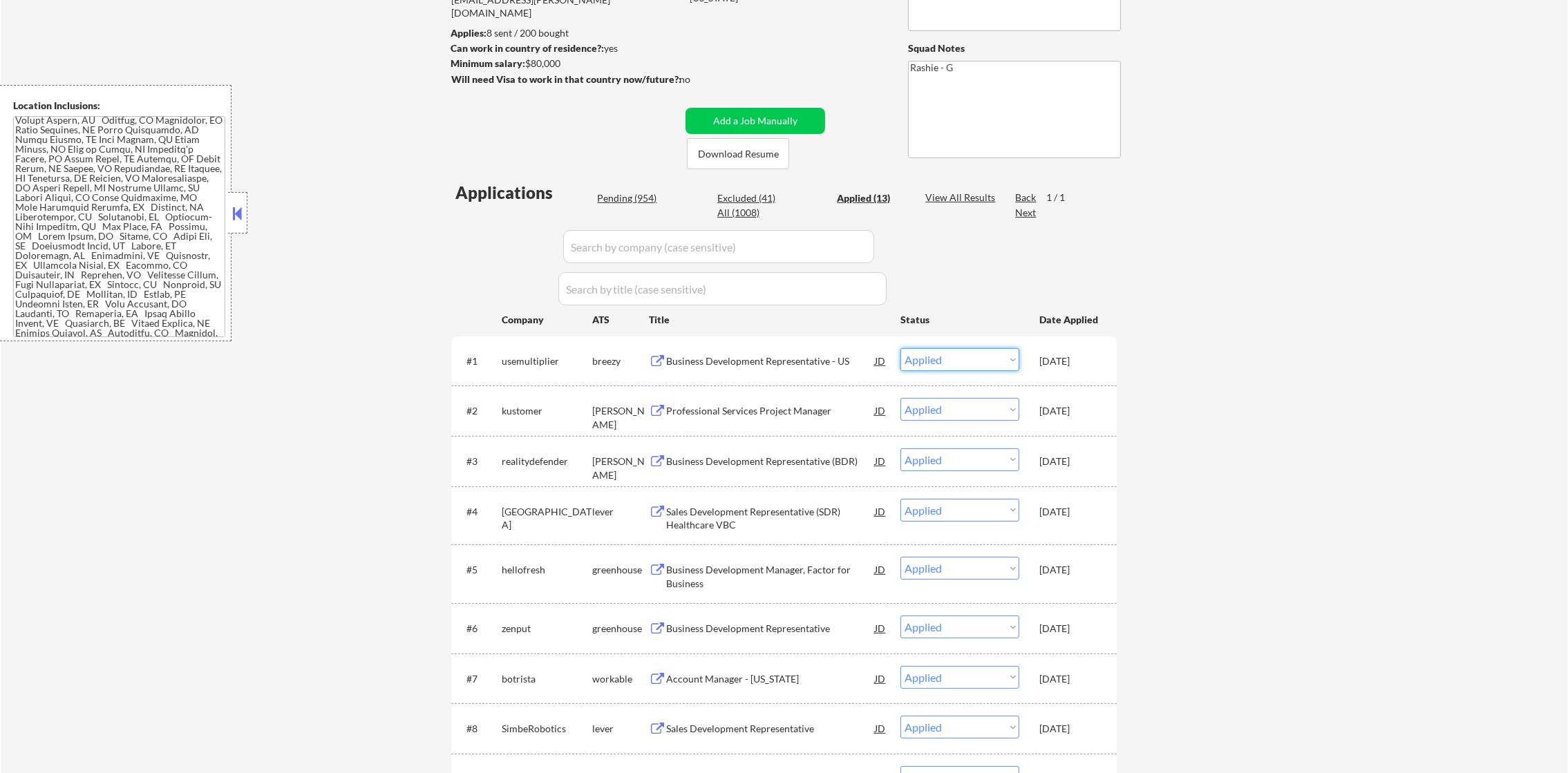
click at [931, 353] on select "Choose an option... Pending Applied Excluded (Questions) Excluded (Expired) Exc…" at bounding box center [959, 359] width 119 height 23
select select ""pending""
click at [900, 348] on select "Choose an option... Pending Applied Excluded (Questions) Excluded (Expired) Exc…" at bounding box center [959, 359] width 119 height 23
click at [636, 183] on div "Applications Pending (954) Excluded (41) Applied (13) All (1008) View All Resul…" at bounding box center [784, 612] width 665 height 864
drag, startPoint x: 635, startPoint y: 196, endPoint x: 1021, endPoint y: 0, distance: 432.9
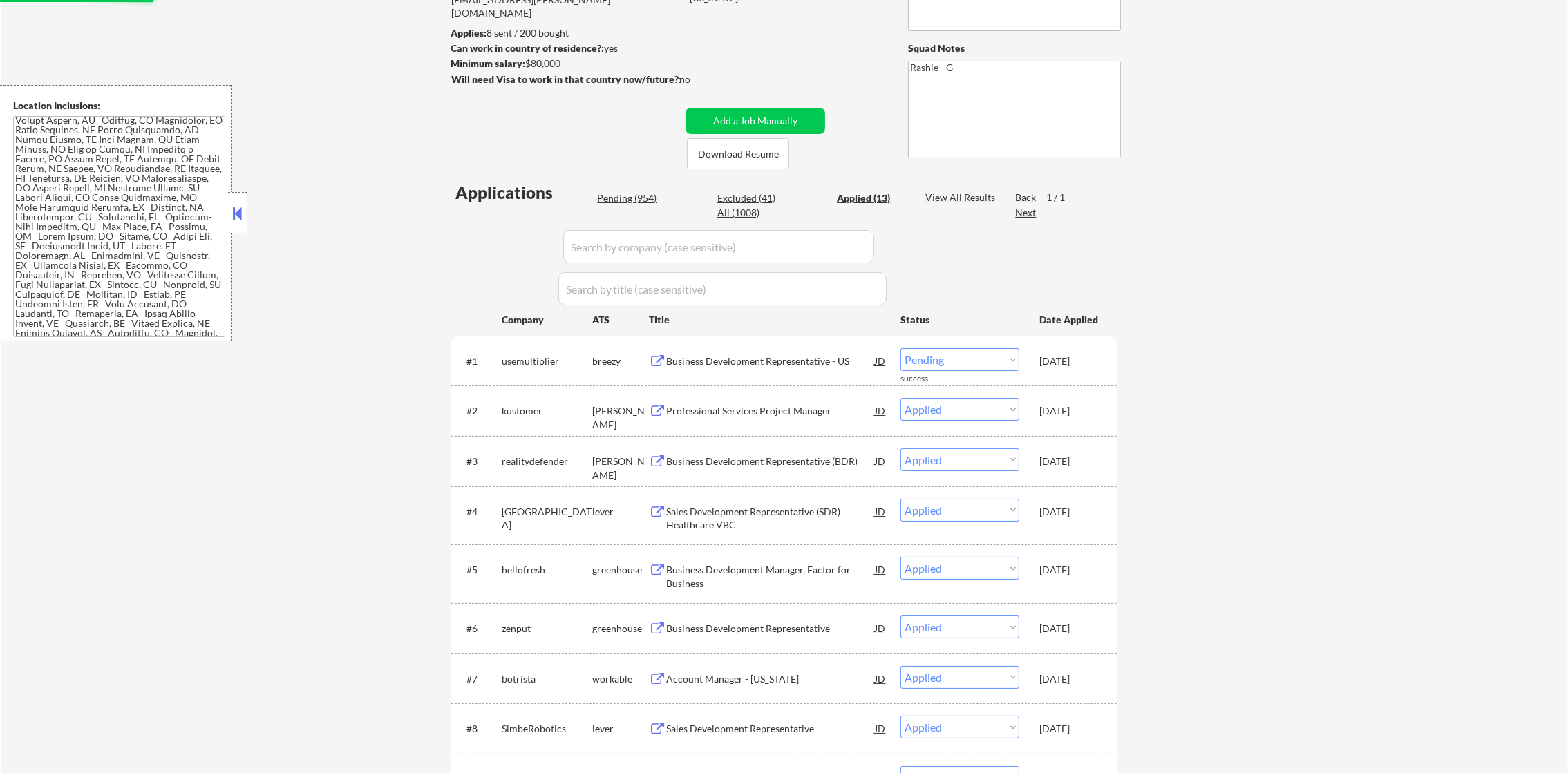
click at [635, 198] on div "Pending (954)" at bounding box center [631, 198] width 69 height 14
select select ""pending""
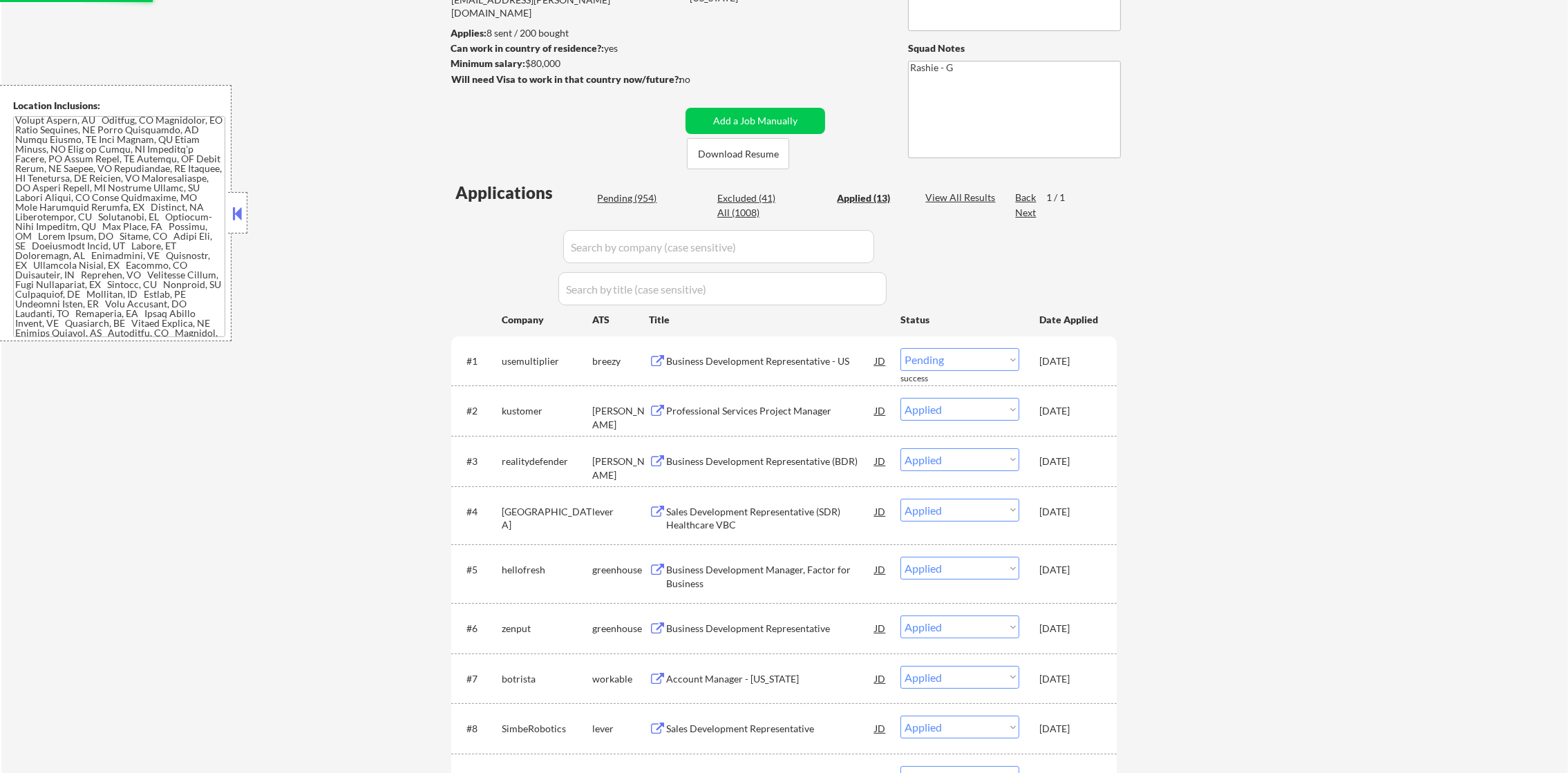
select select ""pending""
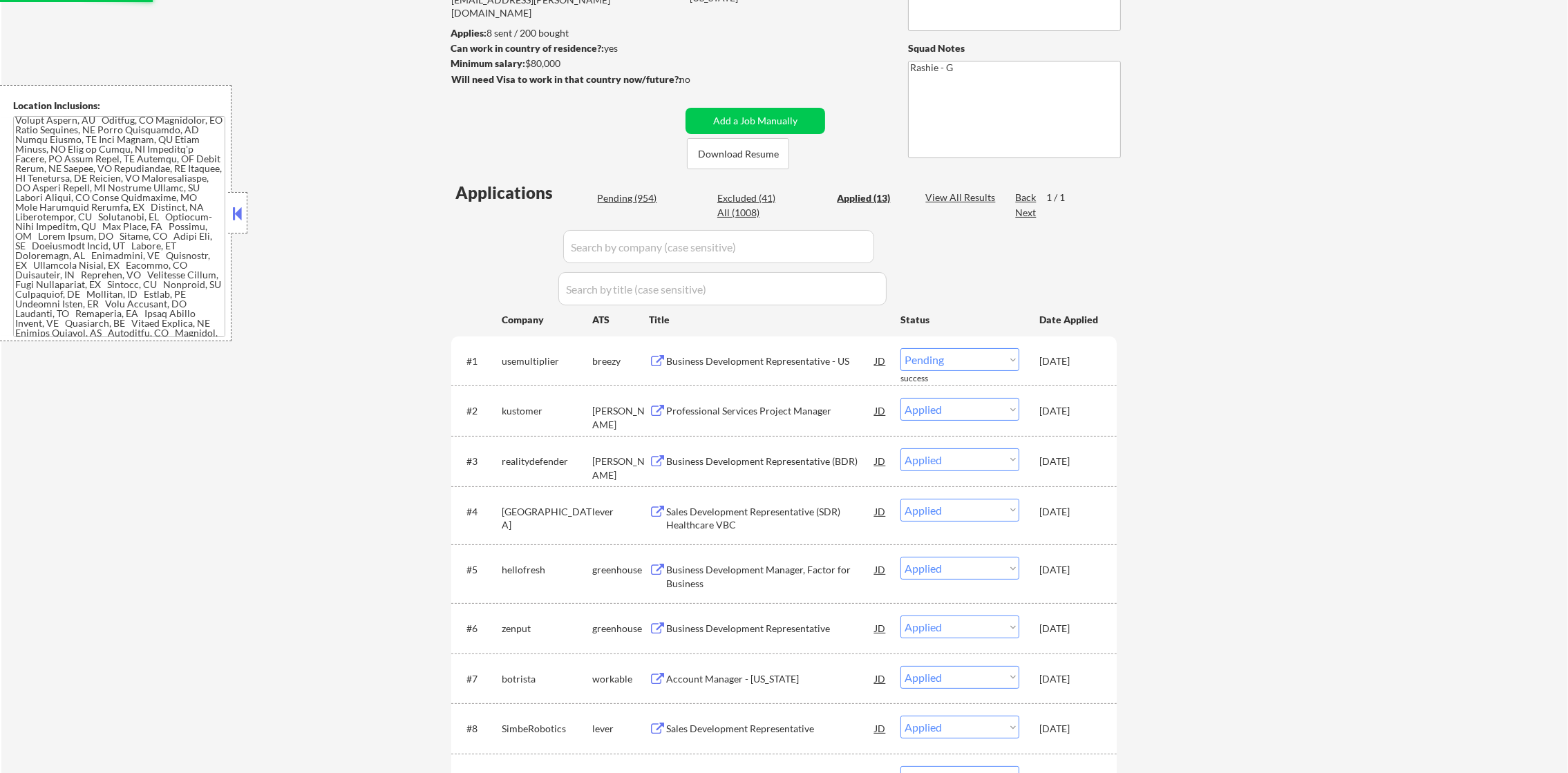
select select ""pending""
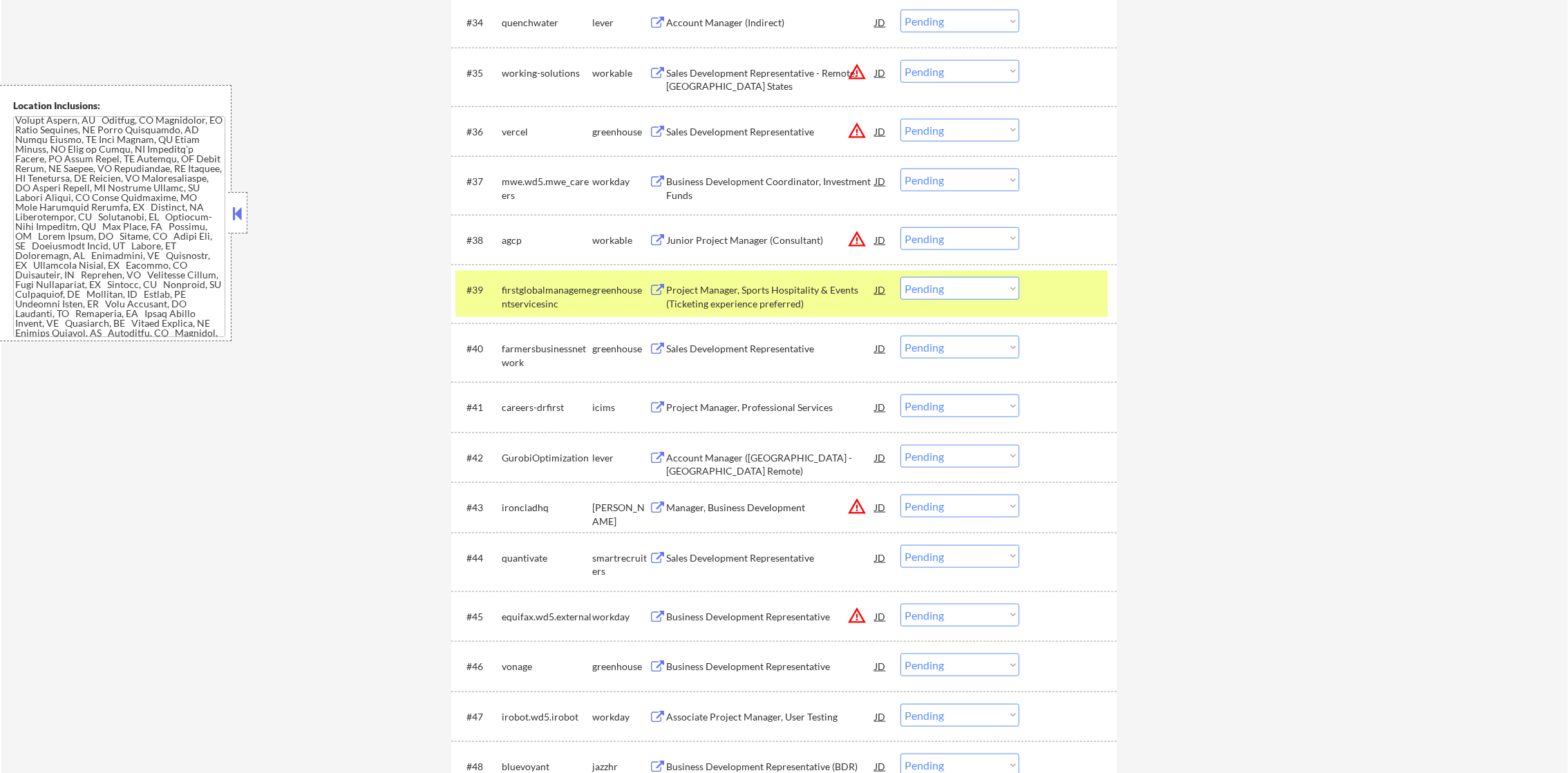
click at [563, 308] on div "firstglobalmanagementservicesinc" at bounding box center [547, 296] width 91 height 27
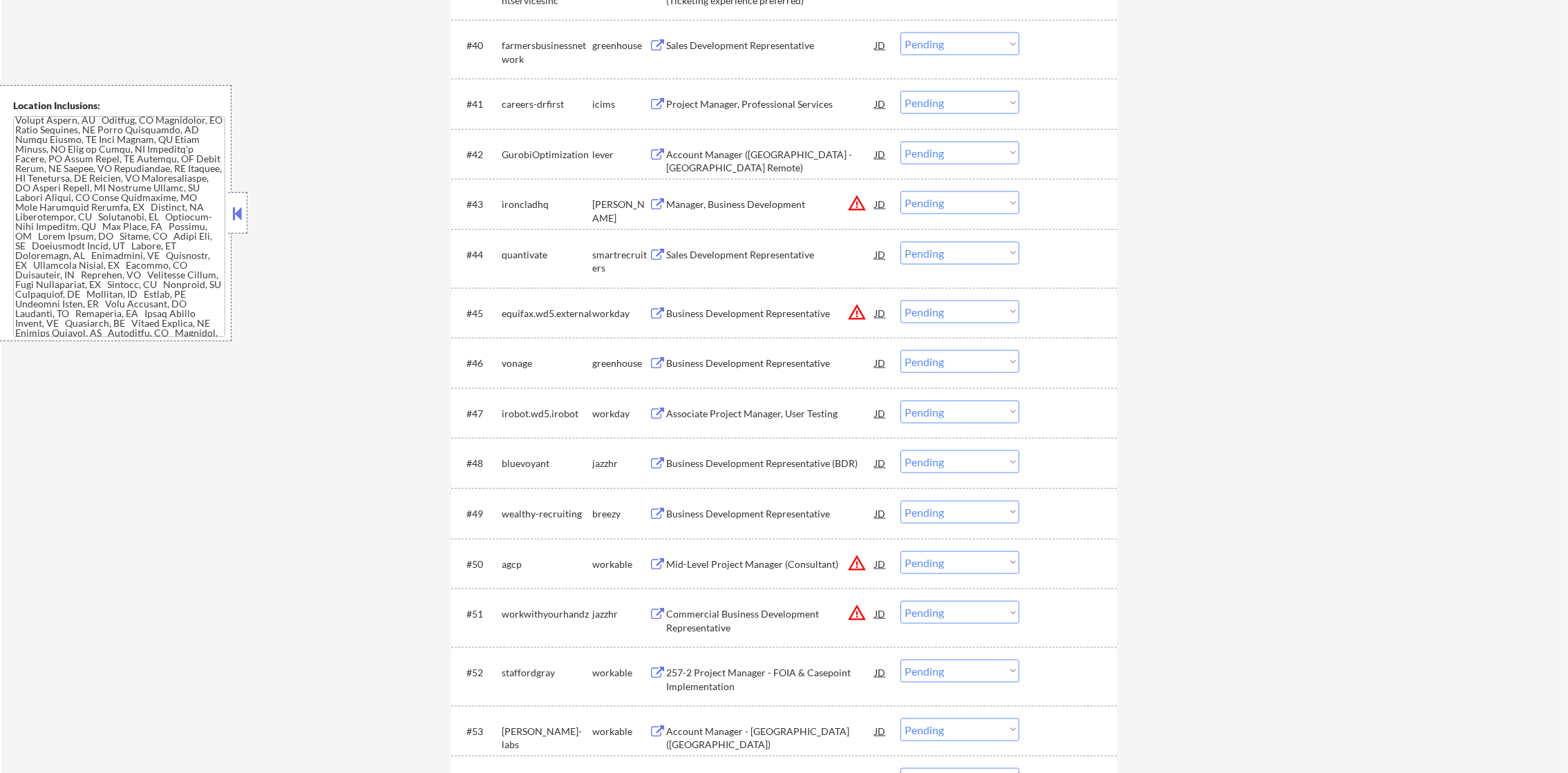
scroll to position [2677, 0]
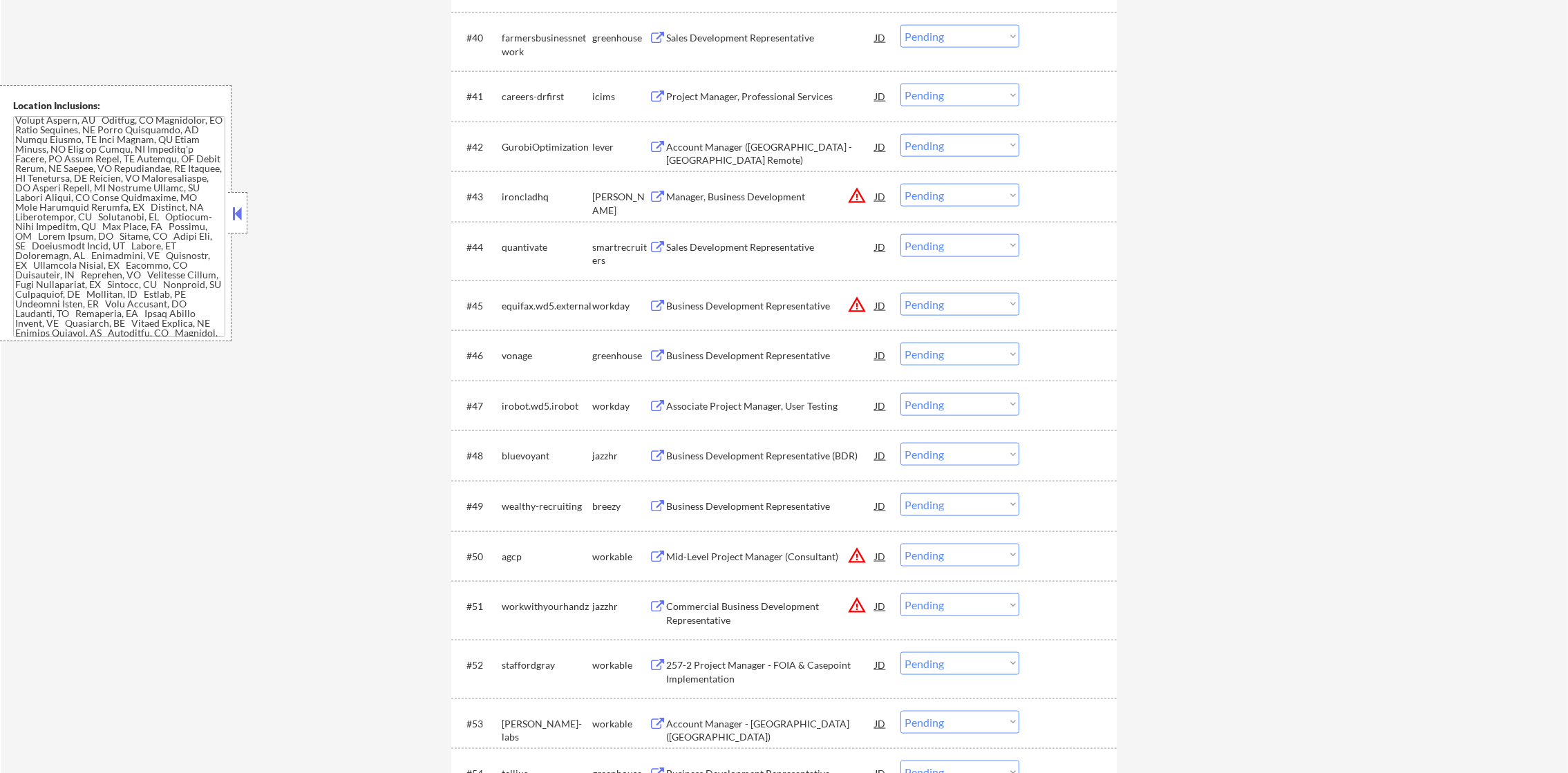
click at [782, 38] on div "Sales Development Representative" at bounding box center [770, 37] width 209 height 14
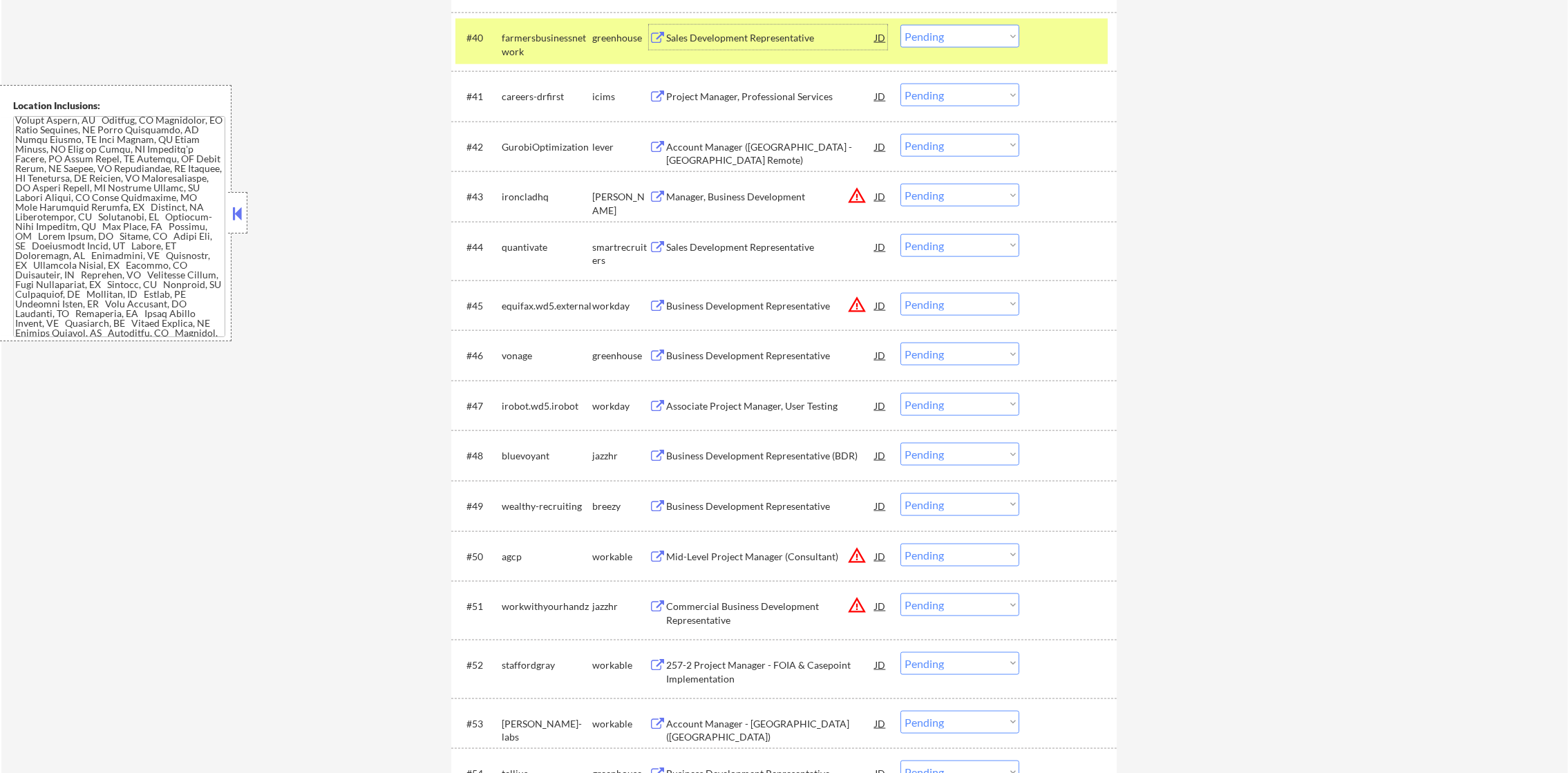
click at [959, 39] on select "Choose an option... Pending Applied Excluded (Questions) Excluded (Expired) Exc…" at bounding box center [959, 36] width 119 height 23
click at [900, 25] on select "Choose an option... Pending Applied Excluded (Questions) Excluded (Expired) Exc…" at bounding box center [959, 36] width 119 height 23
click at [551, 54] on div "farmersbusinessnetwork" at bounding box center [547, 44] width 91 height 27
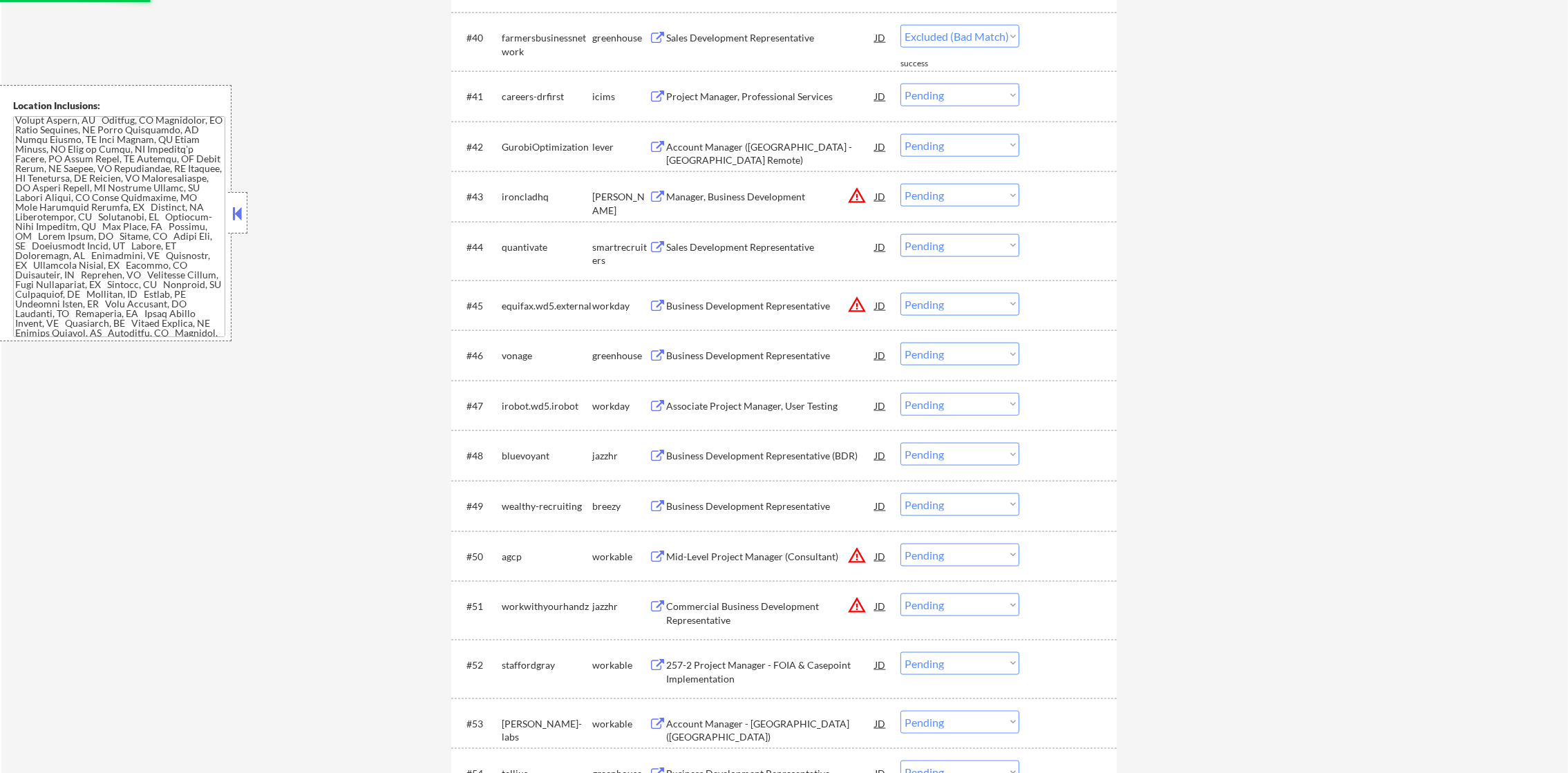
select select ""pending""
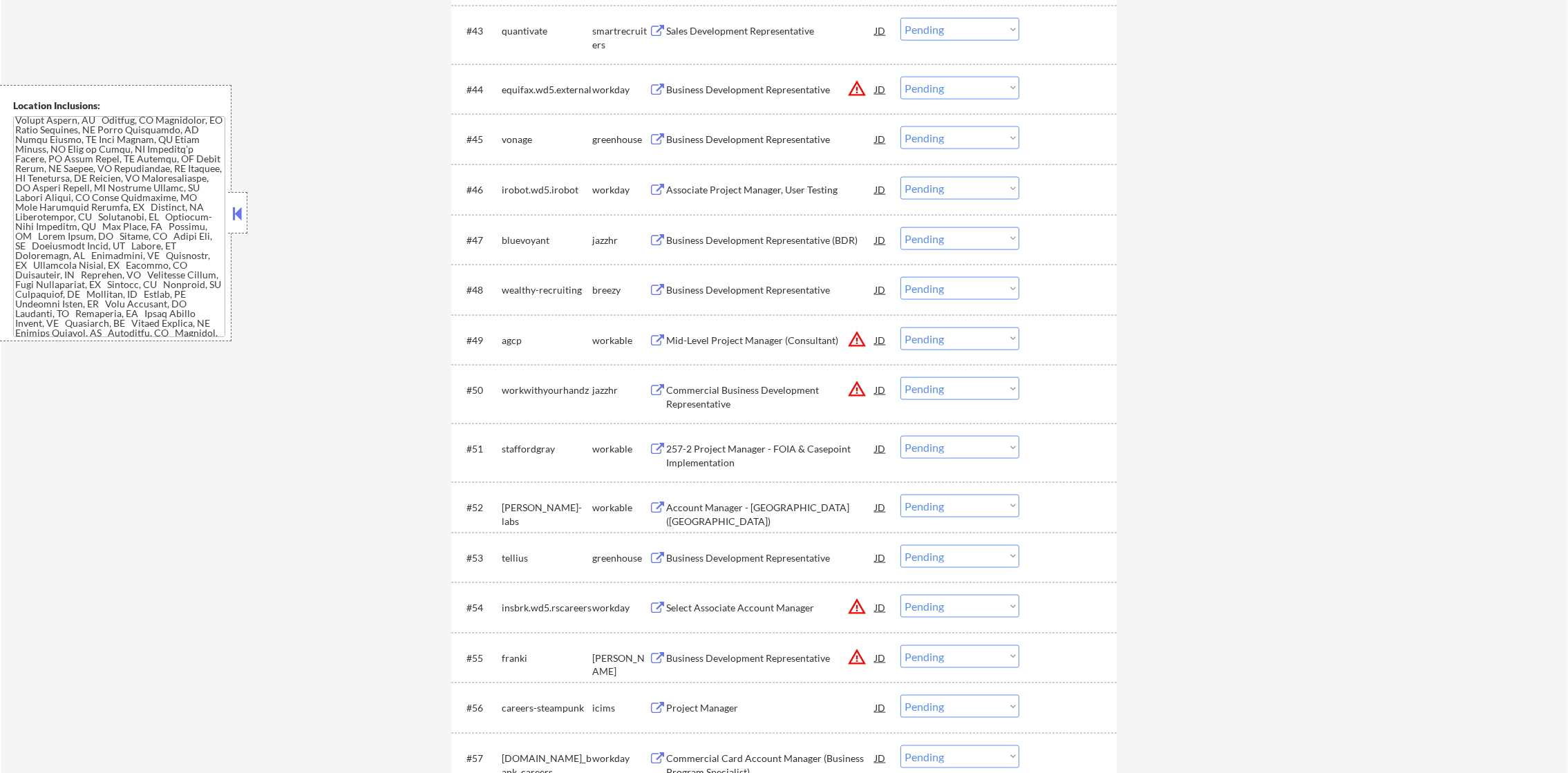
scroll to position [2849, 0]
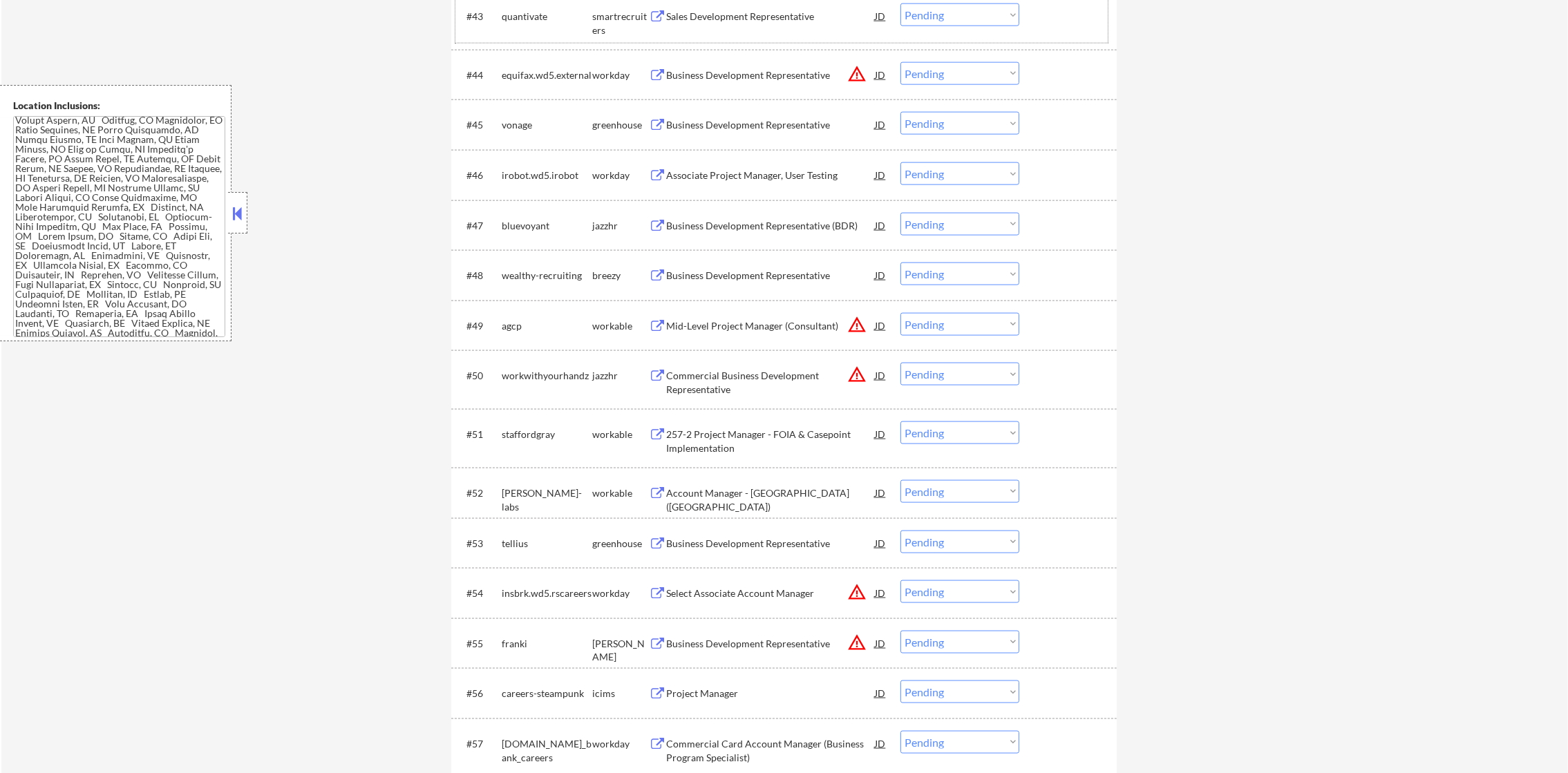
click at [772, 29] on div "#43 quantivate smartrecruiters Sales Development Representative JD warning_ambe…" at bounding box center [781, 20] width 652 height 45
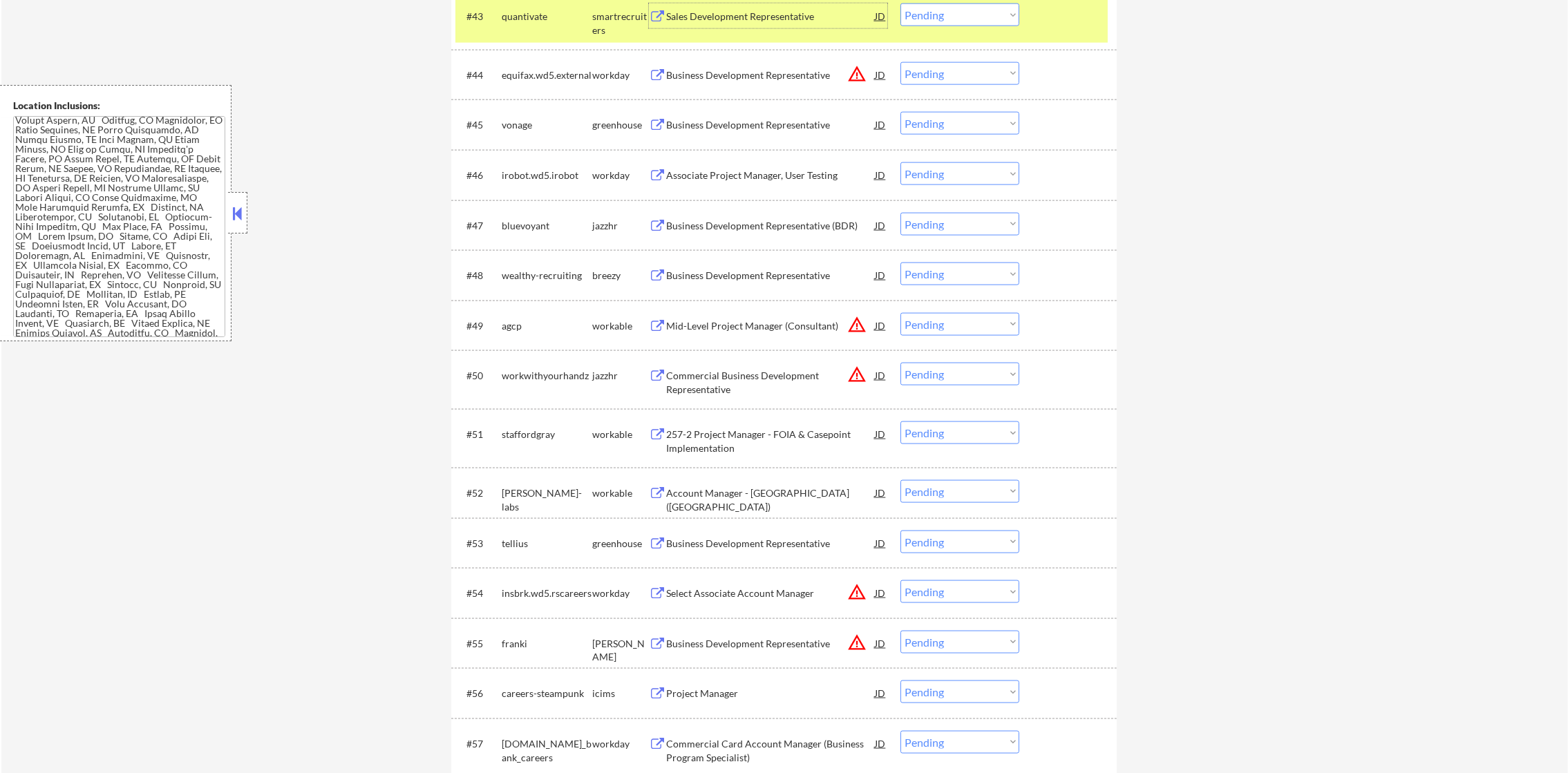
click at [715, 19] on div "Sales Development Representative" at bounding box center [770, 16] width 209 height 14
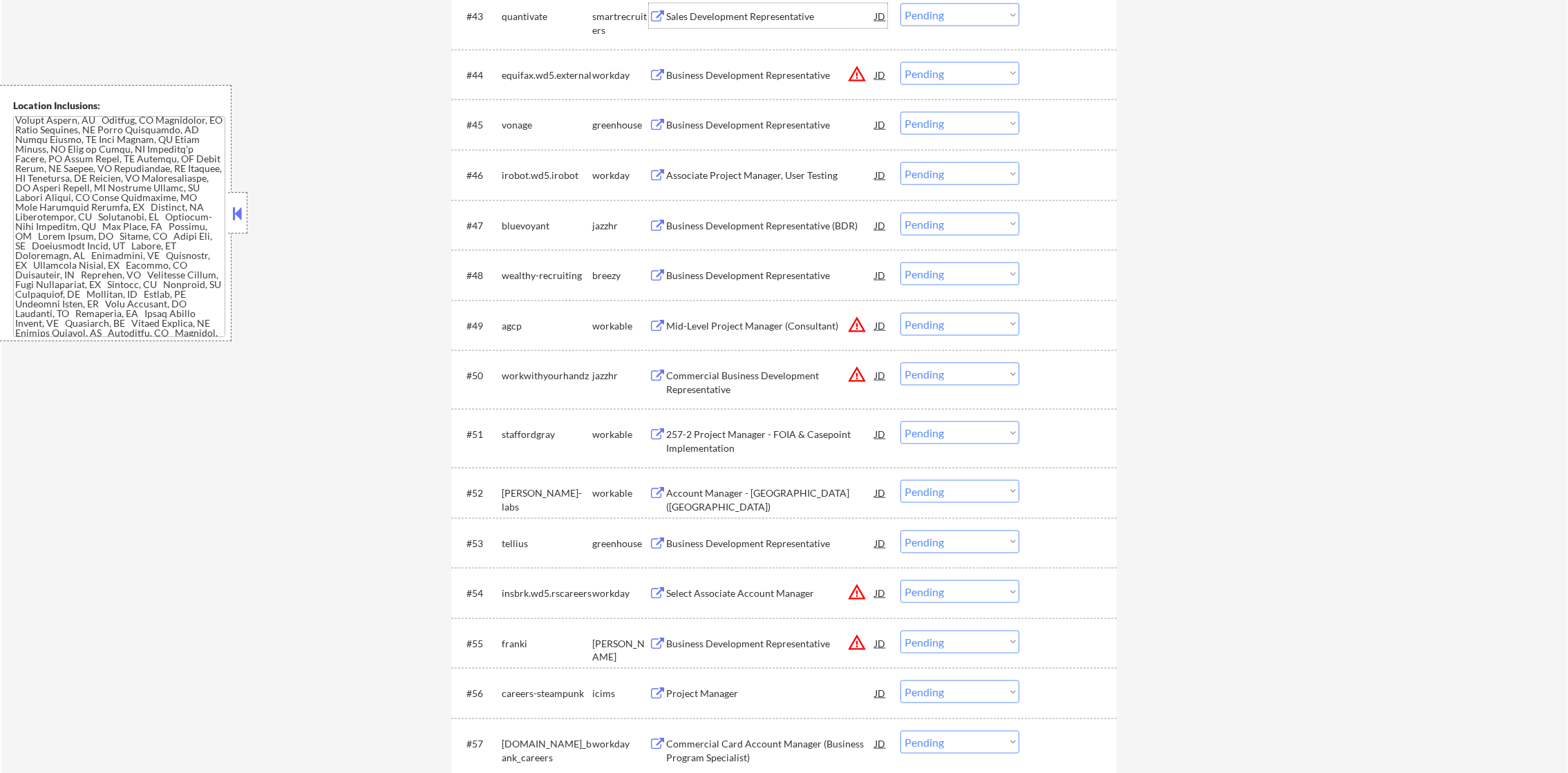
click at [534, 22] on div "quantivate" at bounding box center [547, 16] width 91 height 14
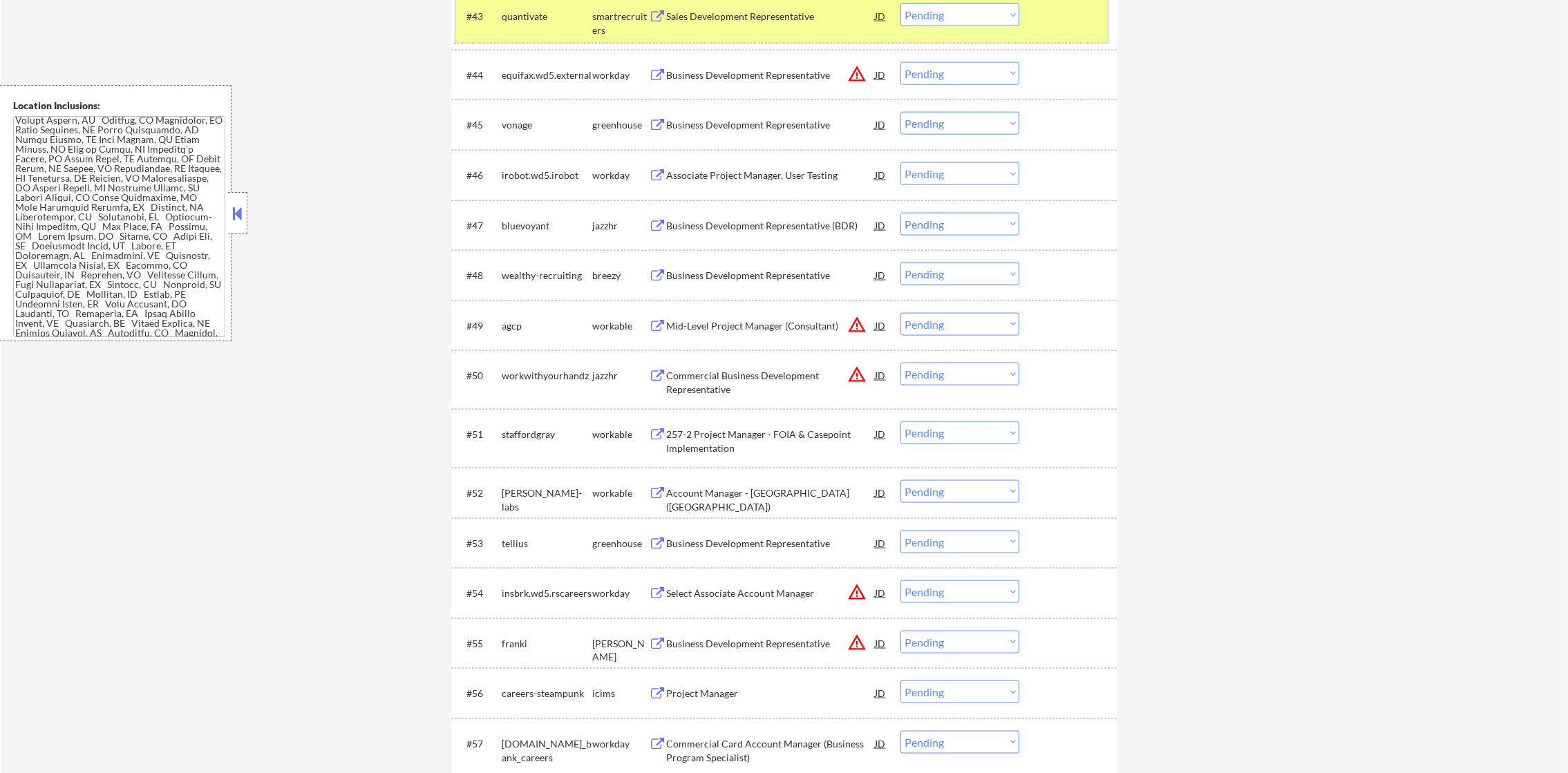
click at [947, 11] on select "Choose an option... Pending Applied Excluded (Questions) Excluded (Expired) Exc…" at bounding box center [959, 15] width 119 height 23
click at [900, 4] on select "Choose an option... Pending Applied Excluded (Questions) Excluded (Expired) Exc…" at bounding box center [959, 15] width 119 height 23
select select ""pending""
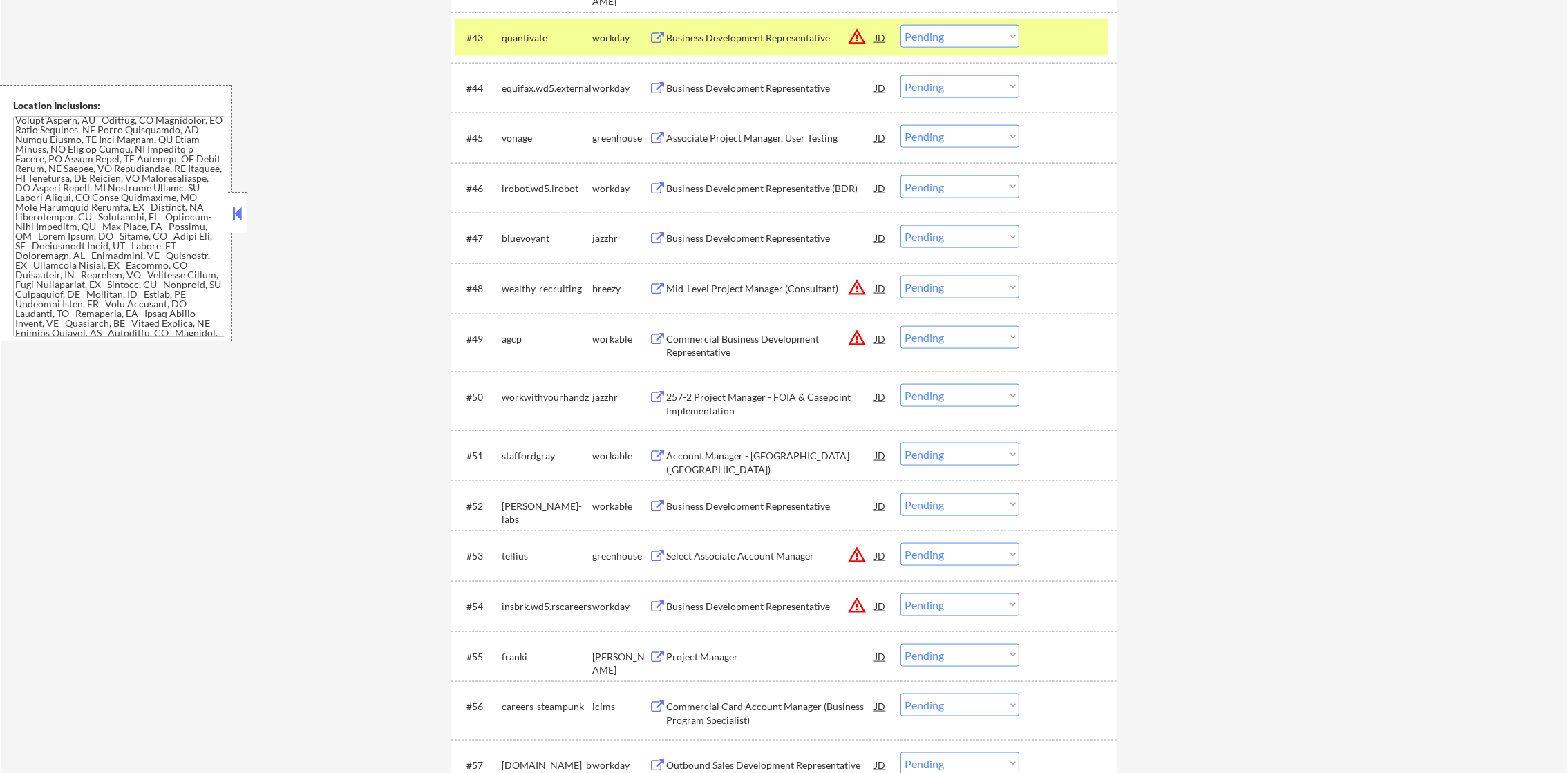
scroll to position [2816, 0]
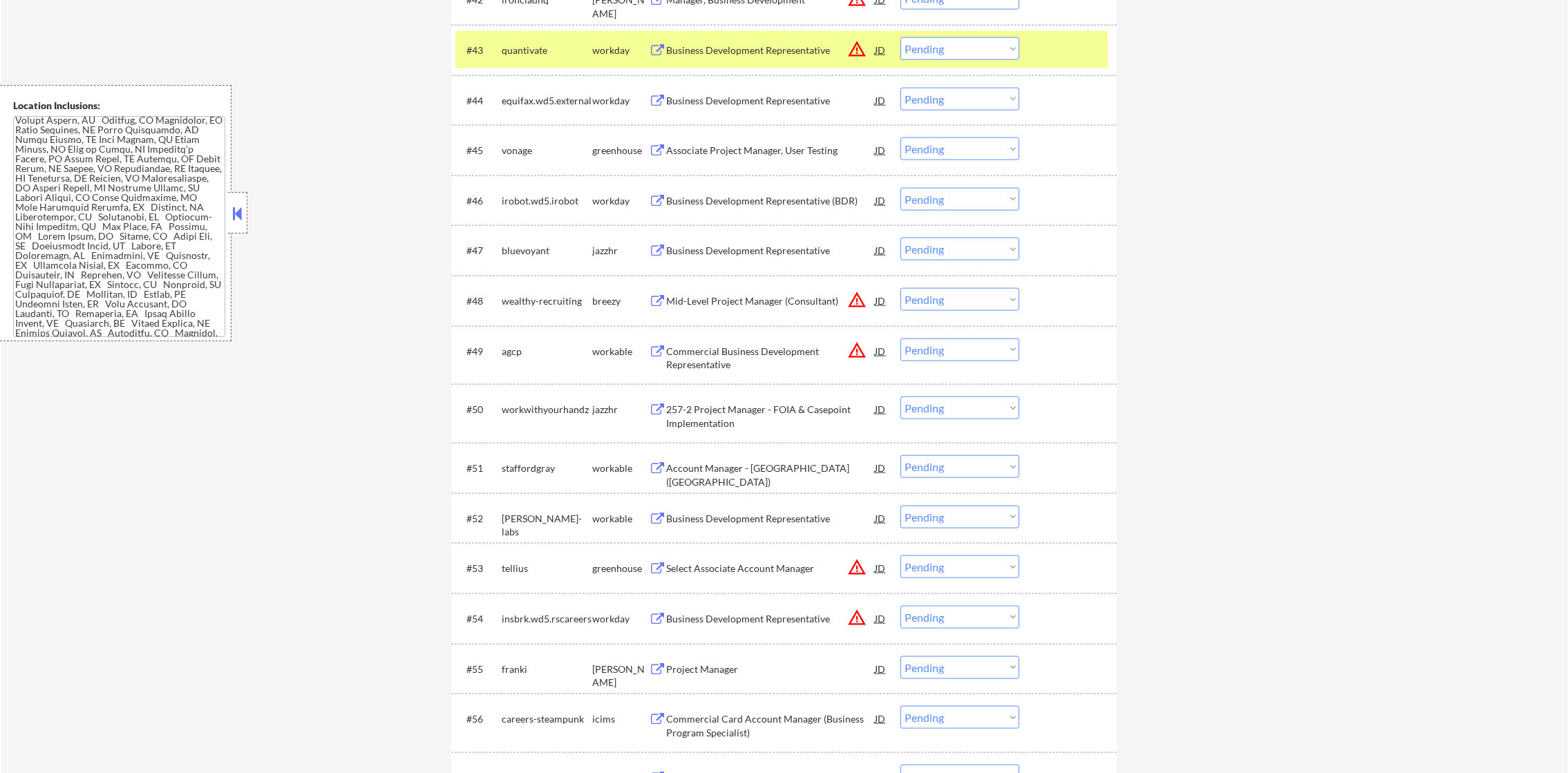
click at [520, 45] on div "quantivate" at bounding box center [547, 50] width 91 height 14
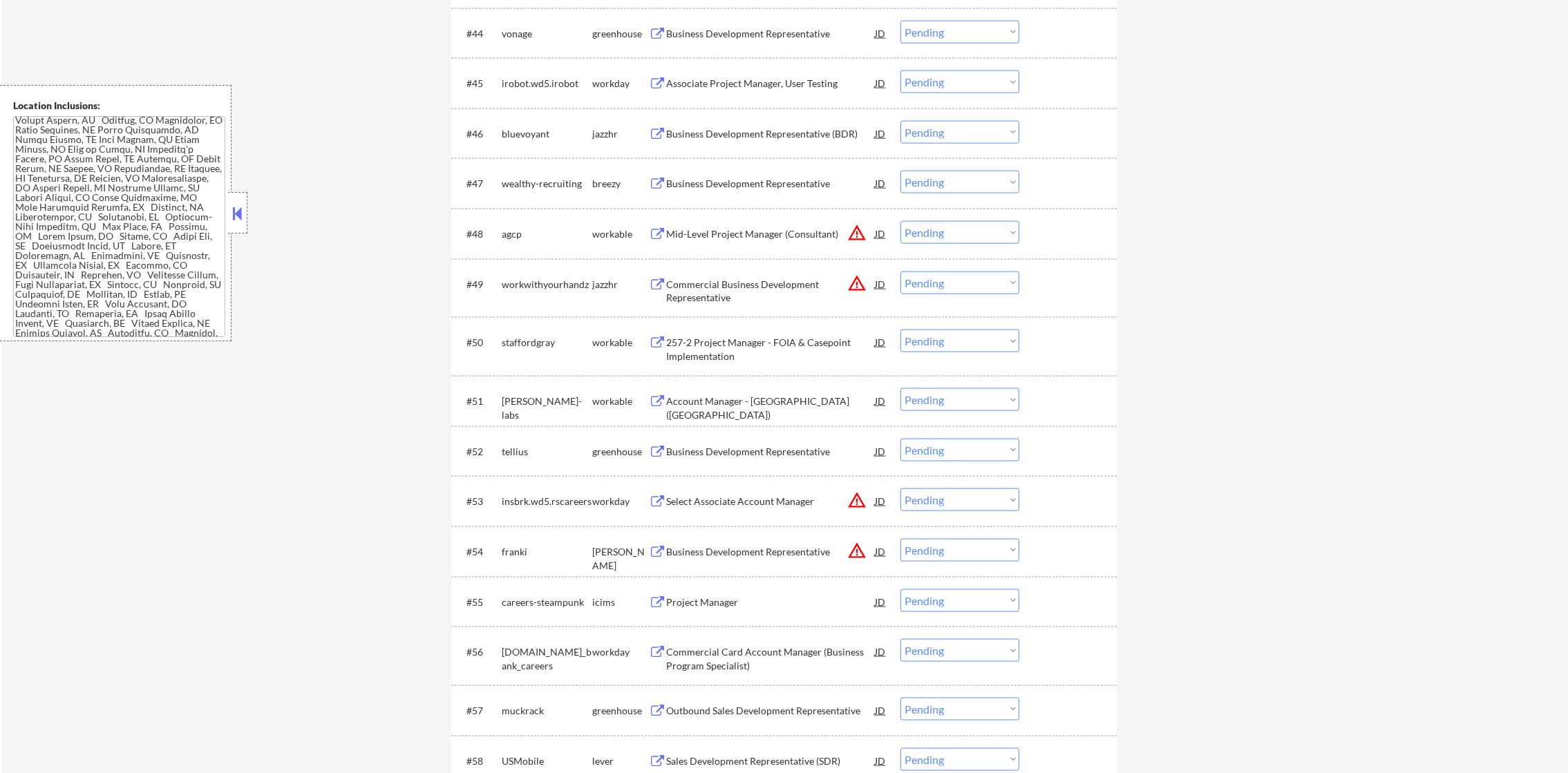
scroll to position [2884, 0]
click at [756, 29] on div "Business Development Representative" at bounding box center [770, 31] width 209 height 14
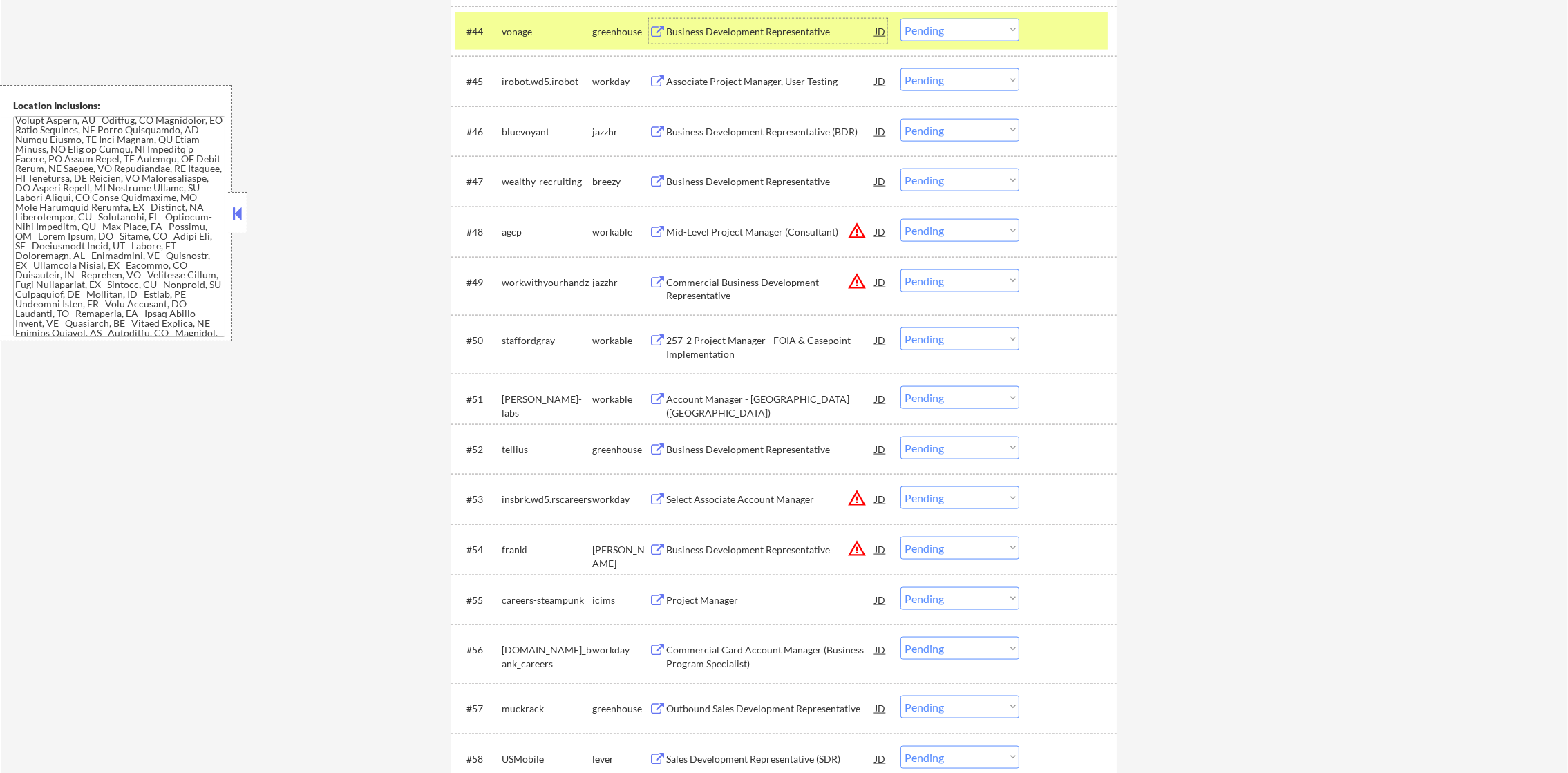
click at [973, 36] on select "Choose an option... Pending Applied Excluded (Questions) Excluded (Expired) Exc…" at bounding box center [959, 29] width 119 height 23
click at [900, 18] on select "Choose an option... Pending Applied Excluded (Questions) Excluded (Expired) Exc…" at bounding box center [959, 29] width 119 height 23
select select ""pending""
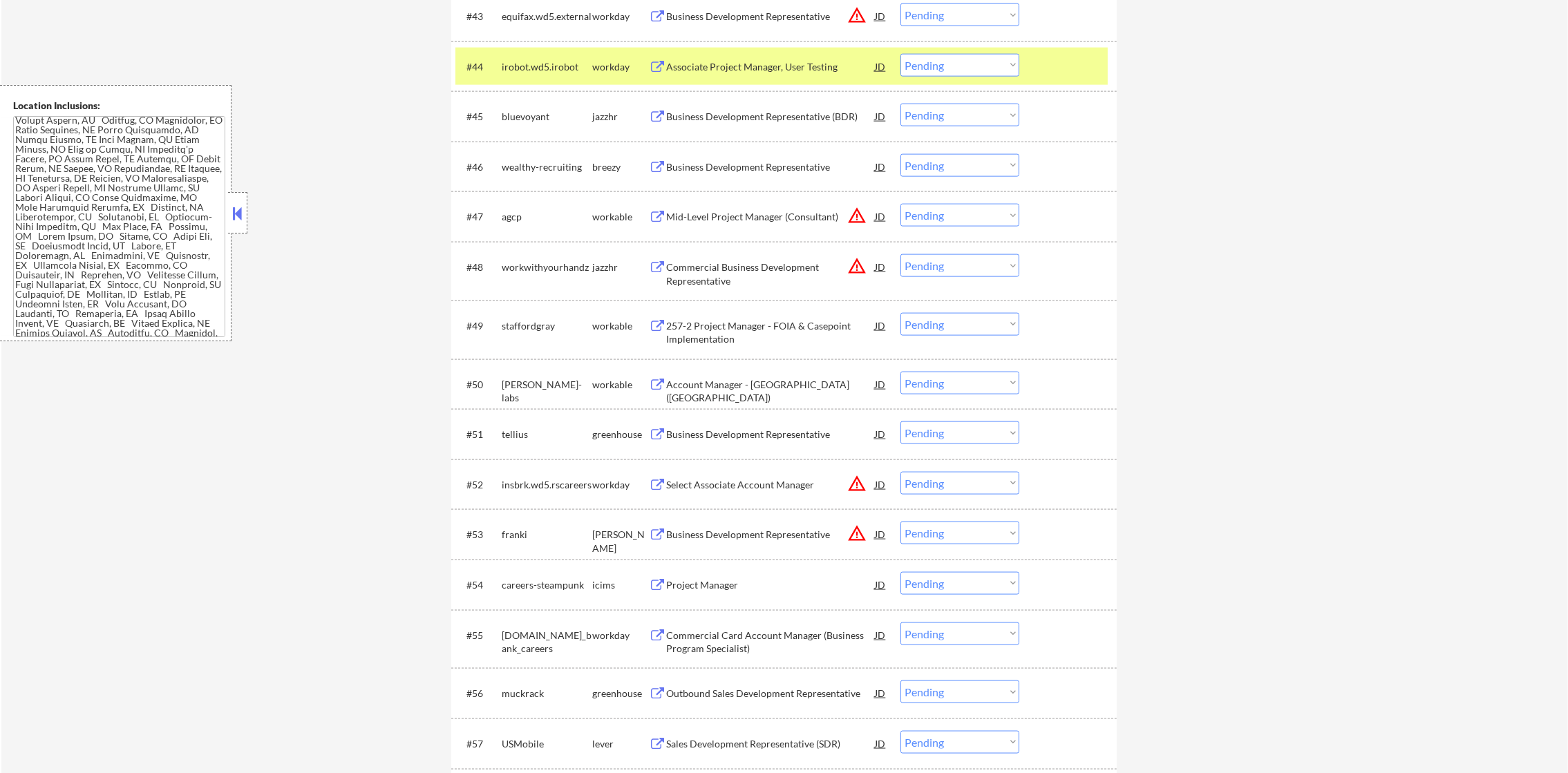
click at [589, 65] on div "irobot.wd5.irobot" at bounding box center [547, 67] width 91 height 14
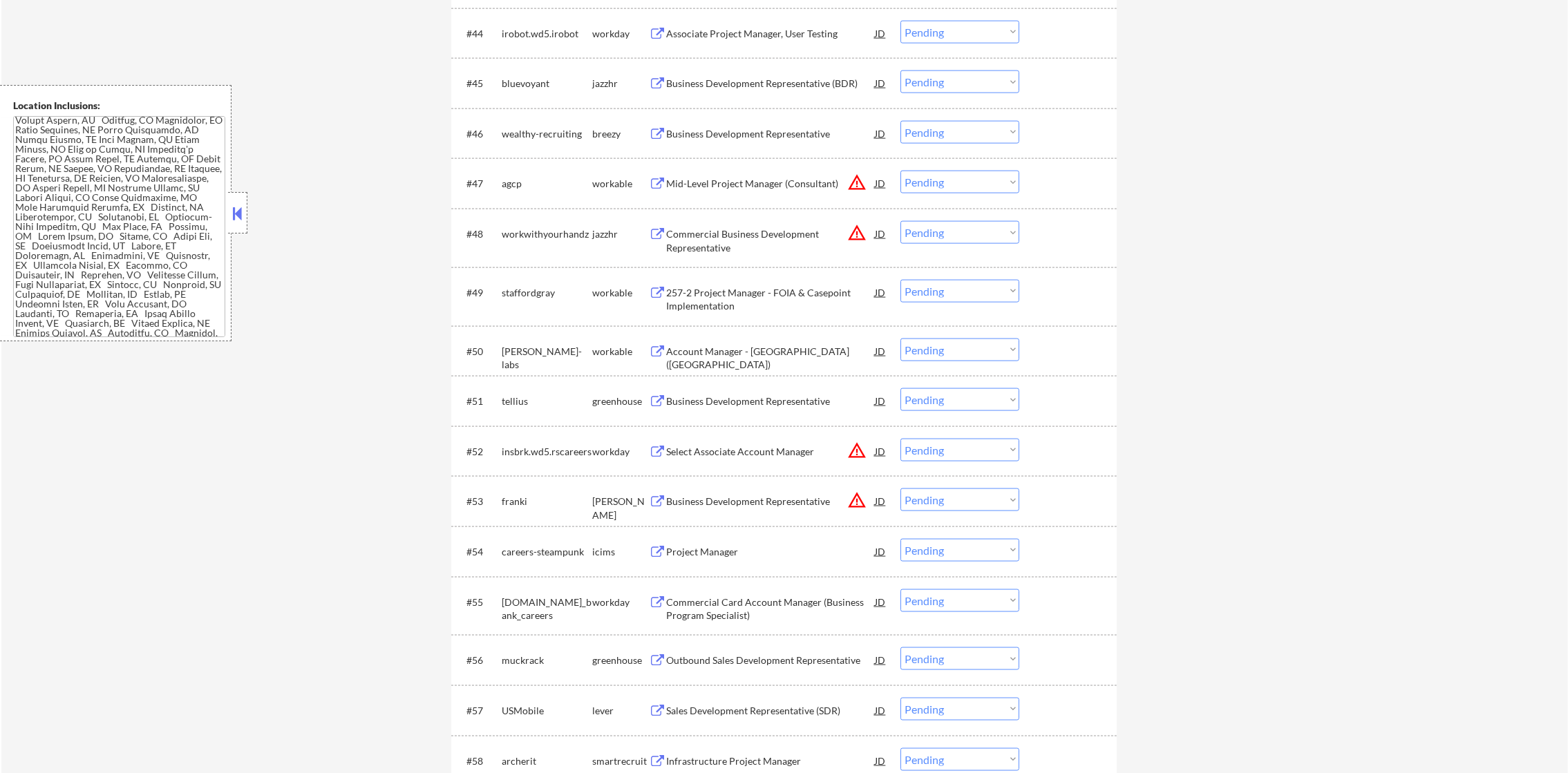
scroll to position [2919, 0]
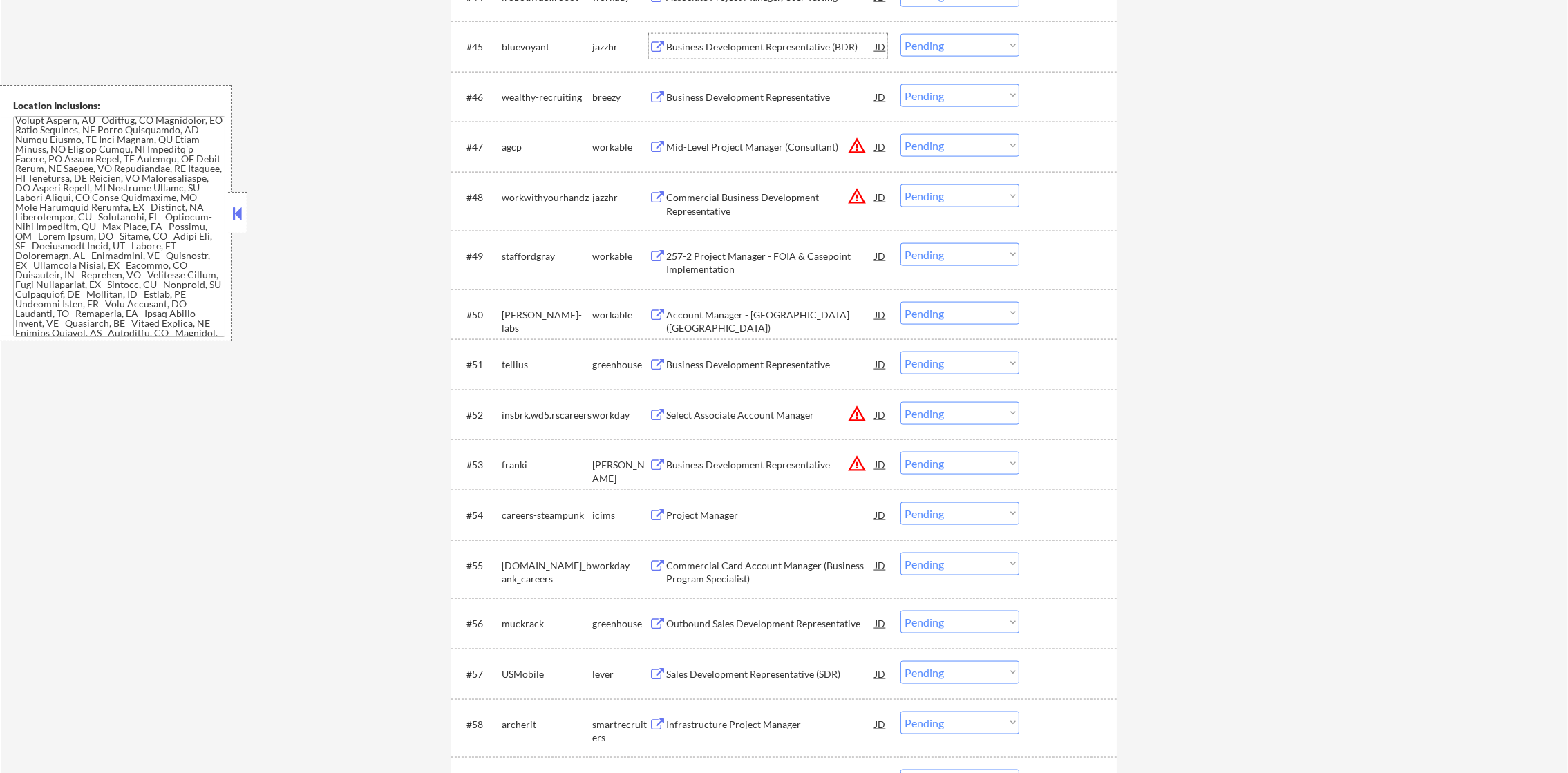
click at [786, 46] on div "Business Development Representative (BDR)" at bounding box center [770, 47] width 209 height 14
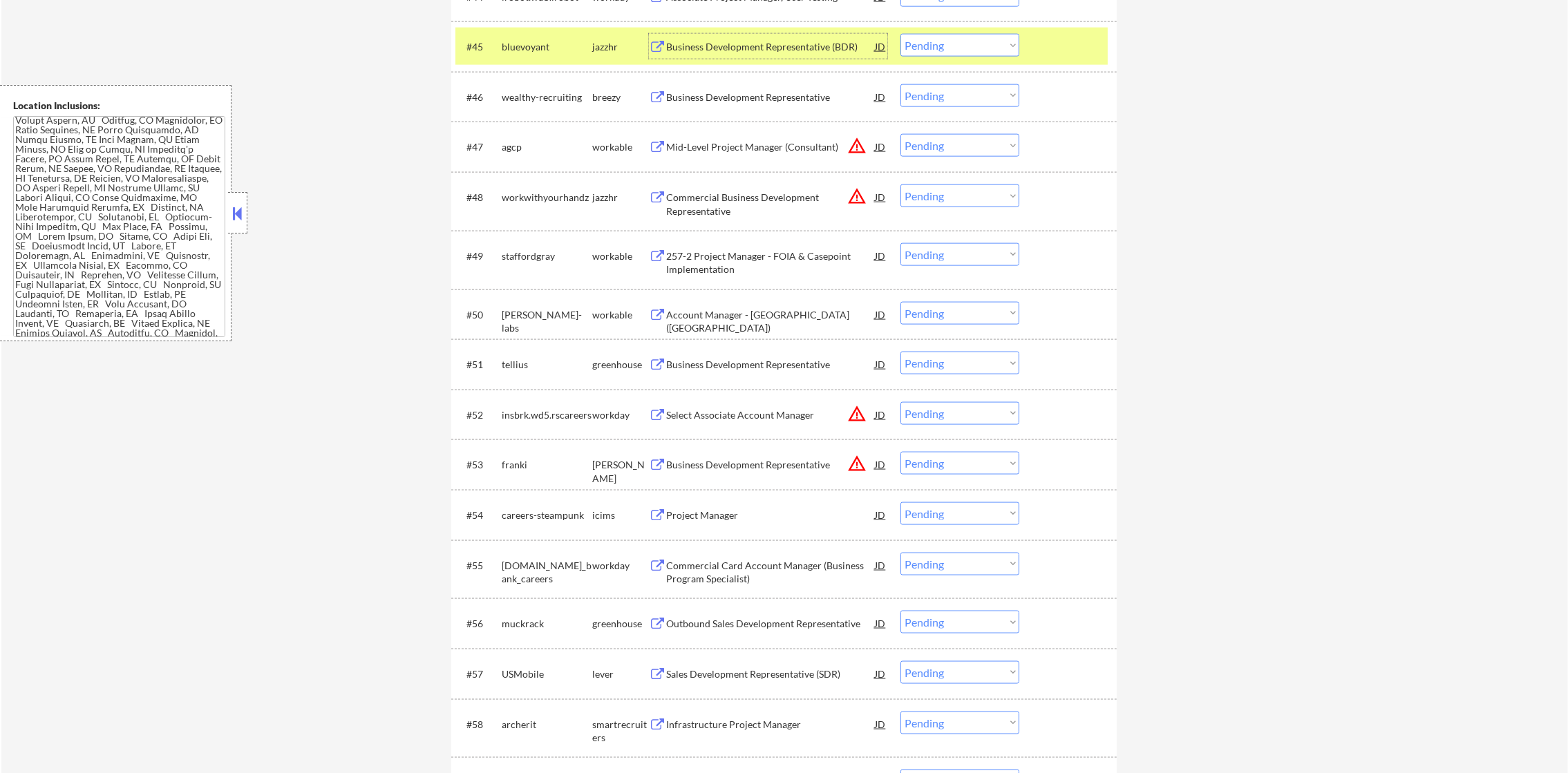
click at [954, 54] on select "Choose an option... Pending Applied Excluded (Questions) Excluded (Expired) Exc…" at bounding box center [959, 45] width 119 height 23
click at [900, 34] on select "Choose an option... Pending Applied Excluded (Questions) Excluded (Expired) Exc…" at bounding box center [959, 45] width 119 height 23
click at [549, 66] on div "#45 bluevoyant jazzhr Business Development Representative (BDR) JD warning_ambe…" at bounding box center [784, 46] width 665 height 50
click at [492, 45] on div "#45 bluevoyant jazzhr Business Development Representative (BDR) JD warning_ambe…" at bounding box center [781, 46] width 652 height 37
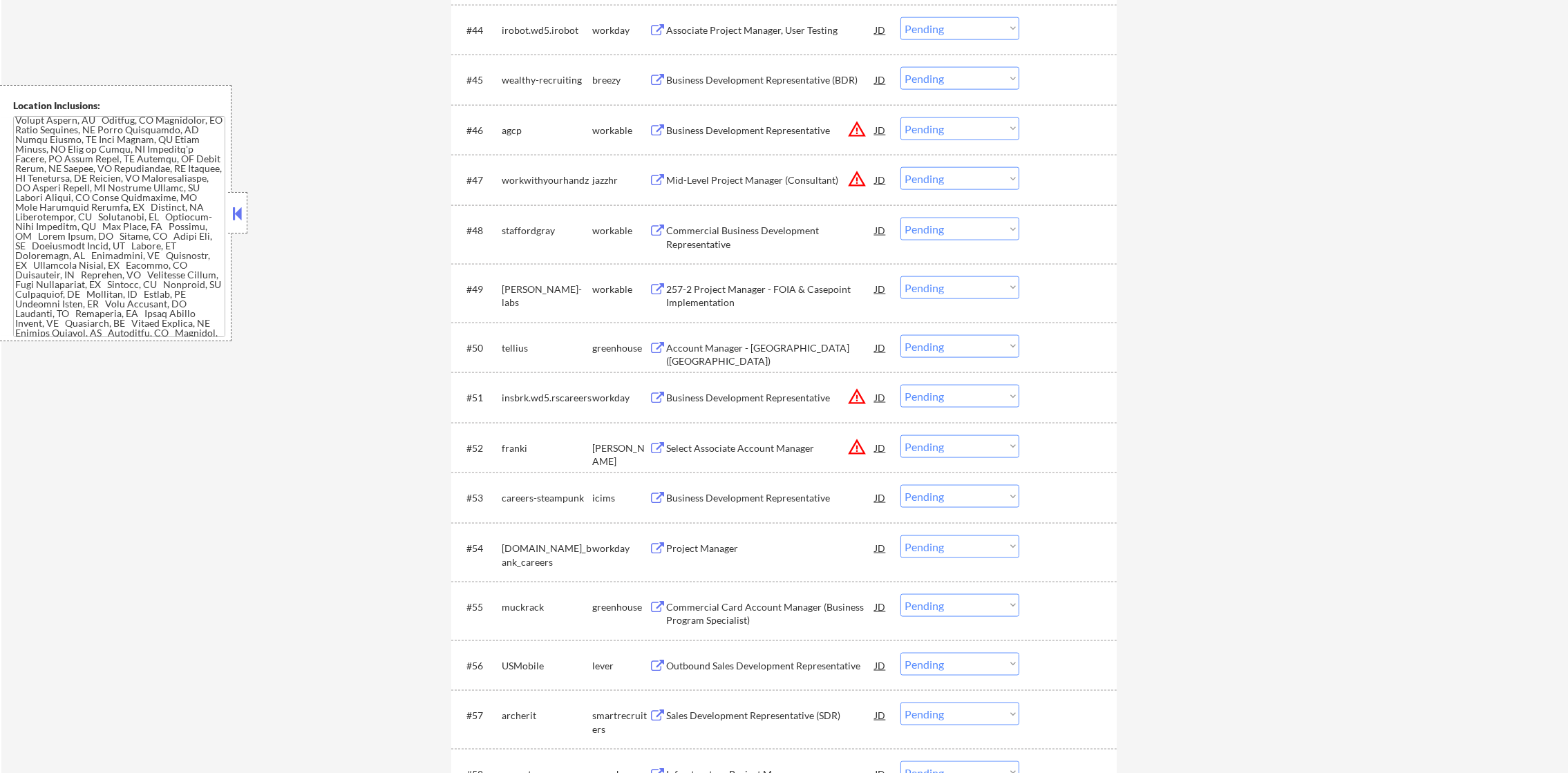
scroll to position [2884, 0]
click at [745, 80] on div "Business Development Representative (BDR)" at bounding box center [770, 81] width 209 height 14
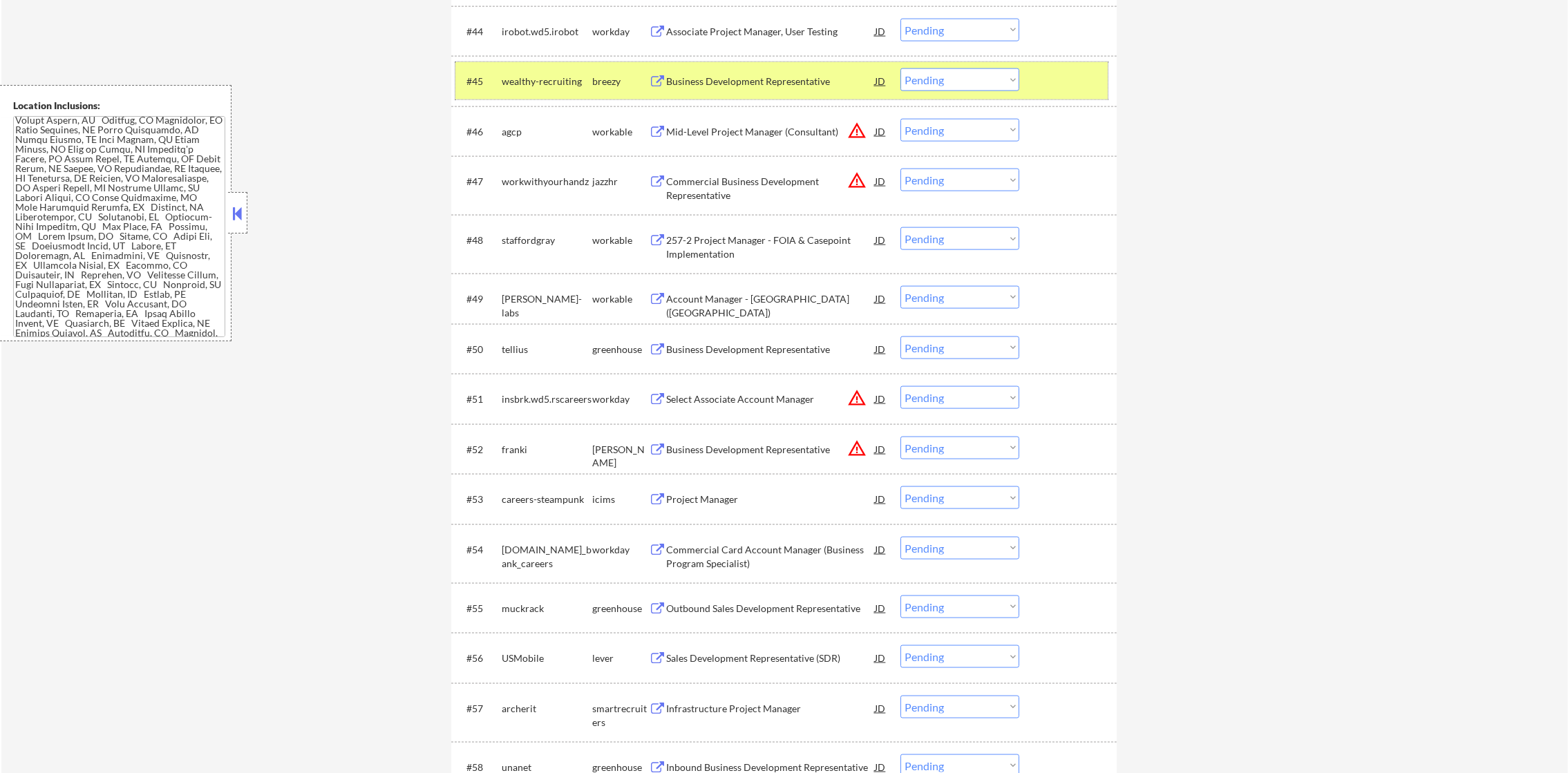
click at [935, 94] on div "#45 wealthy-recruiting breezy Business Development Representative JD warning_am…" at bounding box center [781, 80] width 652 height 37
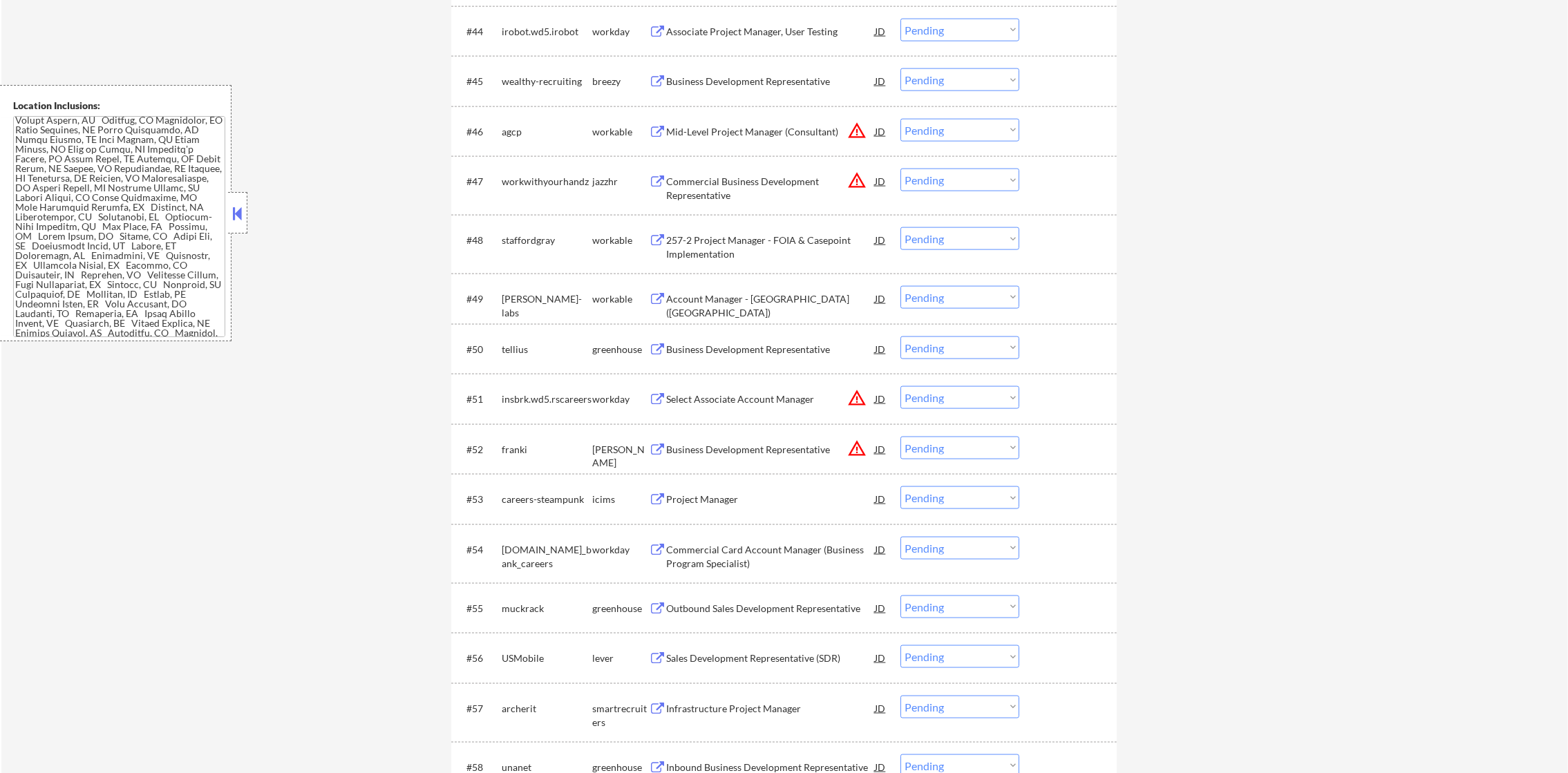
click at [956, 78] on select "Choose an option... Pending Applied Excluded (Questions) Excluded (Expired) Exc…" at bounding box center [959, 79] width 119 height 23
click at [900, 68] on select "Choose an option... Pending Applied Excluded (Questions) Excluded (Expired) Exc…" at bounding box center [959, 79] width 119 height 23
select select ""pending""
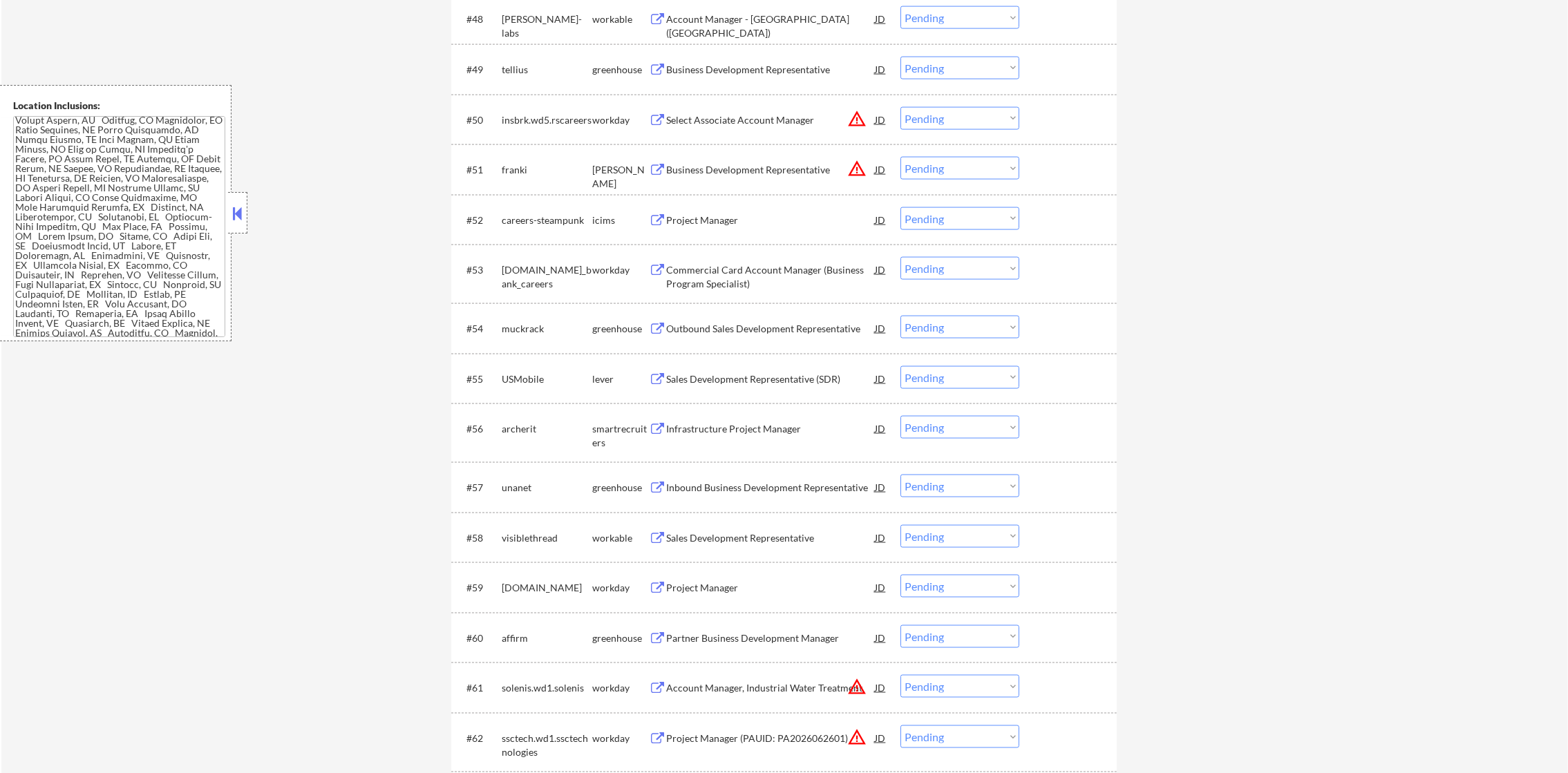
scroll to position [3126, 0]
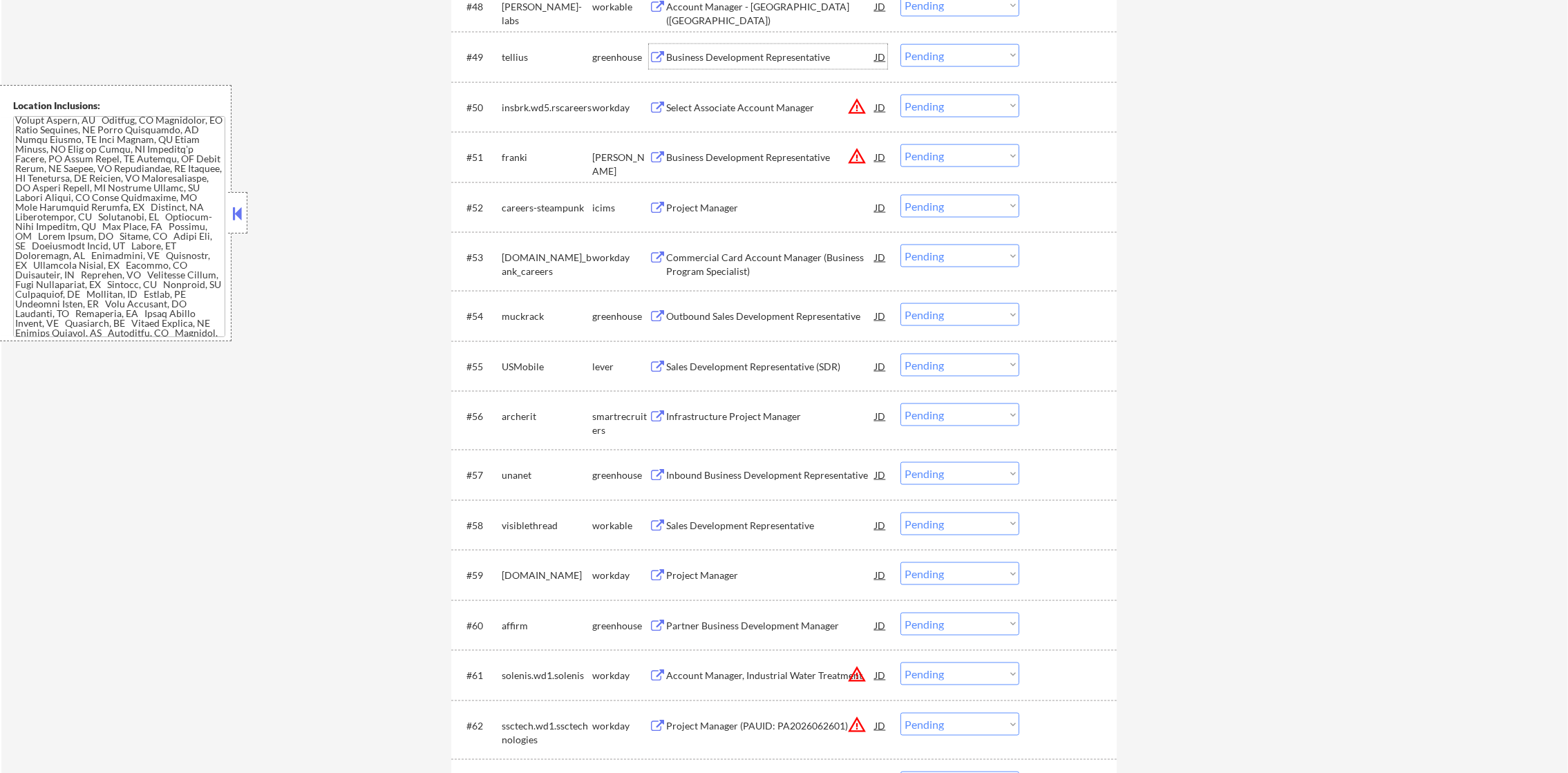
click at [701, 50] on div "Business Development Representative" at bounding box center [770, 57] width 209 height 14
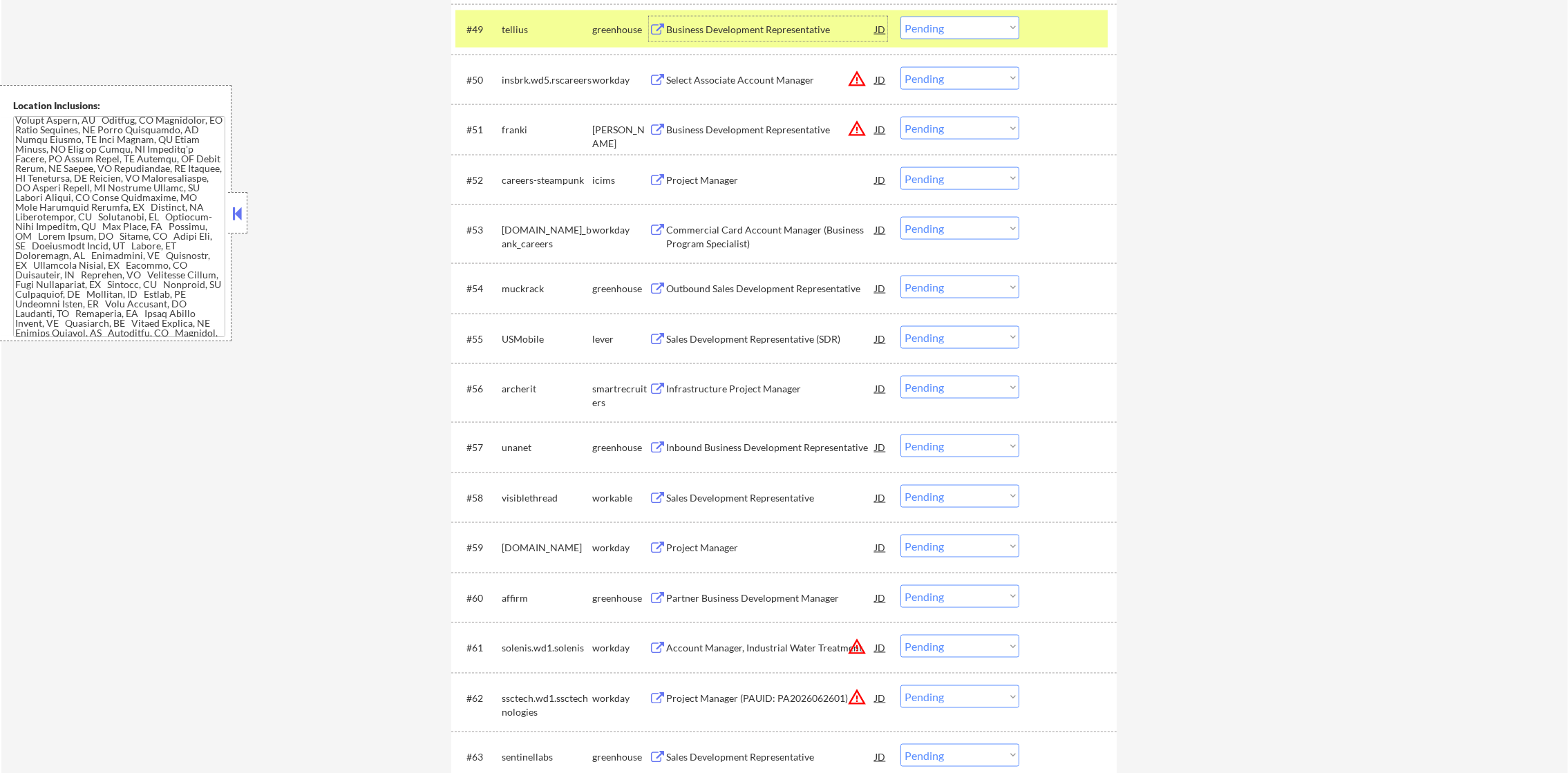
scroll to position [3160, 0]
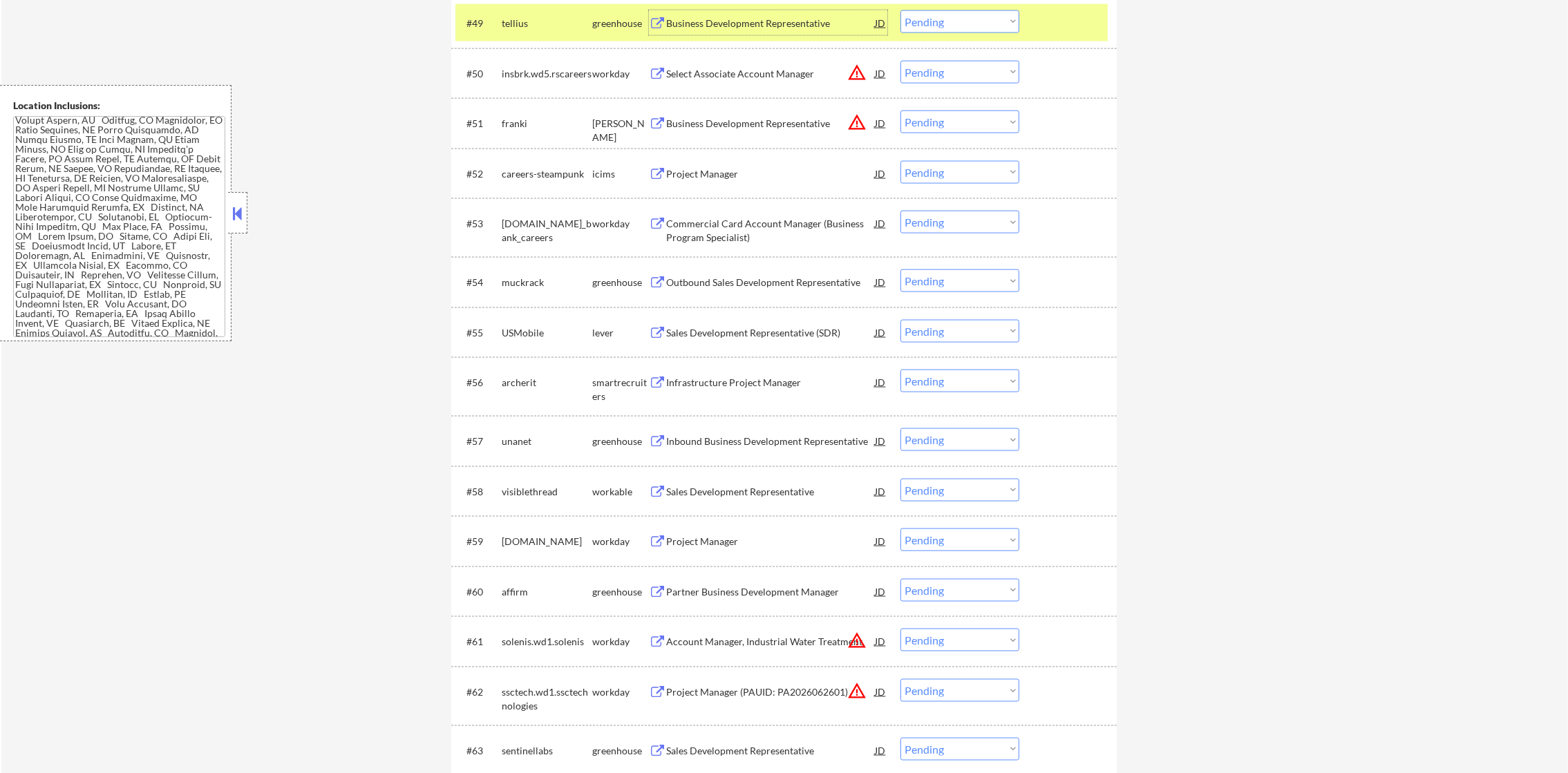
click at [932, 5] on div "#49 tellius greenhouse Business Development Representative JD warning_amber Cho…" at bounding box center [781, 23] width 652 height 37
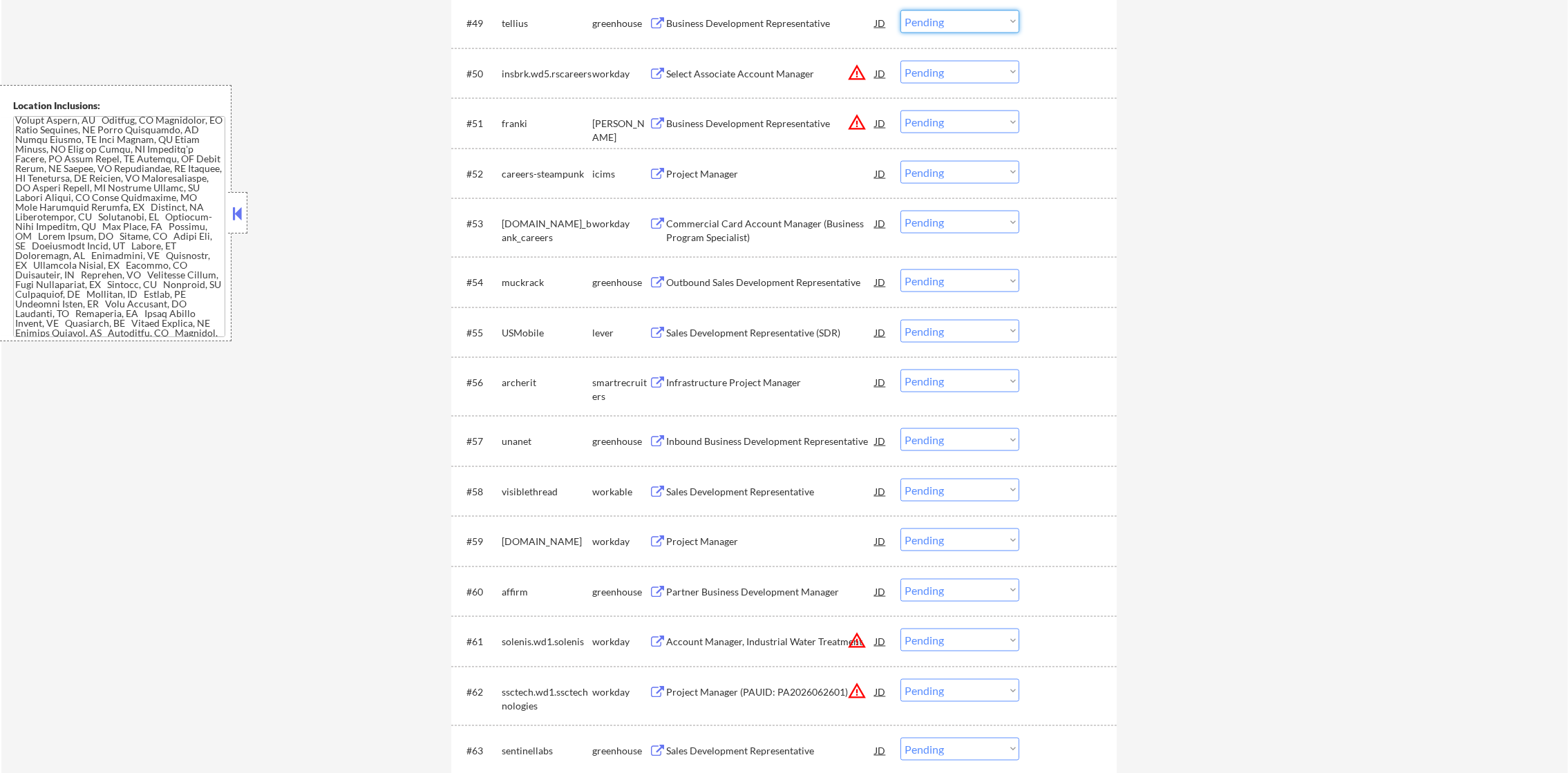
click at [930, 21] on select "Choose an option... Pending Applied Excluded (Questions) Excluded (Expired) Exc…" at bounding box center [959, 21] width 119 height 23
click at [900, 10] on select "Choose an option... Pending Applied Excluded (Questions) Excluded (Expired) Exc…" at bounding box center [959, 21] width 119 height 23
select select ""pending""
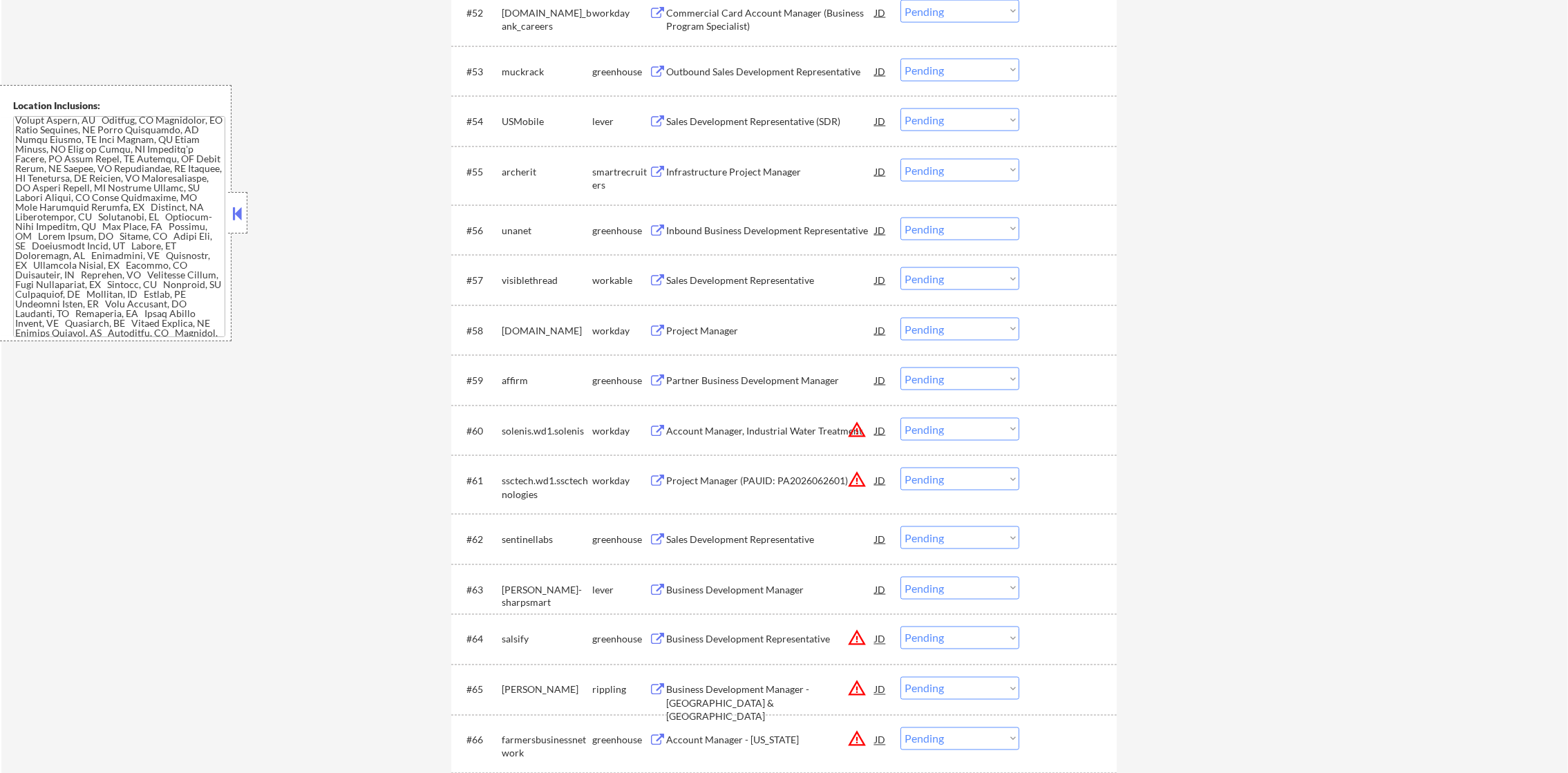
scroll to position [3333, 0]
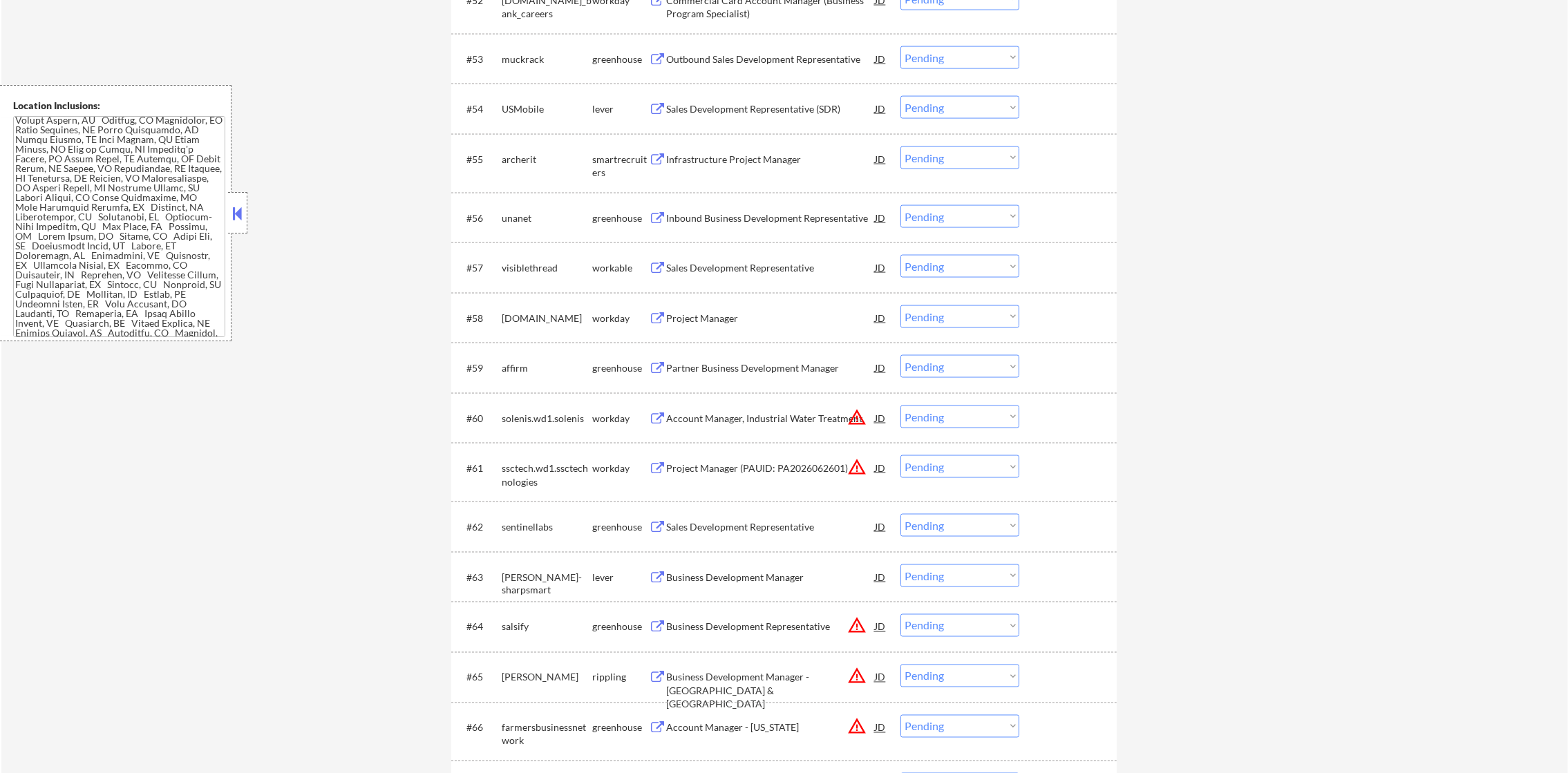
click at [774, 62] on div "Outbound Sales Development Representative" at bounding box center [770, 59] width 209 height 14
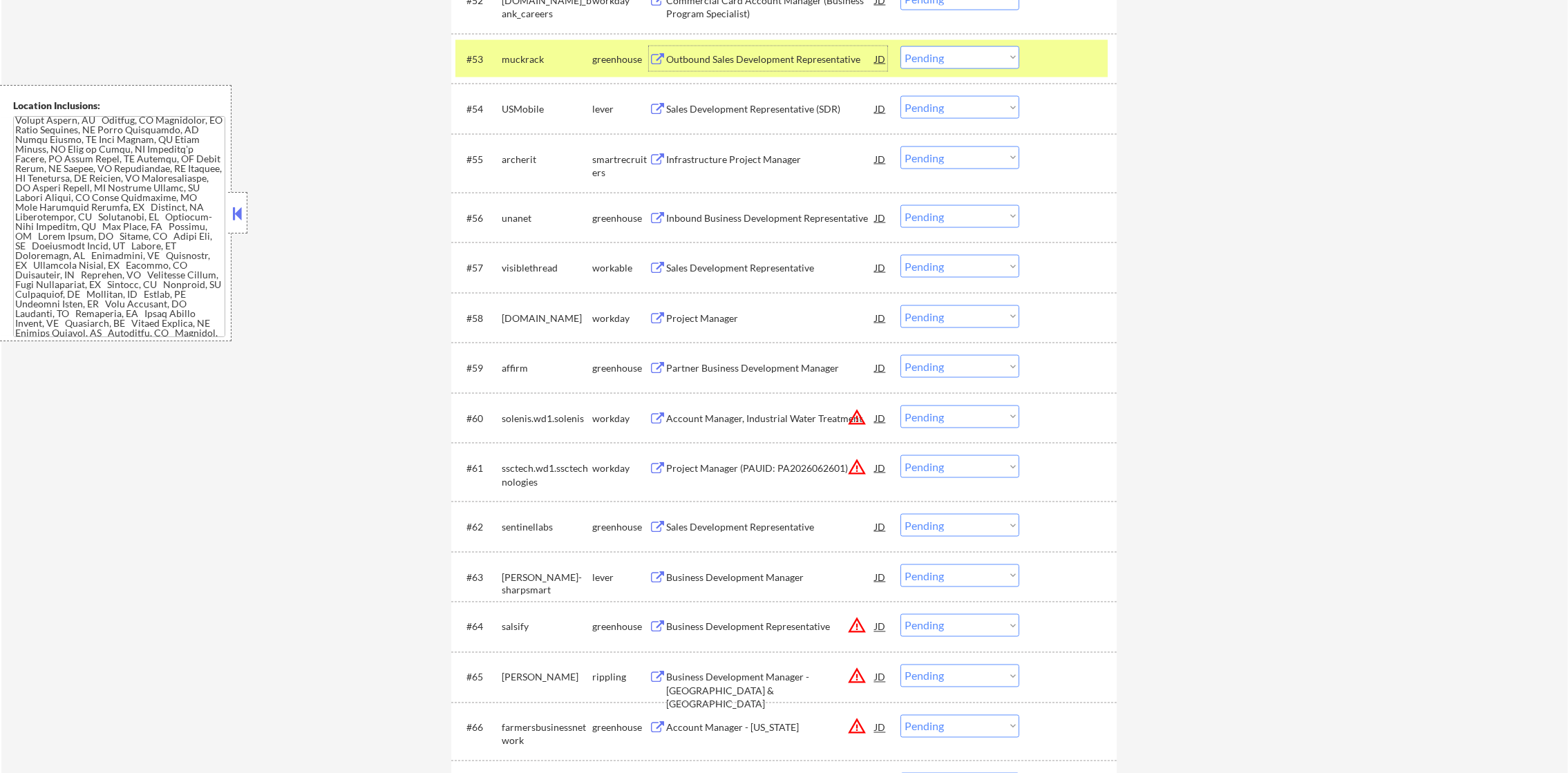
click at [959, 56] on select "Choose an option... Pending Applied Excluded (Questions) Excluded (Expired) Exc…" at bounding box center [959, 57] width 119 height 23
click at [900, 46] on select "Choose an option... Pending Applied Excluded (Questions) Excluded (Expired) Exc…" at bounding box center [959, 57] width 119 height 23
click at [503, 63] on div "muckrack" at bounding box center [547, 59] width 91 height 14
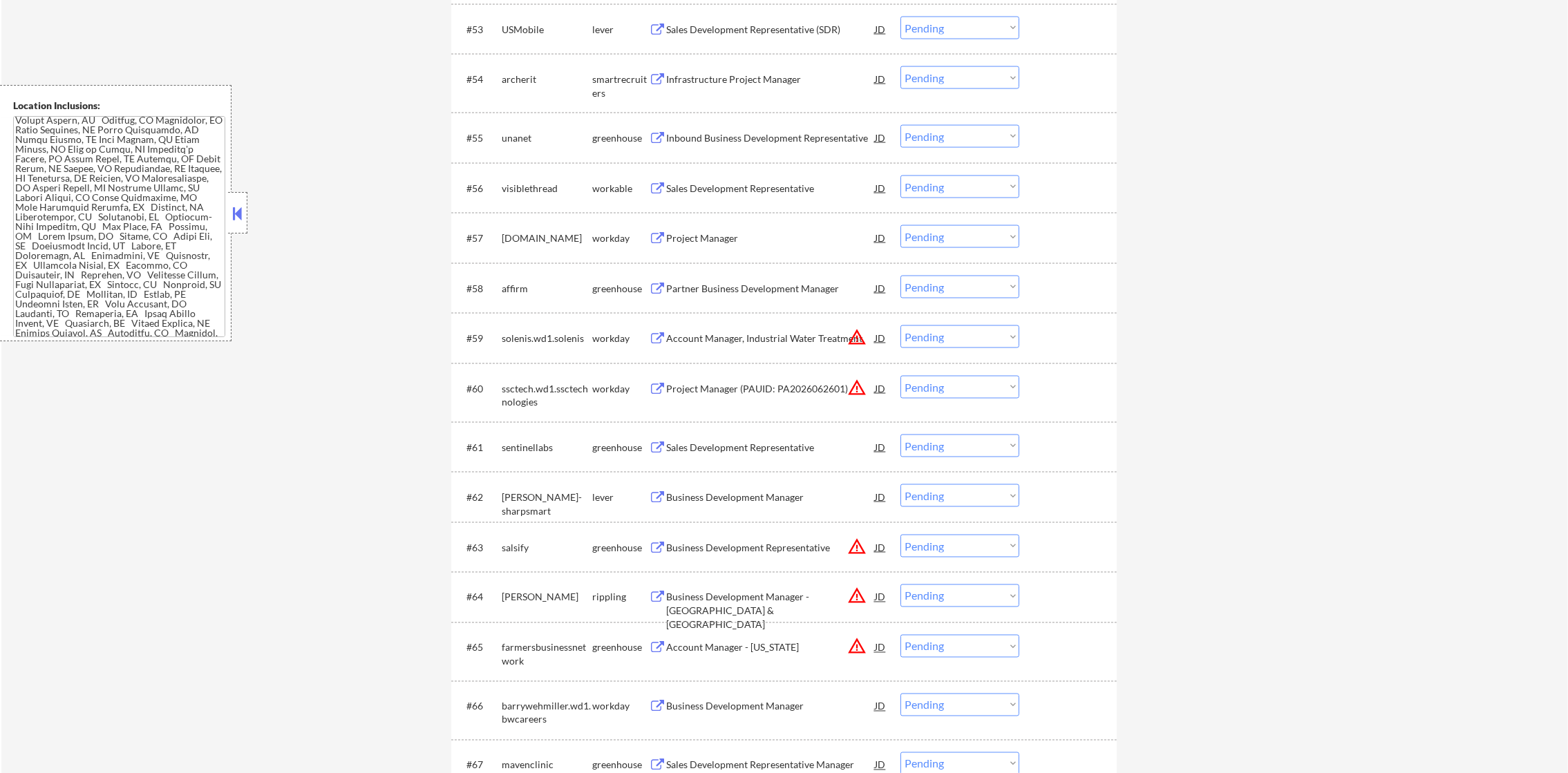
scroll to position [3367, 0]
click at [785, 29] on div "Sales Development Representative (SDR)" at bounding box center [770, 25] width 209 height 14
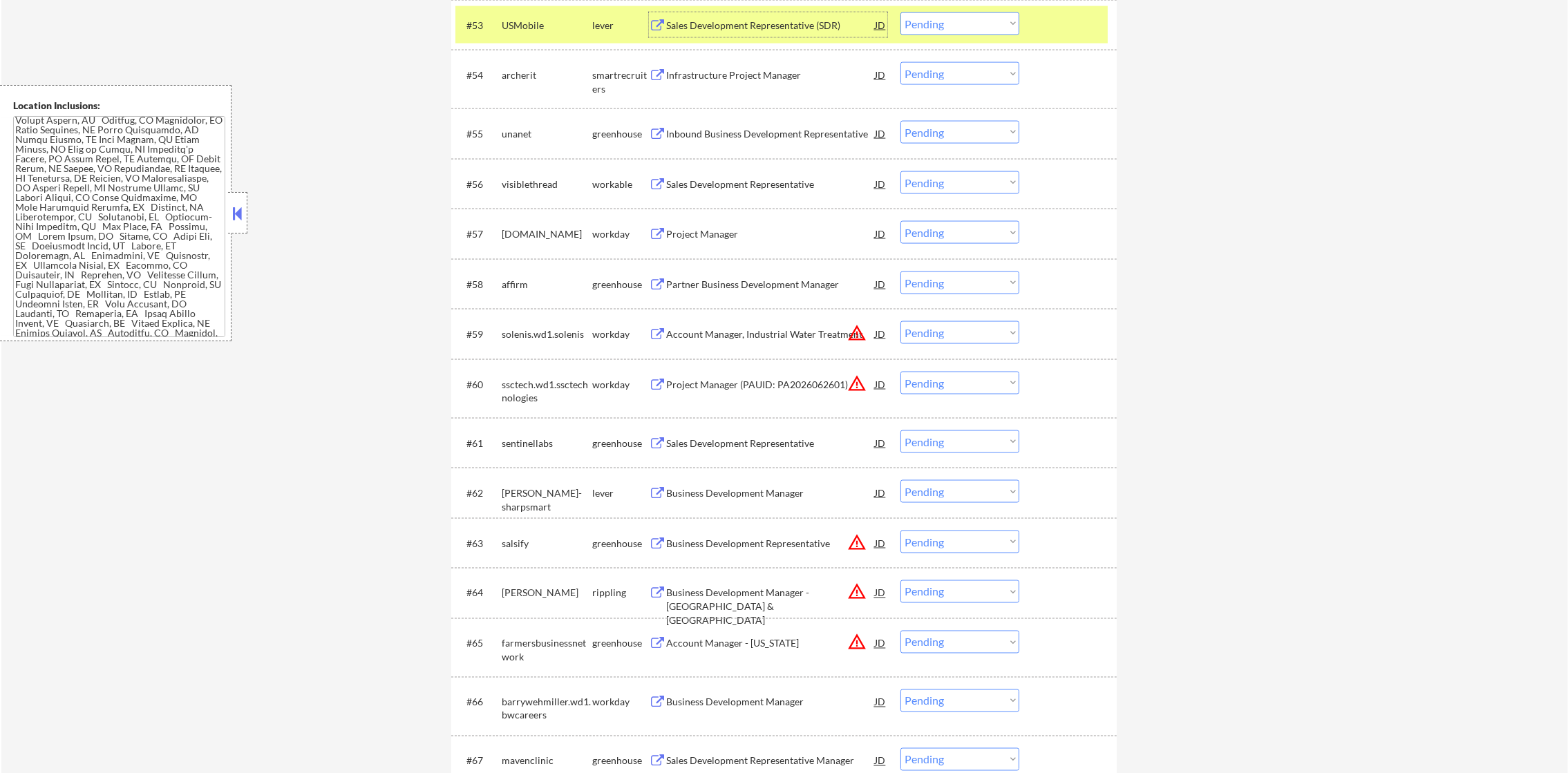
click at [920, 15] on select "Choose an option... Pending Applied Excluded (Questions) Excluded (Expired) Exc…" at bounding box center [959, 23] width 119 height 23
click at [900, 12] on select "Choose an option... Pending Applied Excluded (Questions) Excluded (Expired) Exc…" at bounding box center [959, 23] width 119 height 23
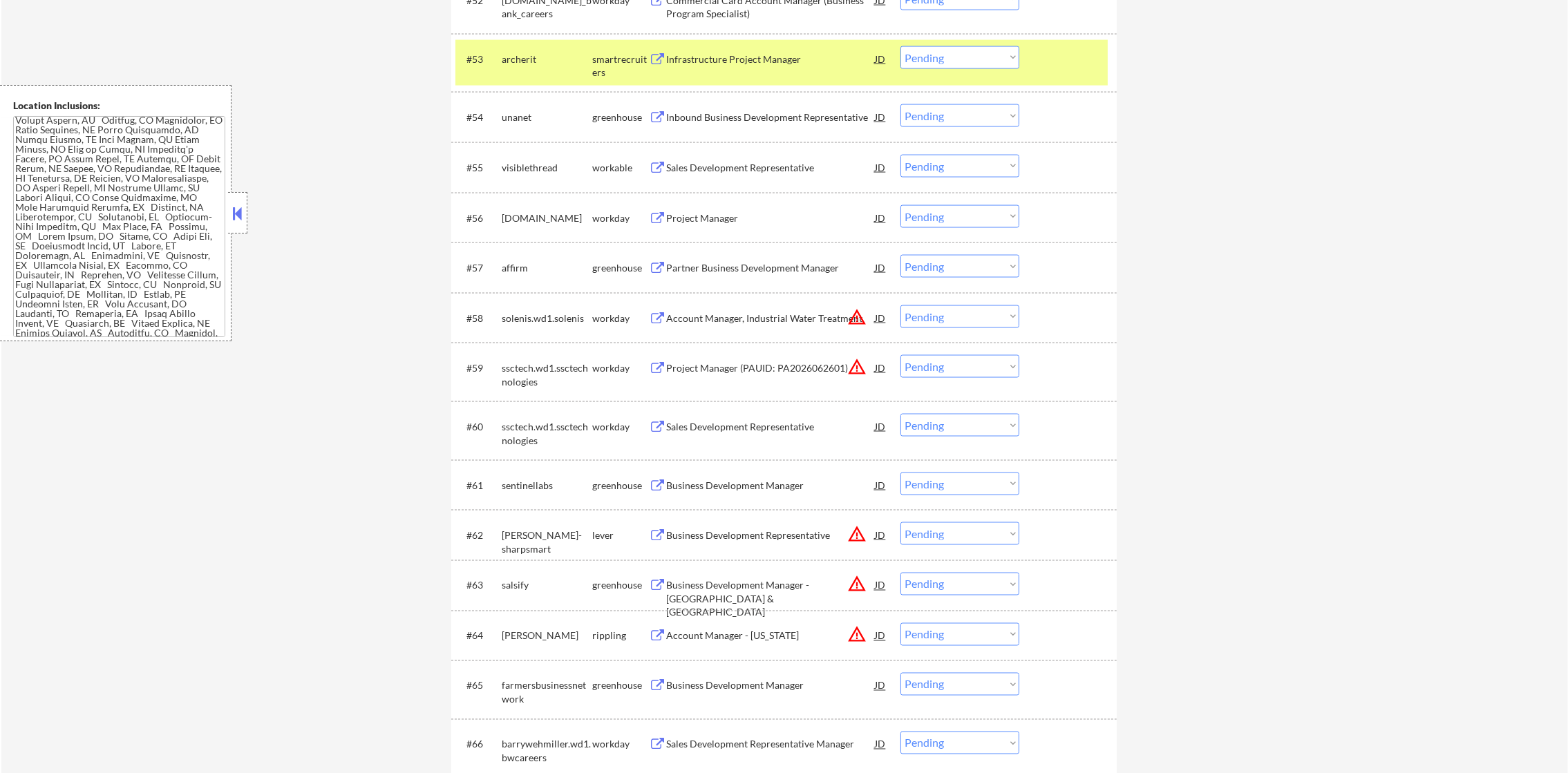
scroll to position [3299, 0]
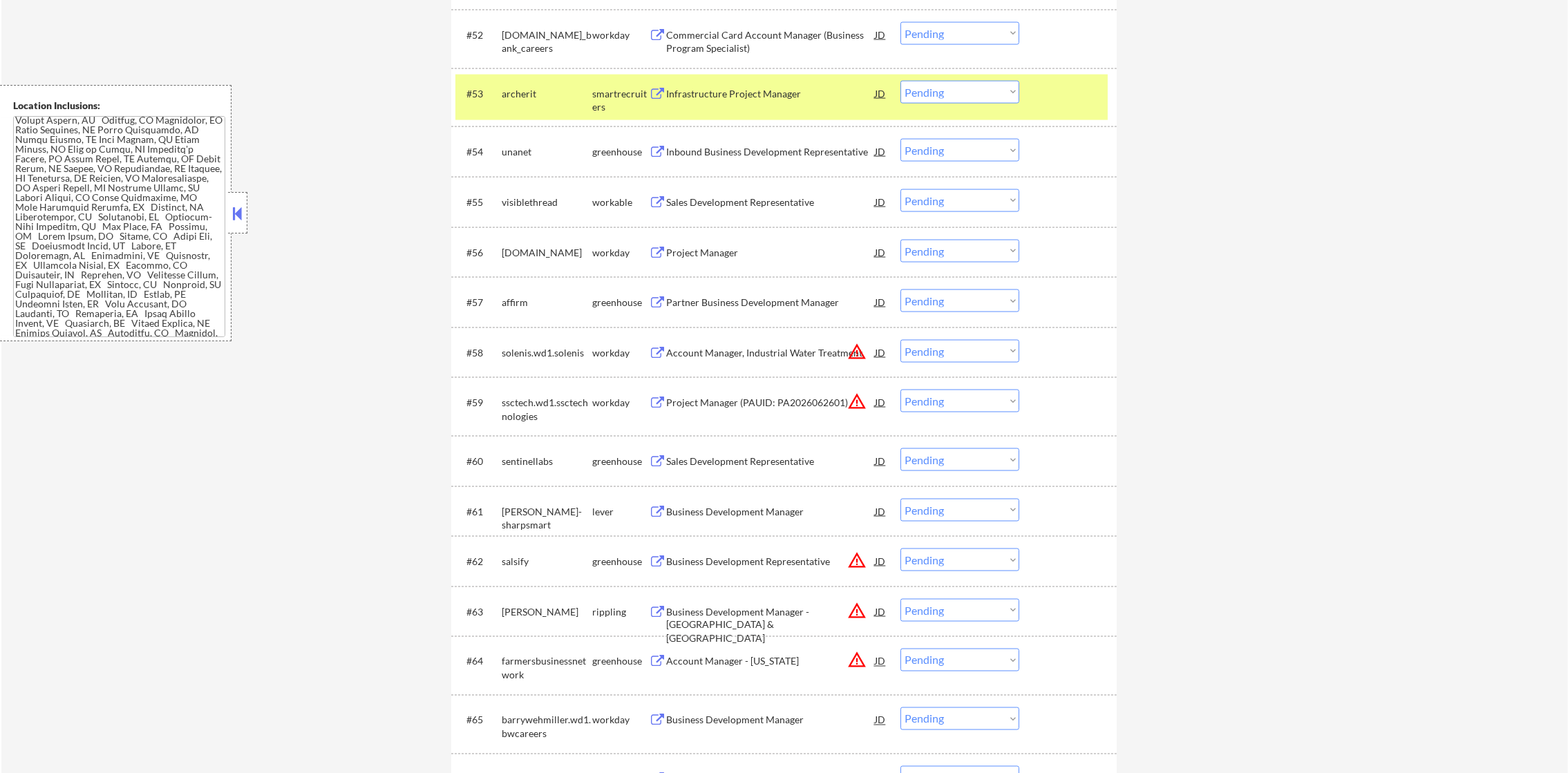
click at [537, 113] on div "#53 archerit smartrecruiters Infrastructure Project Manager JD warning_amber Ch…" at bounding box center [781, 97] width 652 height 45
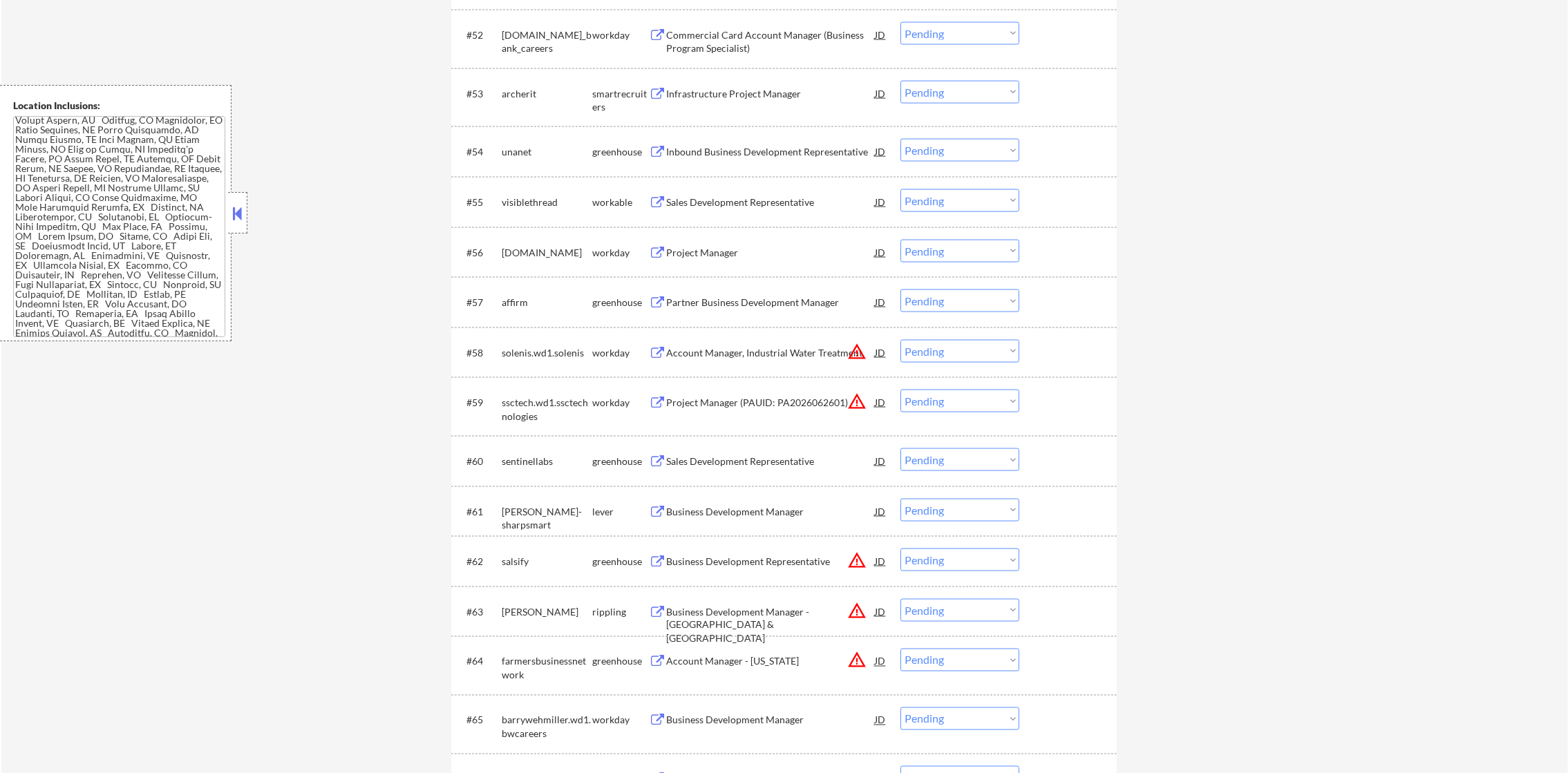
click at [724, 94] on div "Infrastructure Project Manager" at bounding box center [770, 94] width 209 height 14
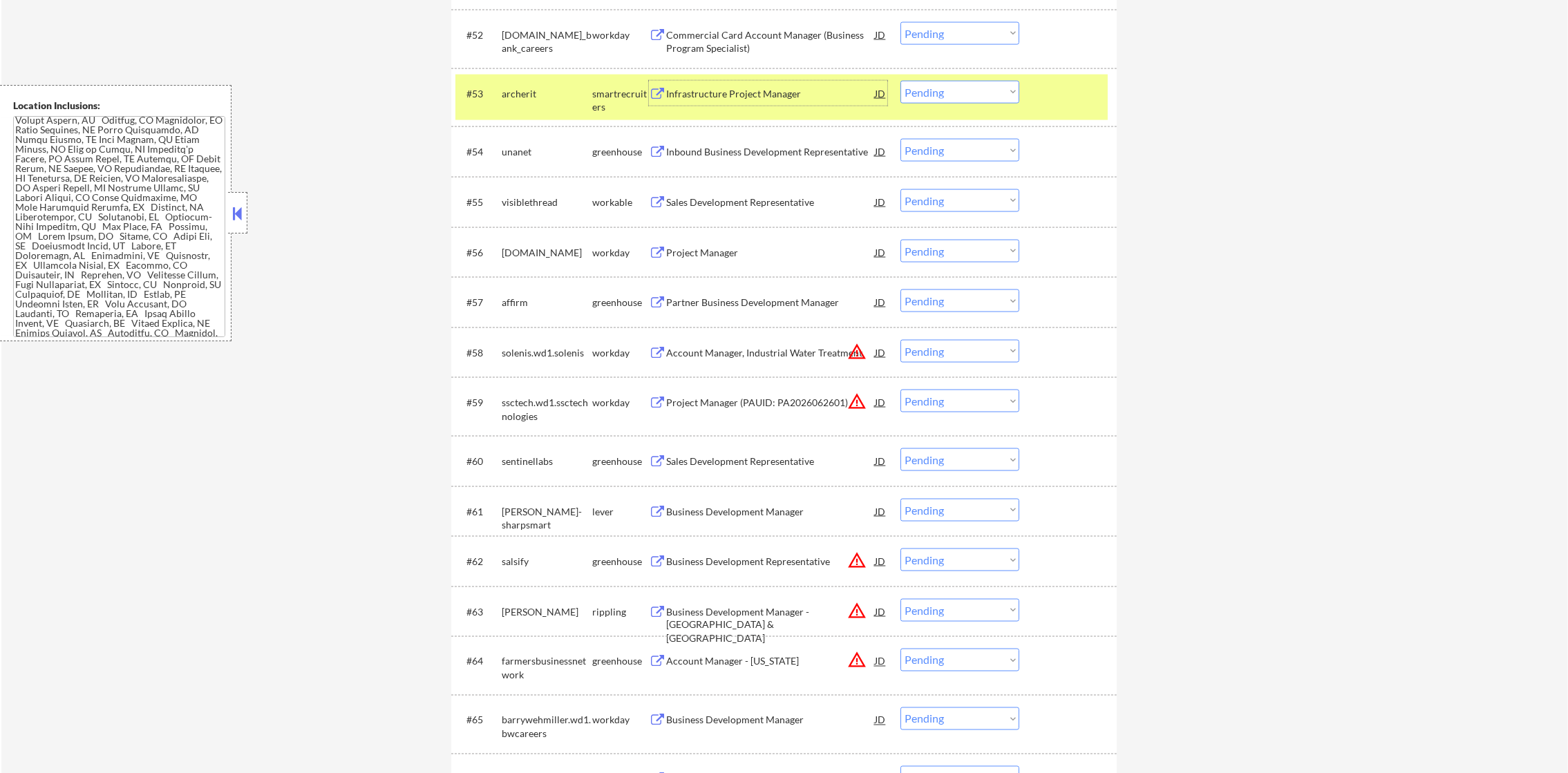
click at [921, 97] on select "Choose an option... Pending Applied Excluded (Questions) Excluded (Expired) Exc…" at bounding box center [959, 91] width 119 height 23
click at [900, 80] on select "Choose an option... Pending Applied Excluded (Questions) Excluded (Expired) Exc…" at bounding box center [959, 91] width 119 height 23
click at [563, 111] on div "#53 archerit smartrecruiters Infrastructure Project Manager JD warning_amber Ch…" at bounding box center [781, 97] width 652 height 45
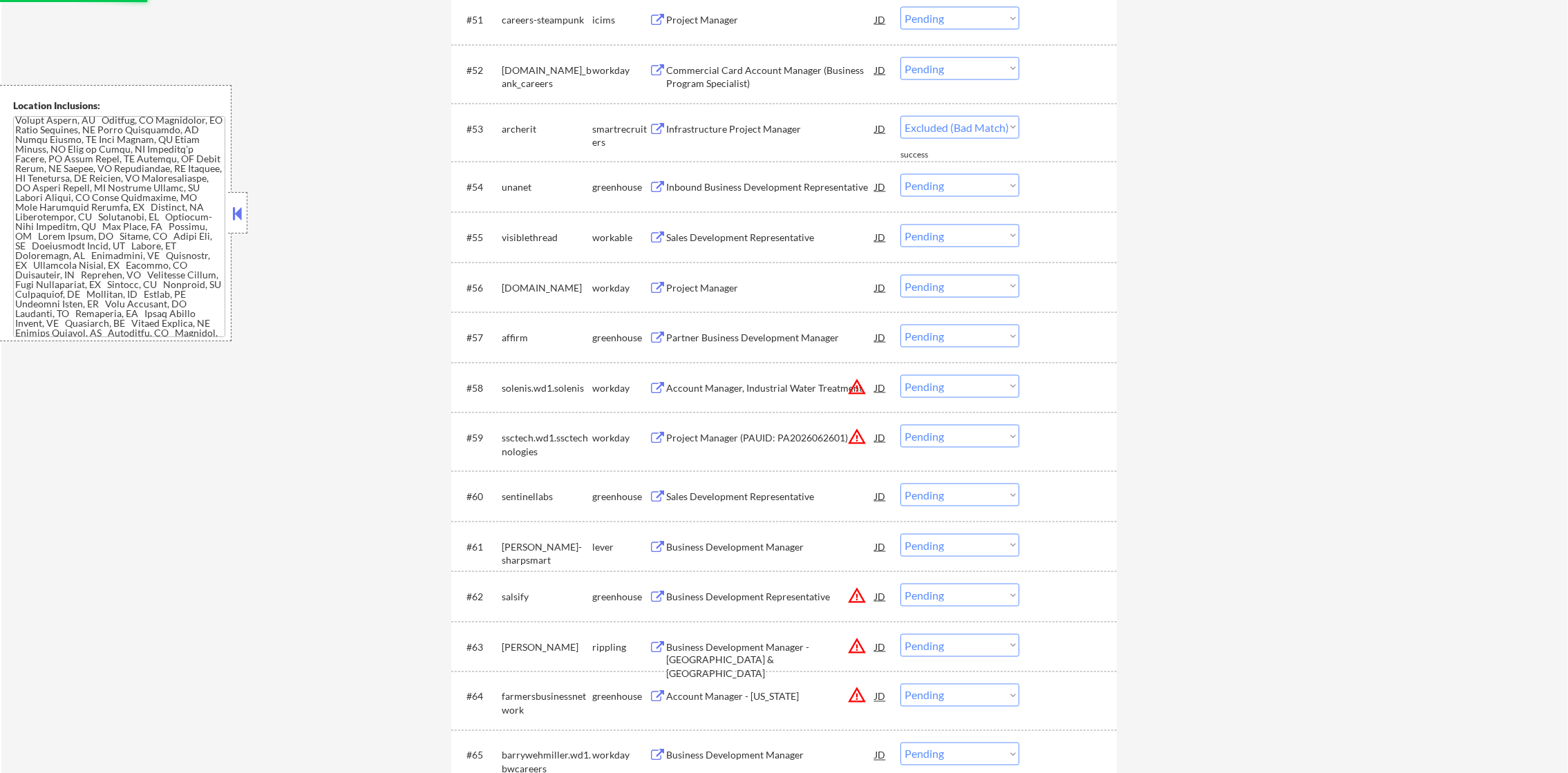
select select ""pending""
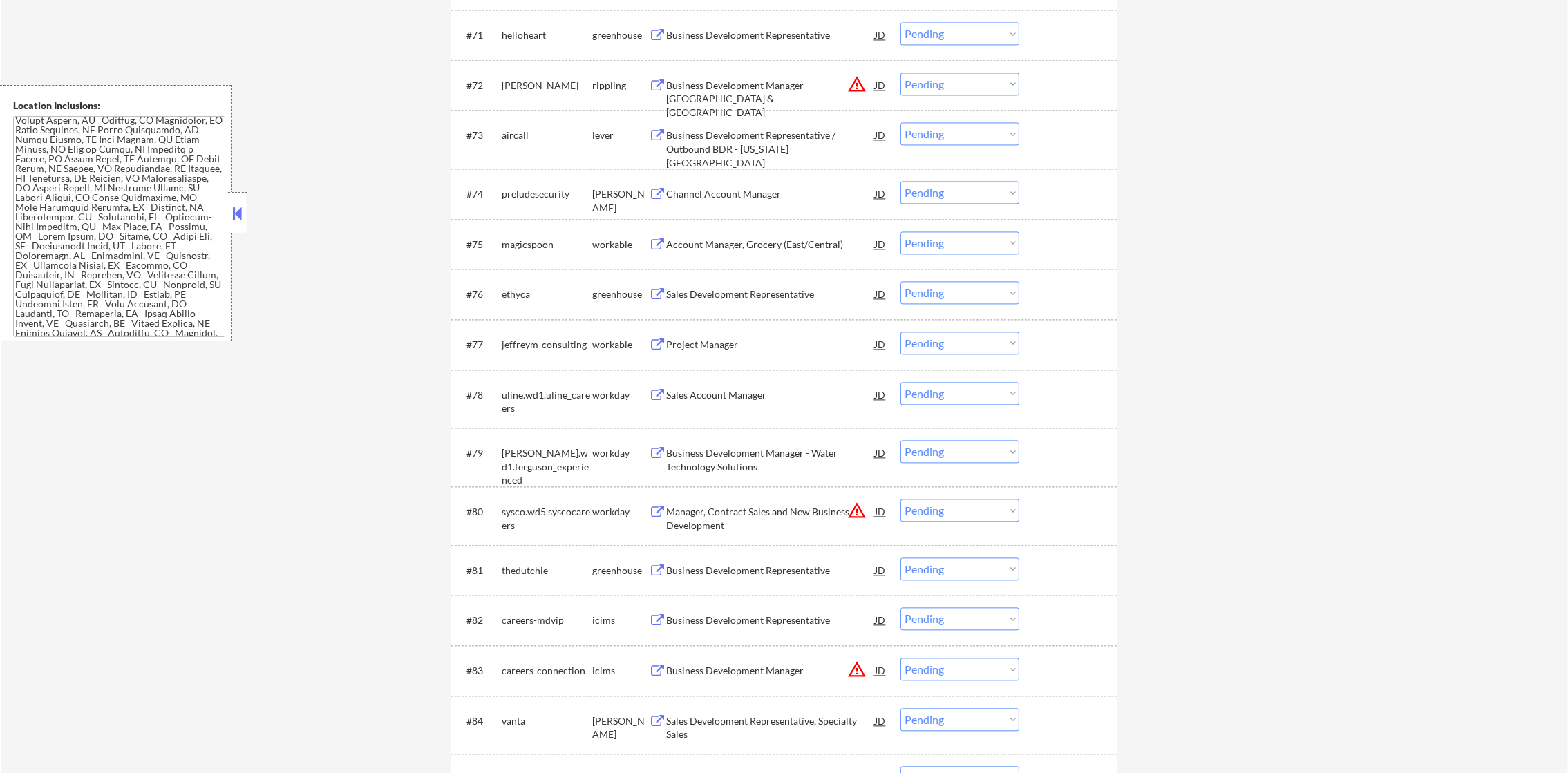
scroll to position [4430, 0]
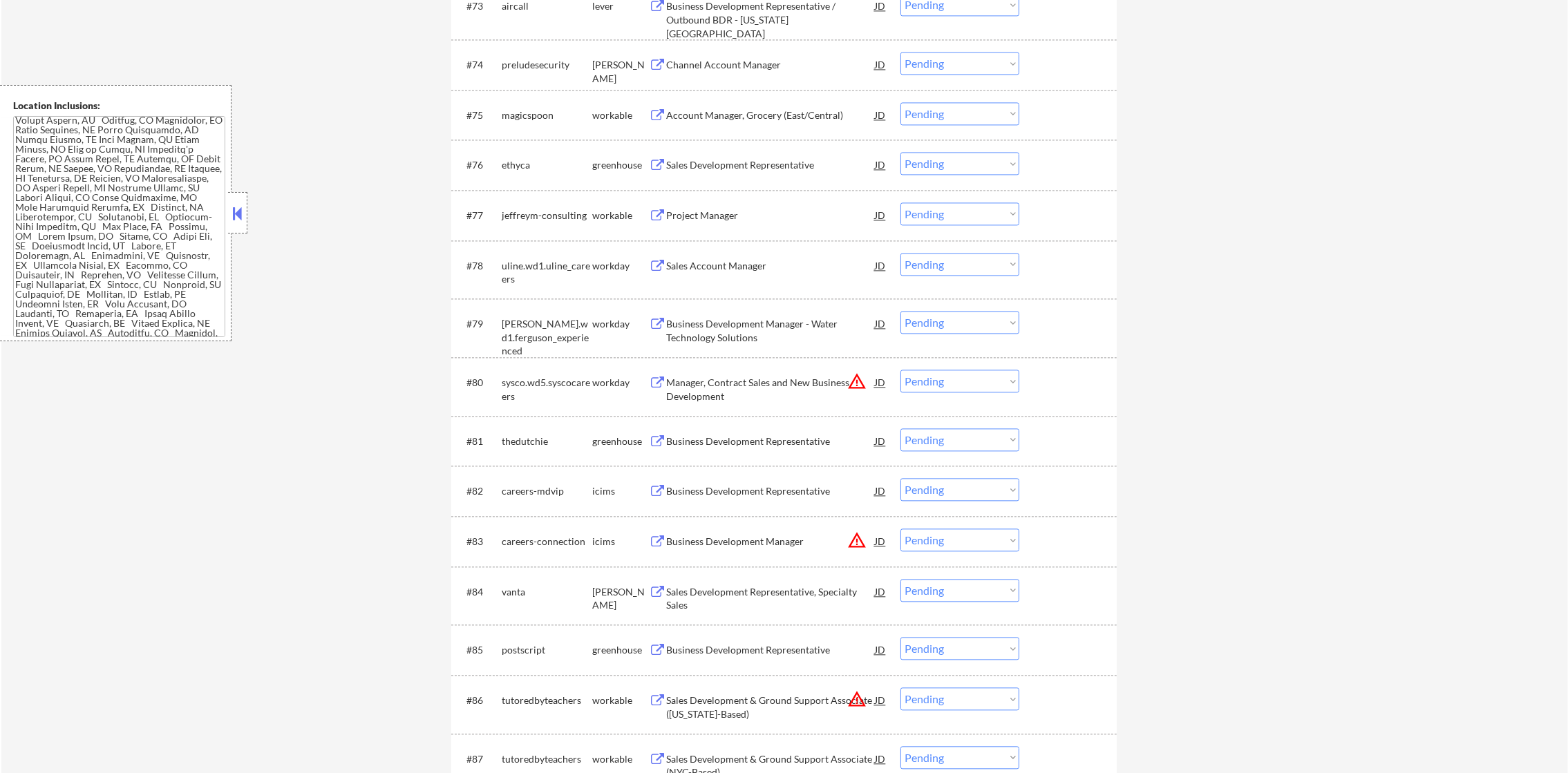
click at [719, 108] on div "Account Manager, Grocery (East/Central)" at bounding box center [770, 115] width 209 height 14
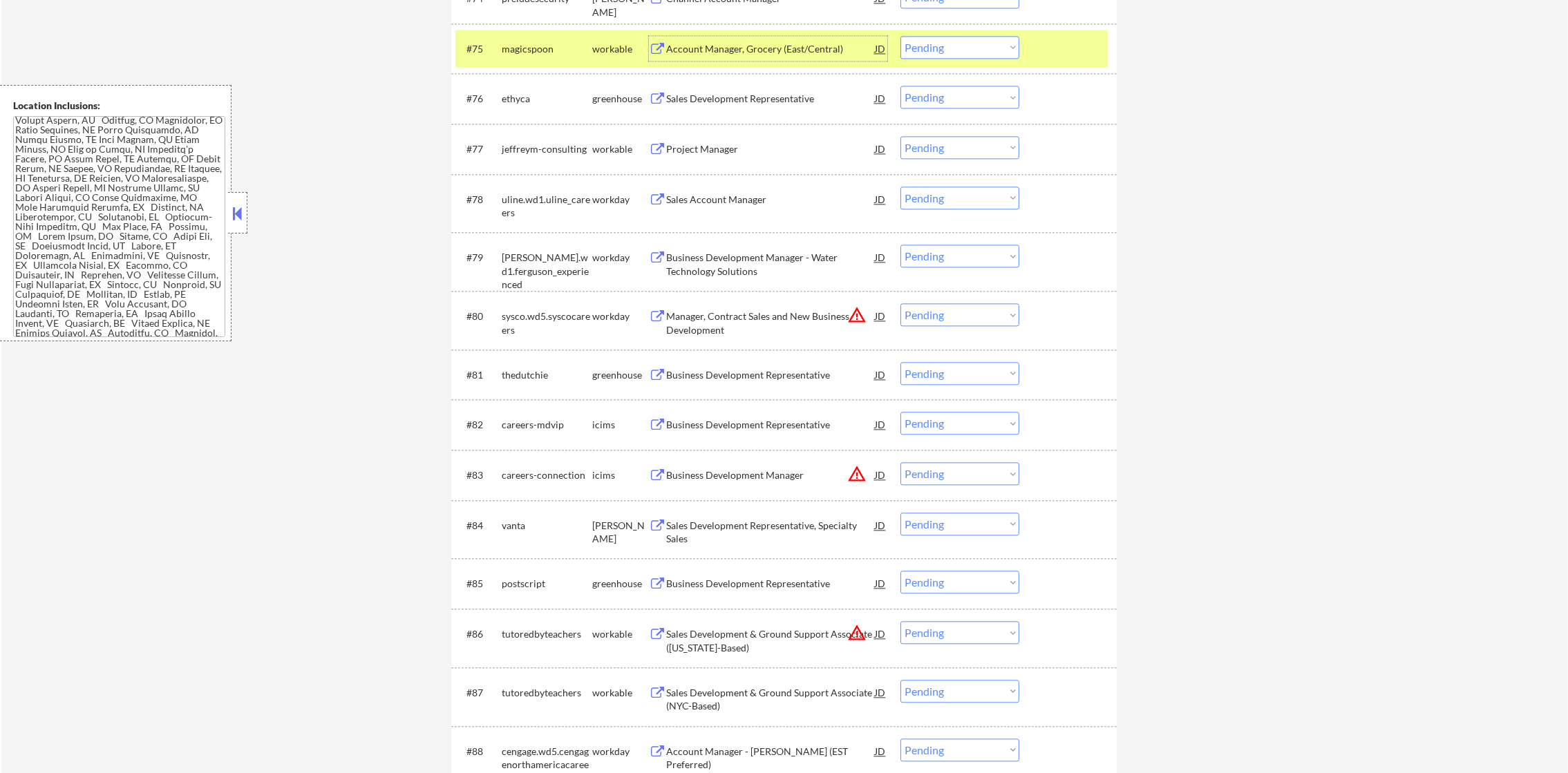
scroll to position [4499, 0]
click at [950, 47] on select "Choose an option... Pending Applied Excluded (Questions) Excluded (Expired) Exc…" at bounding box center [959, 45] width 119 height 23
click at [900, 34] on select "Choose an option... Pending Applied Excluded (Questions) Excluded (Expired) Exc…" at bounding box center [959, 45] width 119 height 23
click at [520, 64] on div "#75 magicspoon workable Account Manager, Grocery (East/Central) JD warning_ambe…" at bounding box center [781, 46] width 652 height 37
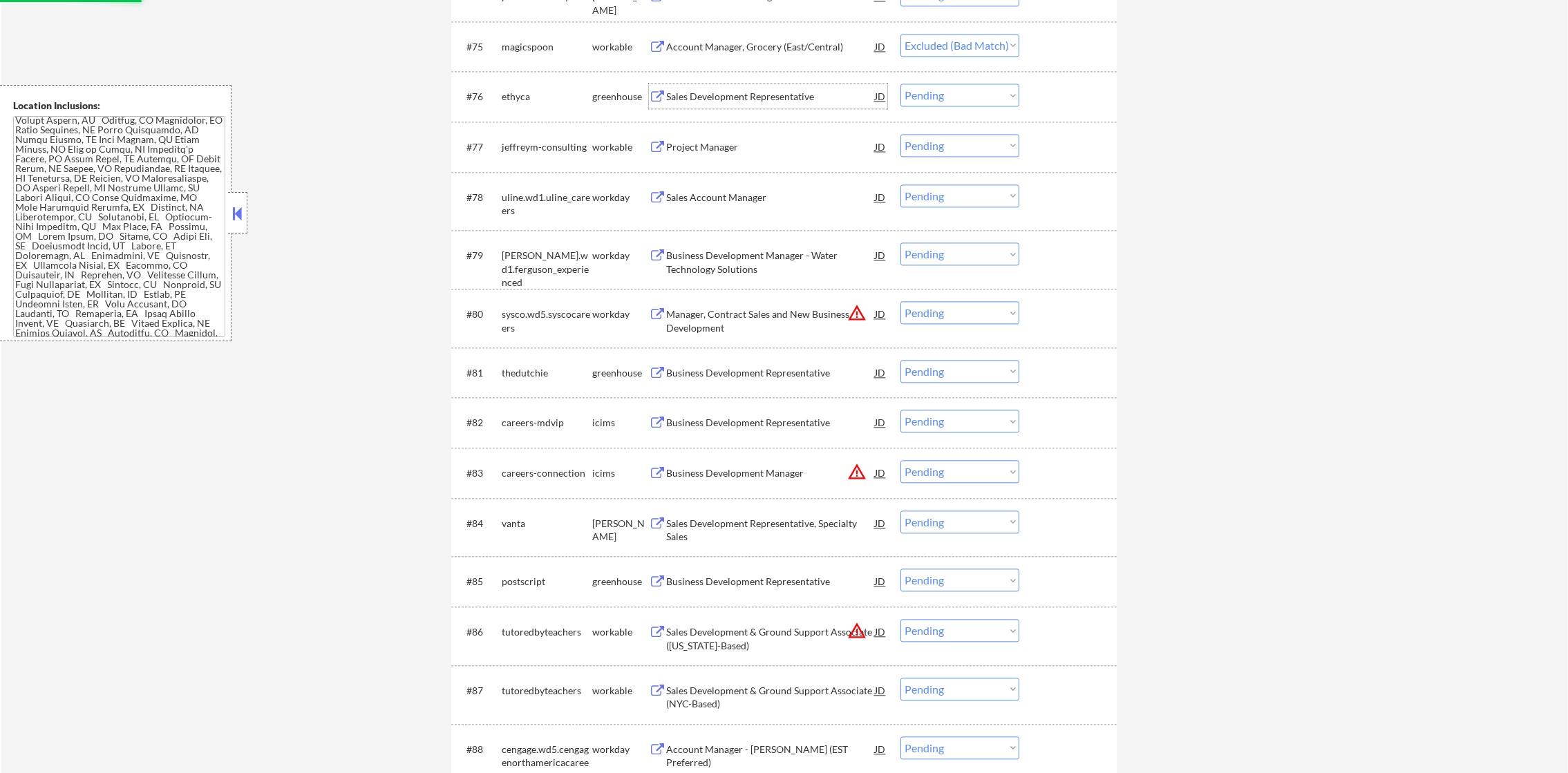
click at [726, 99] on div "Sales Development Representative" at bounding box center [770, 97] width 209 height 14
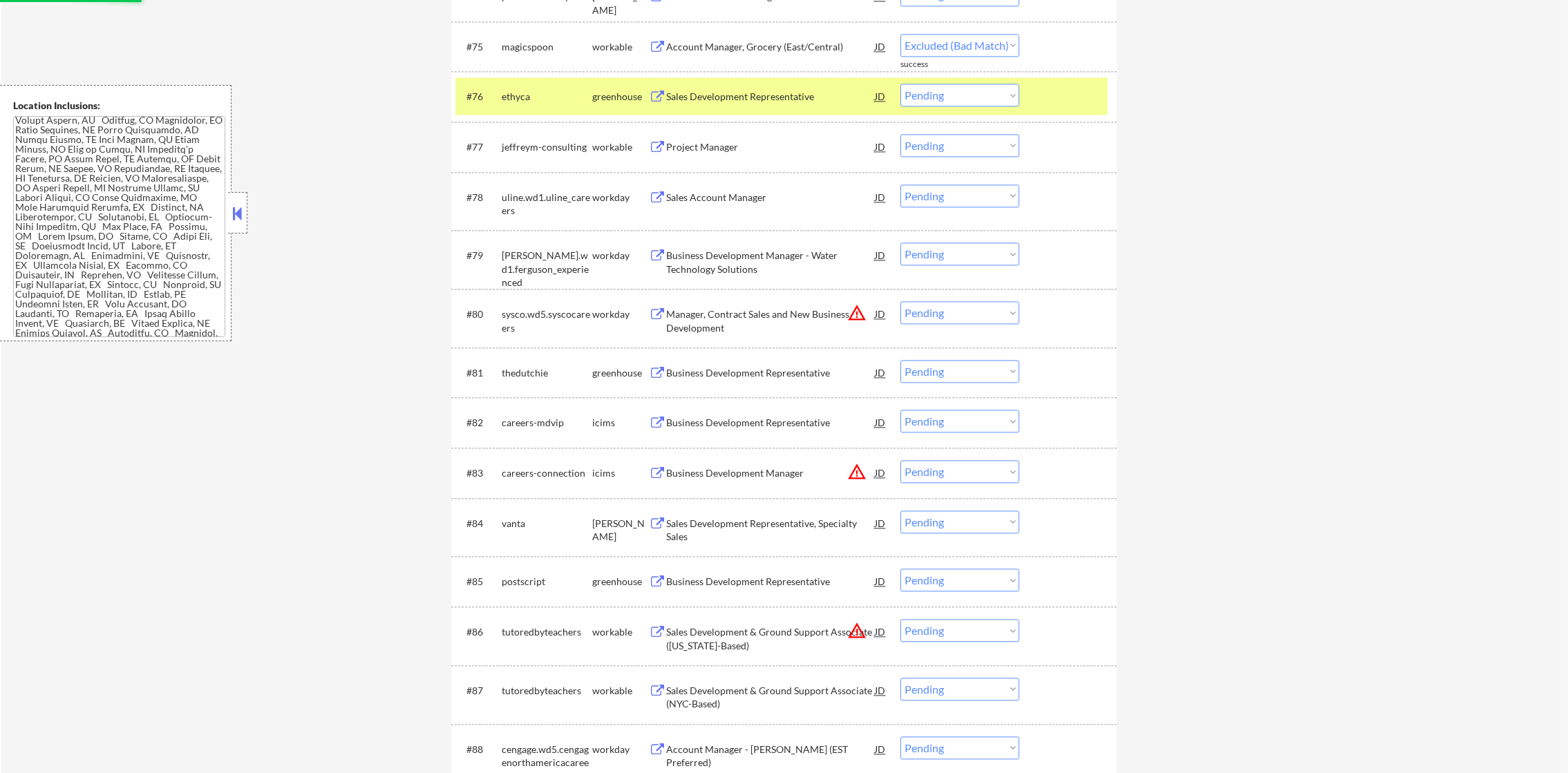
select select ""pending""
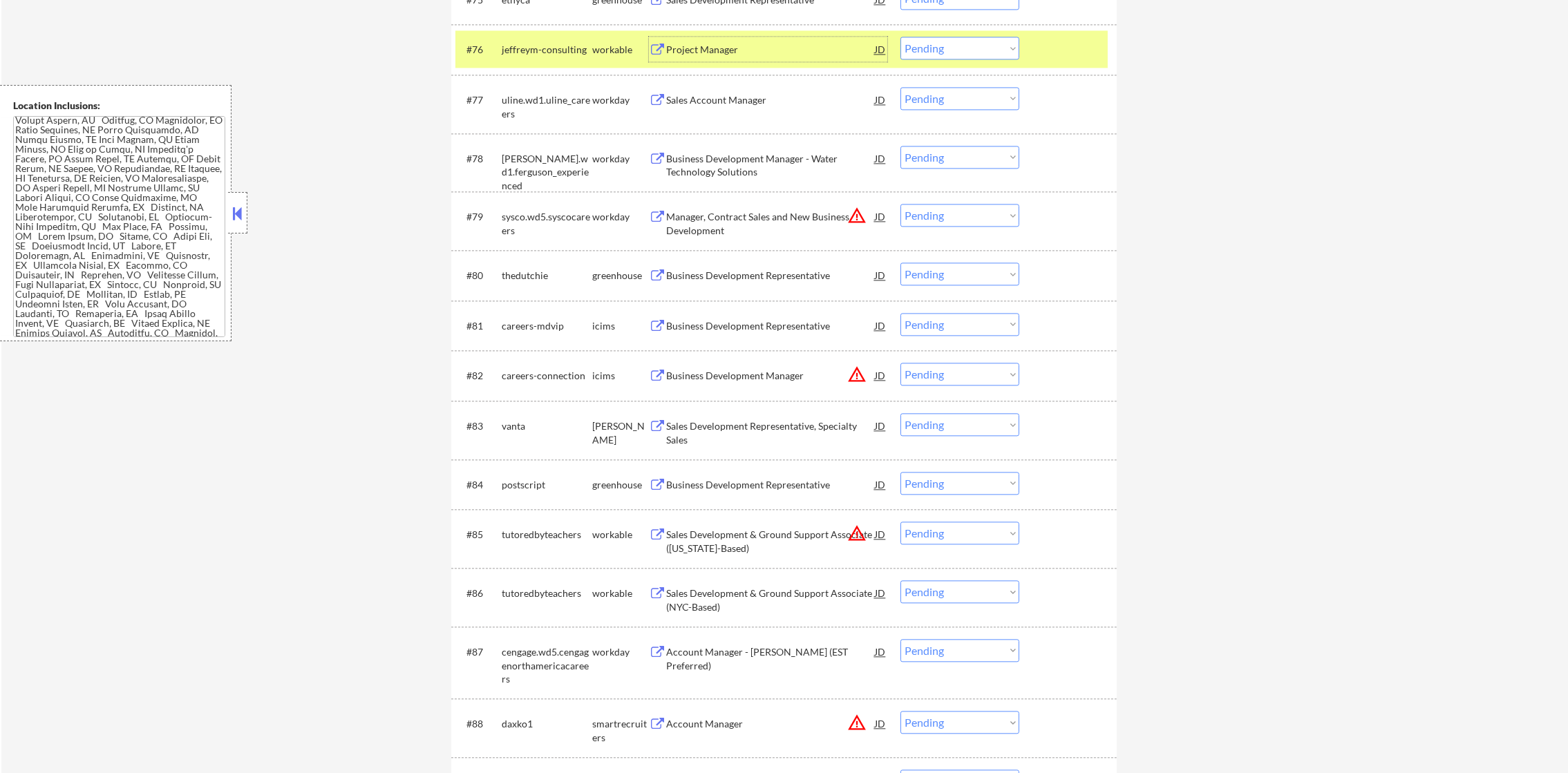
scroll to position [4534, 0]
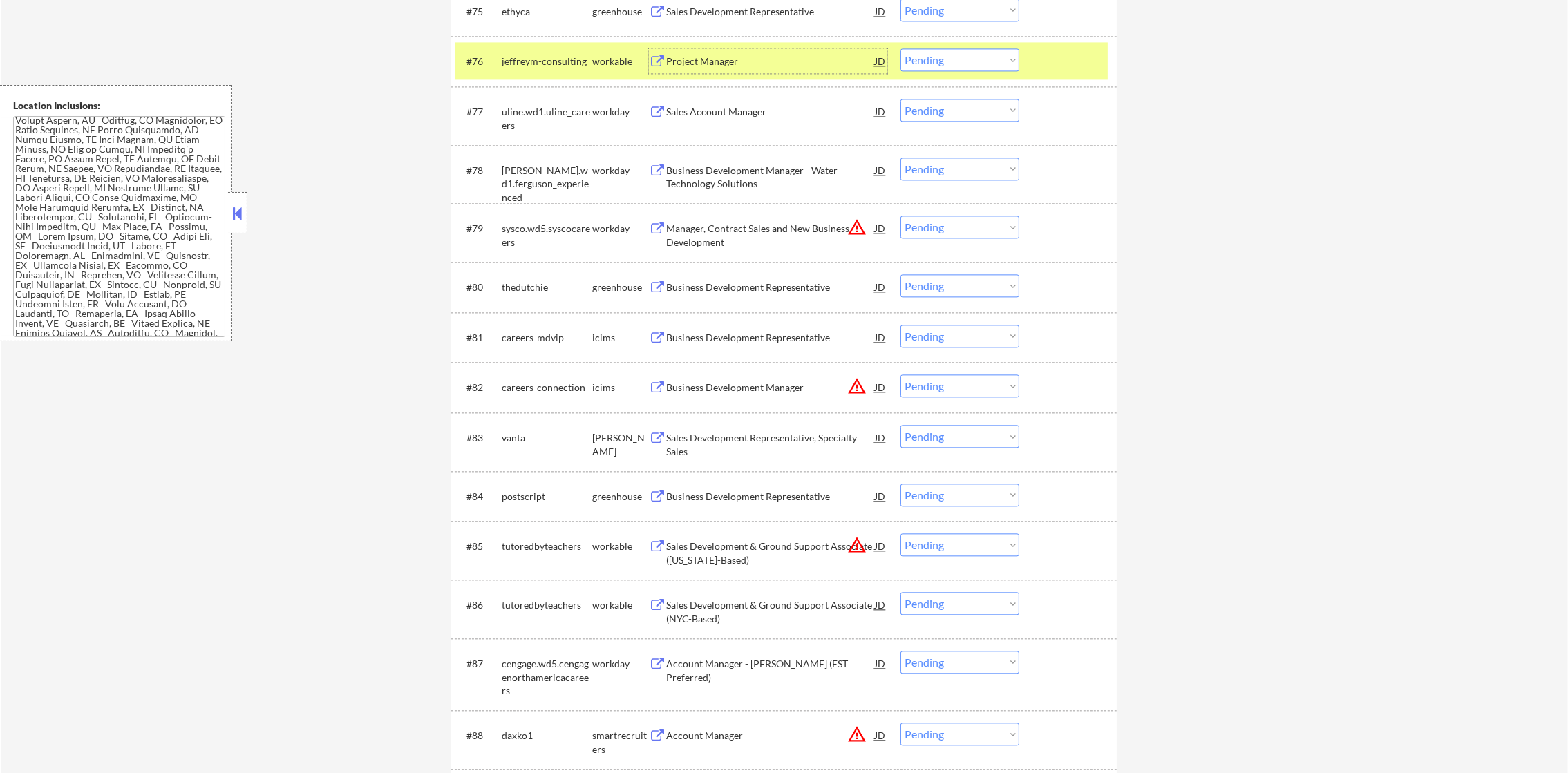
click at [534, 64] on div "jeffreym-consulting" at bounding box center [547, 61] width 91 height 14
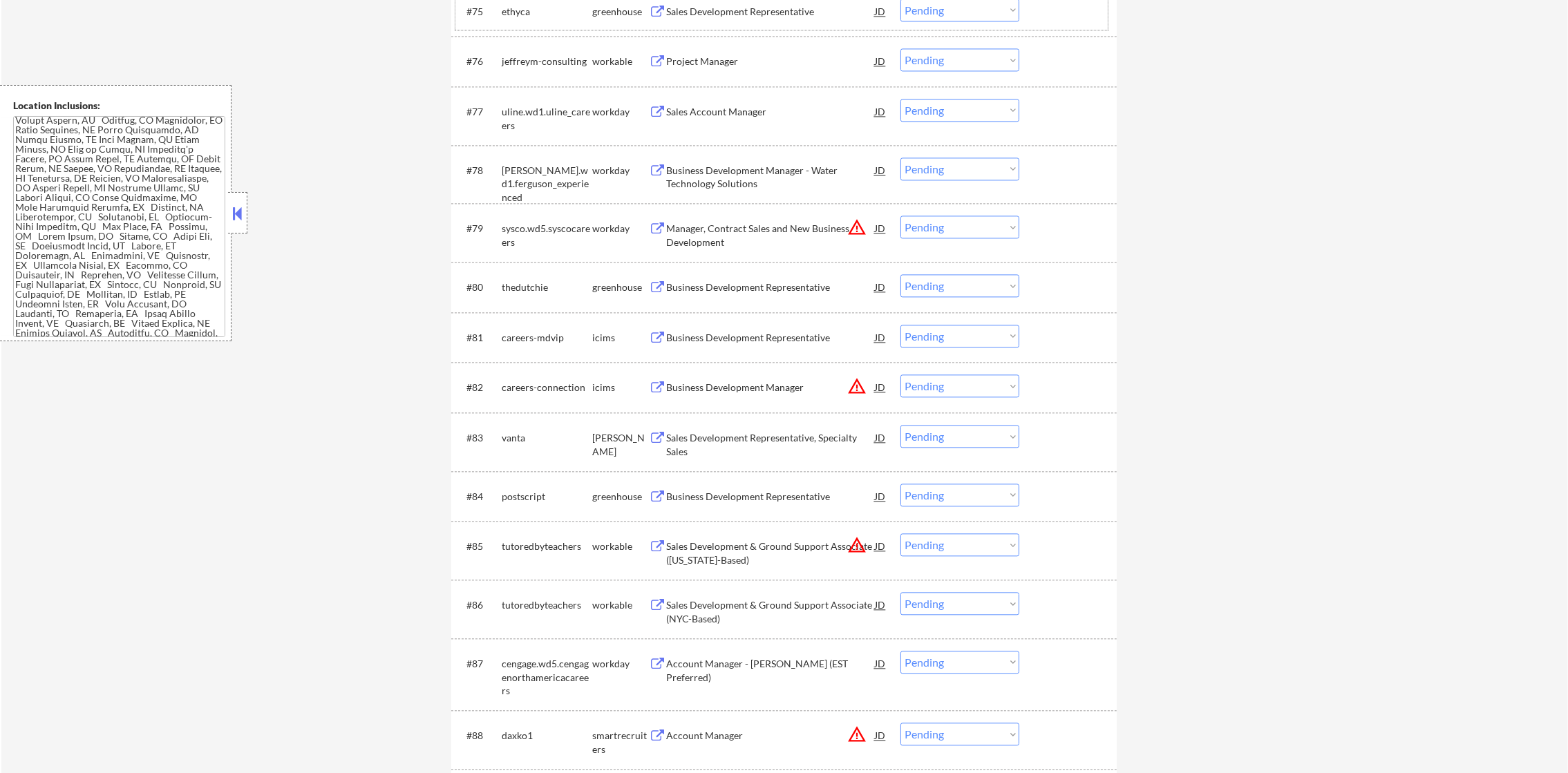
click at [533, 18] on div "ethyca" at bounding box center [547, 12] width 91 height 14
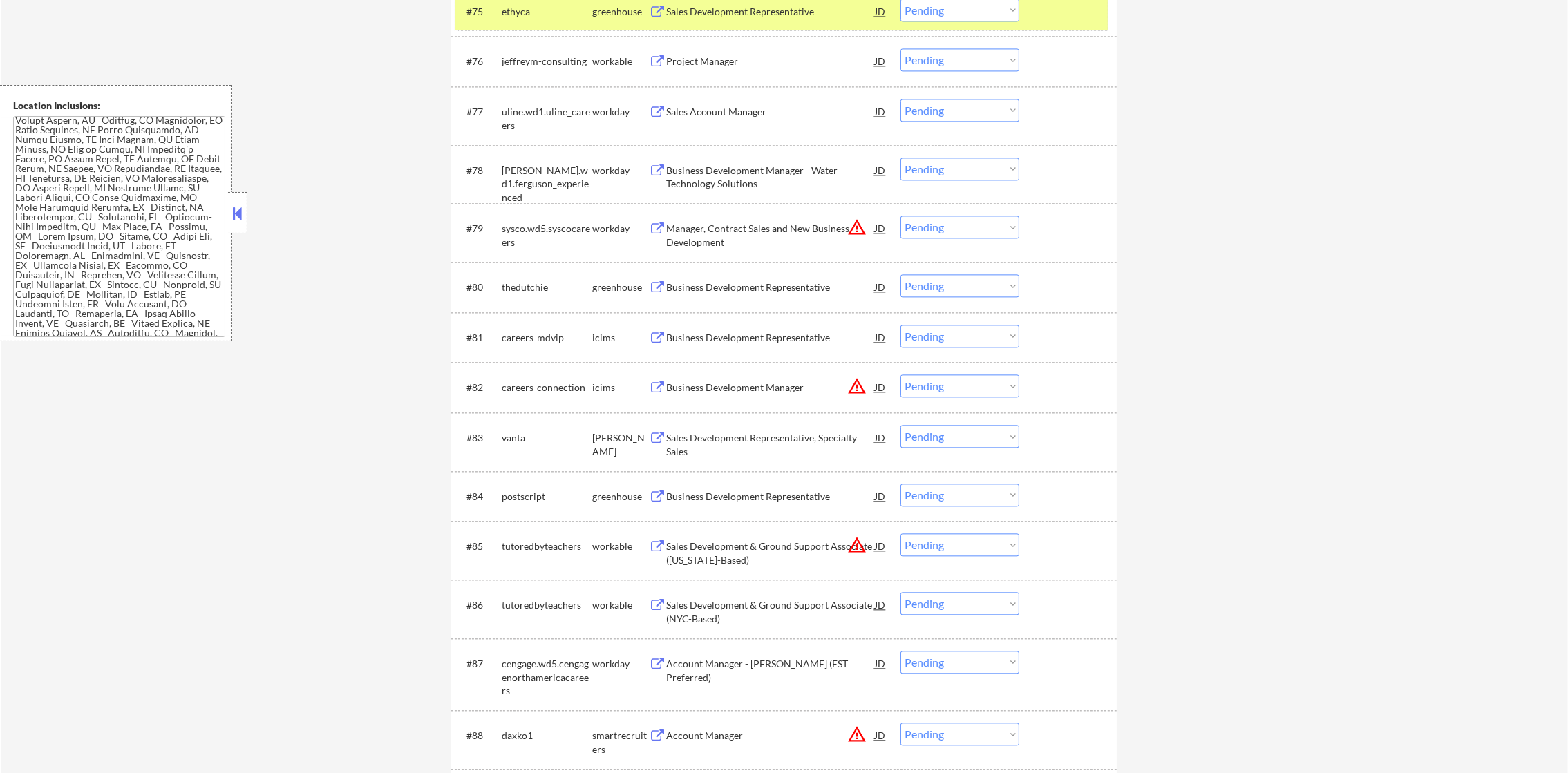
click at [539, 7] on div "ethyca" at bounding box center [547, 12] width 91 height 14
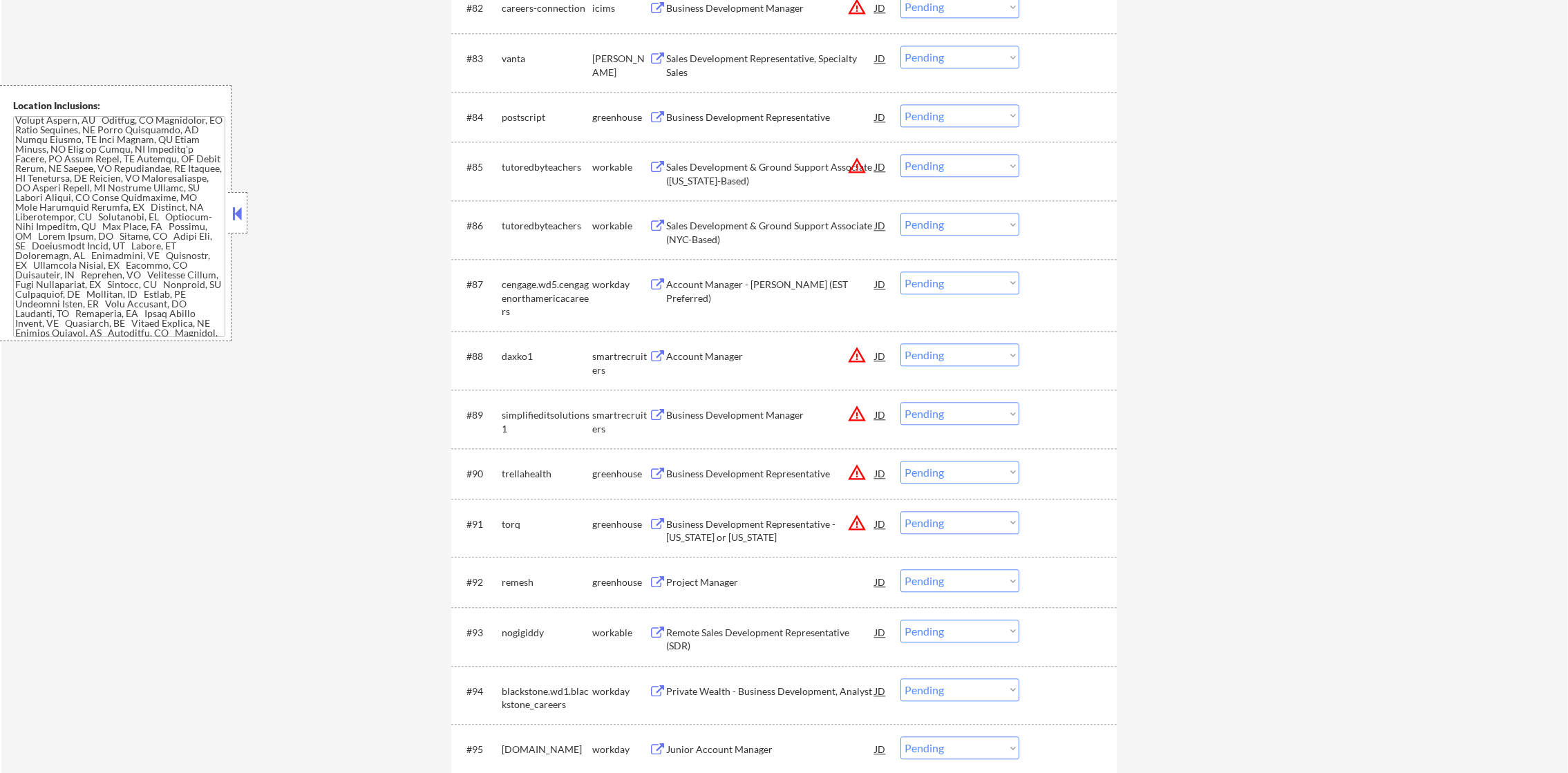
scroll to position [4949, 0]
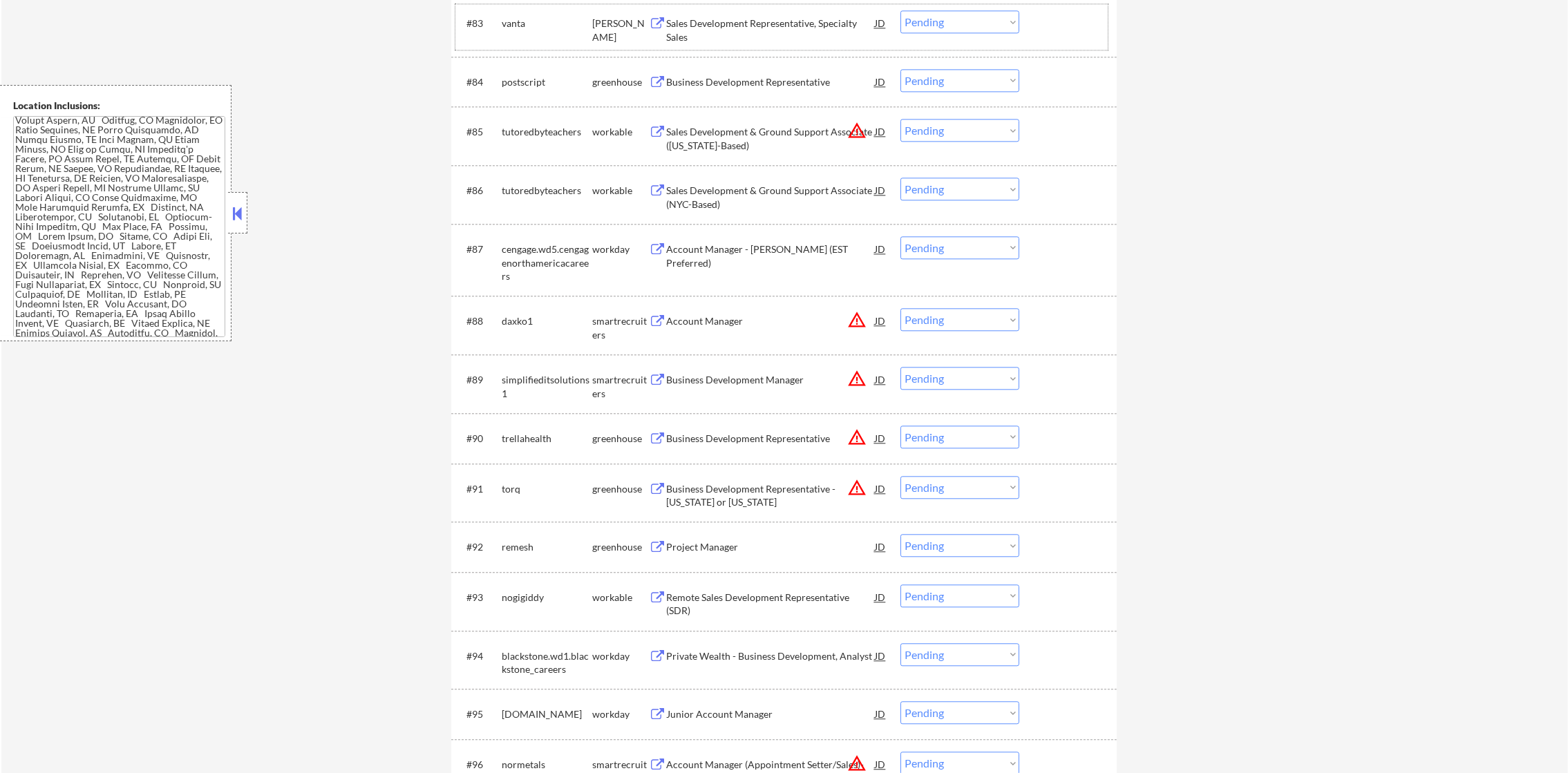
click at [520, 20] on div "vanta" at bounding box center [547, 23] width 91 height 14
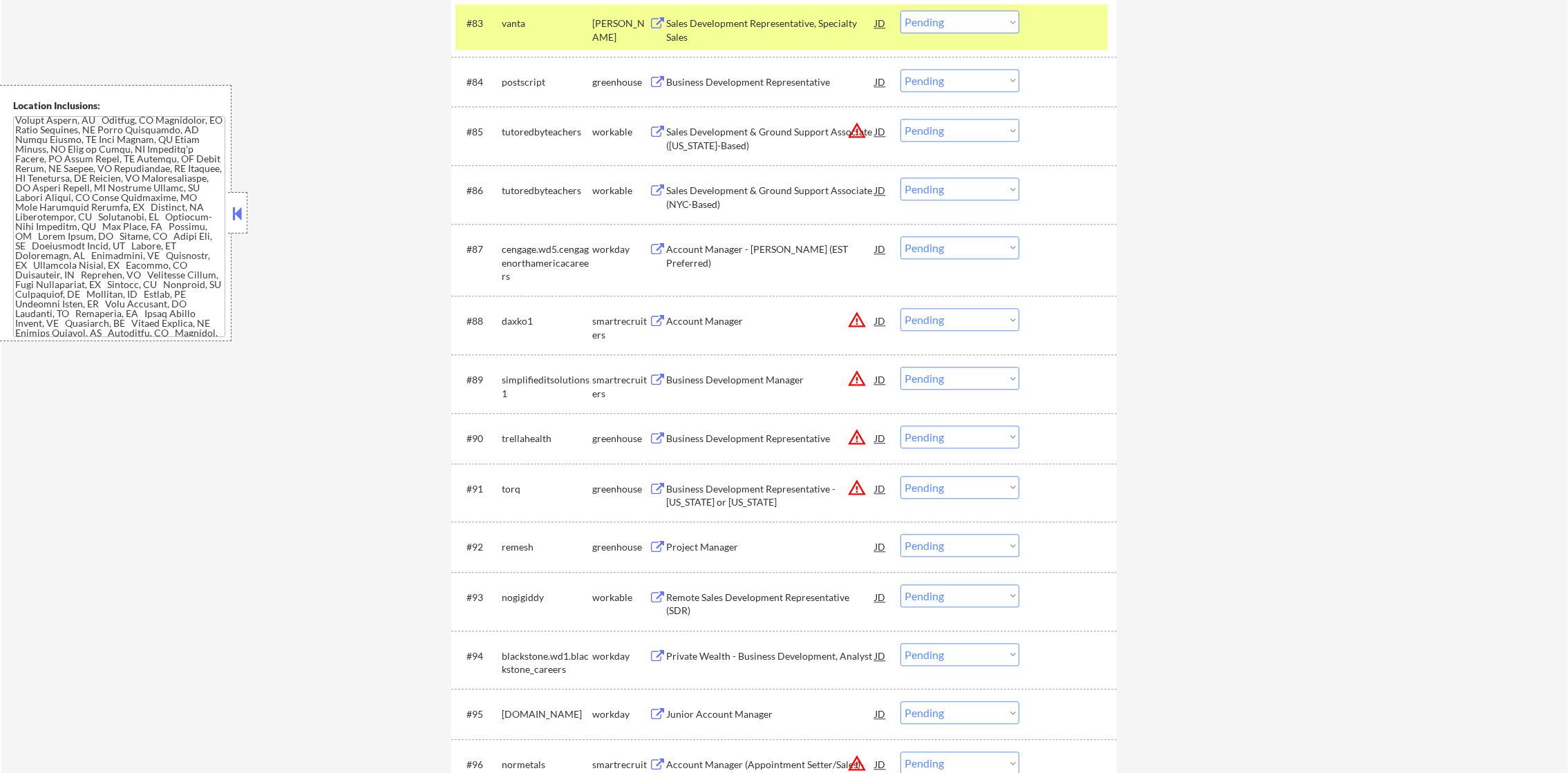
click at [520, 20] on div "vanta" at bounding box center [547, 23] width 91 height 14
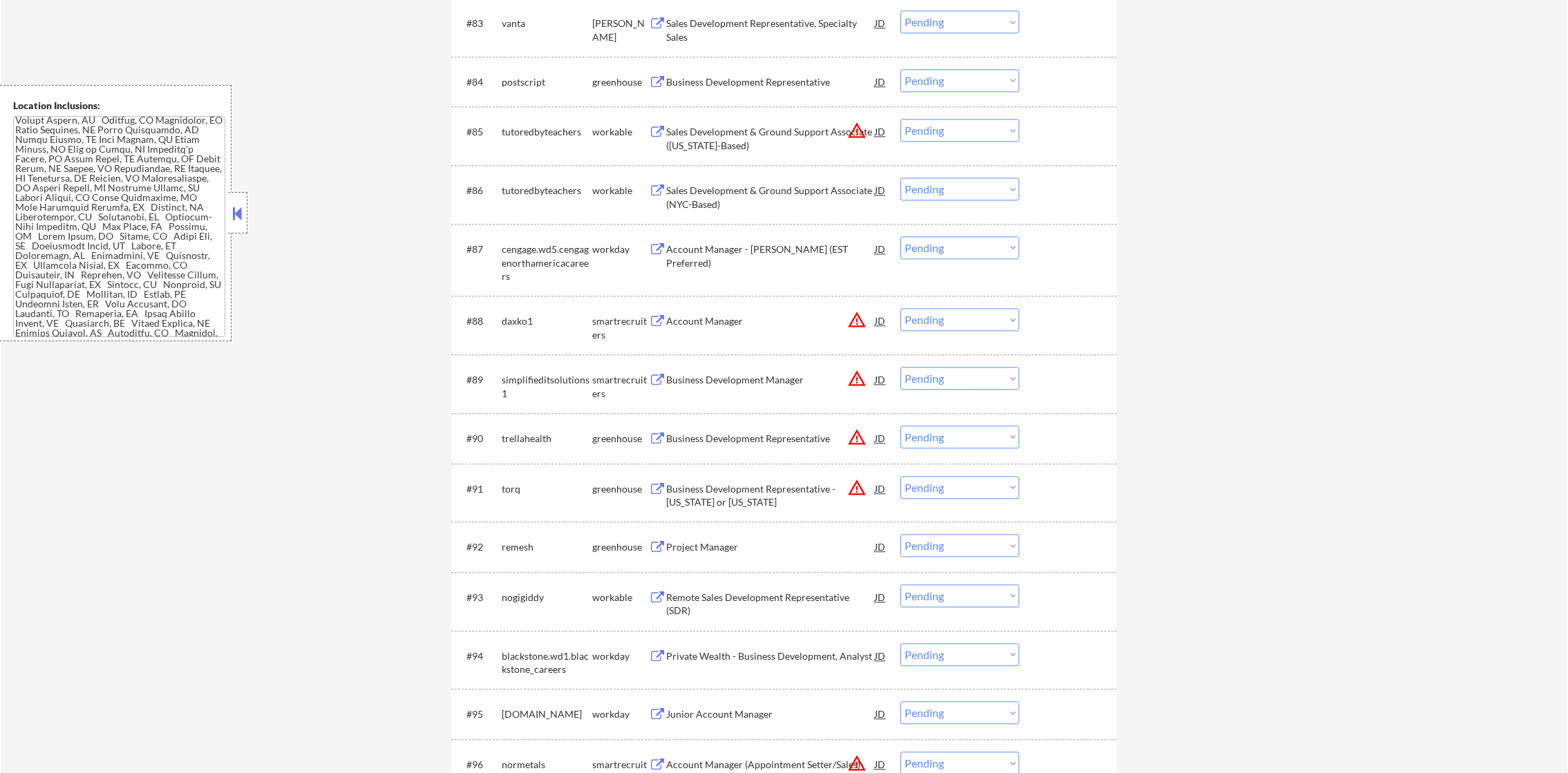
click at [713, 28] on div "Sales Development Representative, Specialty Sales" at bounding box center [770, 30] width 209 height 27
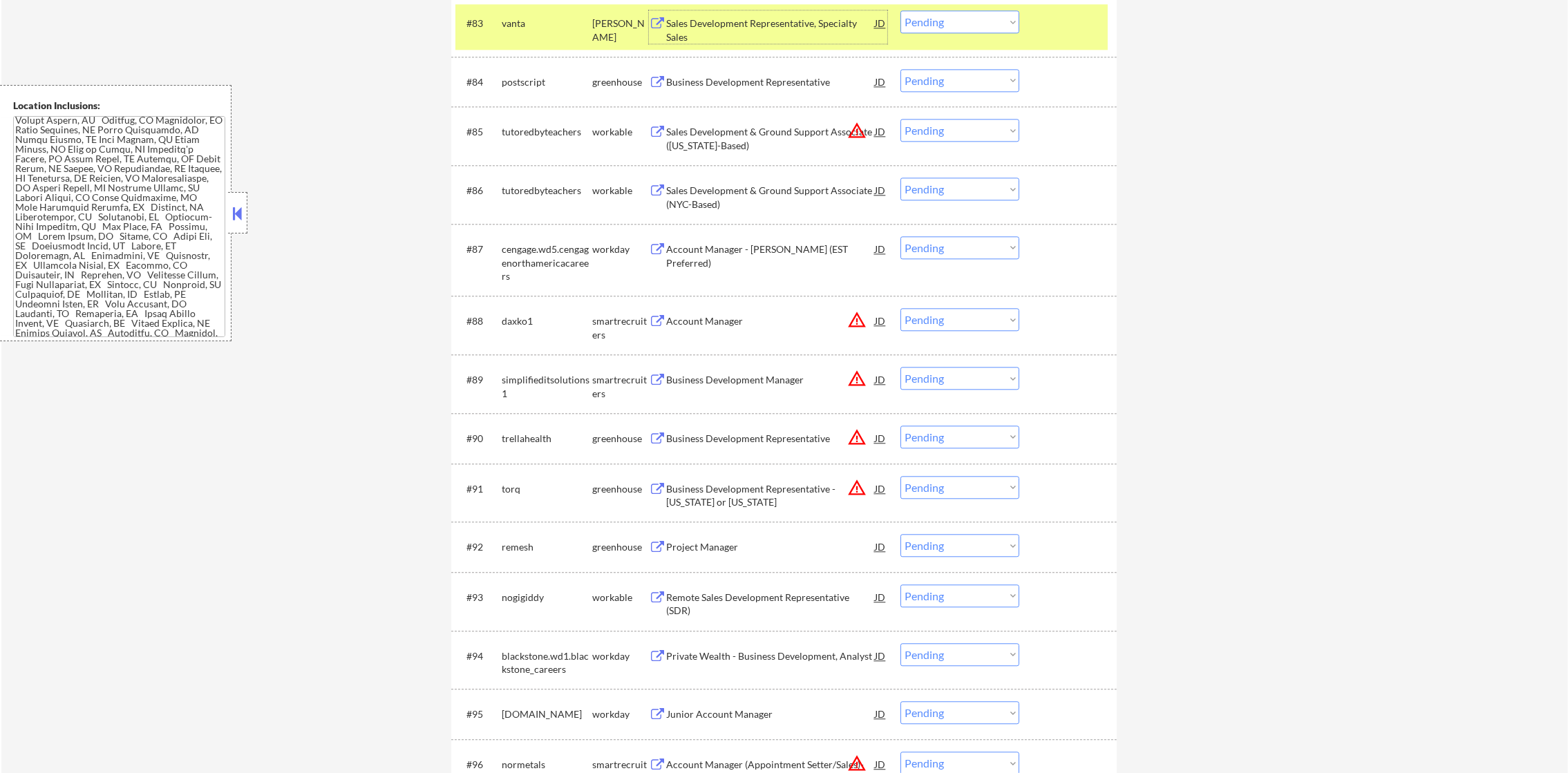
drag, startPoint x: 954, startPoint y: 17, endPoint x: 954, endPoint y: 29, distance: 12.0
click at [954, 17] on select "Choose an option... Pending Applied Excluded (Questions) Excluded (Expired) Exc…" at bounding box center [959, 21] width 119 height 23
click at [900, 10] on select "Choose an option... Pending Applied Excluded (Questions) Excluded (Expired) Exc…" at bounding box center [959, 21] width 119 height 23
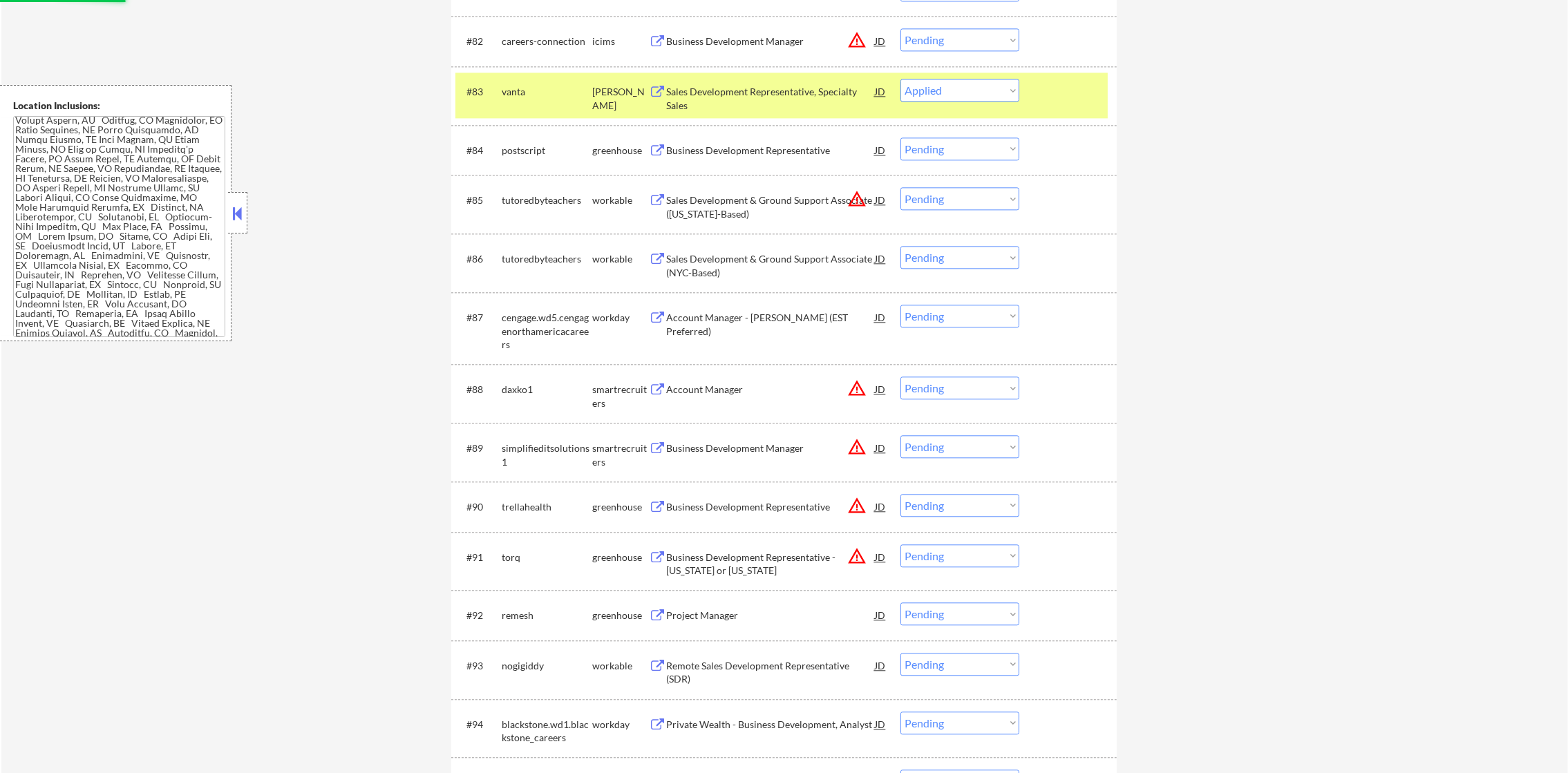
scroll to position [4879, 0]
select select ""pending""
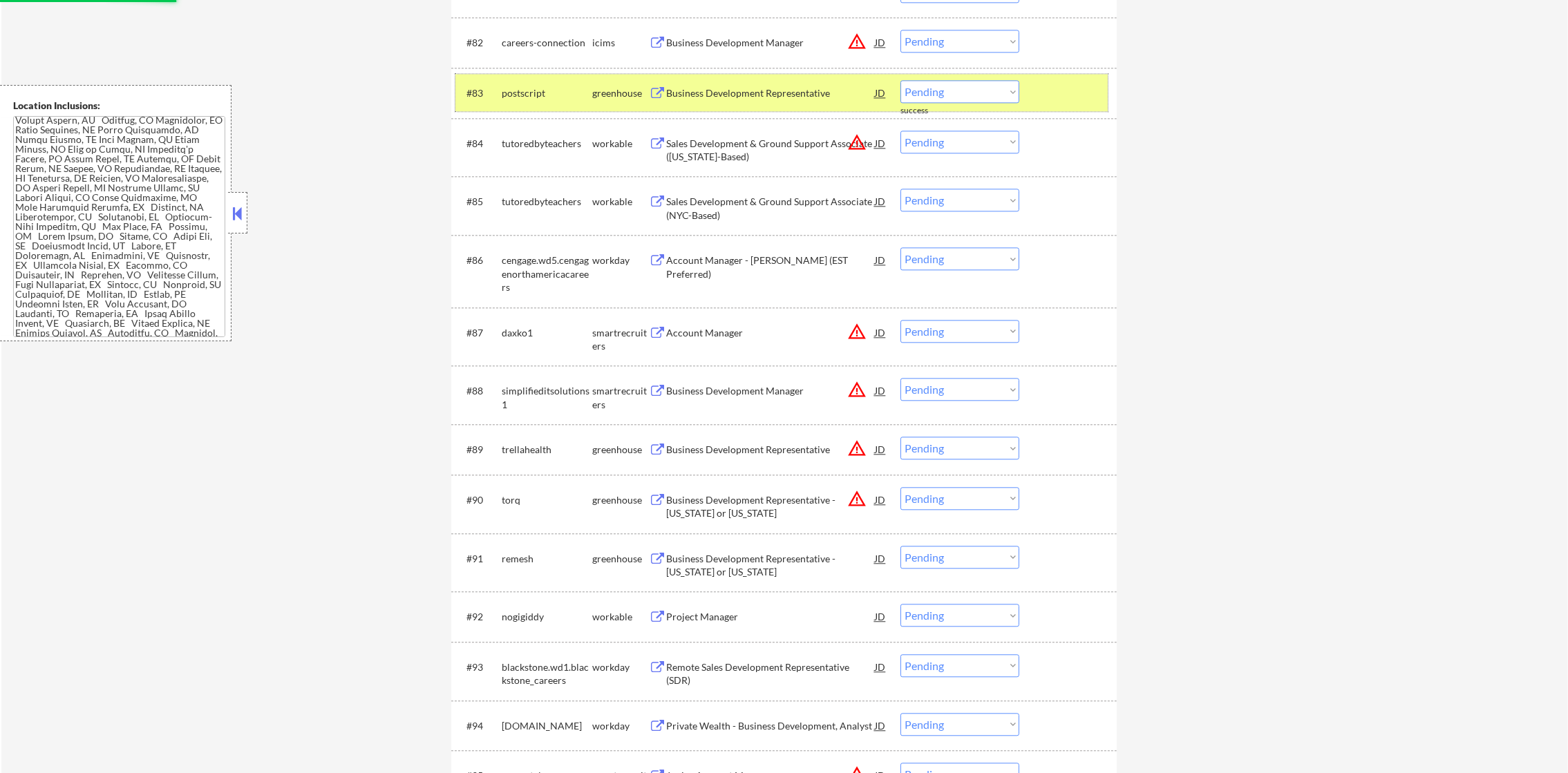
click at [533, 105] on div "#83 postscript greenhouse Business Development Representative JD warning_amber …" at bounding box center [781, 92] width 652 height 37
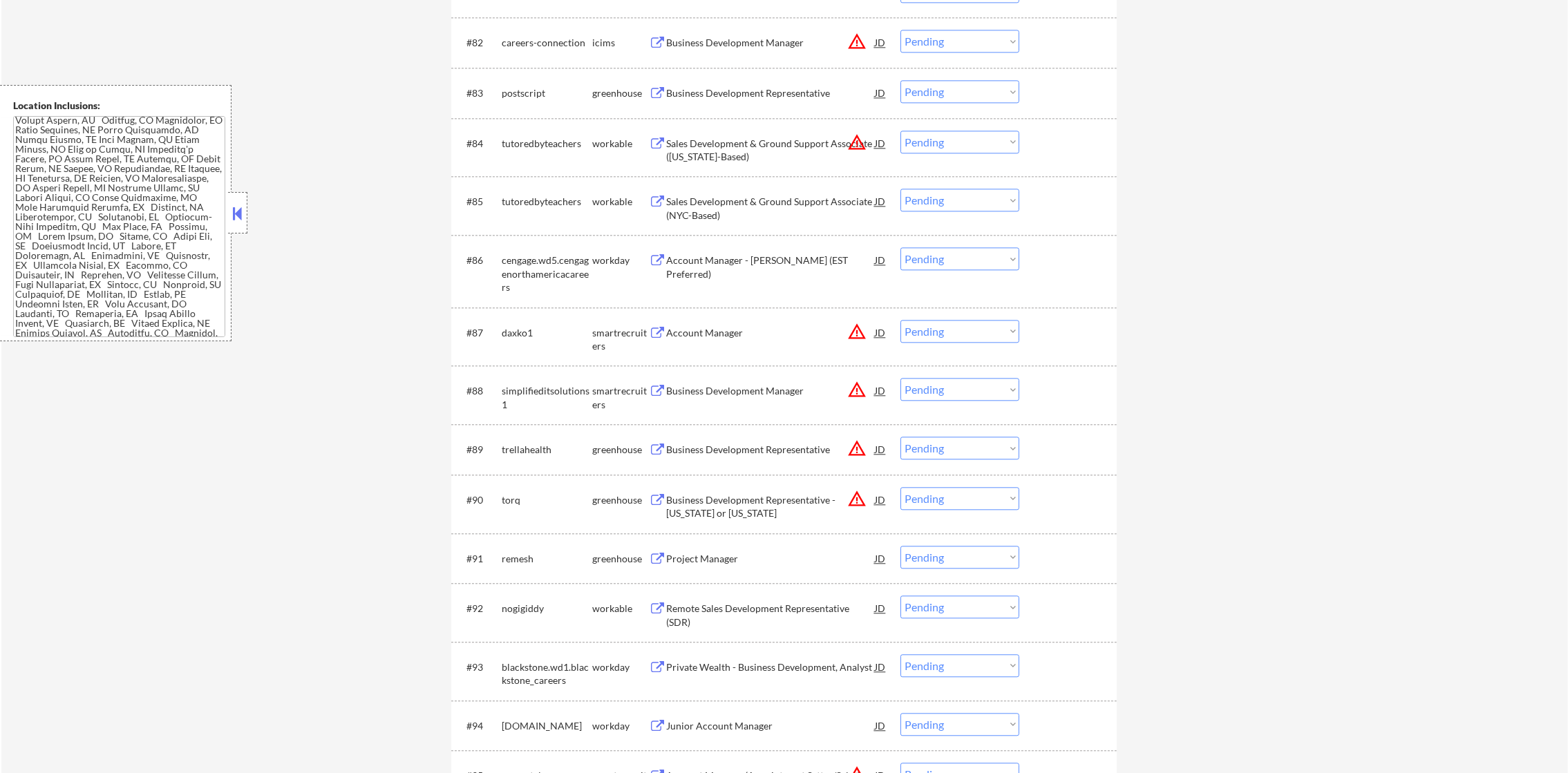
click at [948, 141] on select "Choose an option... Pending Applied Excluded (Questions) Excluded (Expired) Exc…" at bounding box center [959, 141] width 119 height 23
click at [900, 130] on select "Choose an option... Pending Applied Excluded (Questions) Excluded (Expired) Exc…" at bounding box center [959, 141] width 119 height 23
click at [784, 96] on div "Business Development Representative" at bounding box center [770, 93] width 209 height 14
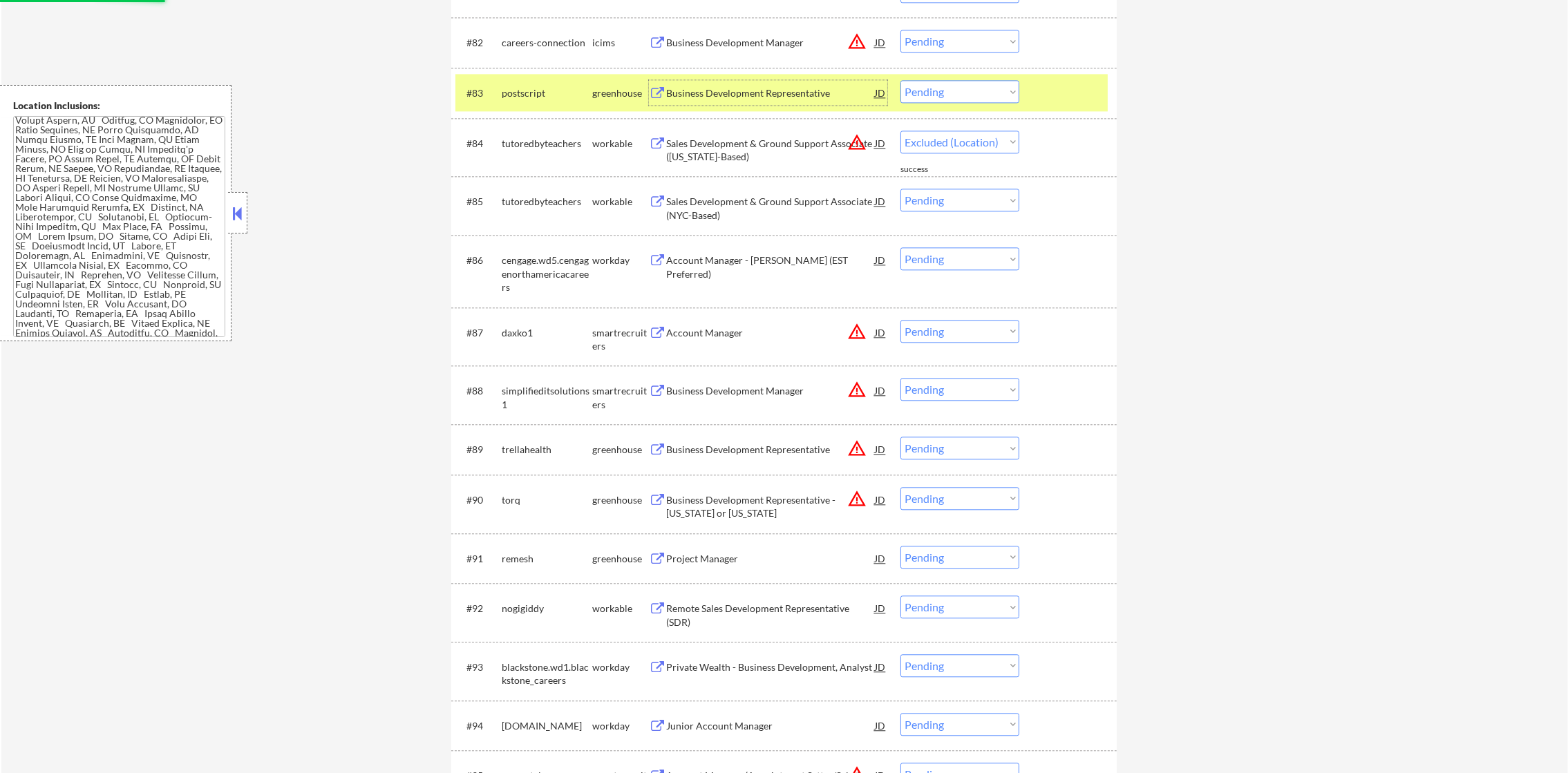
select select ""pending""
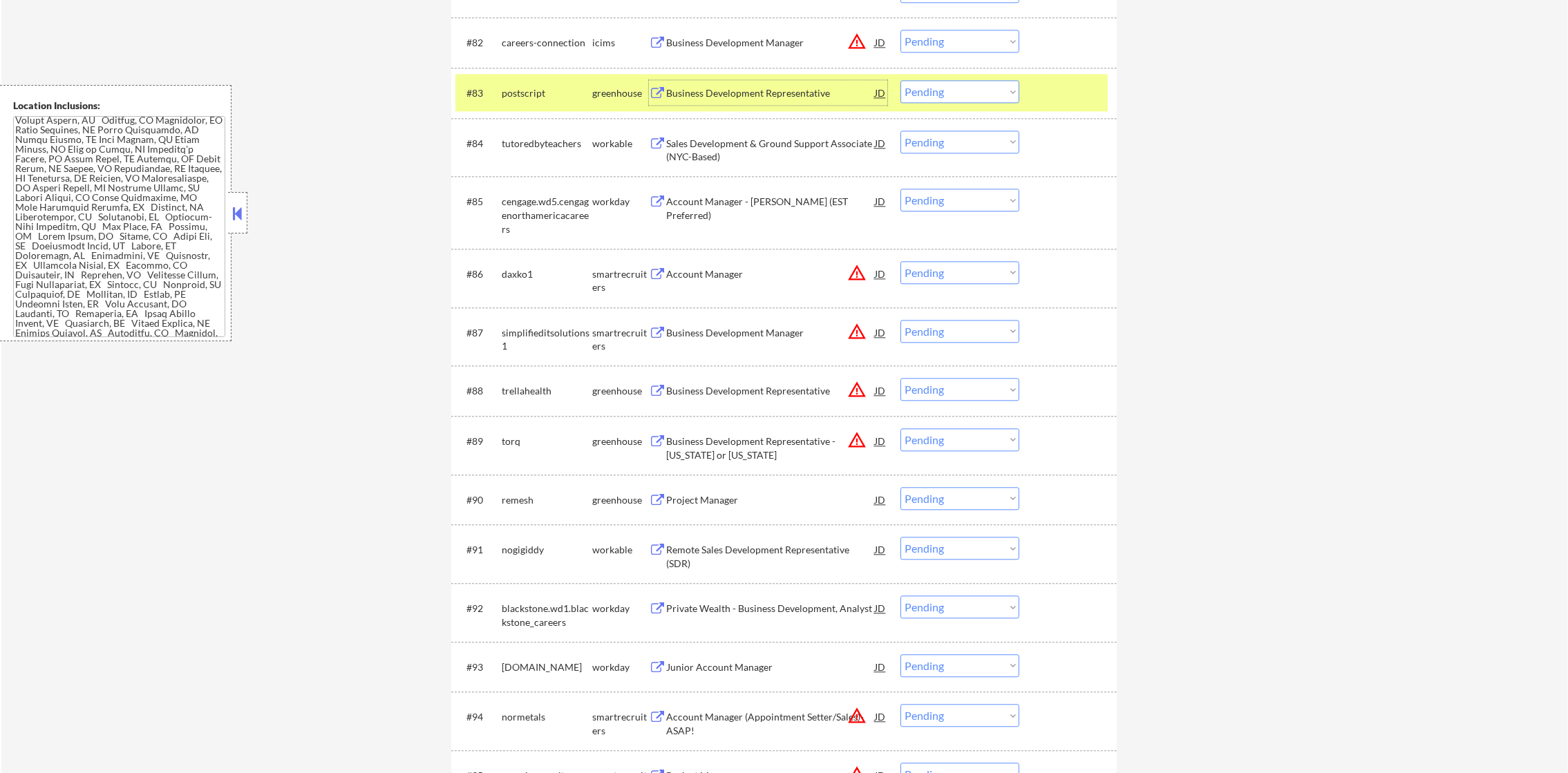
click at [918, 87] on select "Choose an option... Pending Applied Excluded (Questions) Excluded (Expired) Exc…" at bounding box center [959, 91] width 119 height 23
click at [900, 80] on select "Choose an option... Pending Applied Excluded (Questions) Excluded (Expired) Exc…" at bounding box center [959, 91] width 119 height 23
click at [558, 94] on div "postscript" at bounding box center [547, 93] width 91 height 14
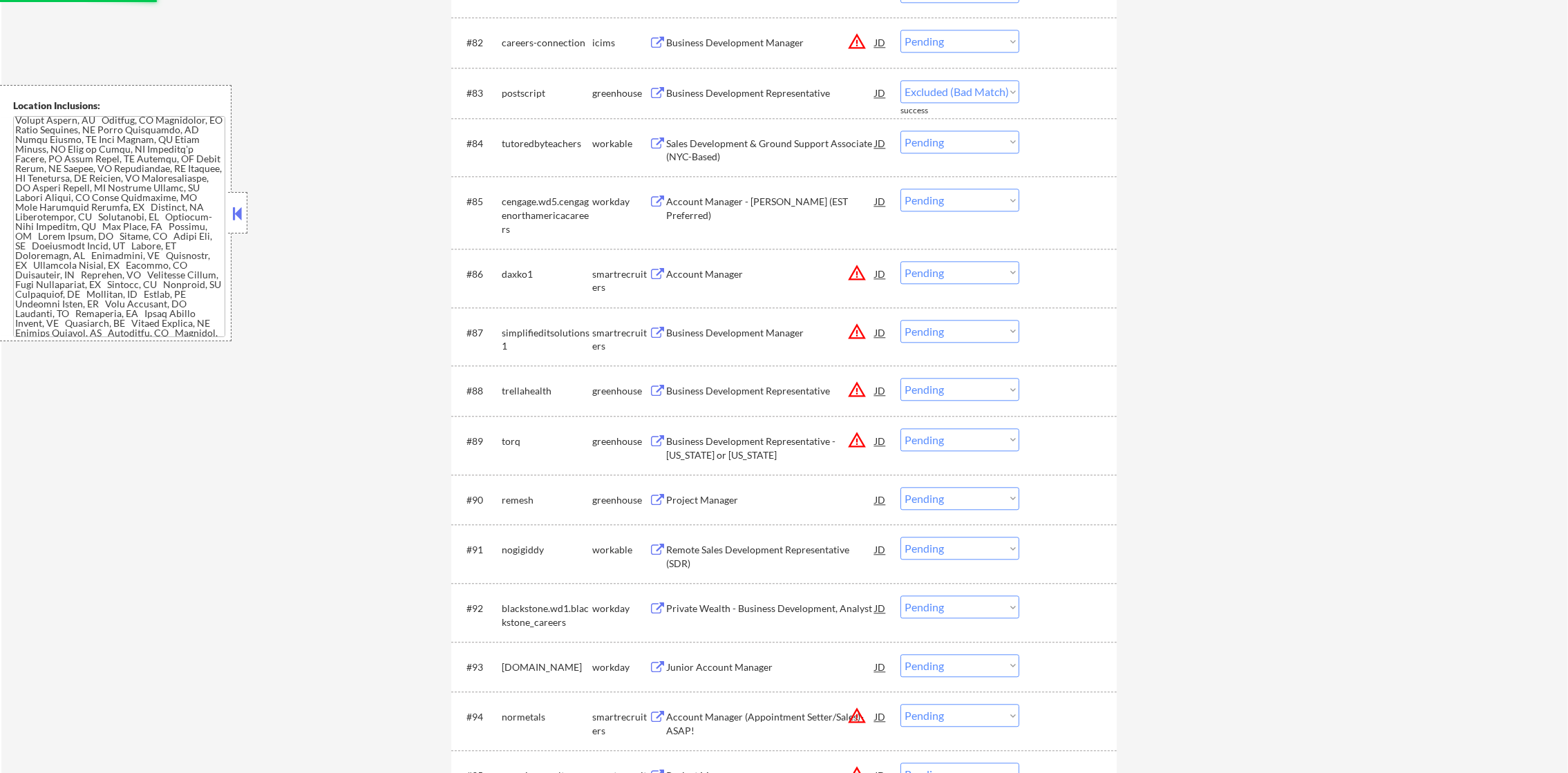
select select ""pending""
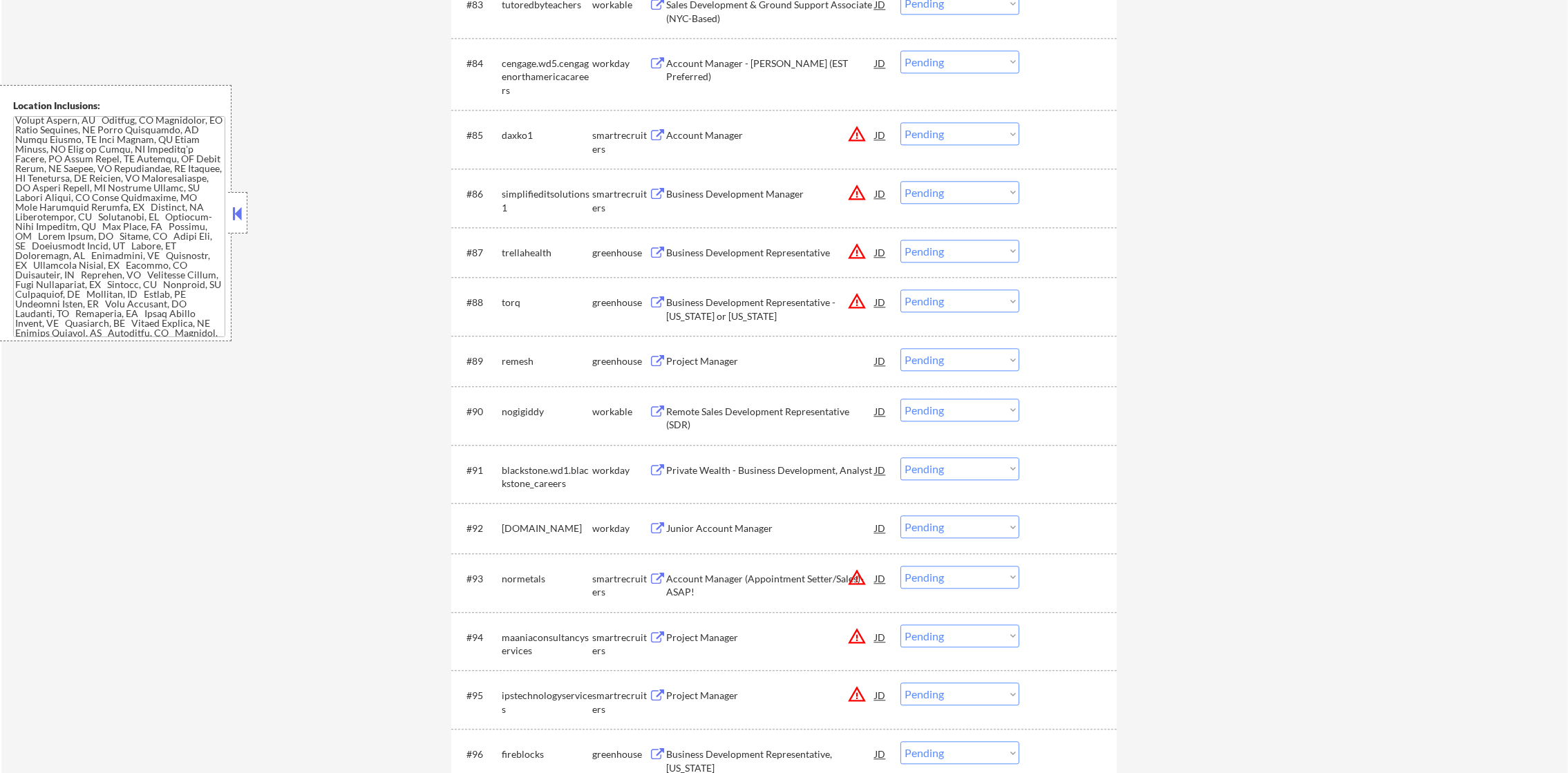
scroll to position [4982, 0]
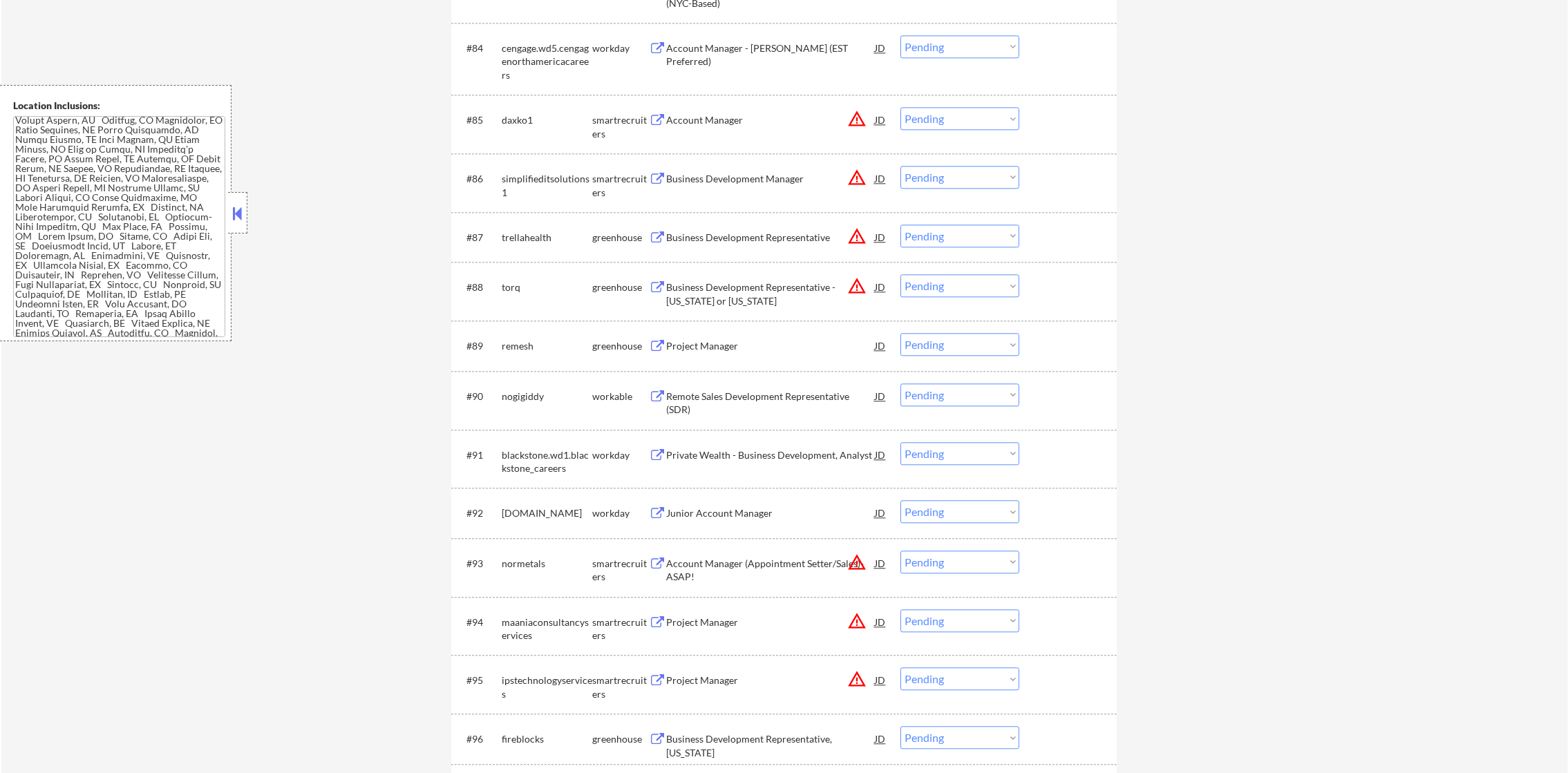
click at [953, 123] on select "Choose an option... Pending Applied Excluded (Questions) Excluded (Expired) Exc…" at bounding box center [959, 118] width 119 height 23
click at [900, 107] on select "Choose an option... Pending Applied Excluded (Questions) Excluded (Expired) Exc…" at bounding box center [959, 118] width 119 height 23
select select ""pending""
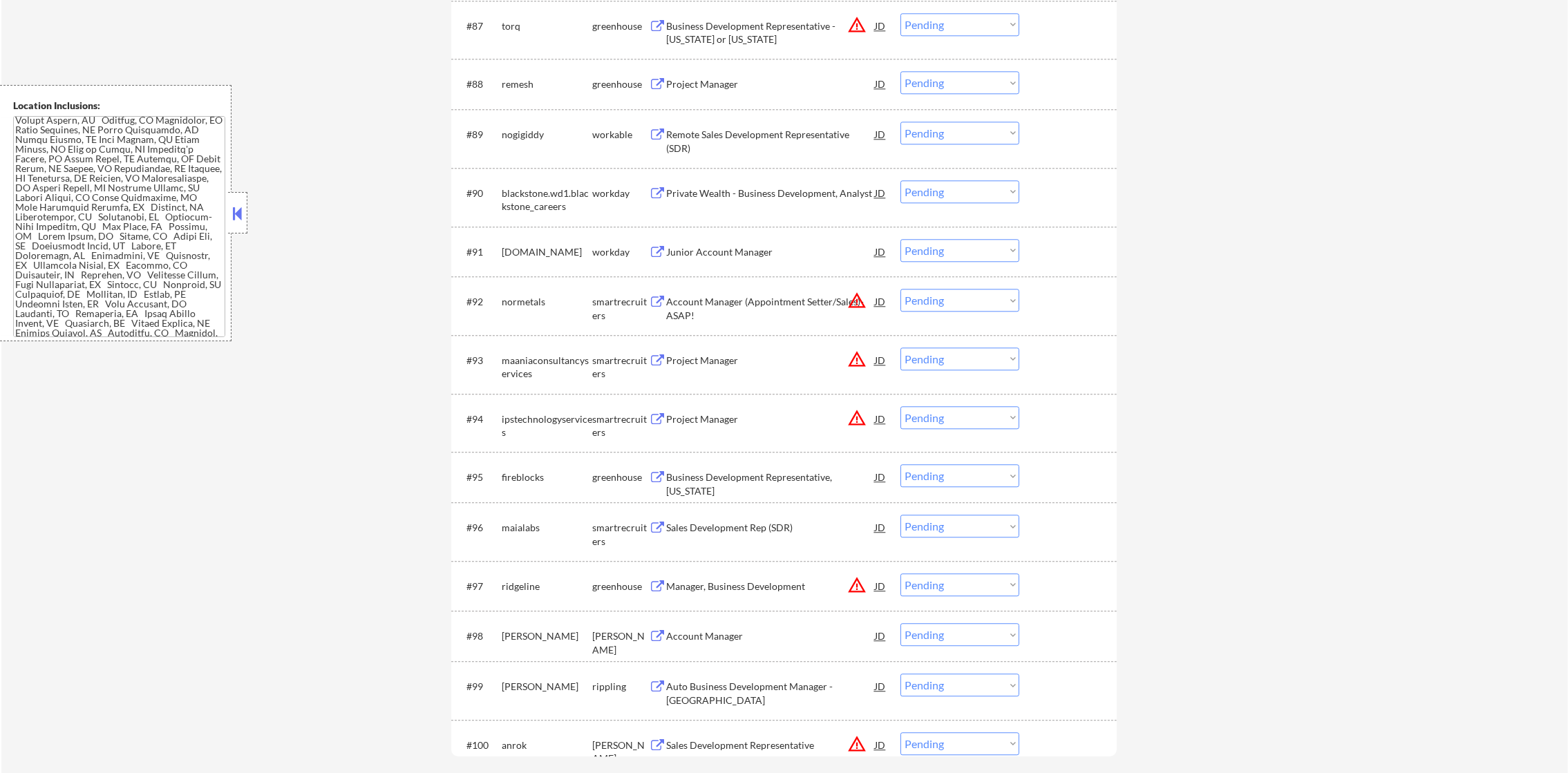
scroll to position [5189, 0]
click at [773, 84] on div "Project Manager" at bounding box center [770, 80] width 209 height 14
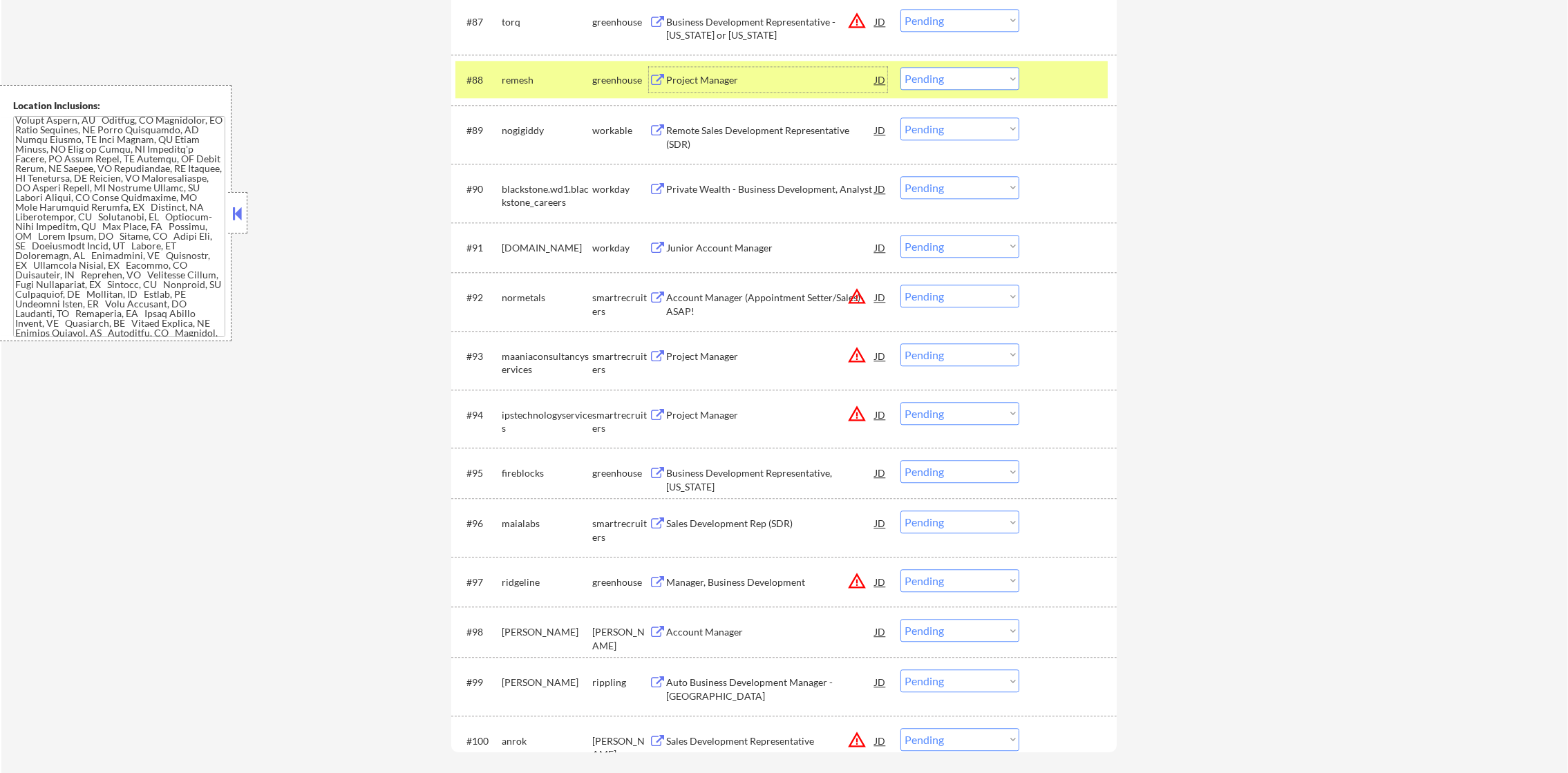
click at [960, 72] on select "Choose an option... Pending Applied Excluded (Questions) Excluded (Expired) Exc…" at bounding box center [959, 78] width 119 height 23
click at [900, 67] on select "Choose an option... Pending Applied Excluded (Questions) Excluded (Expired) Exc…" at bounding box center [959, 78] width 119 height 23
click at [529, 88] on div "remesh" at bounding box center [547, 80] width 91 height 25
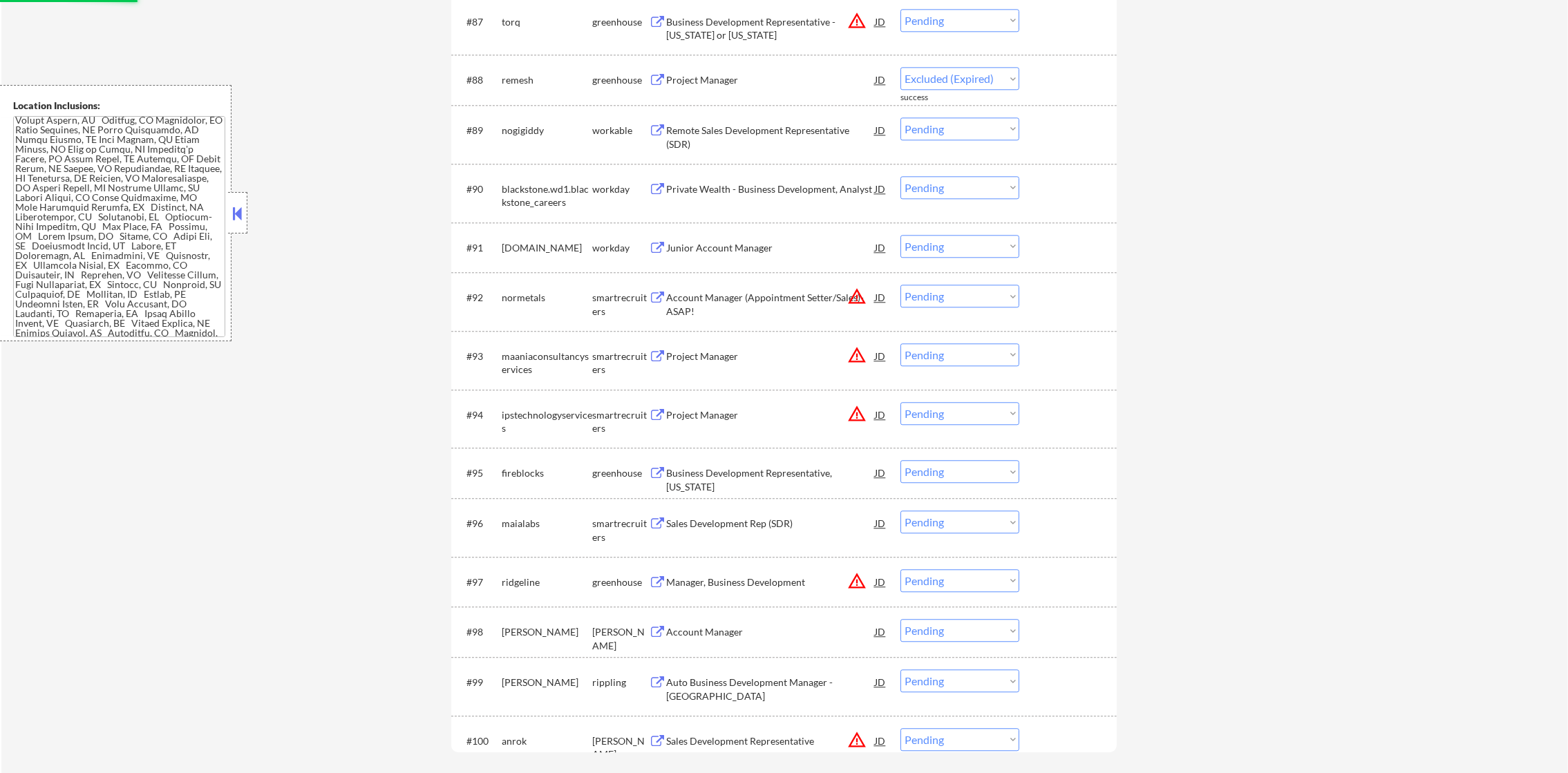
select select ""pending""
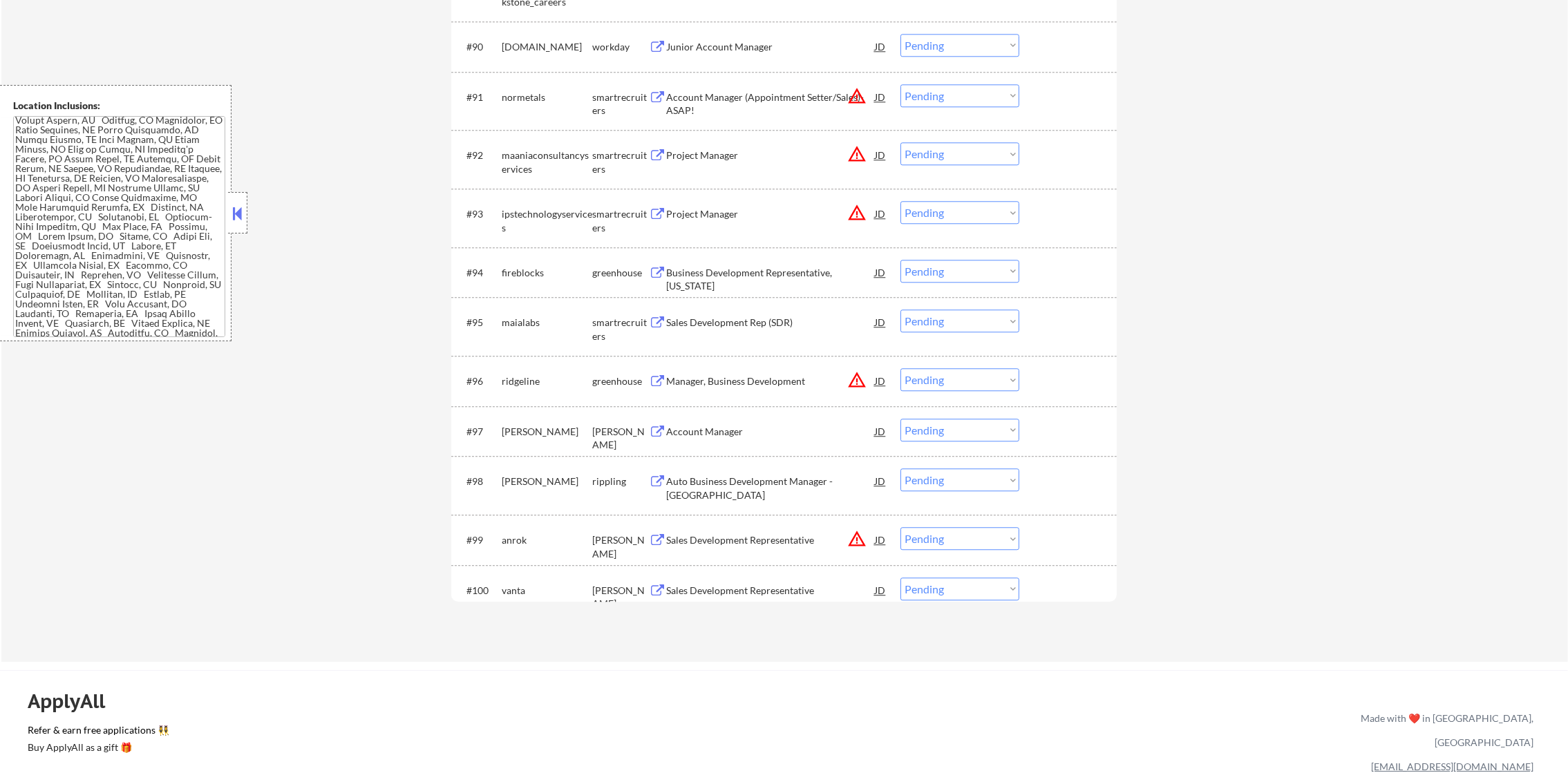
scroll to position [5328, 0]
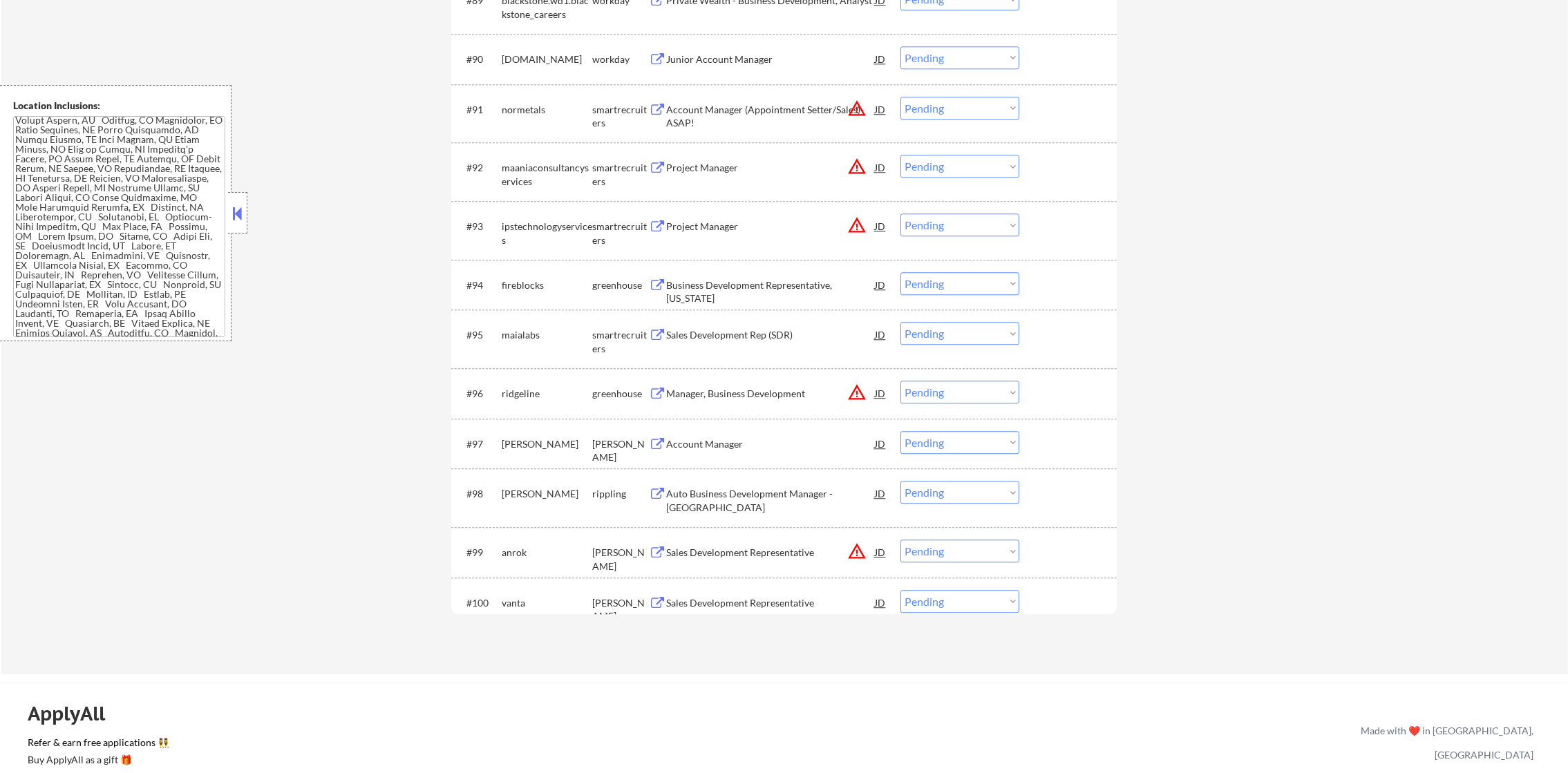
click at [775, 276] on div "Business Development Representative, New York" at bounding box center [770, 284] width 209 height 25
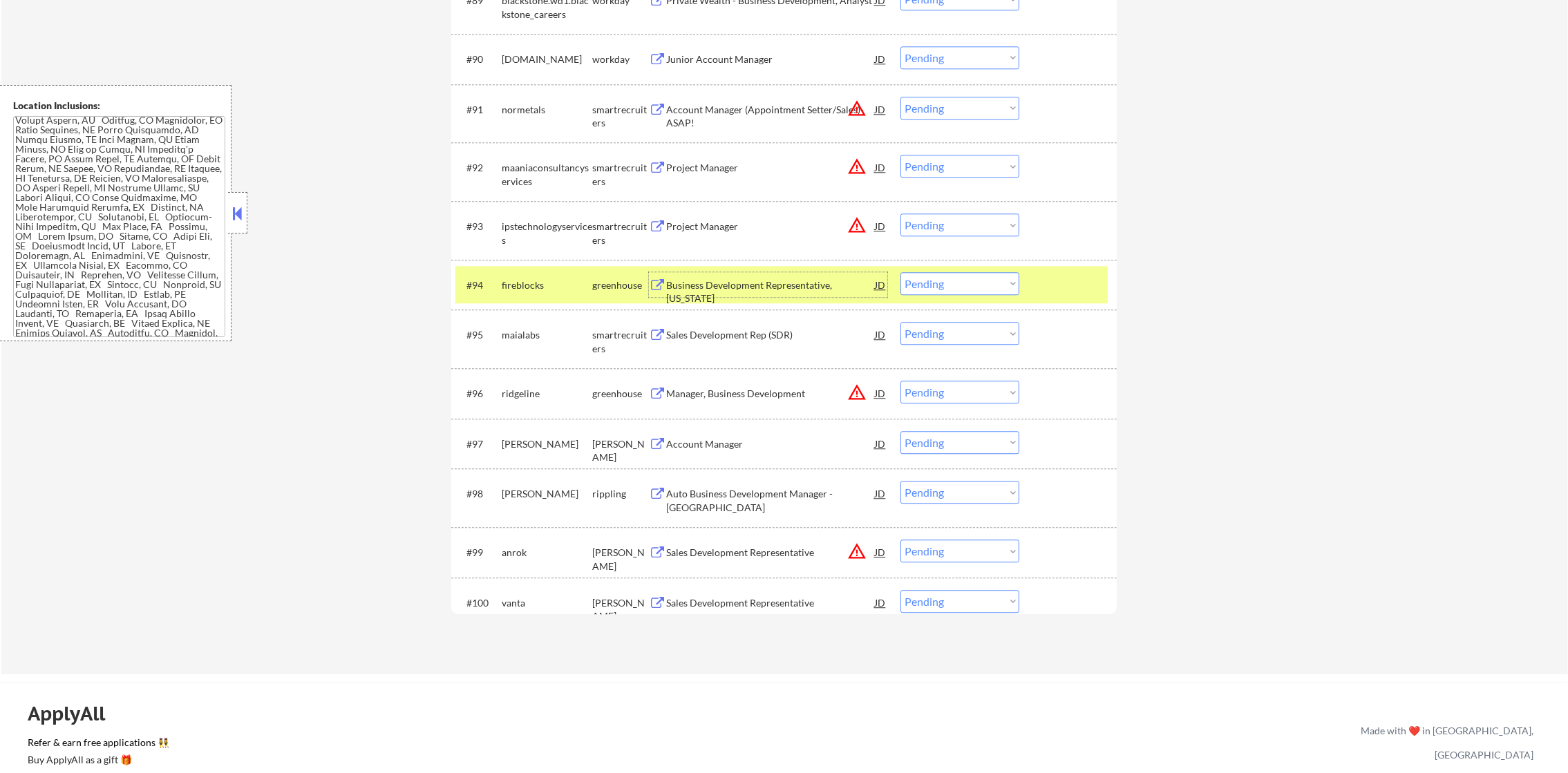
click at [531, 286] on div "fireblocks" at bounding box center [547, 285] width 91 height 14
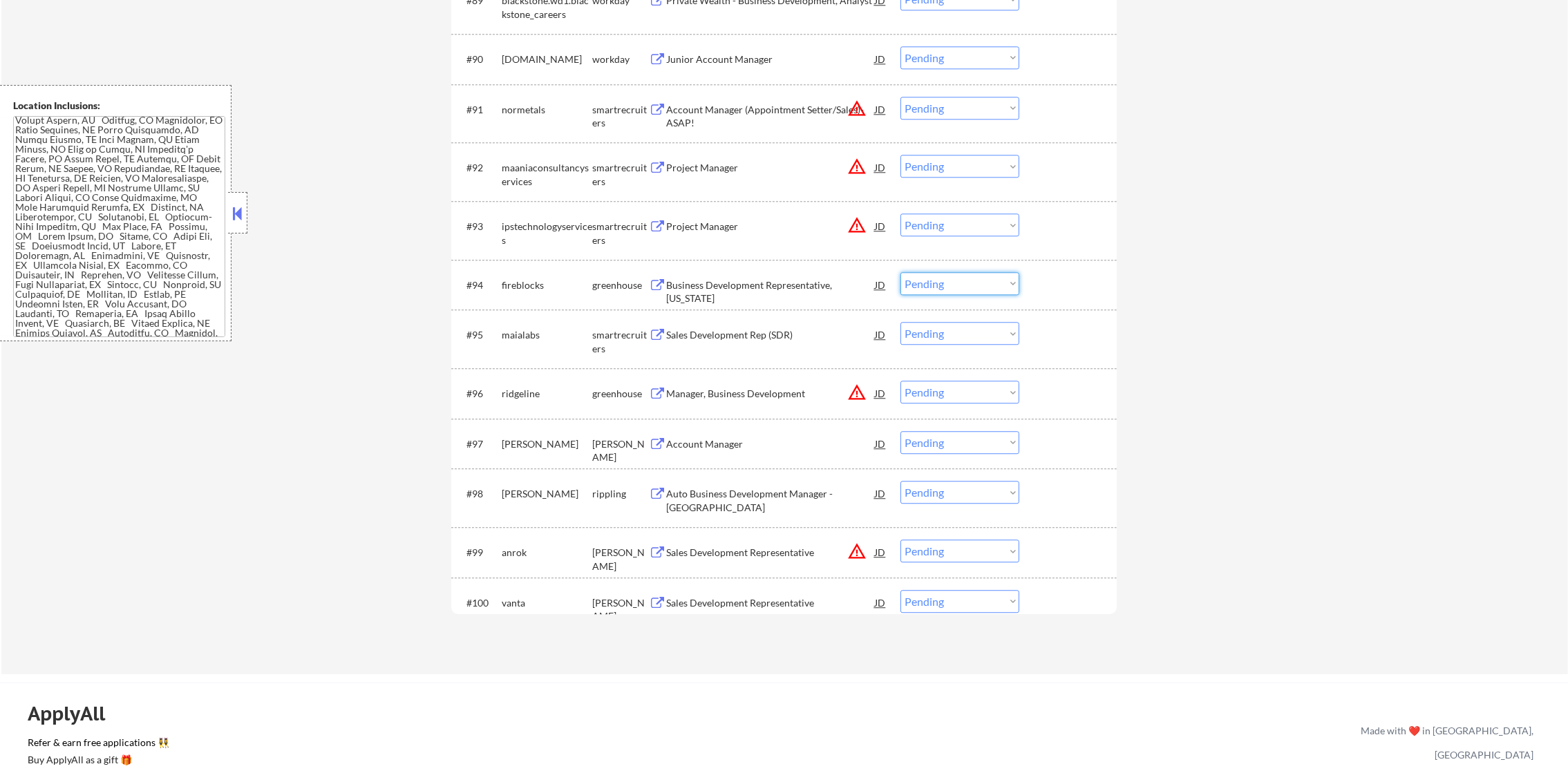
click at [934, 286] on select "Choose an option... Pending Applied Excluded (Questions) Excluded (Expired) Exc…" at bounding box center [959, 283] width 119 height 23
click at [900, 272] on select "Choose an option... Pending Applied Excluded (Questions) Excluded (Expired) Exc…" at bounding box center [959, 283] width 119 height 23
click at [749, 328] on div "Sales Development Rep (SDR)" at bounding box center [770, 335] width 209 height 14
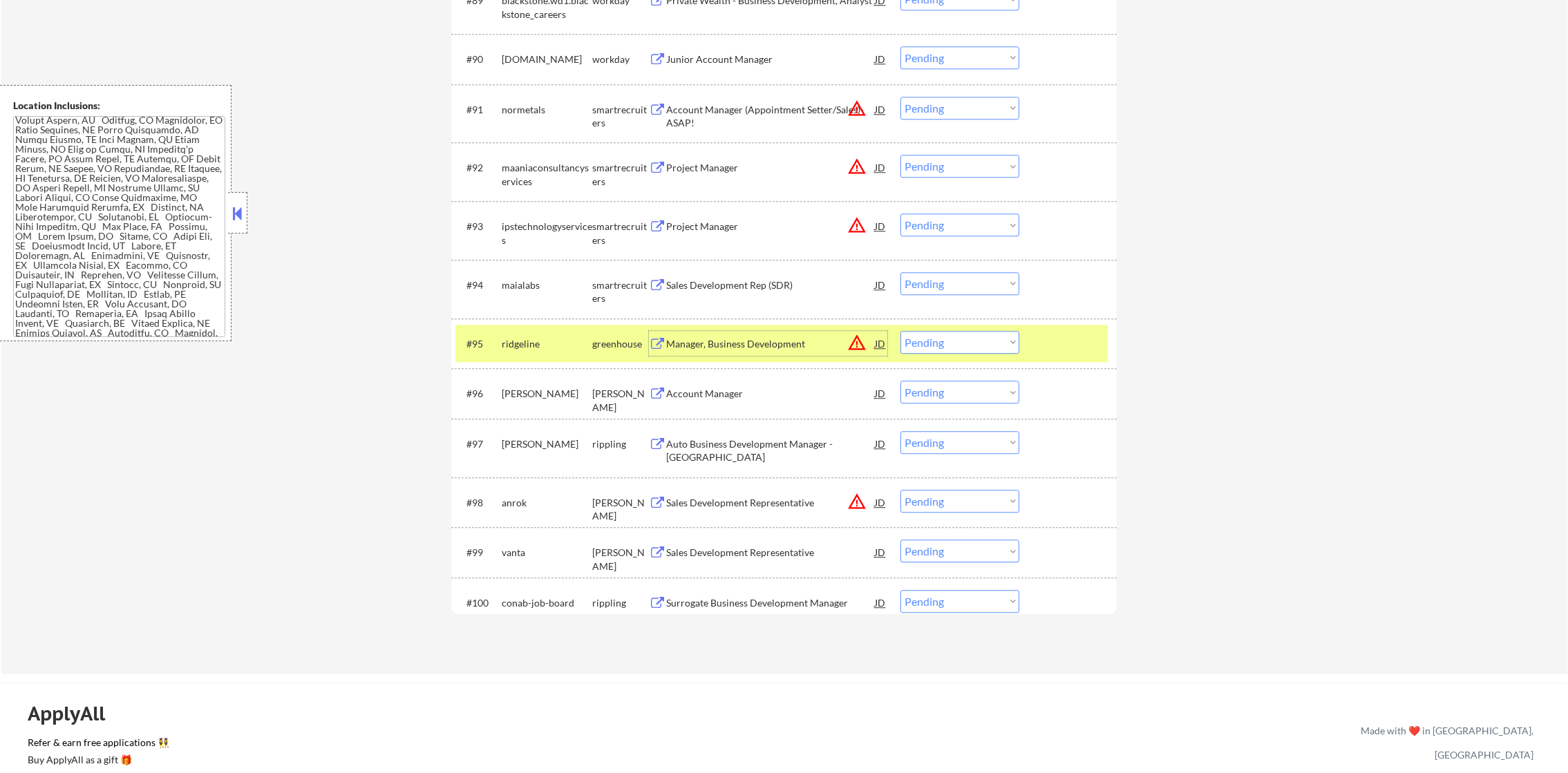
click at [539, 363] on div "#95 ridgeline greenhouse Manager, Business Development JD warning_amber Choose …" at bounding box center [784, 343] width 665 height 50
click at [582, 328] on div "#95 ridgeline greenhouse Manager, Business Development JD warning_amber Choose …" at bounding box center [781, 343] width 652 height 37
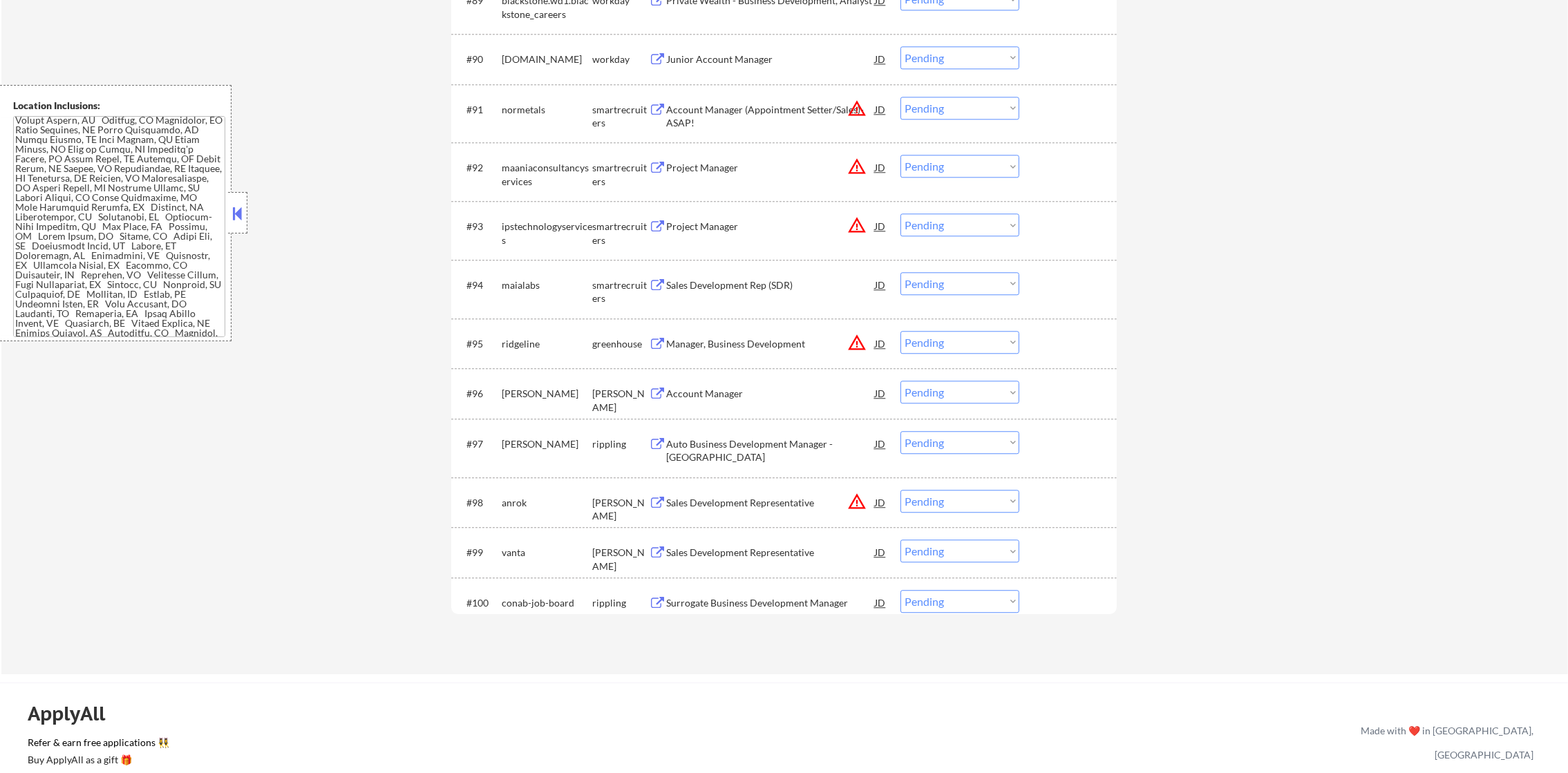
click at [740, 295] on div "Sales Development Rep (SDR)" at bounding box center [770, 284] width 209 height 25
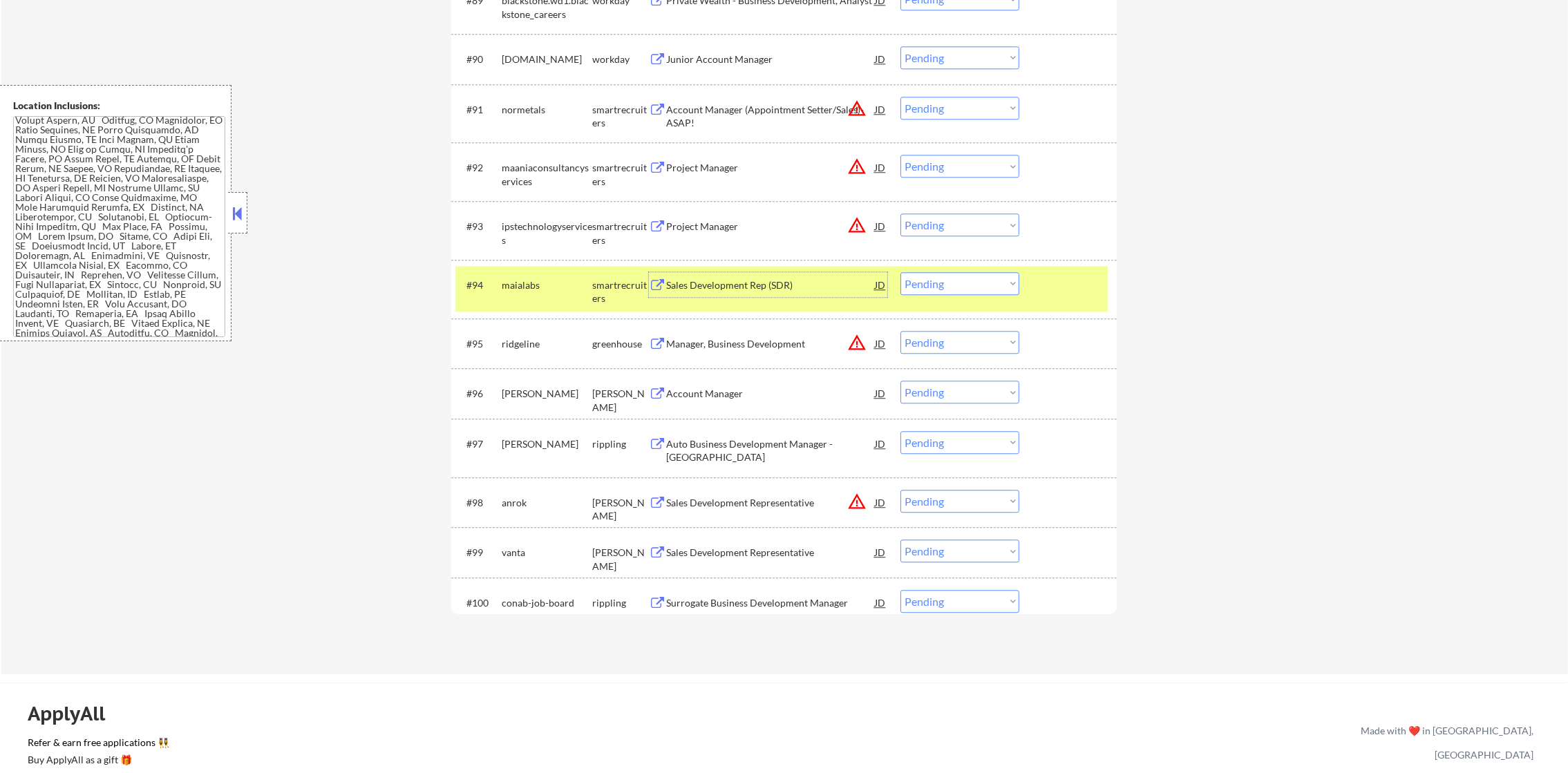
click at [950, 284] on select "Choose an option... Pending Applied Excluded (Questions) Excluded (Expired) Exc…" at bounding box center [959, 283] width 119 height 23
click at [900, 272] on select "Choose an option... Pending Applied Excluded (Questions) Excluded (Expired) Exc…" at bounding box center [959, 283] width 119 height 23
click at [516, 293] on div "maialabs" at bounding box center [547, 284] width 91 height 25
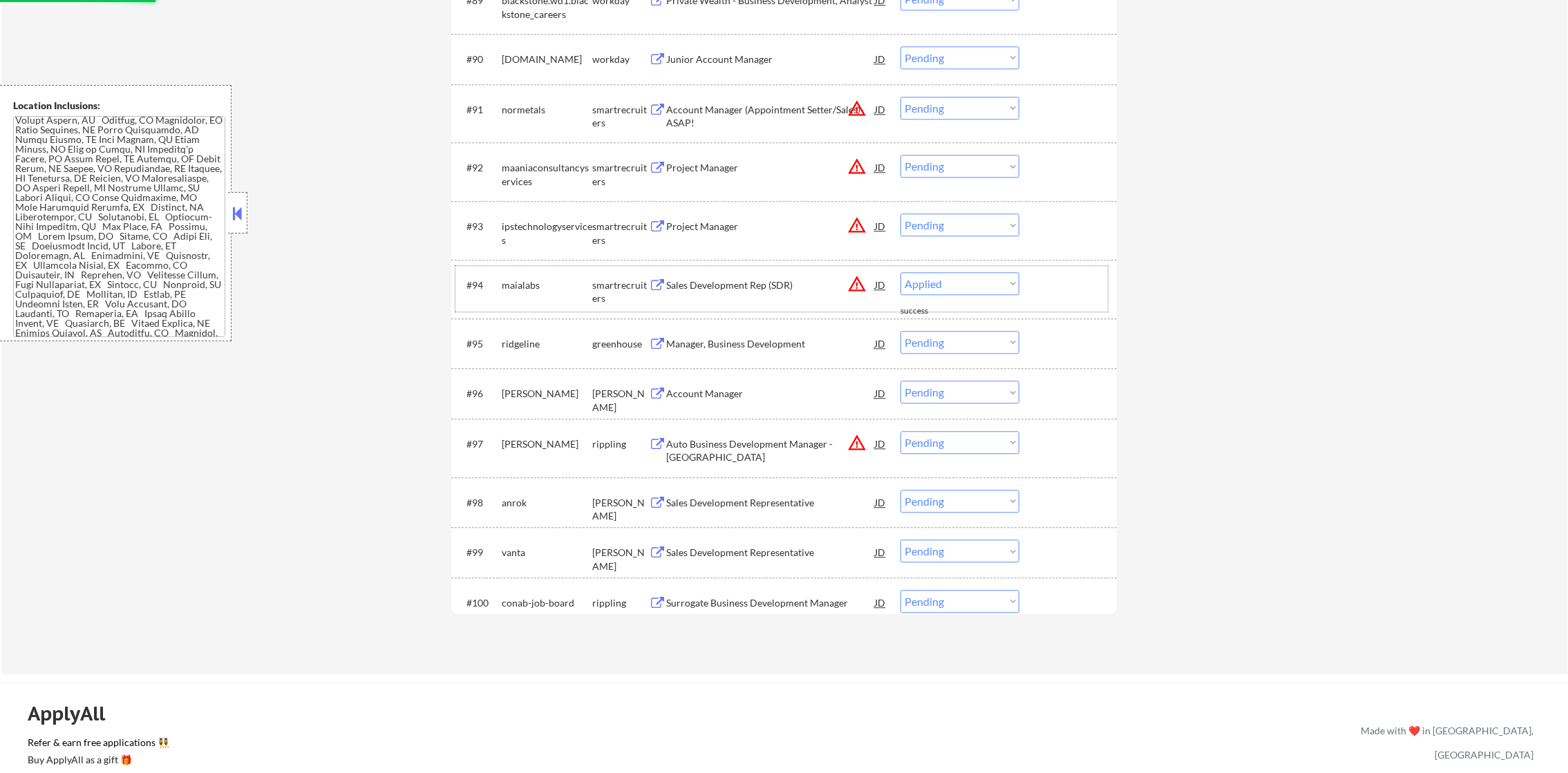
select select ""pending""
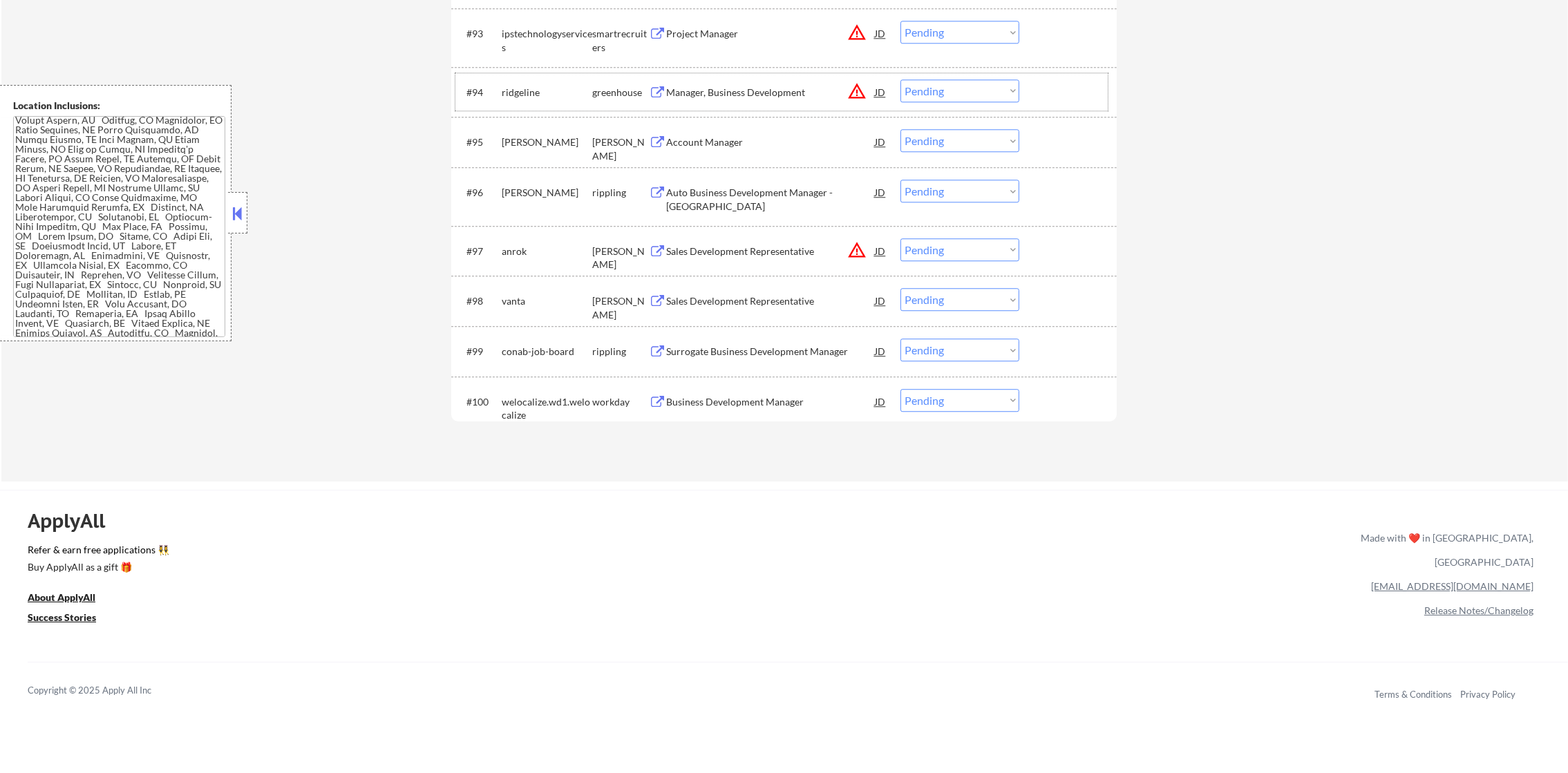
scroll to position [5491, 0]
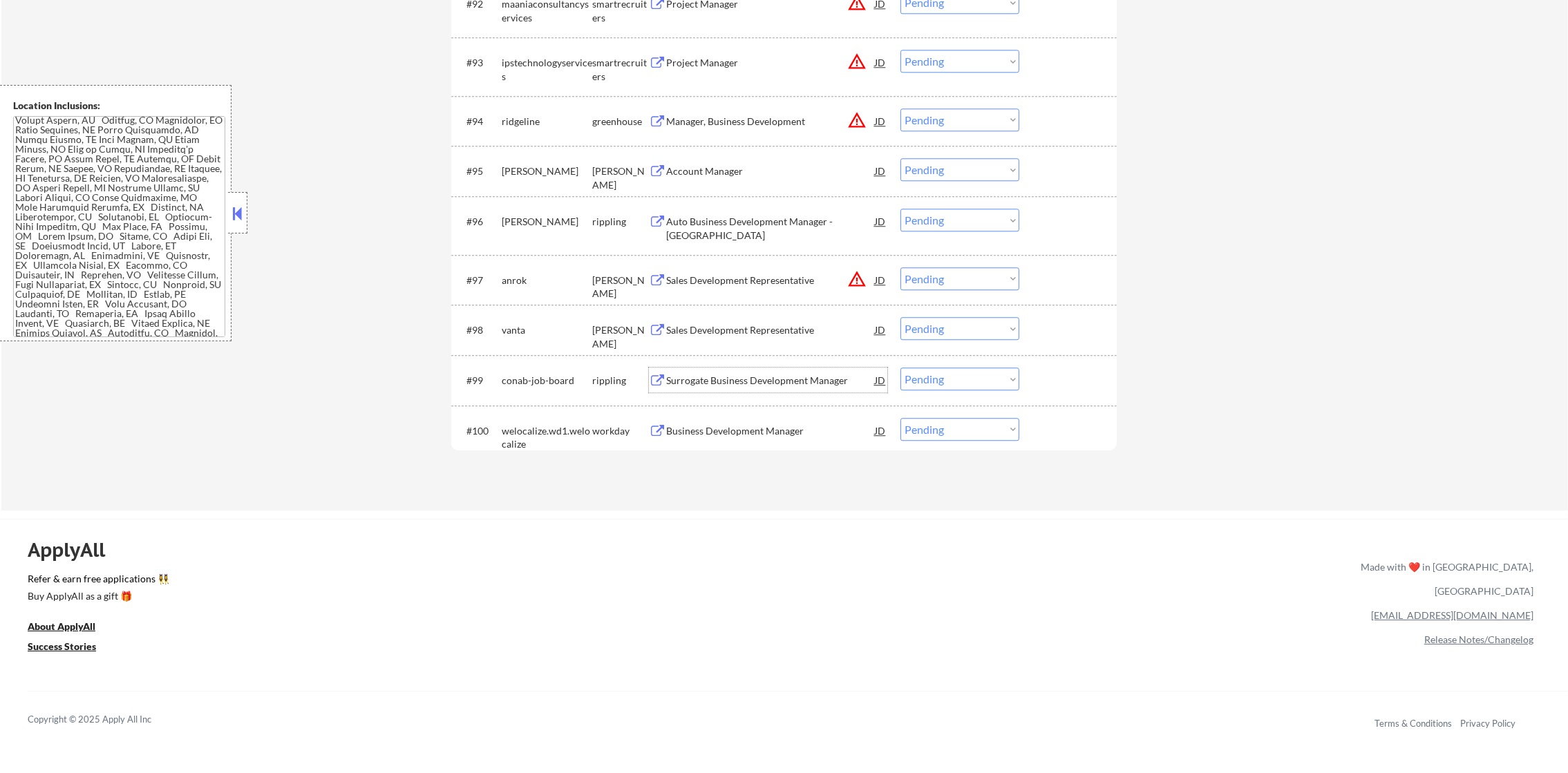
click at [764, 380] on div "Surrogate Business Development Manager" at bounding box center [770, 380] width 209 height 14
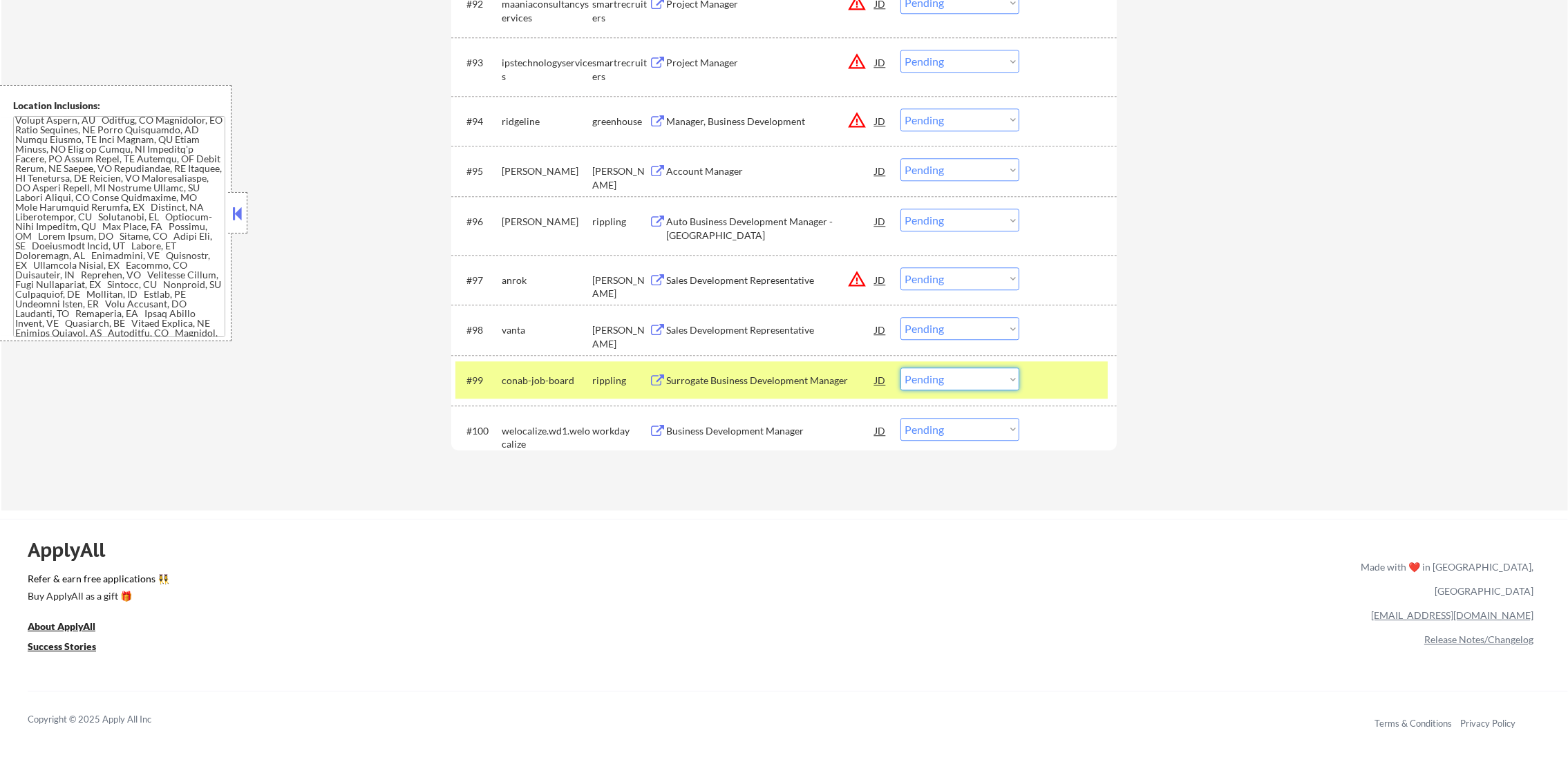
drag, startPoint x: 943, startPoint y: 382, endPoint x: 948, endPoint y: 393, distance: 12.1
click at [943, 382] on select "Choose an option... Pending Applied Excluded (Questions) Excluded (Expired) Exc…" at bounding box center [959, 378] width 119 height 23
click at [900, 367] on select "Choose an option... Pending Applied Excluded (Questions) Excluded (Expired) Exc…" at bounding box center [959, 378] width 119 height 23
click at [552, 382] on div "conab-job-board" at bounding box center [547, 380] width 91 height 14
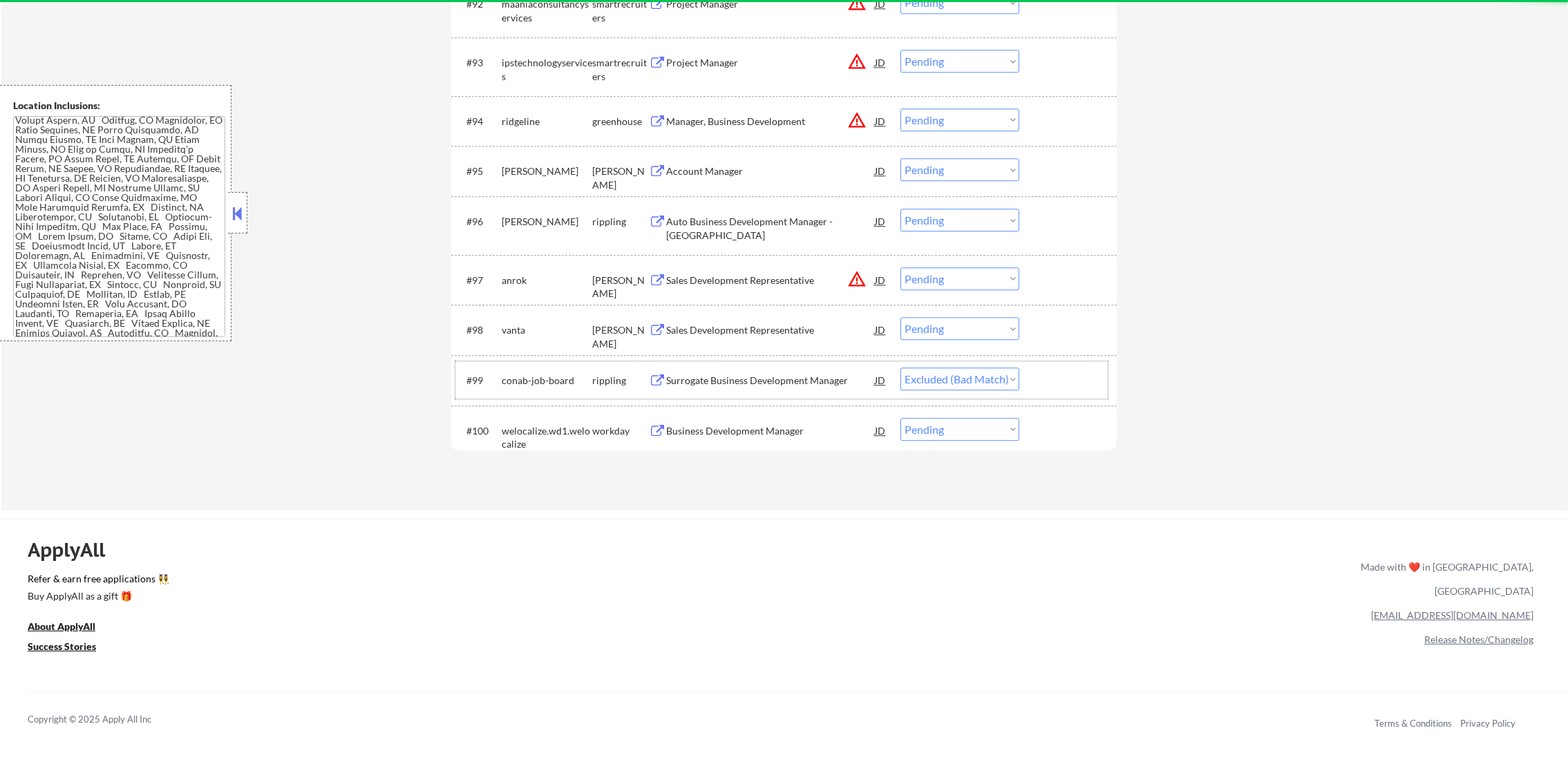
select select ""pending""
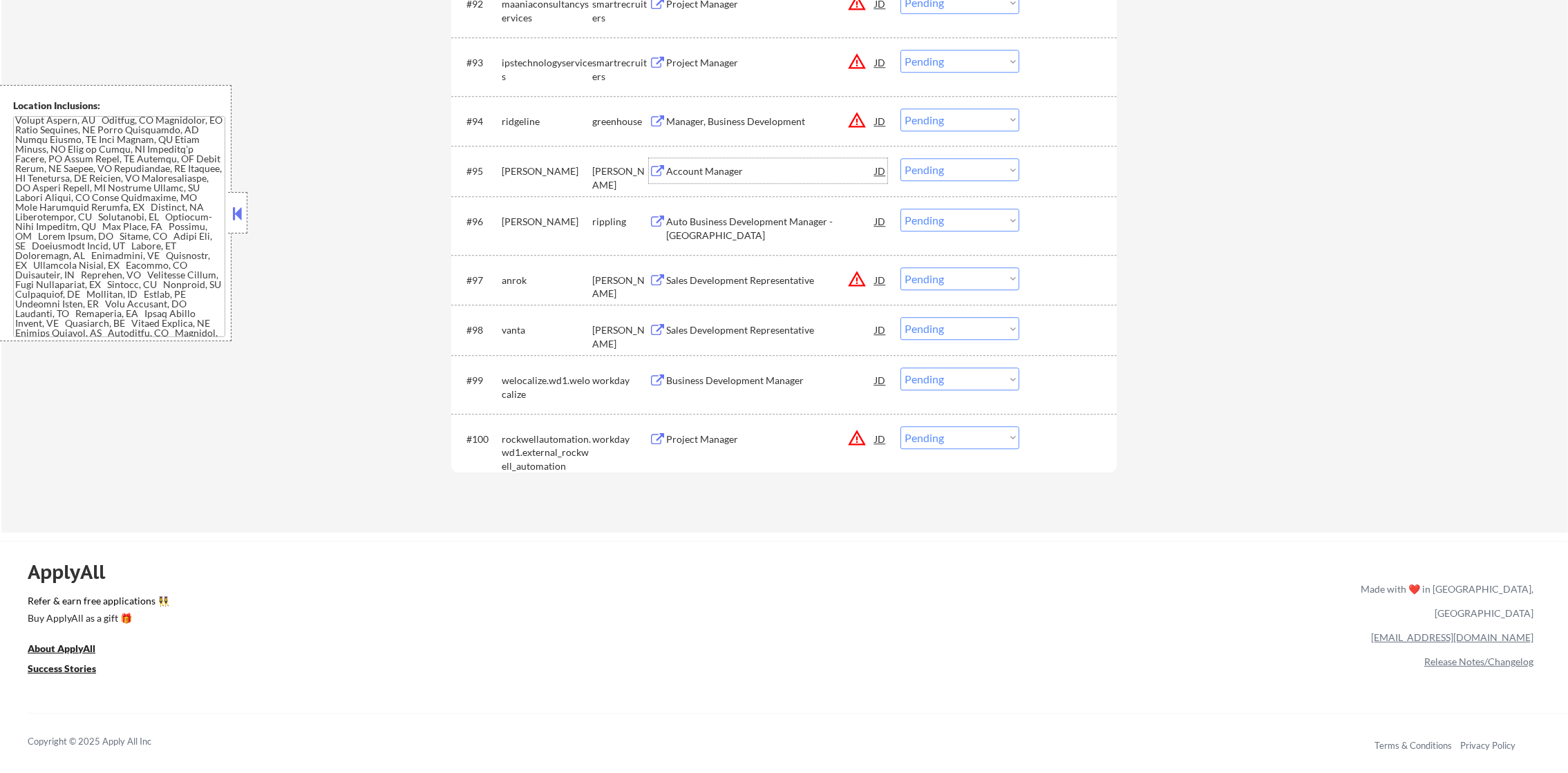
click at [761, 158] on div "Account Manager" at bounding box center [770, 170] width 209 height 25
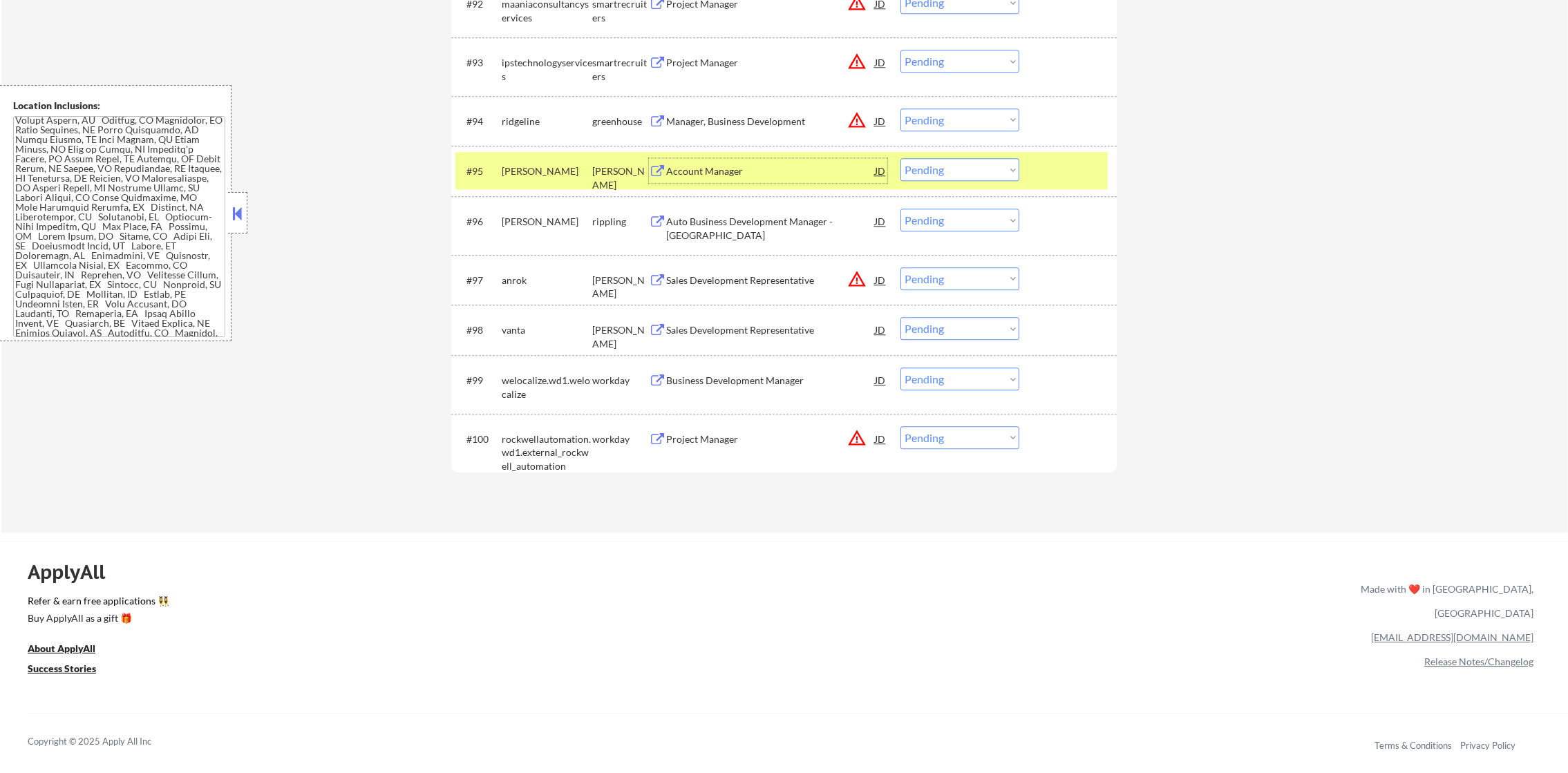
click at [909, 157] on div "#95 ashby ashby Account Manager JD warning_amber Choose an option... Pending Ap…" at bounding box center [781, 170] width 652 height 37
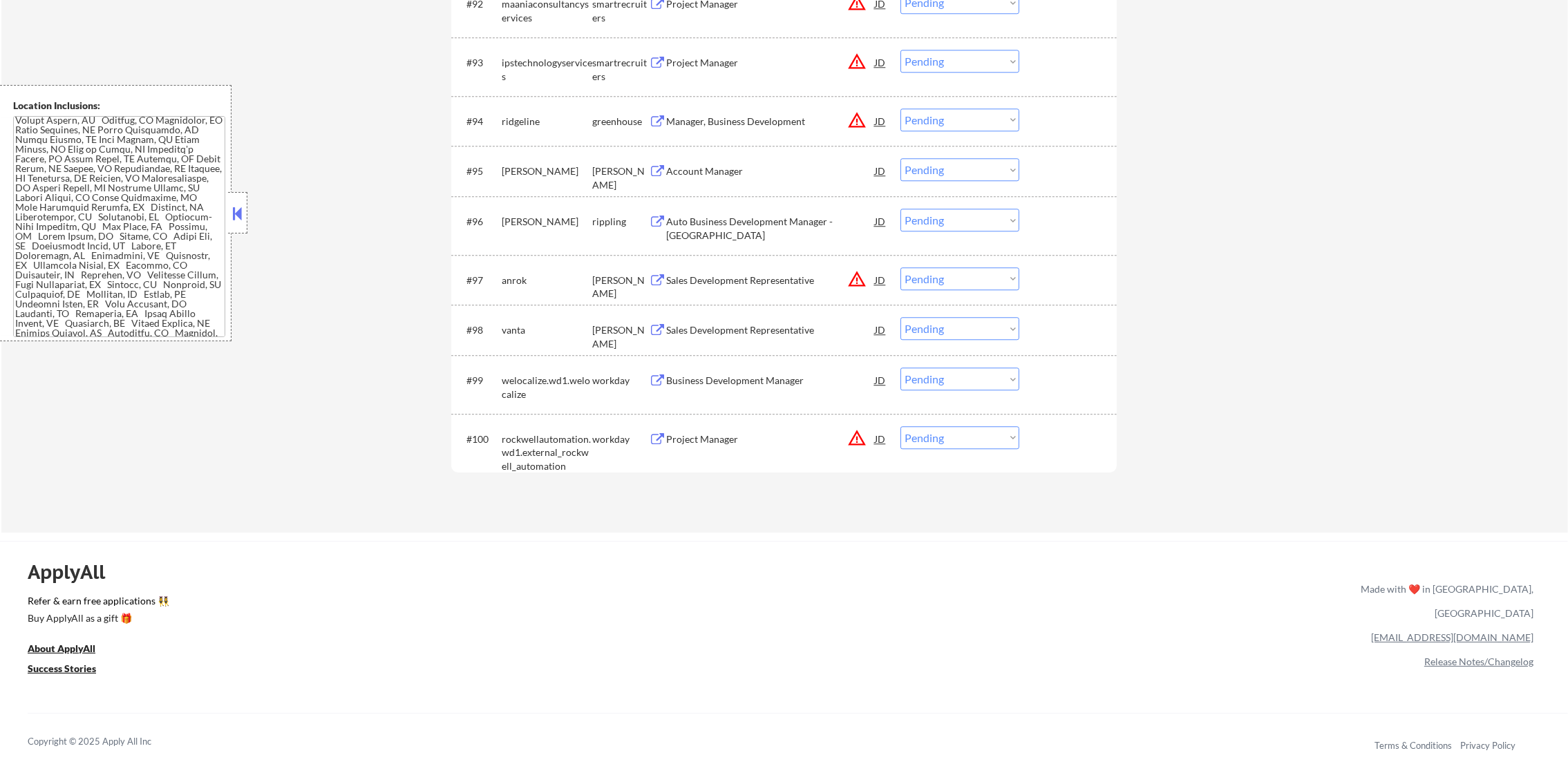
drag, startPoint x: 940, startPoint y: 167, endPoint x: 942, endPoint y: 184, distance: 17.1
click at [940, 167] on select "Choose an option... Pending Applied Excluded (Questions) Excluded (Expired) Exc…" at bounding box center [959, 169] width 119 height 23
click at [900, 158] on select "Choose an option... Pending Applied Excluded (Questions) Excluded (Expired) Exc…" at bounding box center [959, 169] width 119 height 23
select select ""pending""
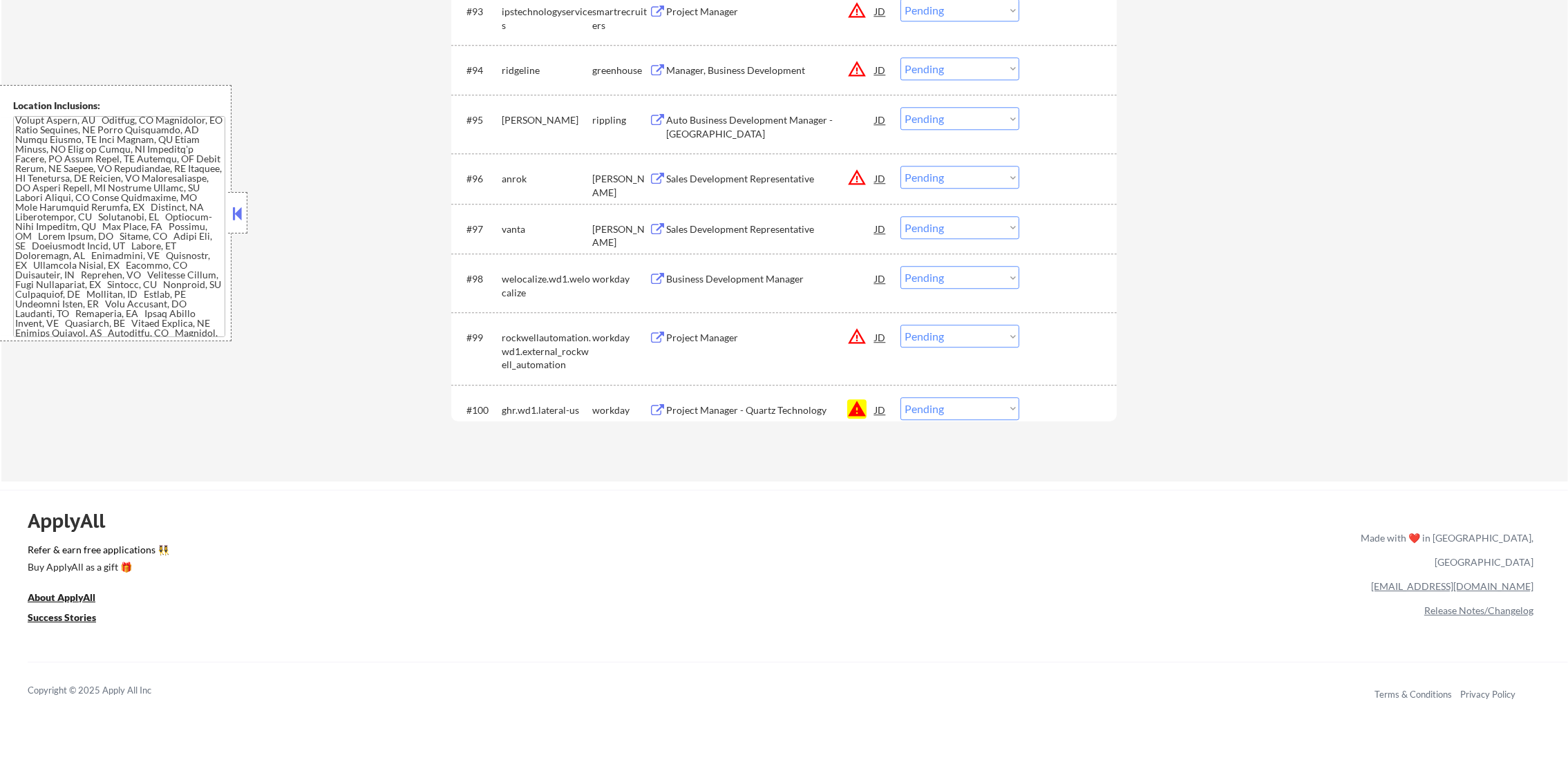
scroll to position [5629, 0]
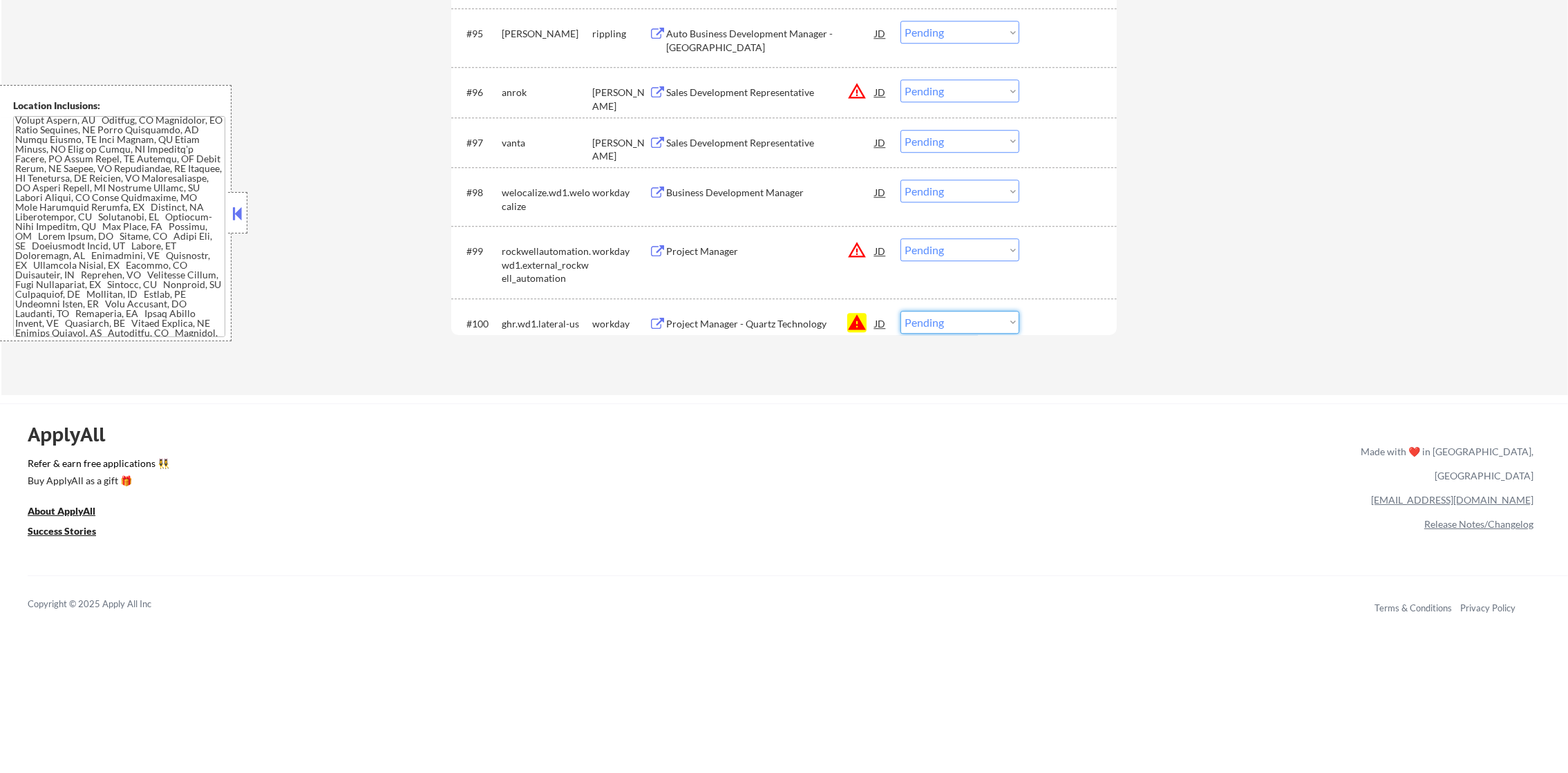
drag, startPoint x: 948, startPoint y: 320, endPoint x: 943, endPoint y: 328, distance: 9.4
click at [945, 325] on select "Choose an option... Pending Applied Excluded (Questions) Excluded (Expired) Exc…" at bounding box center [959, 322] width 119 height 23
click at [900, 311] on select "Choose an option... Pending Applied Excluded (Questions) Excluded (Expired) Exc…" at bounding box center [959, 322] width 119 height 23
click at [776, 298] on div "#100 melio greenhouse Sales Development Representative JD warning_amber Choose …" at bounding box center [784, 323] width 665 height 50
click at [763, 320] on div "Sales Development Representative" at bounding box center [770, 323] width 209 height 14
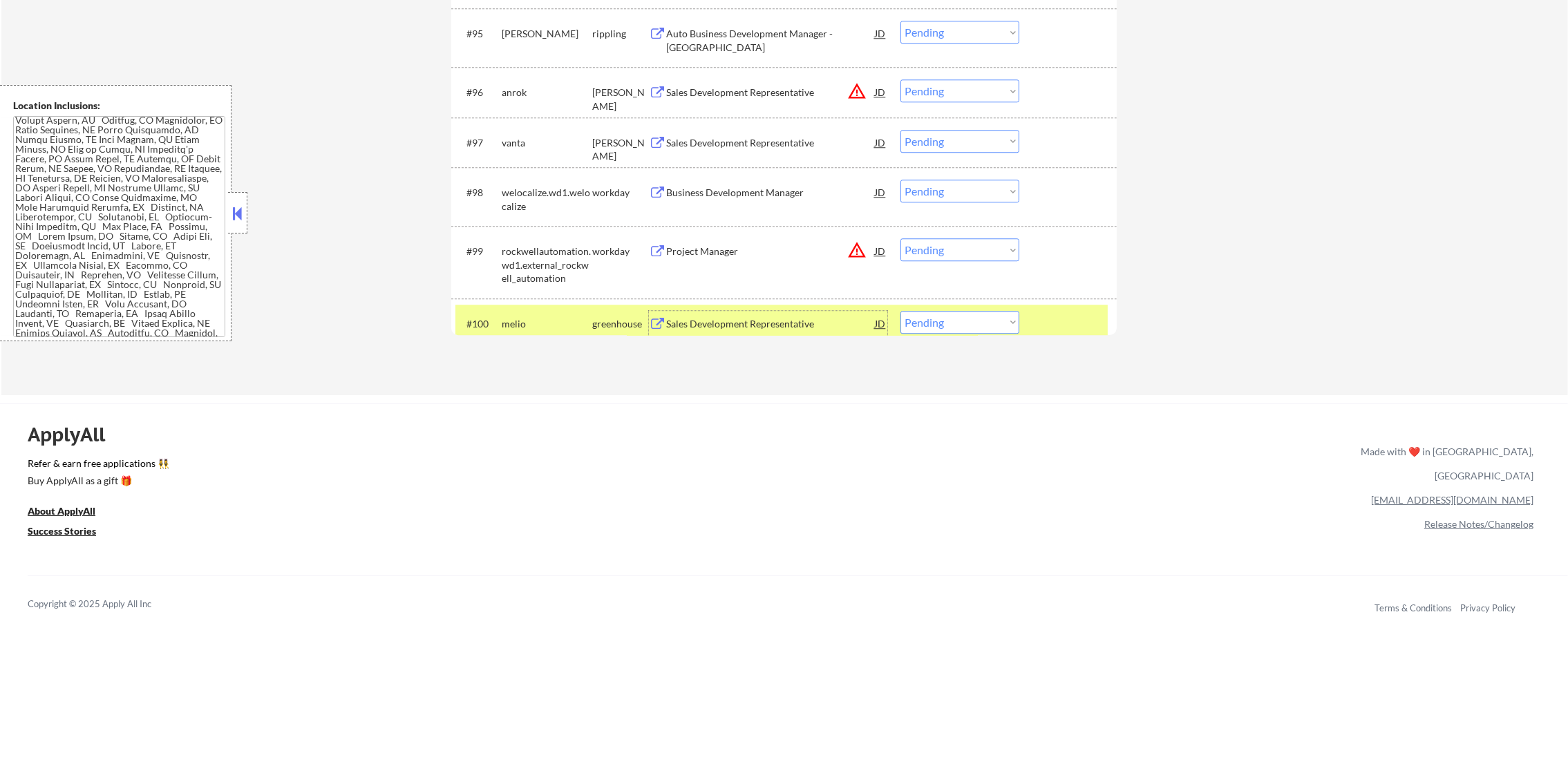
drag, startPoint x: 926, startPoint y: 328, endPoint x: 927, endPoint y: 335, distance: 7.1
click at [926, 328] on select "Choose an option... Pending Applied Excluded (Questions) Excluded (Expired) Exc…" at bounding box center [959, 322] width 119 height 23
click at [900, 311] on select "Choose an option... Pending Applied Excluded (Questions) Excluded (Expired) Exc…" at bounding box center [959, 322] width 119 height 23
drag, startPoint x: 536, startPoint y: 322, endPoint x: 495, endPoint y: 324, distance: 41.0
click at [527, 327] on div "melio" at bounding box center [547, 323] width 91 height 14
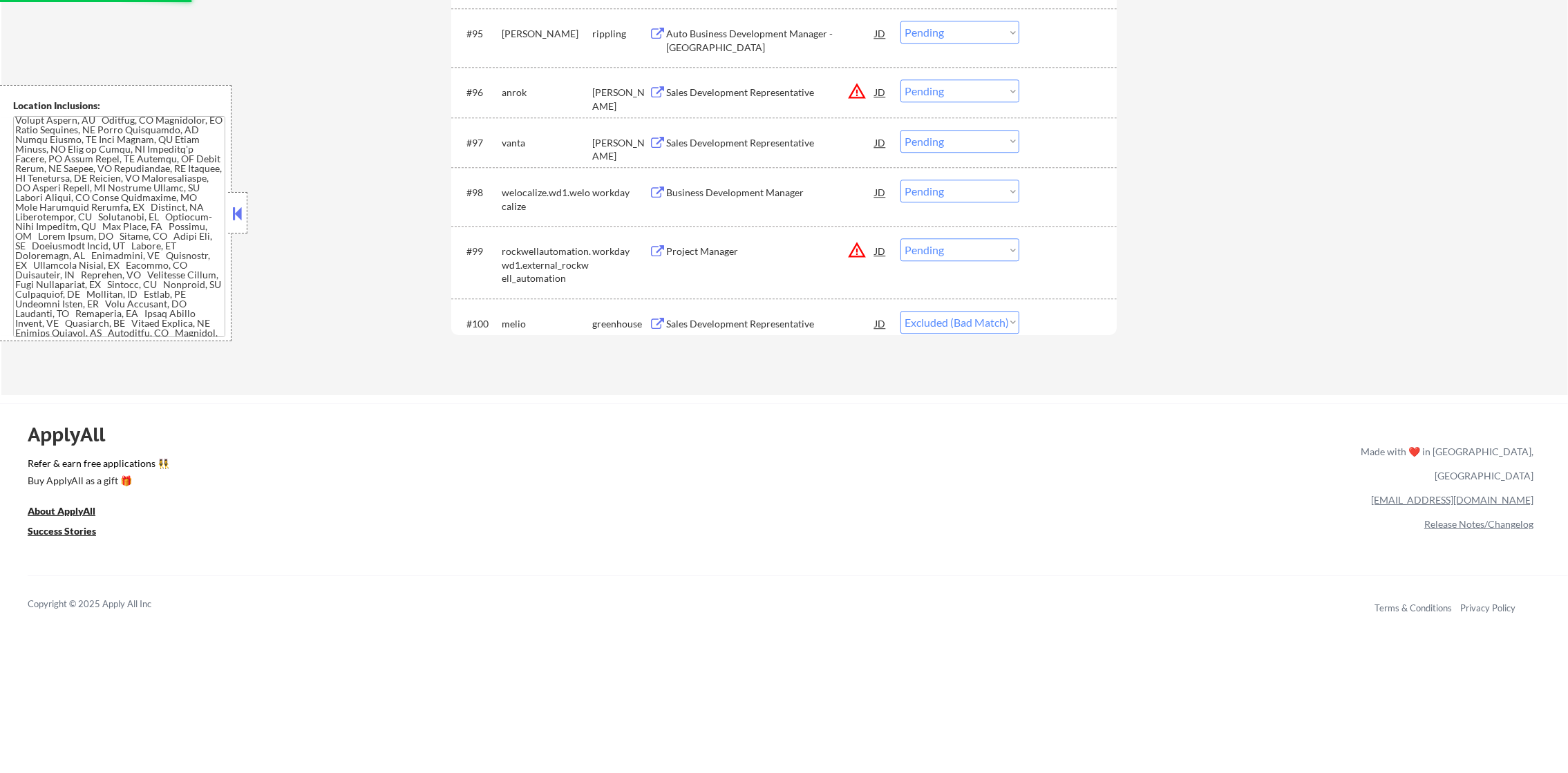
select select ""pending""
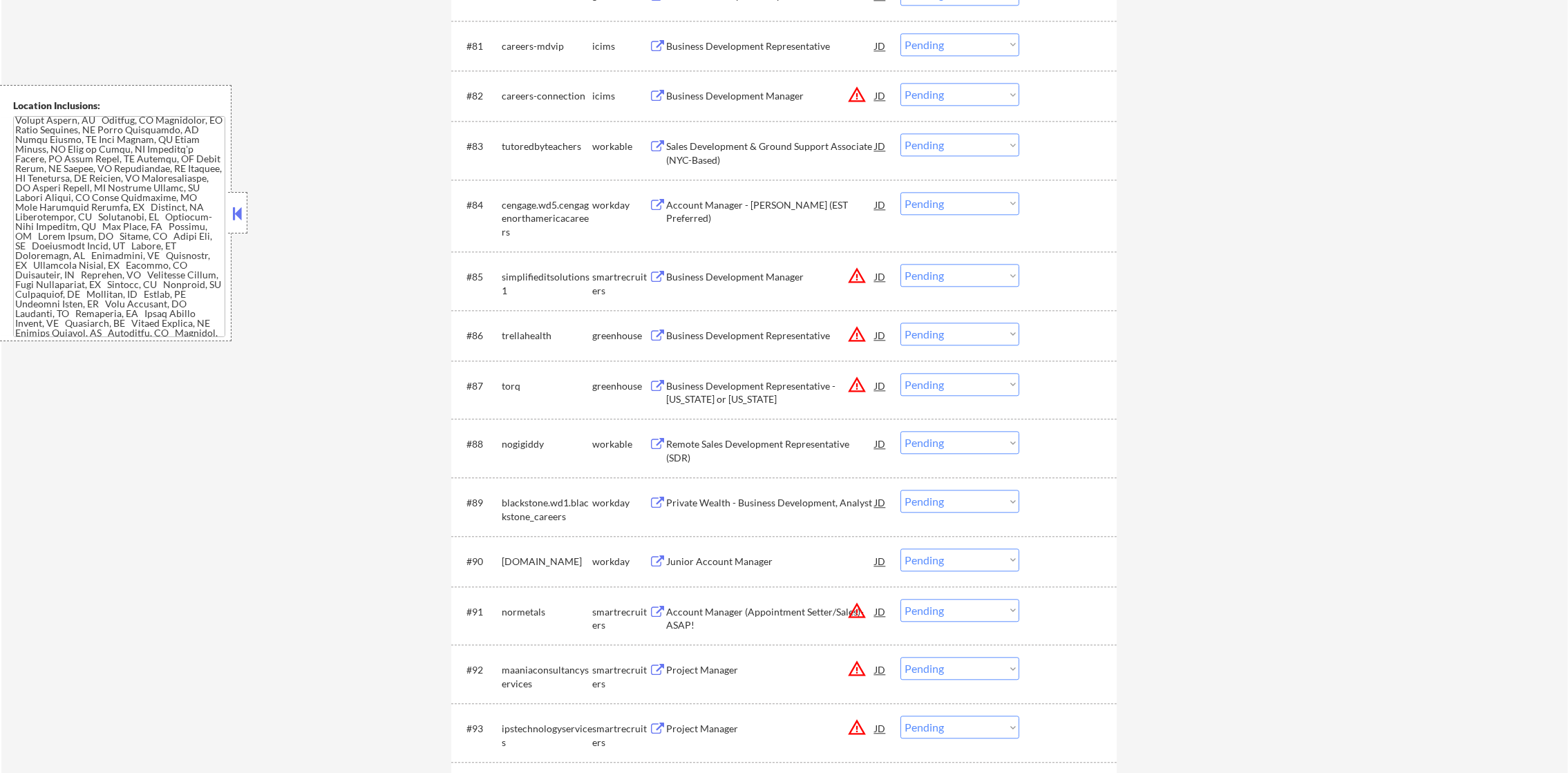
scroll to position [4826, 0]
click at [952, 378] on select "Choose an option... Pending Applied Excluded (Questions) Excluded (Expired) Exc…" at bounding box center [959, 383] width 119 height 23
click at [900, 372] on select "Choose an option... Pending Applied Excluded (Questions) Excluded (Expired) Exc…" at bounding box center [959, 383] width 119 height 23
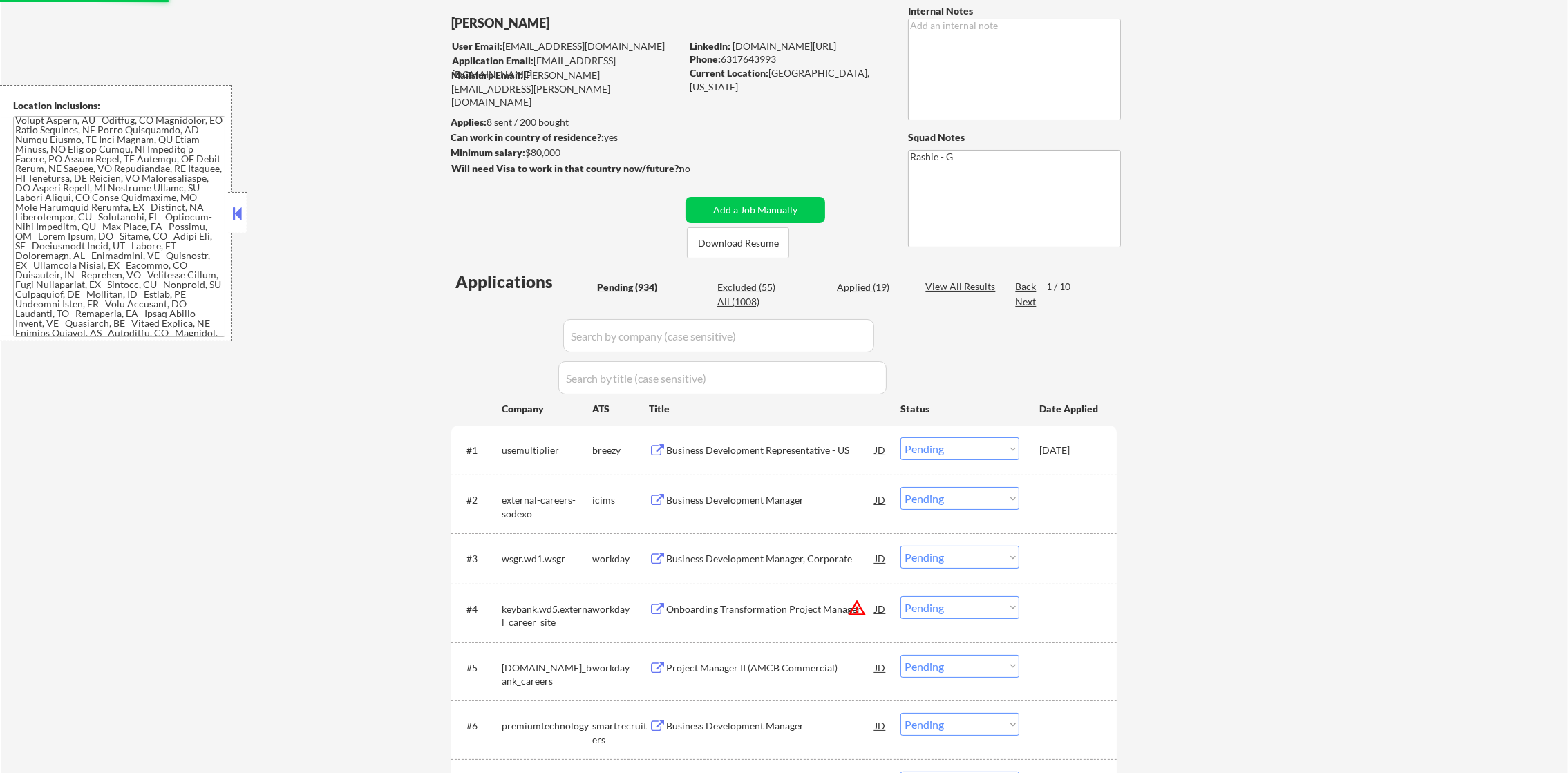
scroll to position [0, 0]
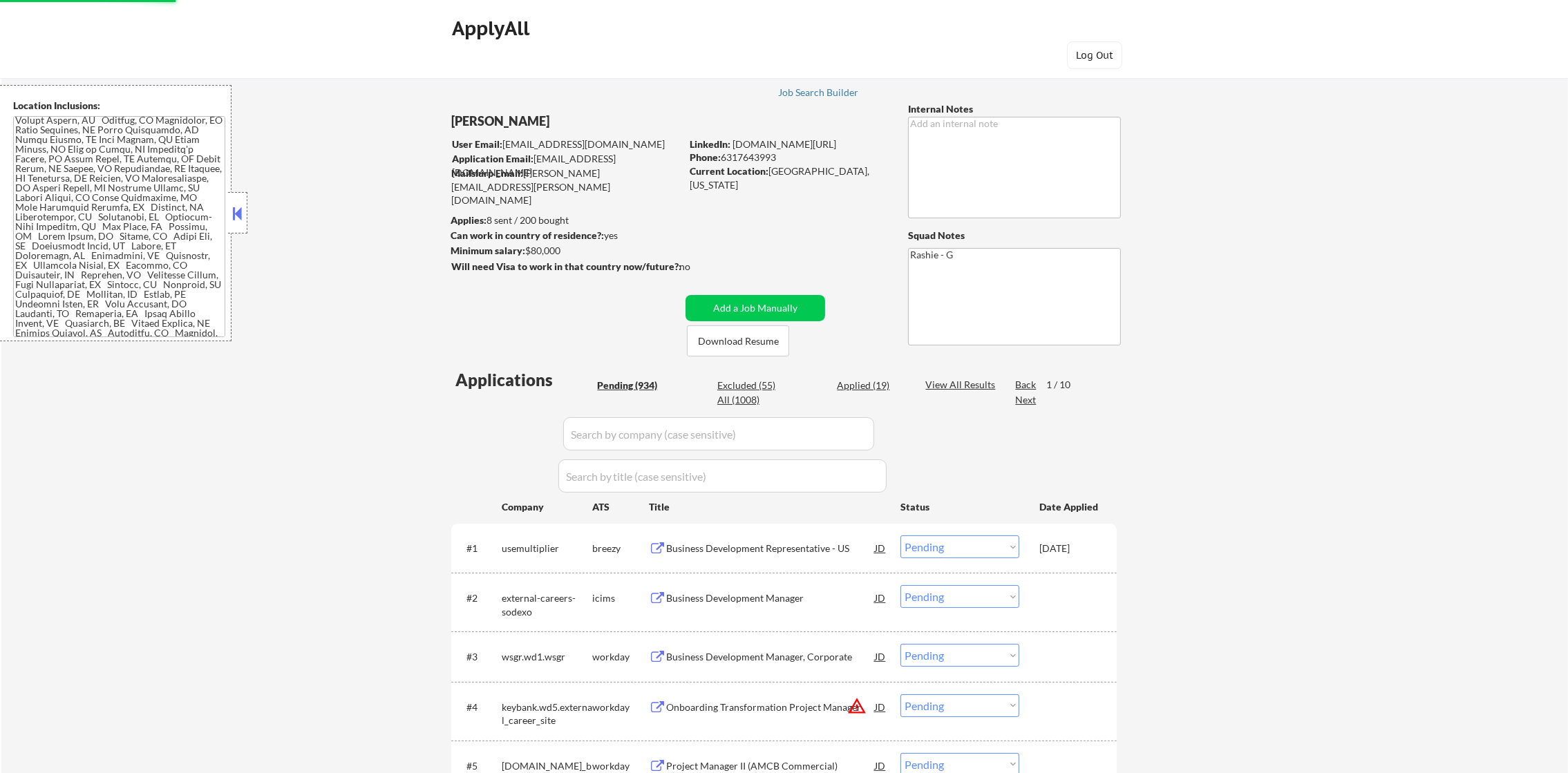
select select ""pending""
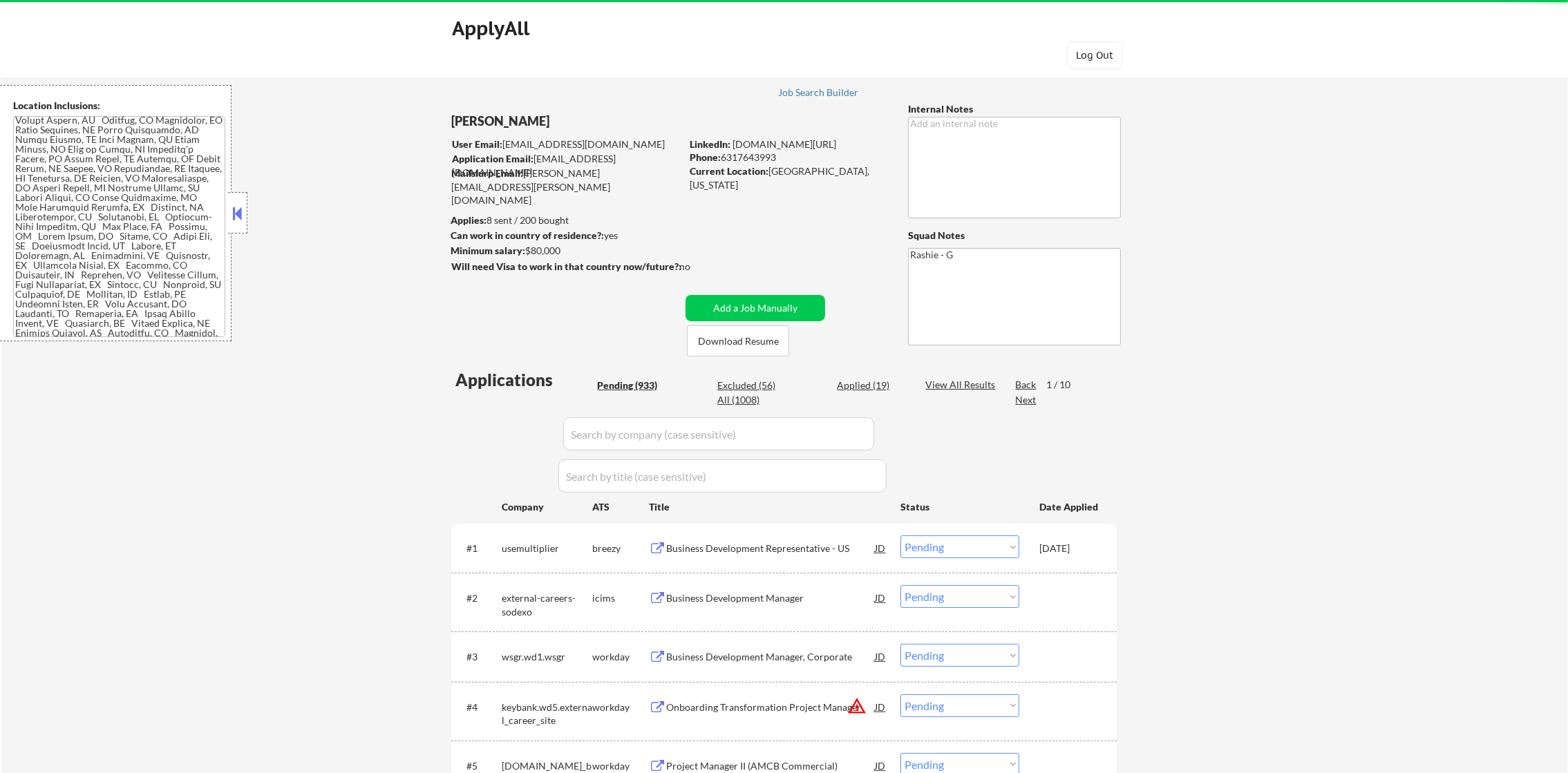
click at [1021, 399] on div "Next" at bounding box center [1026, 399] width 22 height 14
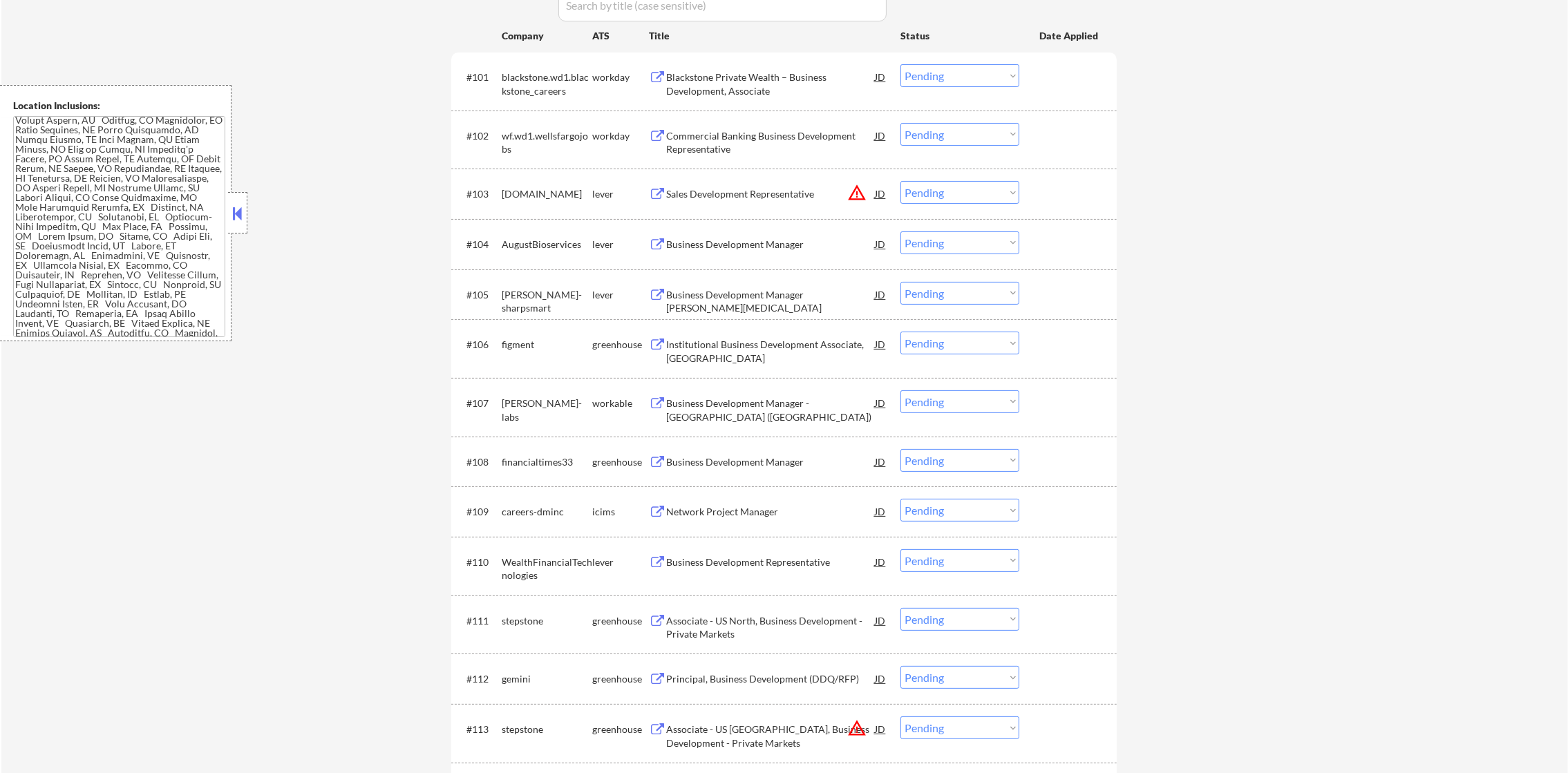
scroll to position [483, 0]
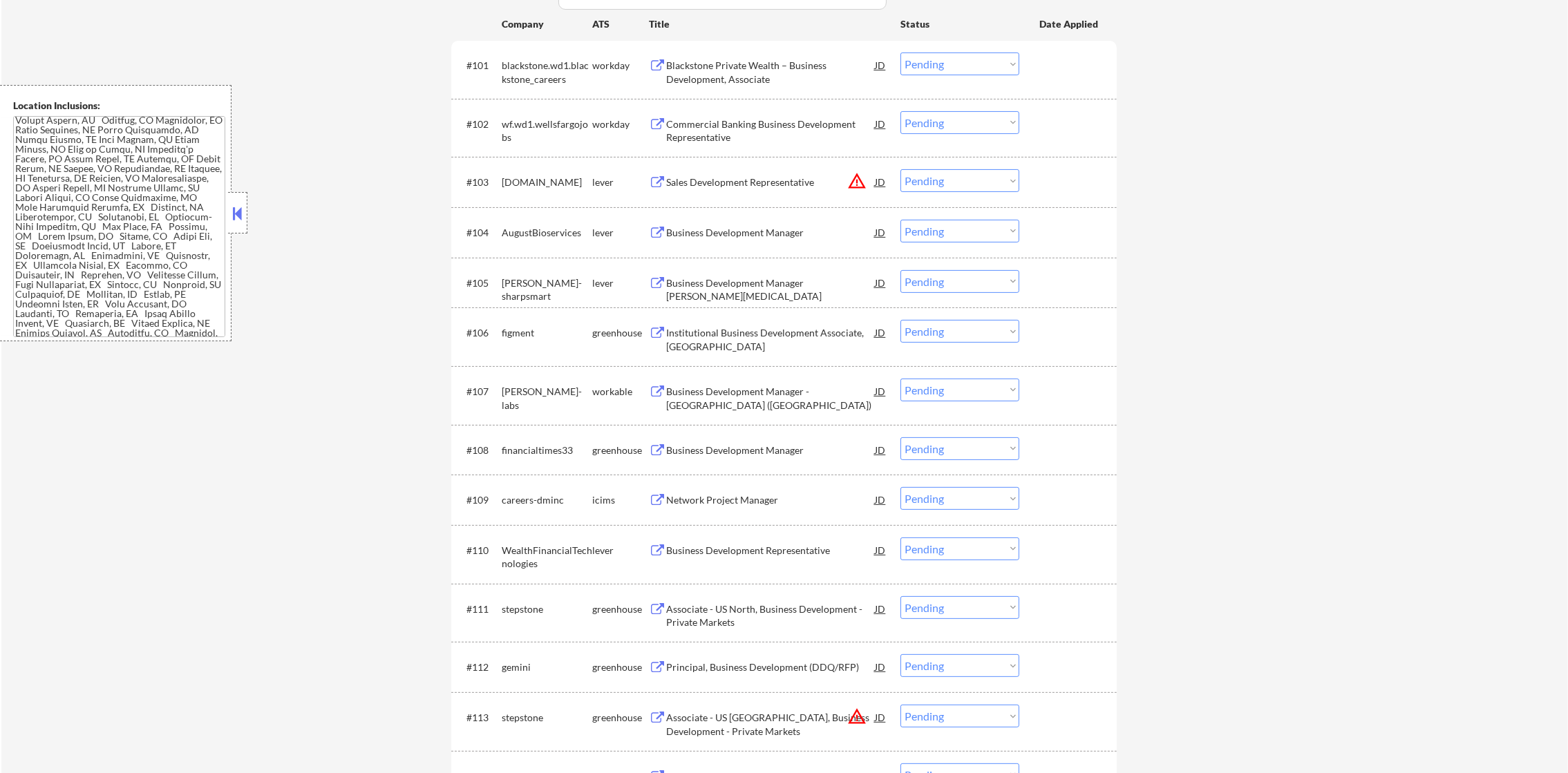
click at [775, 229] on div "Business Development Manager" at bounding box center [770, 233] width 209 height 14
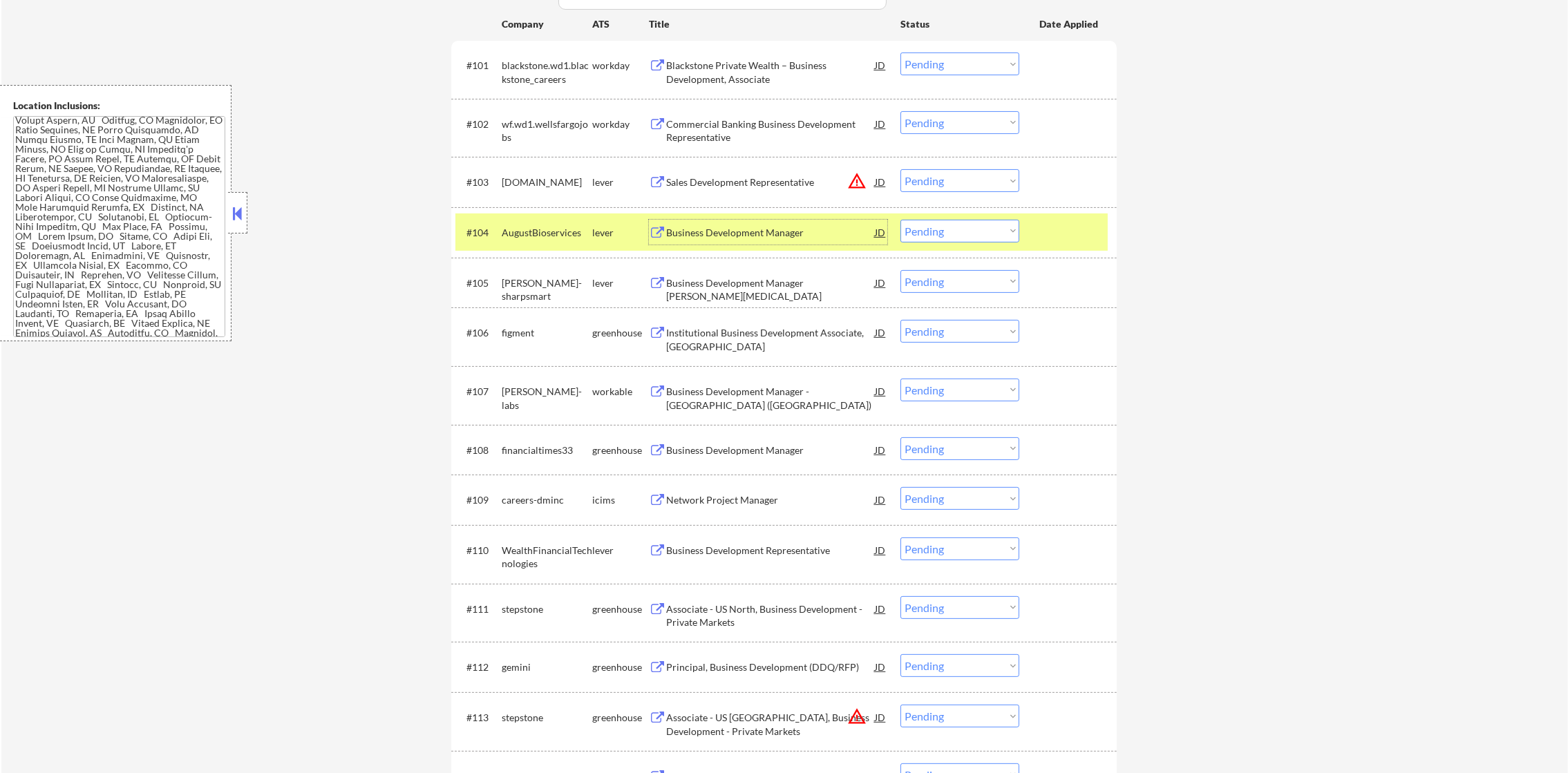
click at [919, 223] on select "Choose an option... Pending Applied Excluded (Questions) Excluded (Expired) Exc…" at bounding box center [959, 230] width 119 height 23
click at [900, 219] on select "Choose an option... Pending Applied Excluded (Questions) Excluded (Expired) Exc…" at bounding box center [959, 230] width 119 height 23
click at [511, 243] on div "AugustBioservices" at bounding box center [547, 232] width 91 height 25
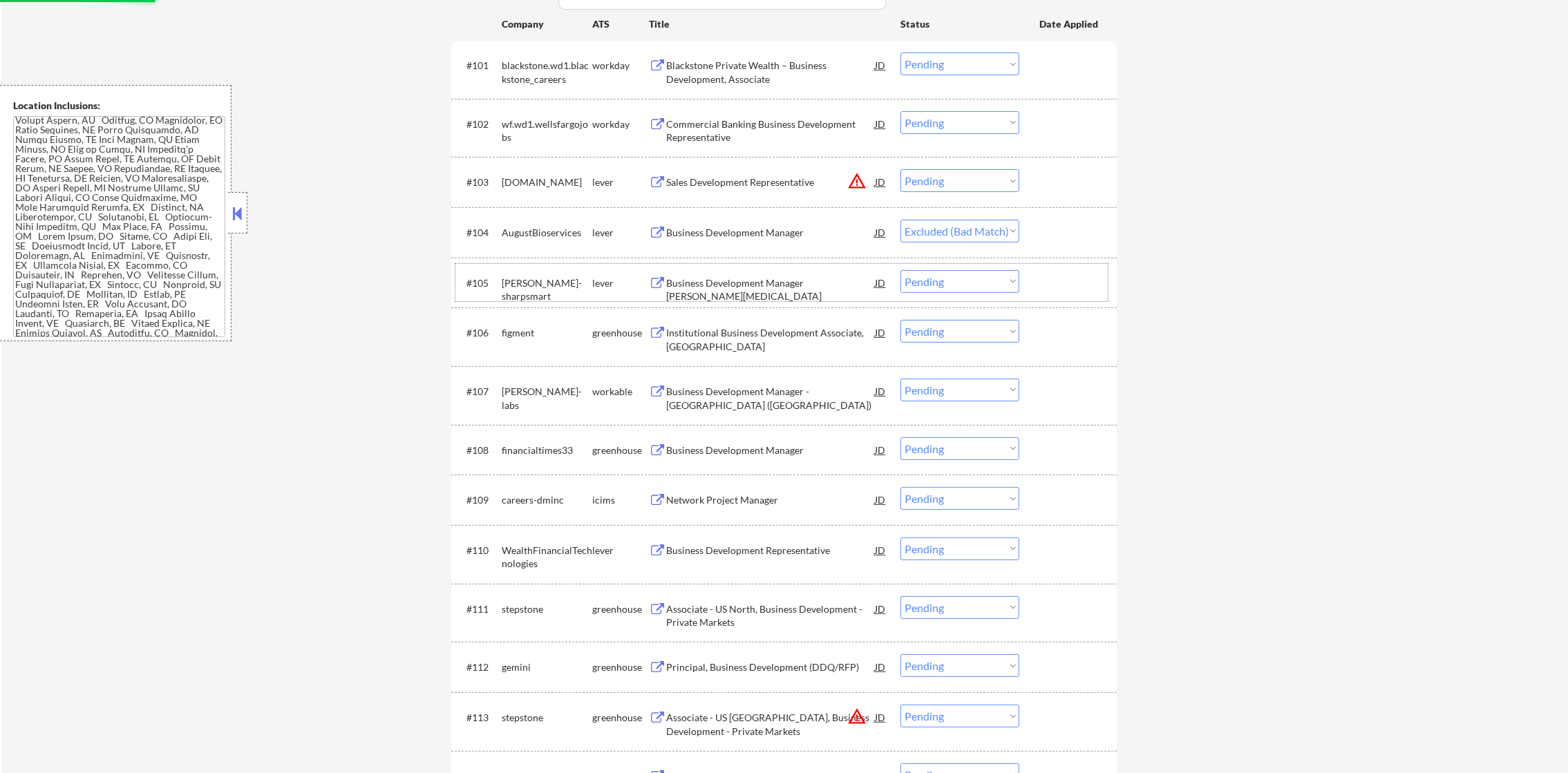
click at [787, 295] on div "#105 daniels-sharpsmart lever Business Development Manager Renal Dialysis JD wa…" at bounding box center [781, 282] width 652 height 37
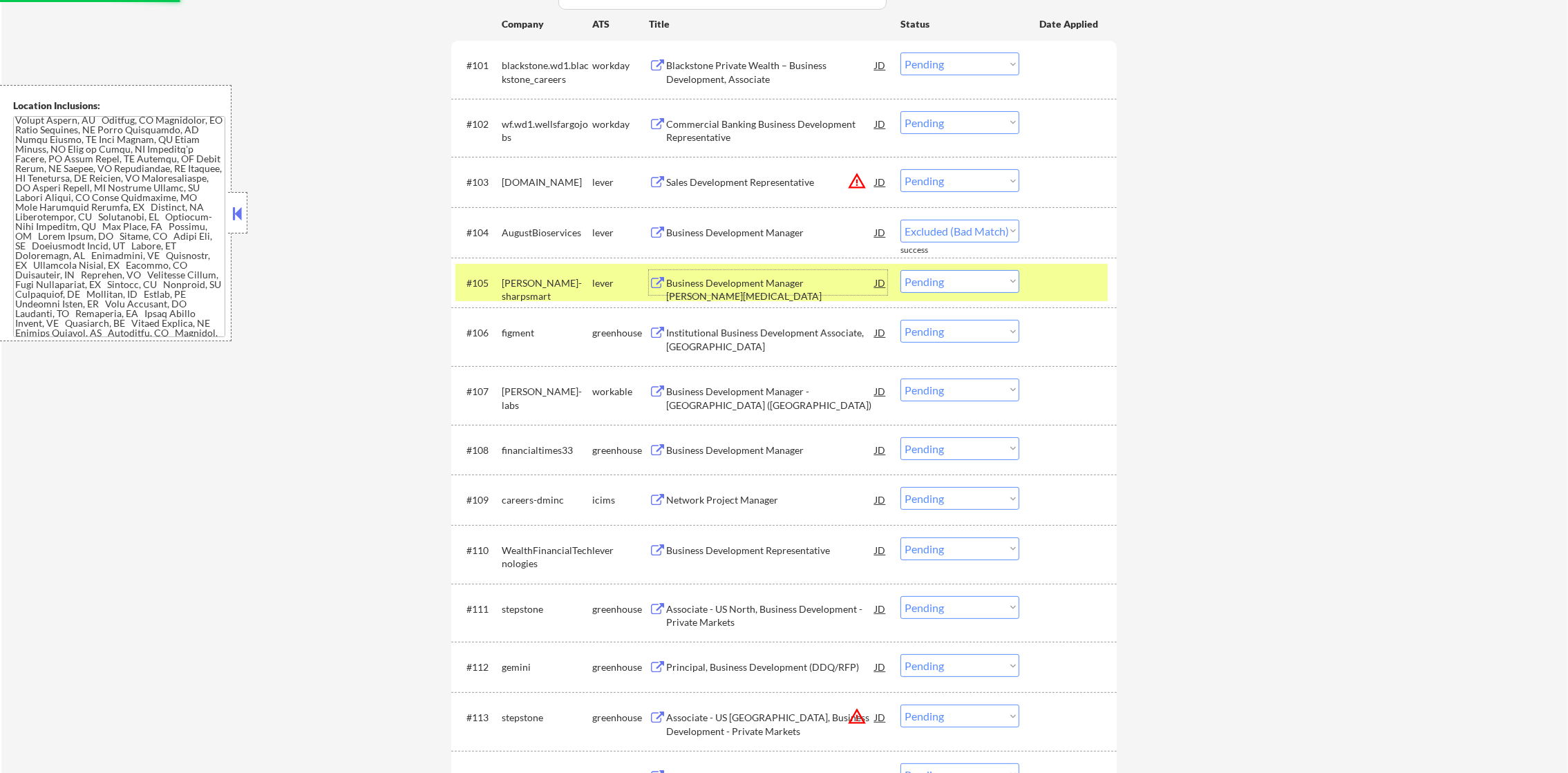
click at [792, 287] on div "Business Development Manager Renal Dialysis" at bounding box center [770, 290] width 209 height 27
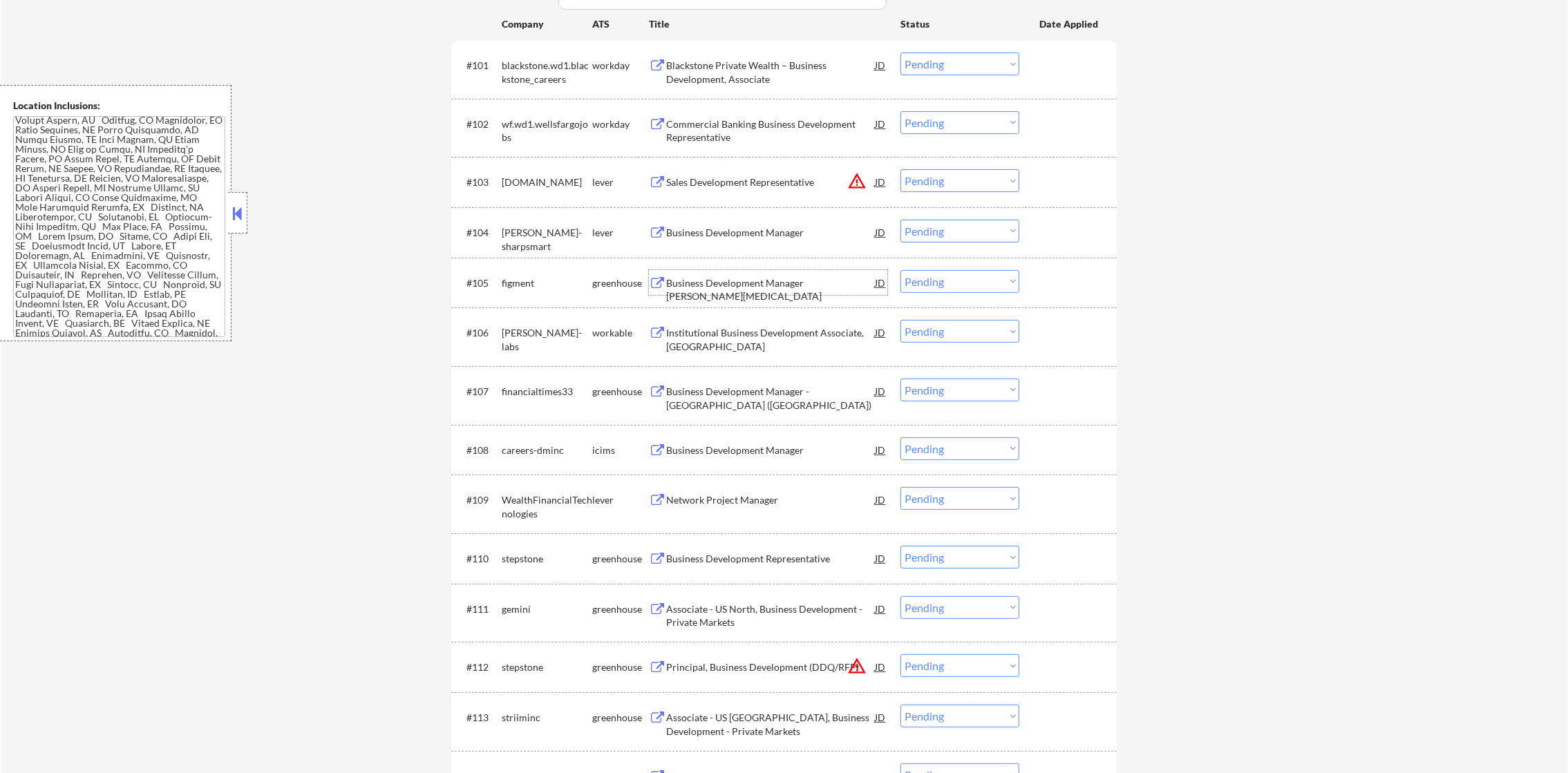
click at [922, 289] on select "Choose an option... Pending Applied Excluded (Questions) Excluded (Expired) Exc…" at bounding box center [959, 281] width 119 height 23
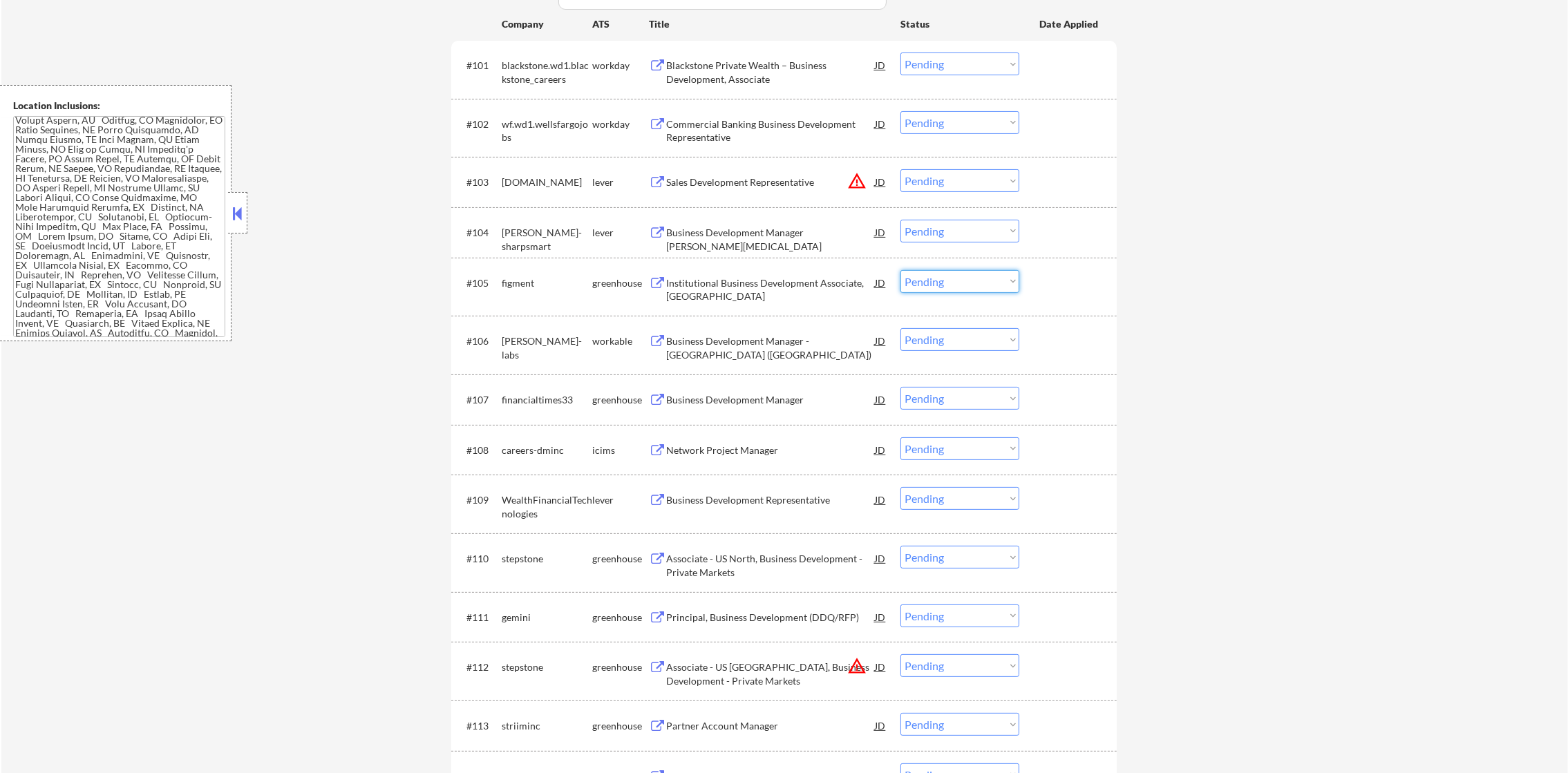
drag, startPoint x: 932, startPoint y: 236, endPoint x: 936, endPoint y: 244, distance: 8.9
click at [934, 236] on select "Choose an option... Pending Applied Excluded (Questions) Excluded (Expired) Exc…" at bounding box center [959, 230] width 119 height 23
click at [900, 219] on select "Choose an option... Pending Applied Excluded (Questions) Excluded (Expired) Exc…" at bounding box center [959, 230] width 119 height 23
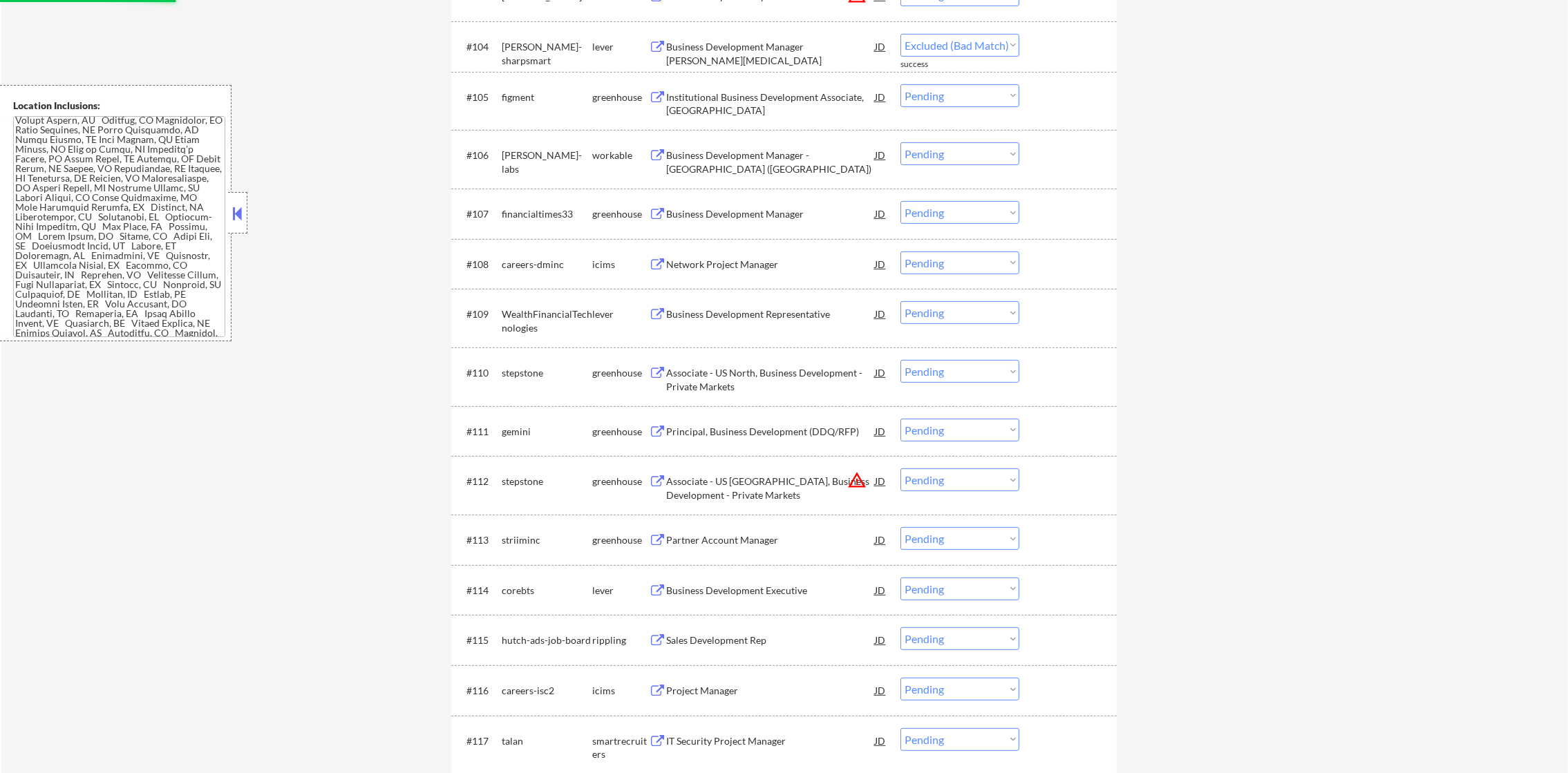
select select ""pending""
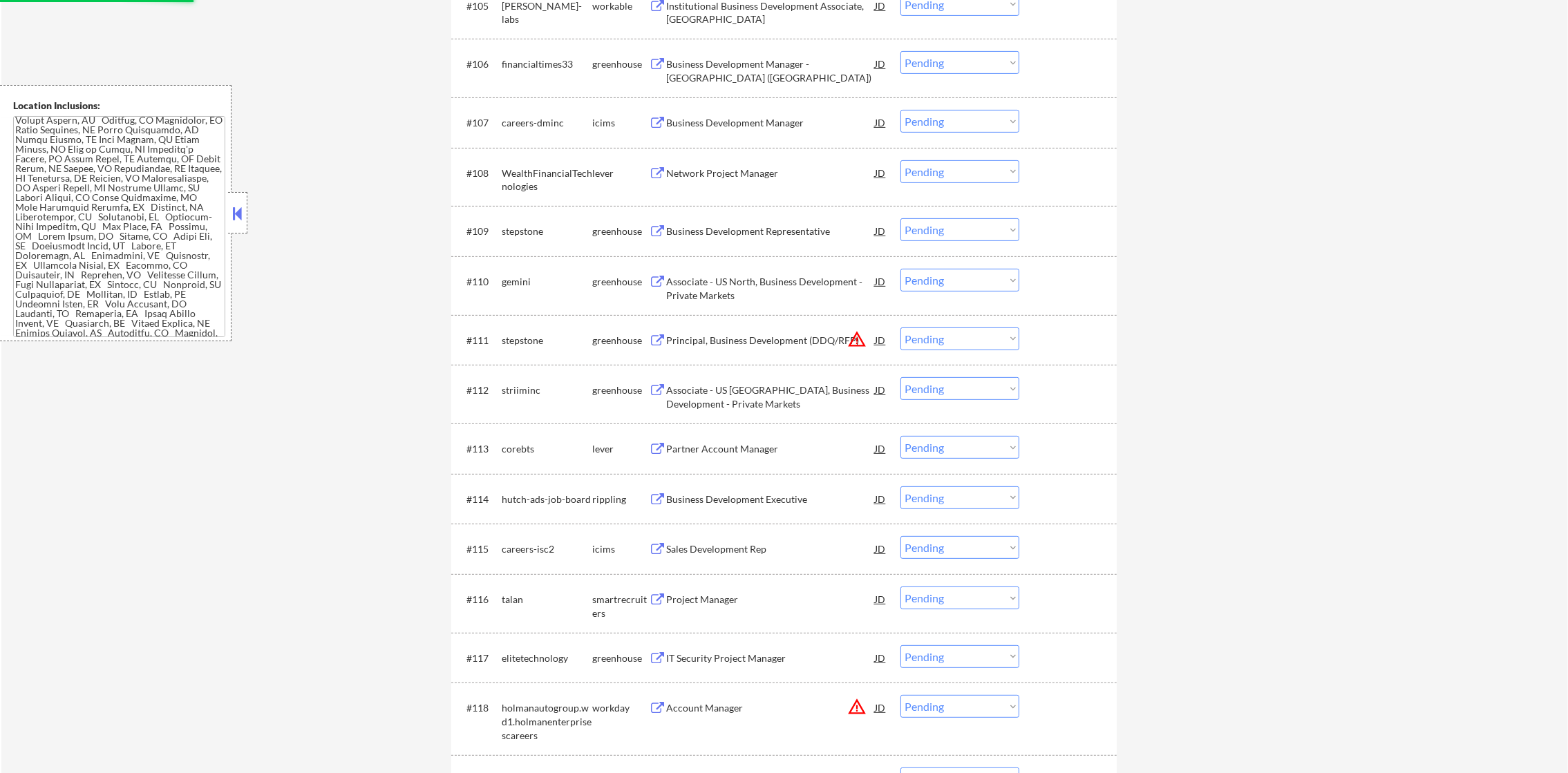
scroll to position [725, 0]
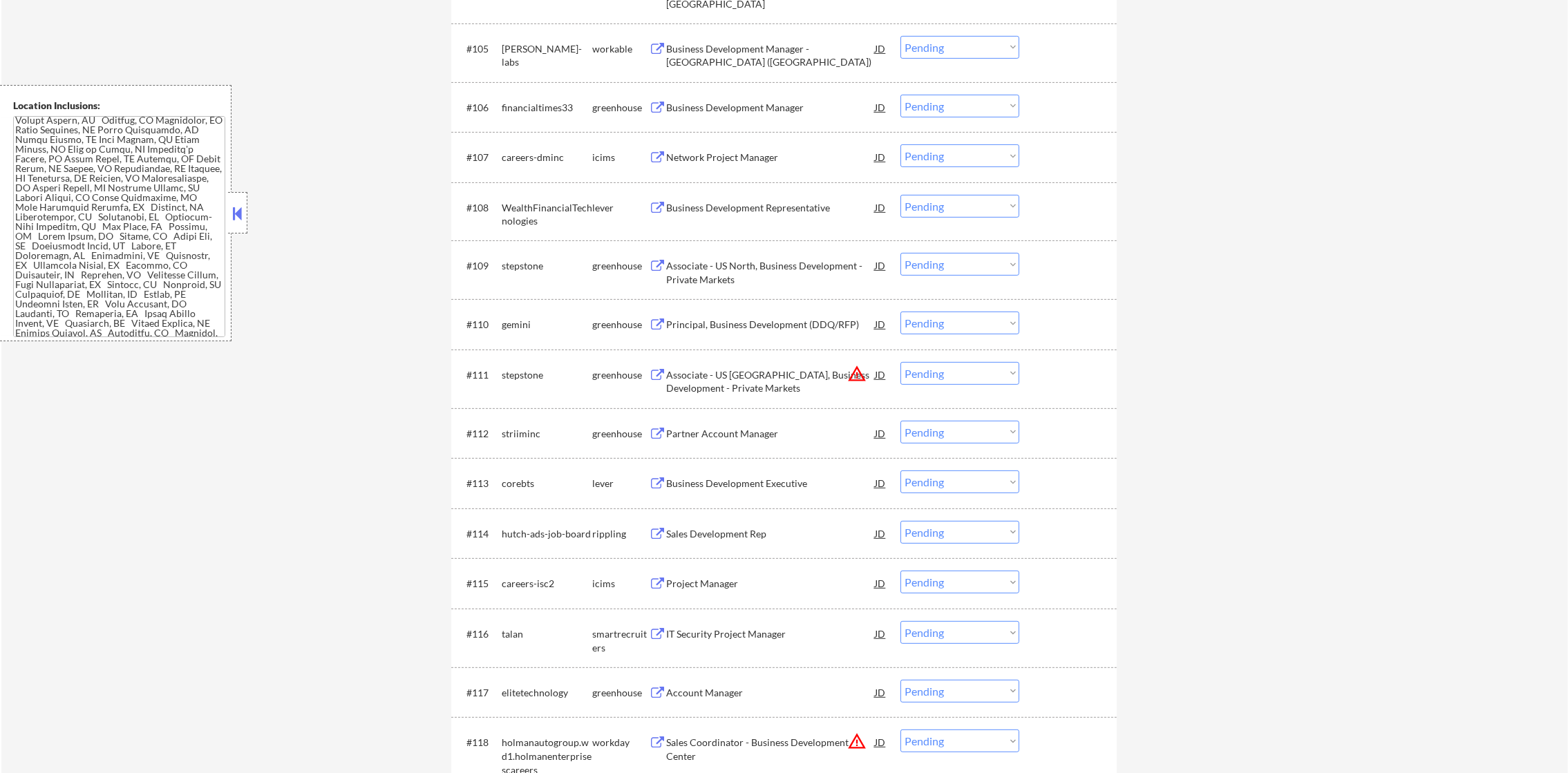
click at [762, 104] on div "Business Development Manager" at bounding box center [770, 108] width 209 height 14
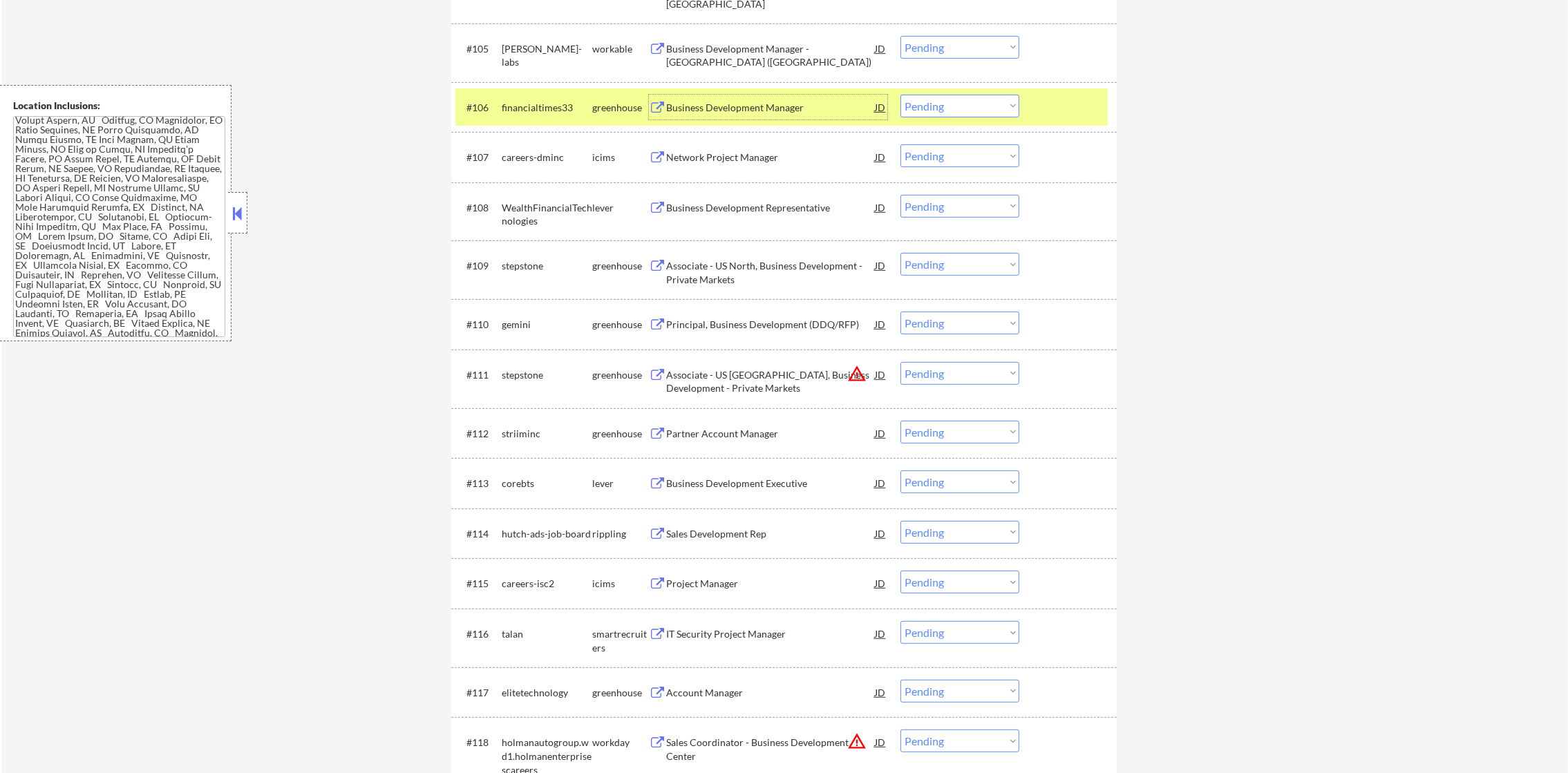
click at [927, 106] on select "Choose an option... Pending Applied Excluded (Questions) Excluded (Expired) Exc…" at bounding box center [959, 105] width 119 height 23
click at [900, 94] on select "Choose an option... Pending Applied Excluded (Questions) Excluded (Expired) Exc…" at bounding box center [959, 105] width 119 height 23
click at [536, 112] on div "financialtimes33" at bounding box center [547, 108] width 91 height 14
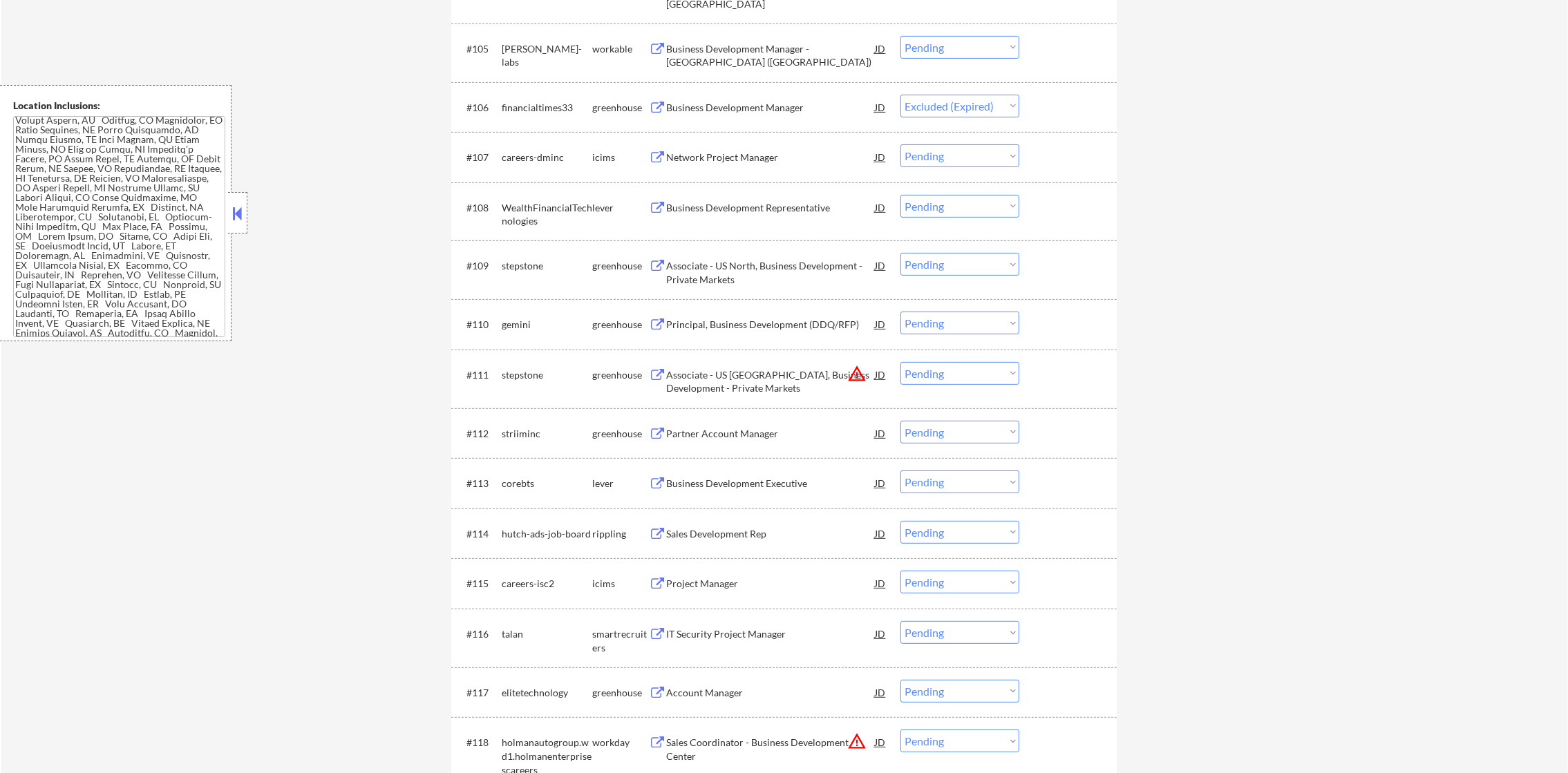
select select ""pending""
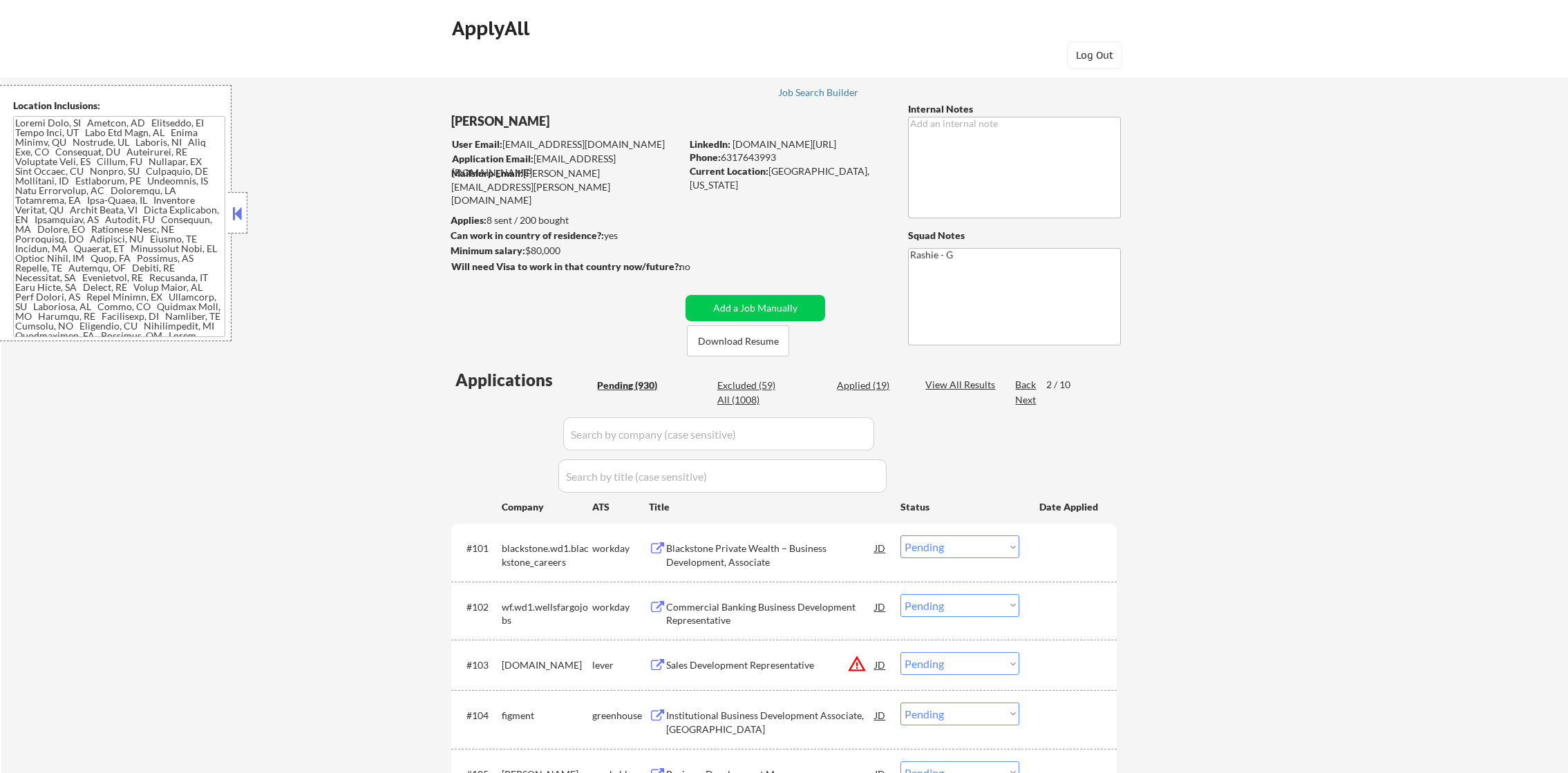
select select ""pending""
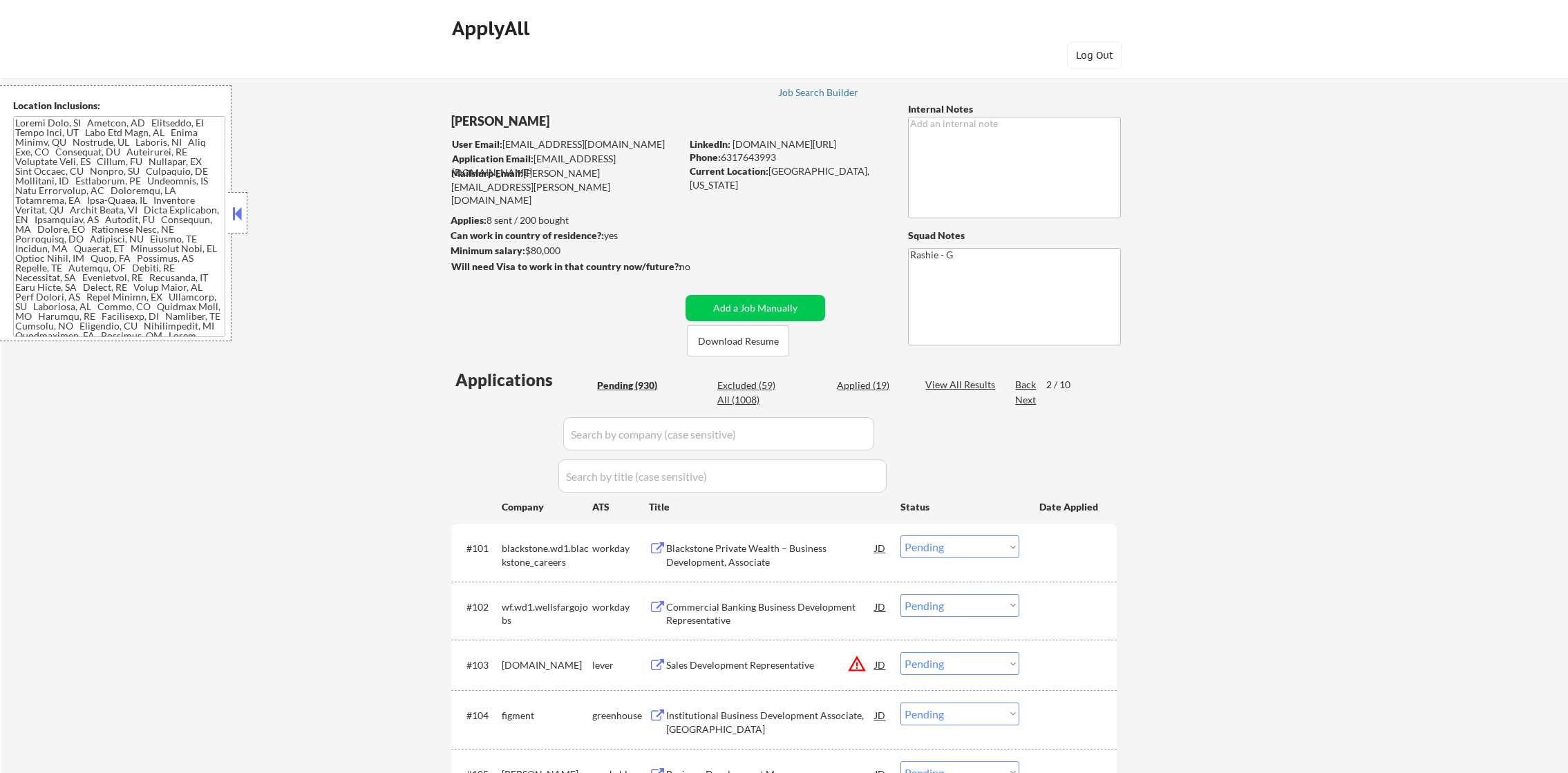
select select ""pending""
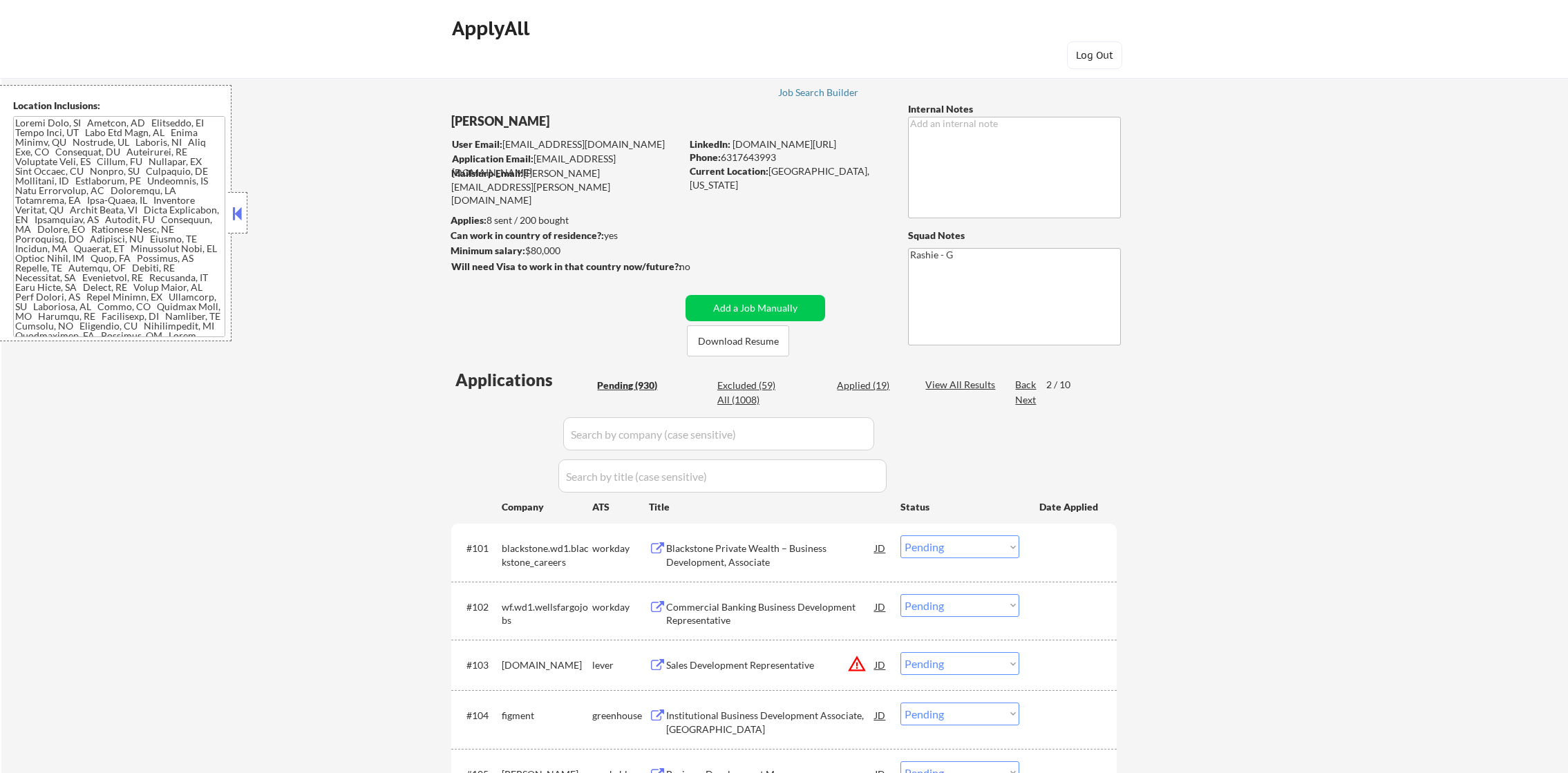
select select ""pending""
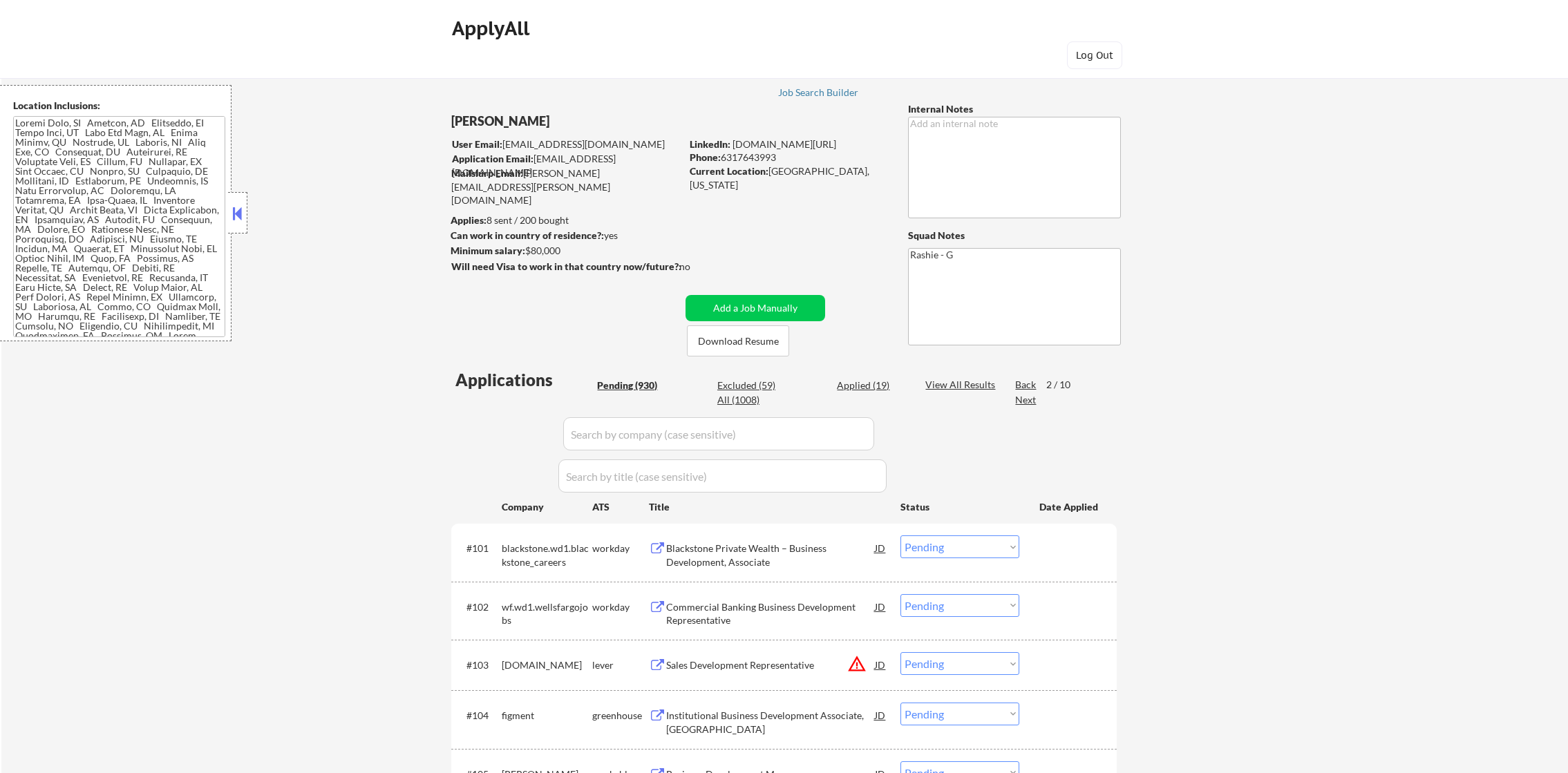
select select ""pending""
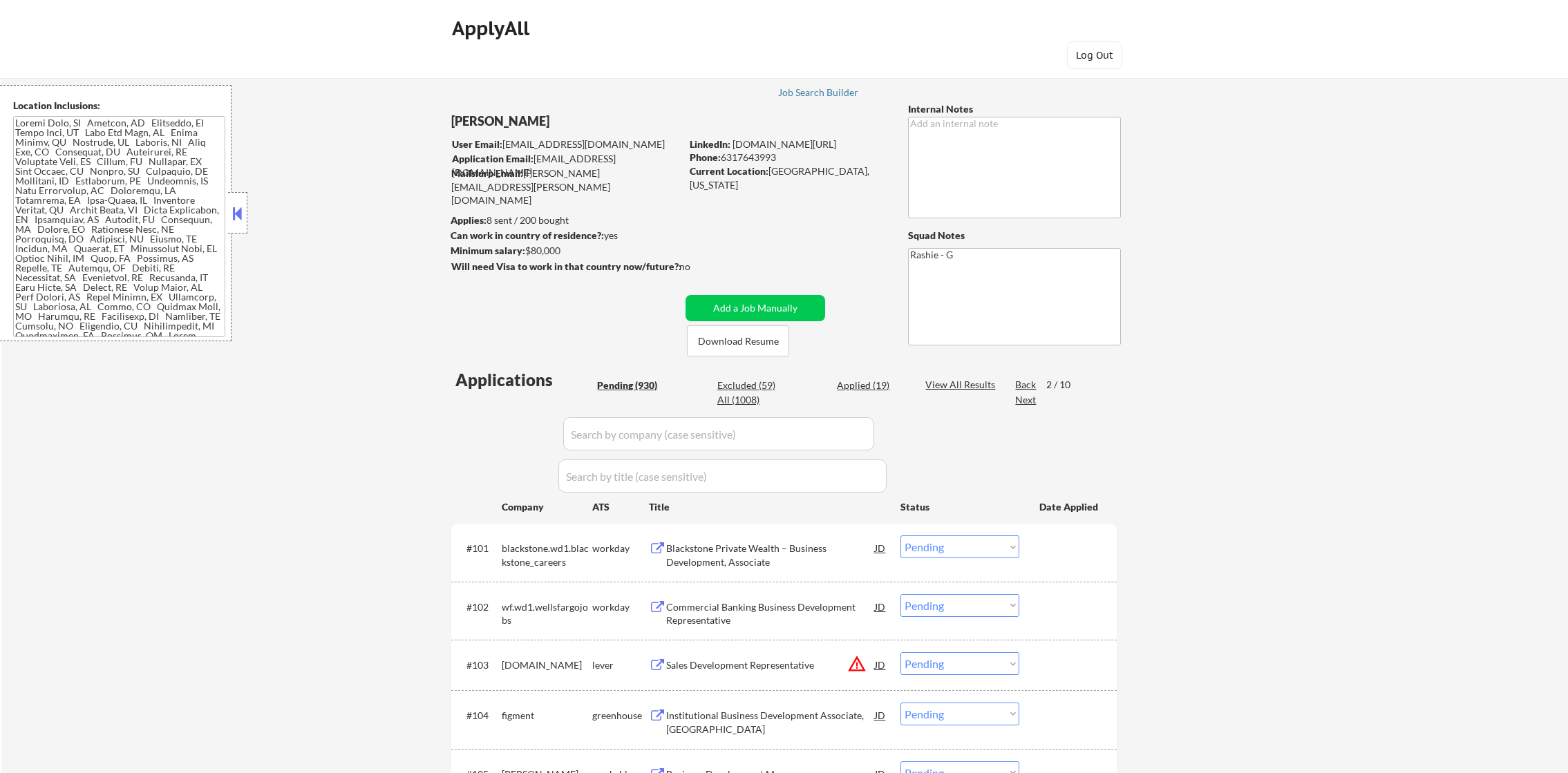
select select ""pending""
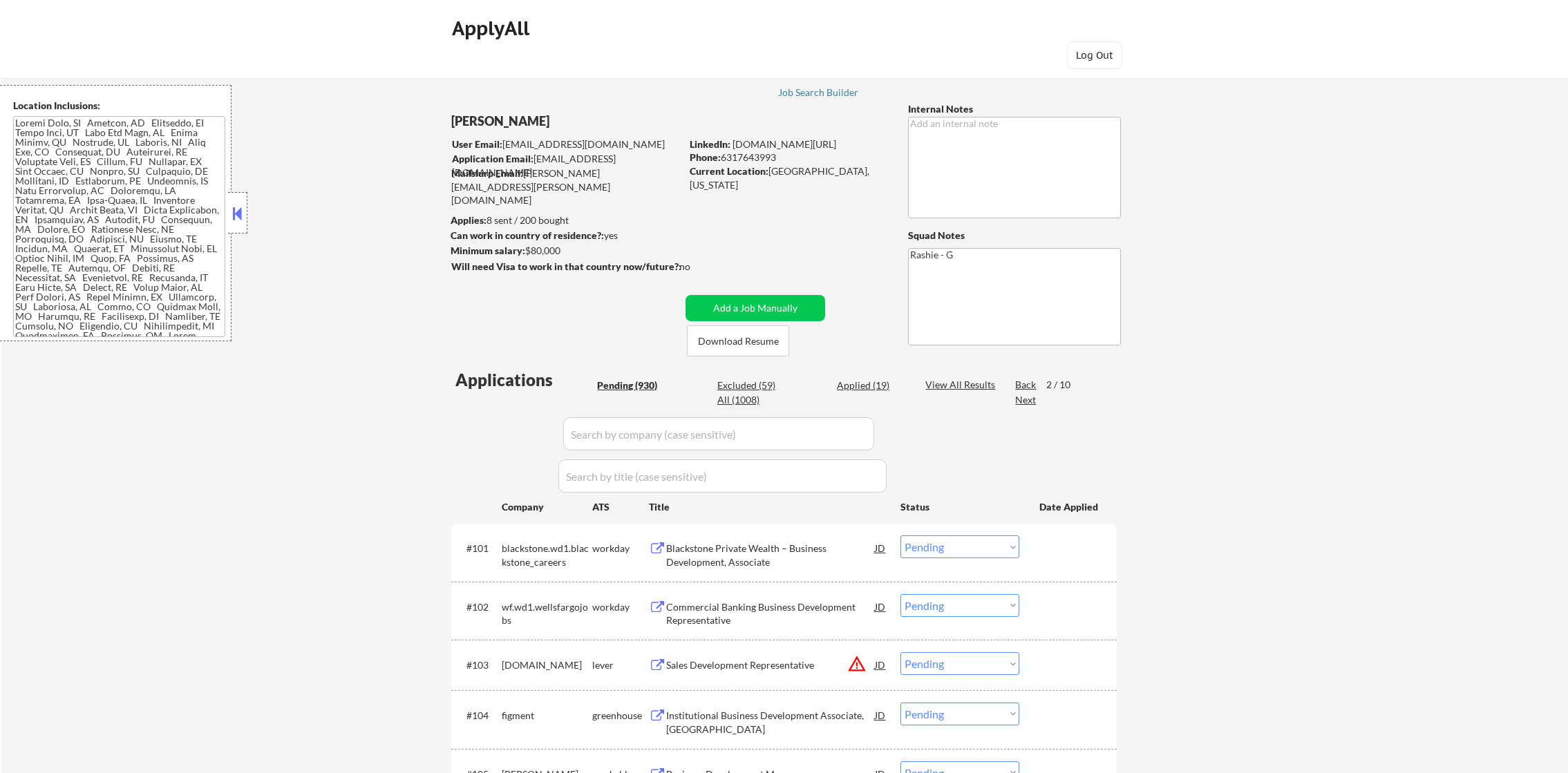
select select ""pending""
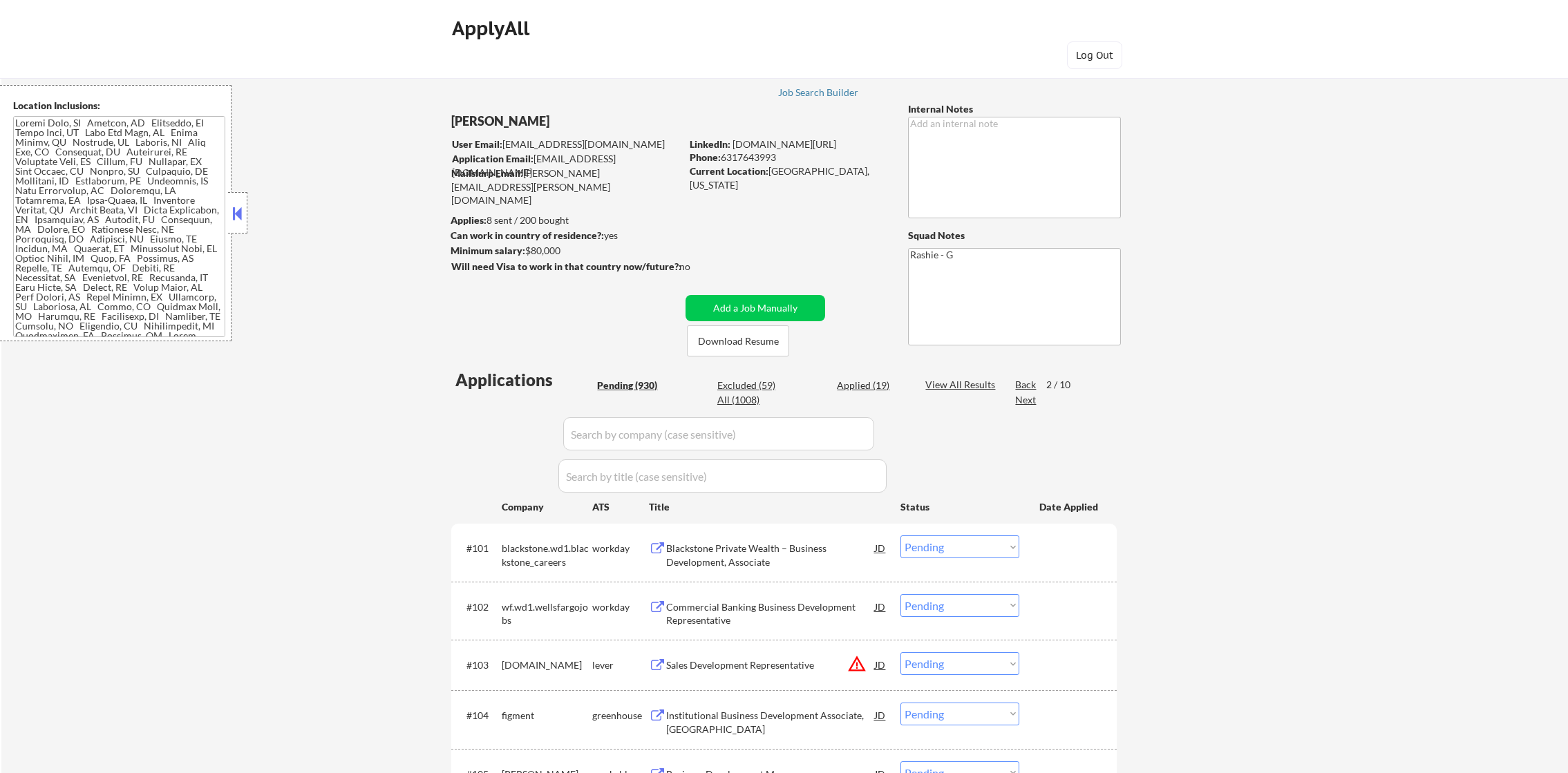
select select ""pending""
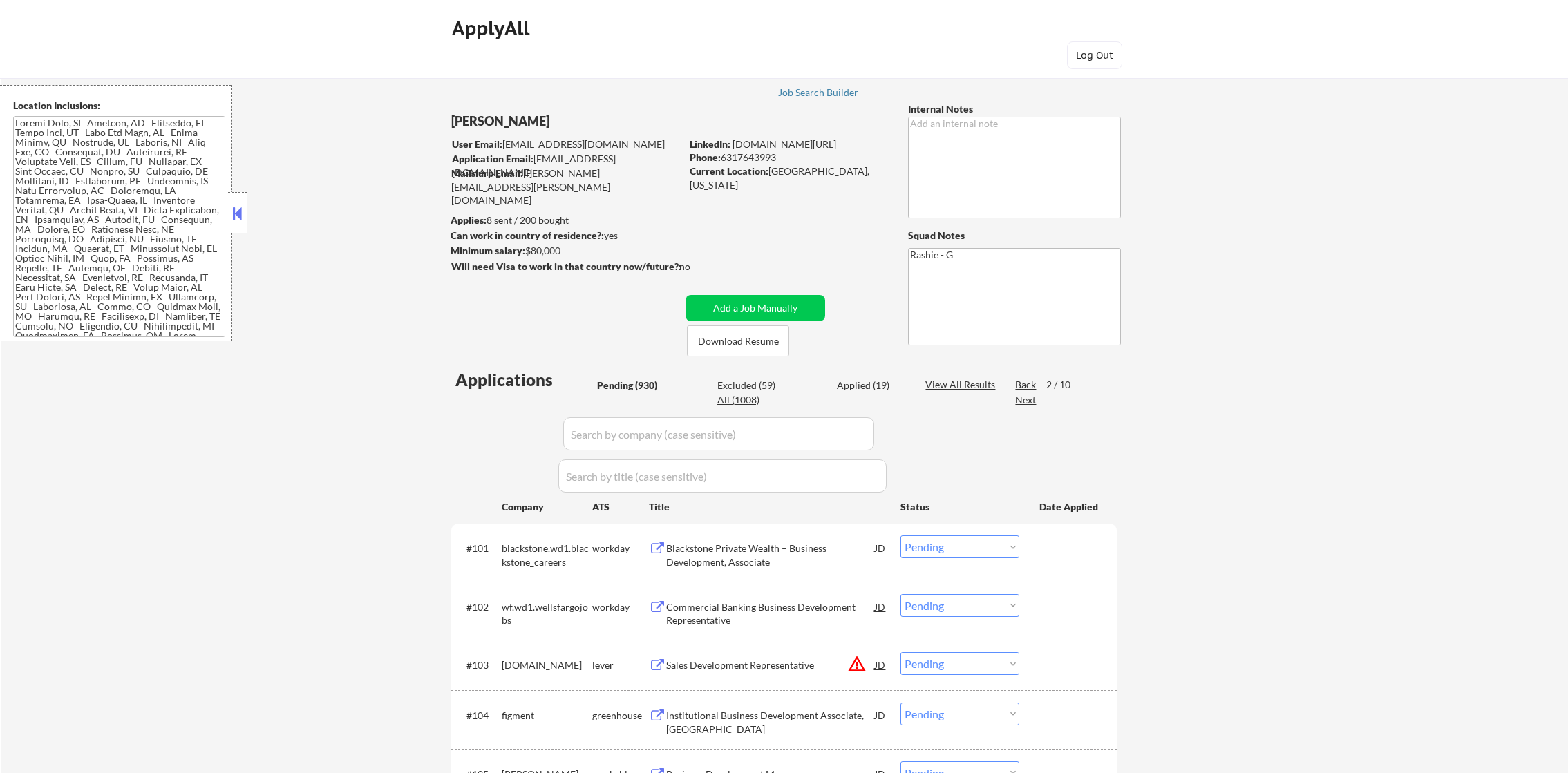
select select ""pending""
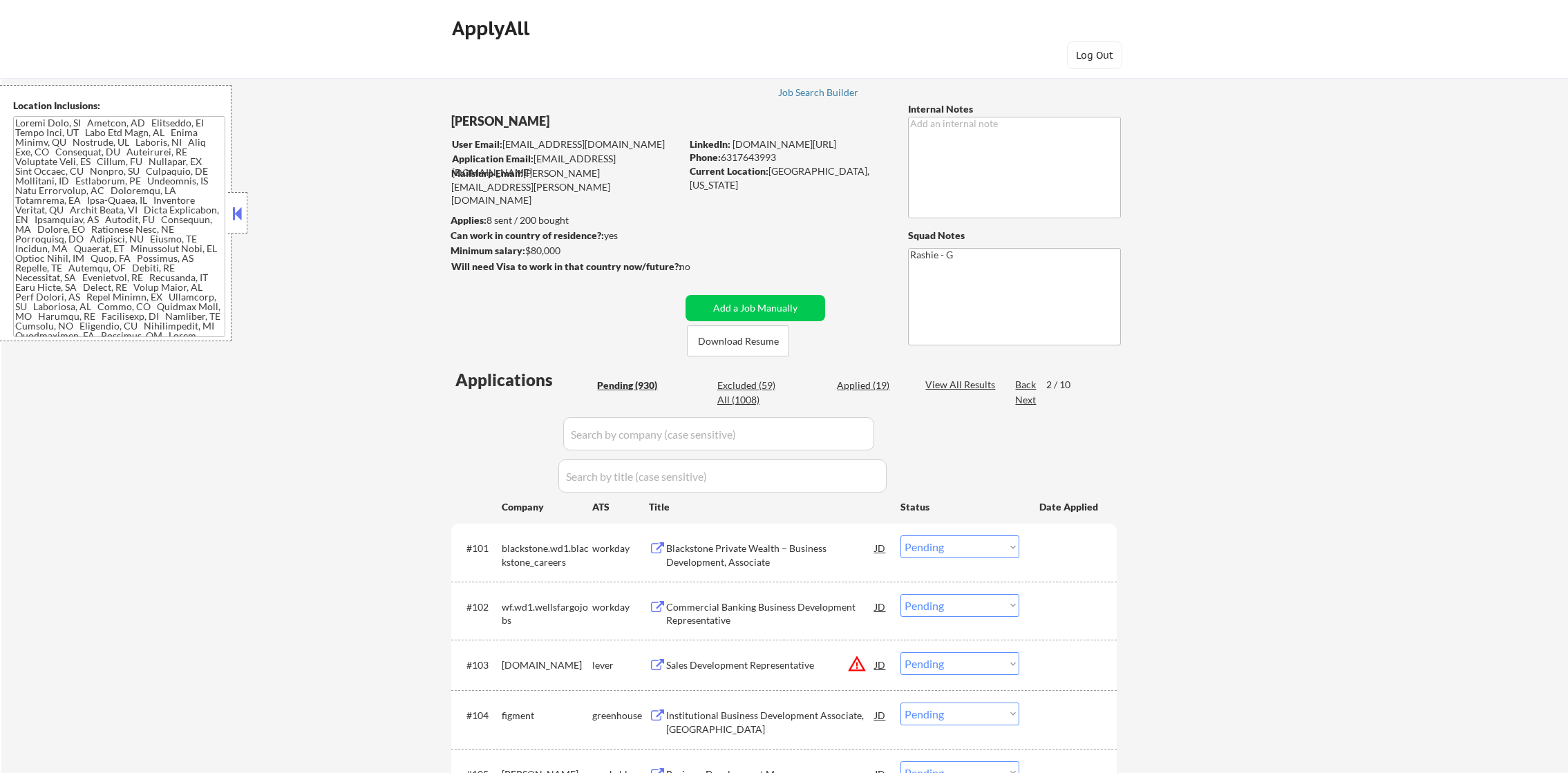
select select ""pending""
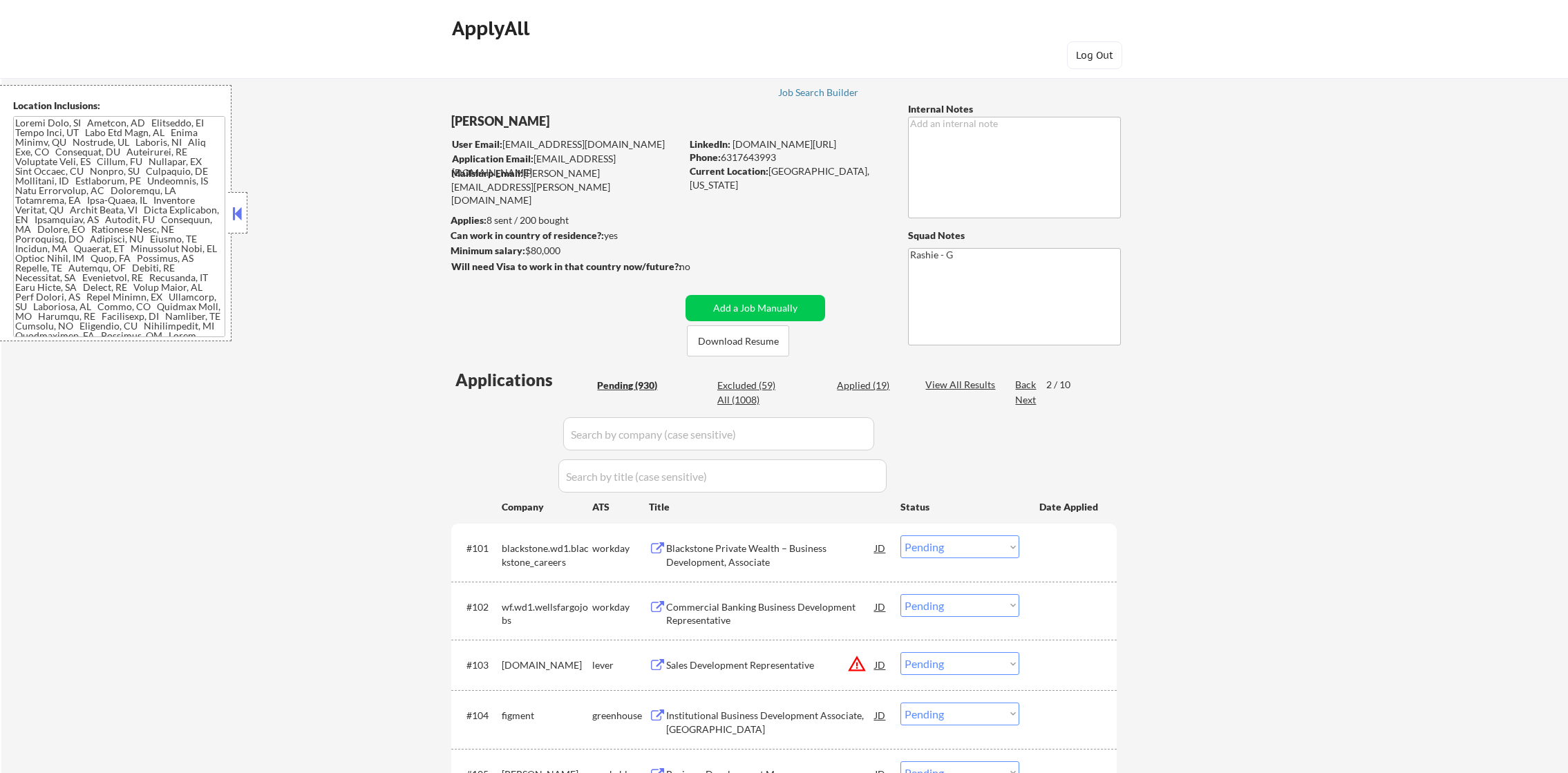
select select ""pending""
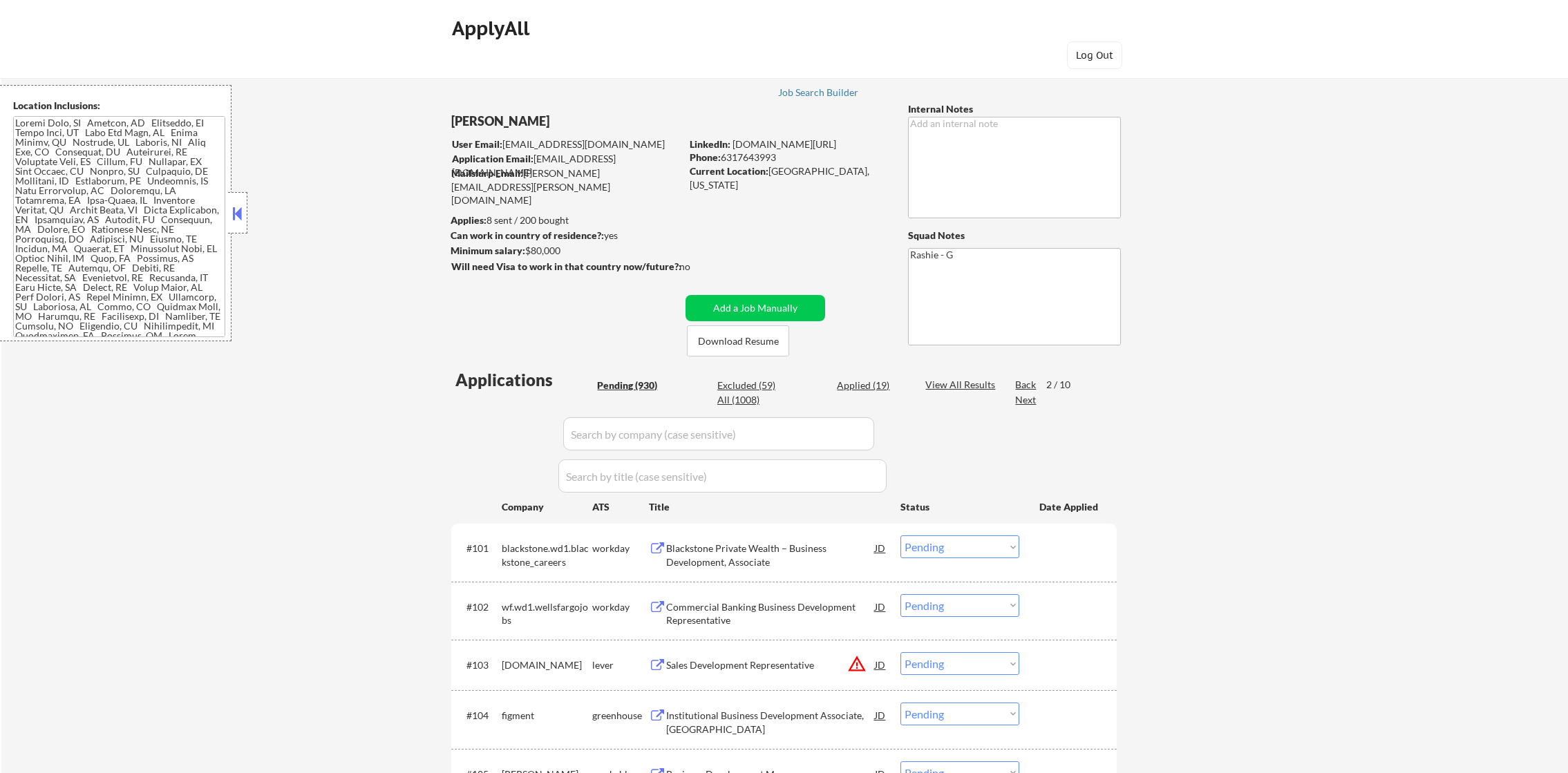
select select ""pending""
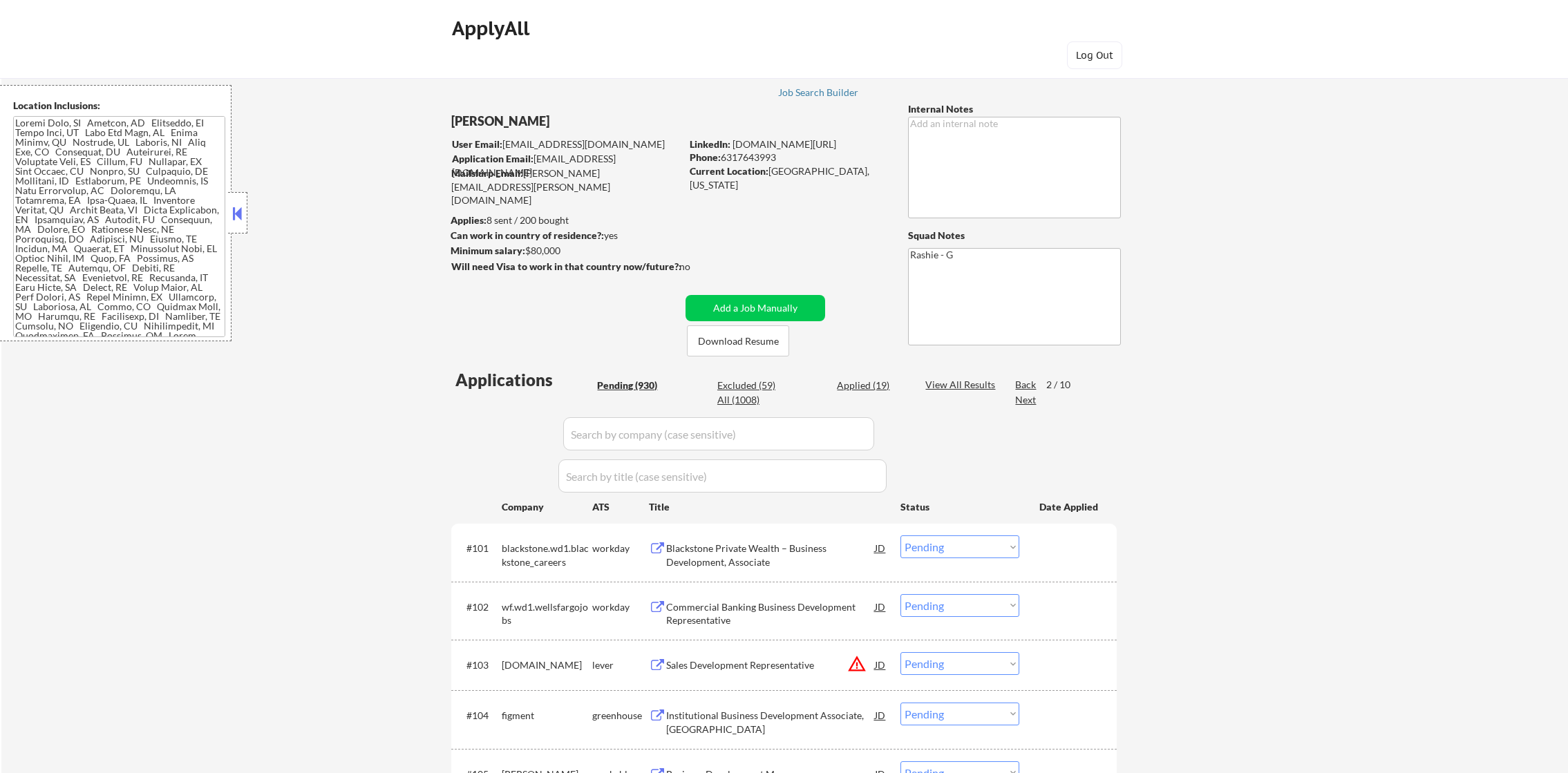
select select ""pending""
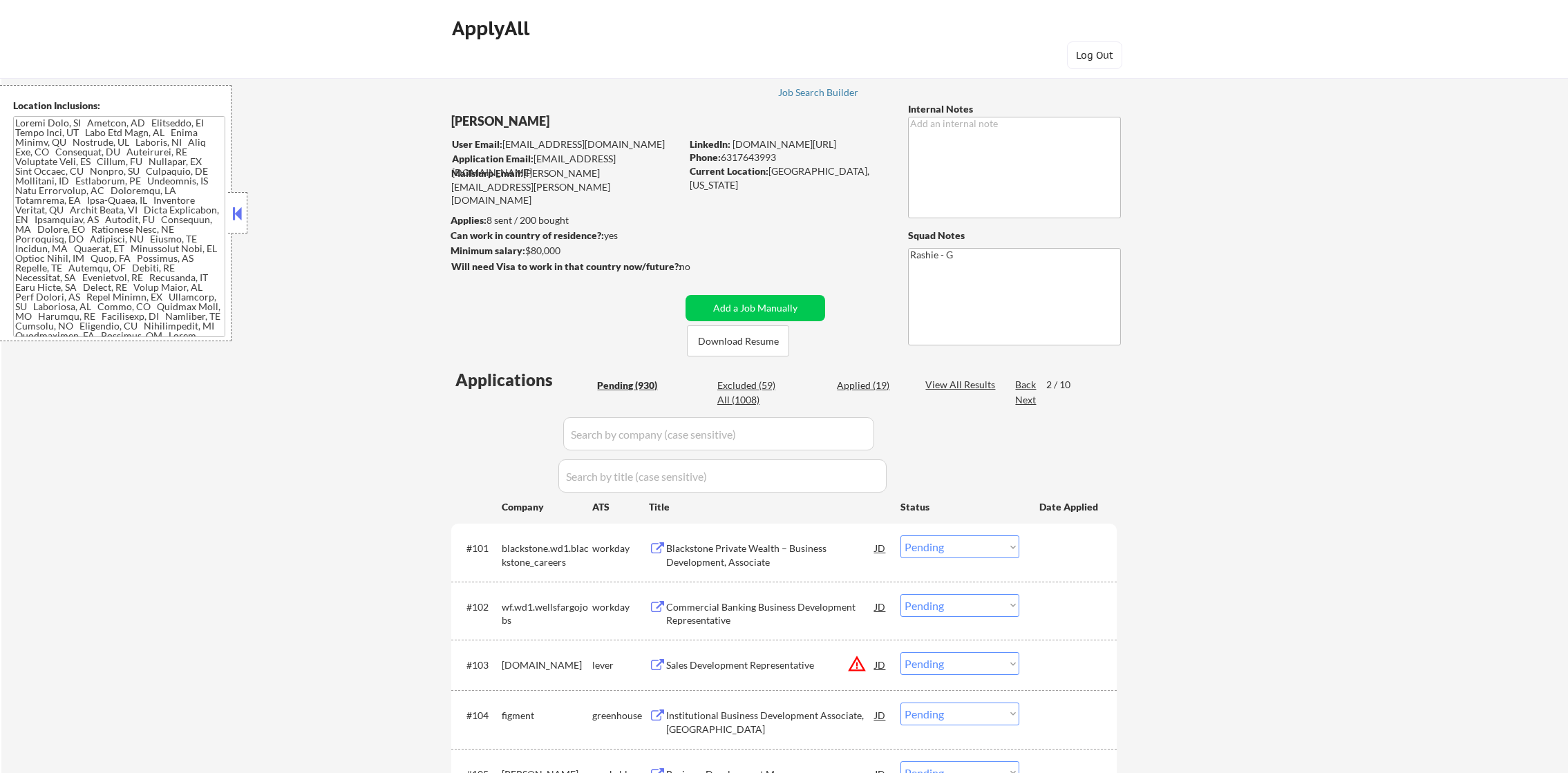
select select ""pending""
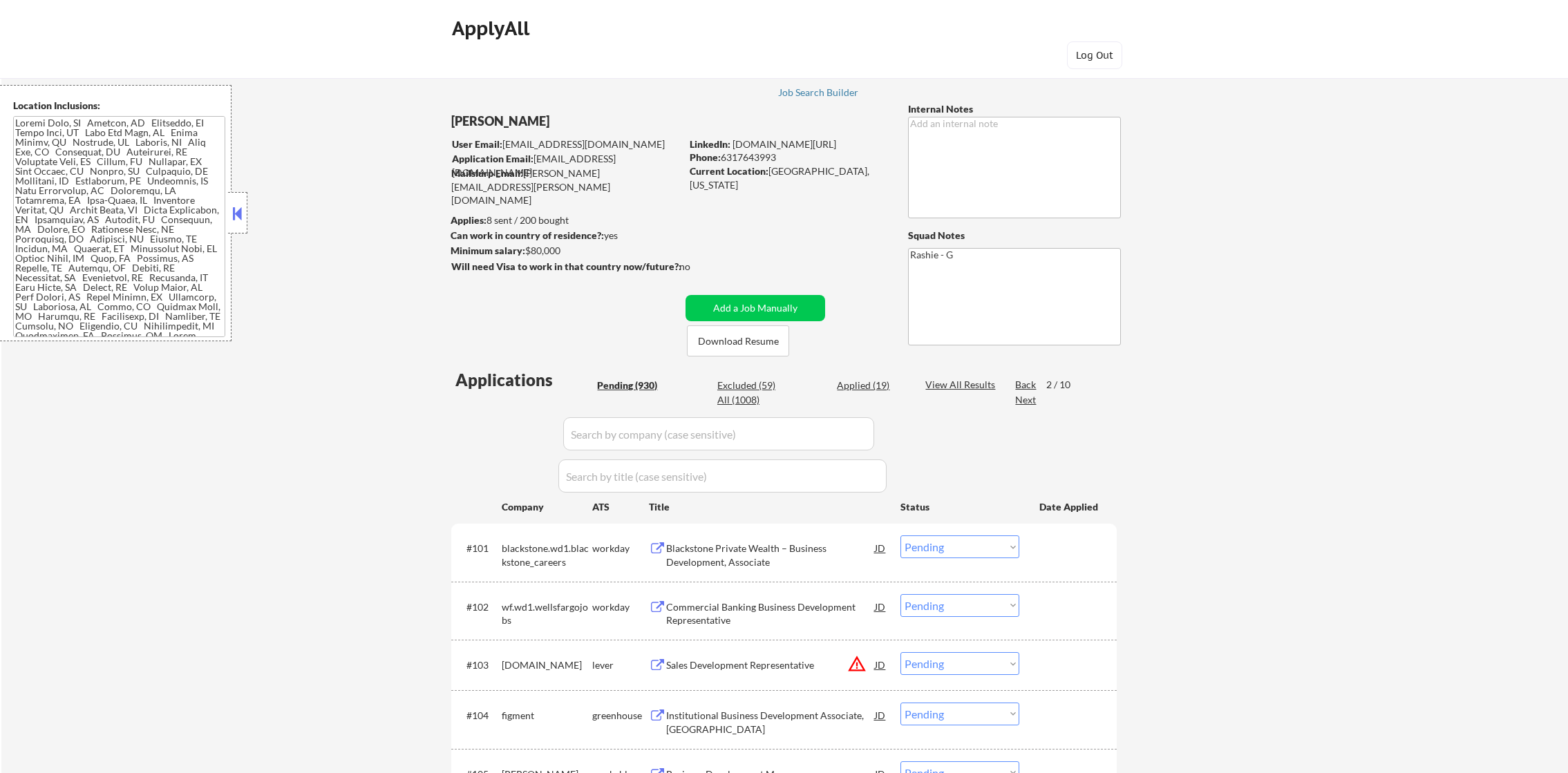
select select ""pending""
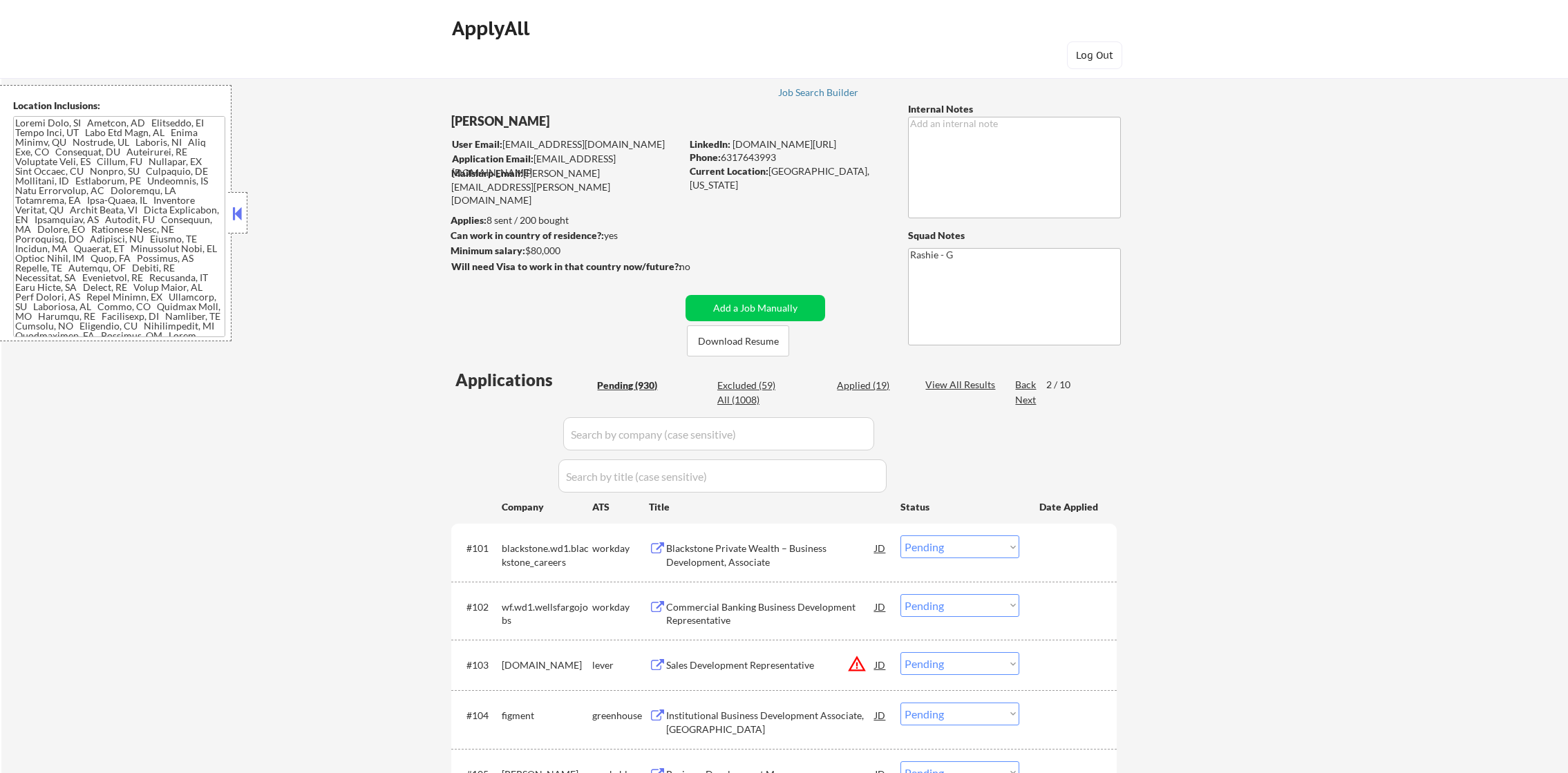
select select ""pending""
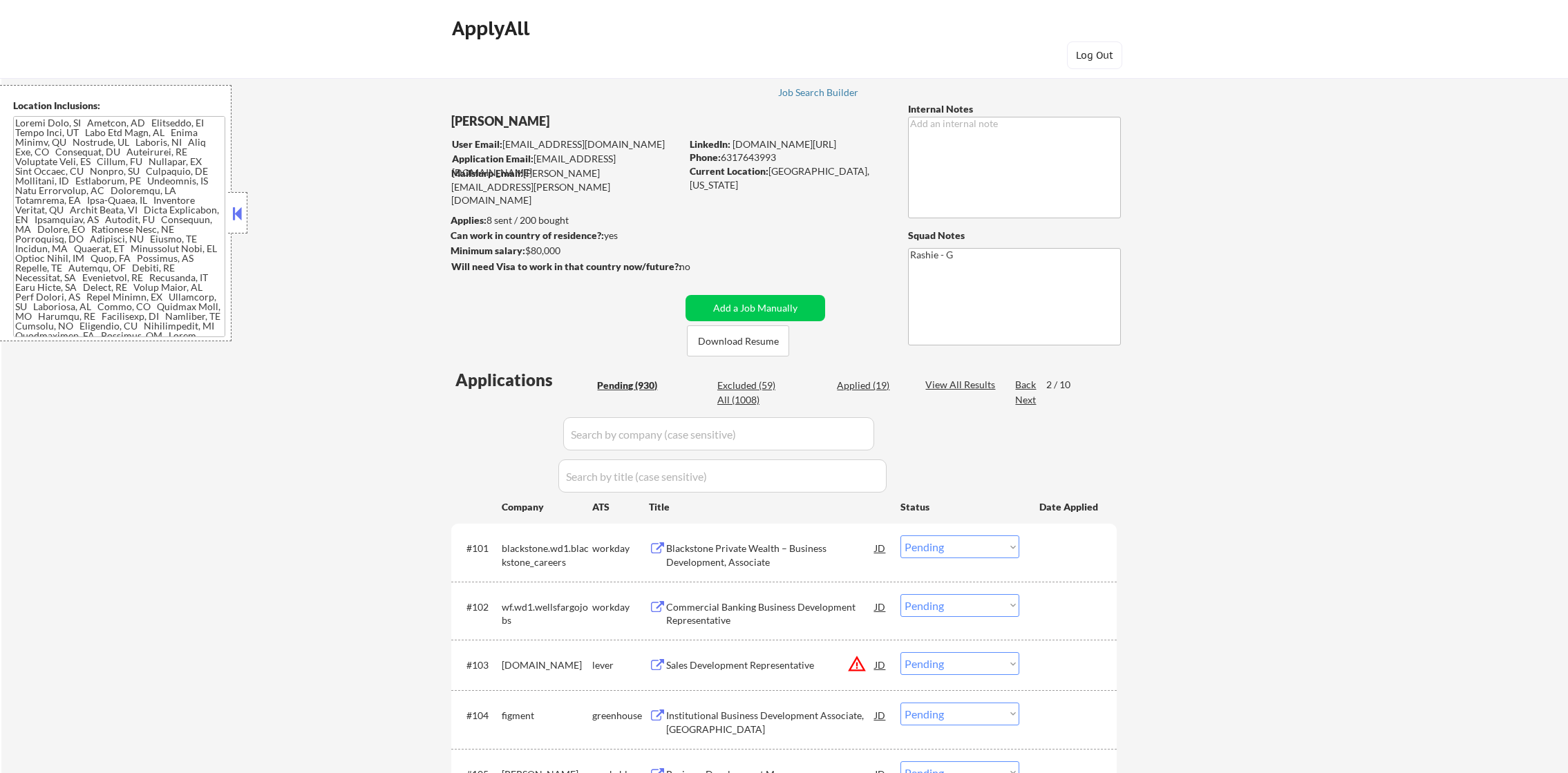
select select ""pending""
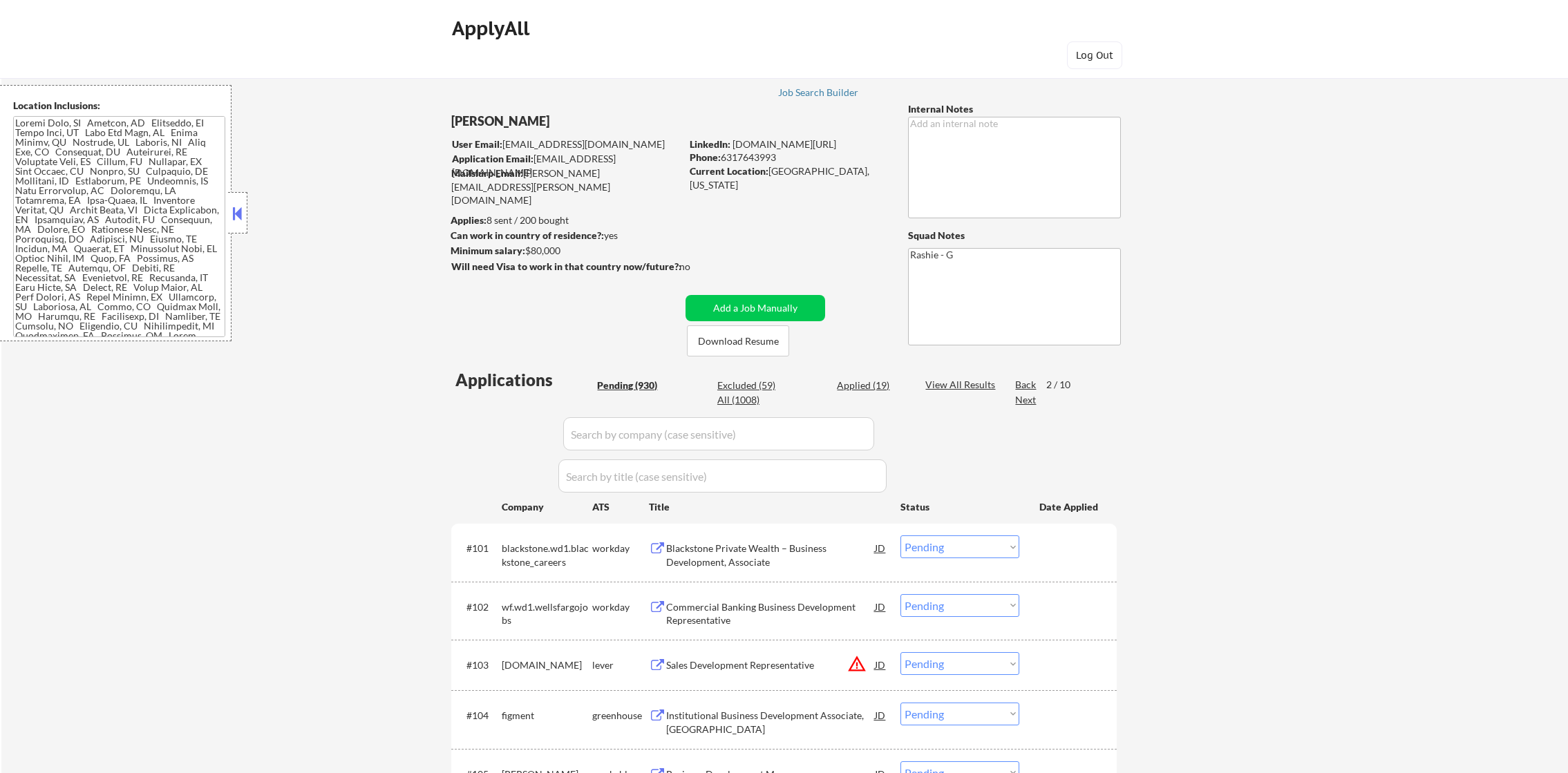
select select ""pending""
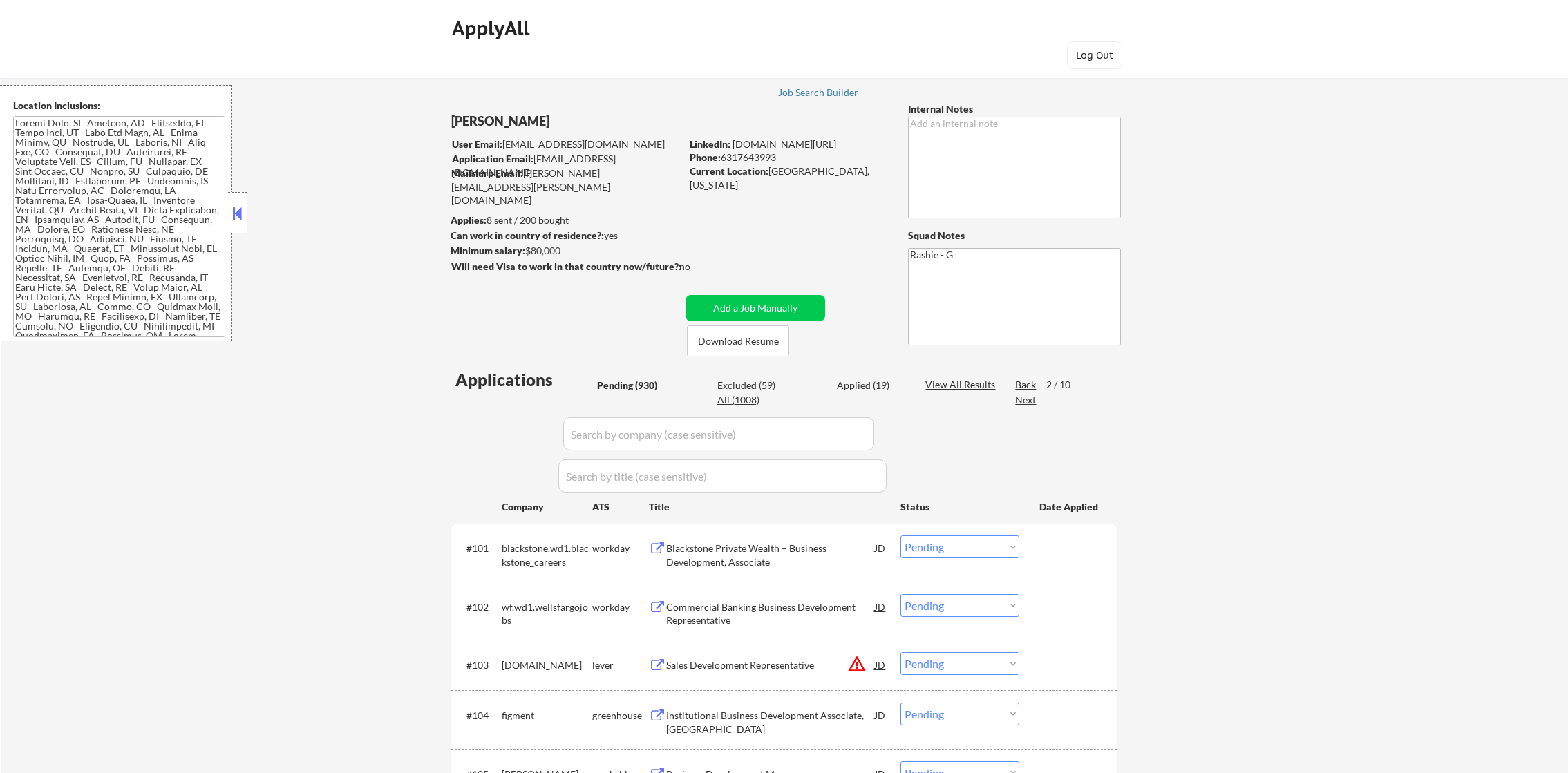
select select ""pending""
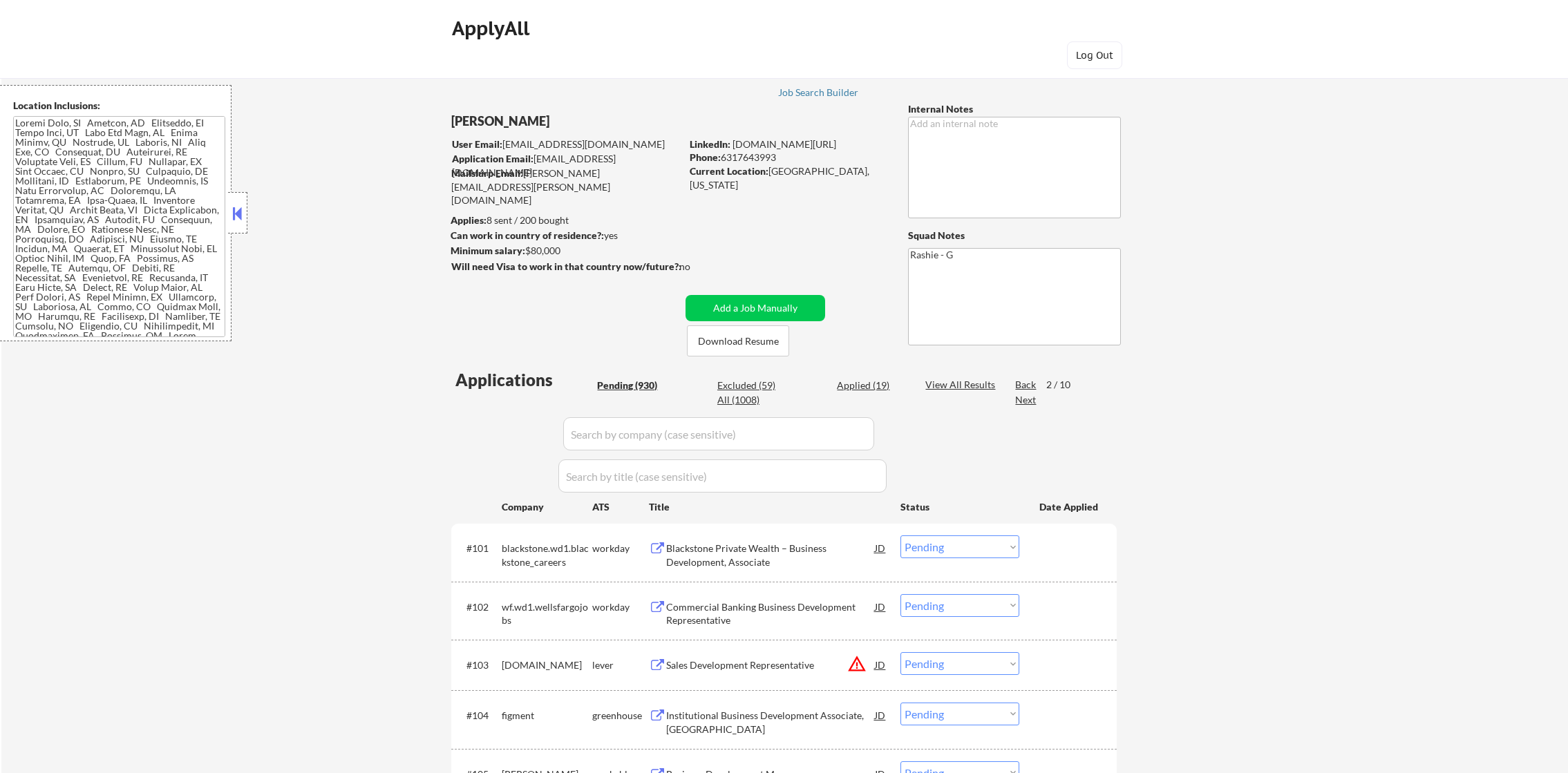
select select ""pending""
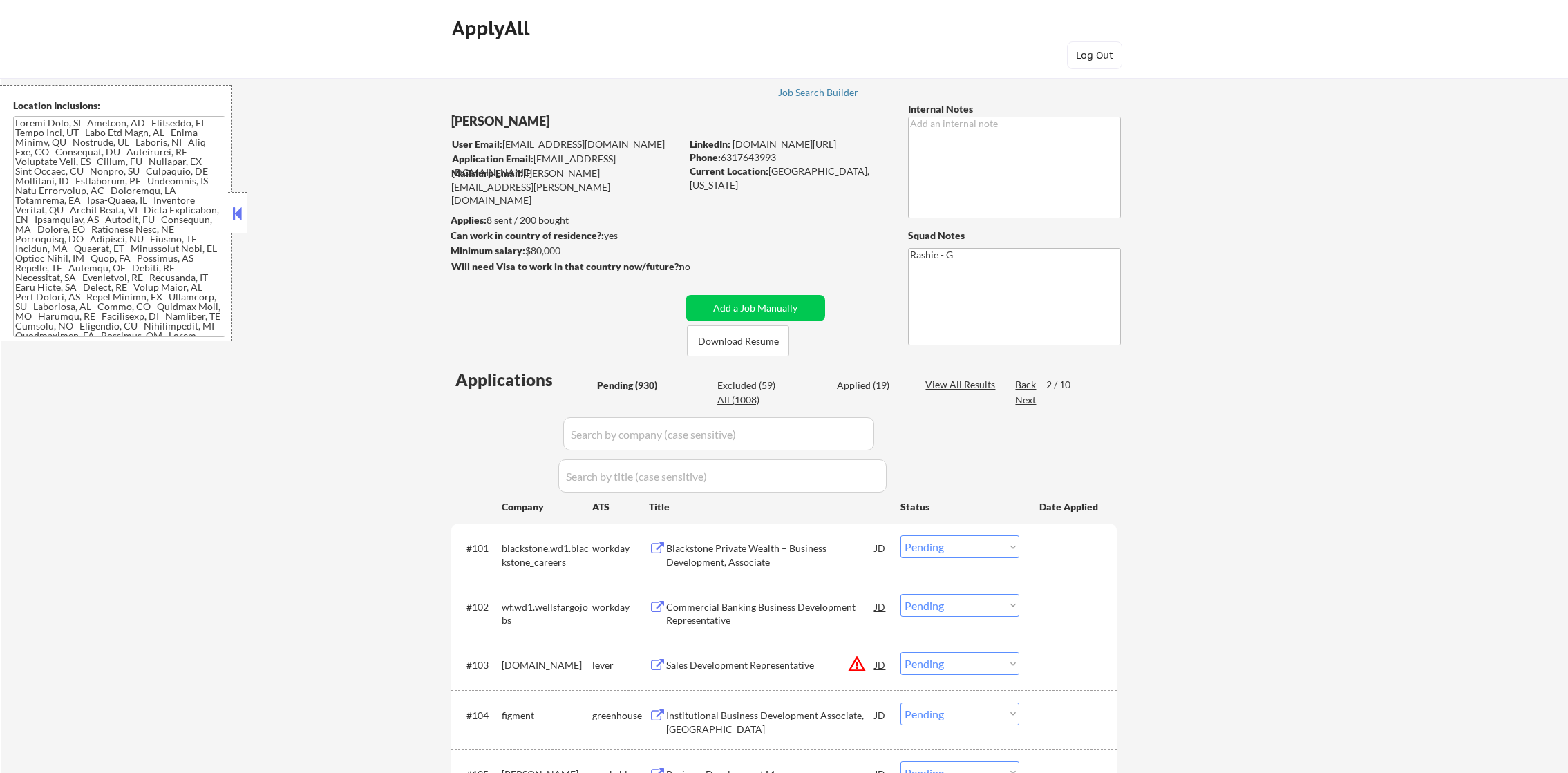
select select ""pending""
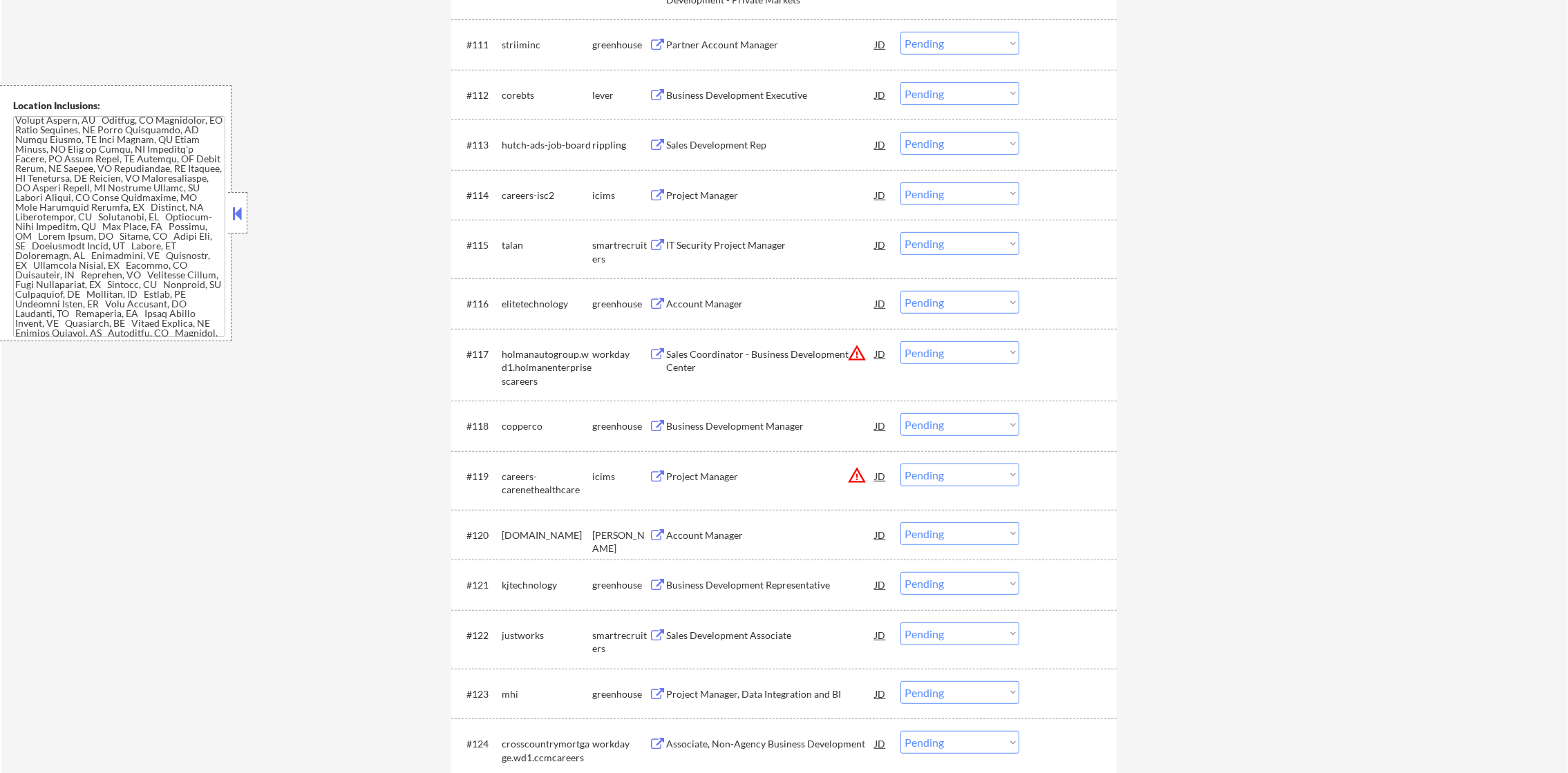
scroll to position [1071, 0]
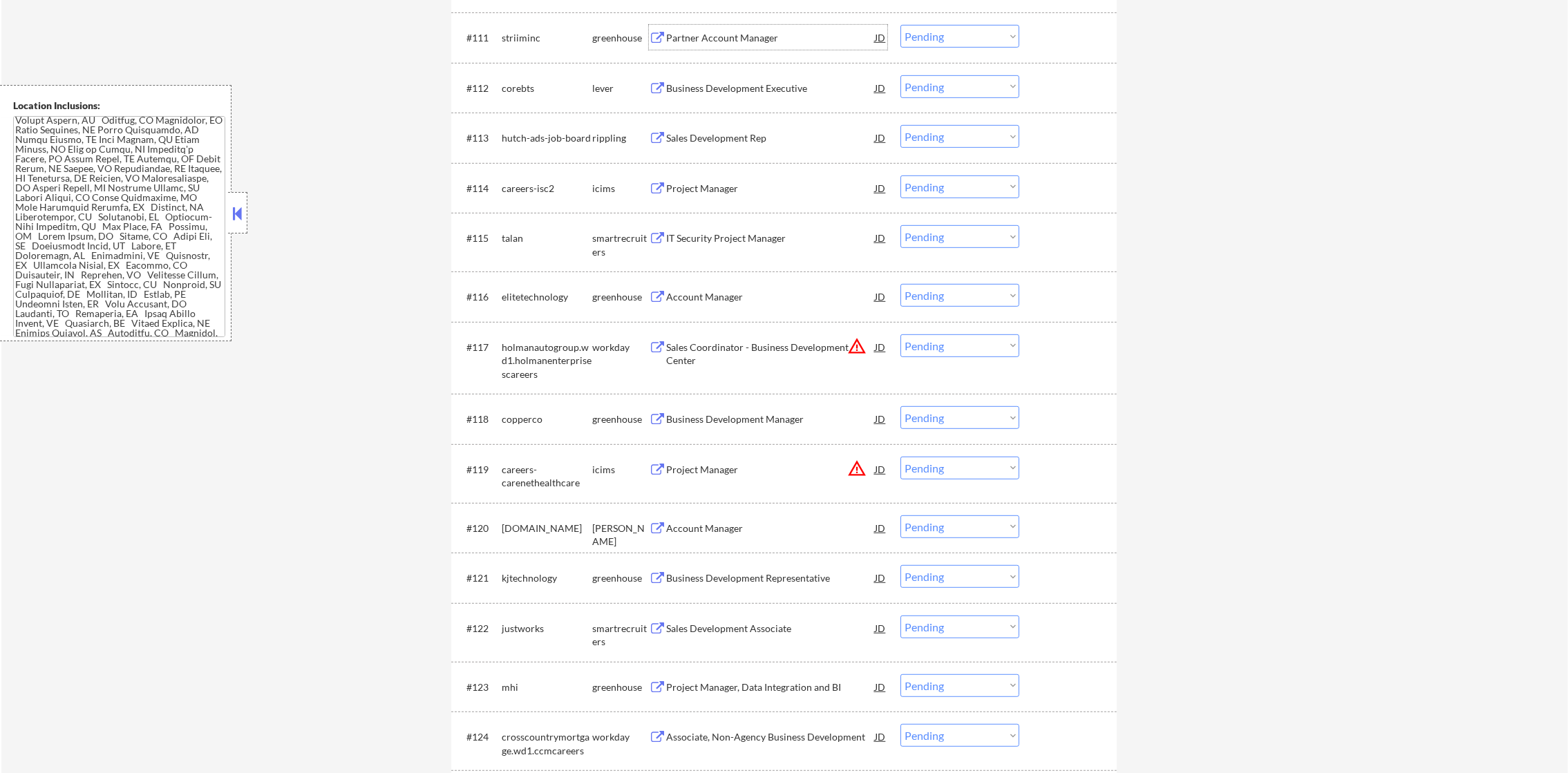
click at [743, 34] on div "Partner Account Manager" at bounding box center [770, 37] width 209 height 14
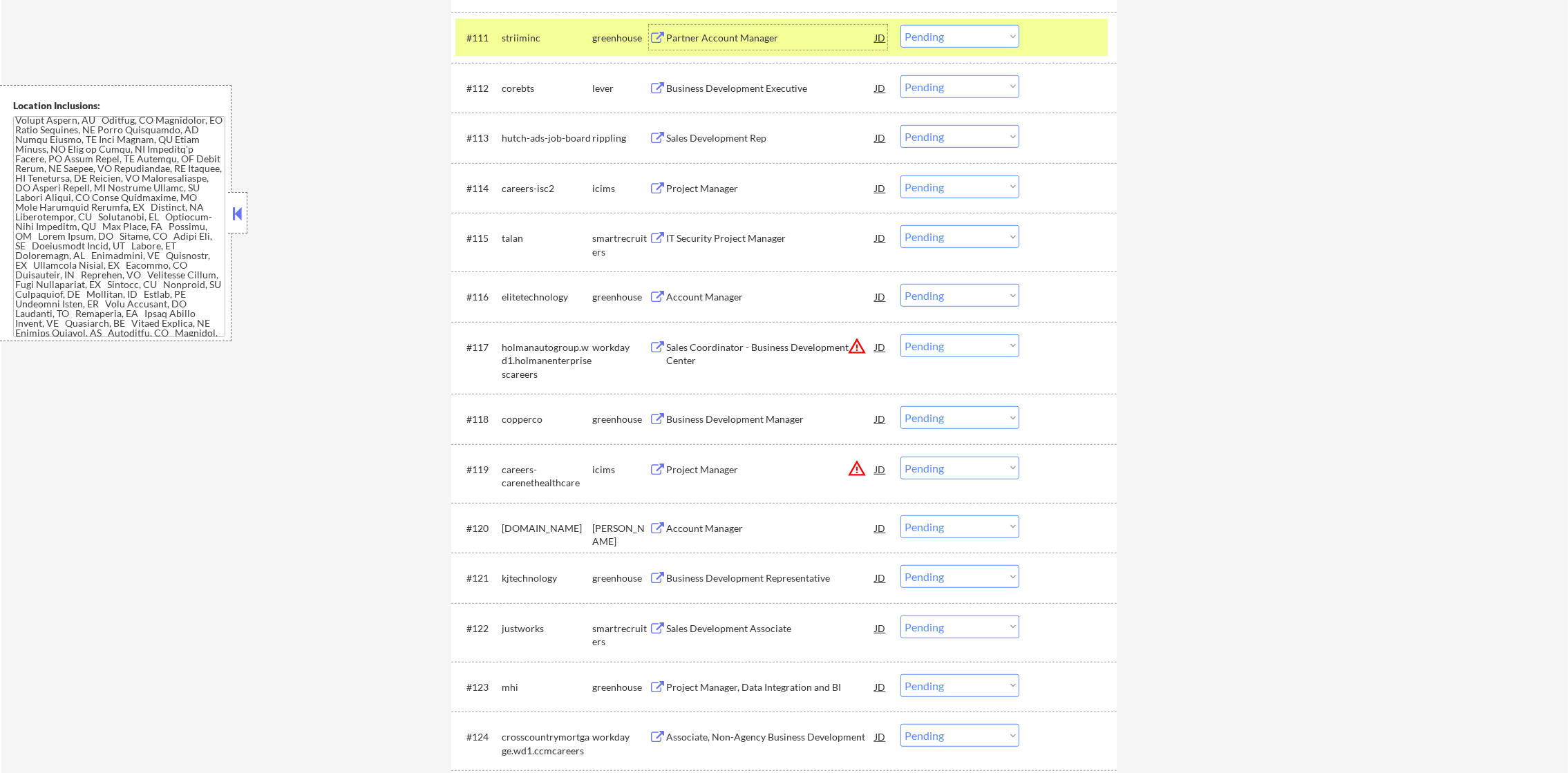
drag, startPoint x: 915, startPoint y: 38, endPoint x: 919, endPoint y: 47, distance: 9.8
click at [915, 38] on select "Choose an option... Pending Applied Excluded (Questions) Excluded (Expired) Exc…" at bounding box center [959, 36] width 119 height 23
click at [900, 25] on select "Choose an option... Pending Applied Excluded (Questions) Excluded (Expired) Exc…" at bounding box center [959, 36] width 119 height 23
click at [519, 17] on div "#111 striiminc greenhouse Partner Account Manager JD warning_amber Choose an op…" at bounding box center [784, 37] width 665 height 50
click at [753, 83] on div "Business Development Executive" at bounding box center [770, 88] width 209 height 14
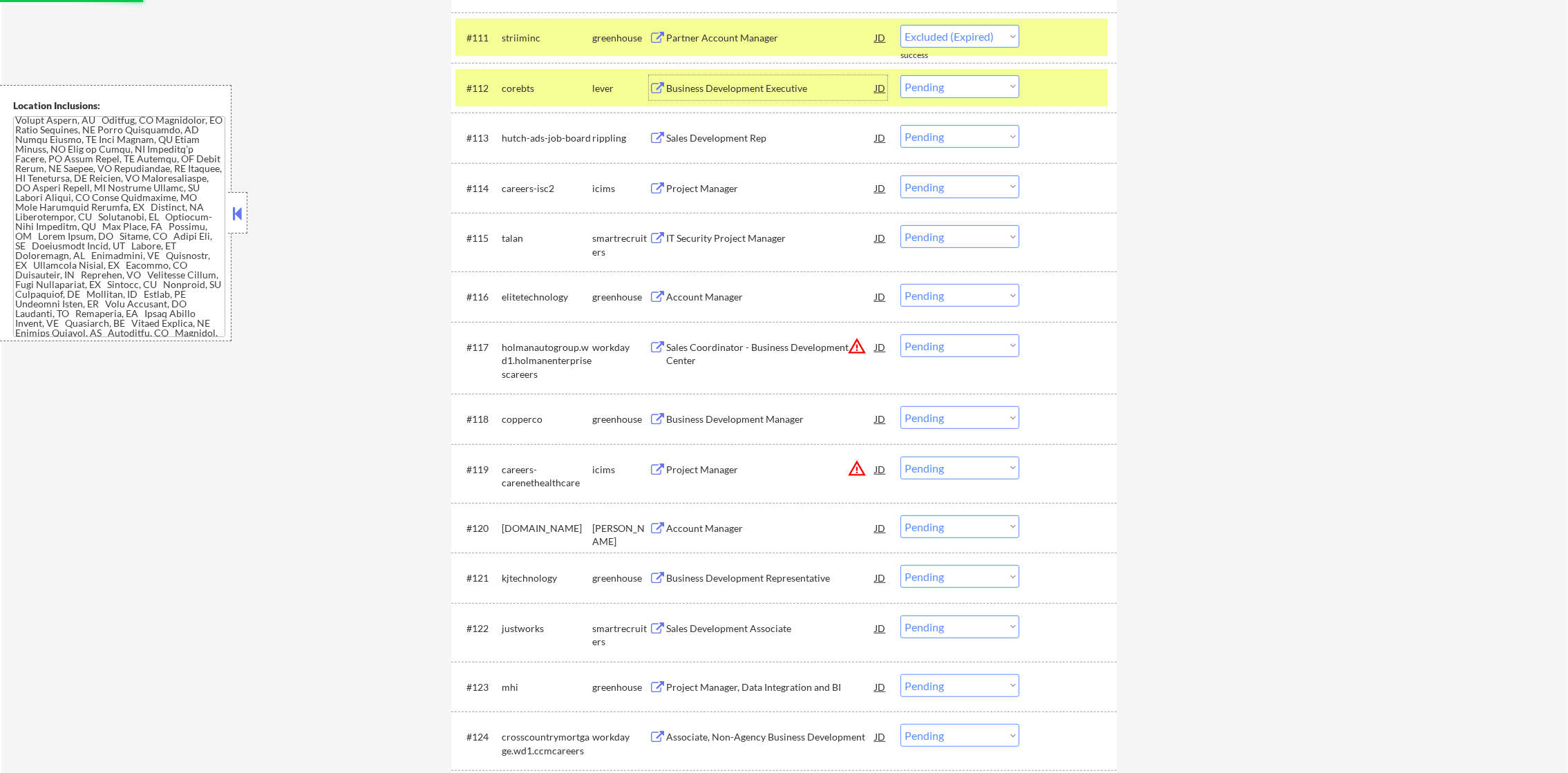
select select ""pending""
click at [562, 44] on div "striiminc" at bounding box center [547, 37] width 91 height 14
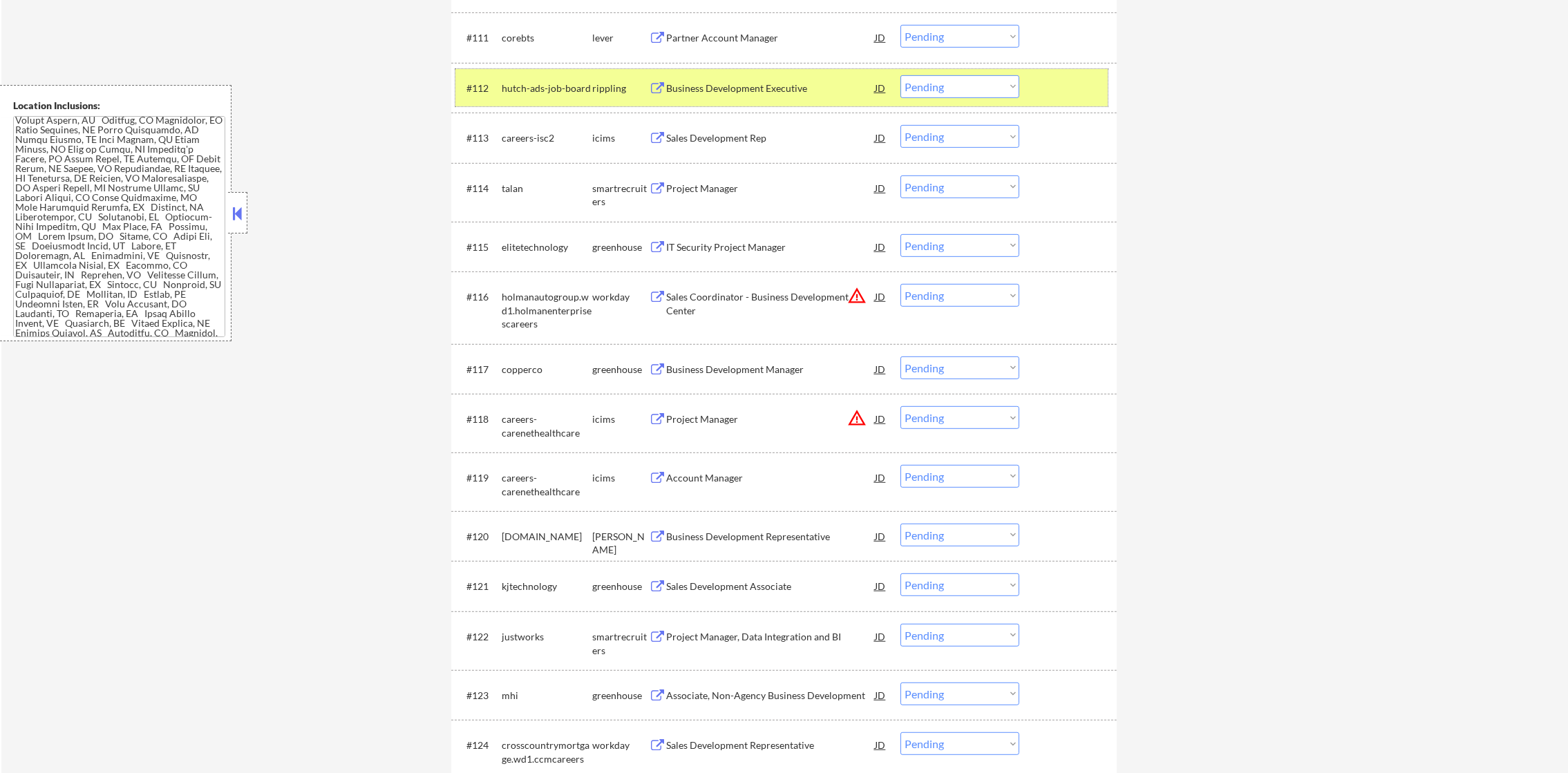
click at [503, 88] on div "hutch-ads-job-board" at bounding box center [547, 88] width 91 height 14
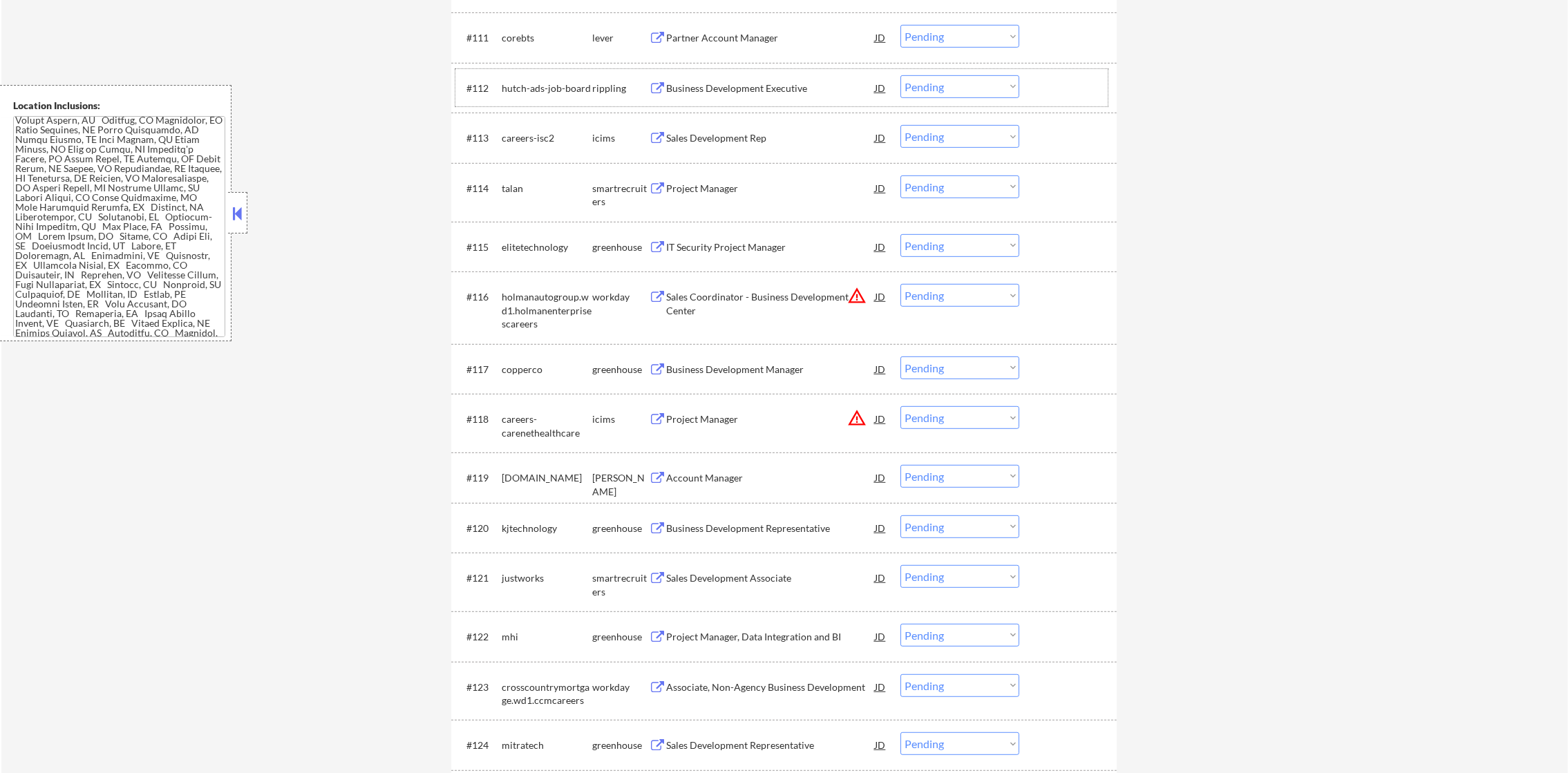
click at [948, 86] on select "Choose an option... Pending Applied Excluded (Questions) Excluded (Expired) Exc…" at bounding box center [959, 86] width 119 height 23
click at [900, 75] on select "Choose an option... Pending Applied Excluded (Questions) Excluded (Expired) Exc…" at bounding box center [959, 86] width 119 height 23
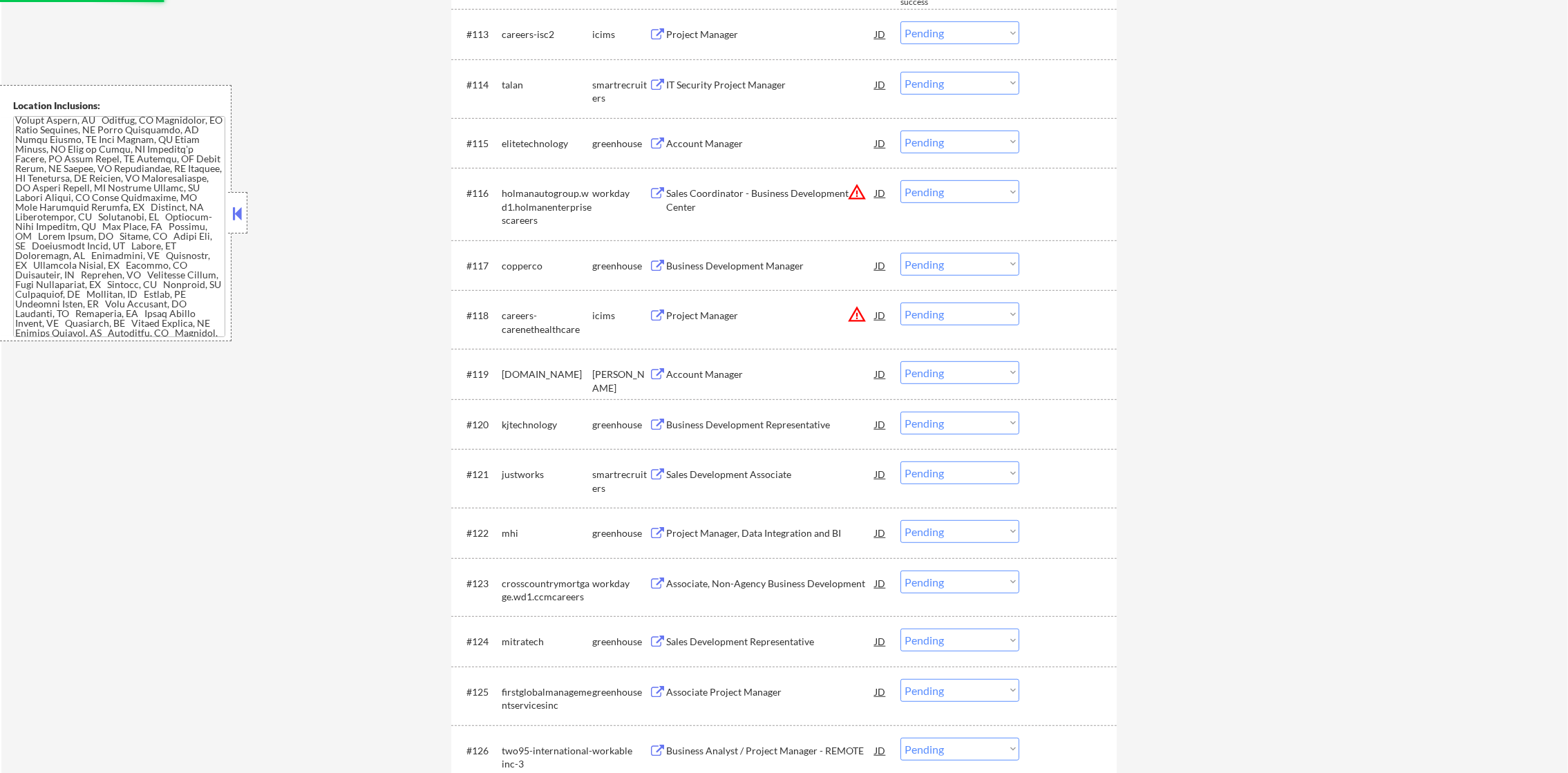
select select ""pending""
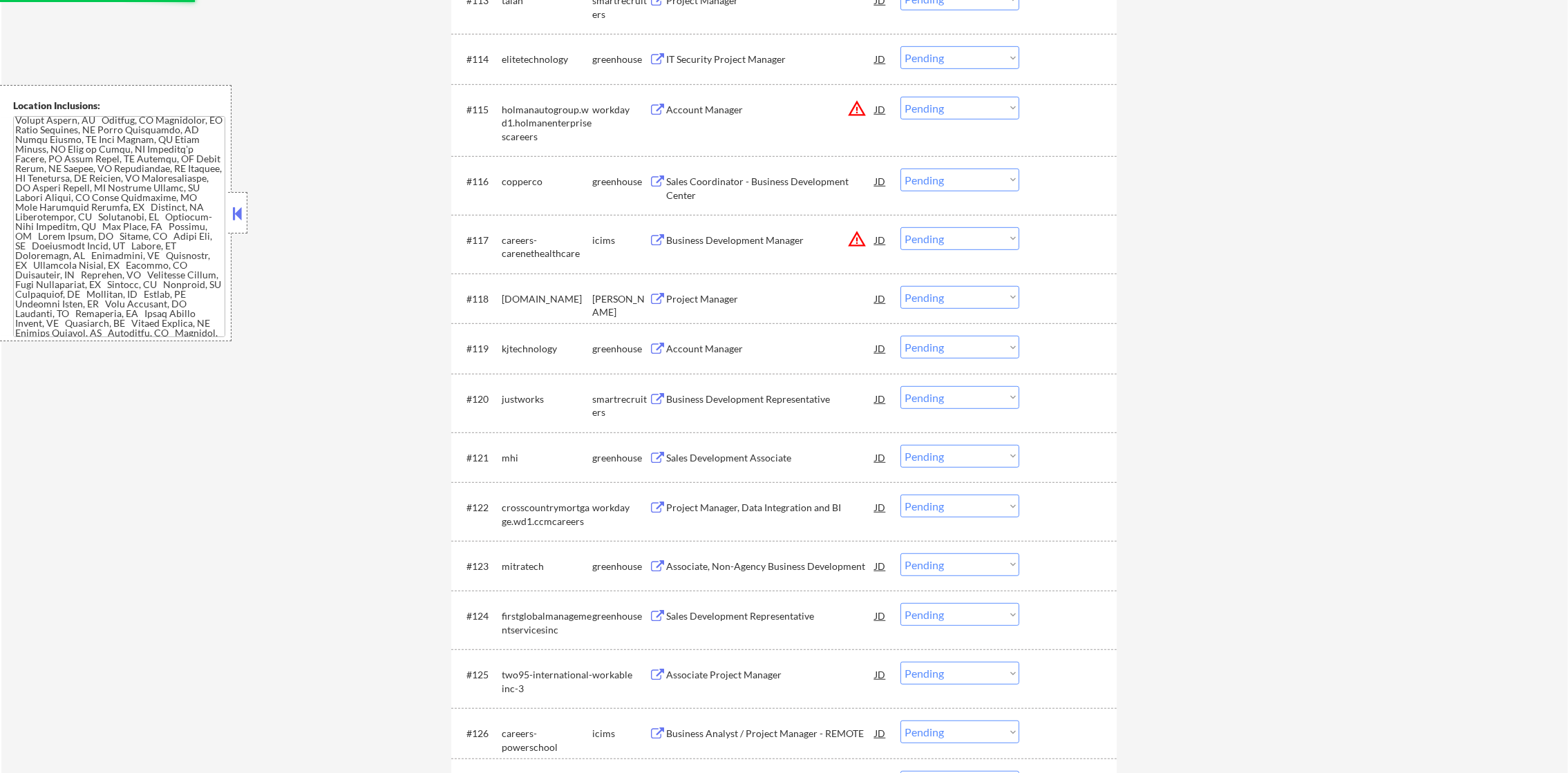
scroll to position [1139, 0]
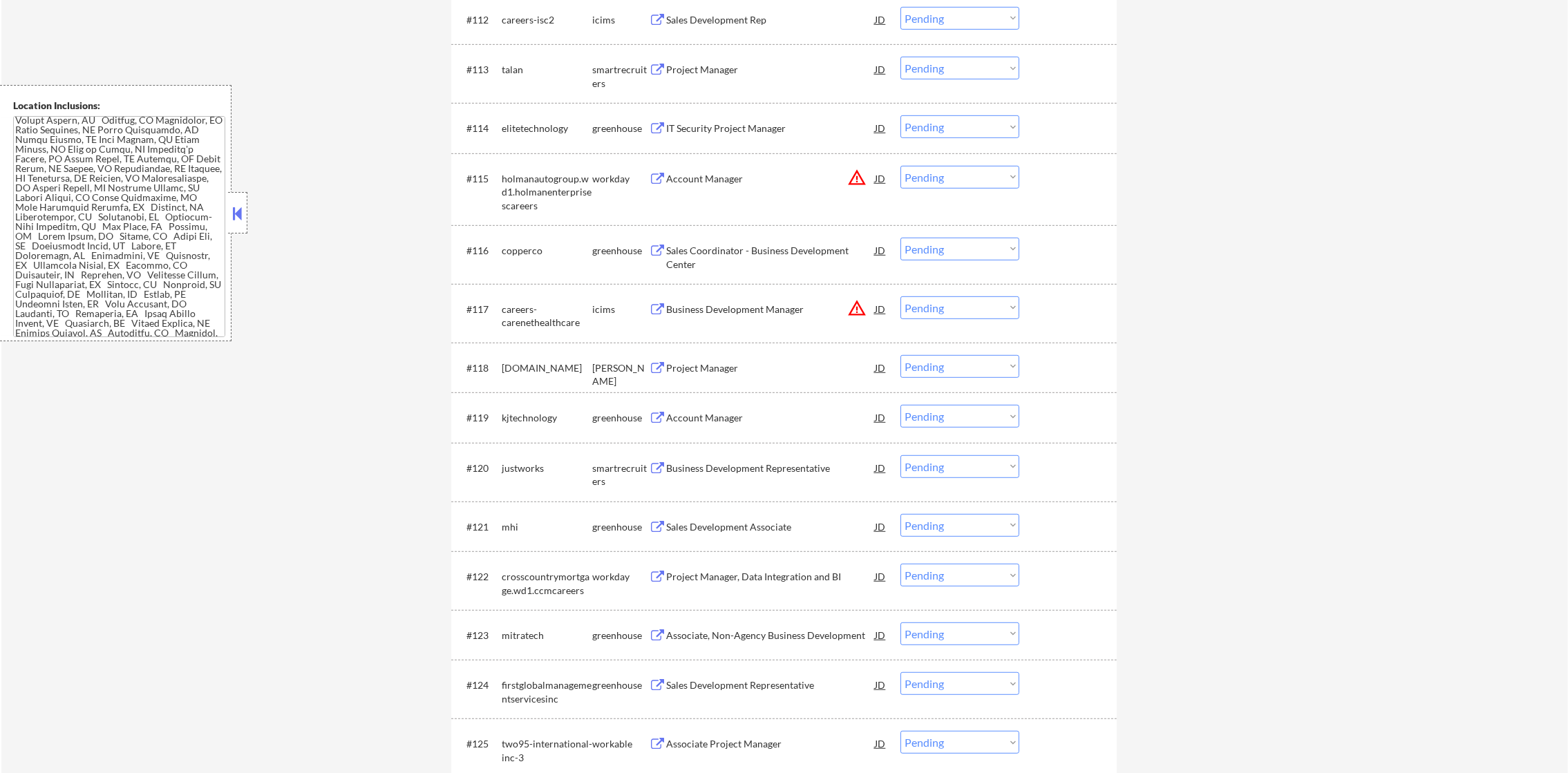
click at [753, 117] on div "IT Security Project Manager" at bounding box center [770, 128] width 209 height 25
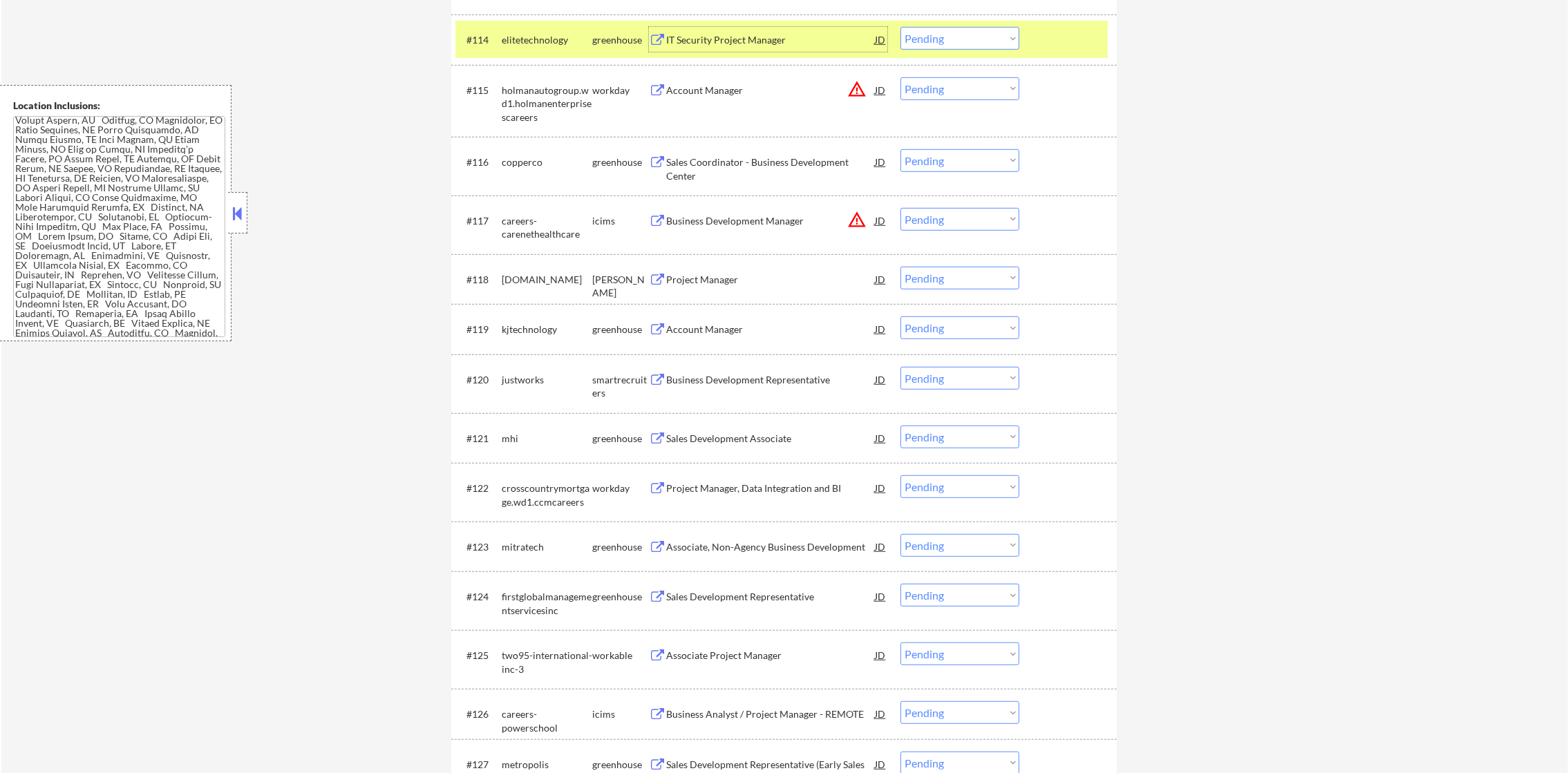
scroll to position [1243, 0]
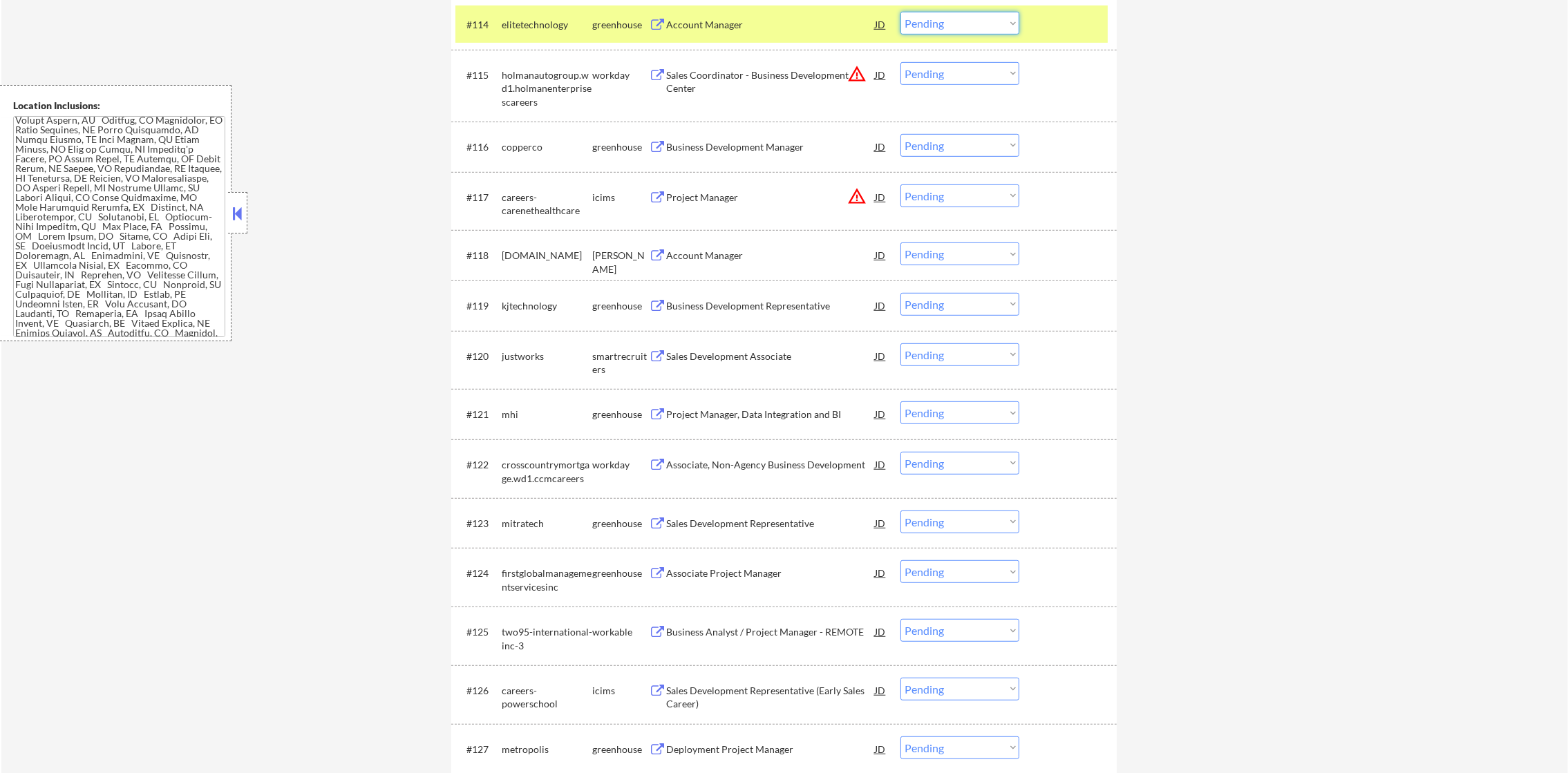
click at [960, 28] on select "Choose an option... Pending Applied Excluded (Questions) Excluded (Expired) Exc…" at bounding box center [959, 23] width 119 height 23
click at [900, 12] on select "Choose an option... Pending Applied Excluded (Questions) Excluded (Expired) Exc…" at bounding box center [959, 23] width 119 height 23
click at [533, 20] on div "elitetechnology" at bounding box center [547, 25] width 91 height 14
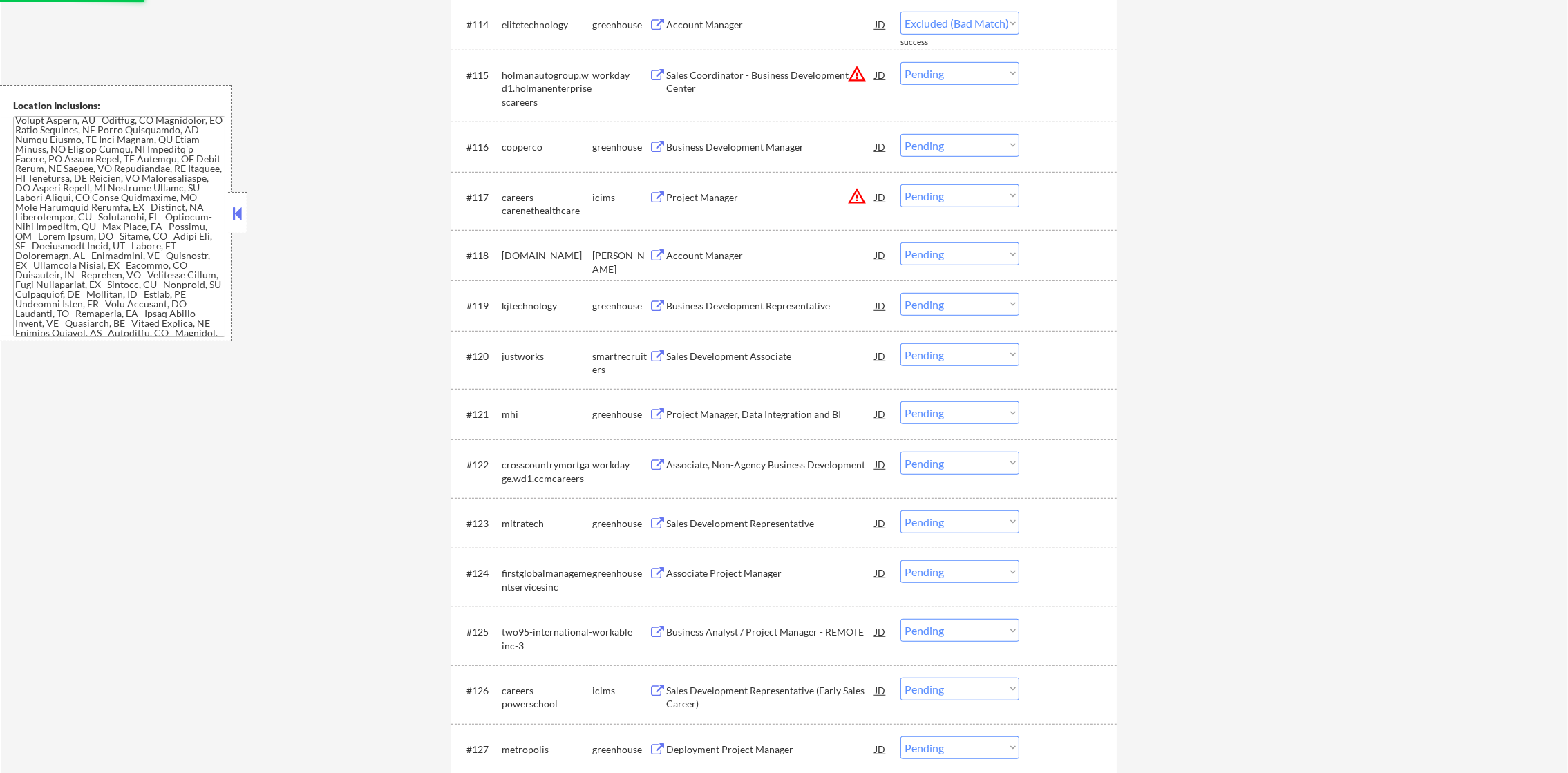
select select ""pending""
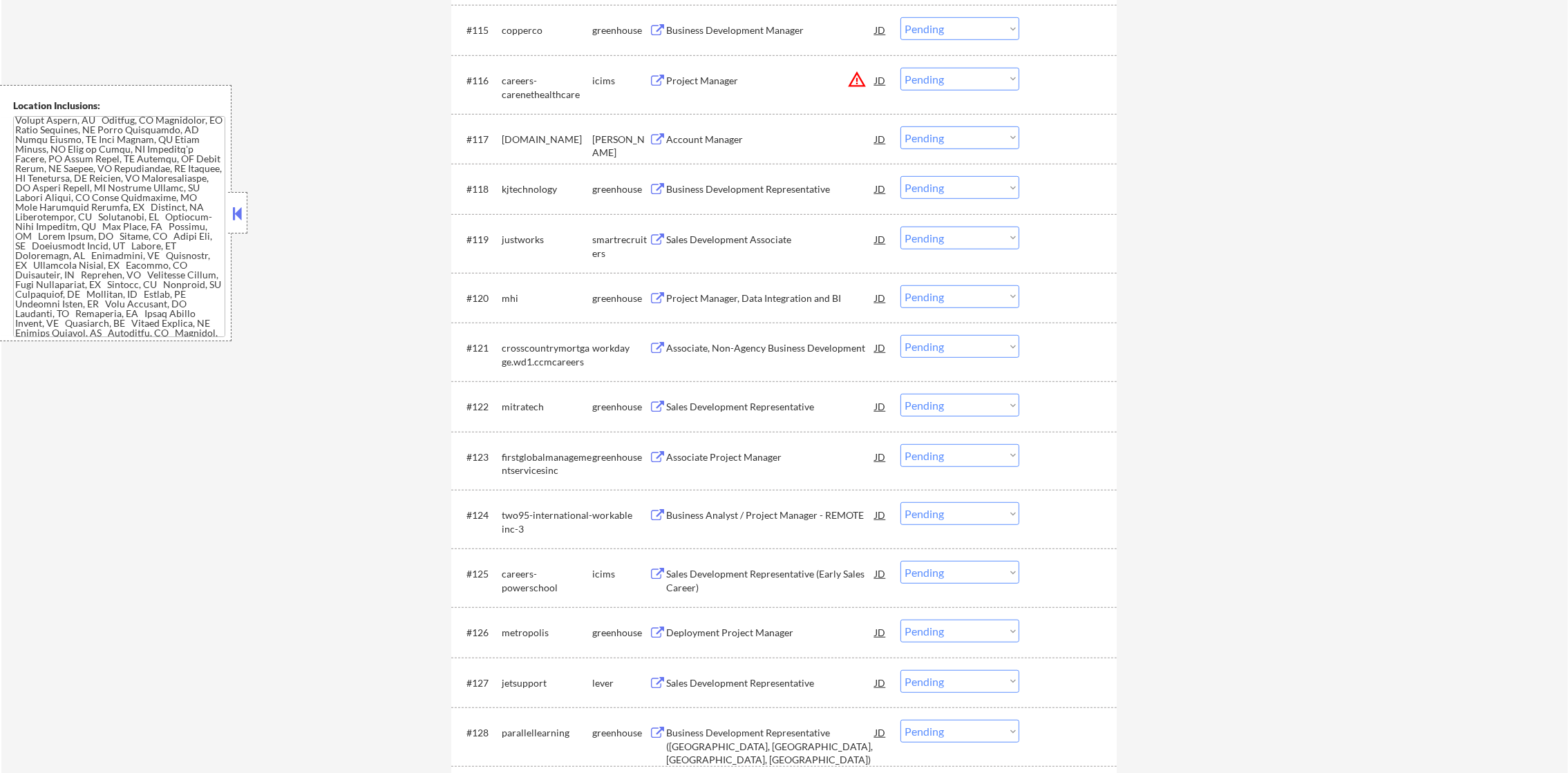
scroll to position [1311, 0]
click at [735, 29] on div "Business Development Manager" at bounding box center [770, 27] width 209 height 14
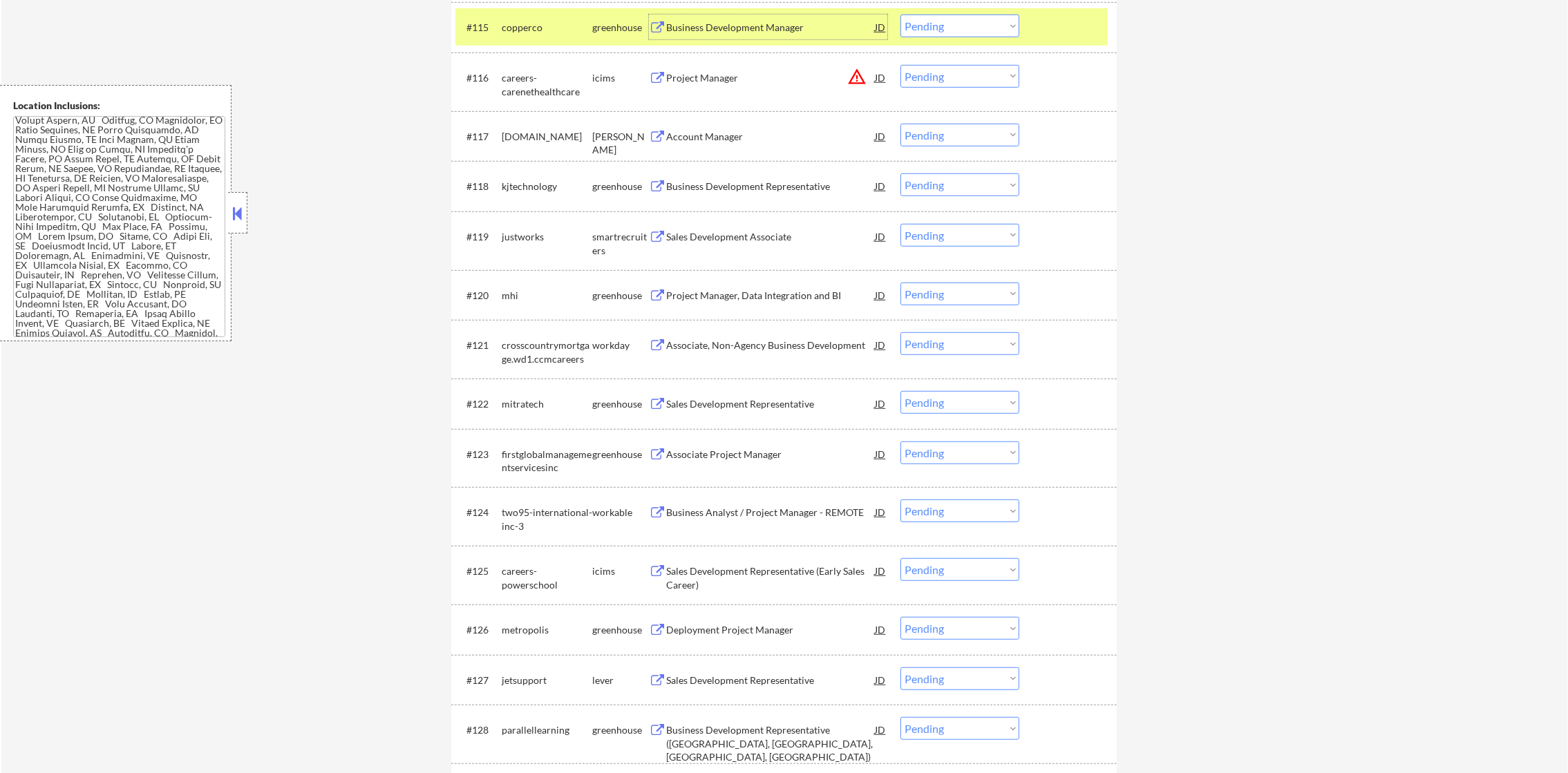
click at [980, 16] on select "Choose an option... Pending Applied Excluded (Questions) Excluded (Expired) Exc…" at bounding box center [959, 26] width 119 height 23
click at [900, 15] on select "Choose an option... Pending Applied Excluded (Questions) Excluded (Expired) Exc…" at bounding box center [959, 26] width 119 height 23
click at [574, 12] on div "#115 copperco greenhouse Business Development Manager JD warning_amber Choose a…" at bounding box center [781, 26] width 652 height 37
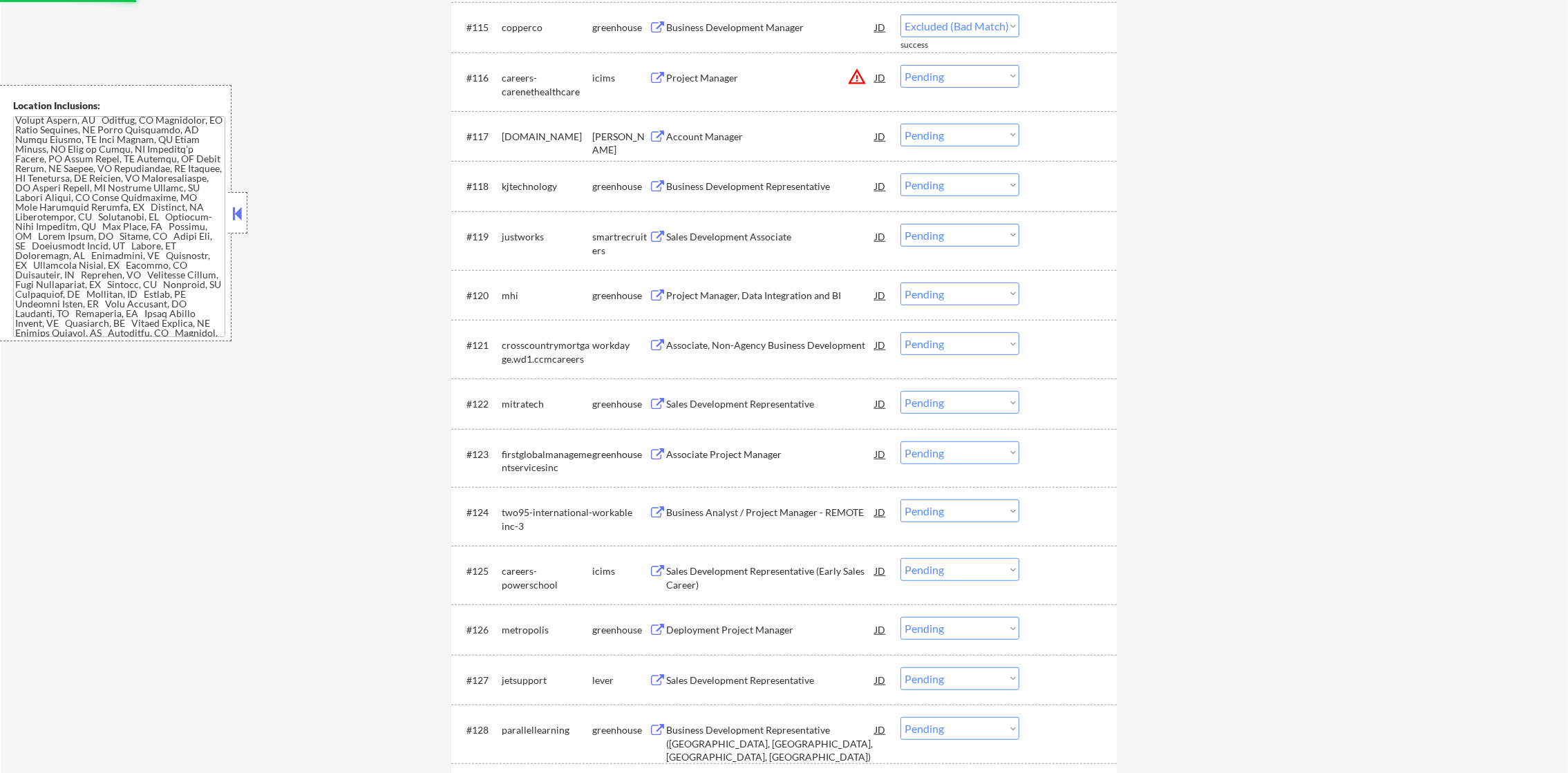
click at [722, 130] on div "Account Manager" at bounding box center [770, 137] width 209 height 14
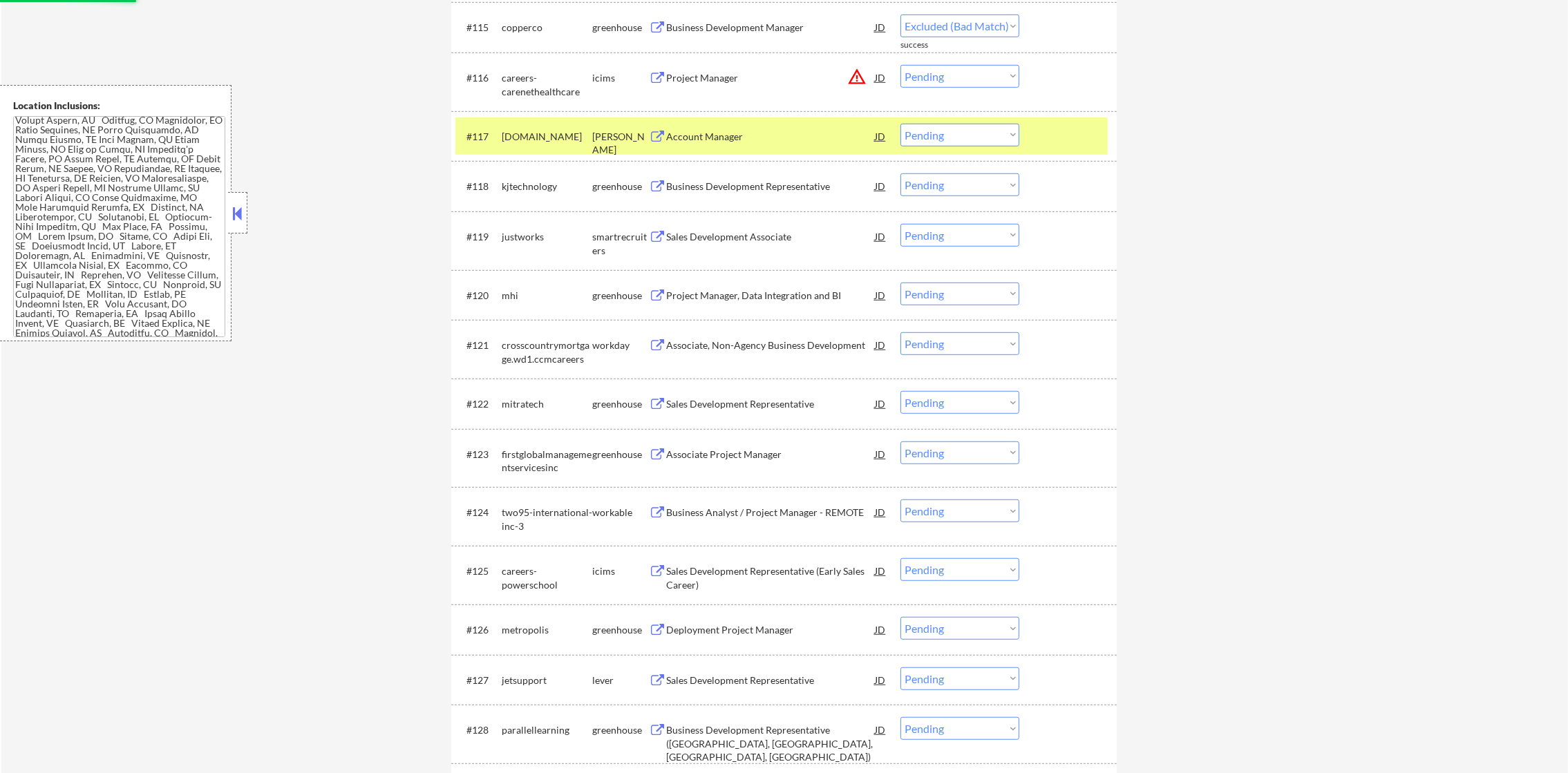
select select ""pending""
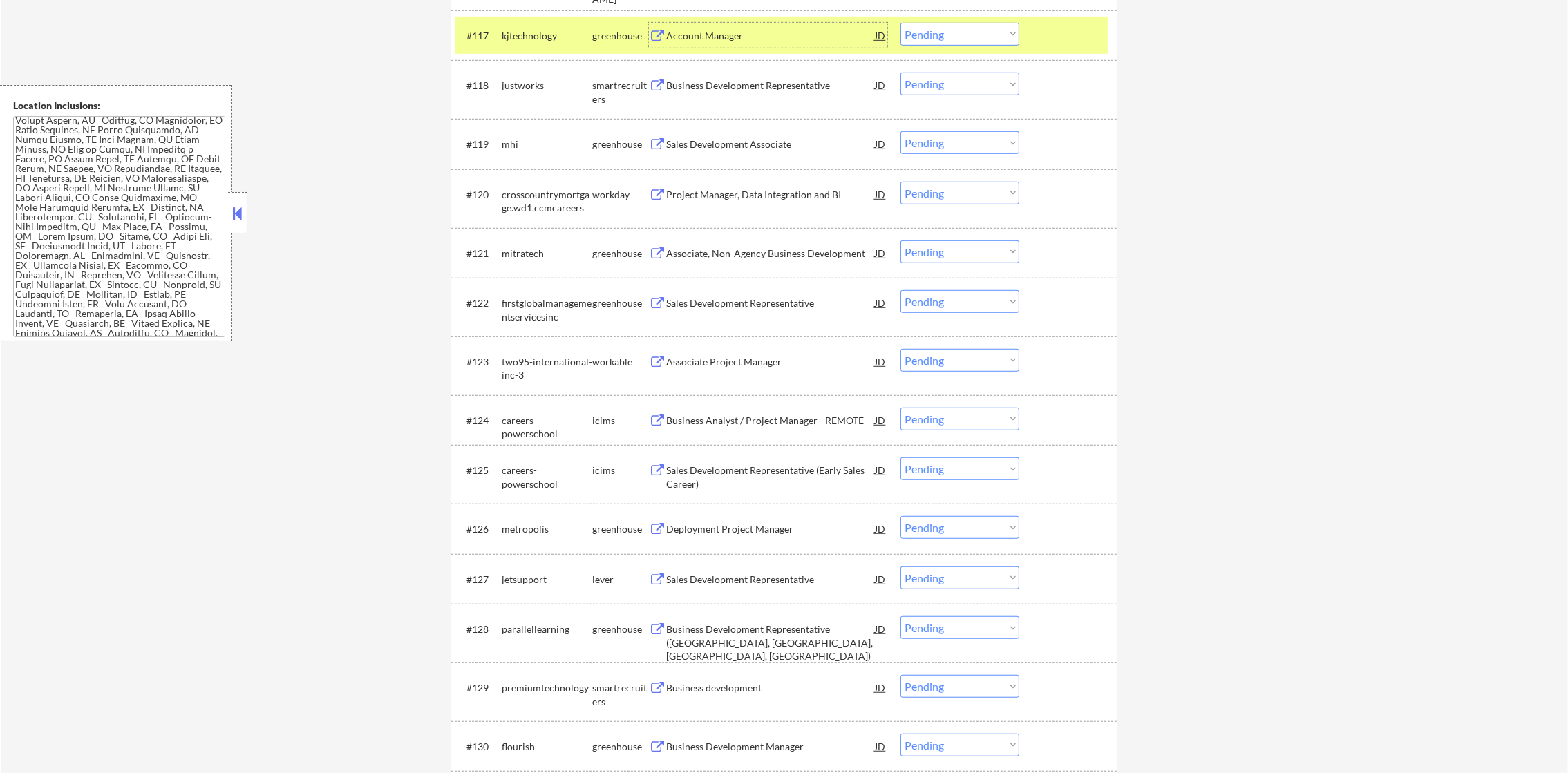
scroll to position [1415, 0]
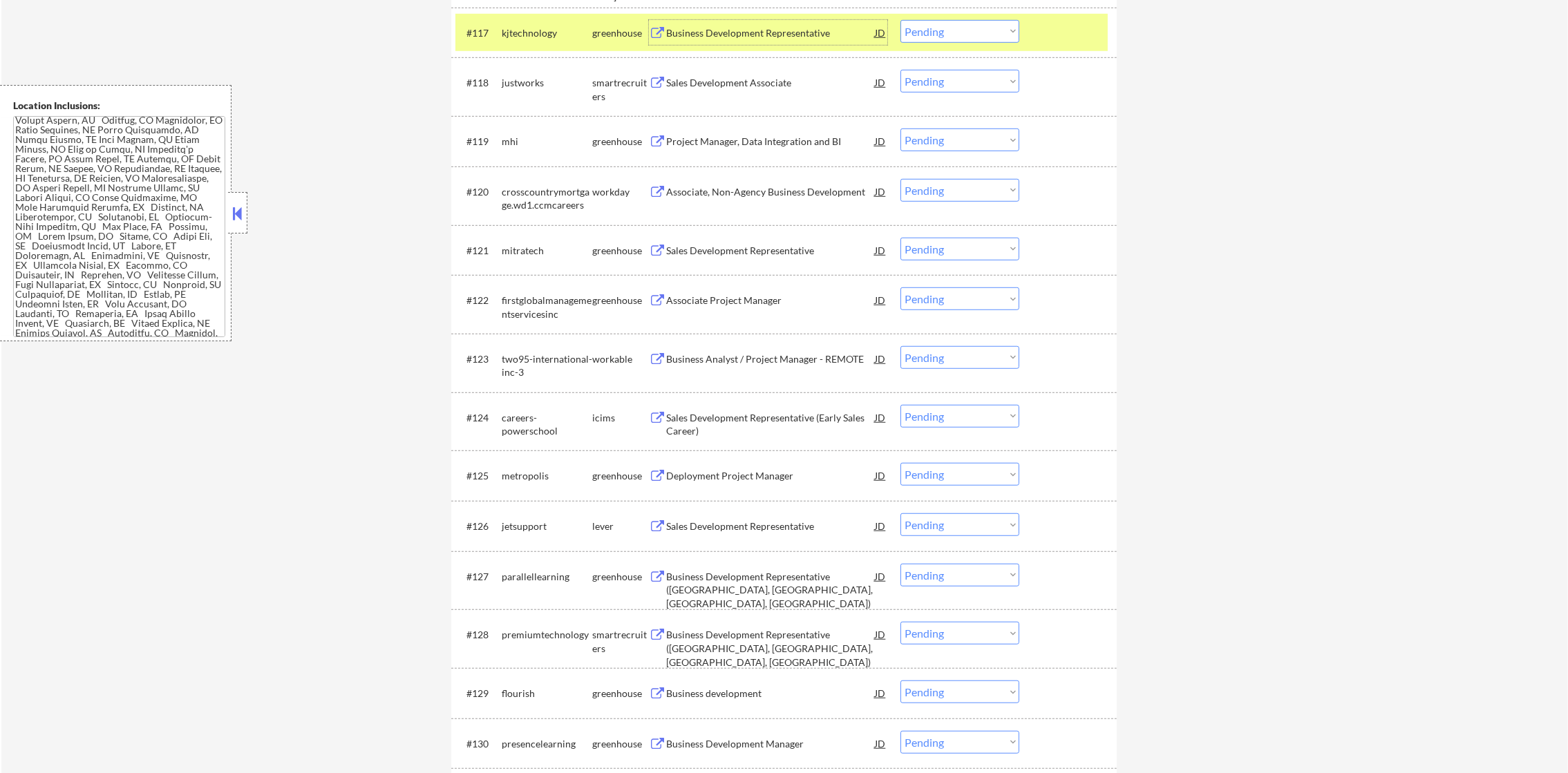
click at [525, 49] on div "#117 kjtechnology greenhouse Business Development Representative JD warning_amb…" at bounding box center [781, 32] width 652 height 37
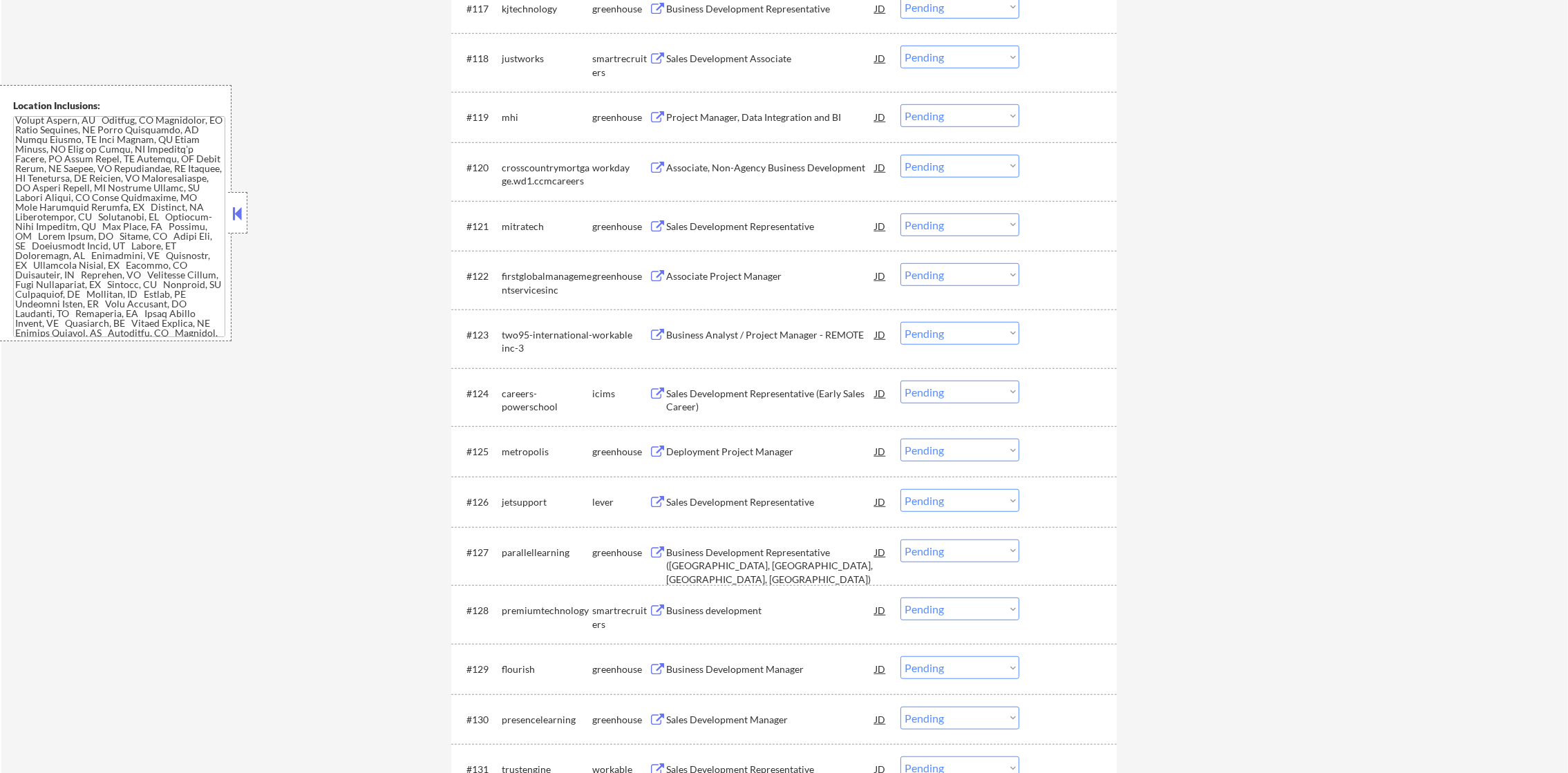
scroll to position [1450, 0]
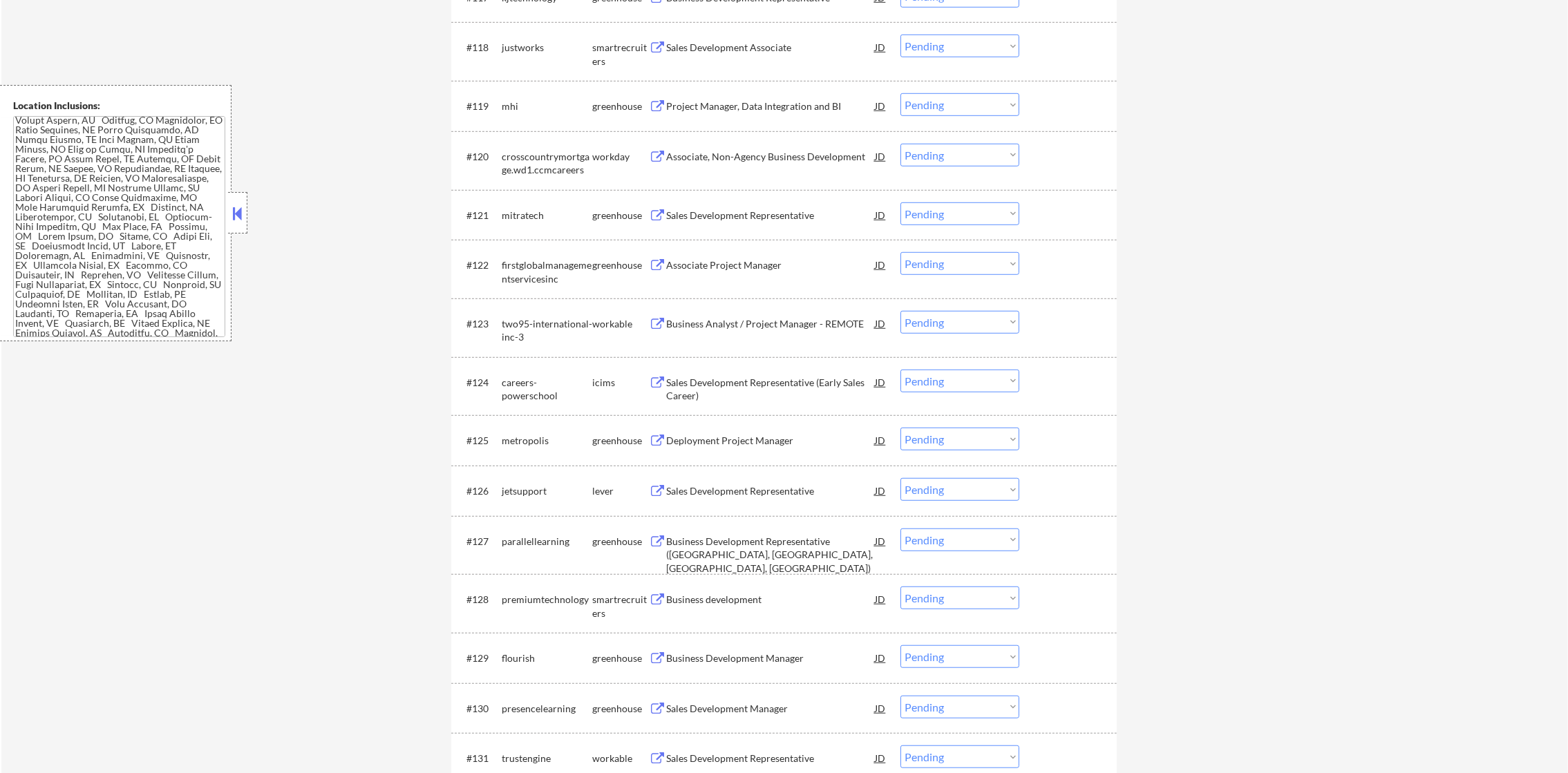
click at [764, 59] on div "Sales Development Associate" at bounding box center [770, 47] width 209 height 25
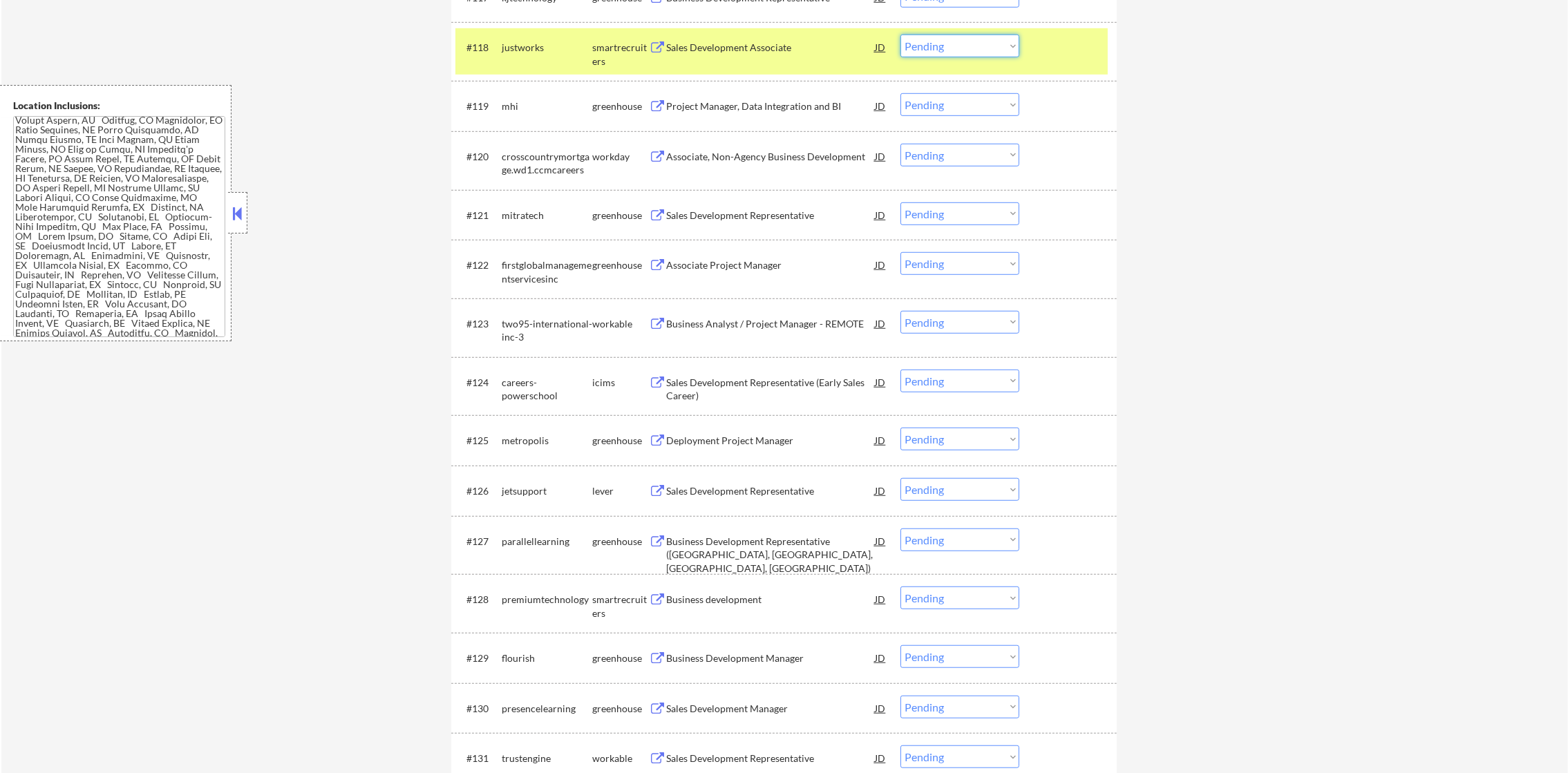
click at [959, 50] on select "Choose an option... Pending Applied Excluded (Questions) Excluded (Expired) Exc…" at bounding box center [959, 45] width 119 height 23
click at [900, 34] on select "Choose an option... Pending Applied Excluded (Questions) Excluded (Expired) Exc…" at bounding box center [959, 45] width 119 height 23
click at [517, 31] on div "#118 justworks smartrecruiters Sales Development Associate JD warning_amber Cho…" at bounding box center [781, 51] width 652 height 45
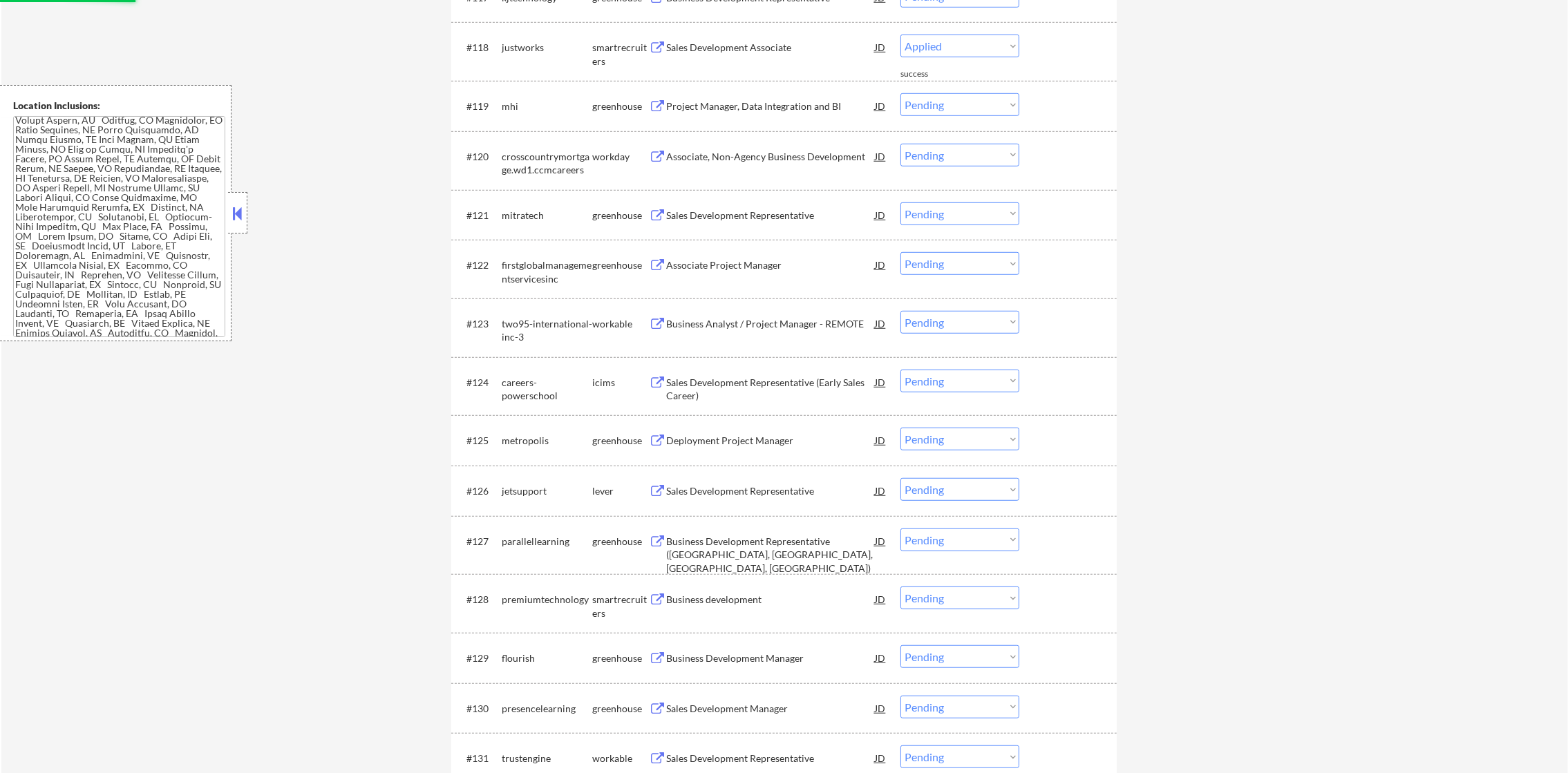
select select ""pending""
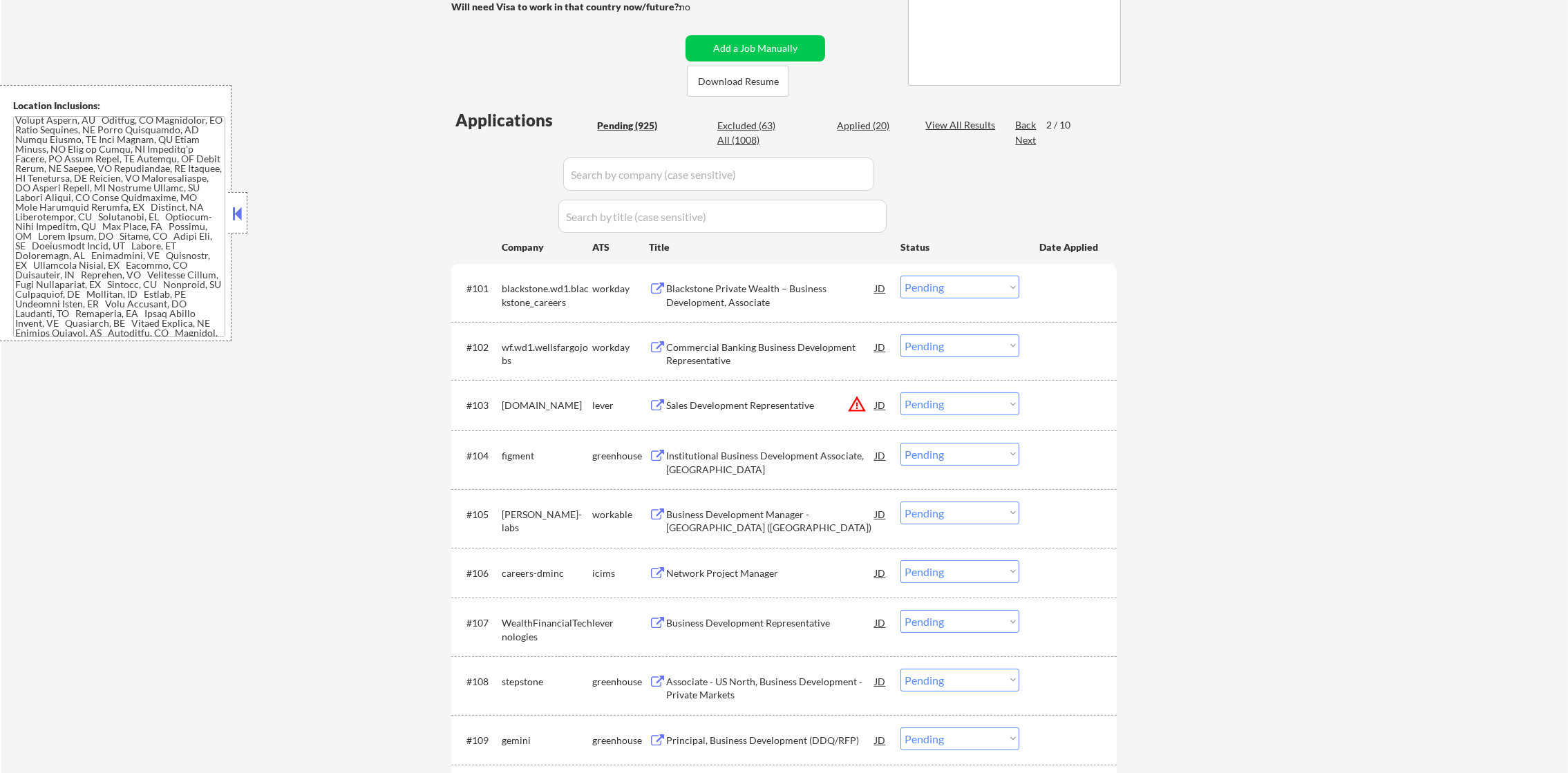
scroll to position [266, 0]
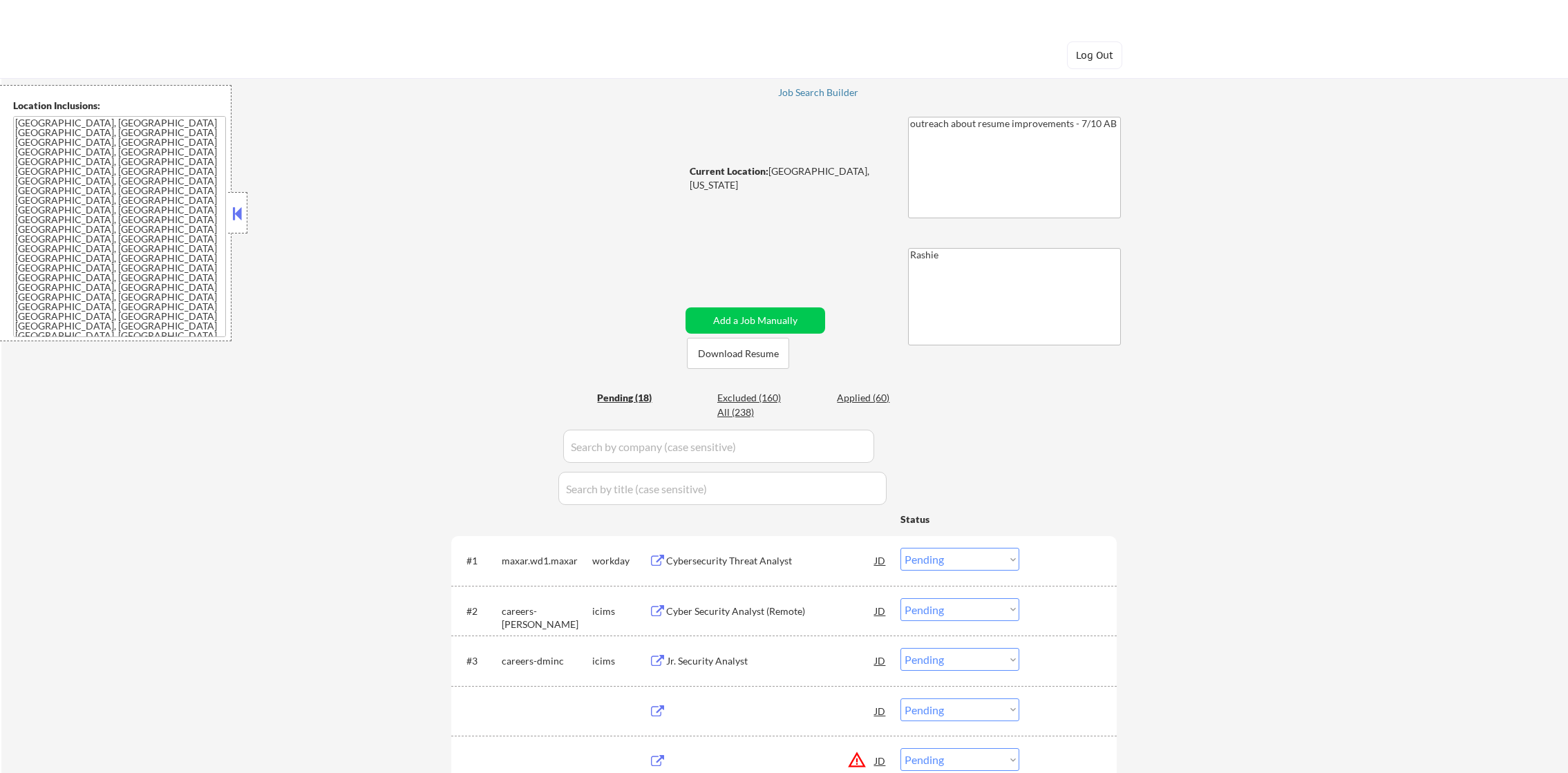
select select ""pending""
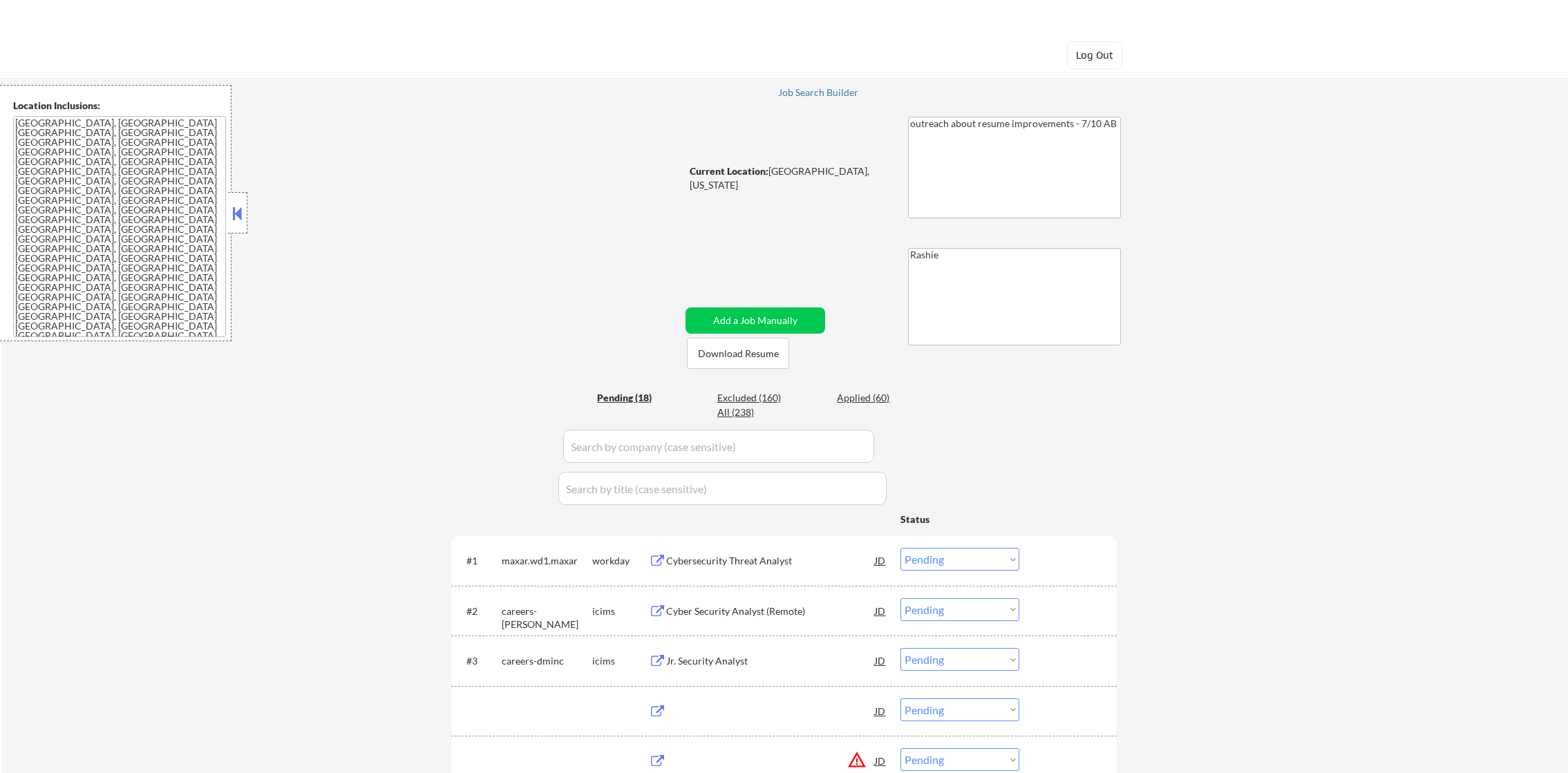
select select ""pending""
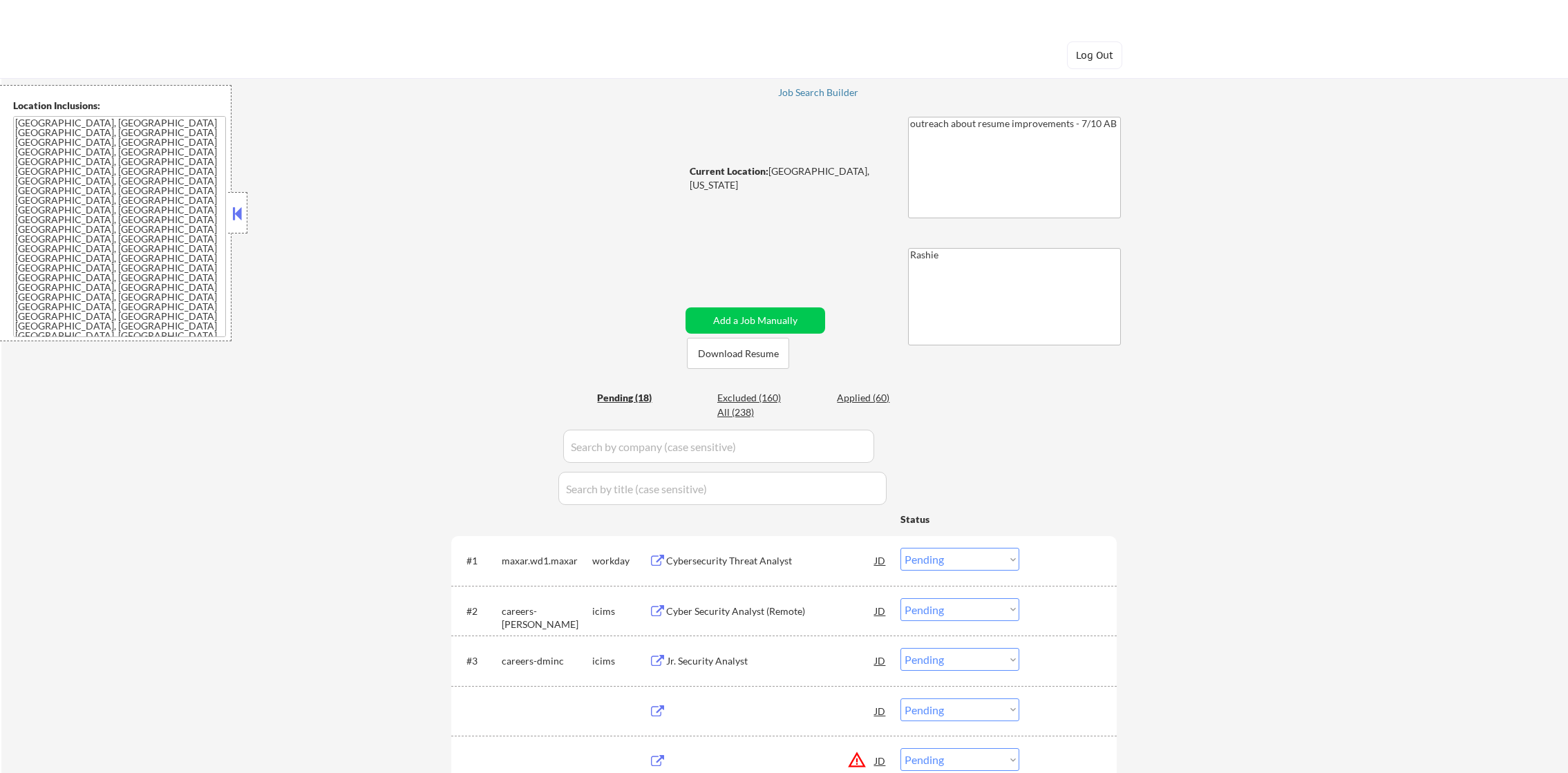
select select ""pending""
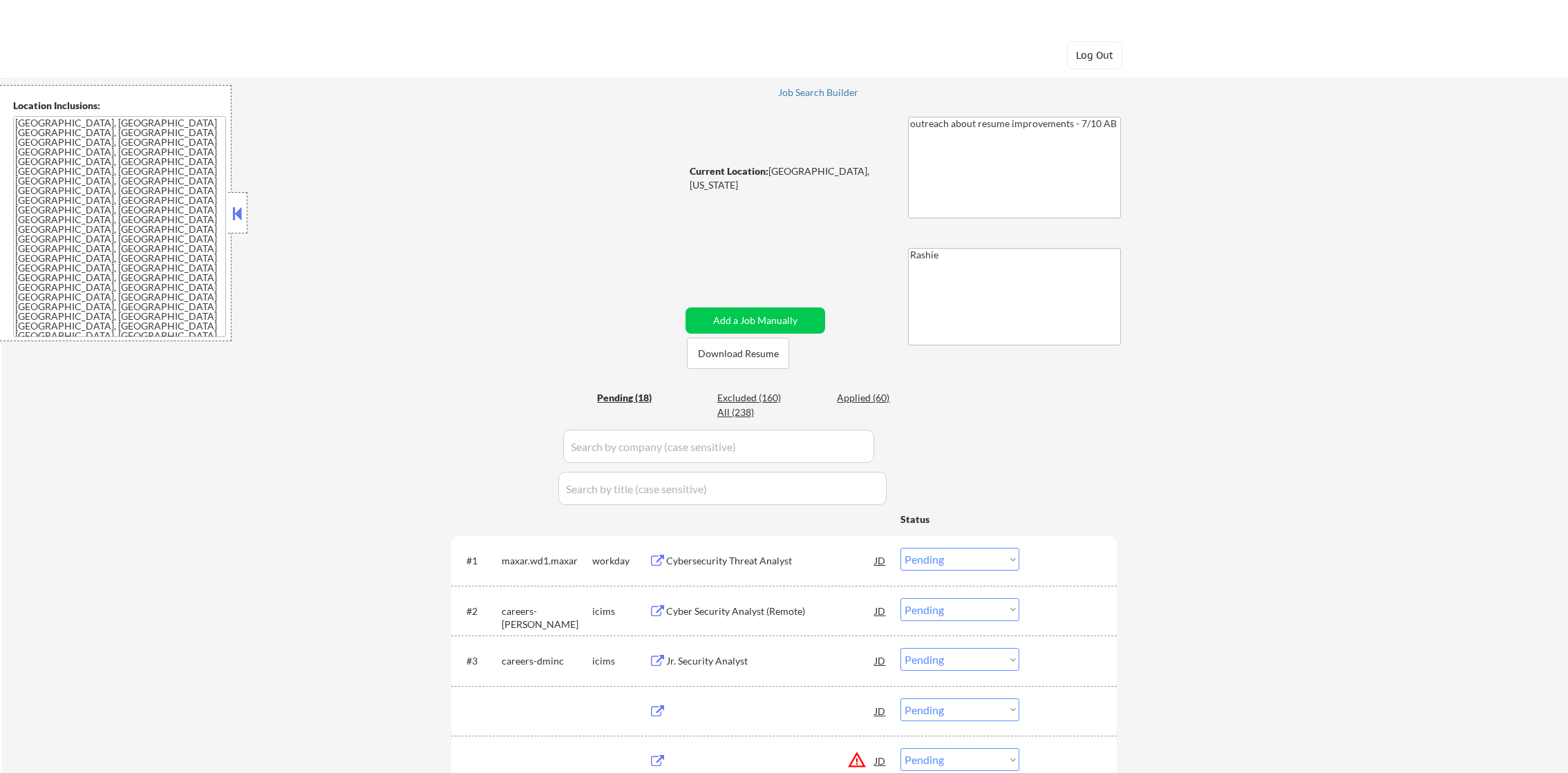
select select ""pending""
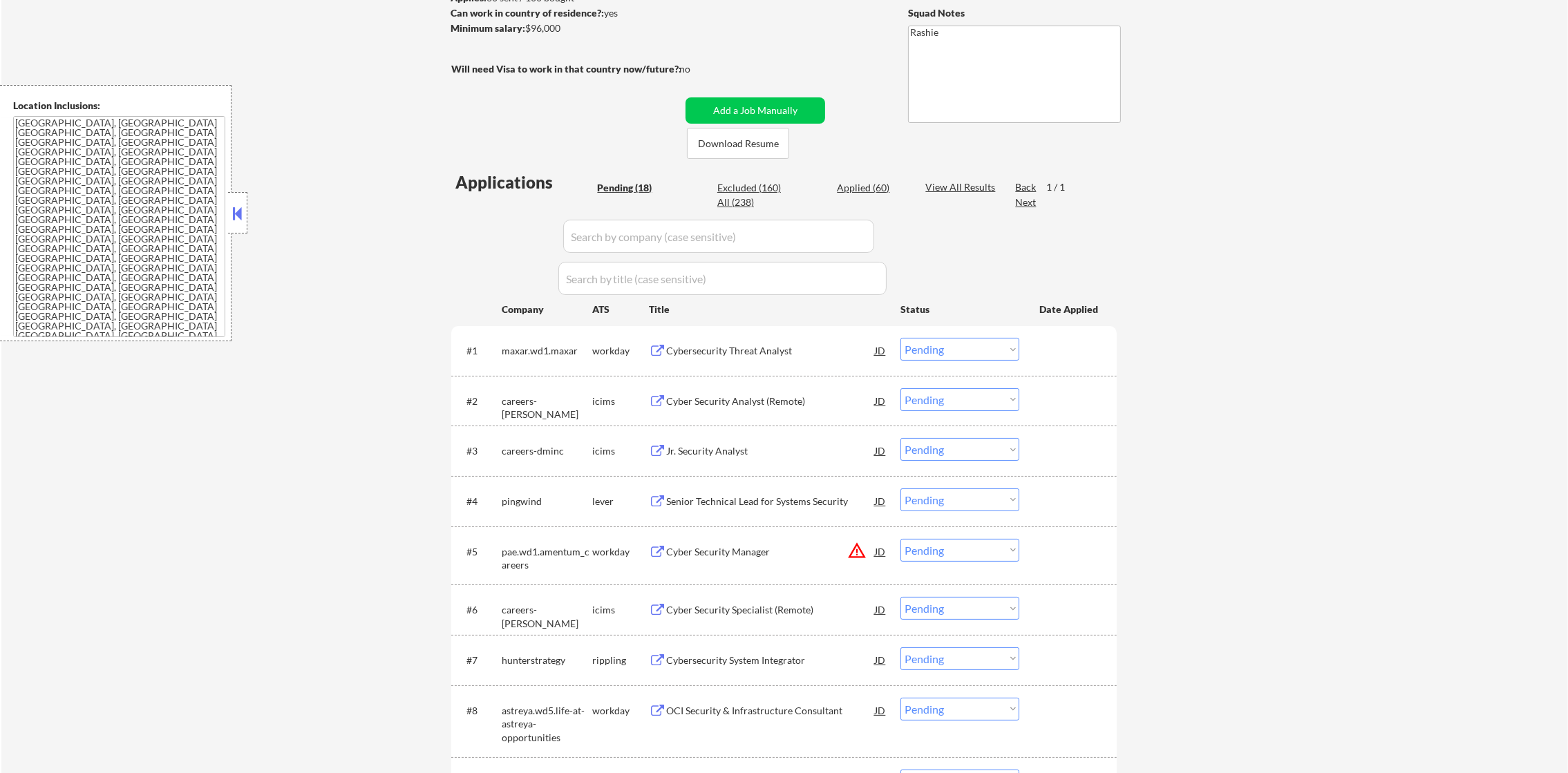
scroll to position [241, 0]
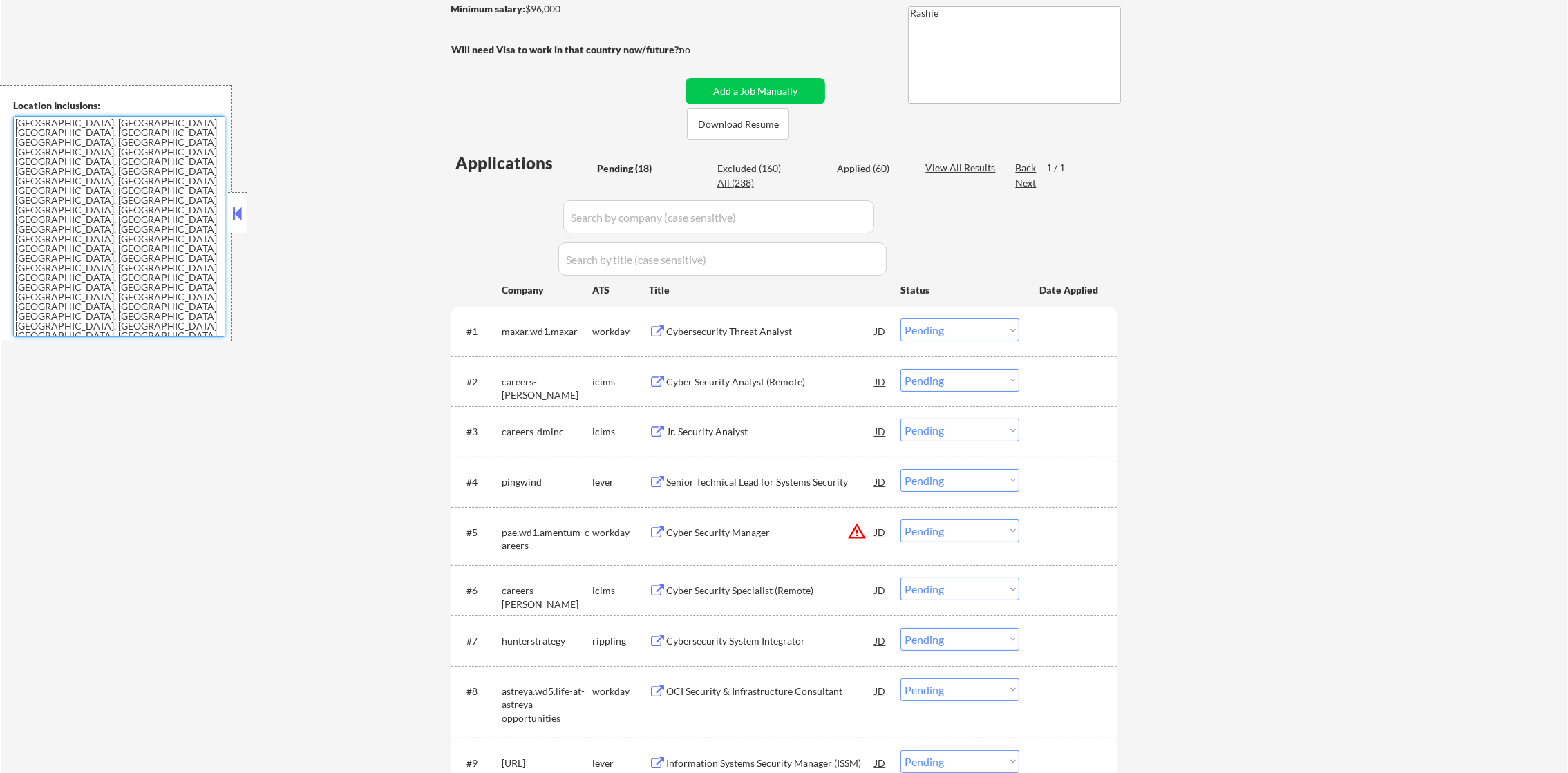
click at [81, 219] on textarea "Dallas, TX University Park, TX Highland Park, TX Irving, TX Addison, TX Farmers…" at bounding box center [119, 227] width 212 height 221
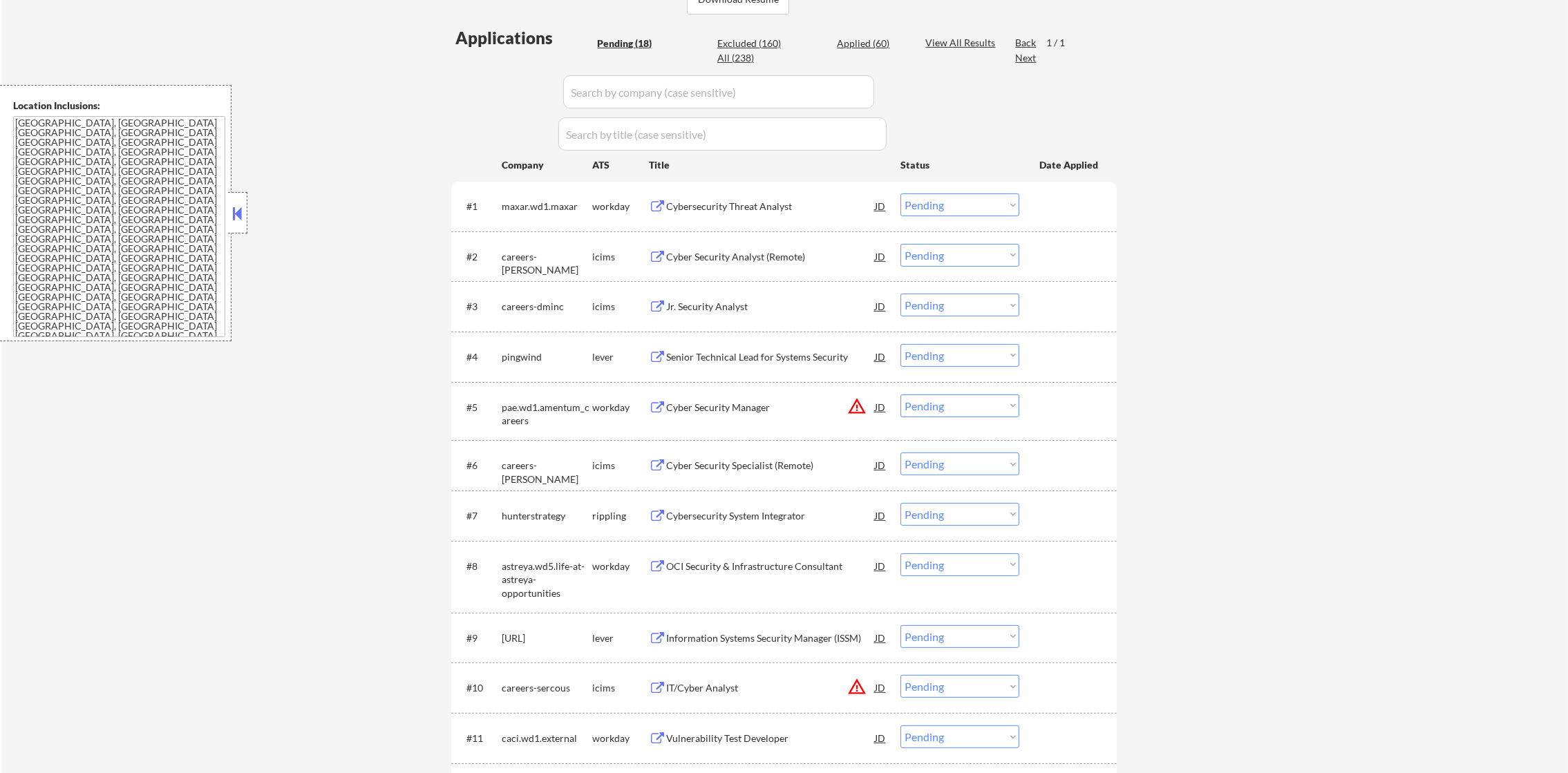
scroll to position [379, 0]
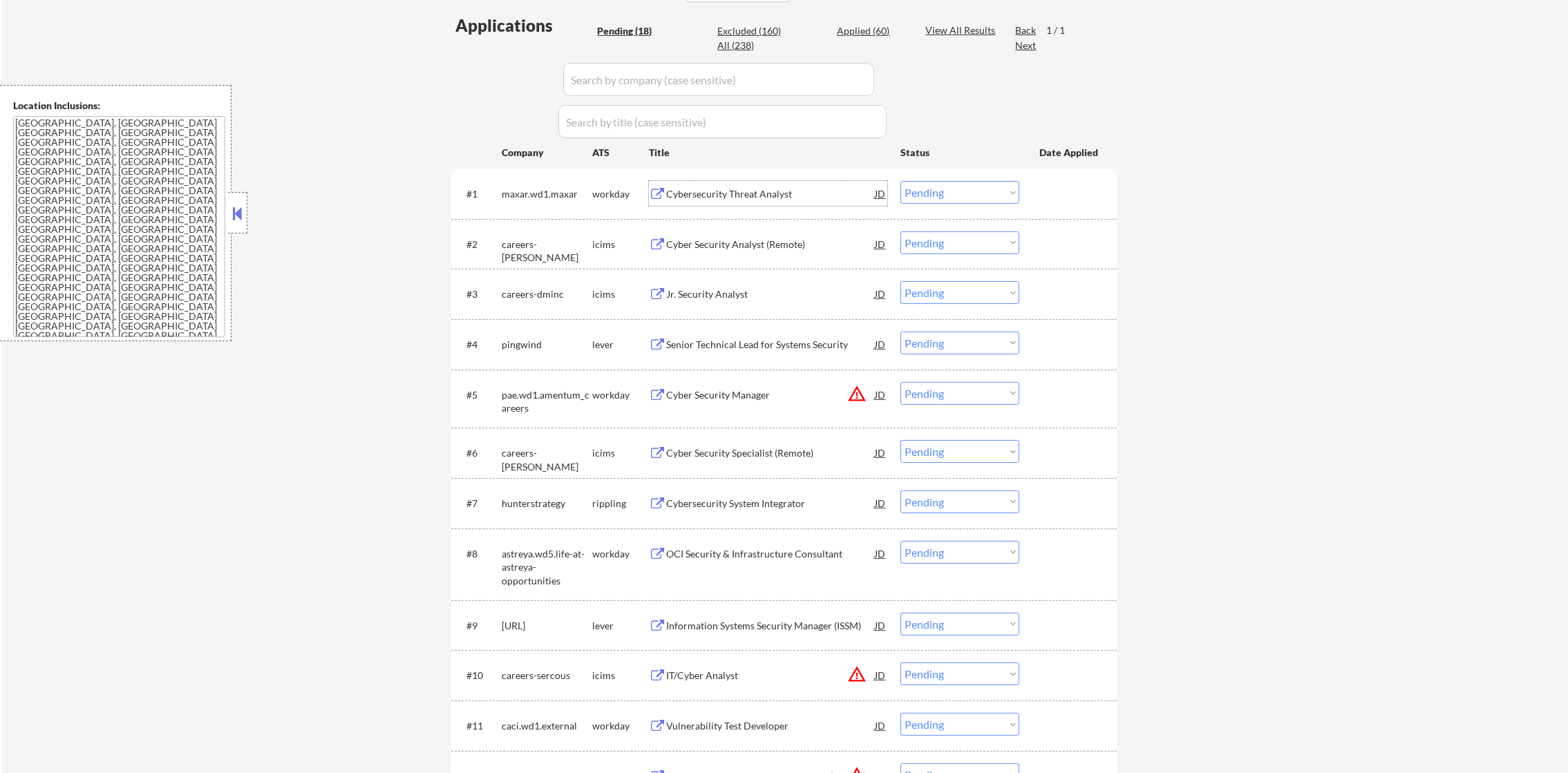
click at [775, 183] on div "Cybersecurity Threat Analyst" at bounding box center [770, 193] width 209 height 25
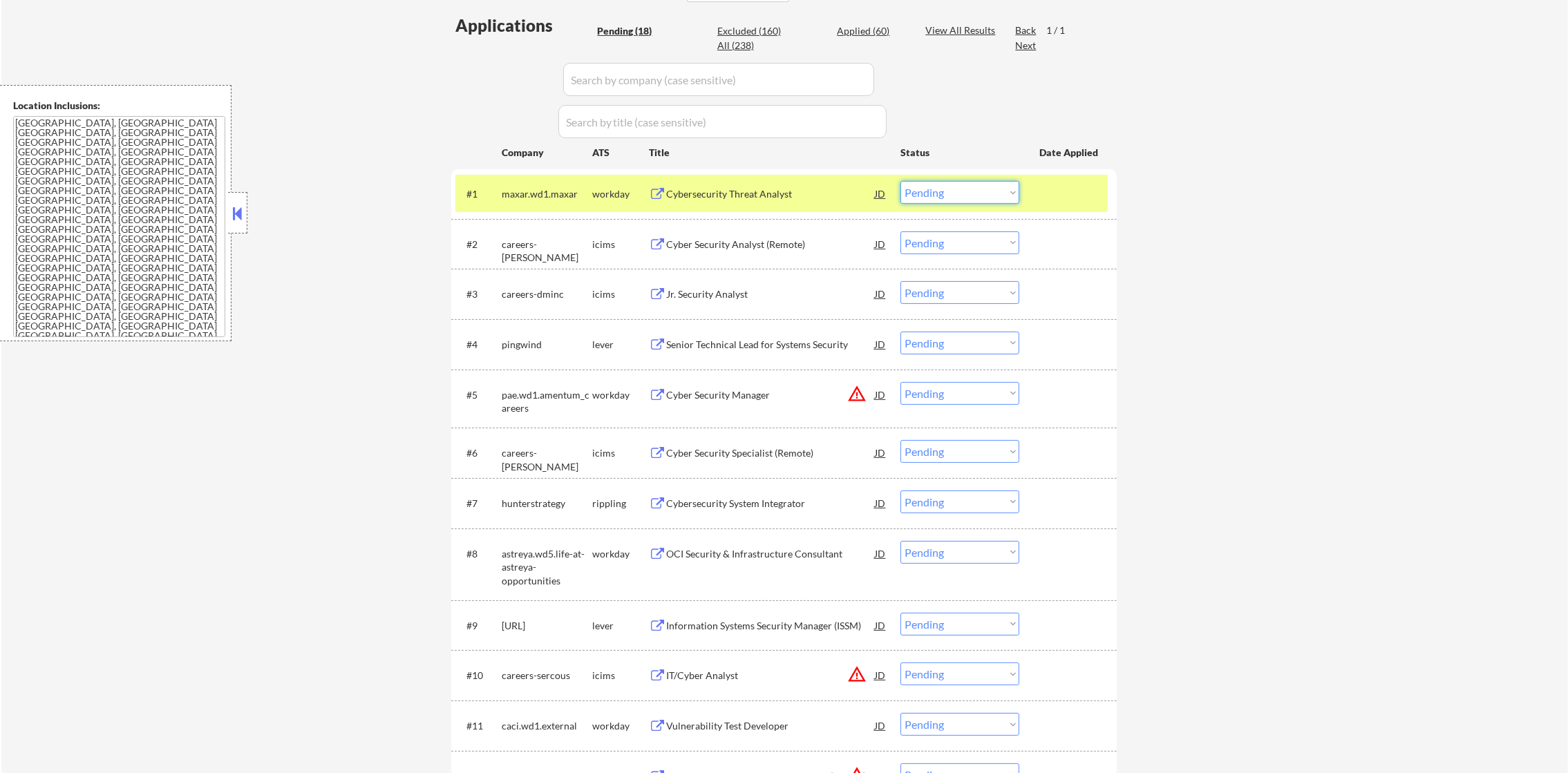
drag, startPoint x: 914, startPoint y: 186, endPoint x: 920, endPoint y: 202, distance: 17.1
click at [914, 186] on select "Choose an option... Pending Applied Excluded (Questions) Excluded (Expired) Exc…" at bounding box center [959, 192] width 119 height 23
click at [900, 181] on select "Choose an option... Pending Applied Excluded (Questions) Excluded (Expired) Exc…" at bounding box center [959, 192] width 119 height 23
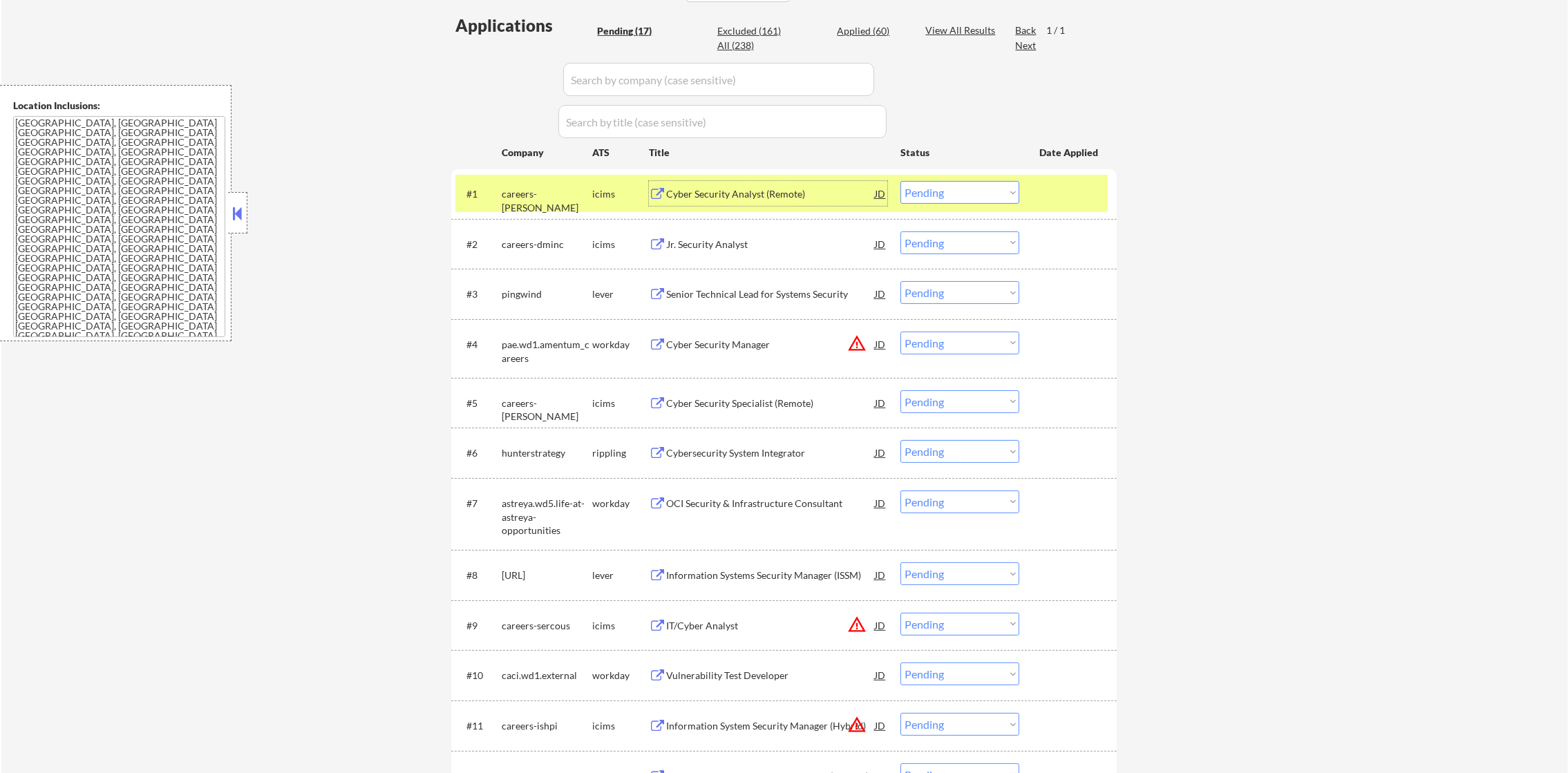
click at [762, 192] on div "Cyber Security Analyst (Remote)" at bounding box center [770, 194] width 209 height 14
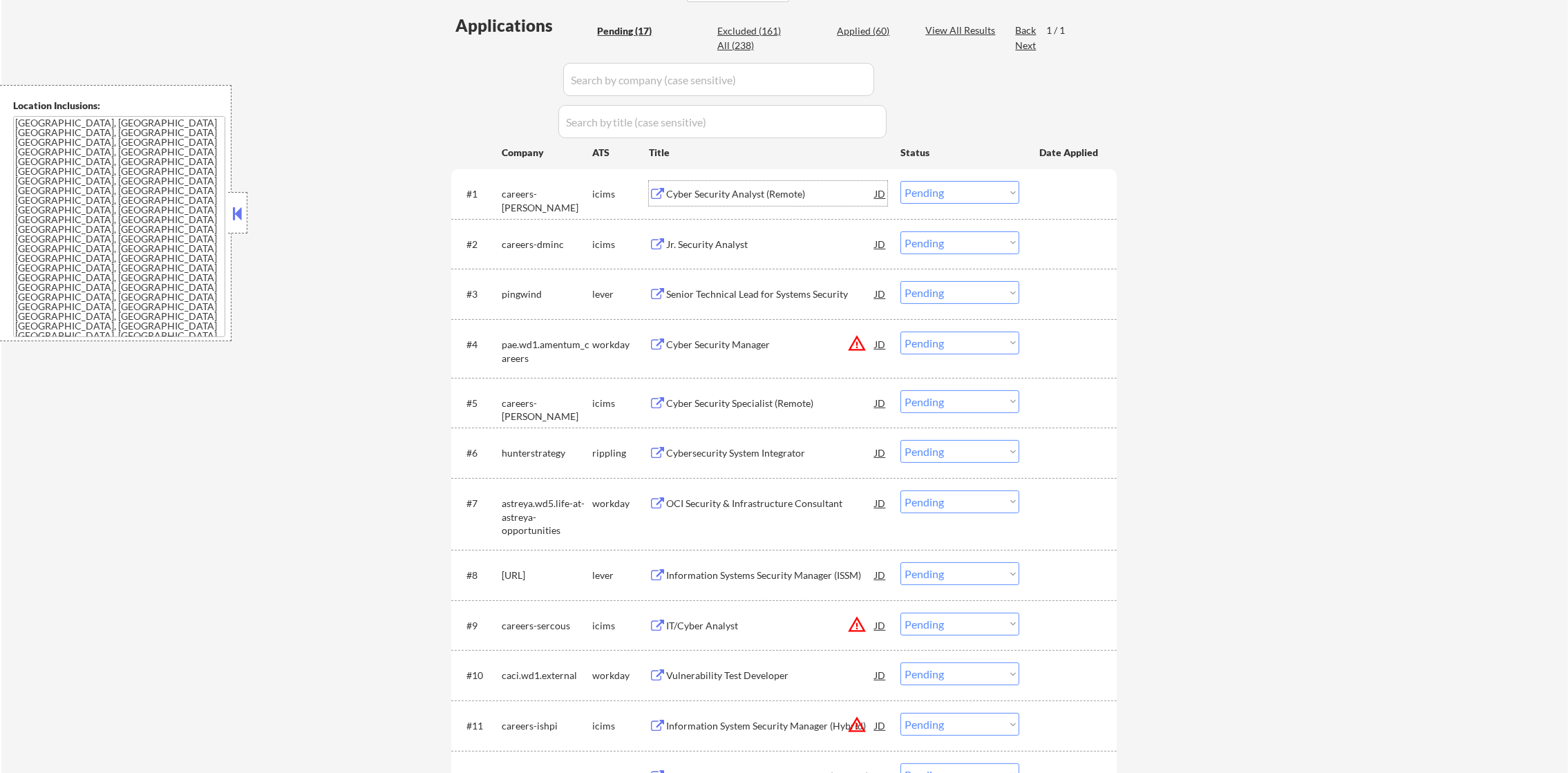
click at [935, 194] on select "Choose an option... Pending Applied Excluded (Questions) Excluded (Expired) Exc…" at bounding box center [959, 192] width 119 height 23
click at [900, 181] on select "Choose an option... Pending Applied Excluded (Questions) Excluded (Expired) Exc…" at bounding box center [959, 192] width 119 height 23
click at [857, 337] on button "warning_amber" at bounding box center [857, 343] width 19 height 19
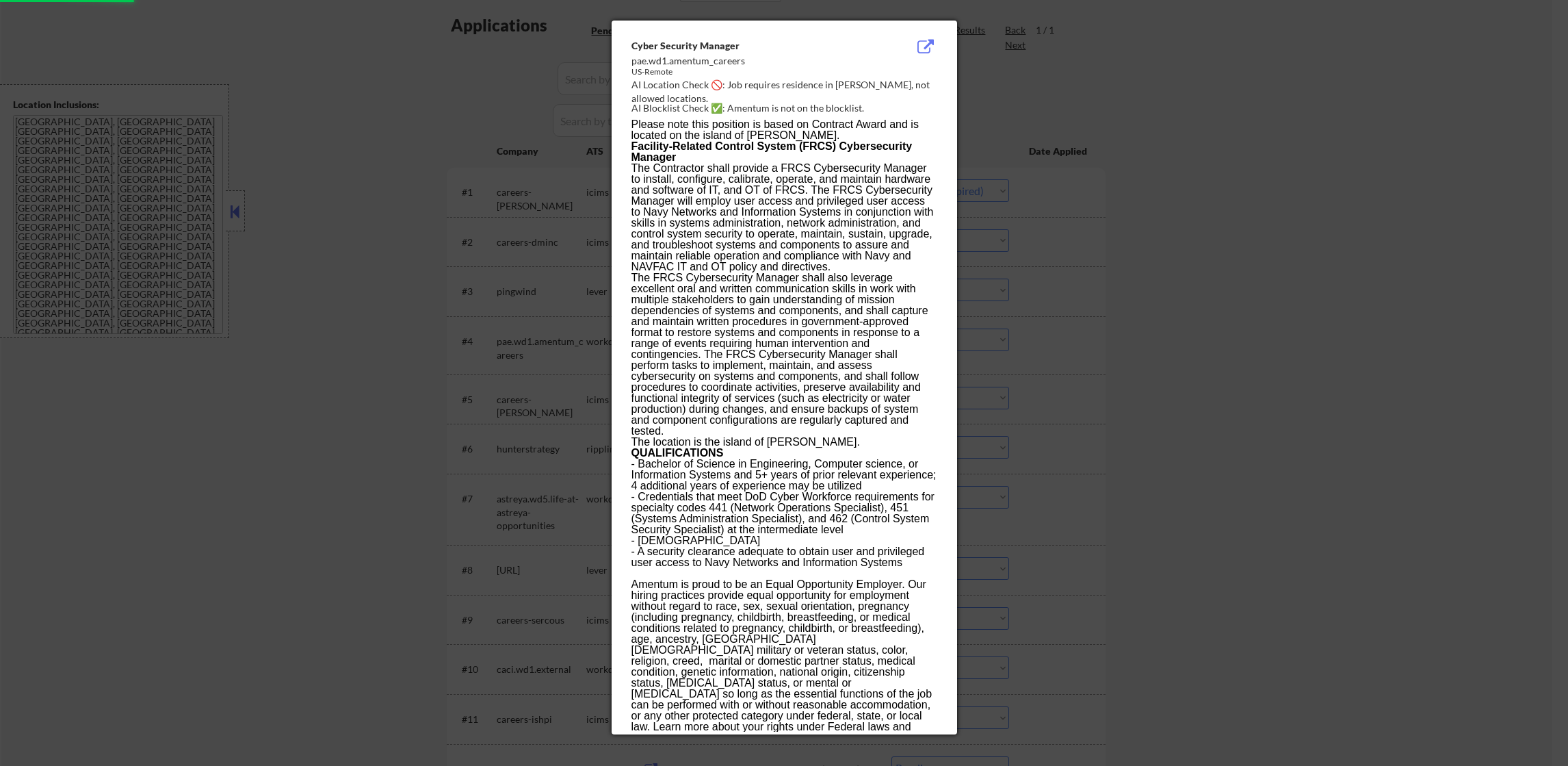
click at [1020, 317] on div at bounding box center [784, 383] width 1568 height 766
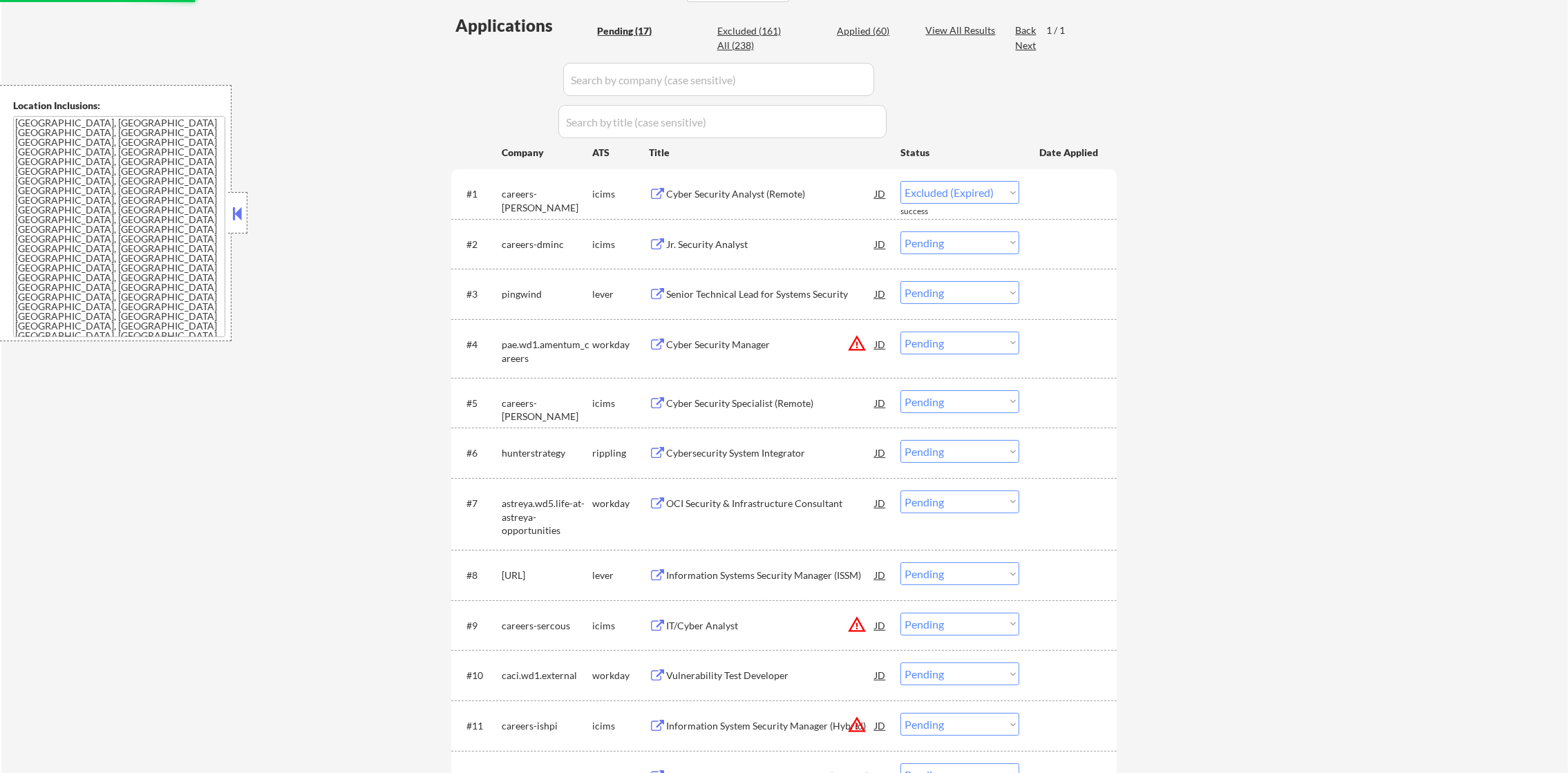
select select ""pending""
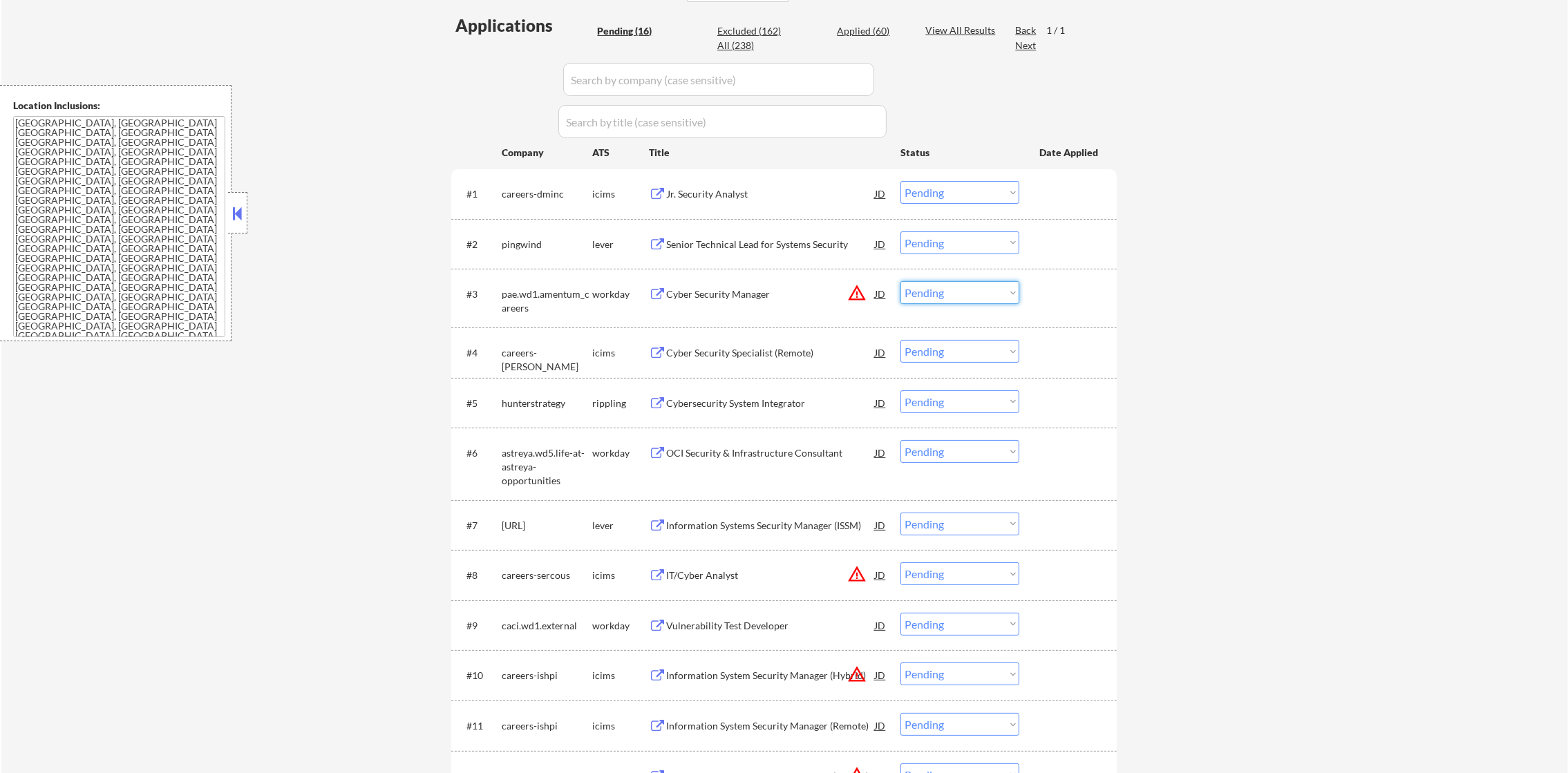
click at [939, 297] on select "Choose an option... Pending Applied Excluded (Questions) Excluded (Expired) Exc…" at bounding box center [959, 292] width 119 height 23
click at [900, 281] on select "Choose an option... Pending Applied Excluded (Questions) Excluded (Expired) Exc…" at bounding box center [959, 292] width 119 height 23
click at [746, 194] on div "Jr. Security Analyst" at bounding box center [770, 194] width 209 height 14
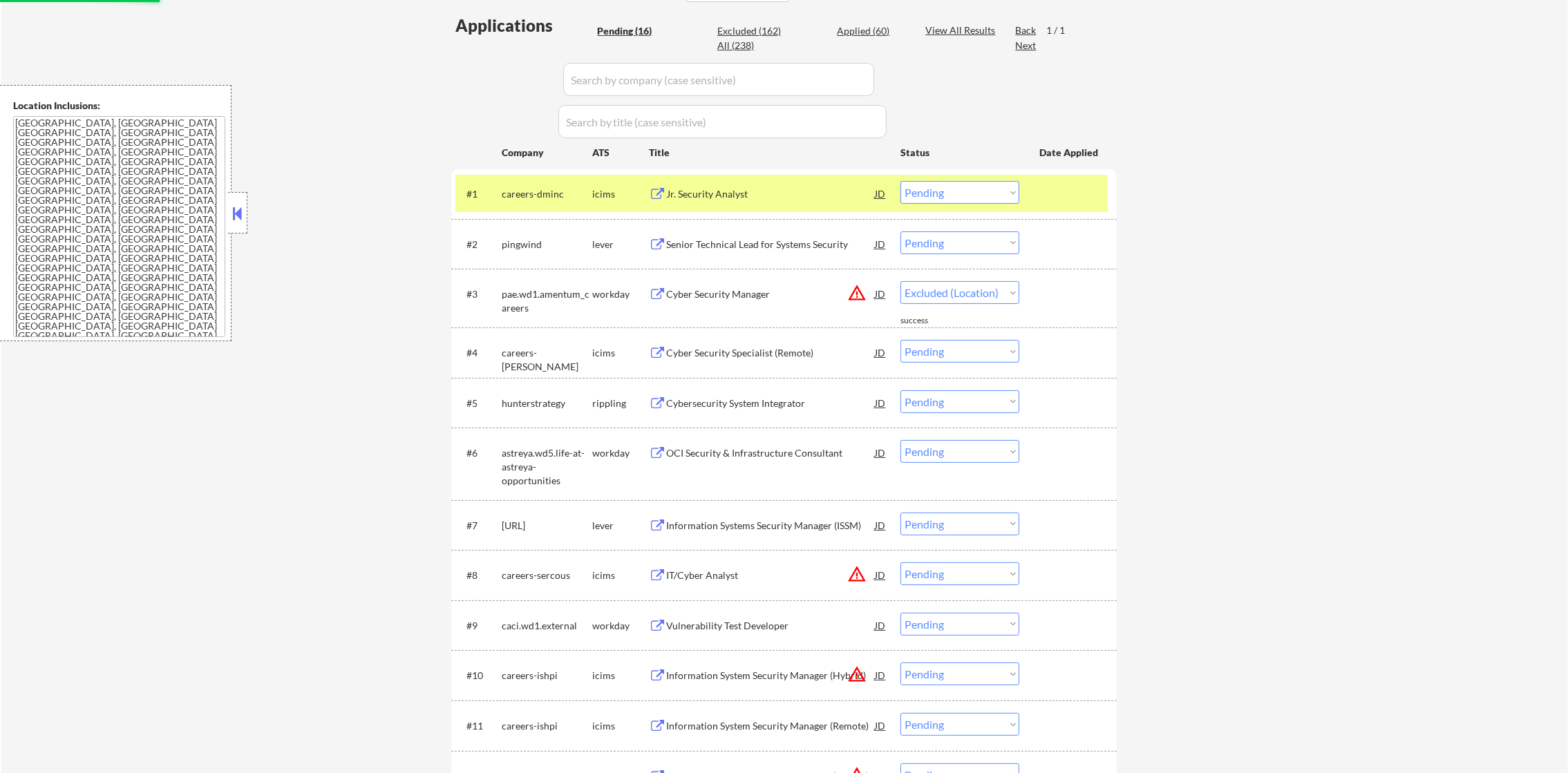
select select ""pending""
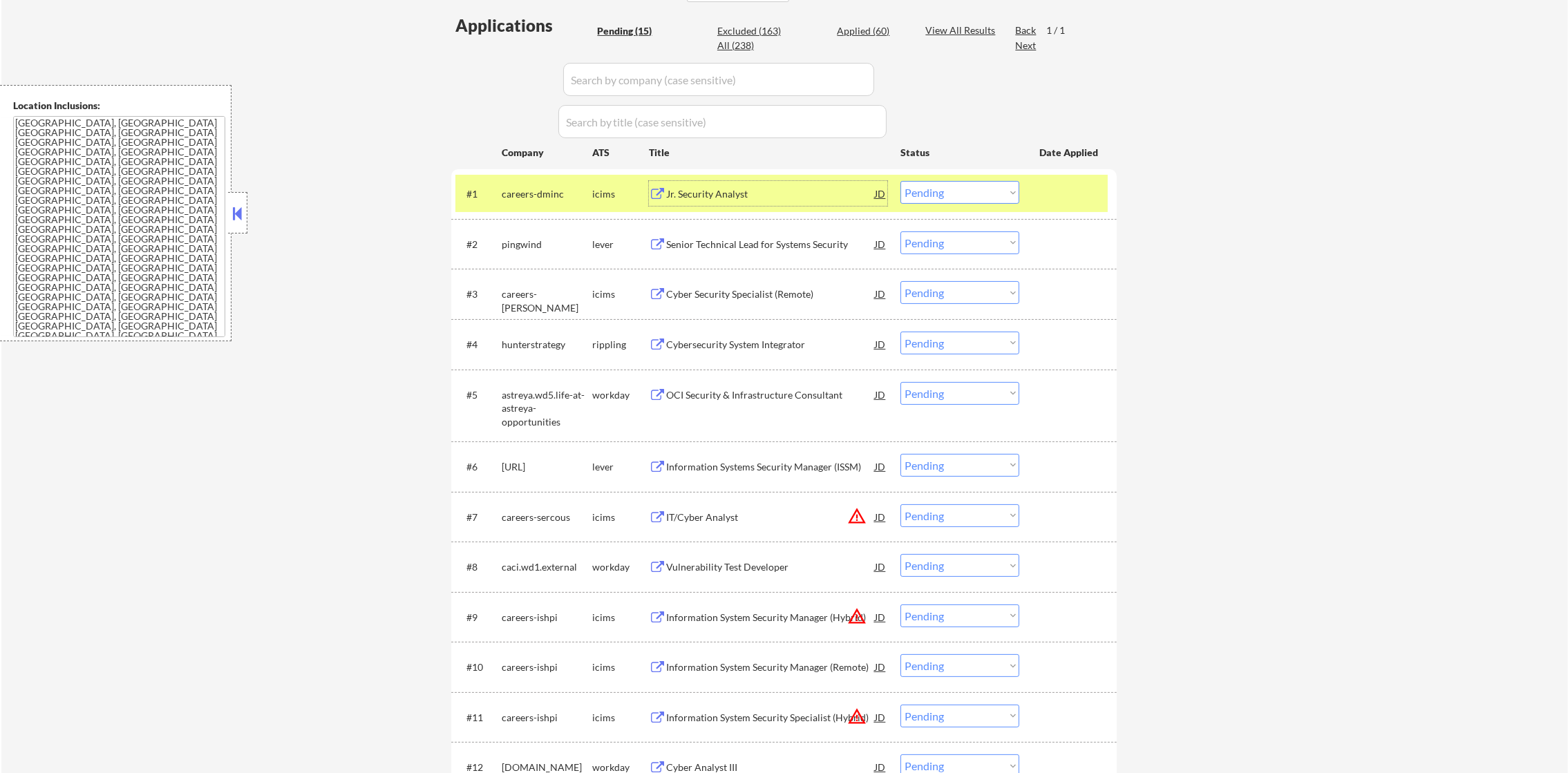
click at [939, 205] on div "#1 careers-dminc icims Jr. Security Analyst JD Choose an option... Pending Appl…" at bounding box center [781, 193] width 652 height 37
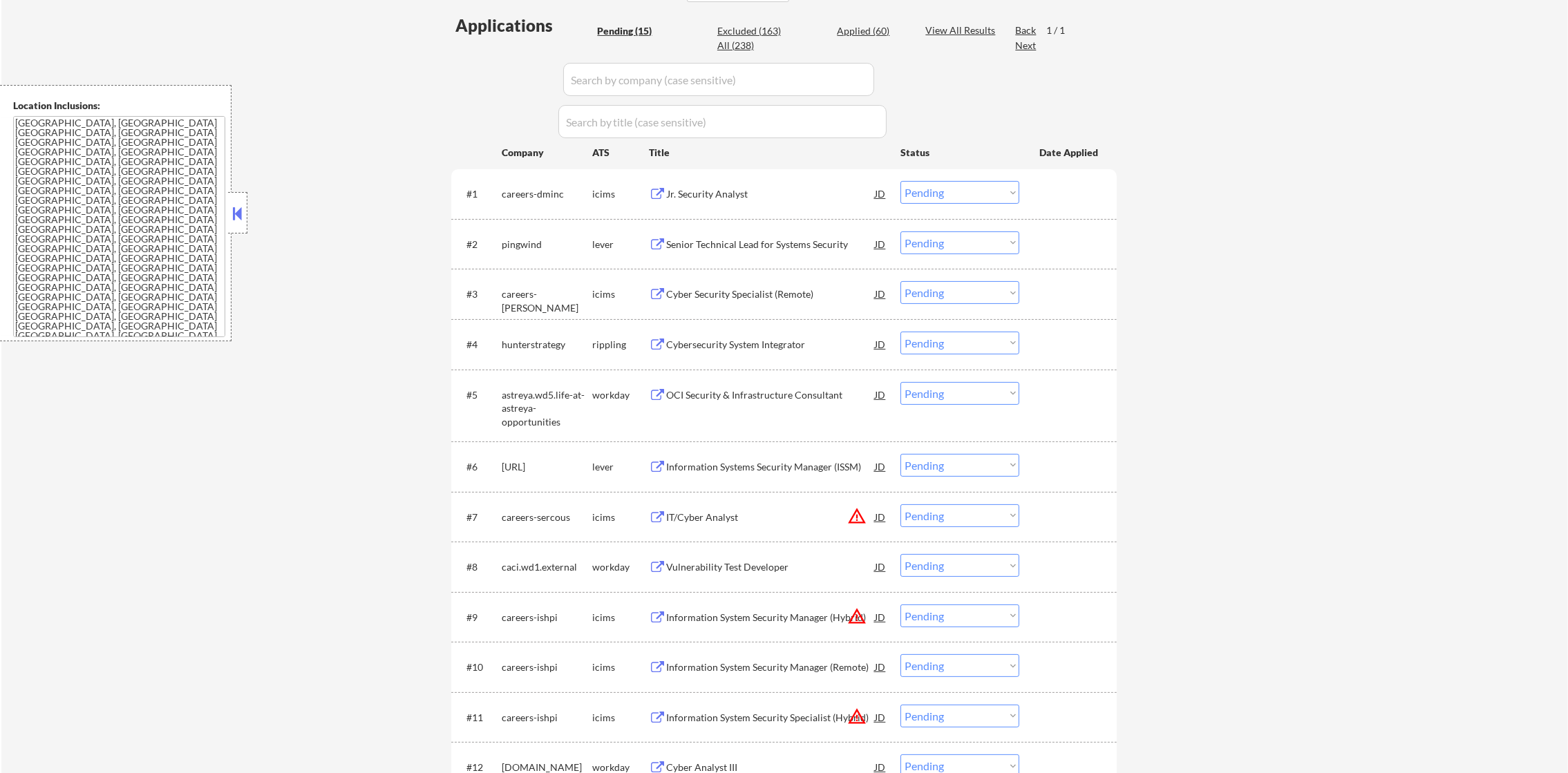
click at [950, 203] on select "Choose an option... Pending Applied Excluded (Questions) Excluded (Expired) Exc…" at bounding box center [959, 192] width 119 height 23
click at [900, 181] on select "Choose an option... Pending Applied Excluded (Questions) Excluded (Expired) Exc…" at bounding box center [959, 192] width 119 height 23
click at [773, 235] on div "Senior Technical Lead for Systems Security" at bounding box center [770, 244] width 209 height 25
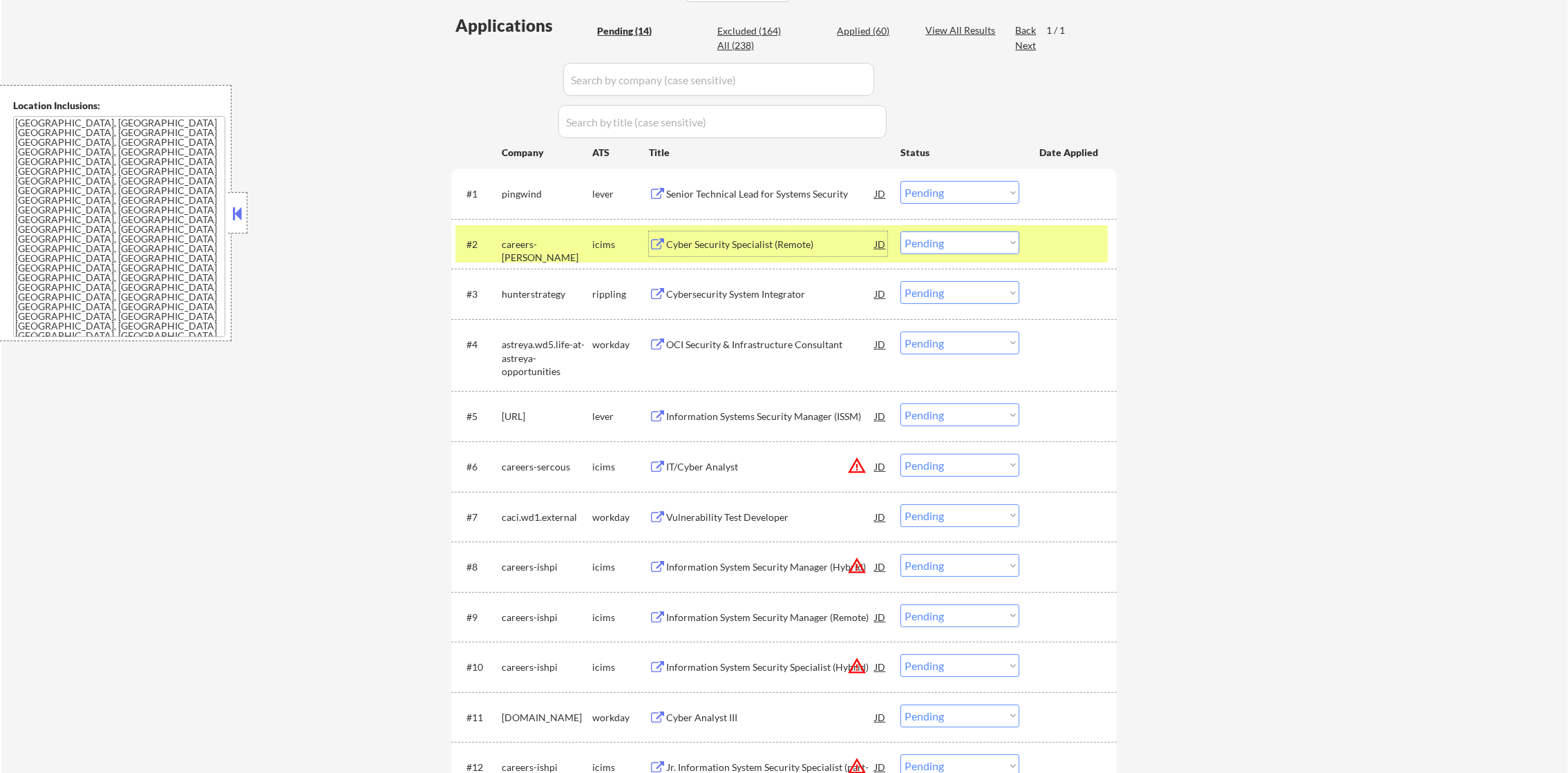
click at [939, 197] on select "Choose an option... Pending Applied Excluded (Questions) Excluded (Expired) Exc…" at bounding box center [959, 192] width 119 height 23
click at [900, 181] on select "Choose an option... Pending Applied Excluded (Questions) Excluded (Expired) Exc…" at bounding box center [959, 192] width 119 height 23
click at [768, 249] on div "Cyber Security Specialist (Remote)" at bounding box center [770, 244] width 209 height 14
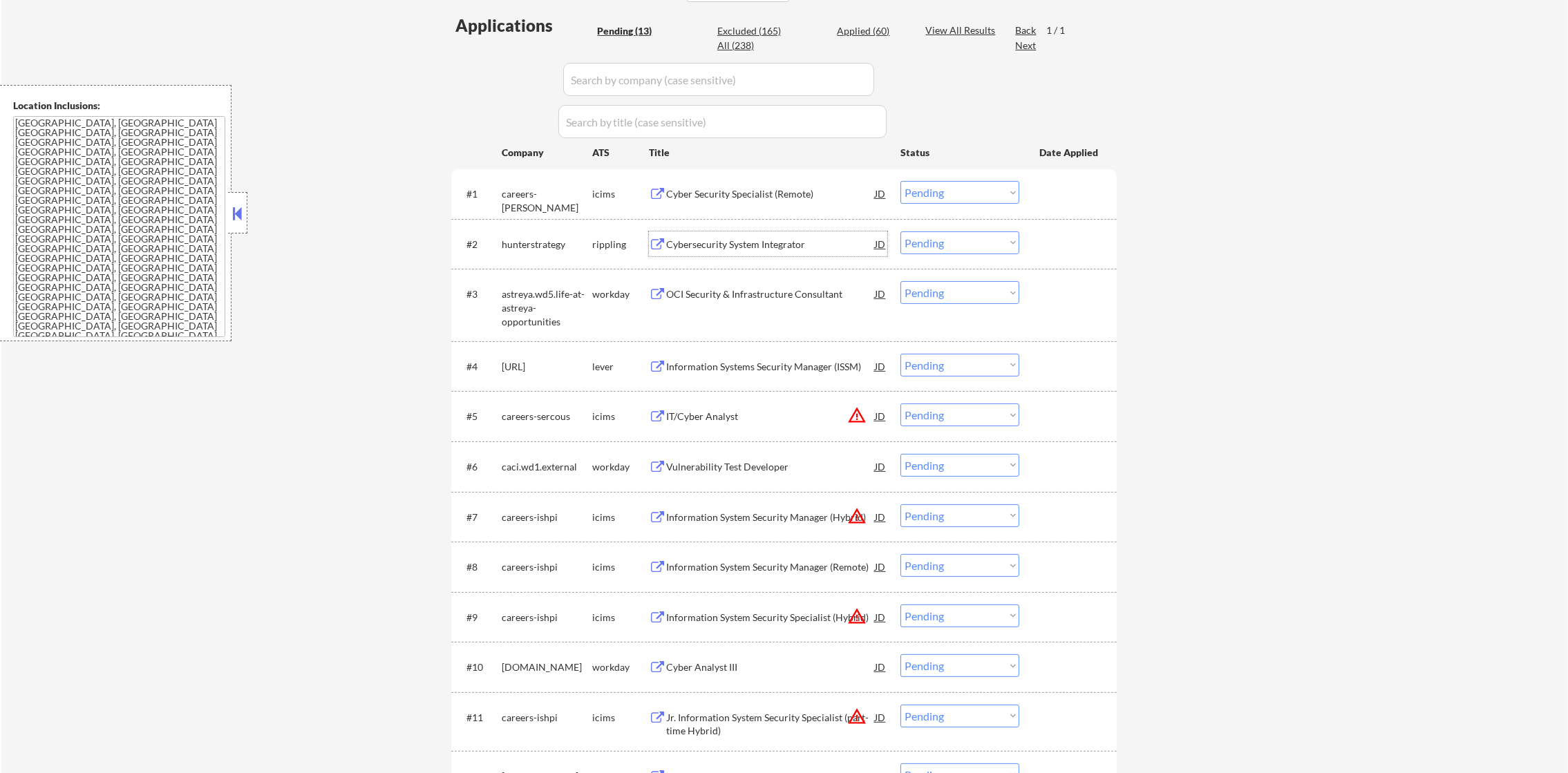
click at [944, 194] on select "Choose an option... Pending Applied Excluded (Questions) Excluded (Expired) Exc…" at bounding box center [959, 192] width 119 height 23
click at [900, 181] on select "Choose an option... Pending Applied Excluded (Questions) Excluded (Expired) Exc…" at bounding box center [959, 192] width 119 height 23
click at [749, 244] on div "Cybersecurity System Integrator" at bounding box center [770, 244] width 209 height 14
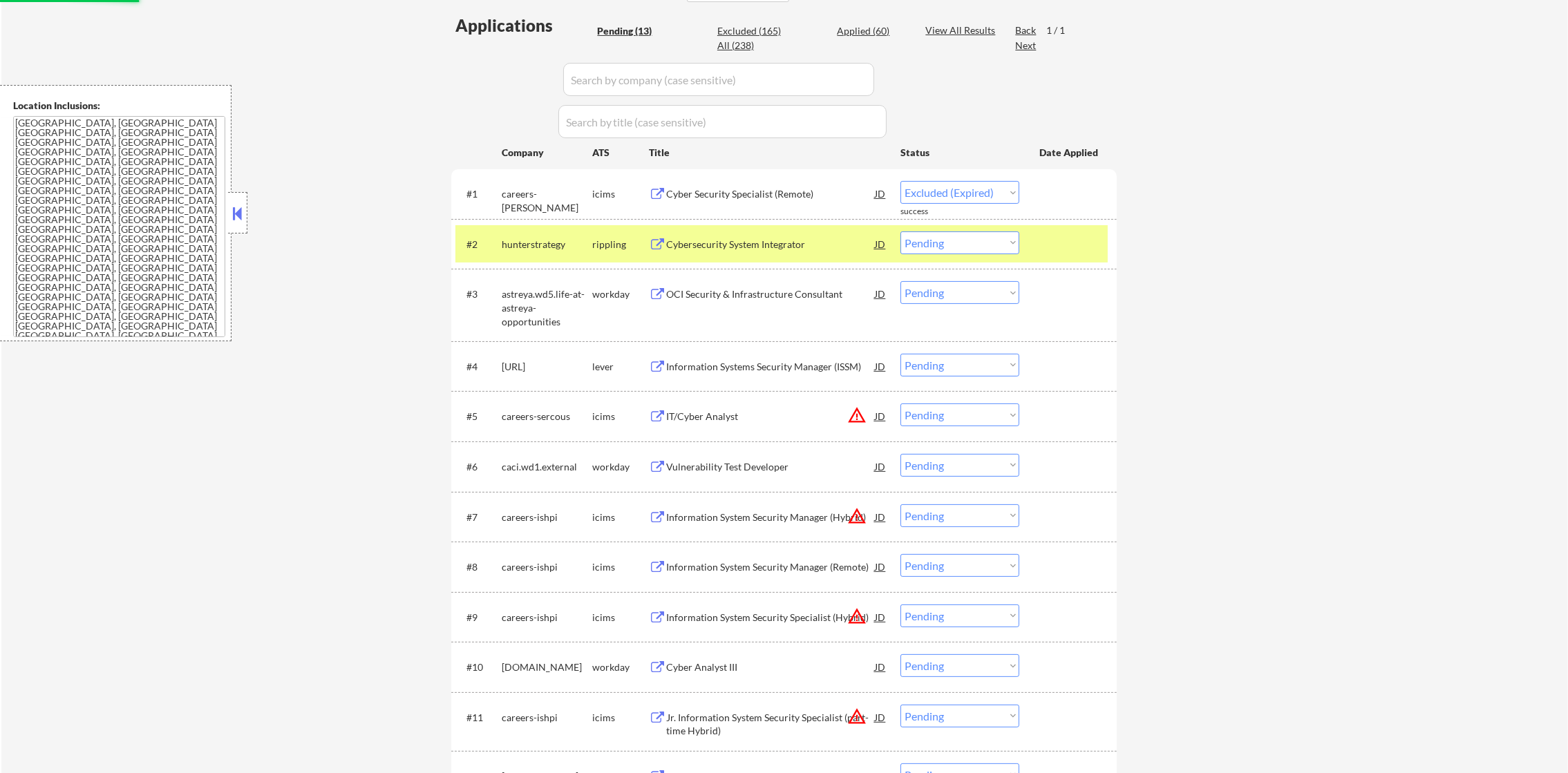
select select ""pending""
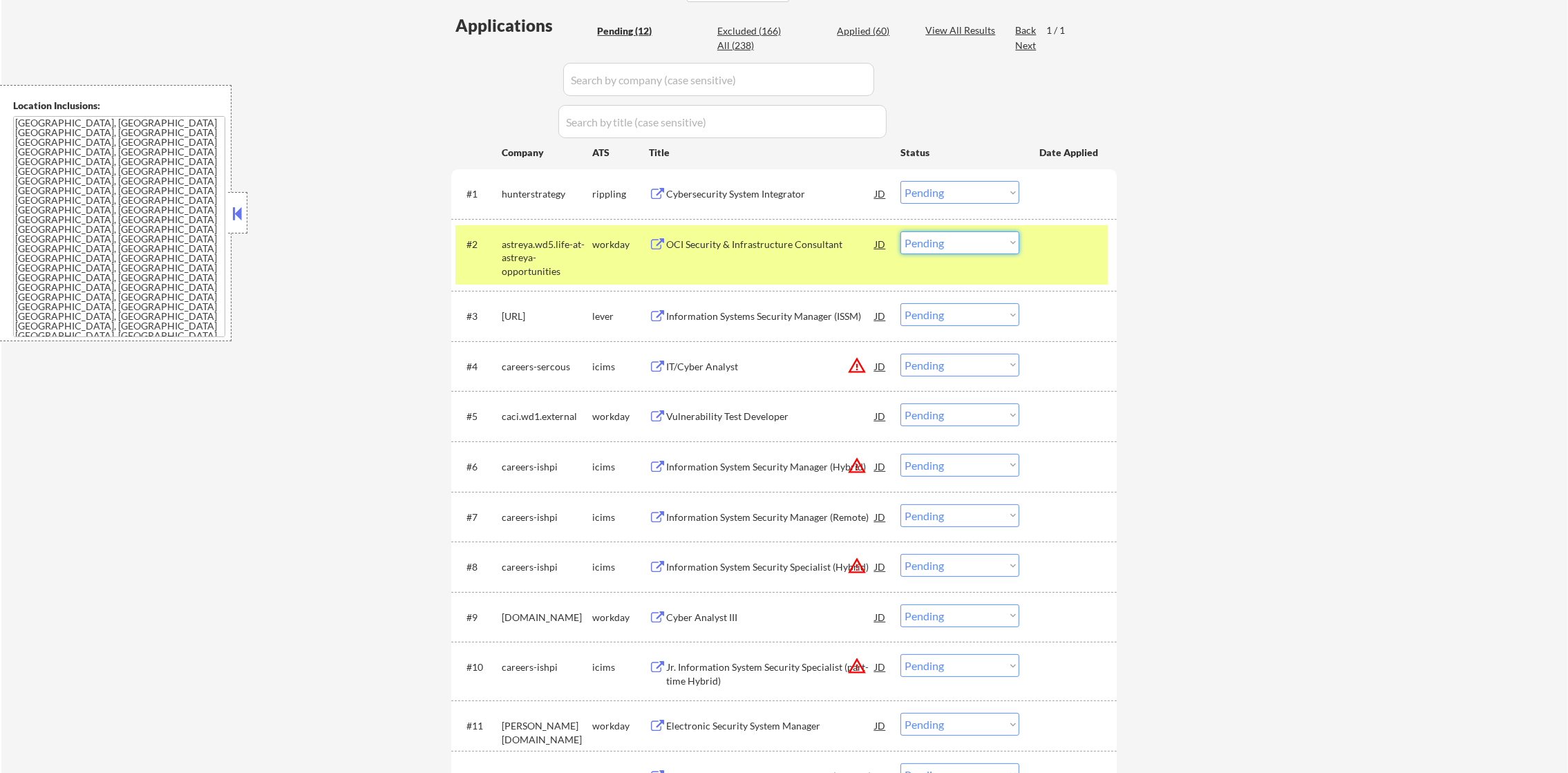
click at [921, 250] on select "Choose an option... Pending Applied Excluded (Questions) Excluded (Expired) Exc…" at bounding box center [959, 242] width 119 height 23
click at [900, 231] on select "Choose an option... Pending Applied Excluded (Questions) Excluded (Expired) Exc…" at bounding box center [959, 242] width 119 height 23
click at [690, 260] on div "#2 astreya.wd5.life-at-astreya-opportunities workday OCI Security & Infrastruct…" at bounding box center [781, 254] width 652 height 59
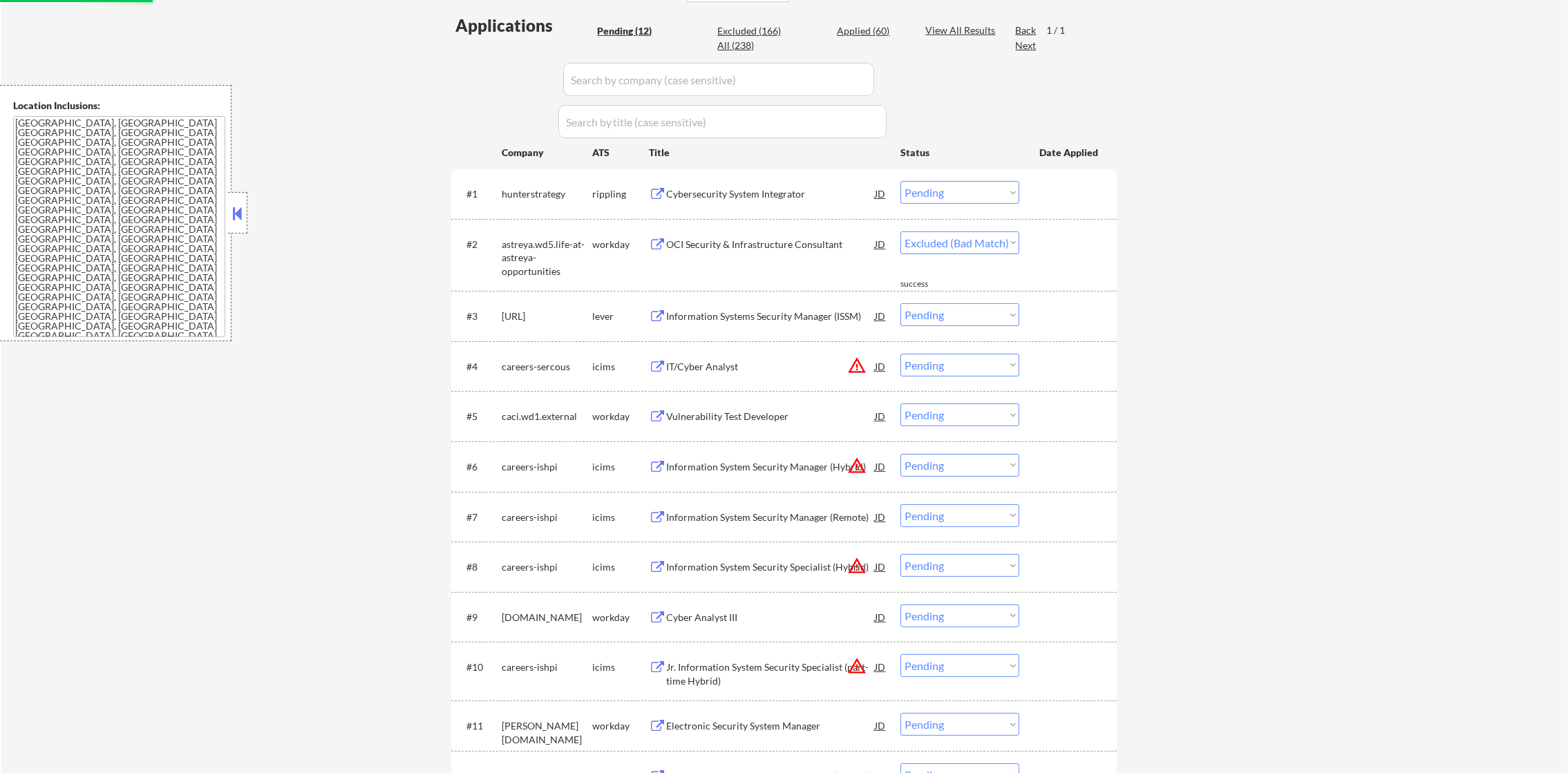
select select ""pending""
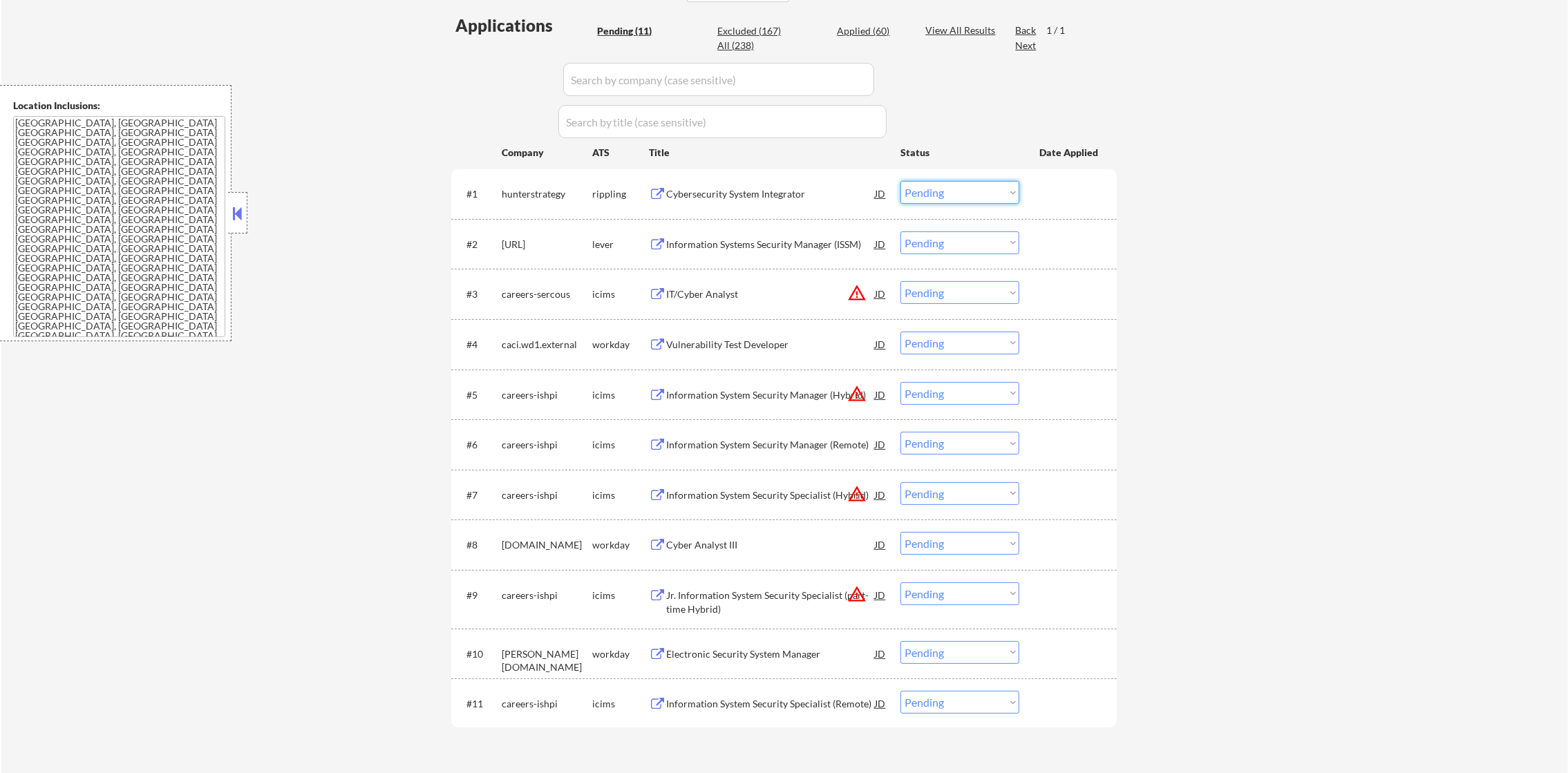
click at [983, 195] on select "Choose an option... Pending Applied Excluded (Questions) Excluded (Expired) Exc…" at bounding box center [959, 192] width 119 height 23
click at [900, 181] on select "Choose an option... Pending Applied Excluded (Questions) Excluded (Expired) Exc…" at bounding box center [959, 192] width 119 height 23
click at [783, 232] on div "Information Systems Security Manager (ISSM)" at bounding box center [770, 244] width 209 height 25
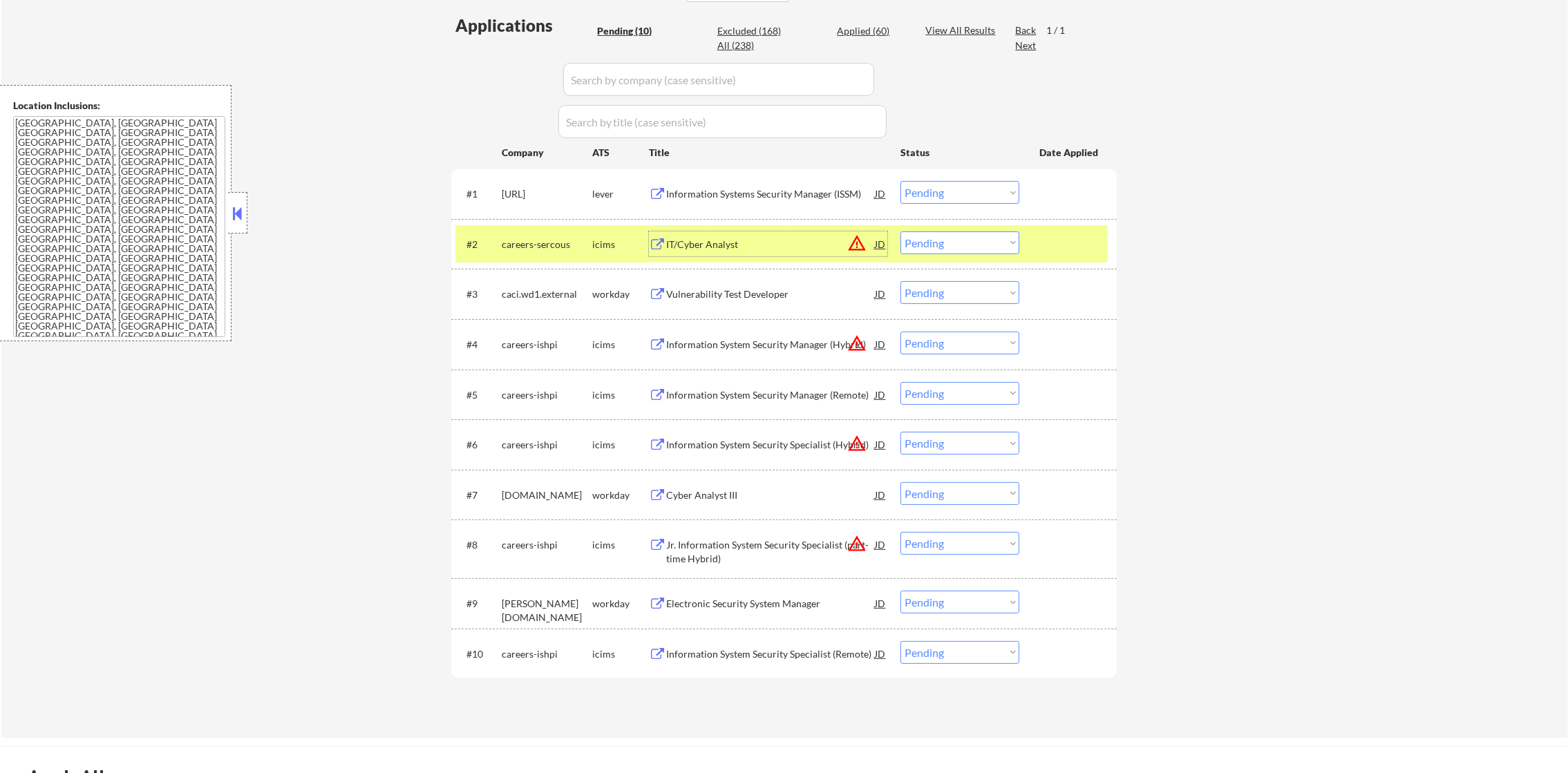
click at [550, 241] on div "careers-sercous" at bounding box center [547, 244] width 91 height 14
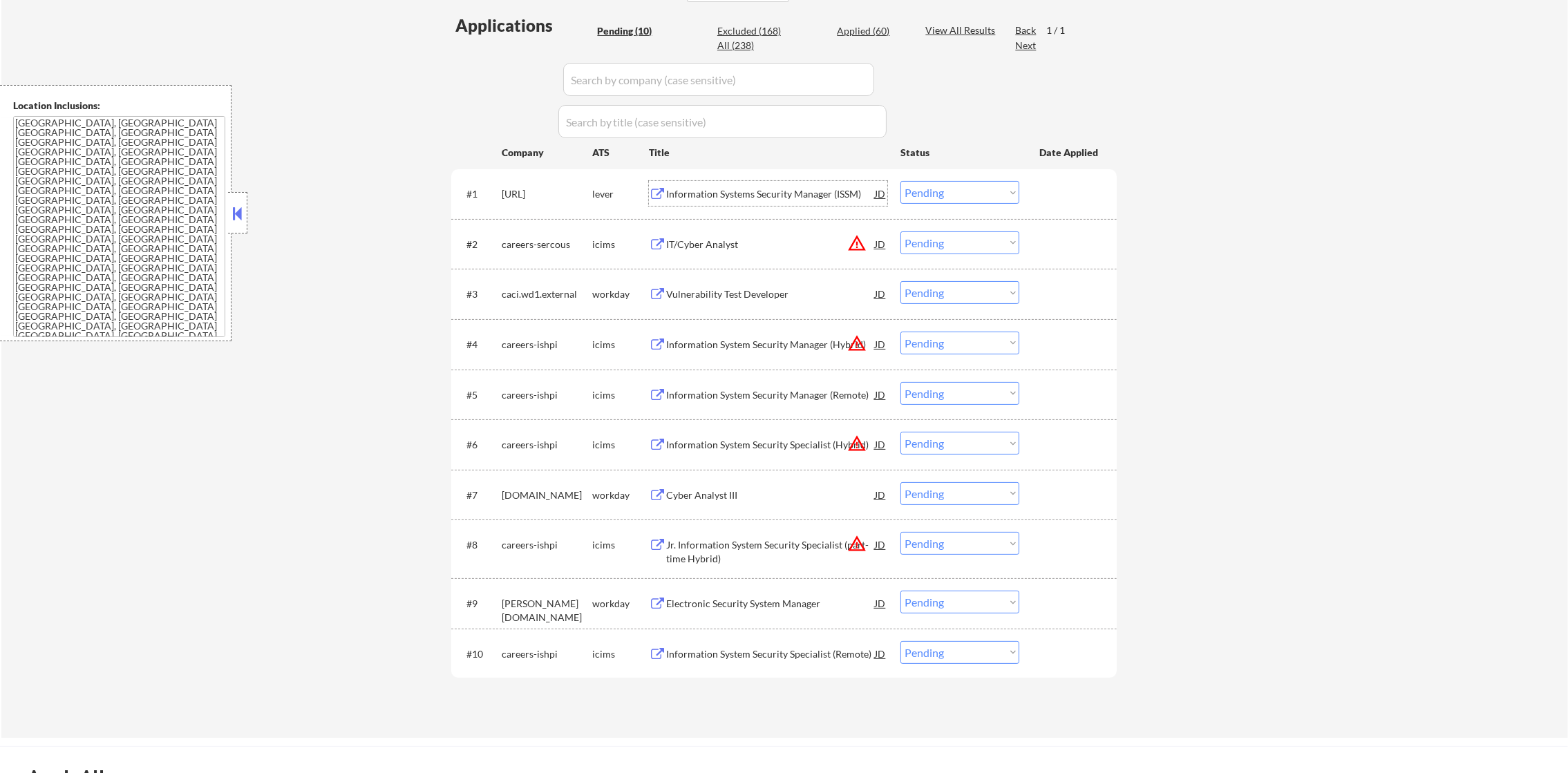
click at [758, 197] on div "Information Systems Security Manager (ISSM)" at bounding box center [770, 194] width 209 height 14
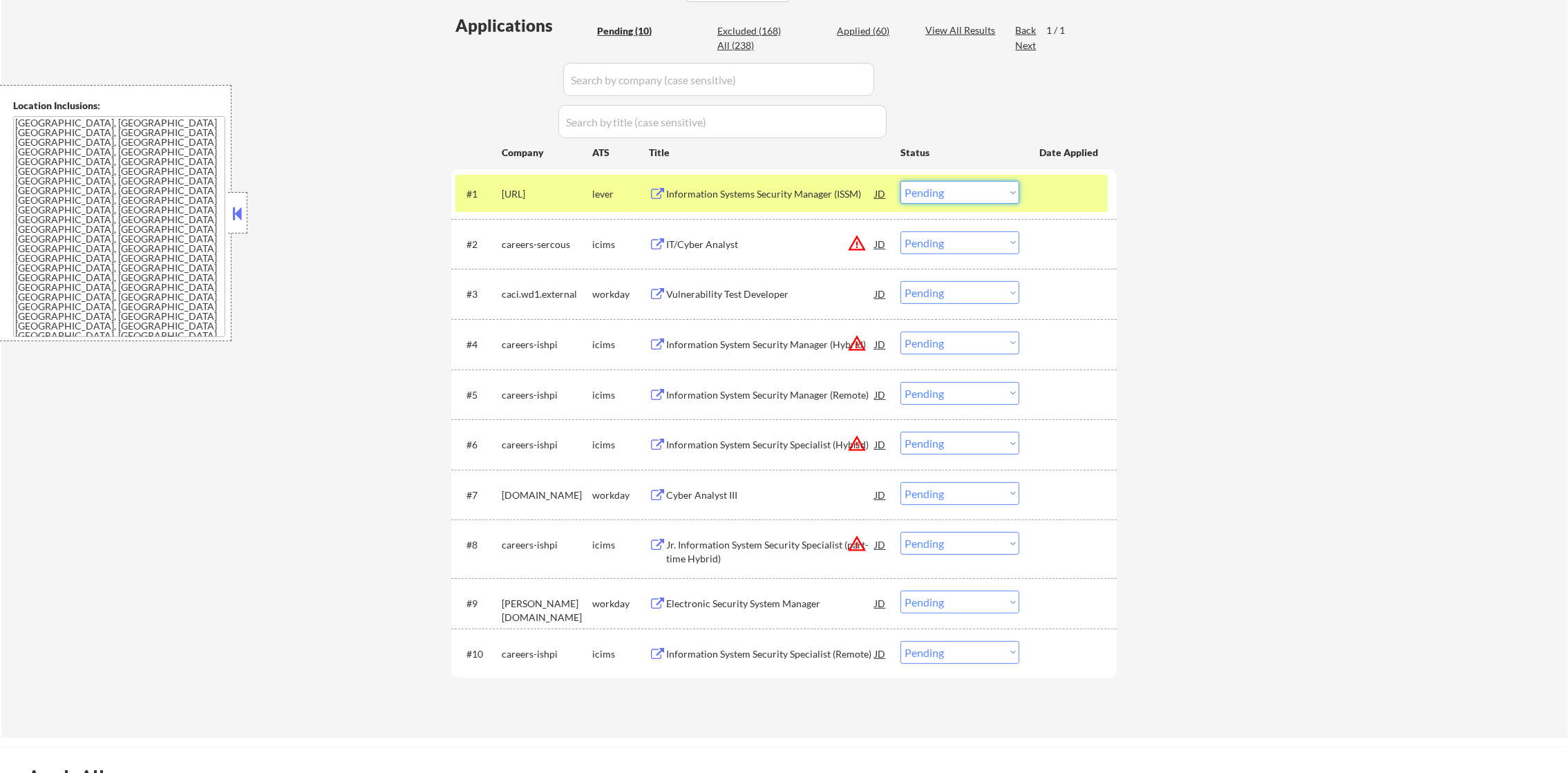
drag, startPoint x: 944, startPoint y: 192, endPoint x: 945, endPoint y: 205, distance: 13.0
click at [944, 192] on select "Choose an option... Pending Applied Excluded (Questions) Excluded (Expired) Exc…" at bounding box center [959, 192] width 119 height 23
click at [900, 181] on select "Choose an option... Pending Applied Excluded (Questions) Excluded (Expired) Exc…" at bounding box center [959, 192] width 119 height 23
click at [560, 187] on div "istaridigital.ai" at bounding box center [547, 194] width 91 height 14
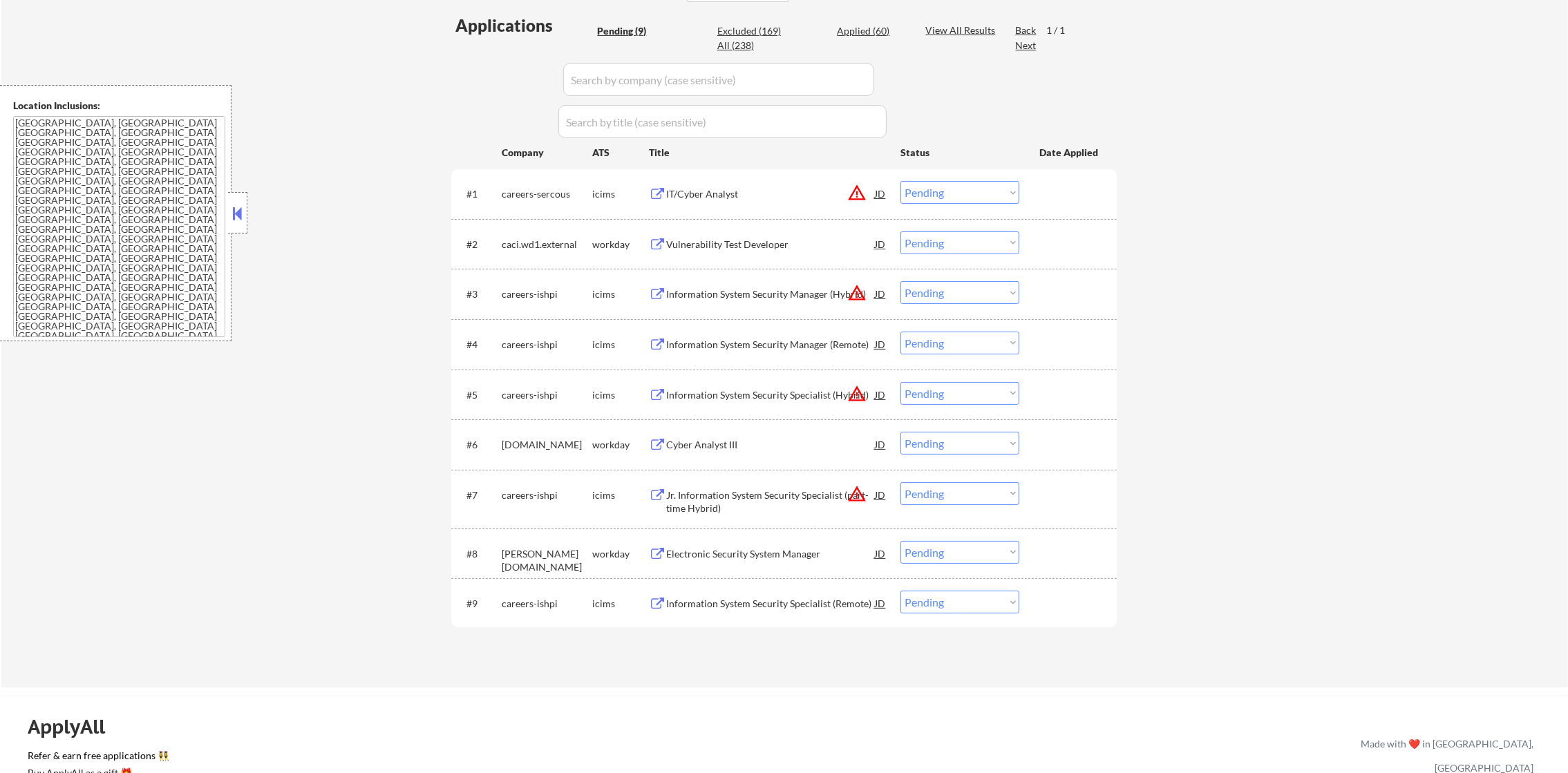
click at [923, 196] on select "Choose an option... Pending Applied Excluded (Questions) Excluded (Expired) Exc…" at bounding box center [959, 192] width 119 height 23
click at [900, 181] on select "Choose an option... Pending Applied Excluded (Questions) Excluded (Expired) Exc…" at bounding box center [959, 192] width 119 height 23
click at [741, 616] on div "#9 careers-ishpi icims Information System Security Specialist (Remote) JD warni…" at bounding box center [781, 603] width 652 height 37
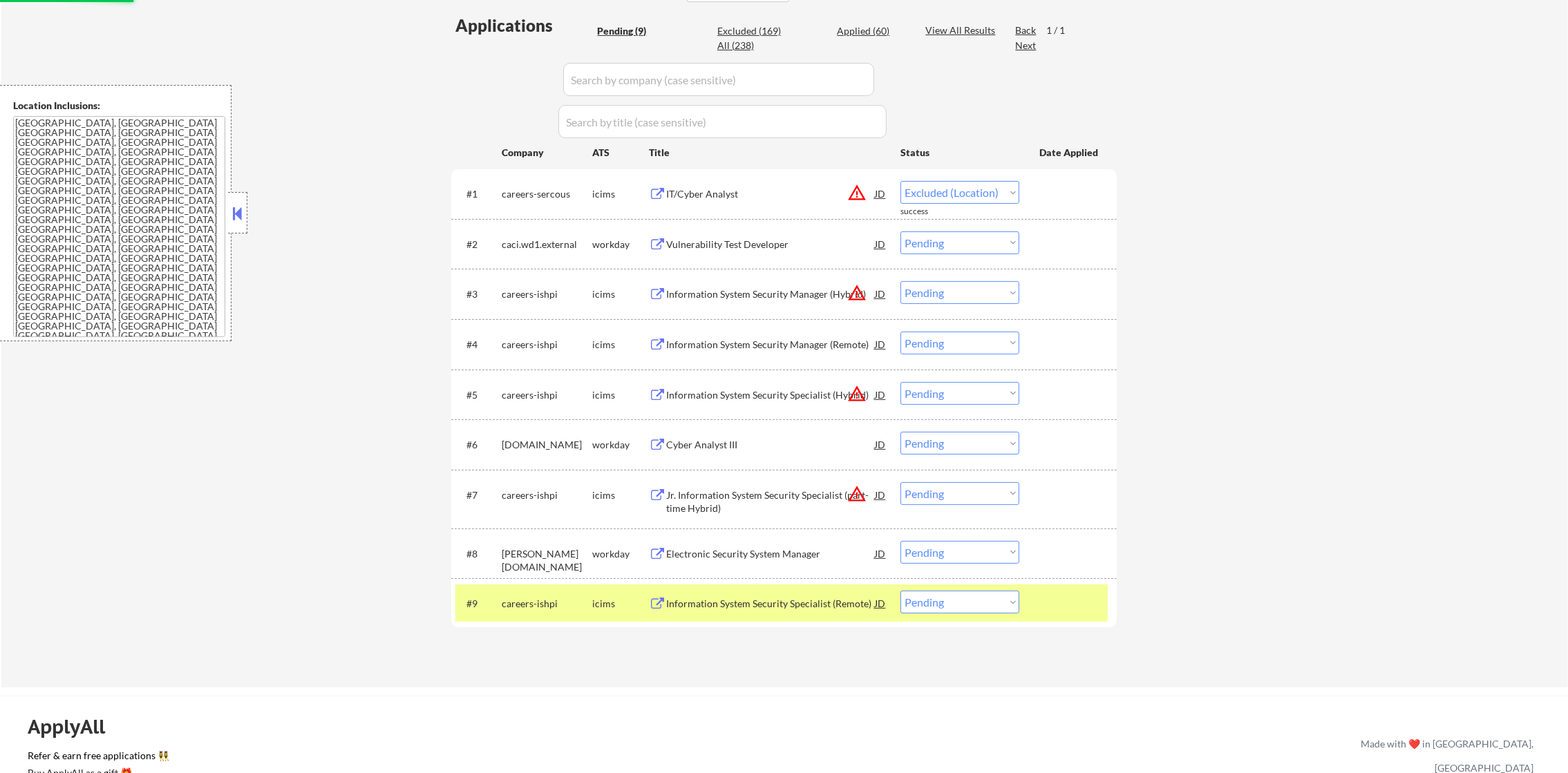
click at [481, 603] on div "#9" at bounding box center [478, 603] width 24 height 14
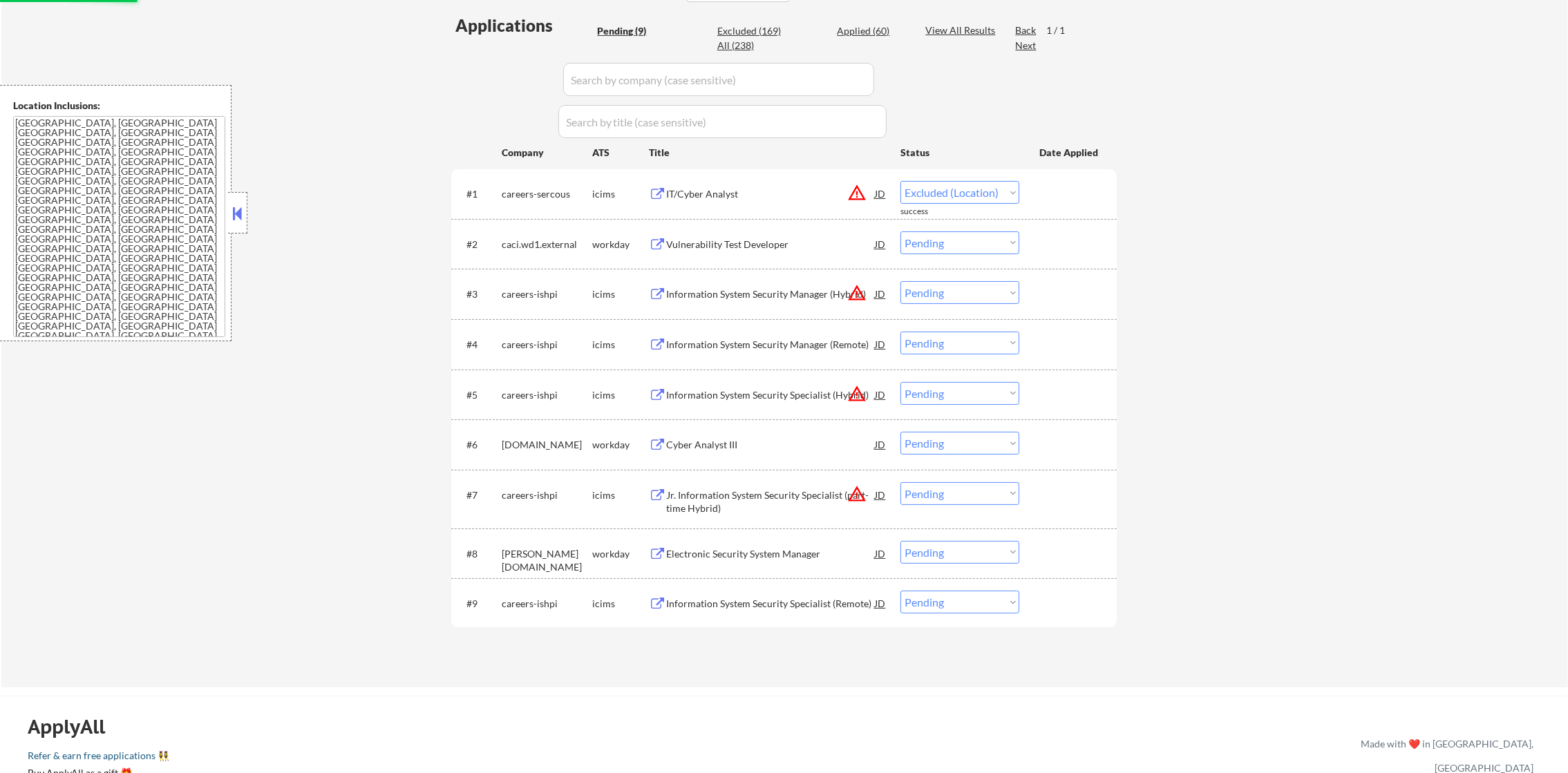
select select ""pending""
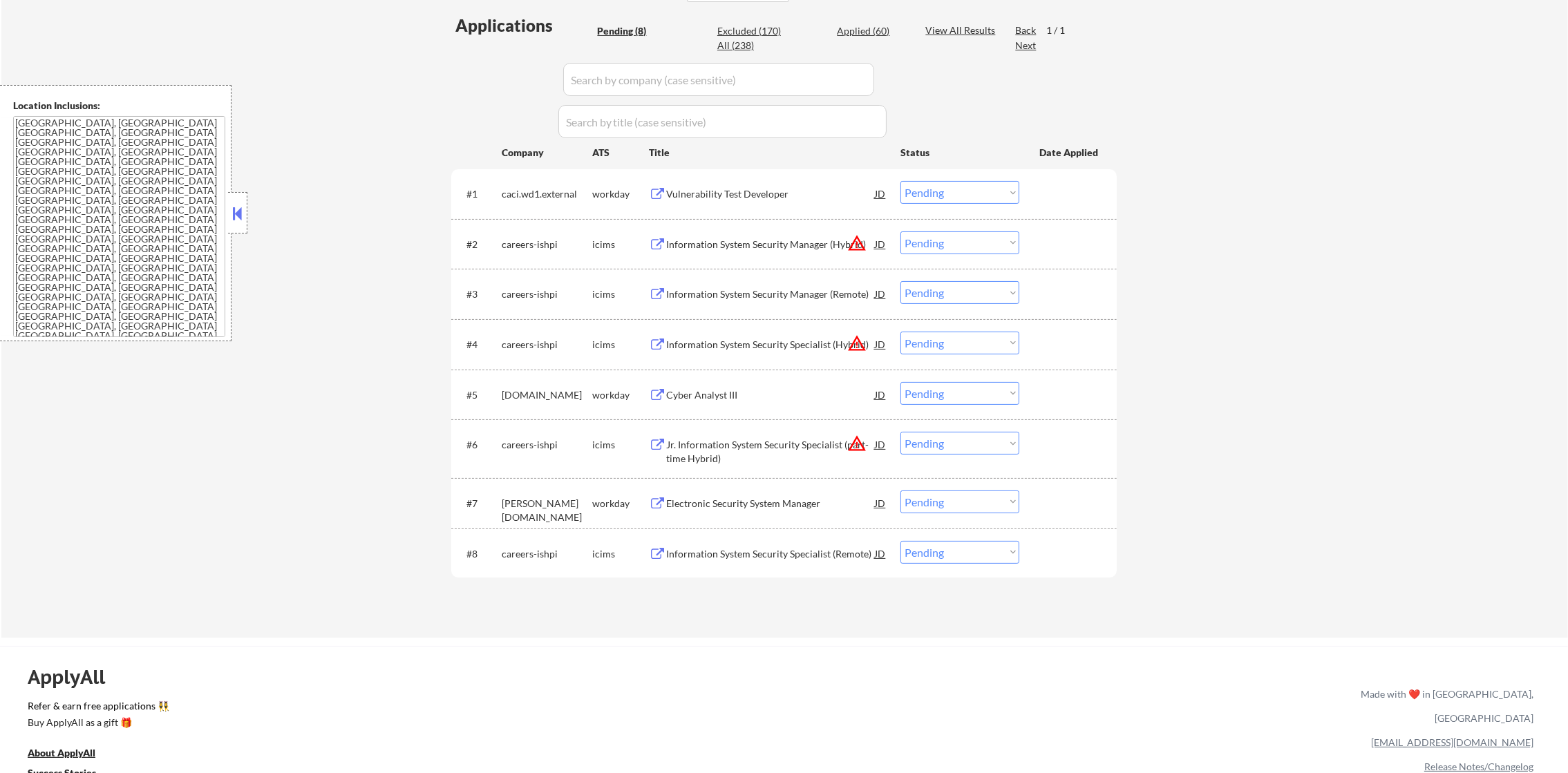
click at [964, 238] on select "Choose an option... Pending Applied Excluded (Questions) Excluded (Expired) Exc…" at bounding box center [959, 242] width 119 height 23
drag, startPoint x: 1242, startPoint y: 402, endPoint x: 1038, endPoint y: 440, distance: 207.5
click at [1228, 406] on div "← Return to /applysquad Mailslurp Inbox Job Search Builder Colby Arrington User…" at bounding box center [784, 157] width 1567 height 961
click at [969, 452] on select "Choose an option... Pending Applied Excluded (Questions) Excluded (Expired) Exc…" at bounding box center [959, 442] width 119 height 23
select select ""excluded__location_""
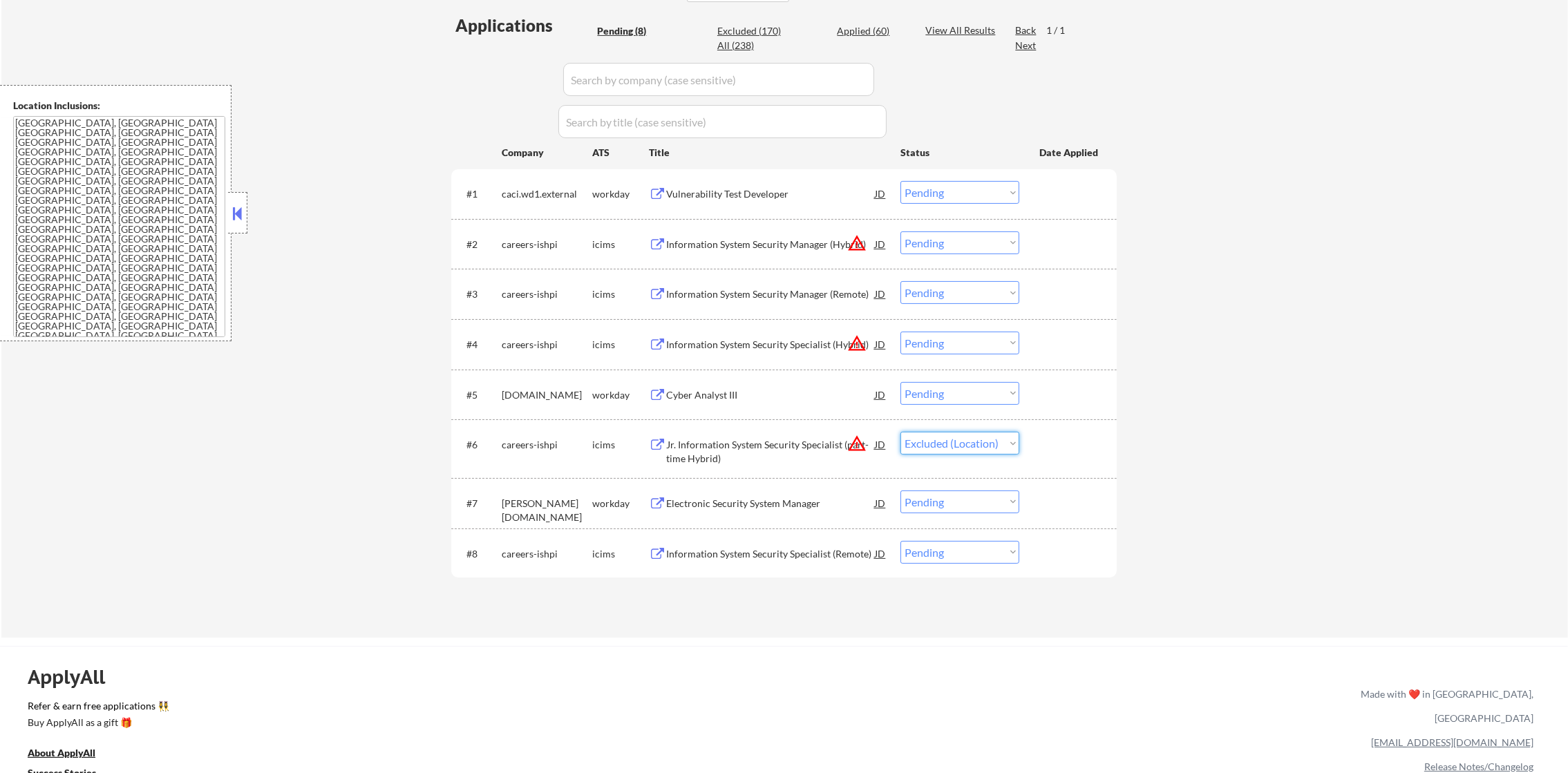
click at [900, 431] on select "Choose an option... Pending Applied Excluded (Questions) Excluded (Expired) Exc…" at bounding box center [959, 442] width 119 height 23
click at [964, 345] on select "Choose an option... Pending Applied Excluded (Questions) Excluded (Expired) Exc…" at bounding box center [959, 342] width 119 height 23
select select ""excluded__location_""
click at [900, 331] on select "Choose an option... Pending Applied Excluded (Questions) Excluded (Expired) Exc…" at bounding box center [959, 342] width 119 height 23
click at [965, 238] on select "Choose an option... Pending Applied Excluded (Questions) Excluded (Expired) Exc…" at bounding box center [959, 242] width 119 height 23
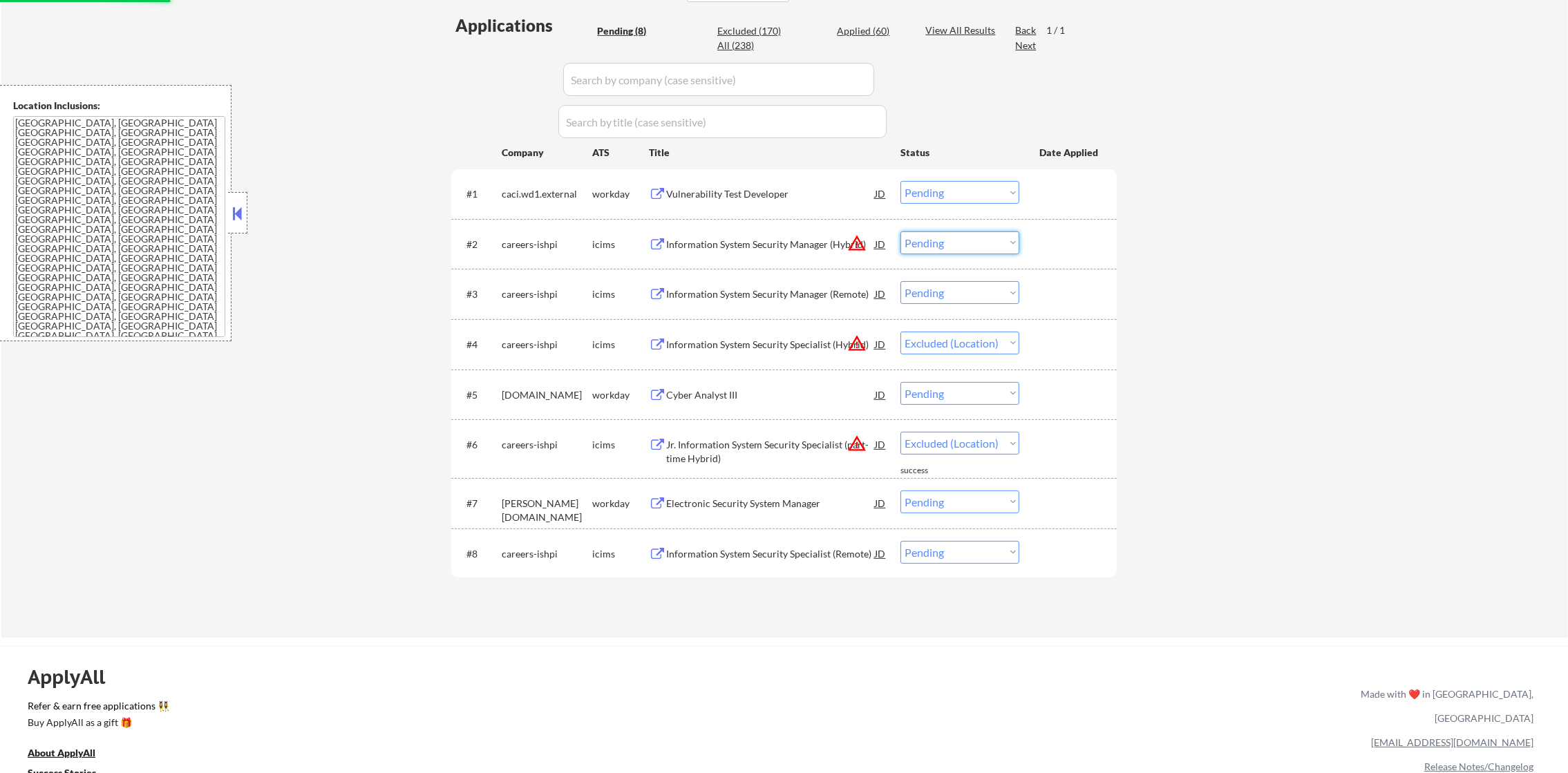
select select ""excluded__location_""
click at [900, 231] on select "Choose an option... Pending Applied Excluded (Questions) Excluded (Expired) Exc…" at bounding box center [959, 242] width 119 height 23
select select ""pending""
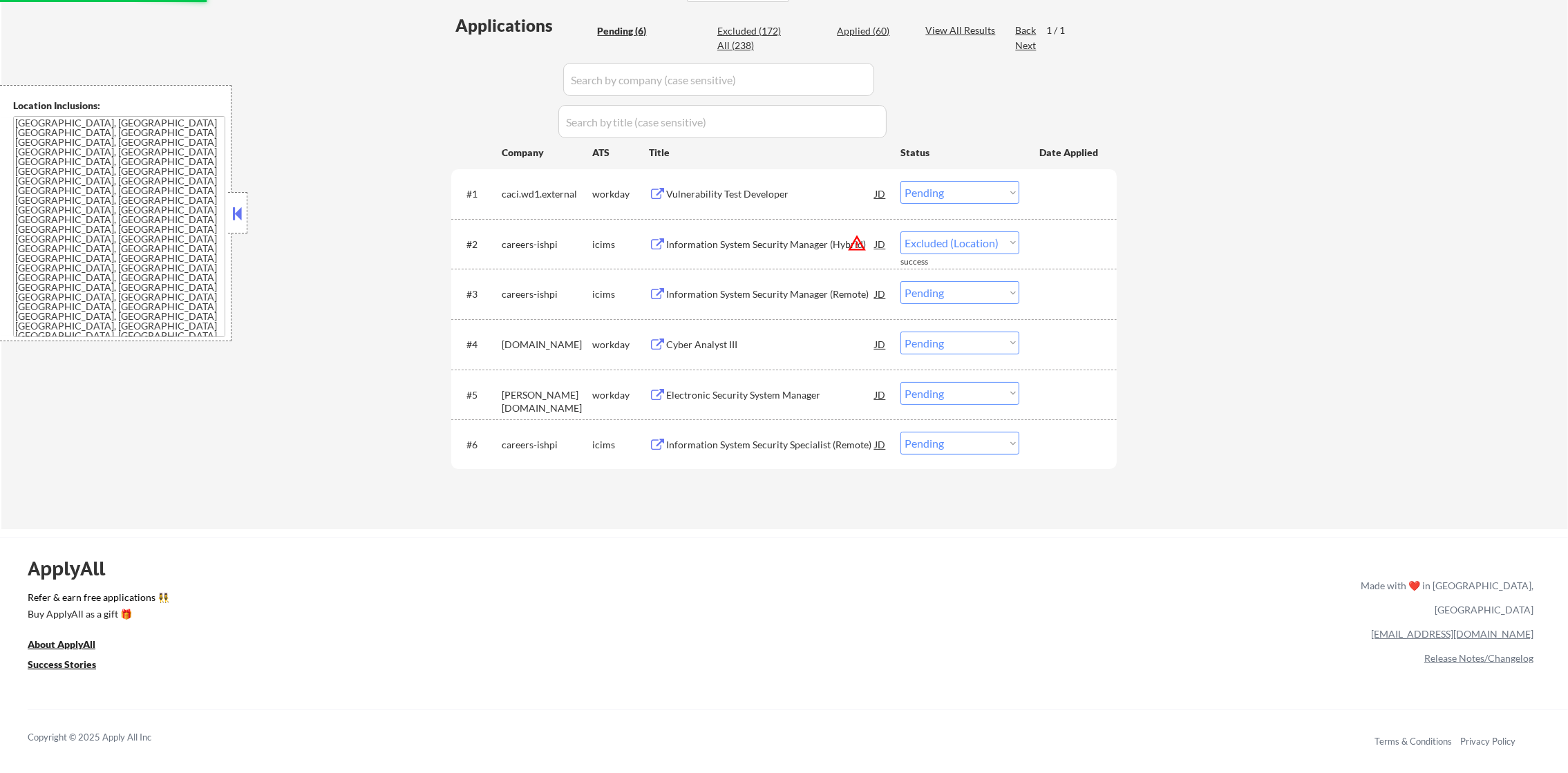
select select ""pending""
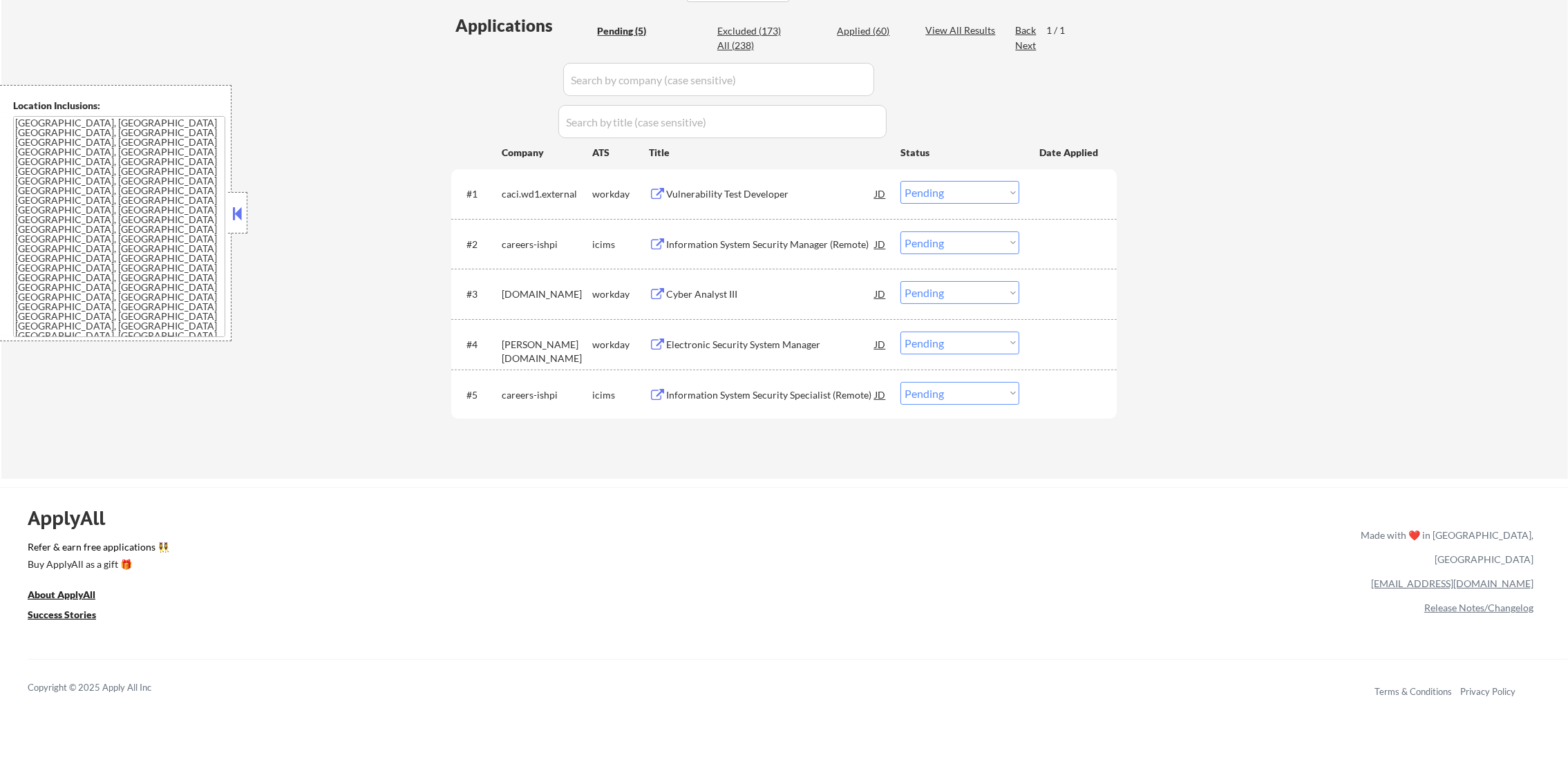
click at [757, 188] on div "Vulnerability Test Developer" at bounding box center [770, 194] width 209 height 14
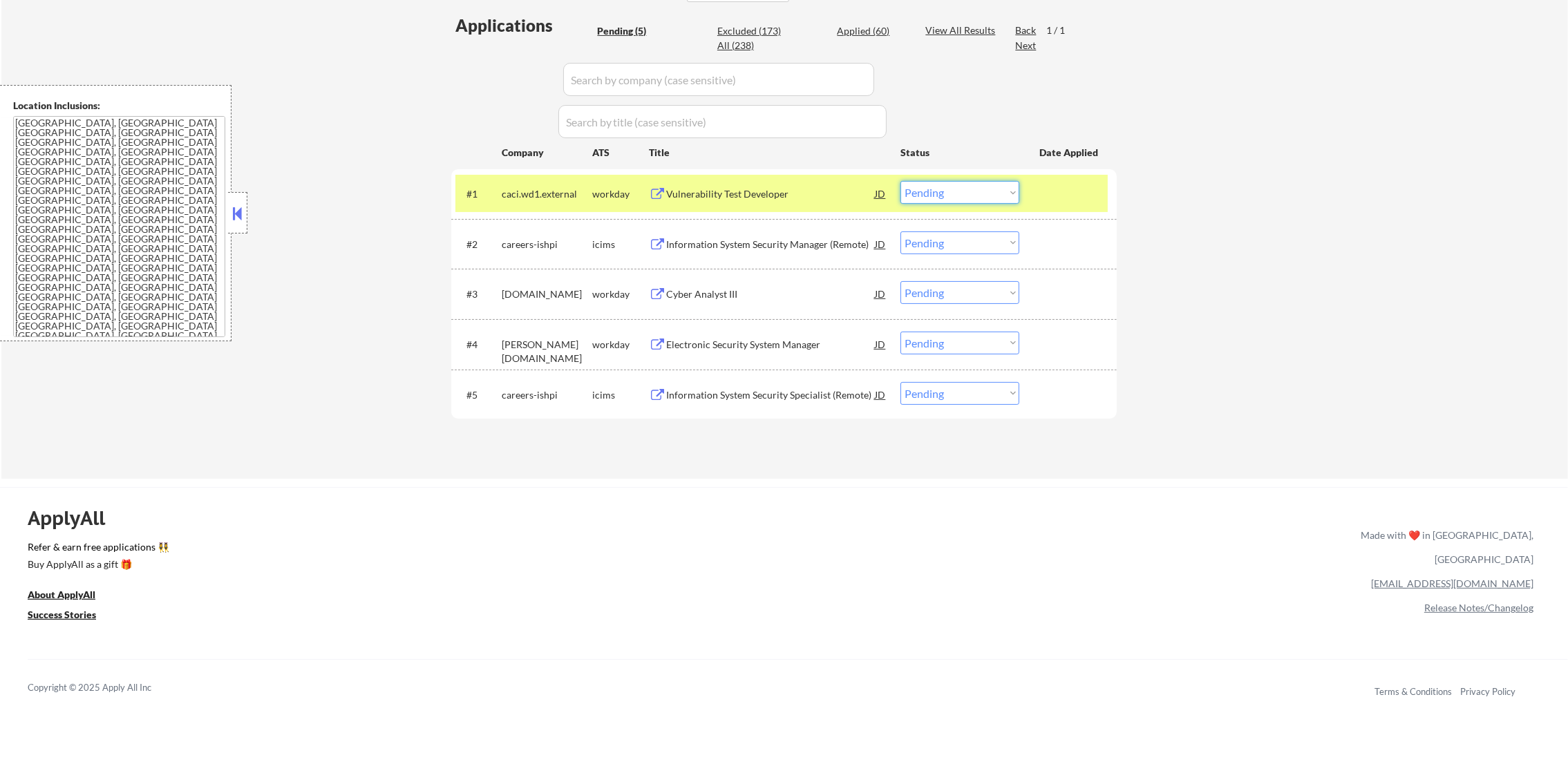
click at [937, 192] on select "Choose an option... Pending Applied Excluded (Questions) Excluded (Expired) Exc…" at bounding box center [959, 192] width 119 height 23
click at [900, 181] on select "Choose an option... Pending Applied Excluded (Questions) Excluded (Expired) Exc…" at bounding box center [959, 192] width 119 height 23
click at [781, 238] on div "Information System Security Manager (Remote)" at bounding box center [770, 244] width 209 height 14
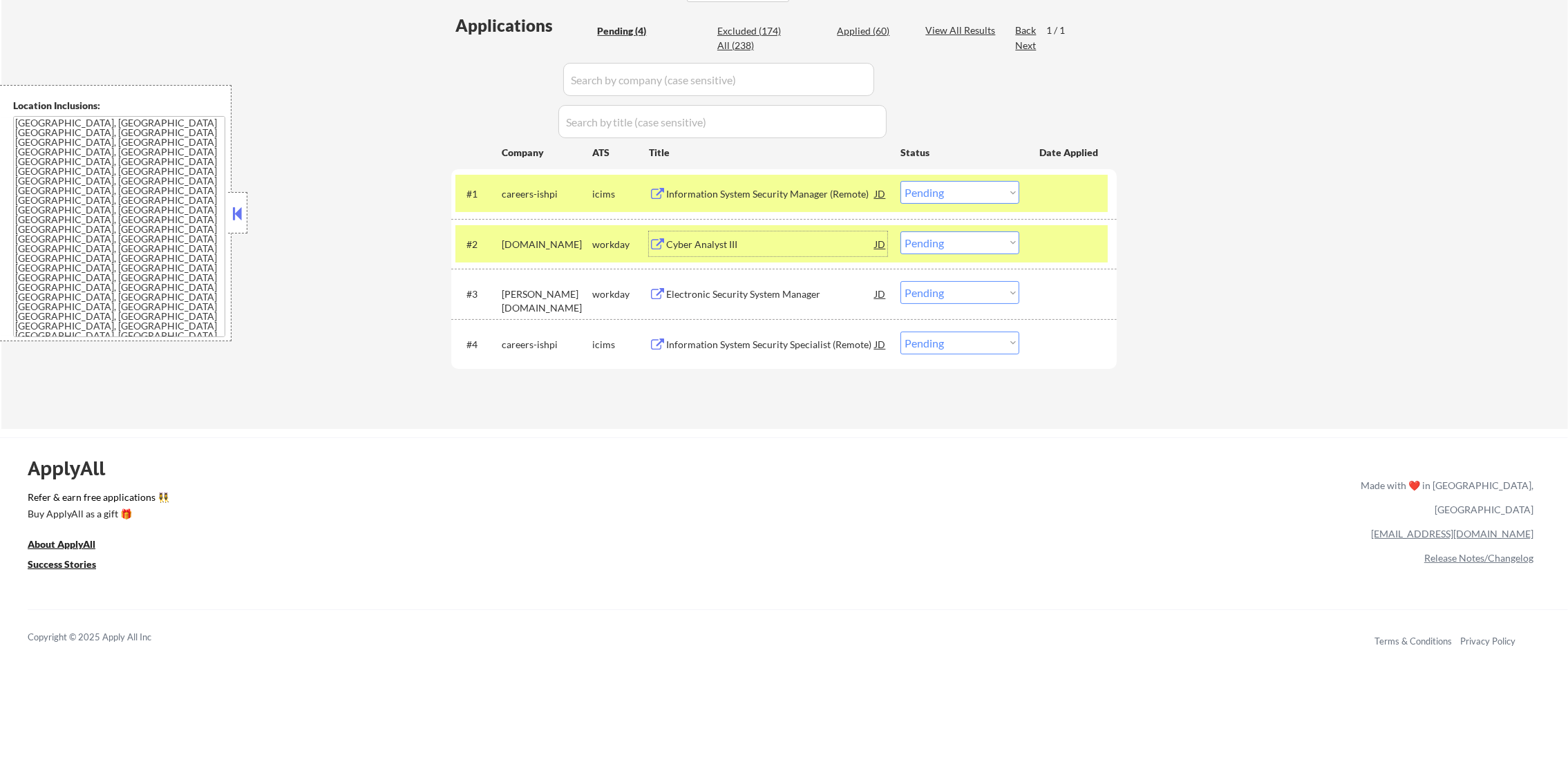
click at [939, 193] on select "Choose an option... Pending Applied Excluded (Questions) Excluded (Expired) Exc…" at bounding box center [959, 192] width 119 height 23
click at [900, 181] on select "Choose an option... Pending Applied Excluded (Questions) Excluded (Expired) Exc…" at bounding box center [959, 192] width 119 height 23
click at [523, 238] on div "cae.wd3.career" at bounding box center [547, 244] width 91 height 14
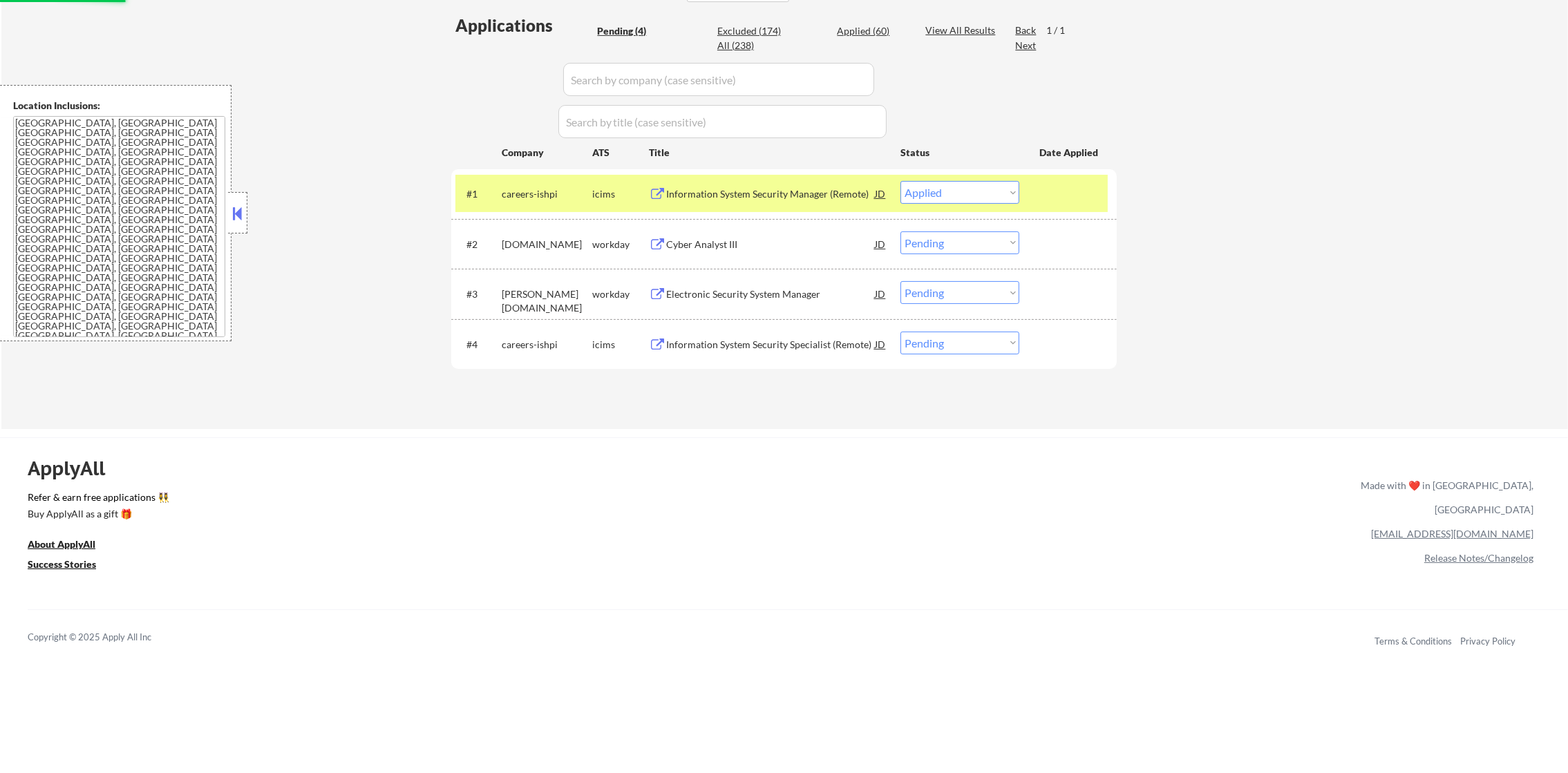
click at [512, 200] on div "careers-ishpi" at bounding box center [547, 193] width 91 height 25
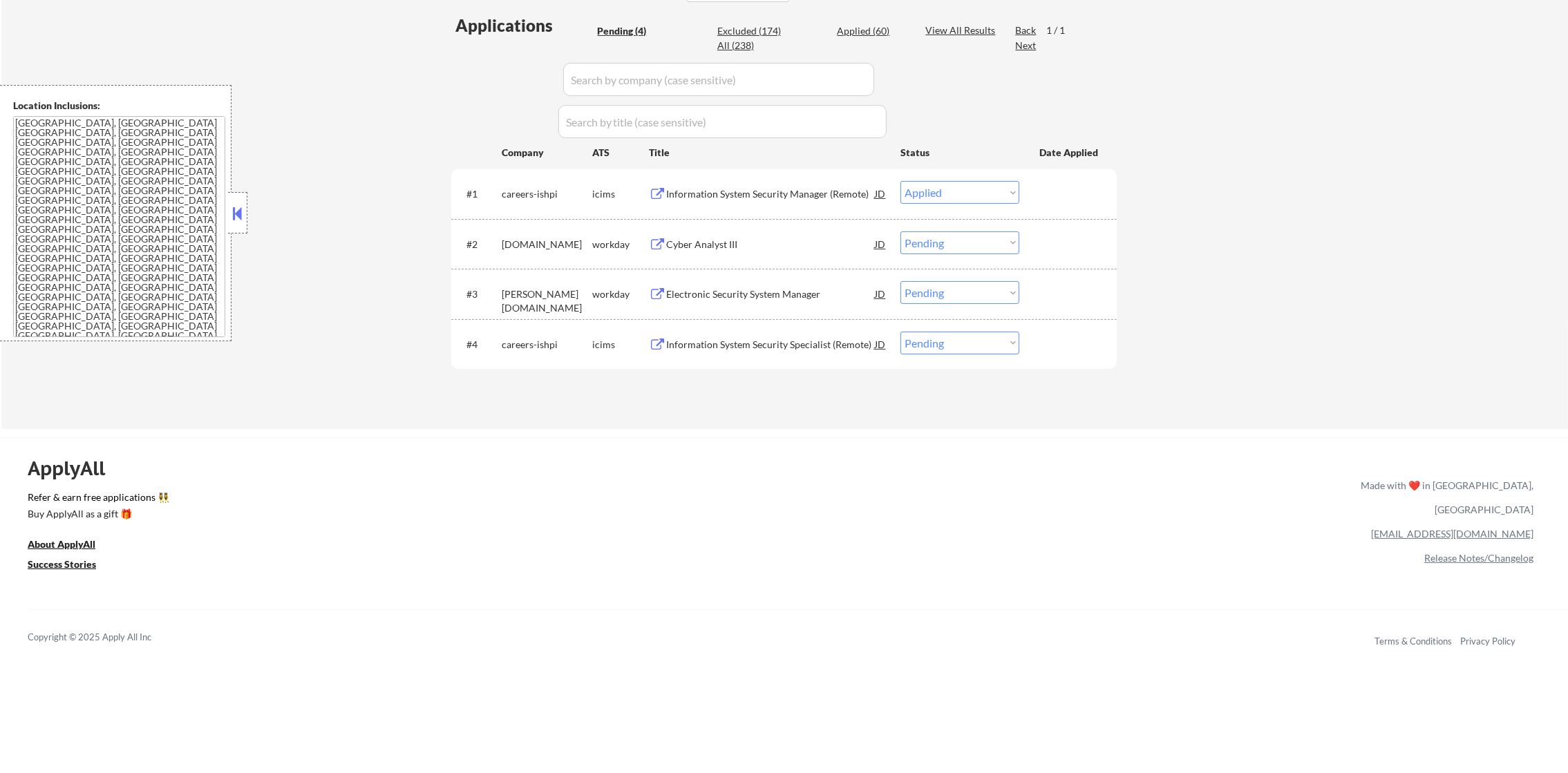
select select ""pending""
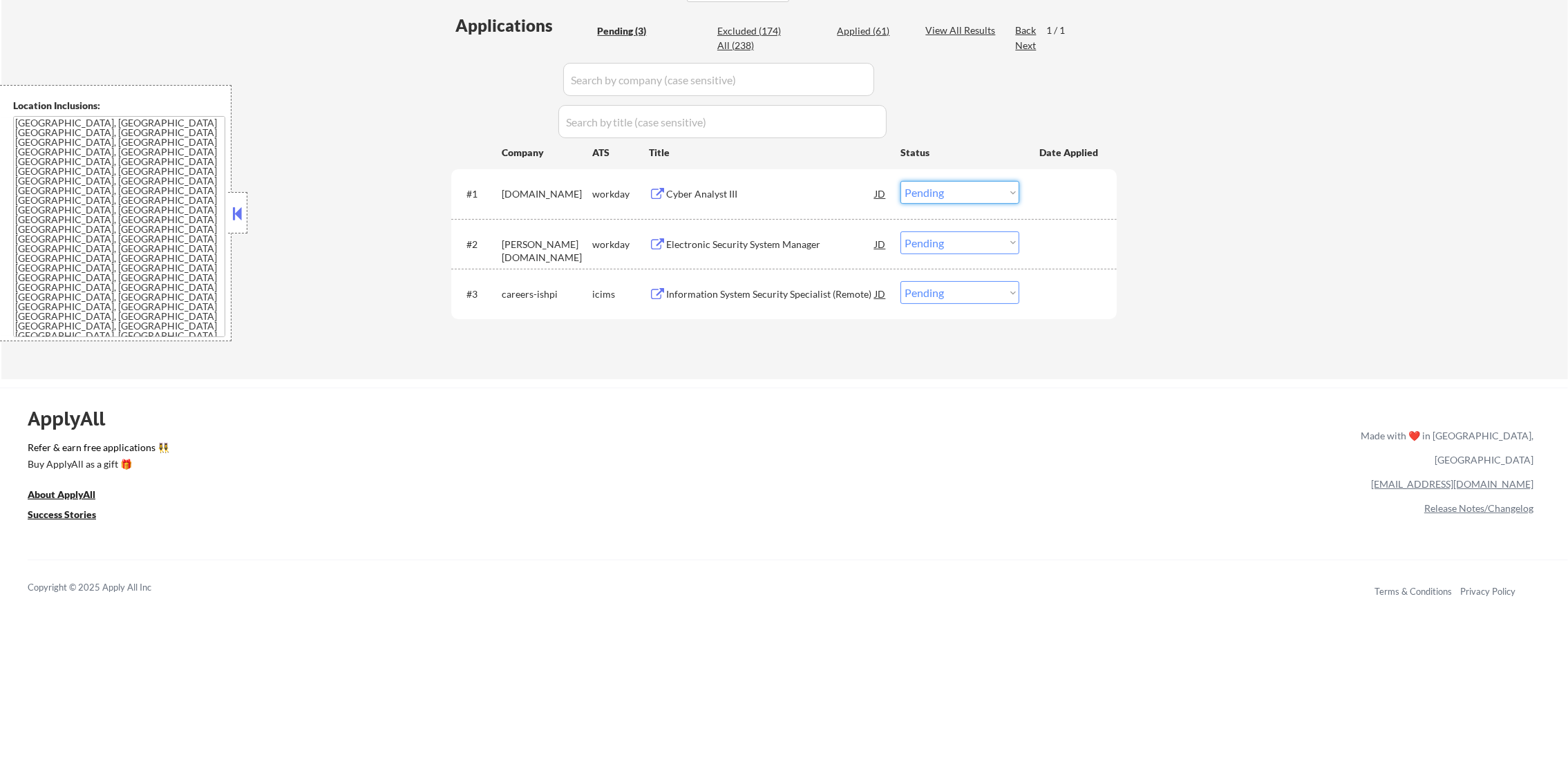
click at [936, 189] on select "Choose an option... Pending Applied Excluded (Questions) Excluded (Expired) Exc…" at bounding box center [959, 192] width 119 height 23
click at [864, 32] on div "Applied (61)" at bounding box center [871, 31] width 69 height 14
select select ""applied""
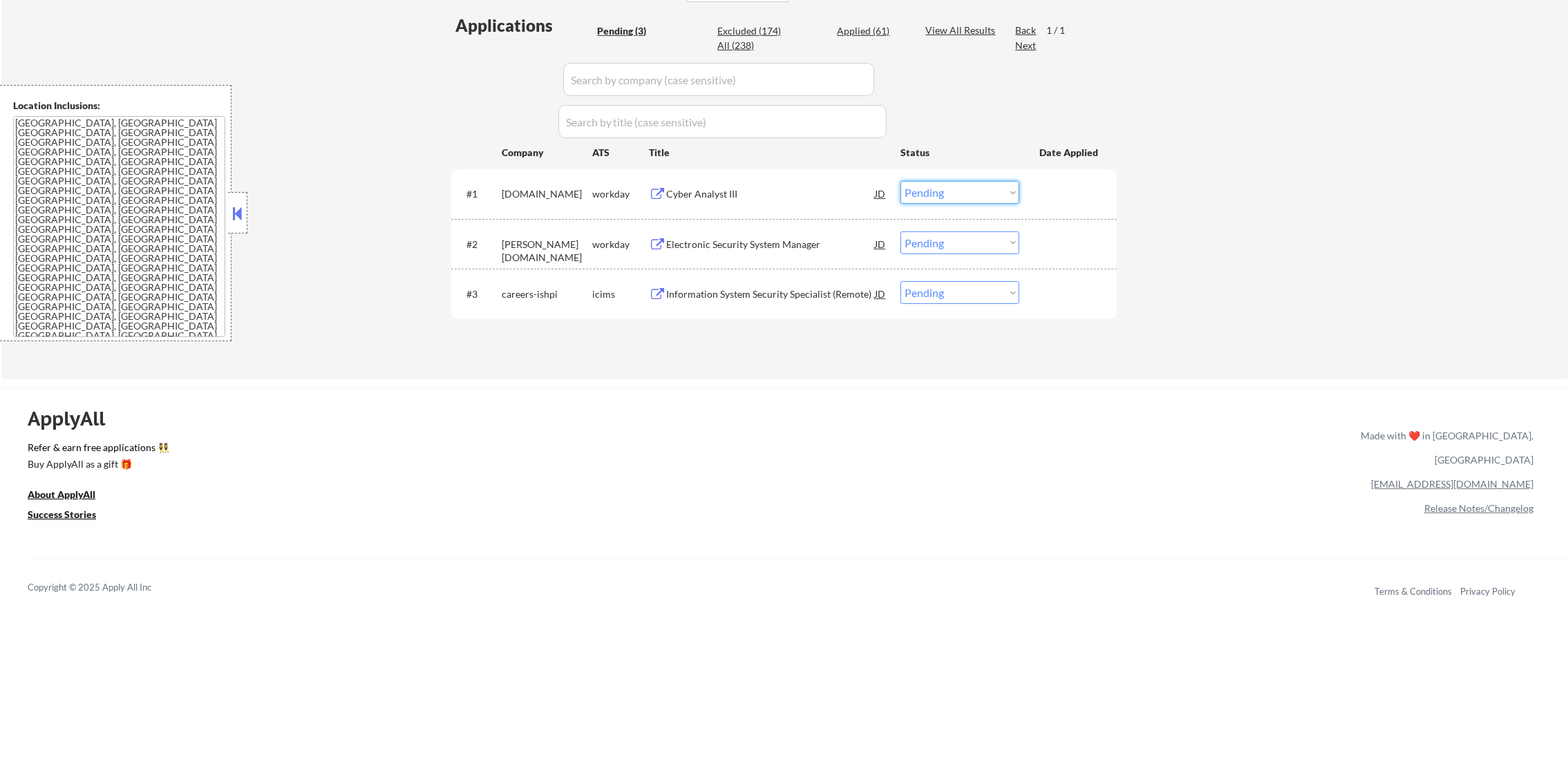
select select ""applied""
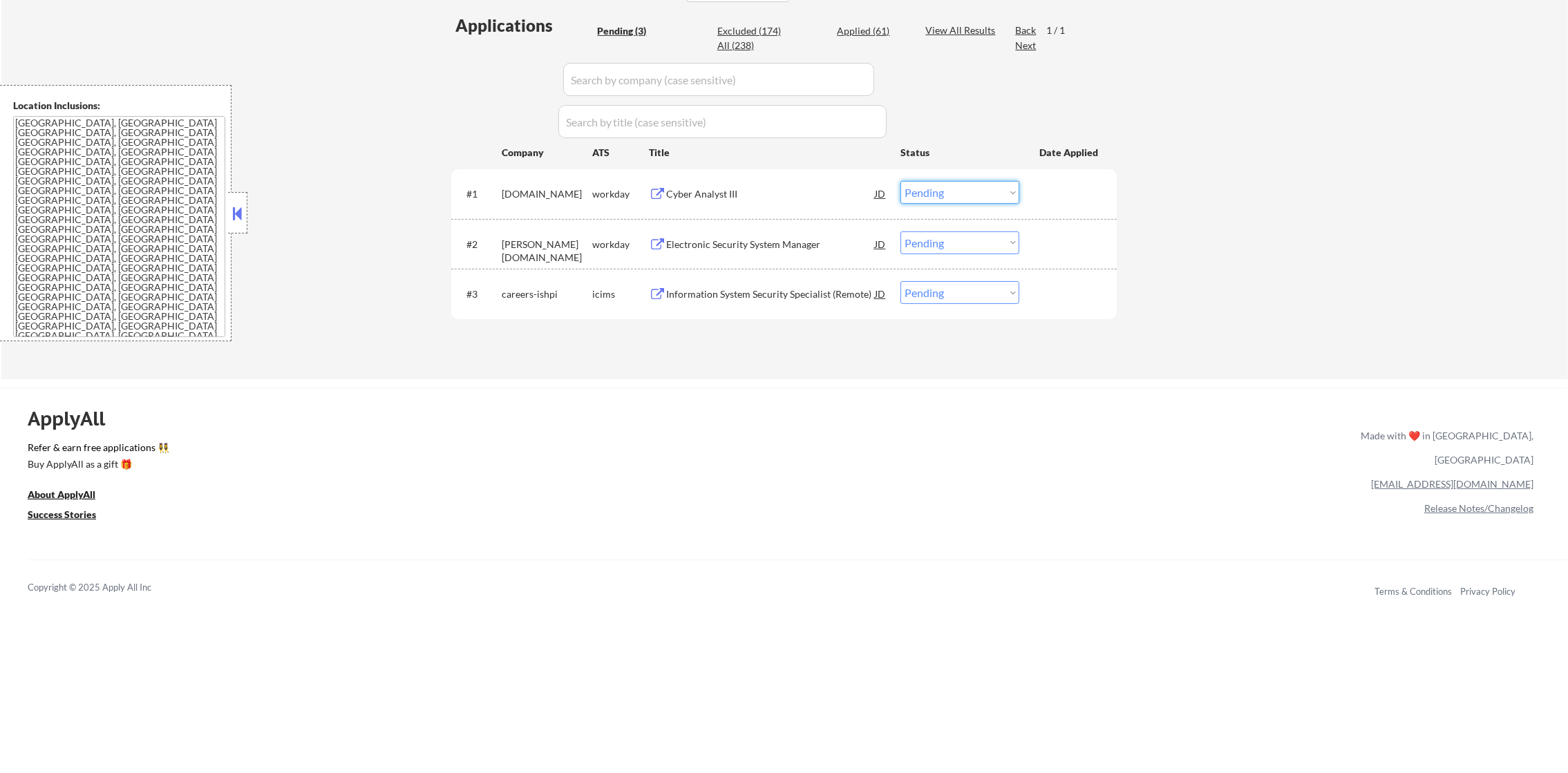
select select ""applied""
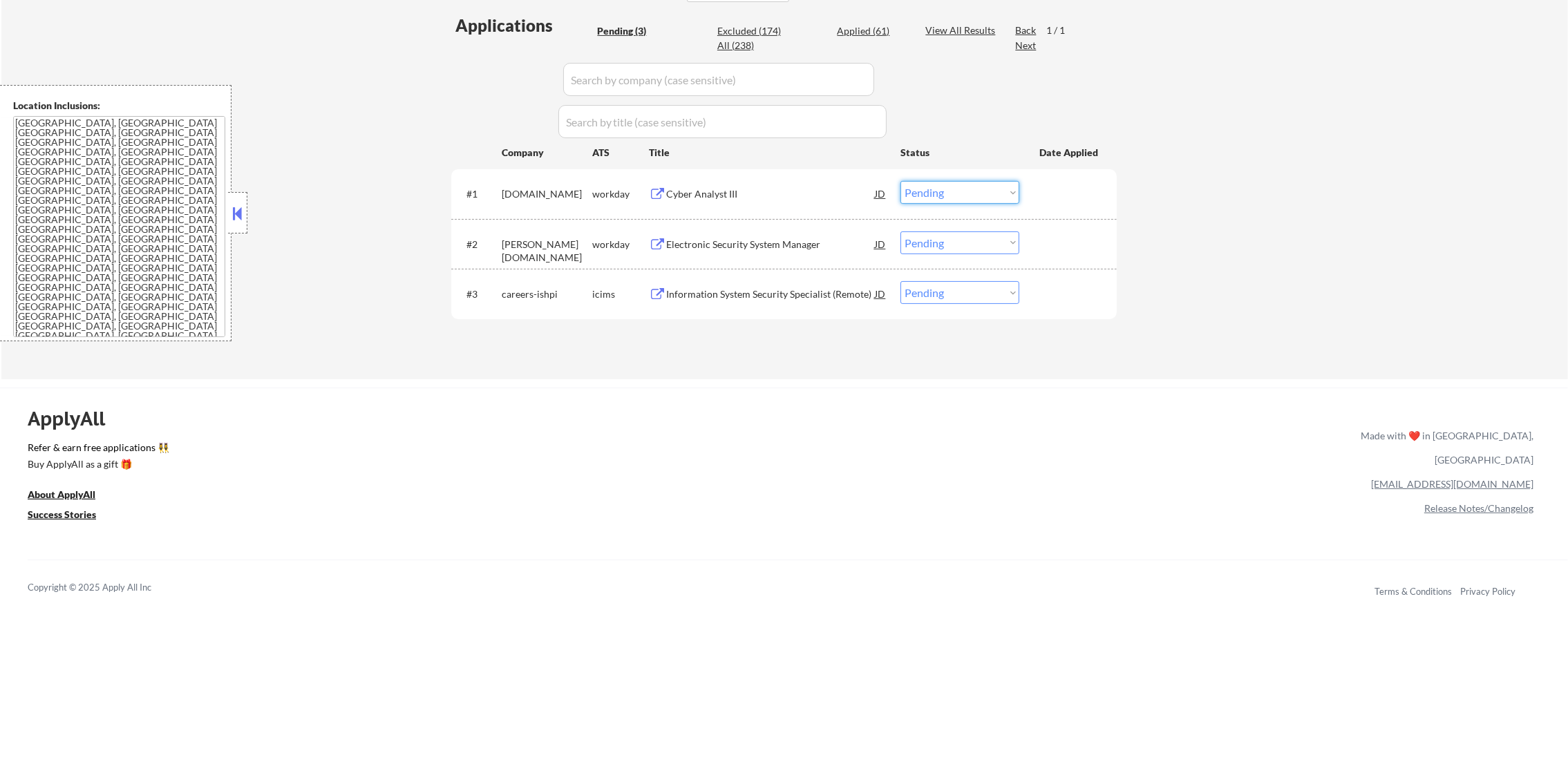
select select ""applied""
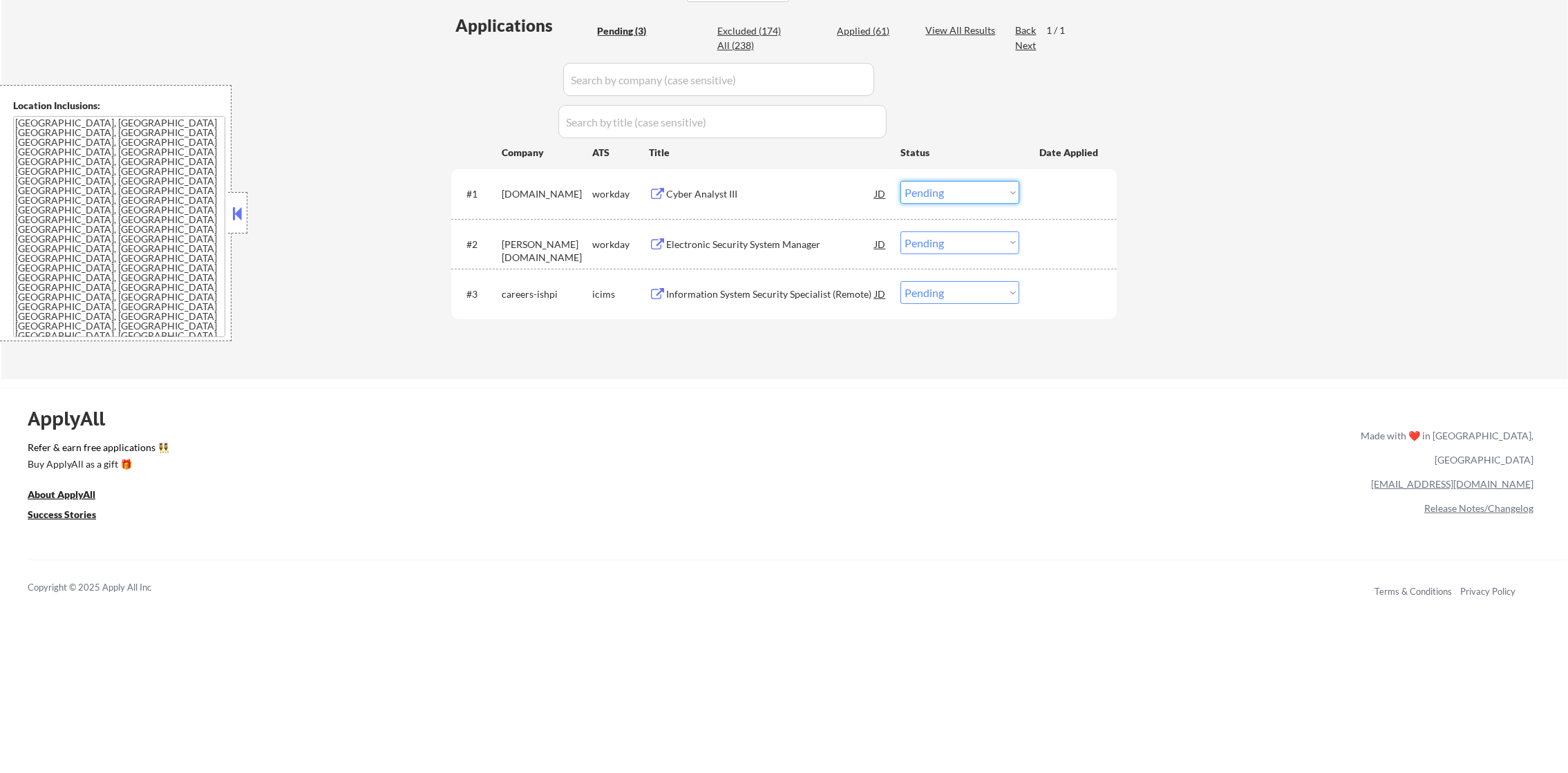
select select ""applied""
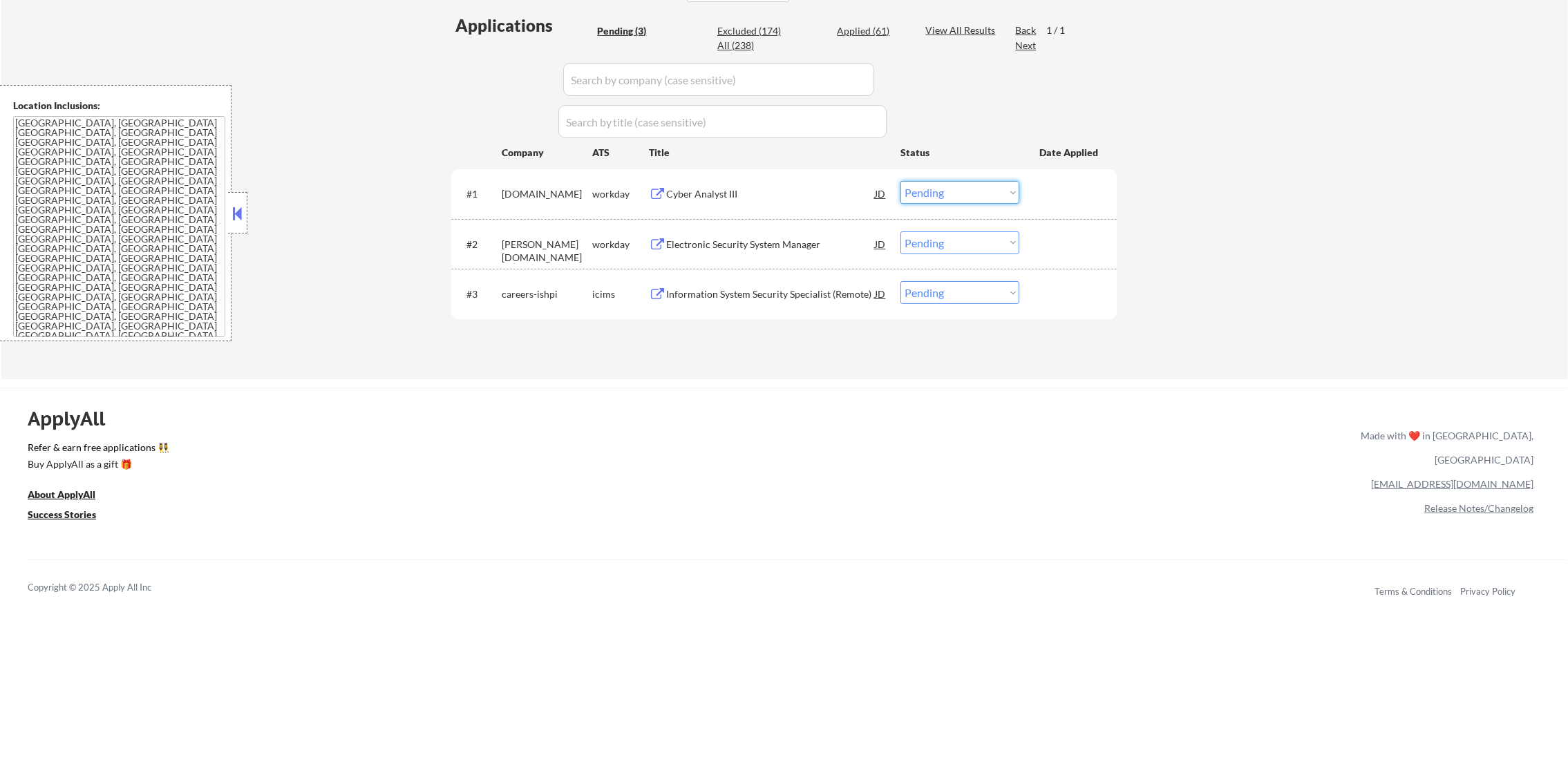
select select ""applied""
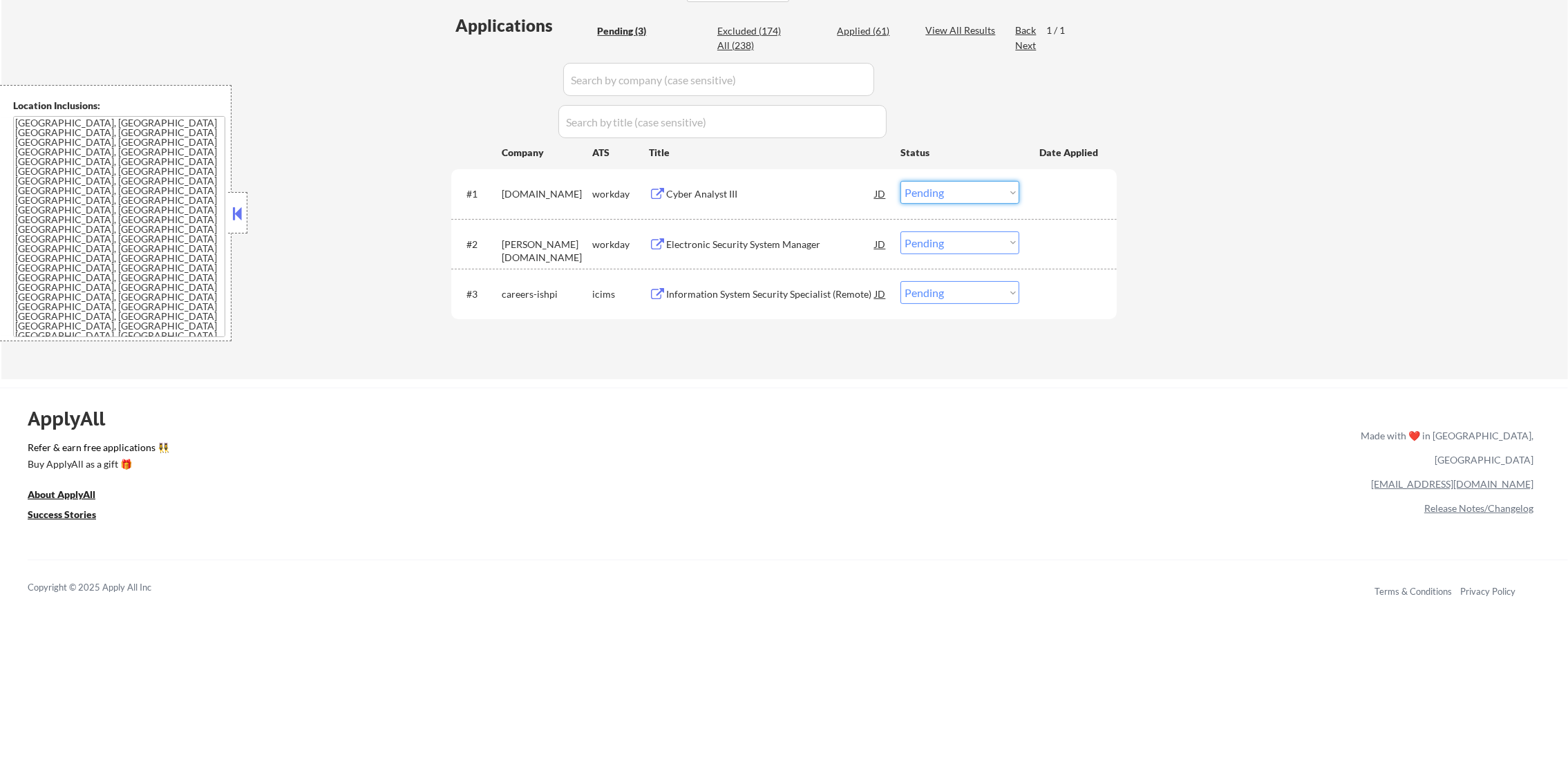
select select ""applied""
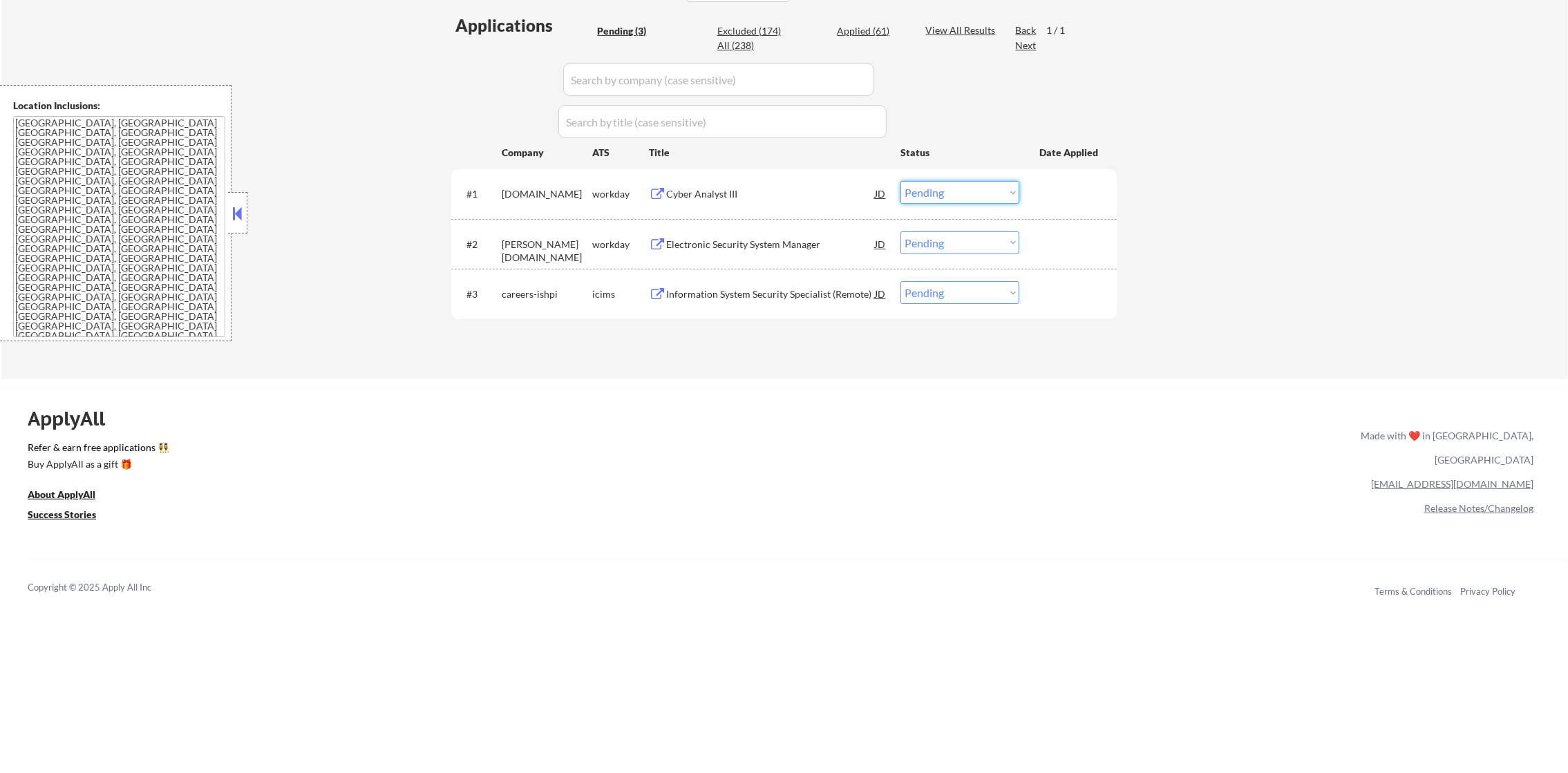
select select ""applied""
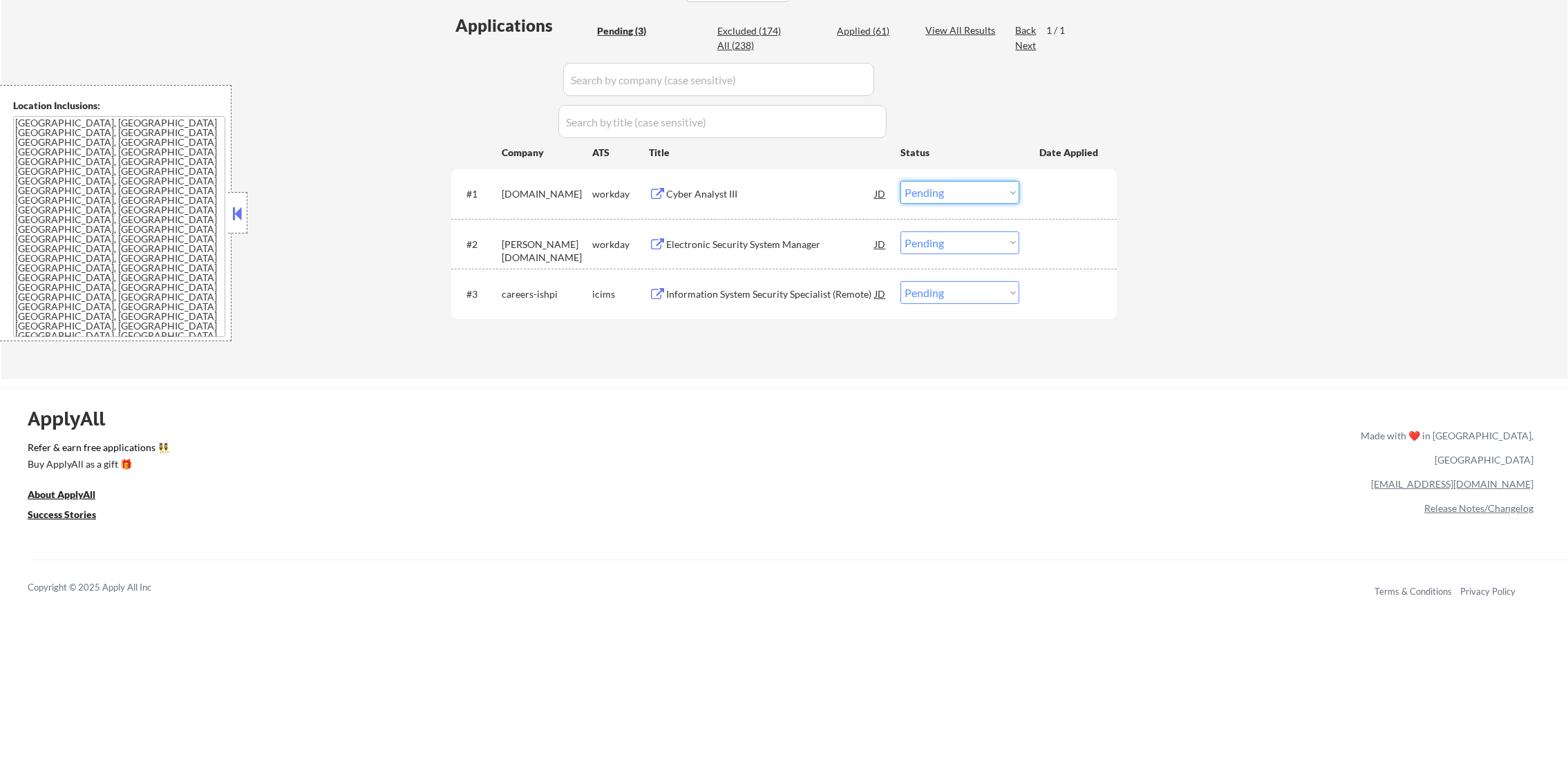
select select ""applied""
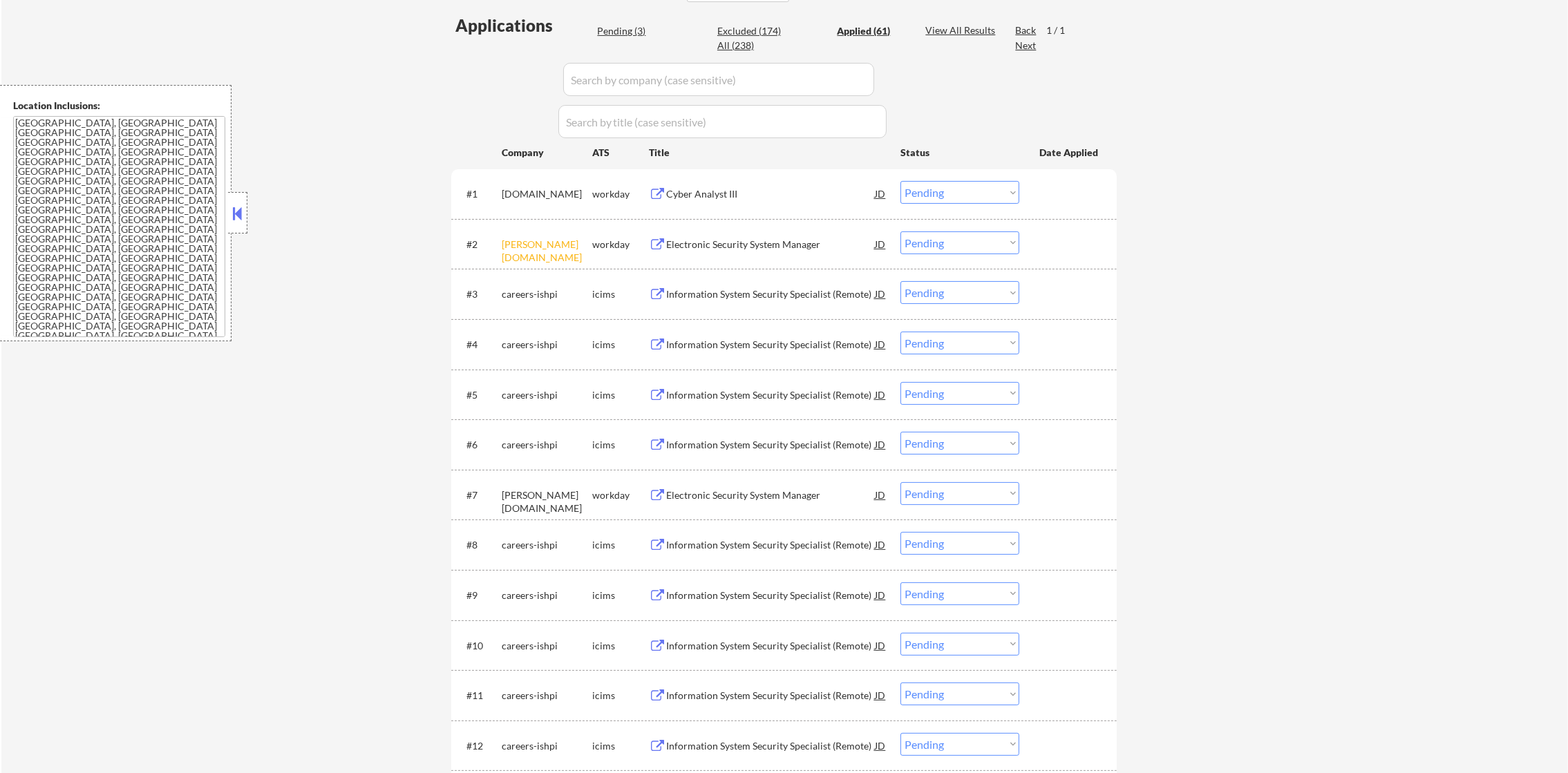
select select ""applied""
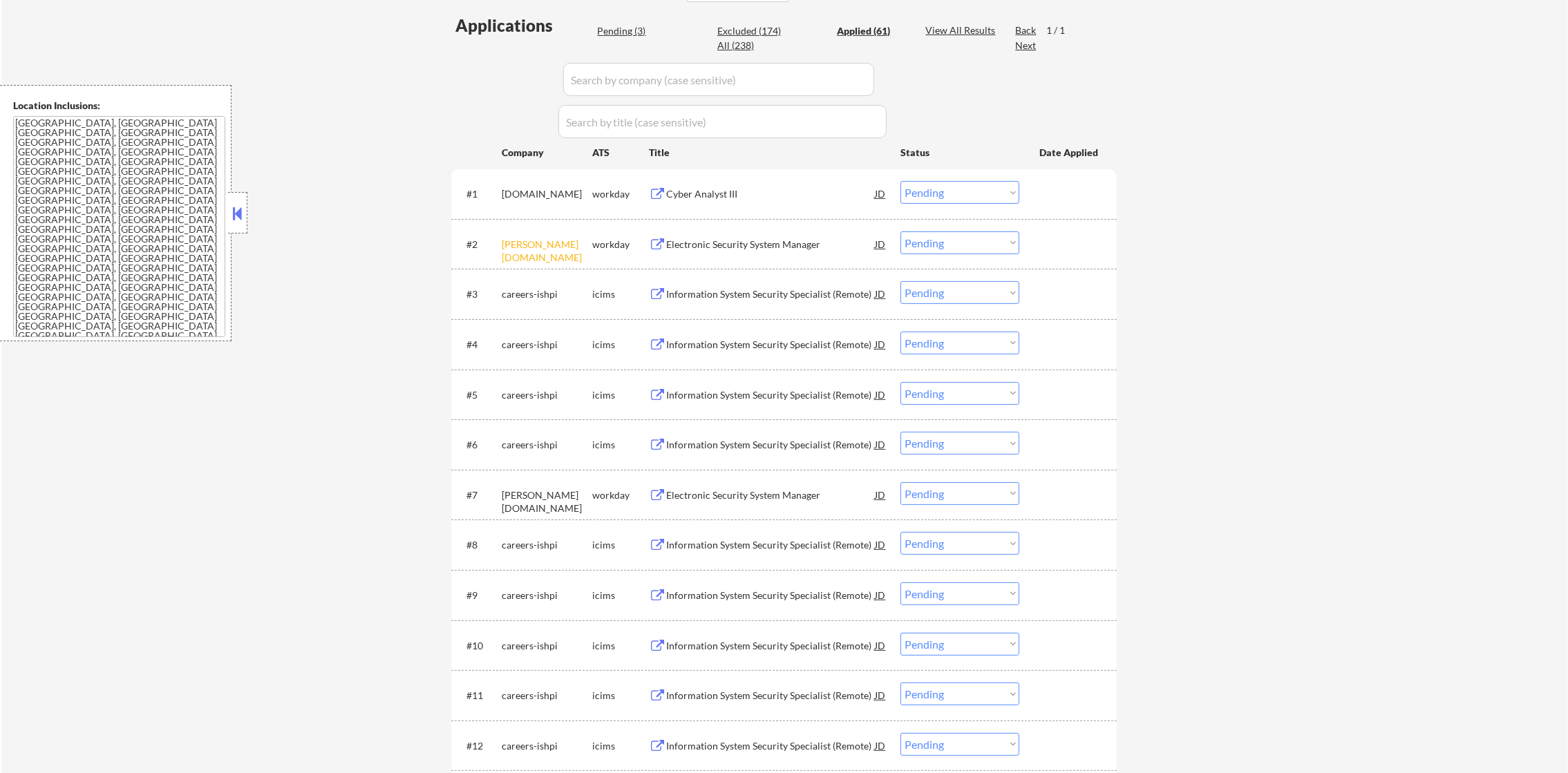
select select ""applied""
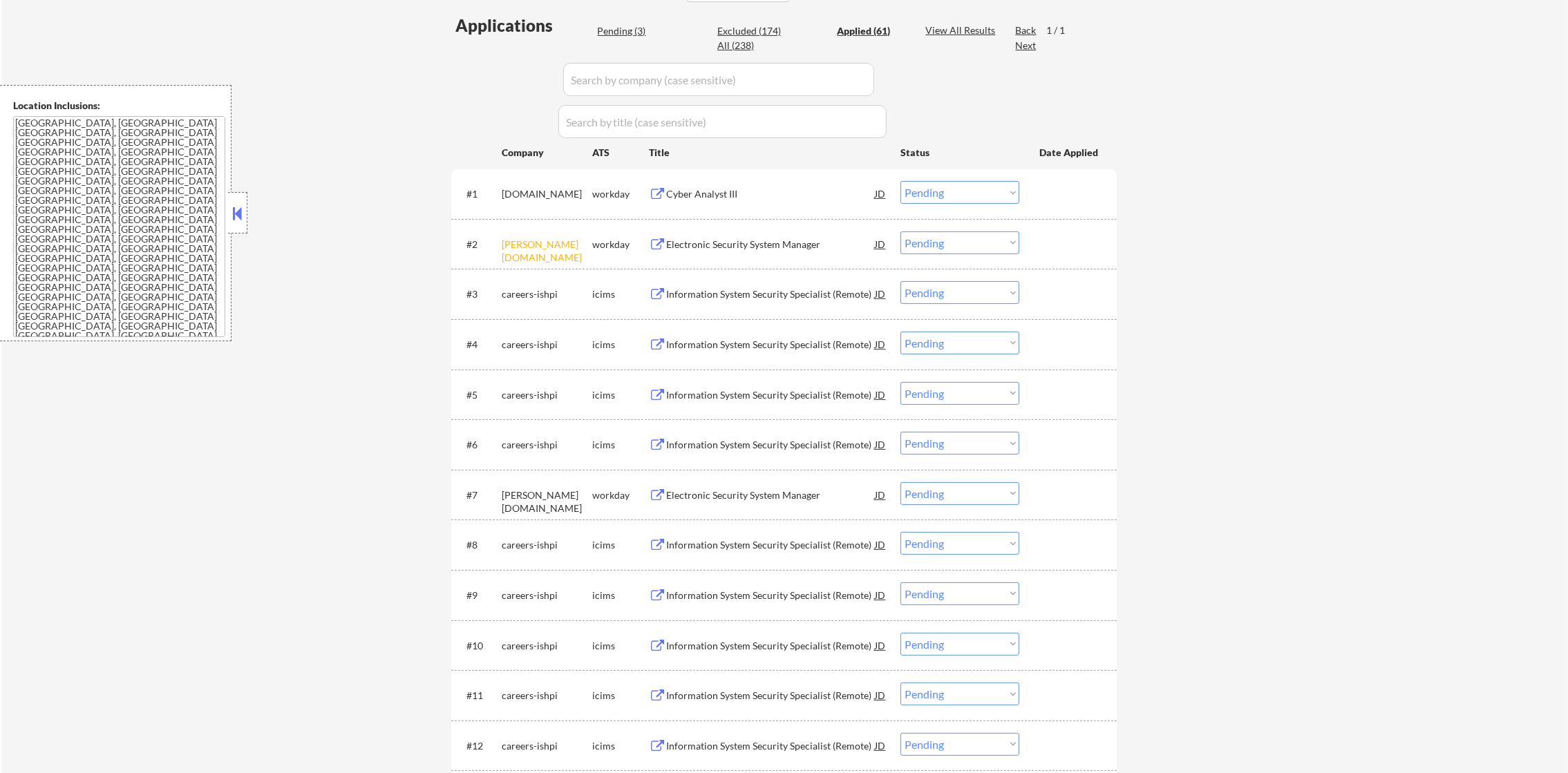
select select ""applied""
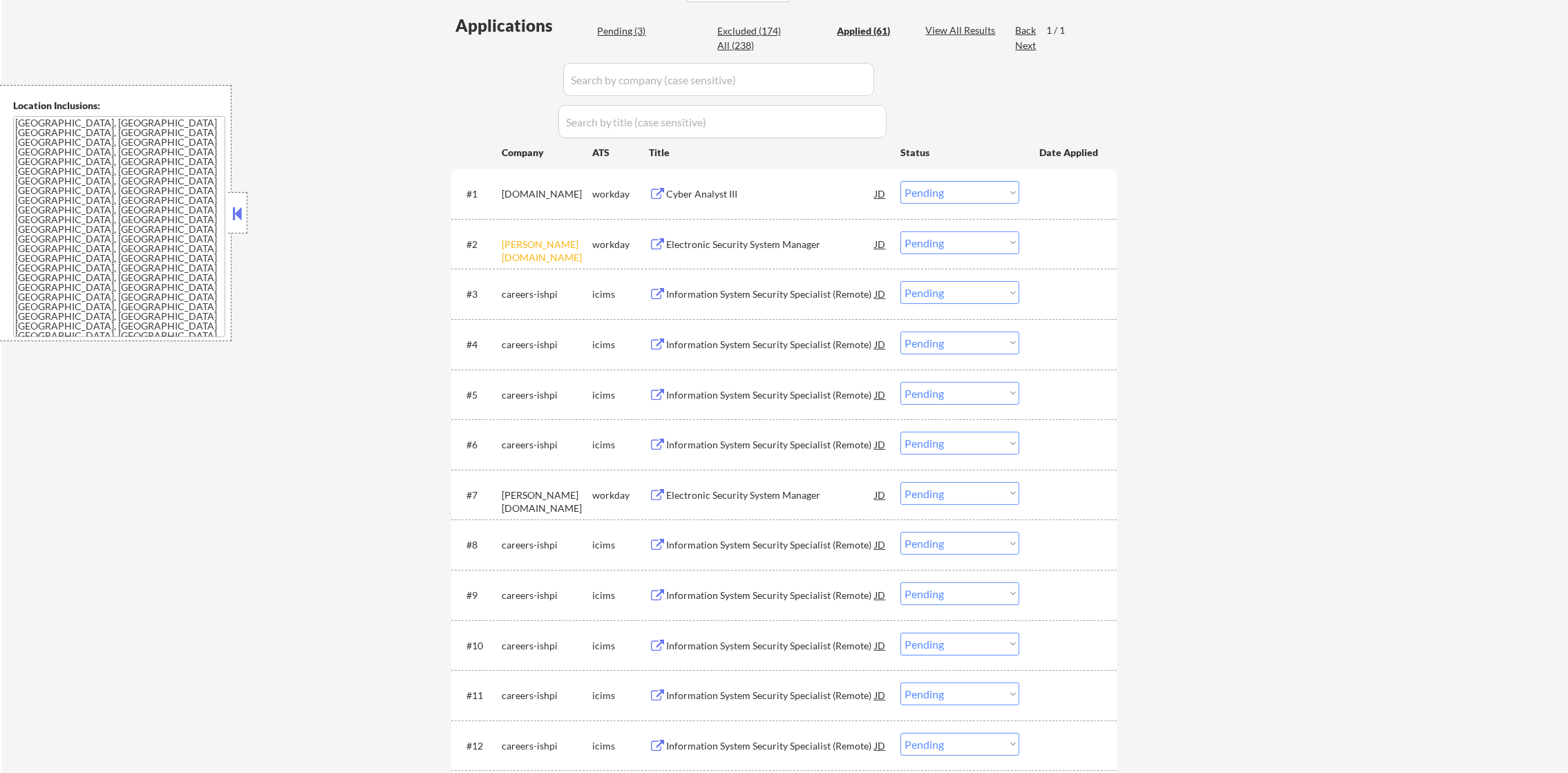
select select ""applied""
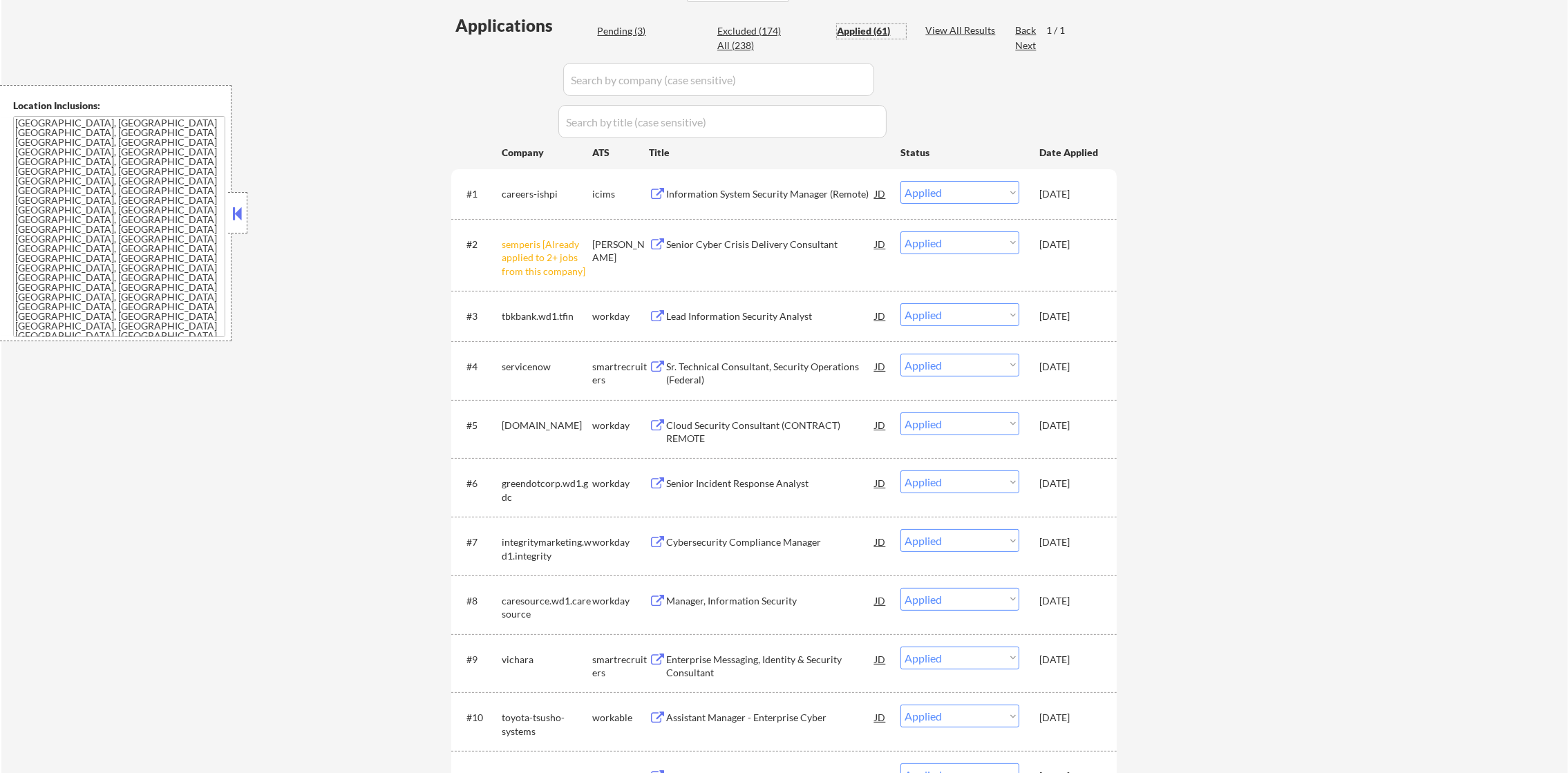
click at [954, 186] on select "Choose an option... Pending Applied Excluded (Questions) Excluded (Expired) Exc…" at bounding box center [959, 192] width 119 height 23
click at [900, 181] on select "Choose an option... Pending Applied Excluded (Questions) Excluded (Expired) Exc…" at bounding box center [959, 192] width 119 height 23
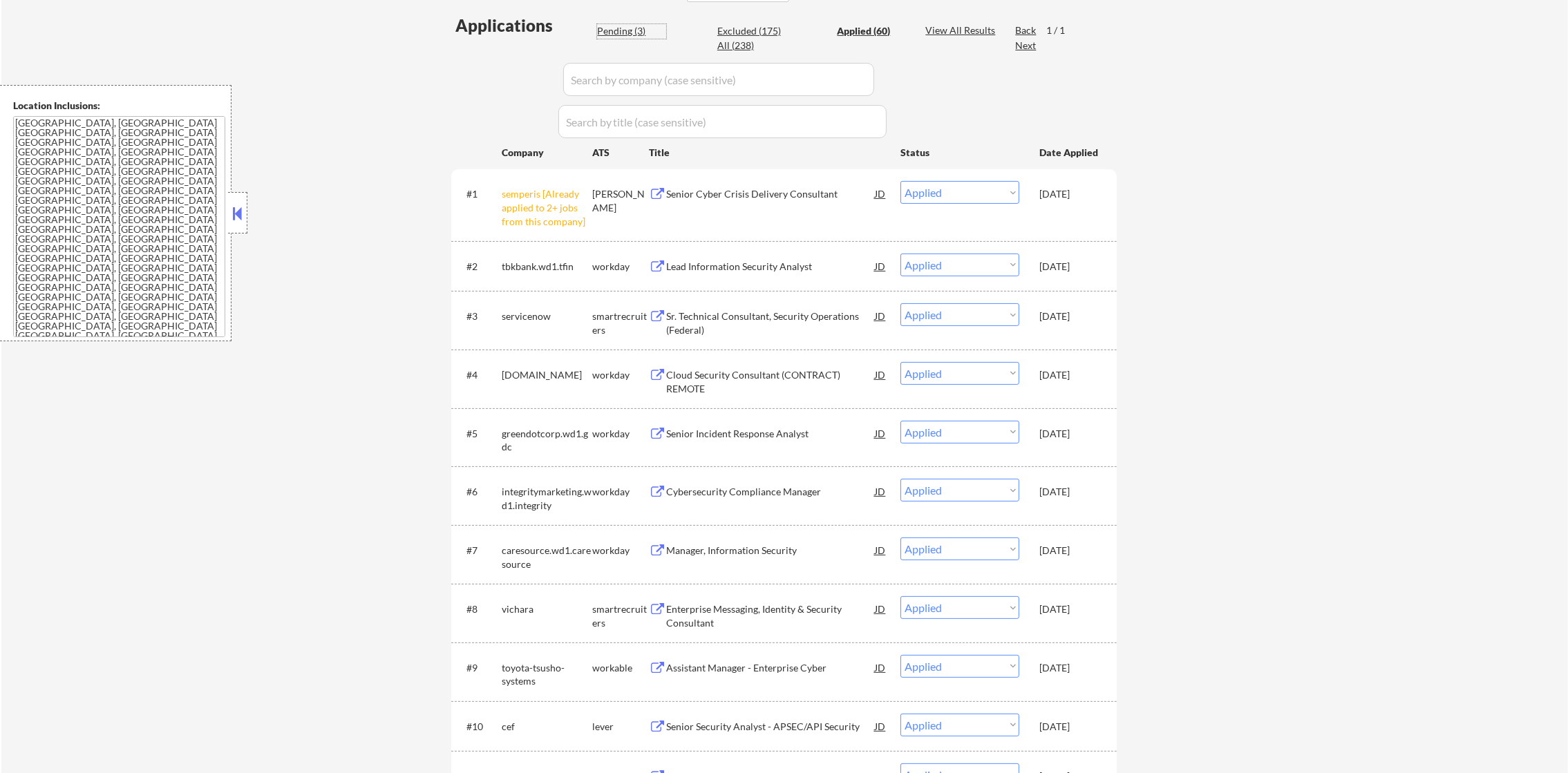
click at [627, 31] on div "Pending (3)" at bounding box center [631, 31] width 69 height 14
select select ""pending""
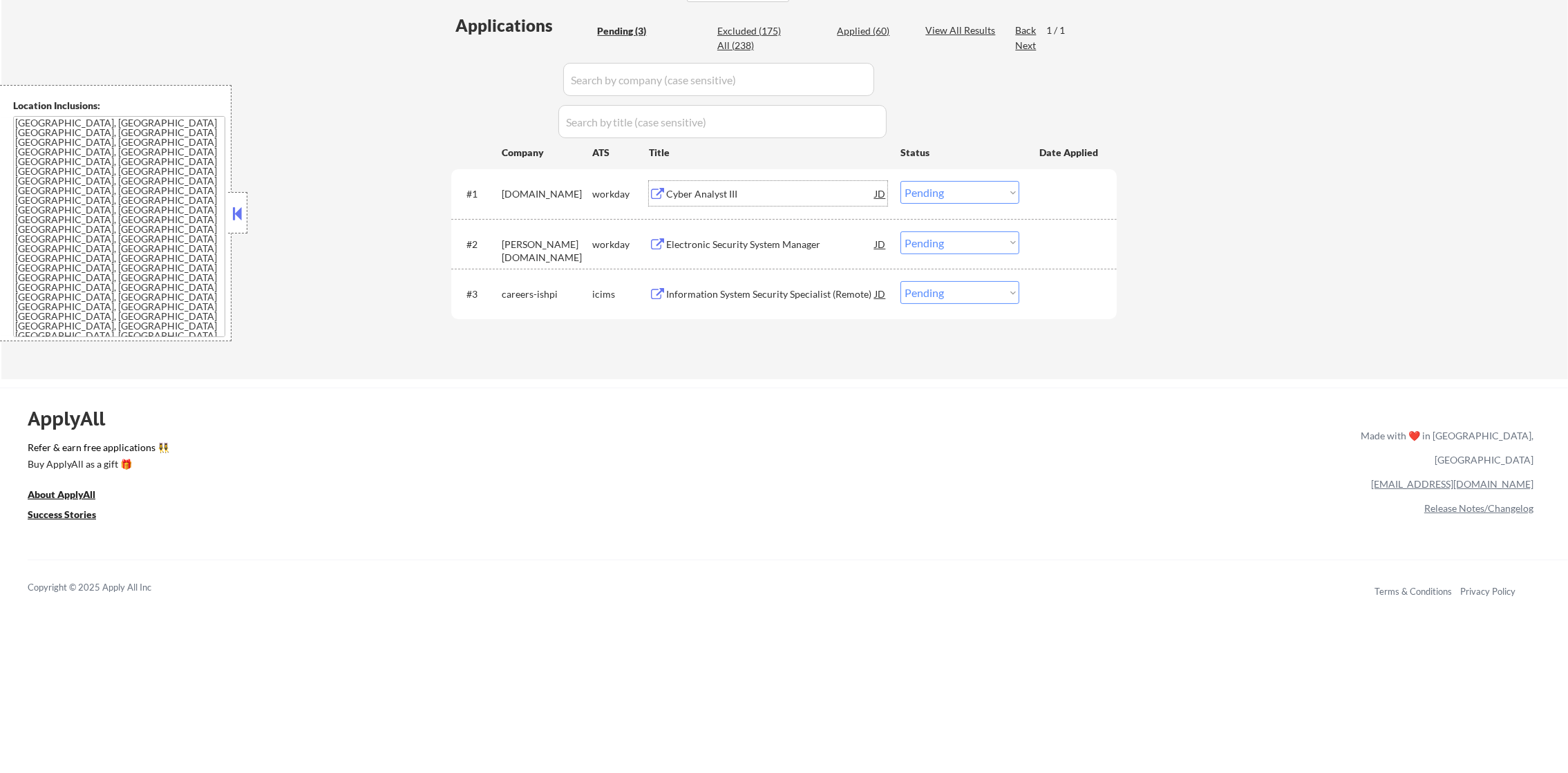
click at [783, 198] on div "Cyber Analyst III" at bounding box center [770, 194] width 209 height 14
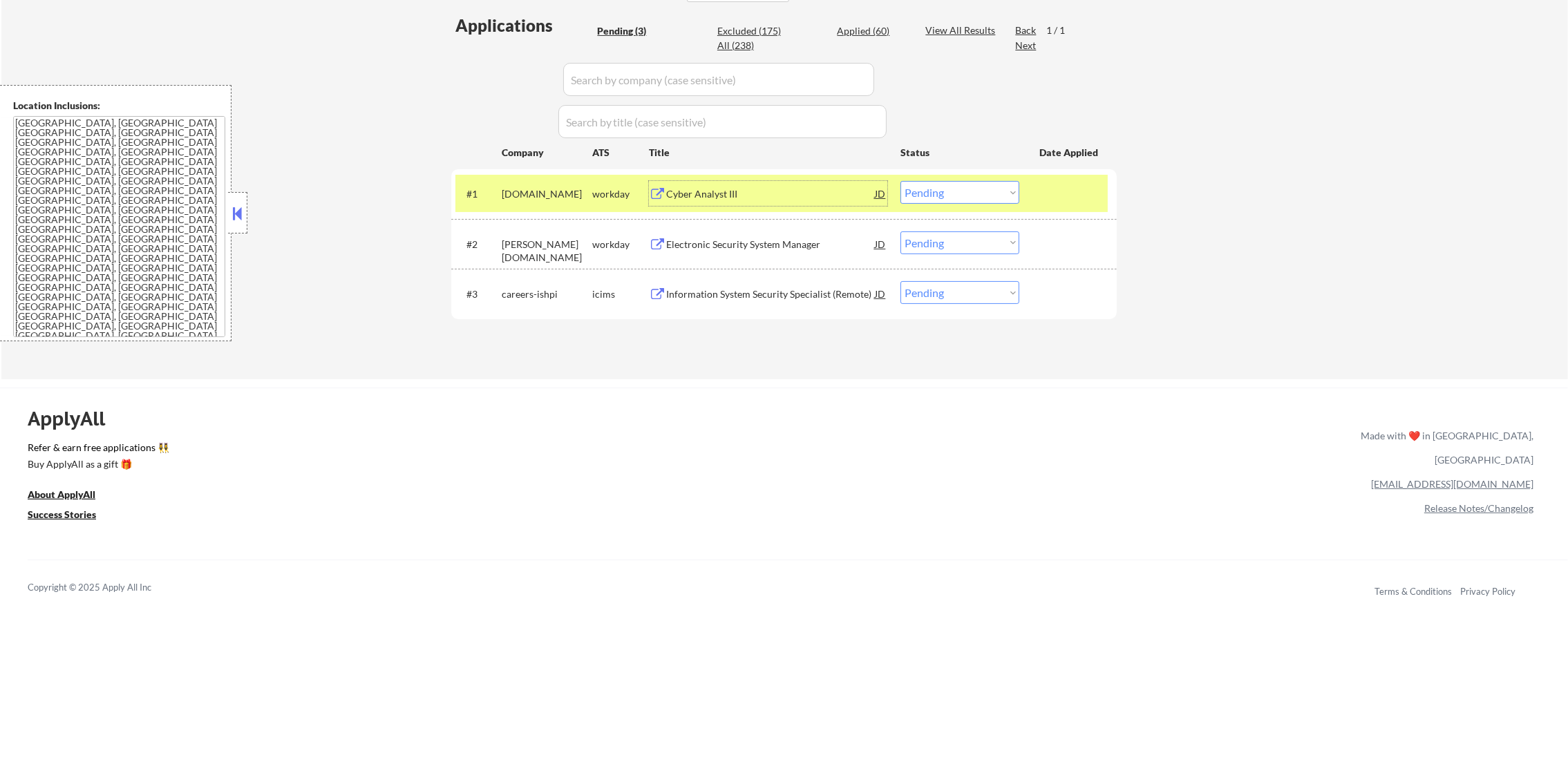
click at [937, 195] on select "Choose an option... Pending Applied Excluded (Questions) Excluded (Expired) Exc…" at bounding box center [959, 192] width 119 height 23
click at [911, 193] on select "Choose an option... Pending Applied Excluded (Questions) Excluded (Expired) Exc…" at bounding box center [959, 192] width 119 height 23
click at [900, 181] on select "Choose an option... Pending Applied Excluded (Questions) Excluded (Expired) Exc…" at bounding box center [959, 192] width 119 height 23
click at [521, 206] on div "#1 cae.wd3.career workday Cyber Analyst III JD warning_amber Choose an option..…" at bounding box center [781, 193] width 652 height 37
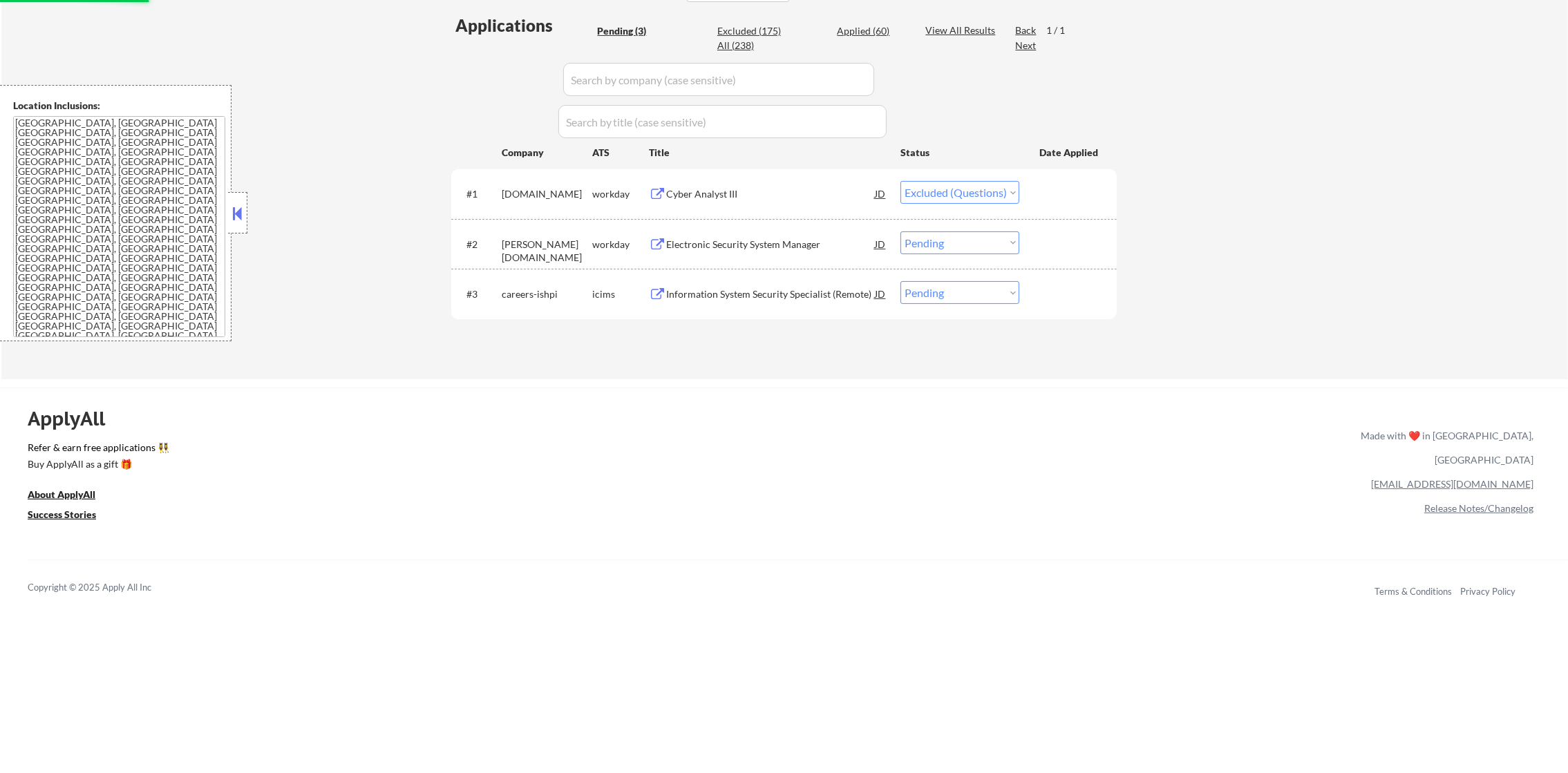
click at [773, 243] on div "Electronic Security System Manager" at bounding box center [770, 244] width 209 height 14
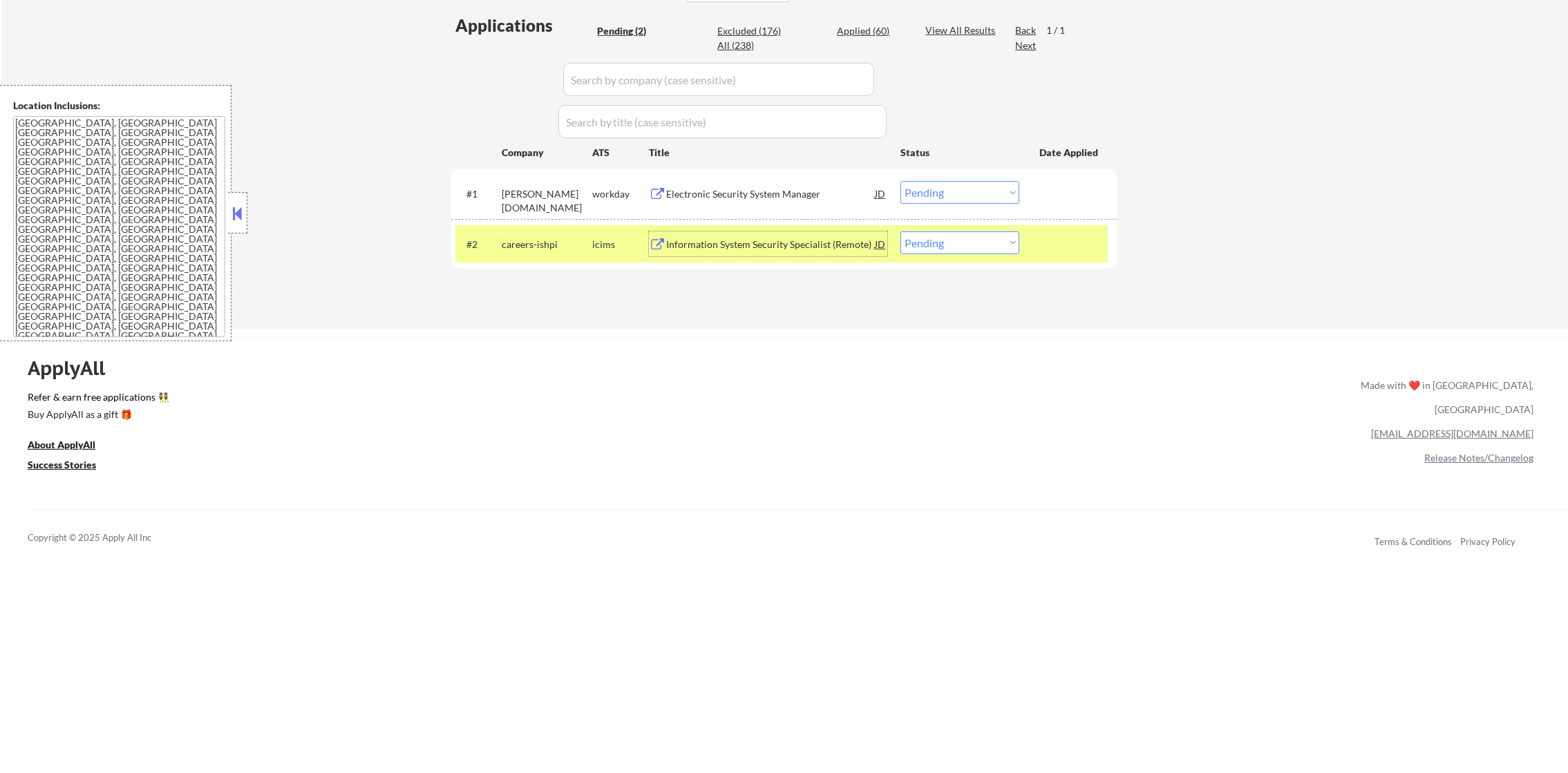
click at [969, 199] on select "Choose an option... Pending Applied Excluded (Questions) Excluded (Expired) Exc…" at bounding box center [959, 192] width 119 height 23
click at [900, 181] on select "Choose an option... Pending Applied Excluded (Questions) Excluded (Expired) Exc…" at bounding box center [959, 192] width 119 height 23
click at [551, 233] on div "careers-ishpi" at bounding box center [547, 244] width 91 height 25
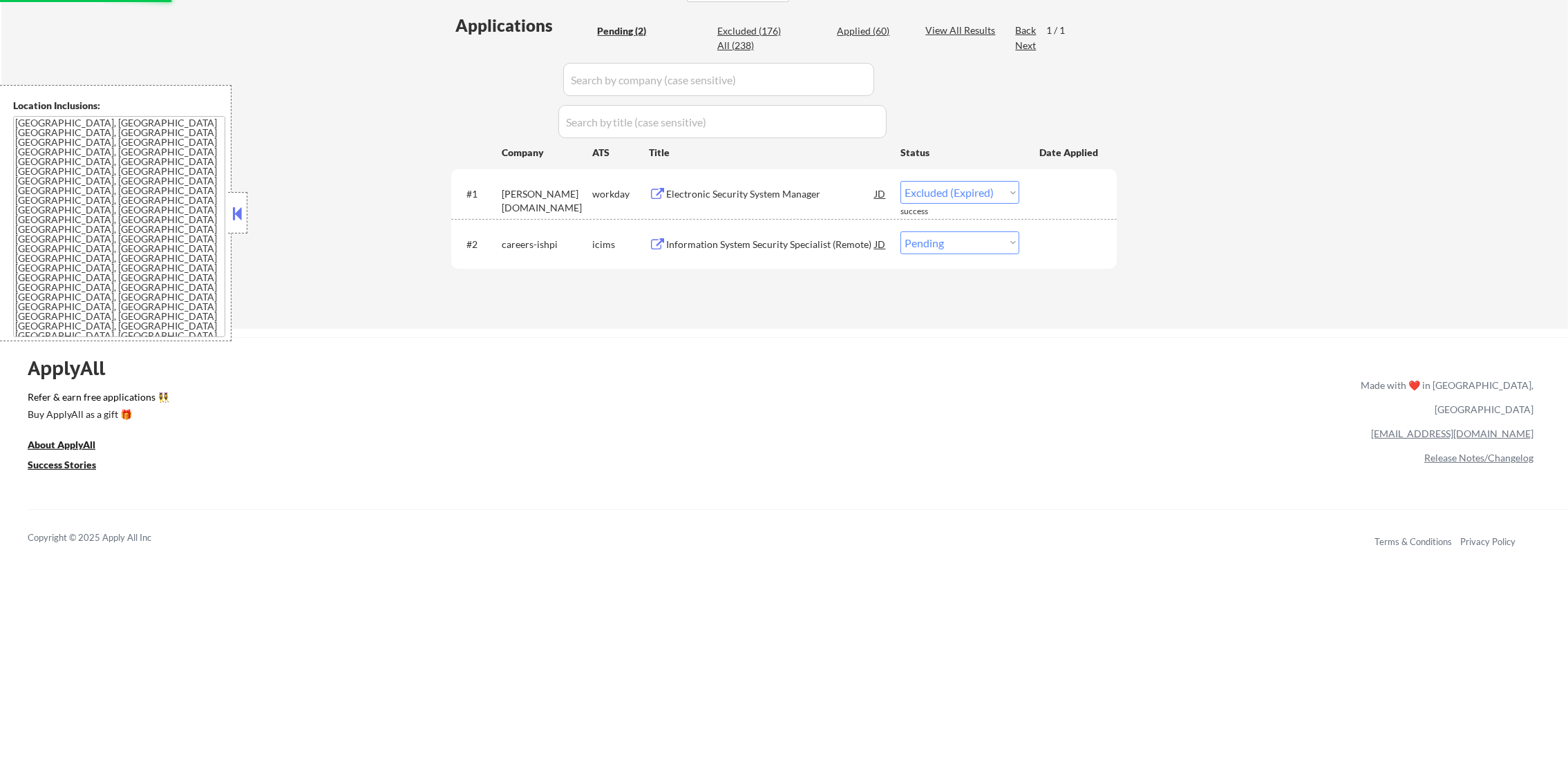
select select ""pending""
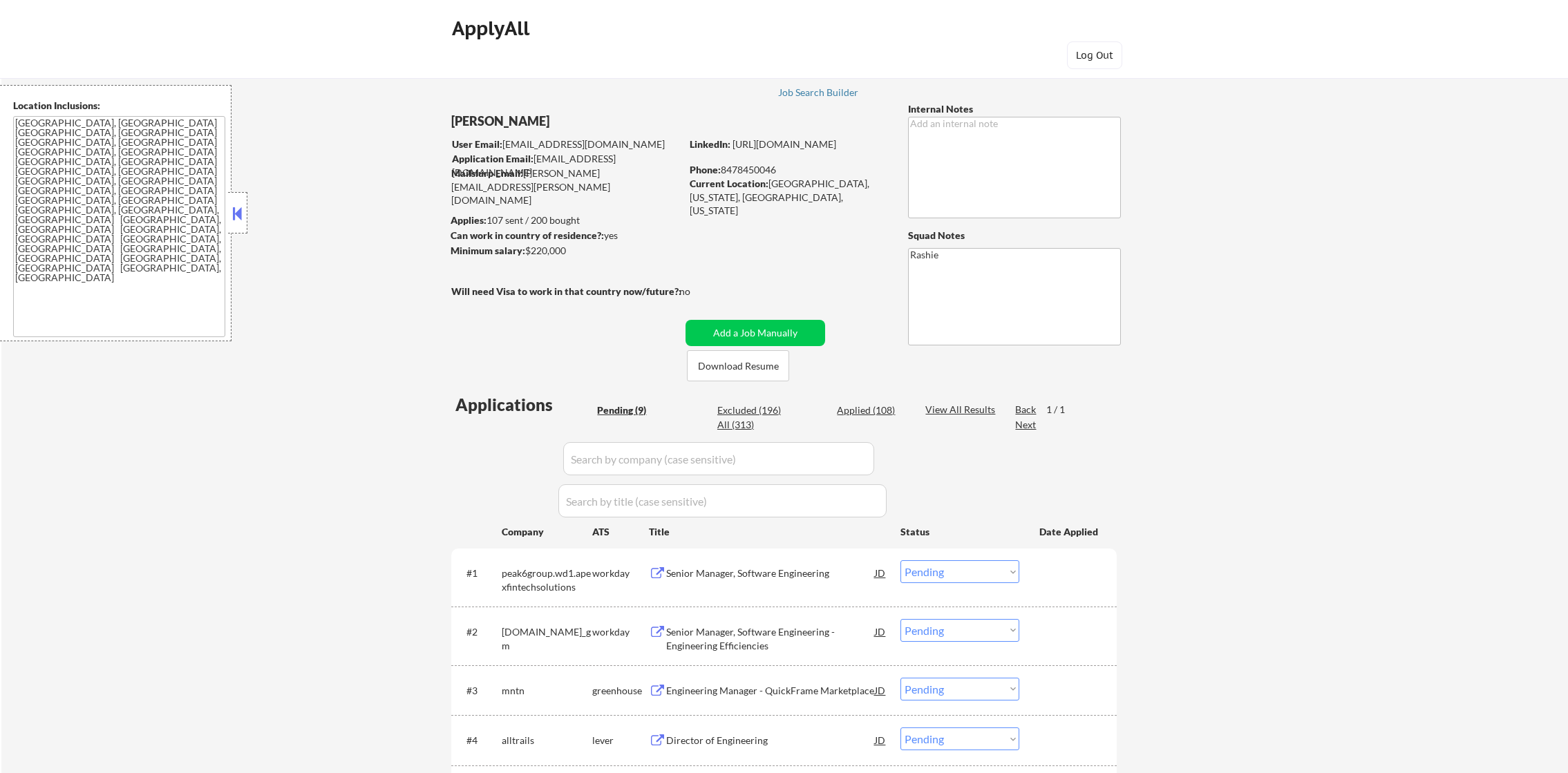
select select ""pending""
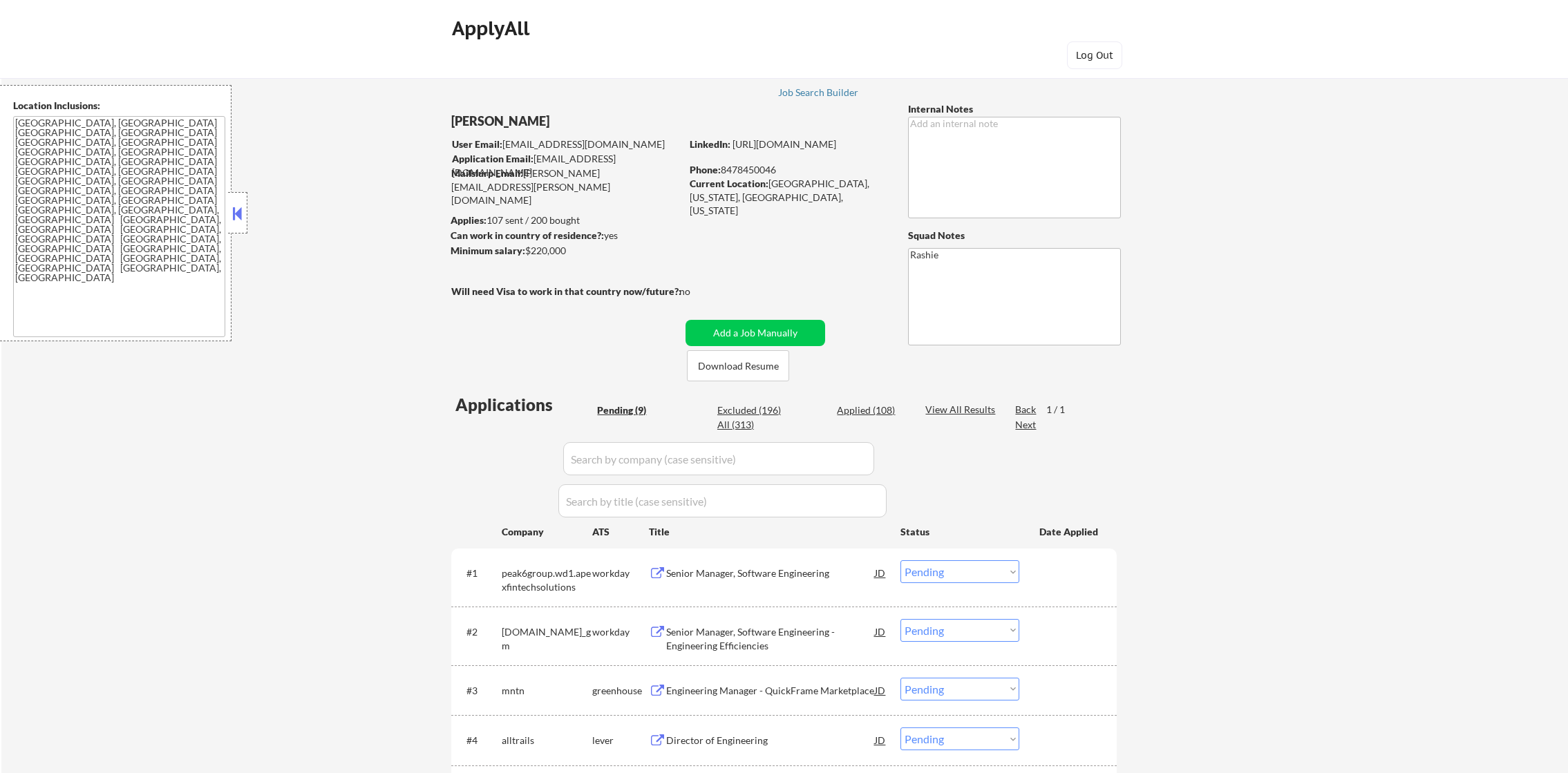
select select ""pending""
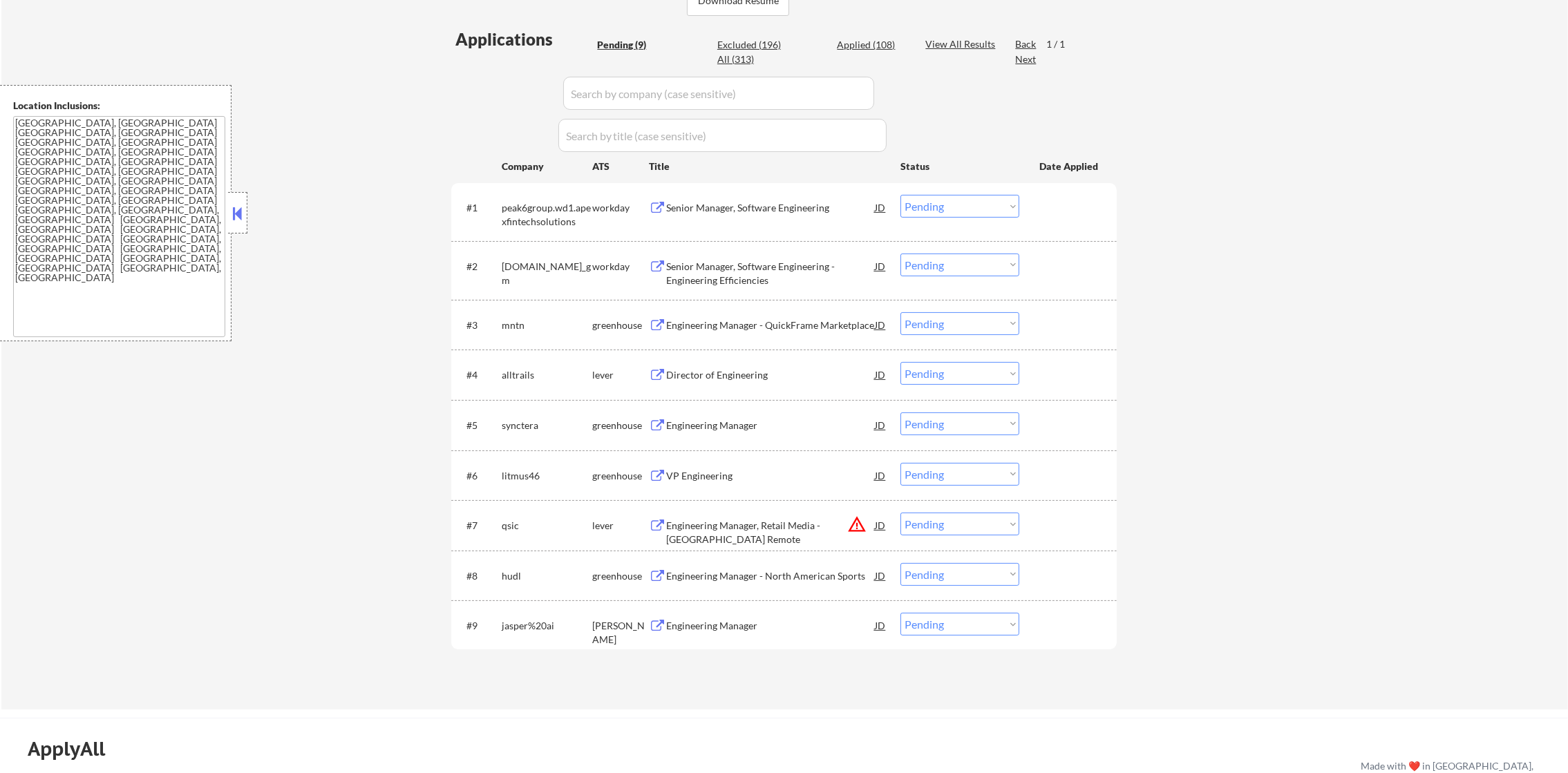
scroll to position [415, 0]
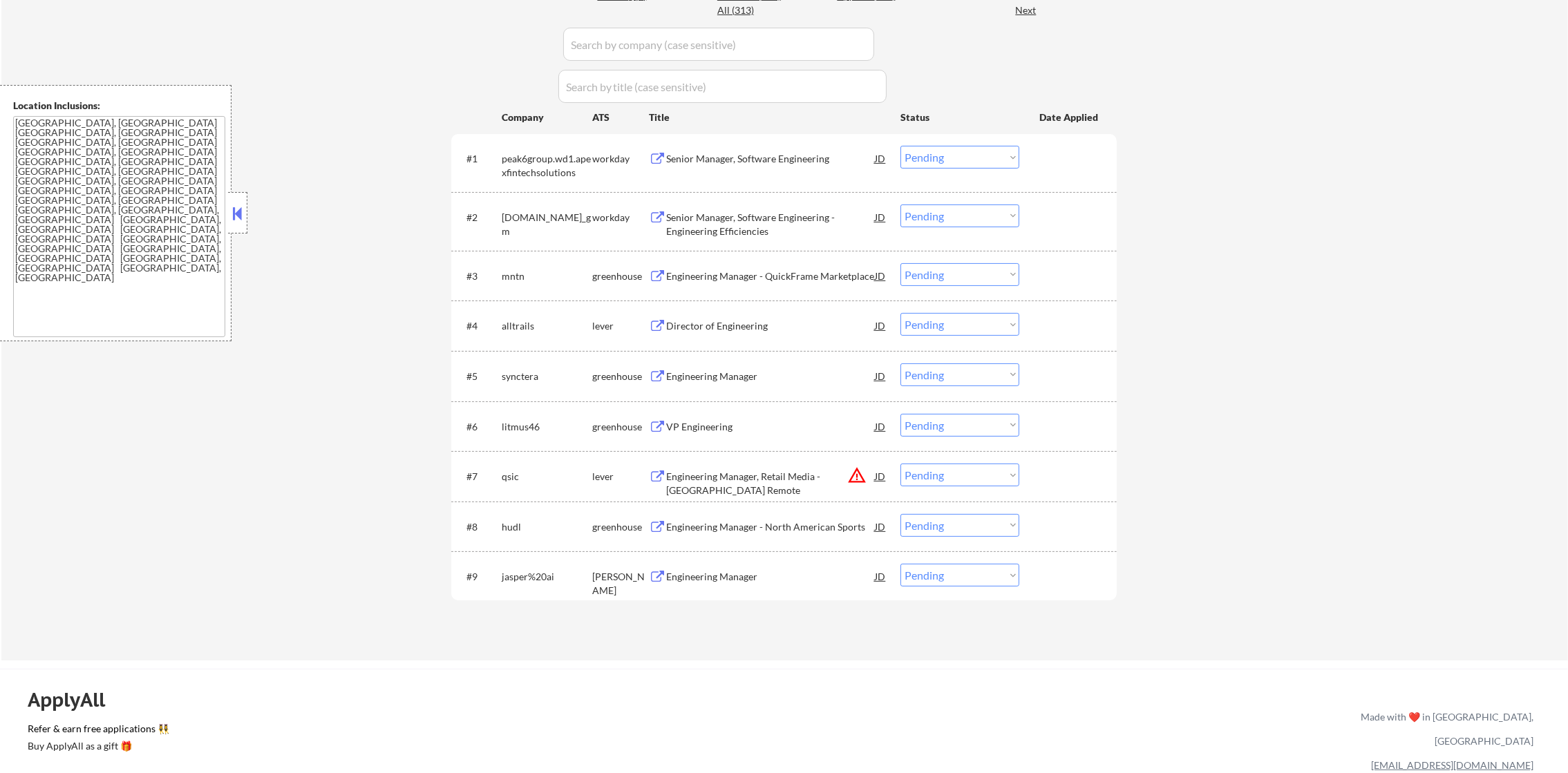
click at [847, 470] on button "warning_amber" at bounding box center [857, 475] width 19 height 19
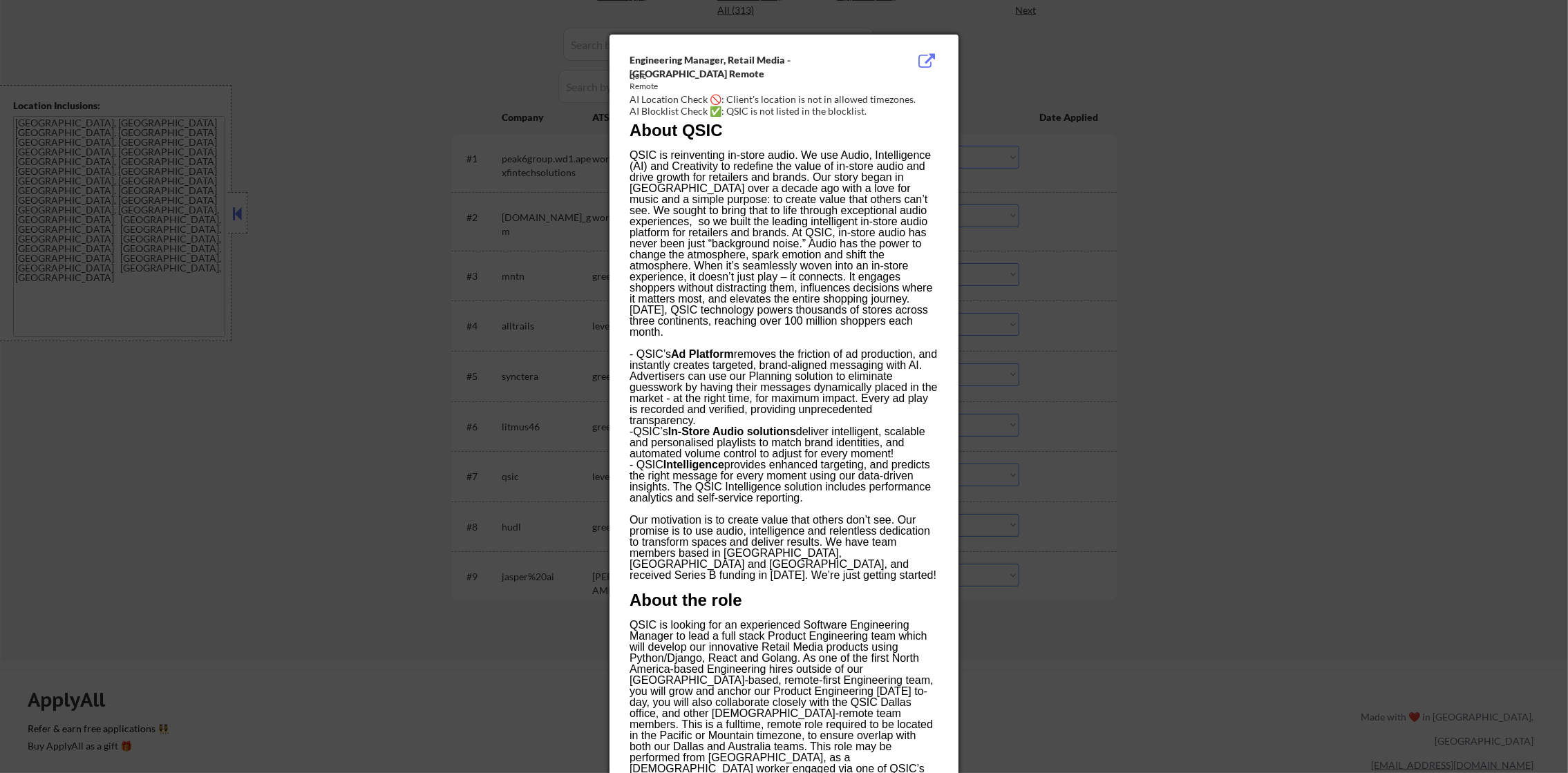
click at [1044, 465] on div at bounding box center [784, 386] width 1568 height 773
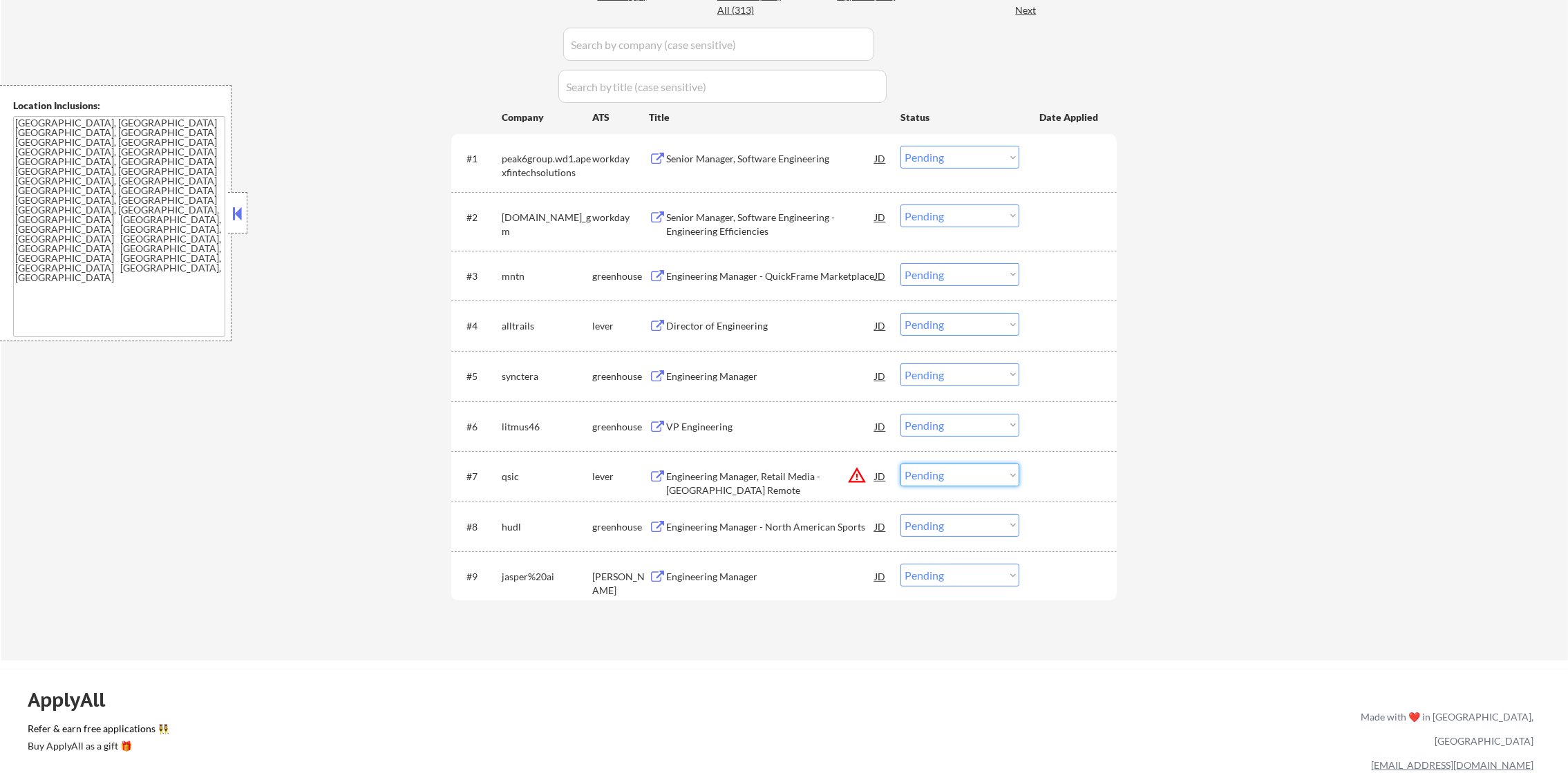
click at [964, 481] on select "Choose an option... Pending Applied Excluded (Questions) Excluded (Expired) Exc…" at bounding box center [959, 475] width 119 height 23
click at [900, 464] on select "Choose an option... Pending Applied Excluded (Questions) Excluded (Expired) Exc…" at bounding box center [959, 475] width 119 height 23
click at [937, 603] on div "Applications Pending (9) Excluded (196) Applied (108) All (313) View All Result…" at bounding box center [784, 306] width 665 height 655
select select ""pending""
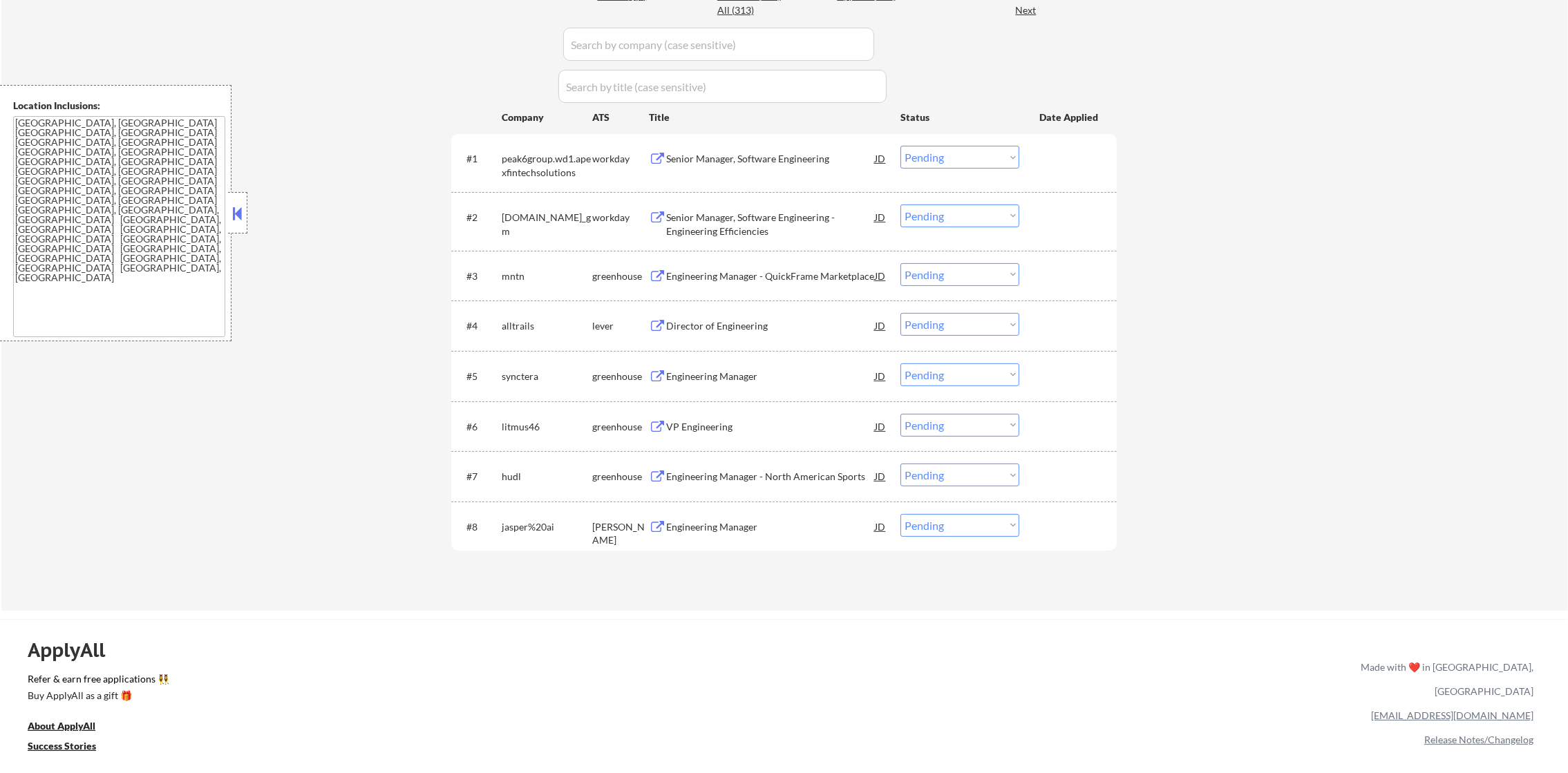
click at [133, 240] on textarea "Austin, TX West Lake Hills, TX Rollingwood, TX Sunset Valley, TX Cedar Park, TX…" at bounding box center [119, 227] width 212 height 221
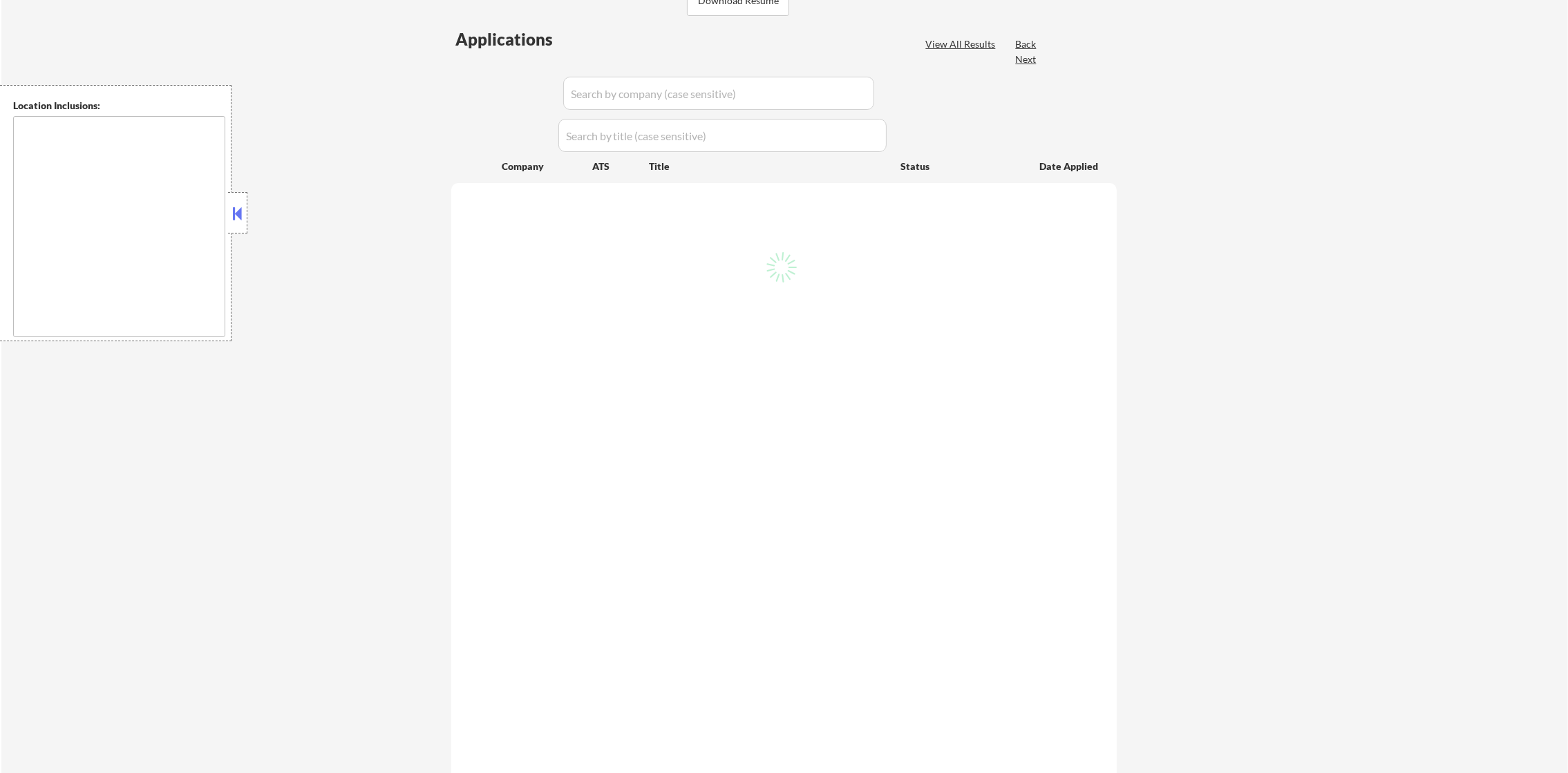
scroll to position [415, 0]
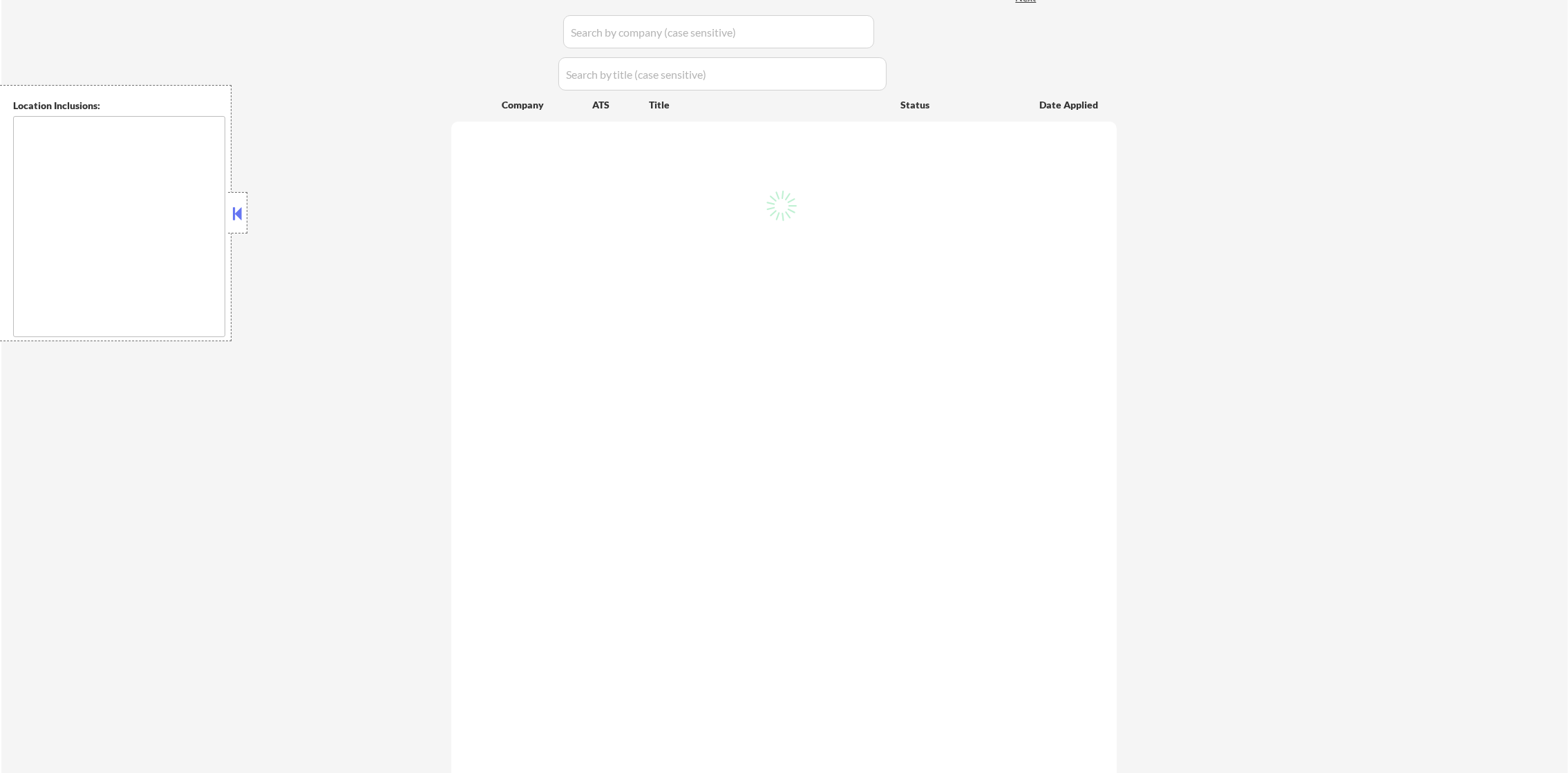
select select ""pending""
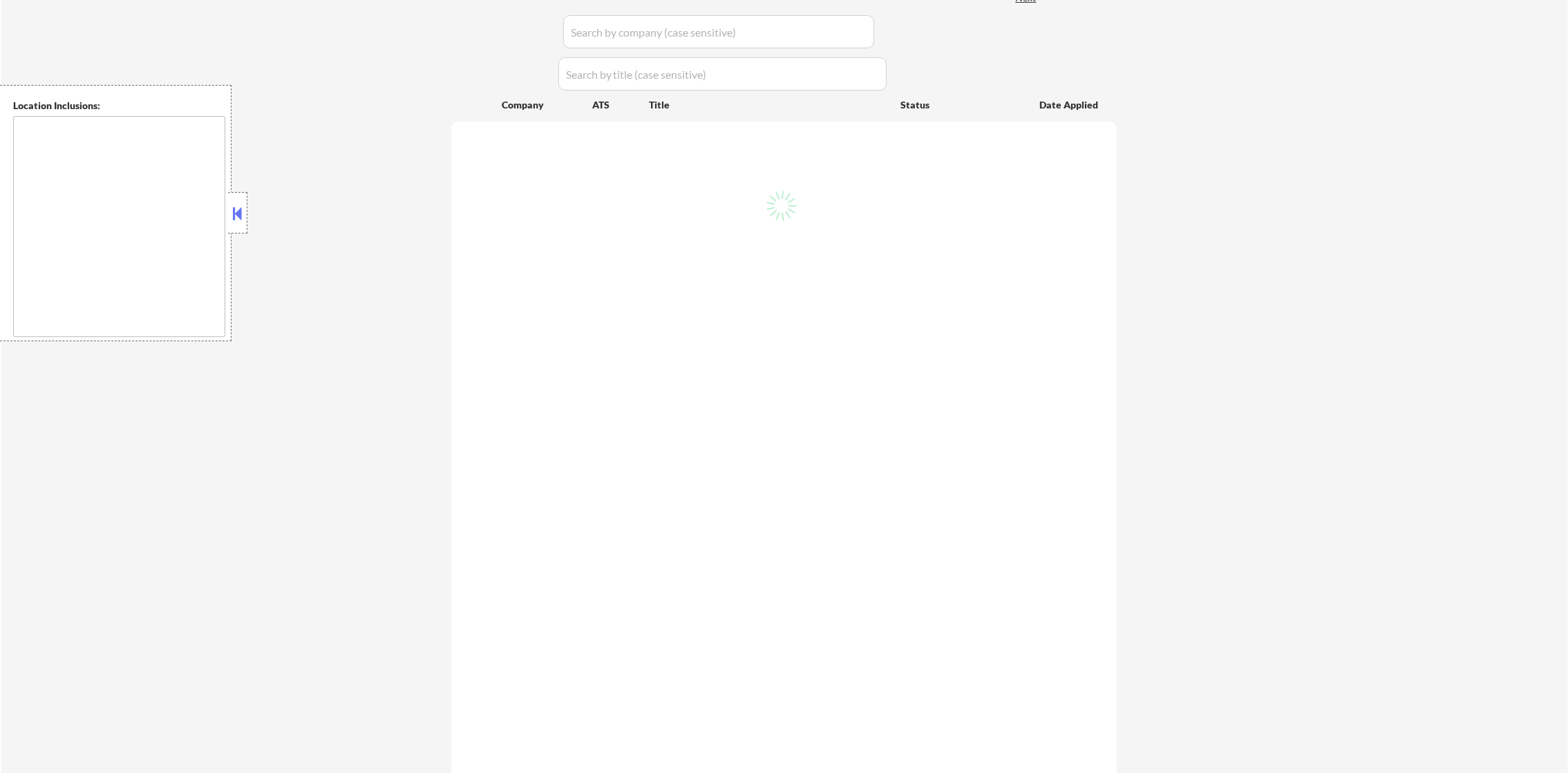
select select ""pending""
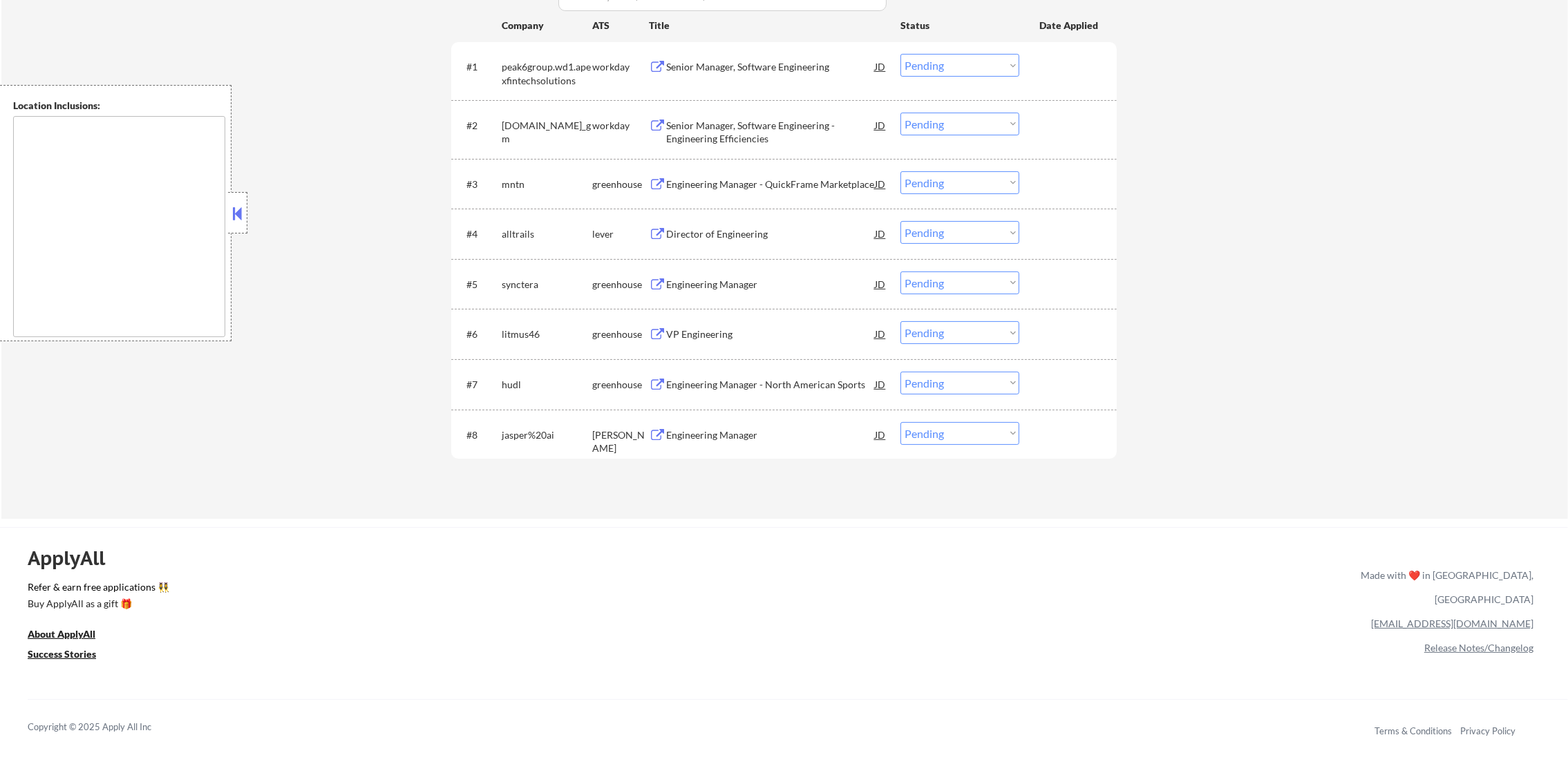
scroll to position [483, 0]
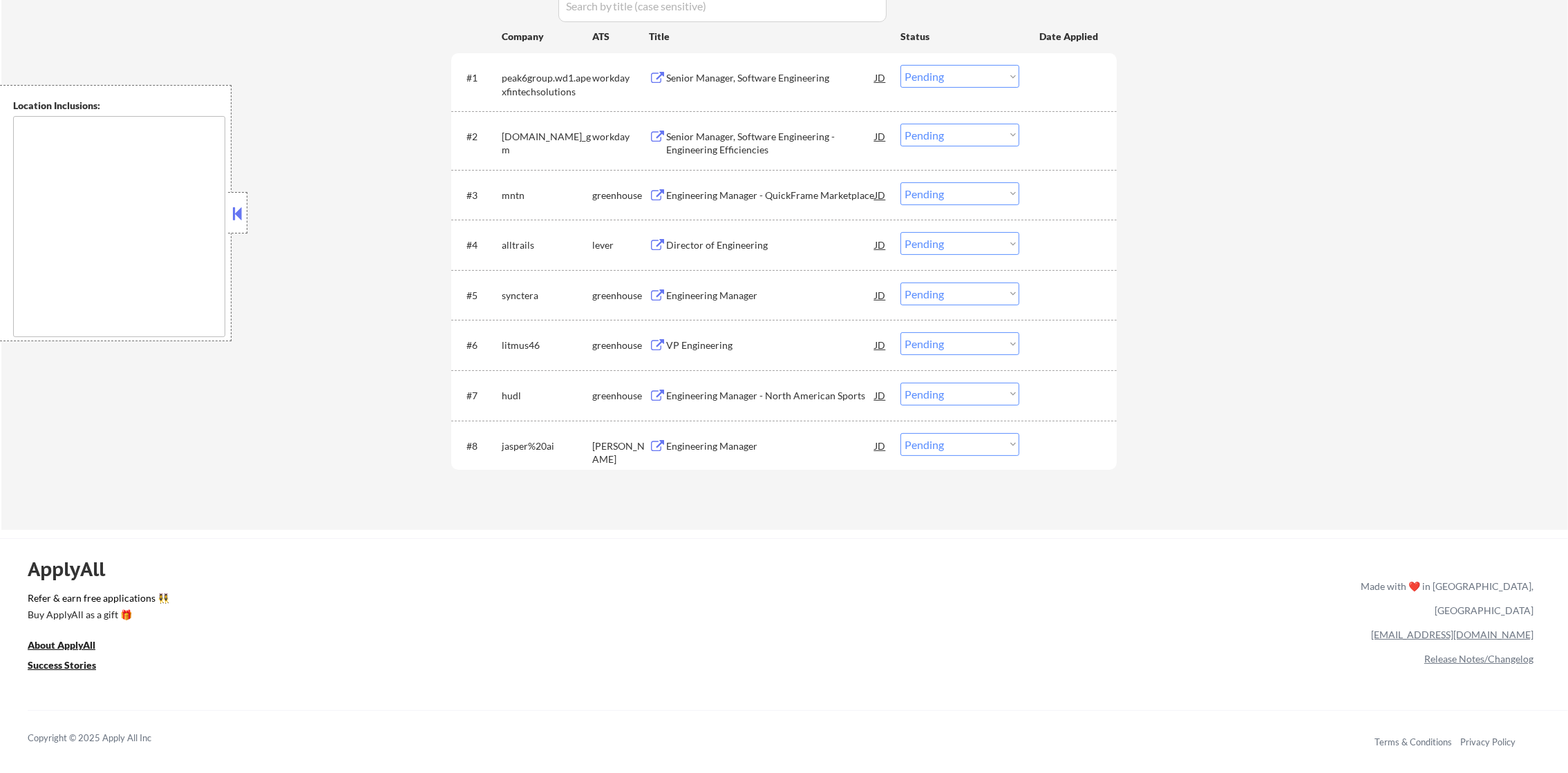
type textarea "[GEOGRAPHIC_DATA], [GEOGRAPHIC_DATA] [GEOGRAPHIC_DATA], [GEOGRAPHIC_DATA] [GEOG…"
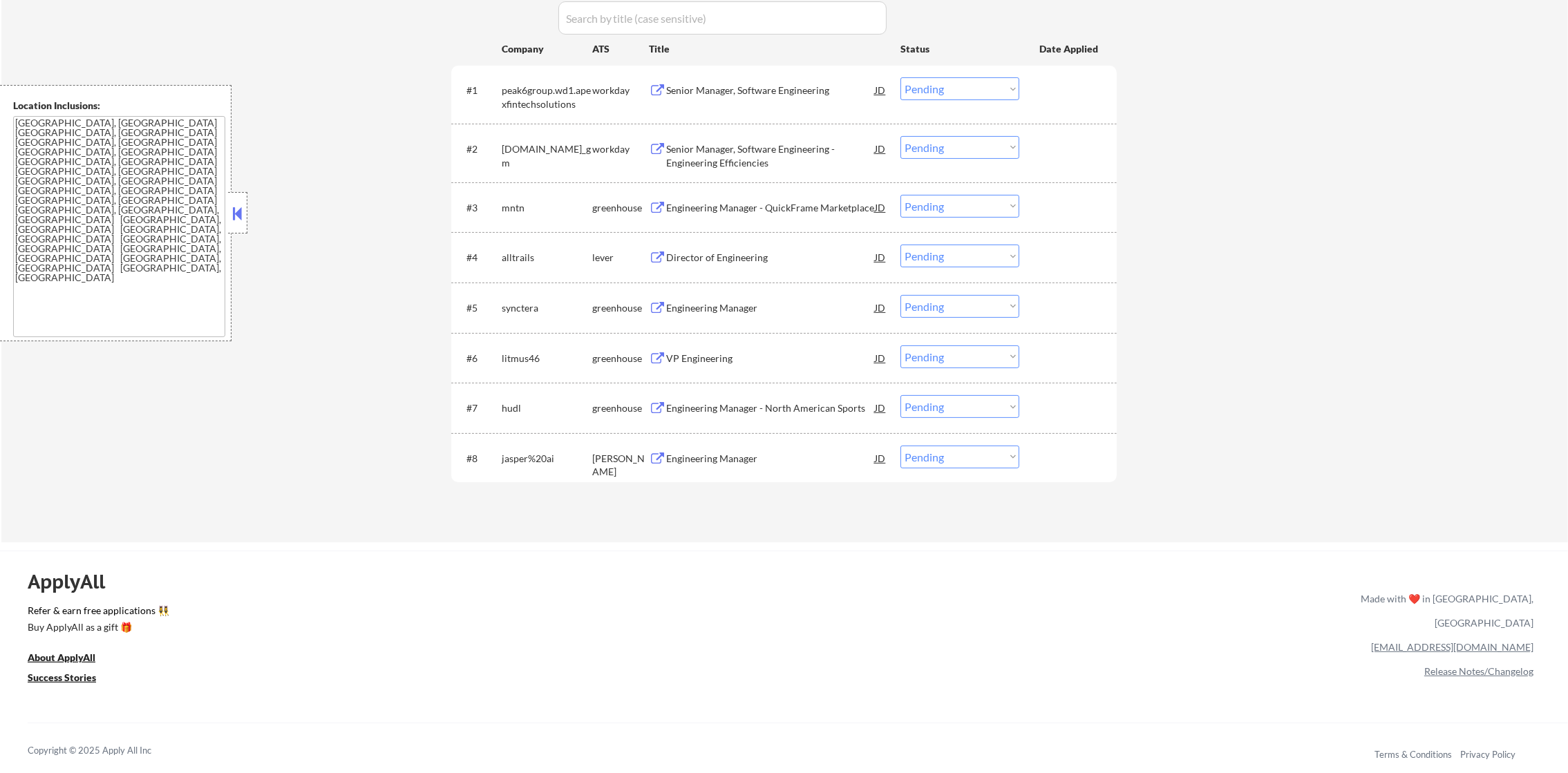
click at [749, 448] on div "Engineering Manager" at bounding box center [770, 458] width 209 height 25
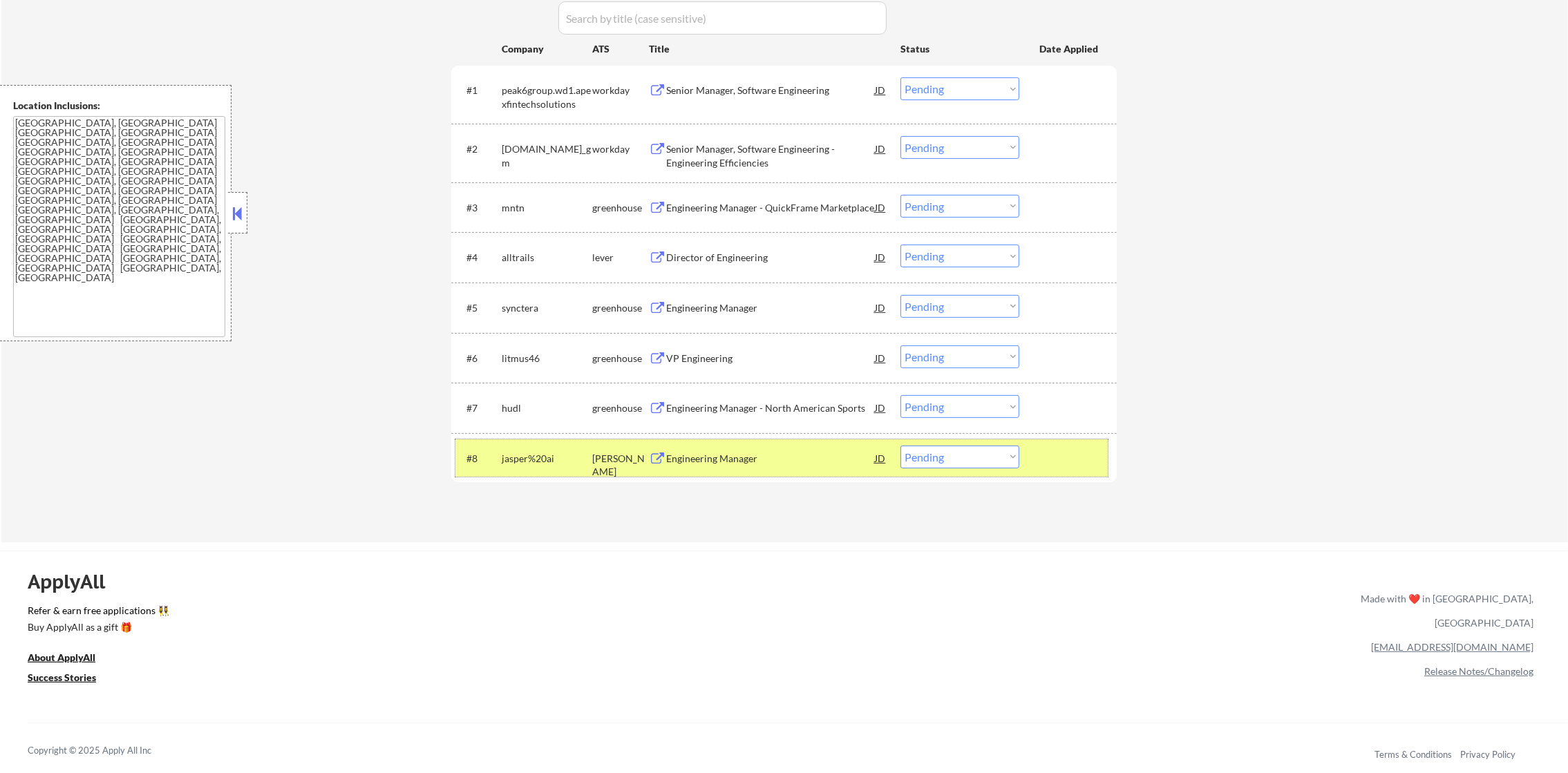
click at [560, 452] on div "jasper%20ai" at bounding box center [547, 459] width 91 height 14
